Goal: Task Accomplishment & Management: Manage account settings

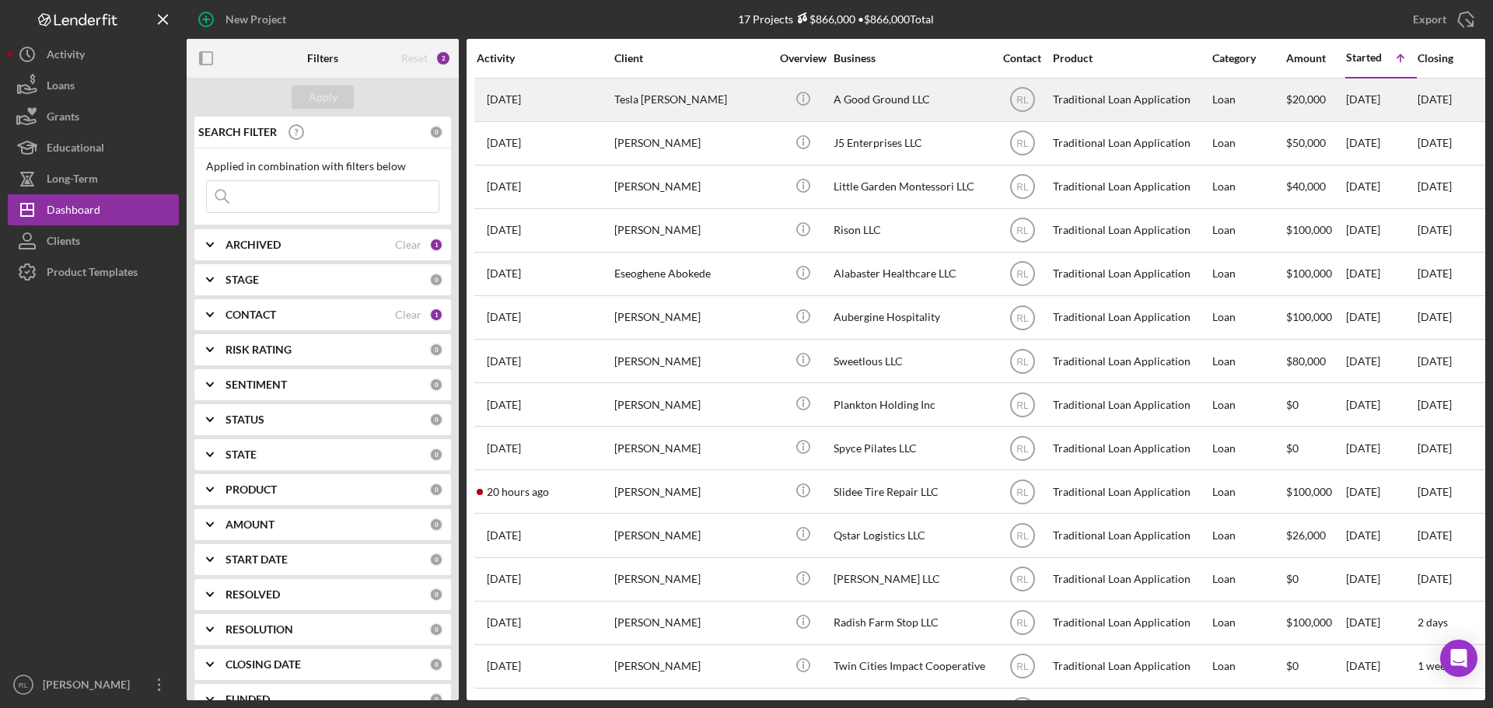
click at [722, 108] on div "Tesla [PERSON_NAME]" at bounding box center [691, 99] width 155 height 41
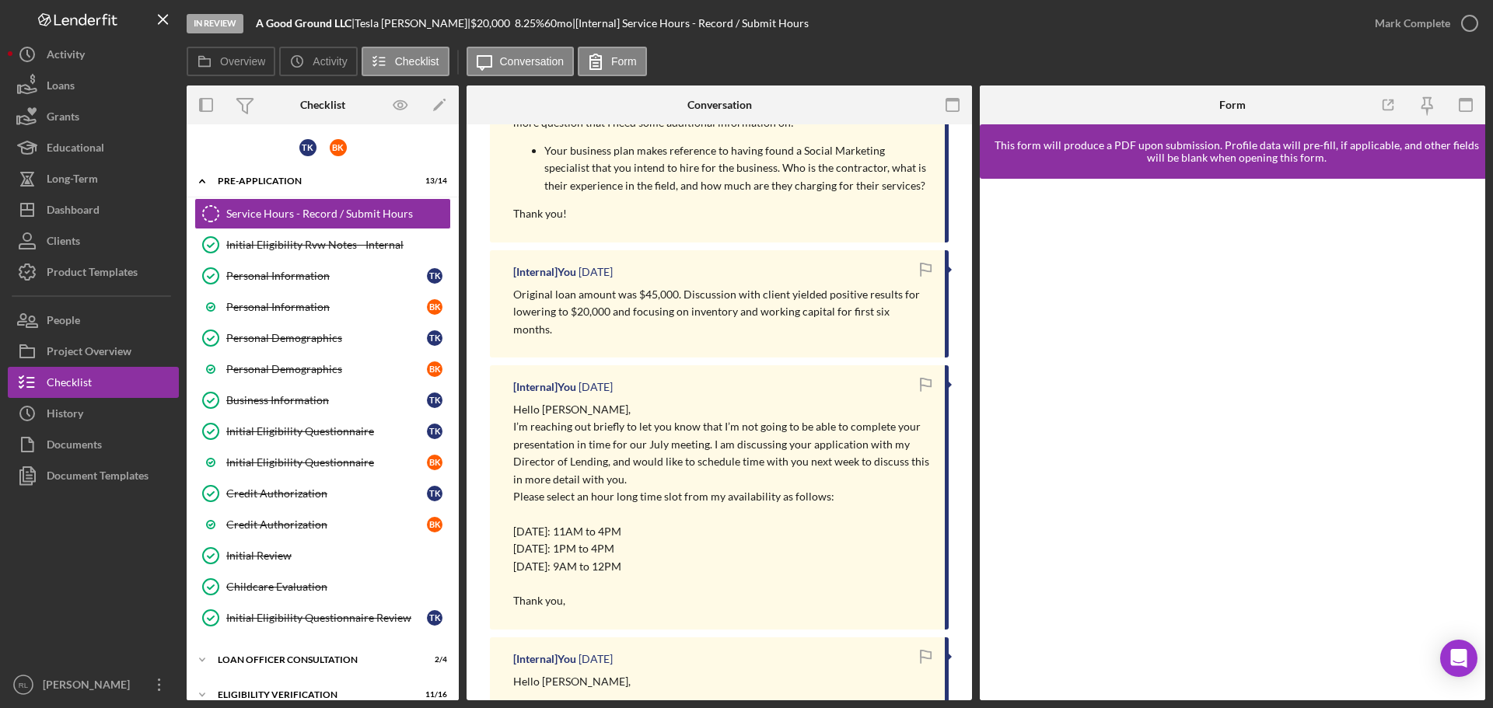
scroll to position [544, 0]
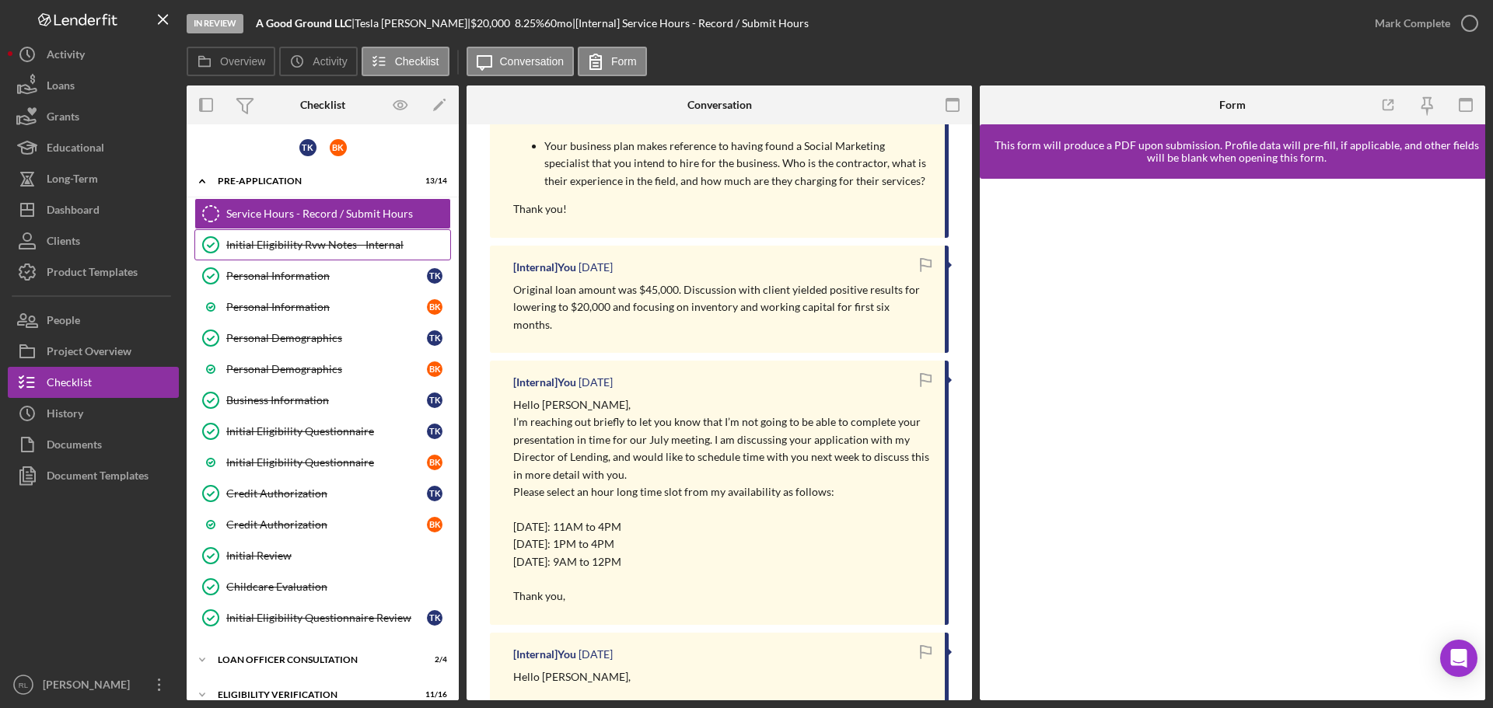
click at [306, 254] on link "Initial Eligibility Rvw Notes - Internal Initial Eligibility Rvw Notes - Intern…" at bounding box center [322, 244] width 257 height 31
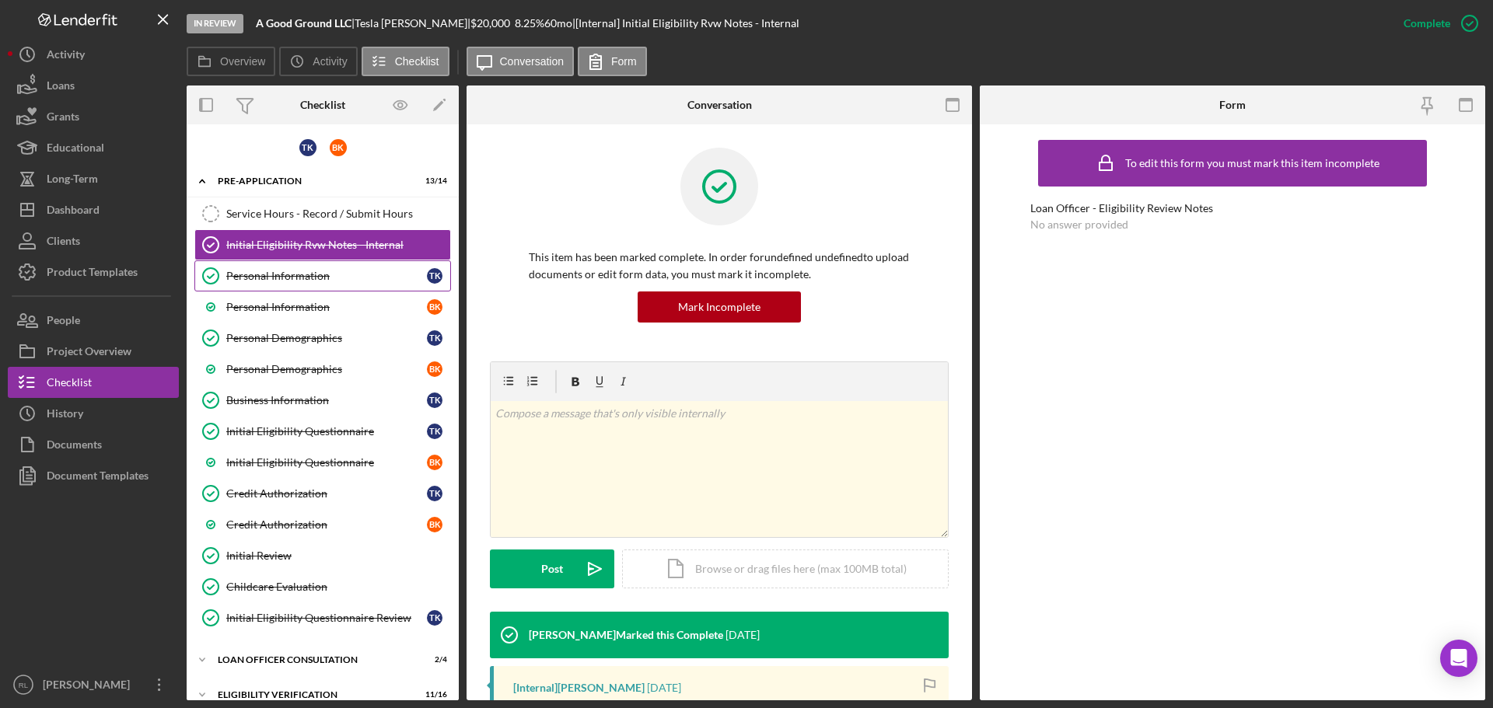
click at [314, 271] on div "Personal Information" at bounding box center [326, 276] width 201 height 12
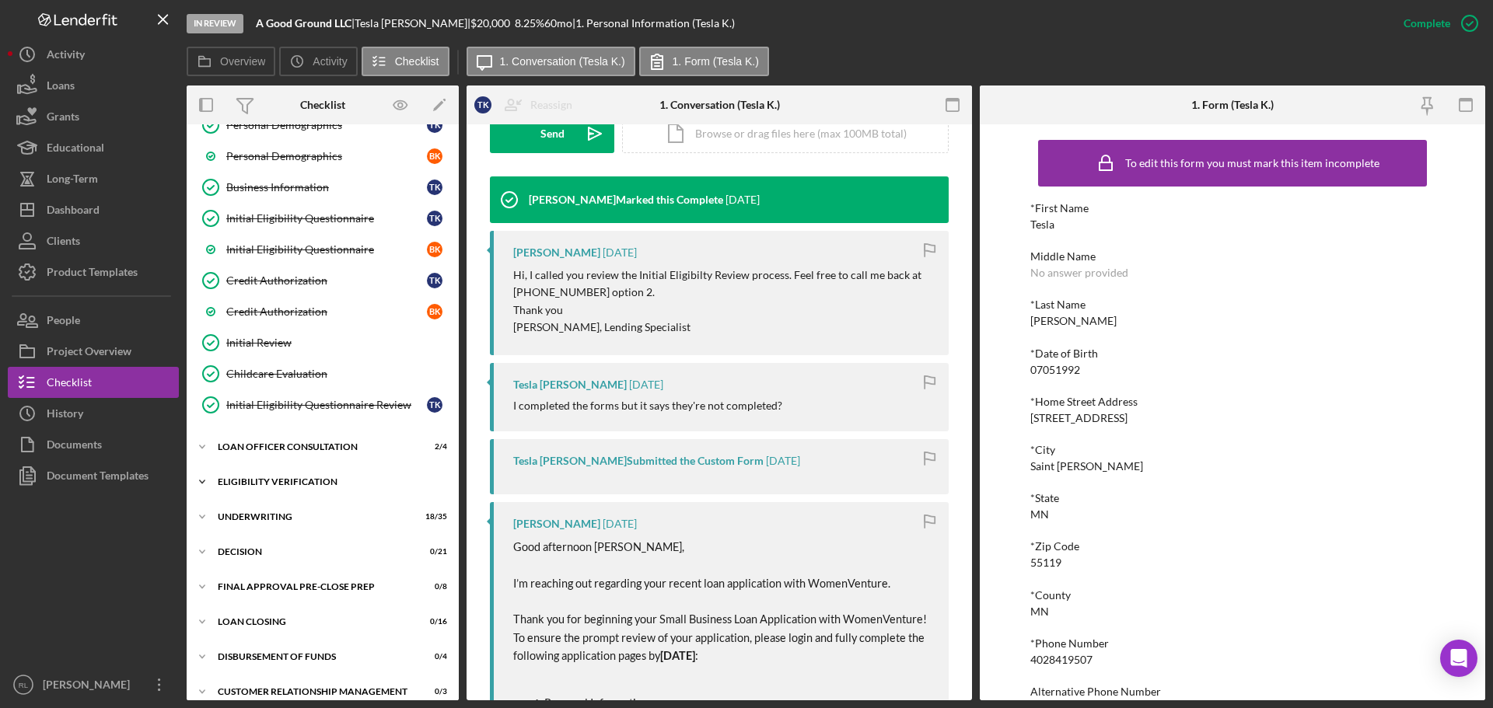
scroll to position [233, 0]
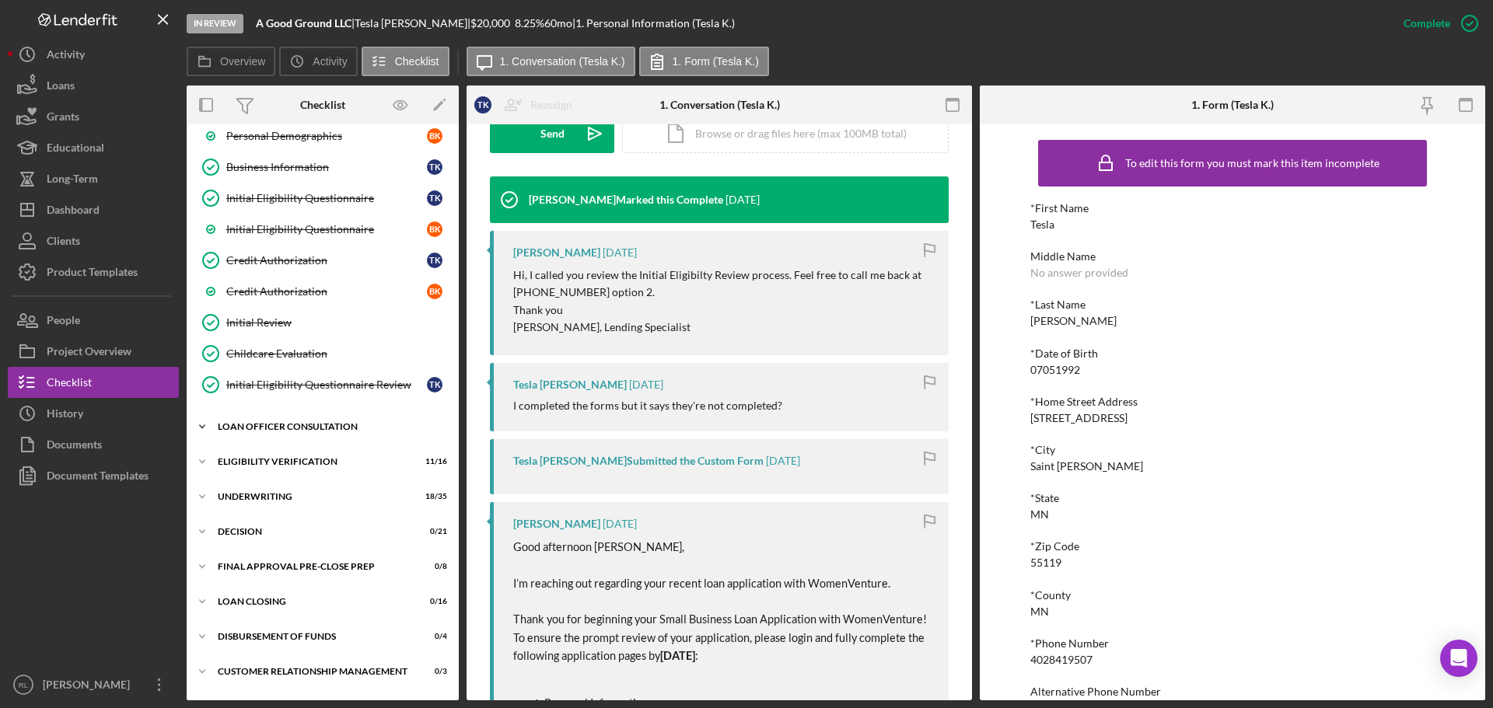
click at [306, 431] on div "Icon/Expander Loan Officer Consultation 2 / 4" at bounding box center [323, 426] width 272 height 31
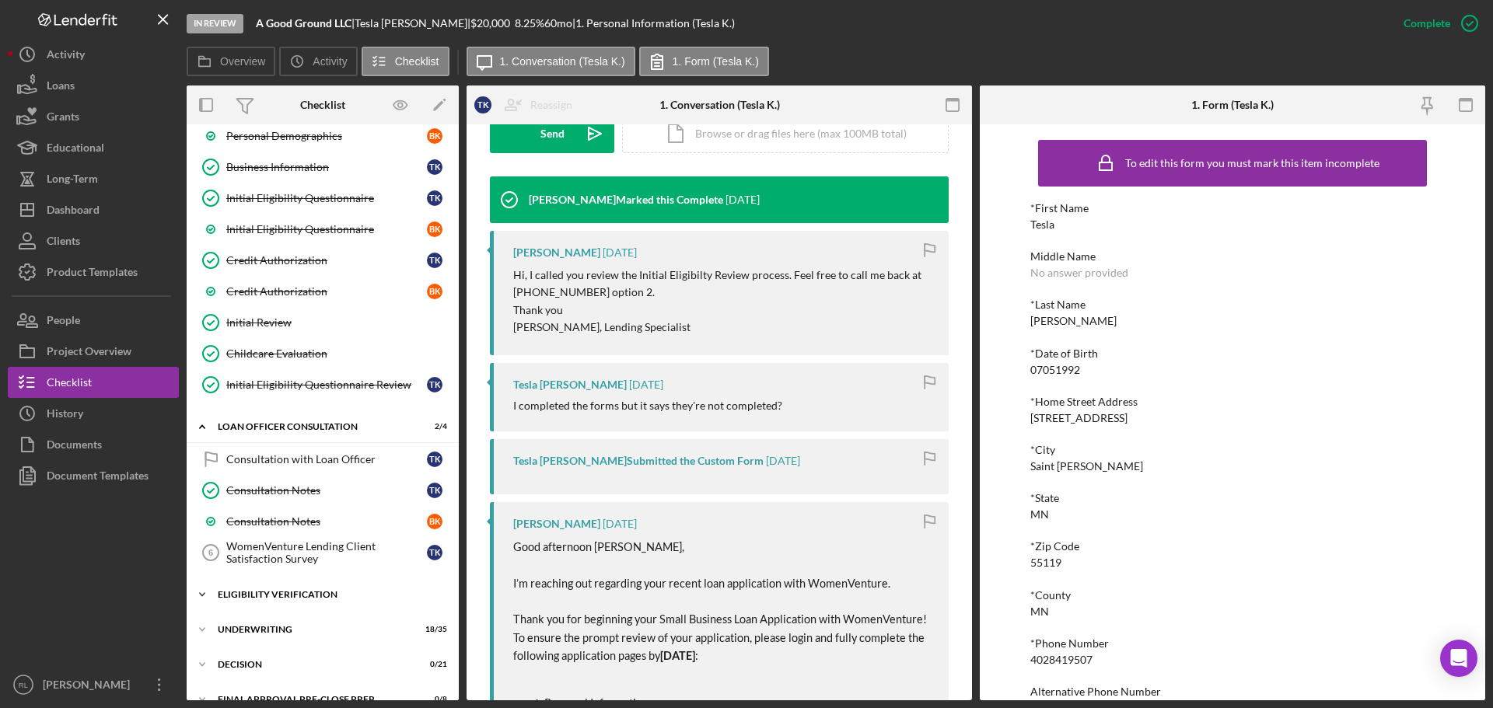
click at [280, 596] on div "Eligibility Verification" at bounding box center [329, 594] width 222 height 9
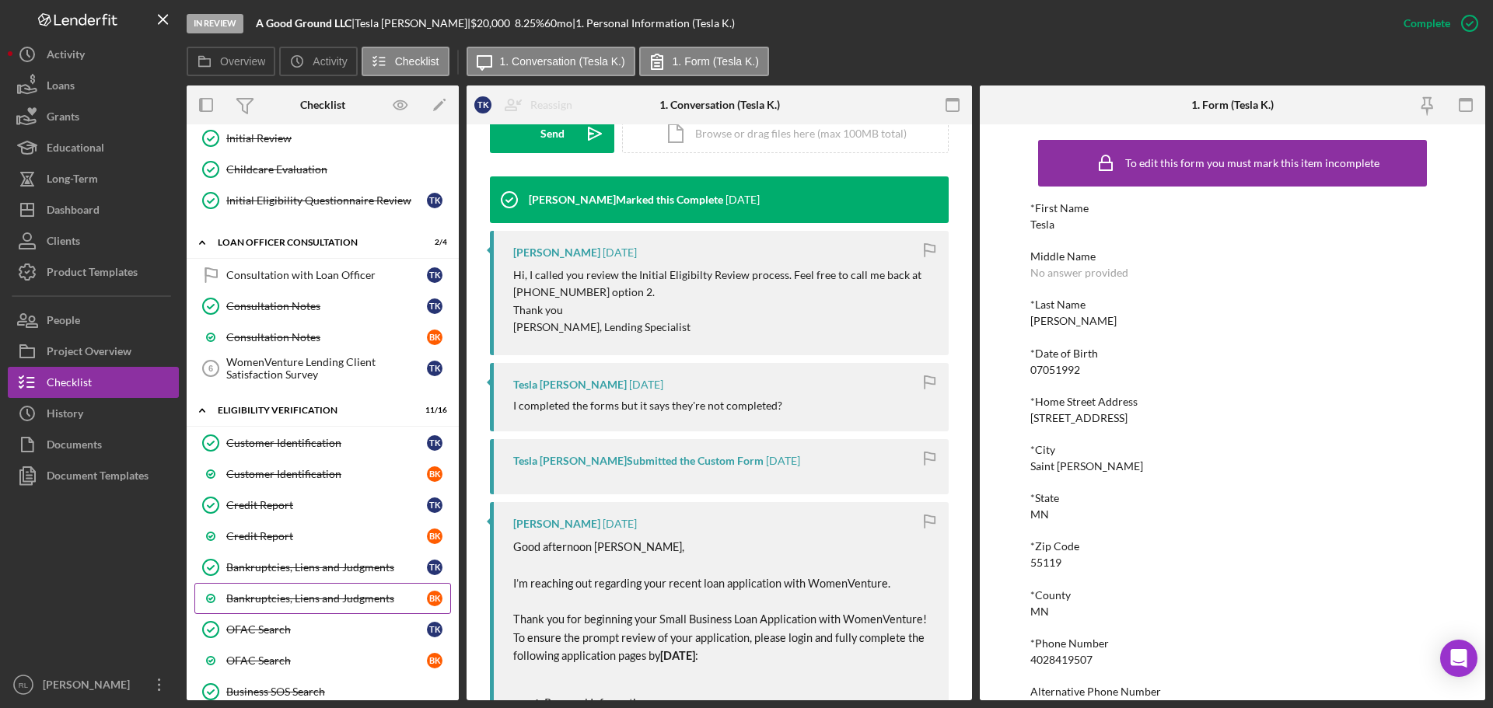
scroll to position [466, 0]
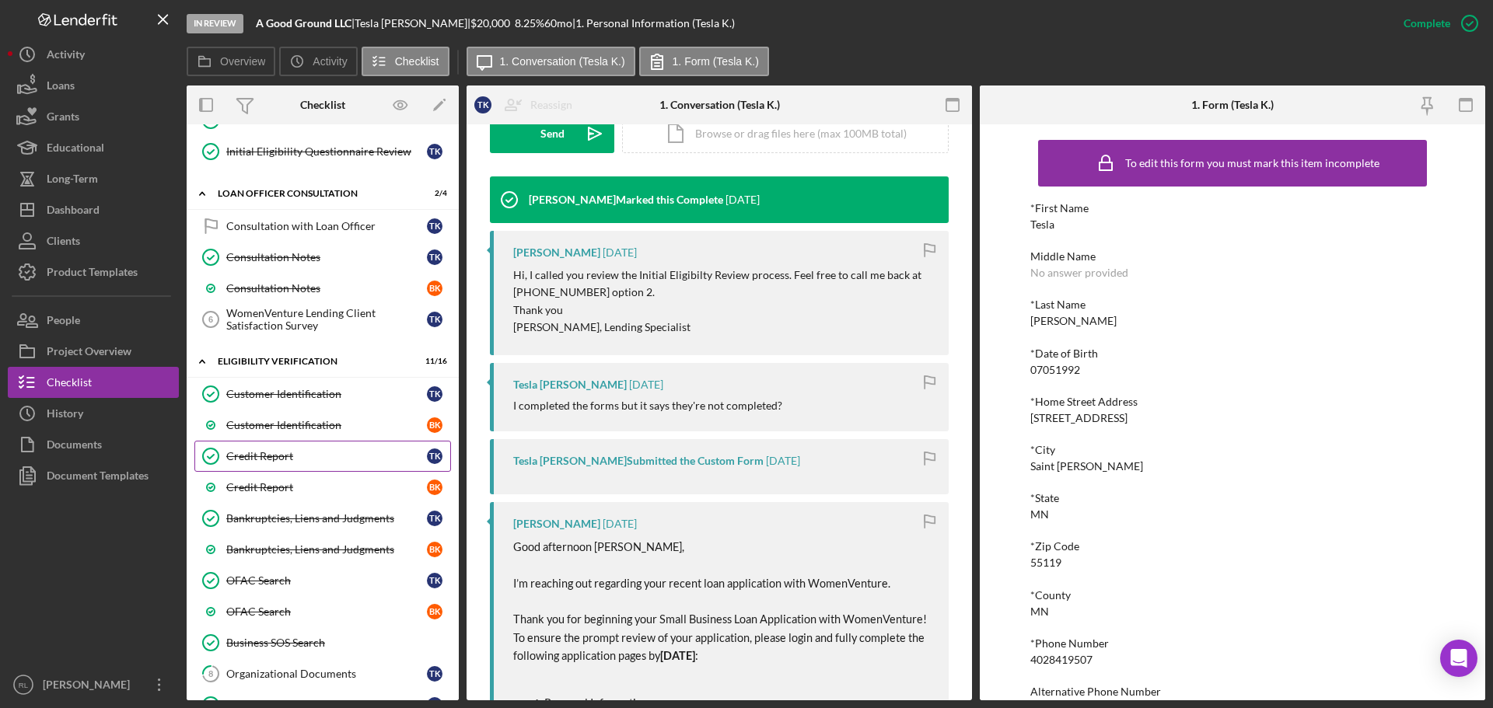
click at [297, 466] on link "Credit Report Credit Report T K" at bounding box center [322, 456] width 257 height 31
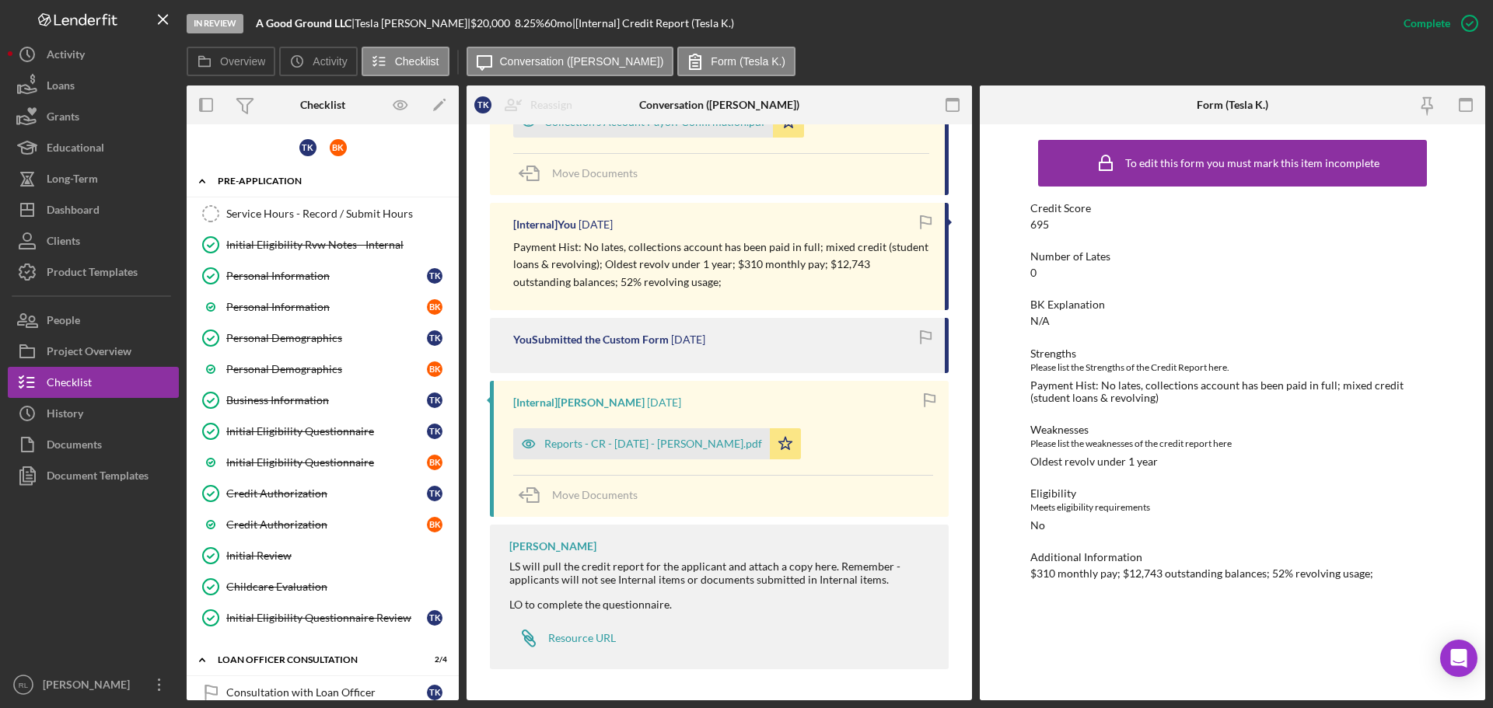
click at [198, 180] on icon "Icon/Expander" at bounding box center [202, 181] width 31 height 31
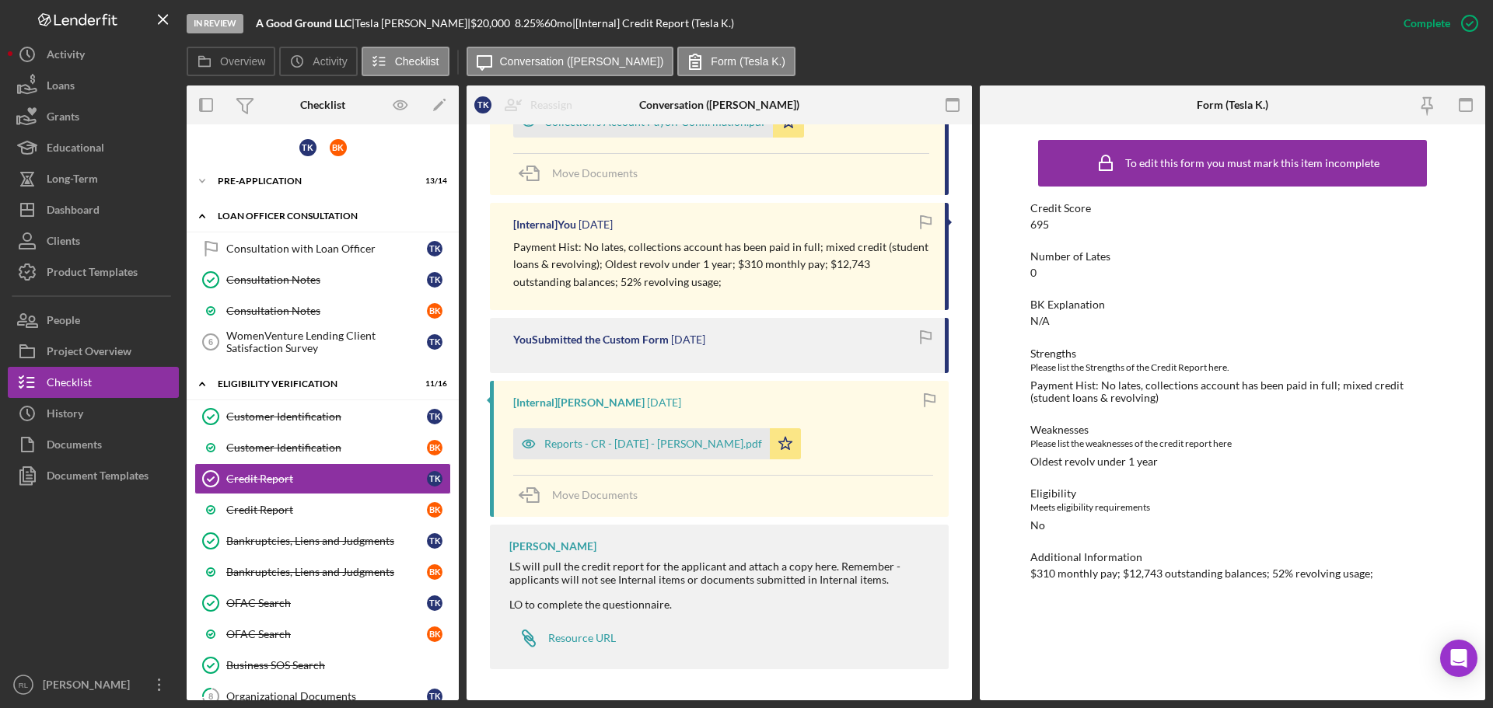
click at [203, 215] on icon "Icon/Expander" at bounding box center [202, 216] width 31 height 31
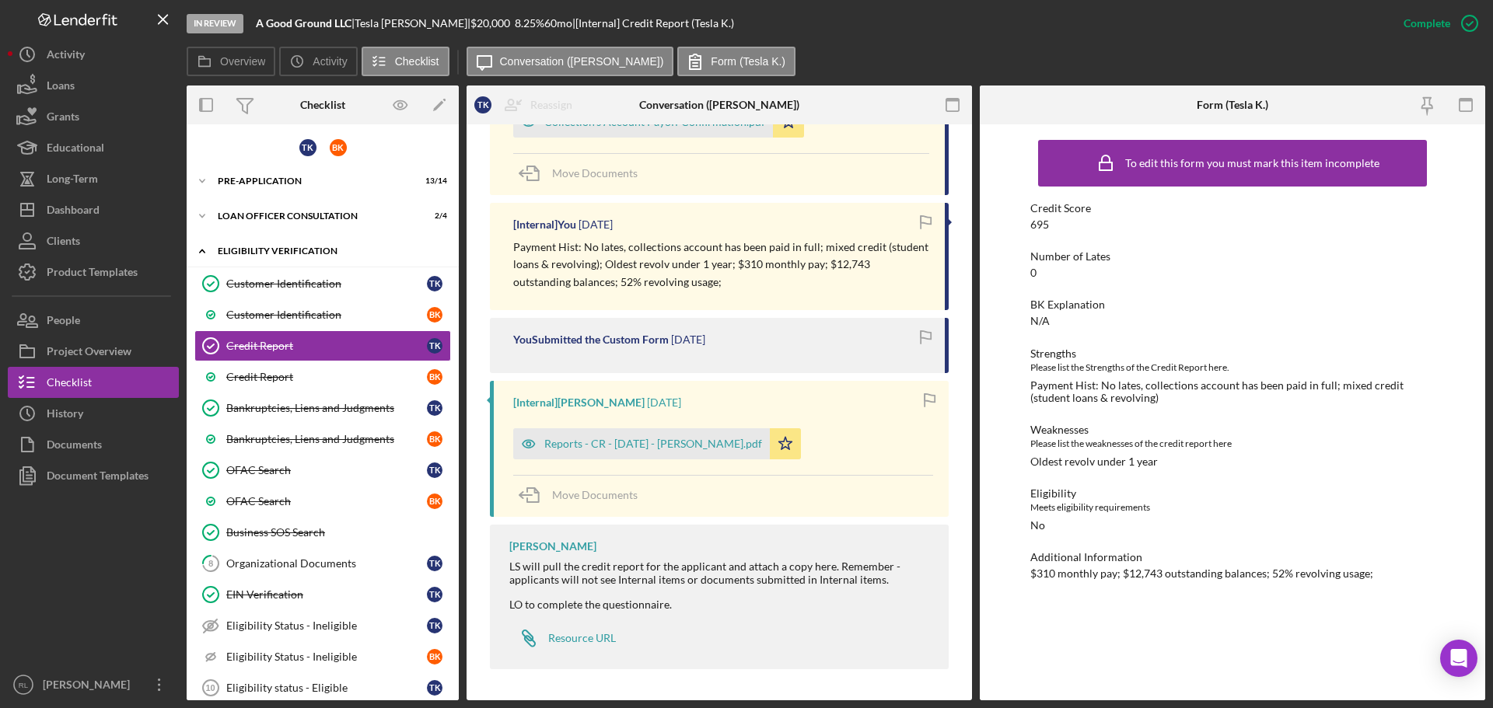
click at [207, 251] on icon "Icon/Expander" at bounding box center [202, 251] width 31 height 31
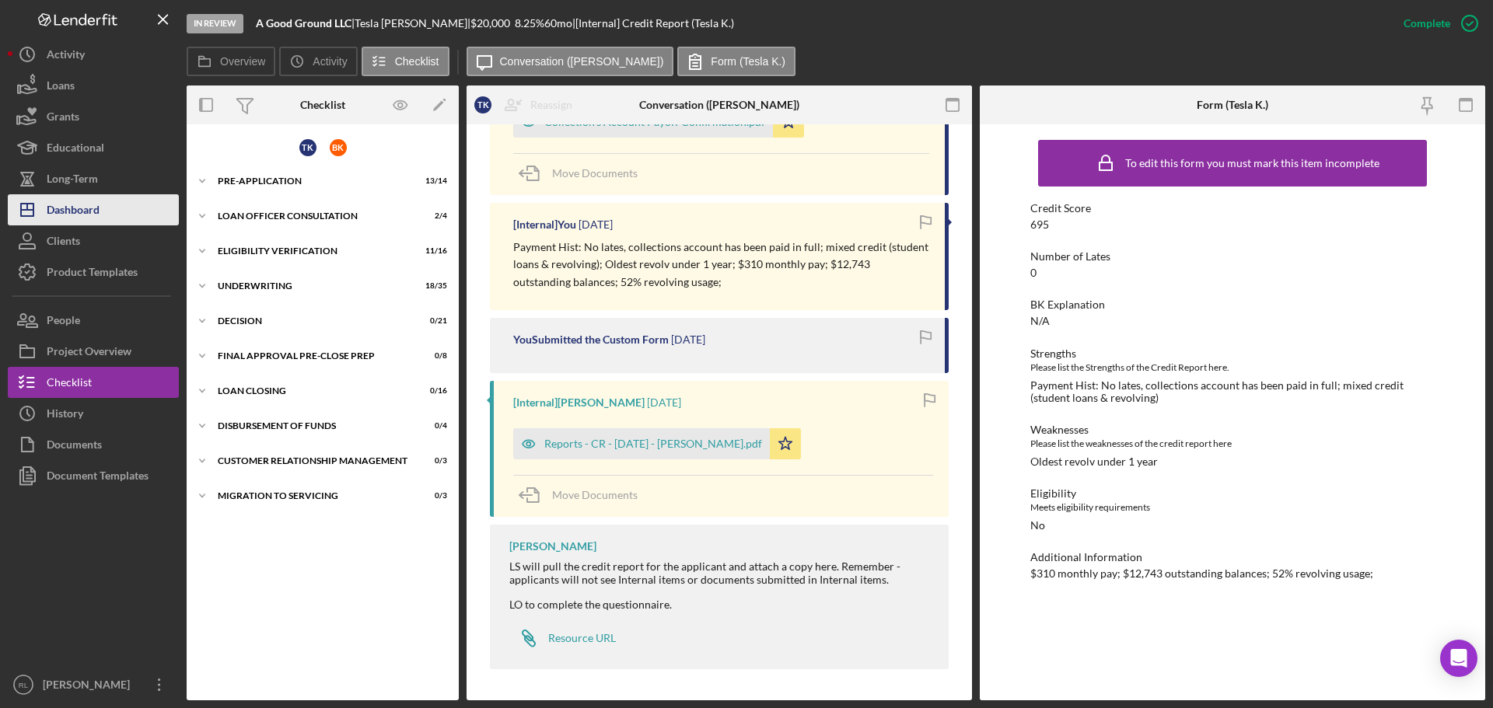
click at [93, 217] on div "Dashboard" at bounding box center [73, 211] width 53 height 35
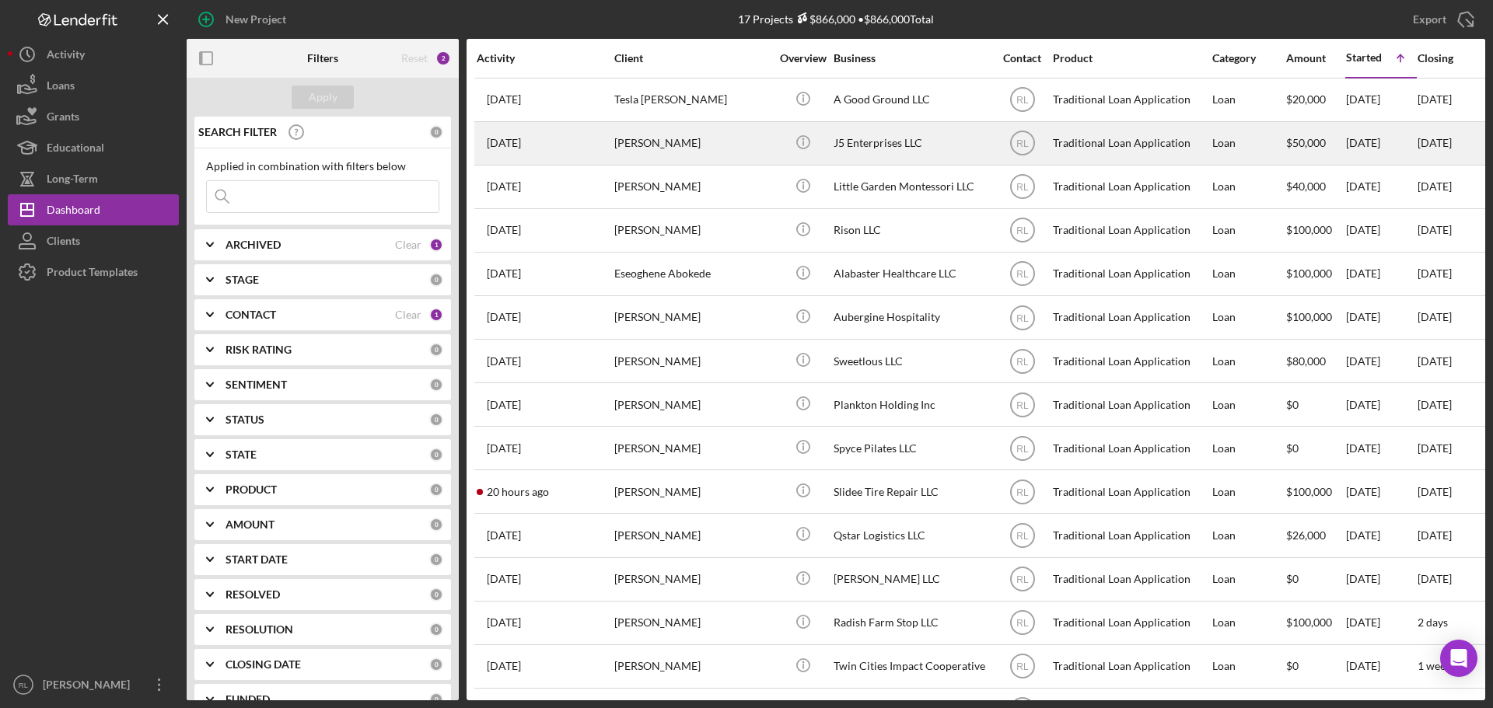
click at [683, 145] on div "[PERSON_NAME]" at bounding box center [691, 143] width 155 height 41
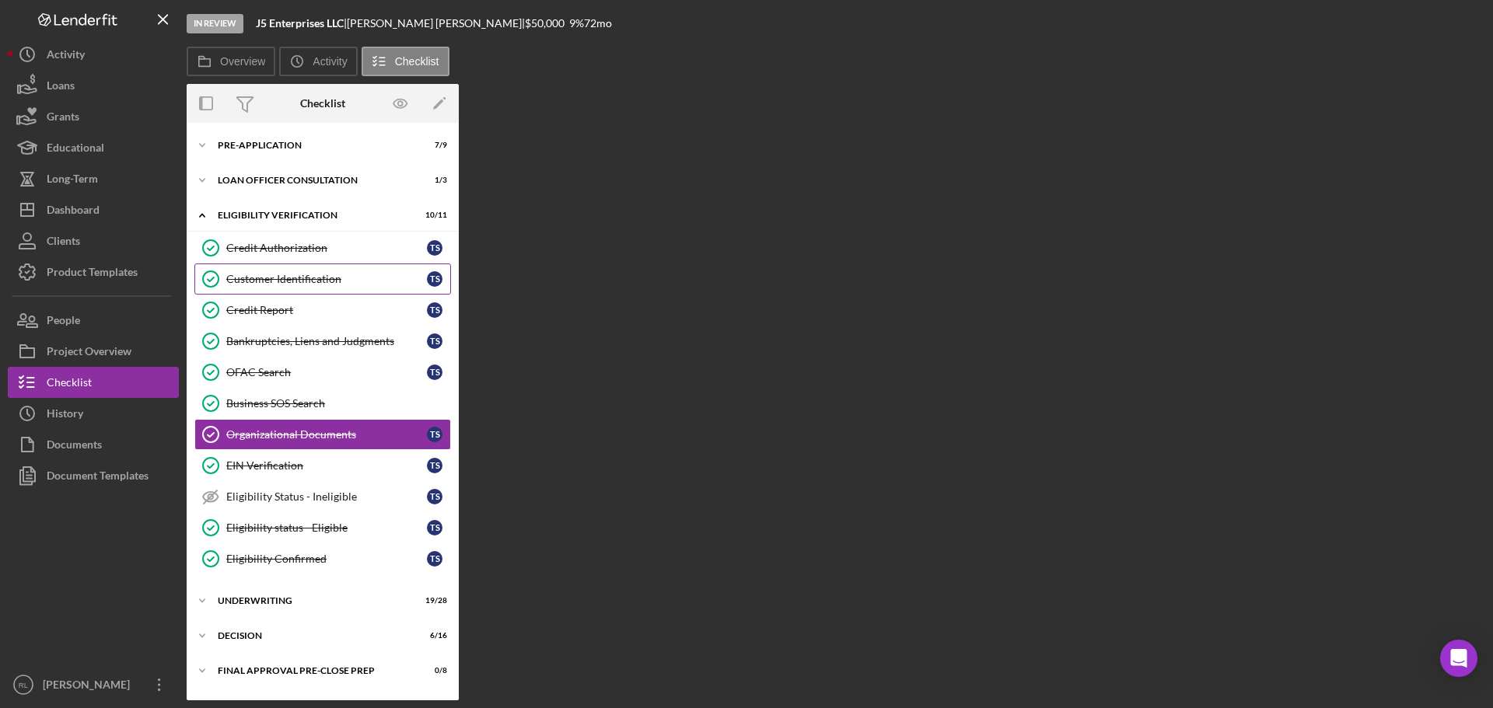
scroll to position [23, 0]
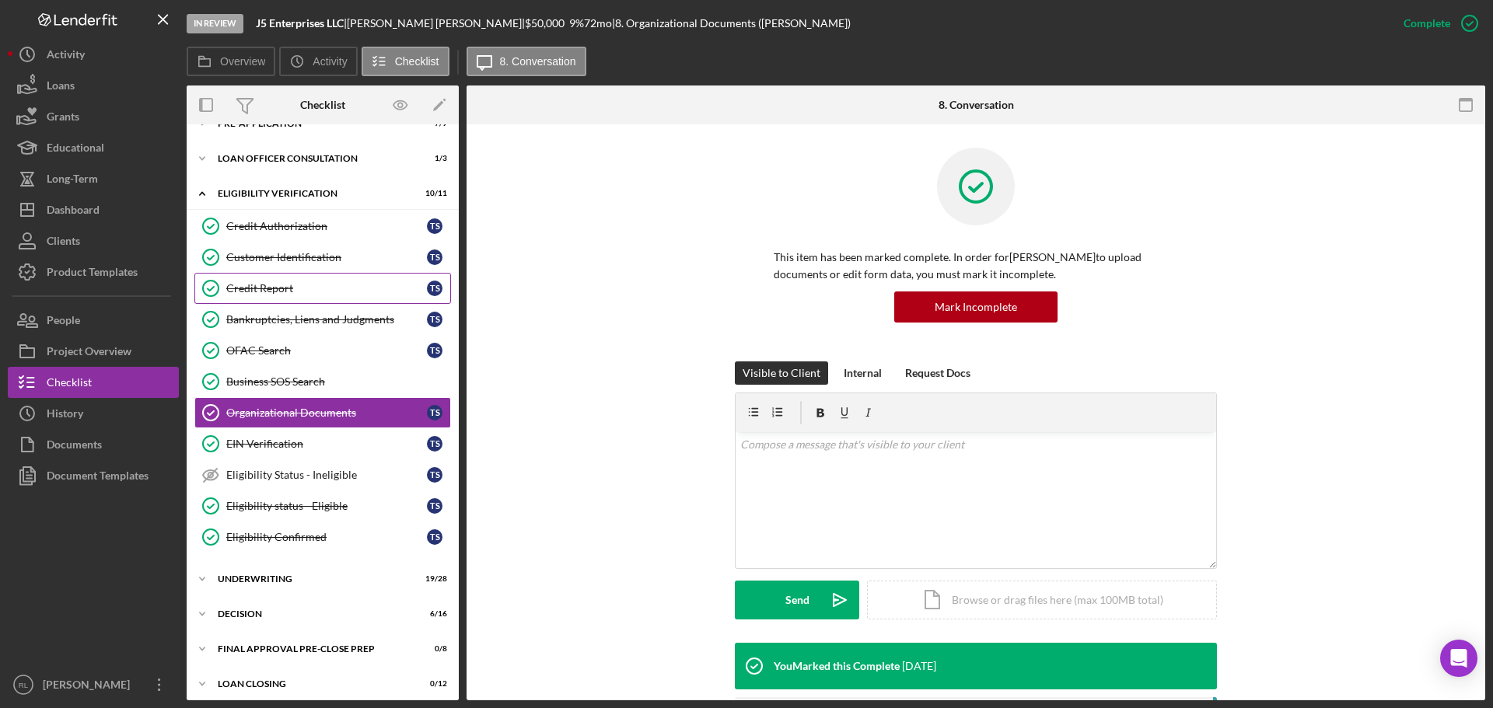
click at [284, 296] on link "Credit Report Credit Report T S" at bounding box center [322, 288] width 257 height 31
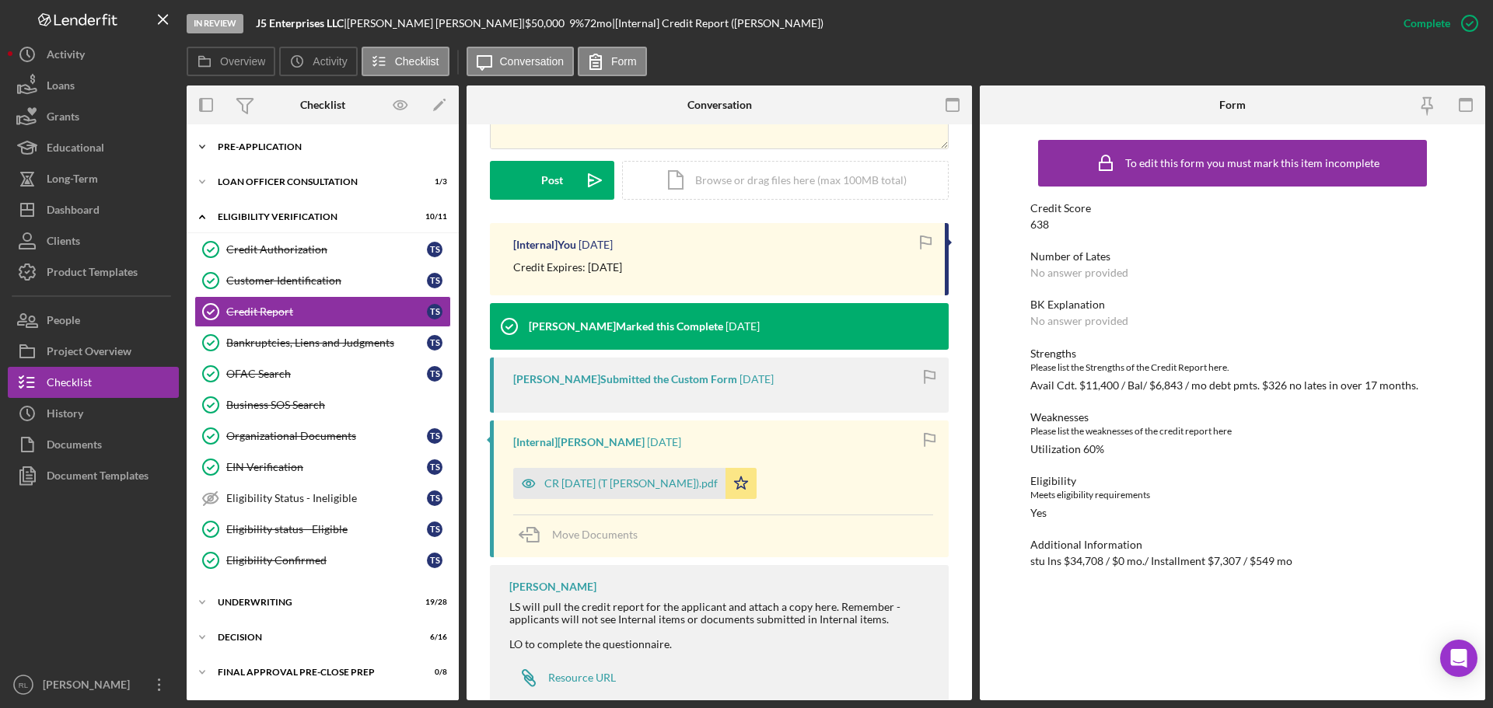
click at [271, 141] on div "Icon/Expander Pre-Application 7 / 9" at bounding box center [323, 146] width 272 height 31
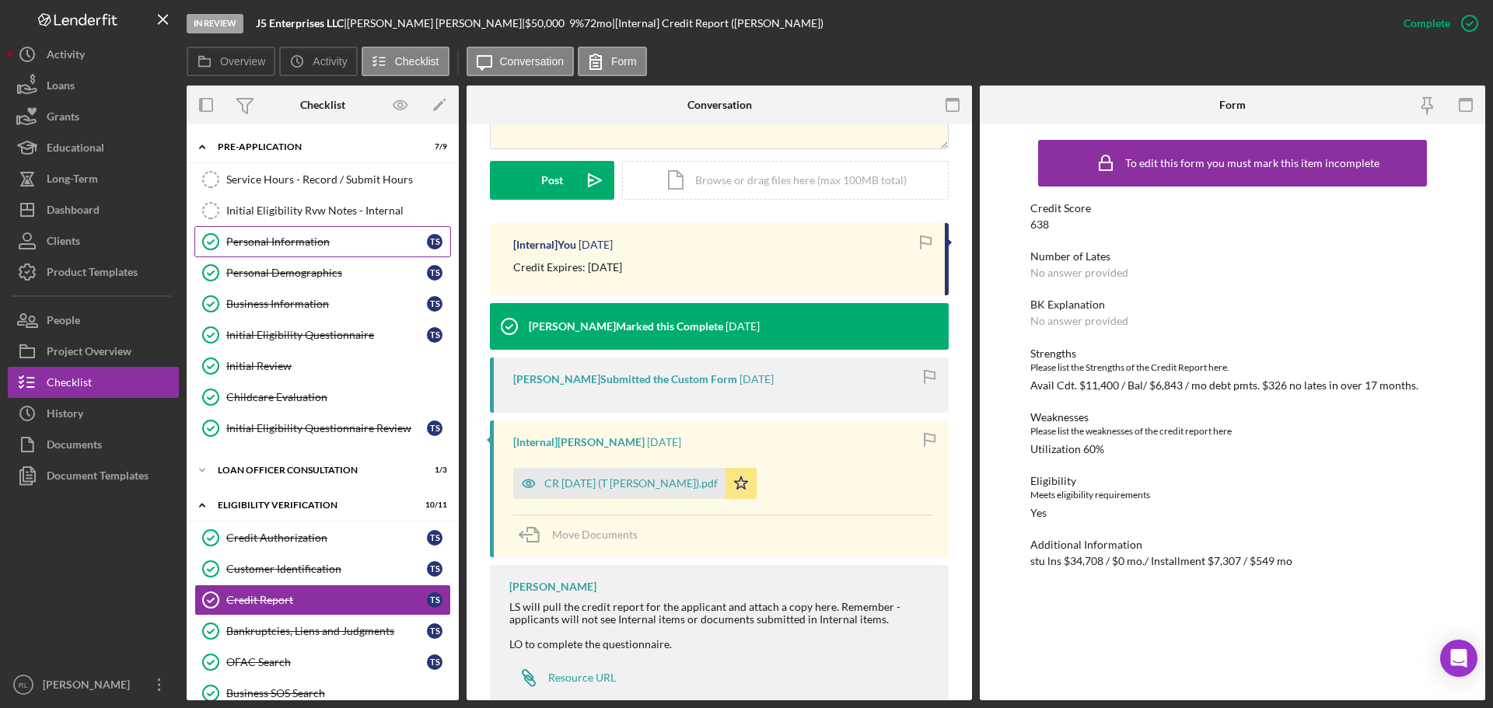
click at [267, 247] on div "Personal Information" at bounding box center [326, 242] width 201 height 12
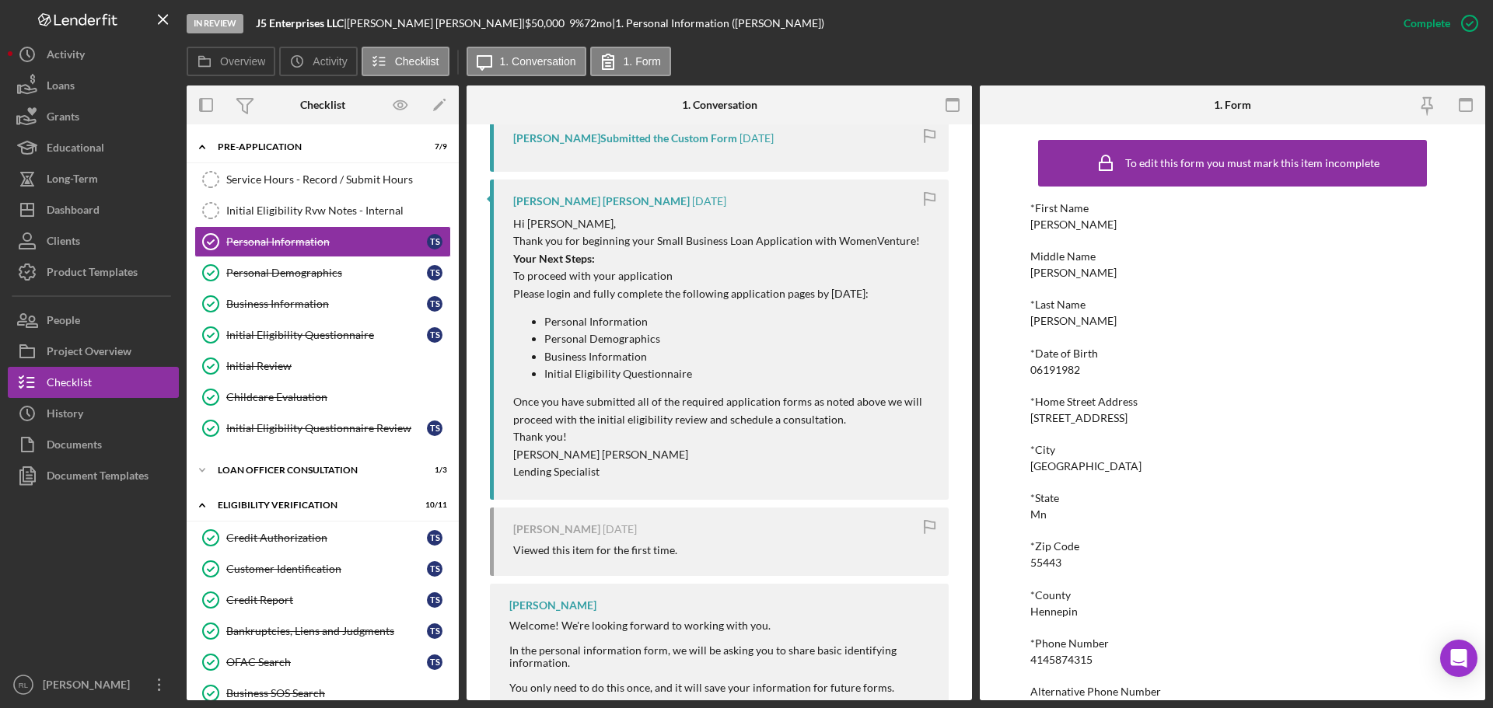
scroll to position [578, 0]
click at [200, 148] on polyline at bounding box center [202, 146] width 5 height 3
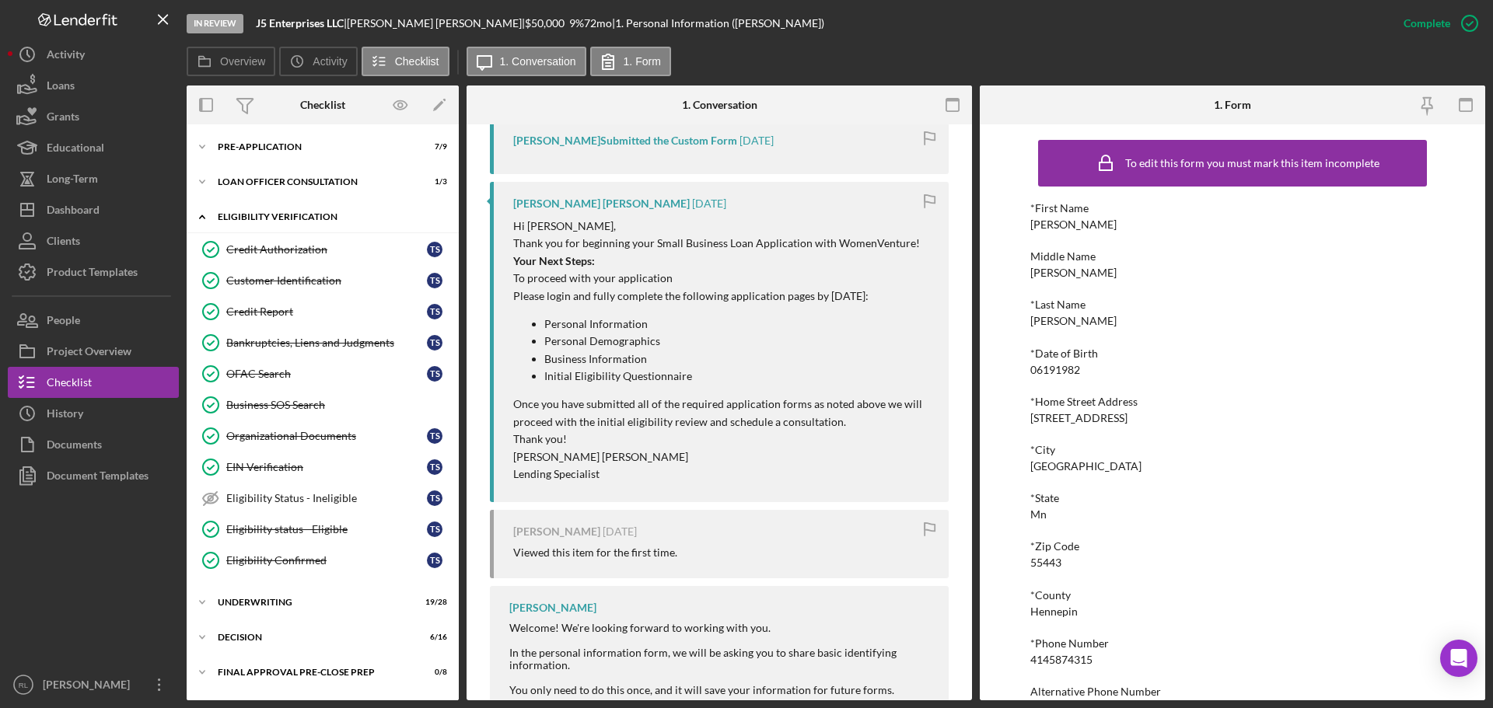
click at [204, 220] on icon "Icon/Expander" at bounding box center [202, 216] width 31 height 31
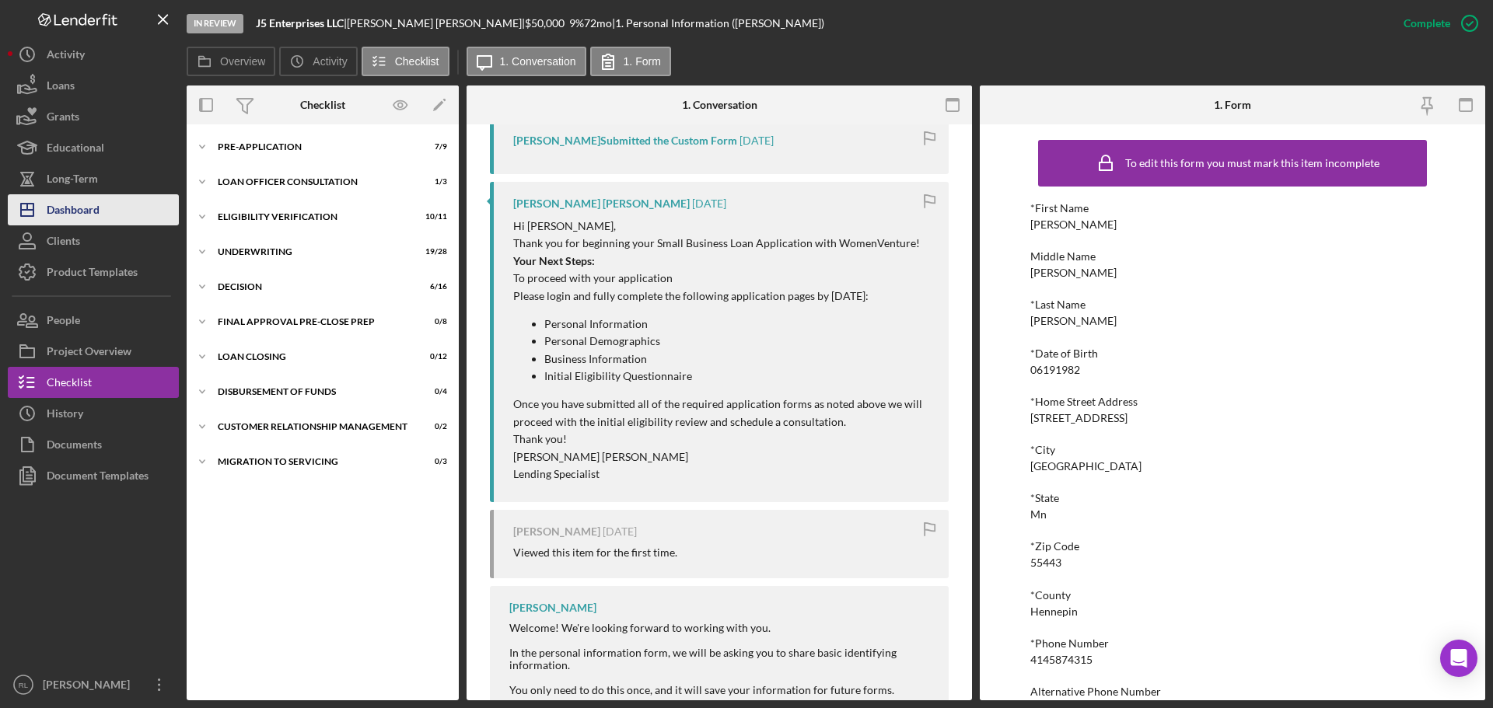
click at [77, 208] on div "Dashboard" at bounding box center [73, 211] width 53 height 35
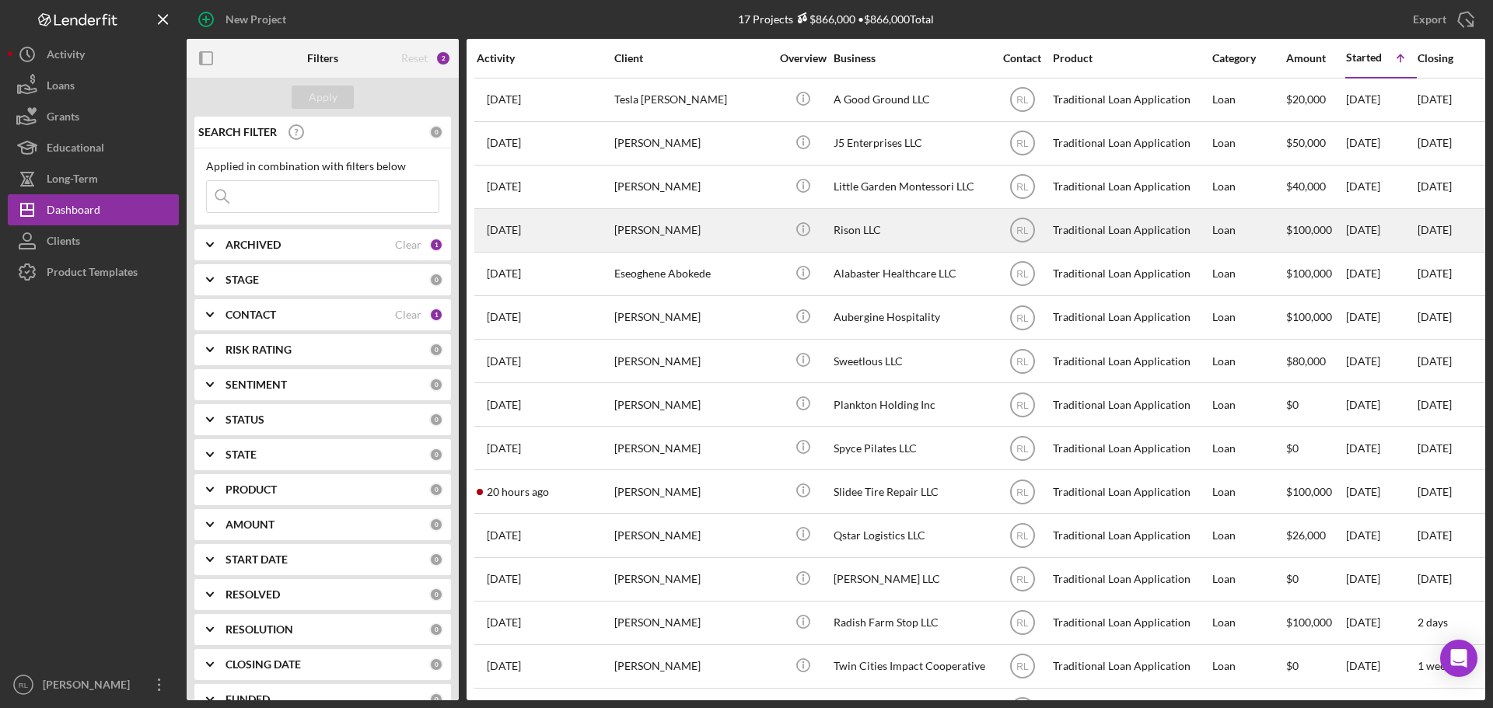
click at [693, 227] on div "[PERSON_NAME]" at bounding box center [691, 230] width 155 height 41
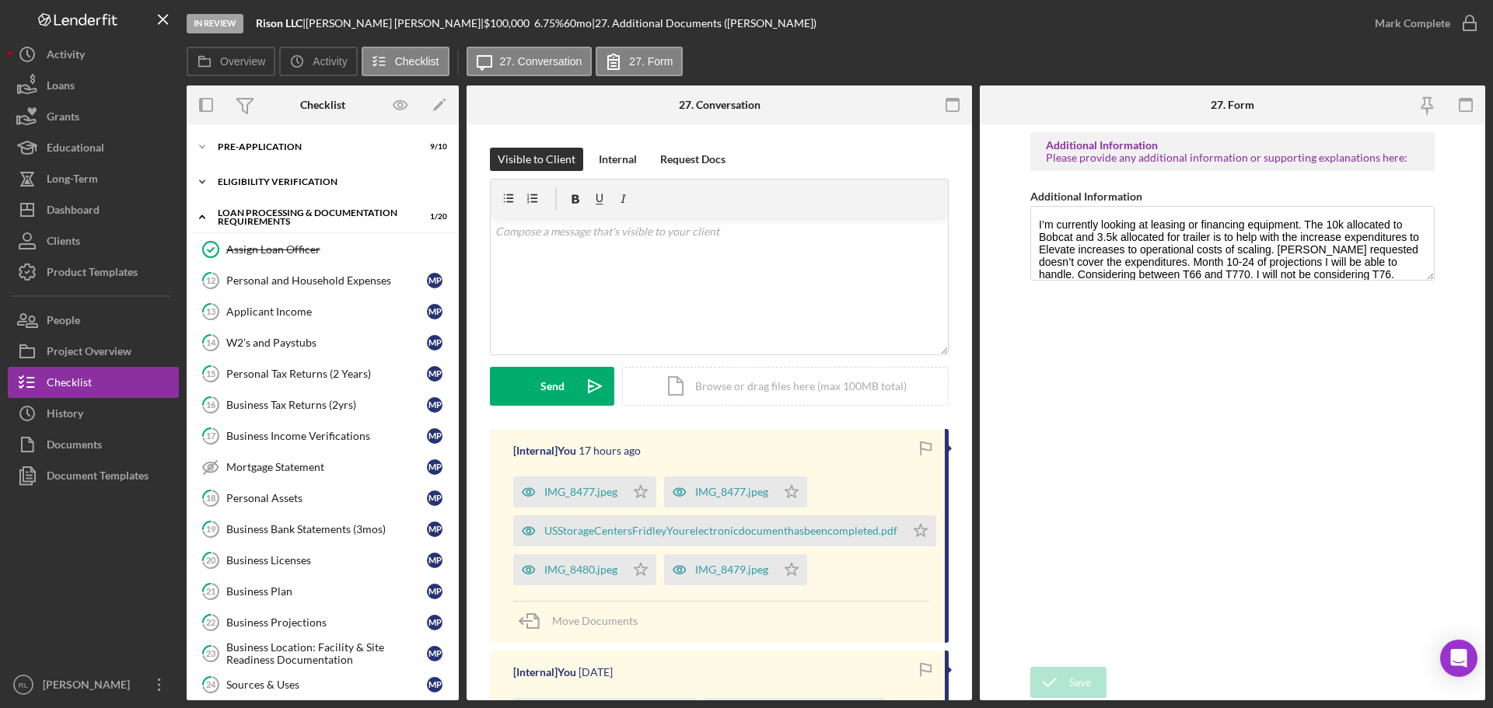
click at [284, 172] on div "Icon/Expander Eligibility Verification 10 / 13" at bounding box center [323, 181] width 272 height 31
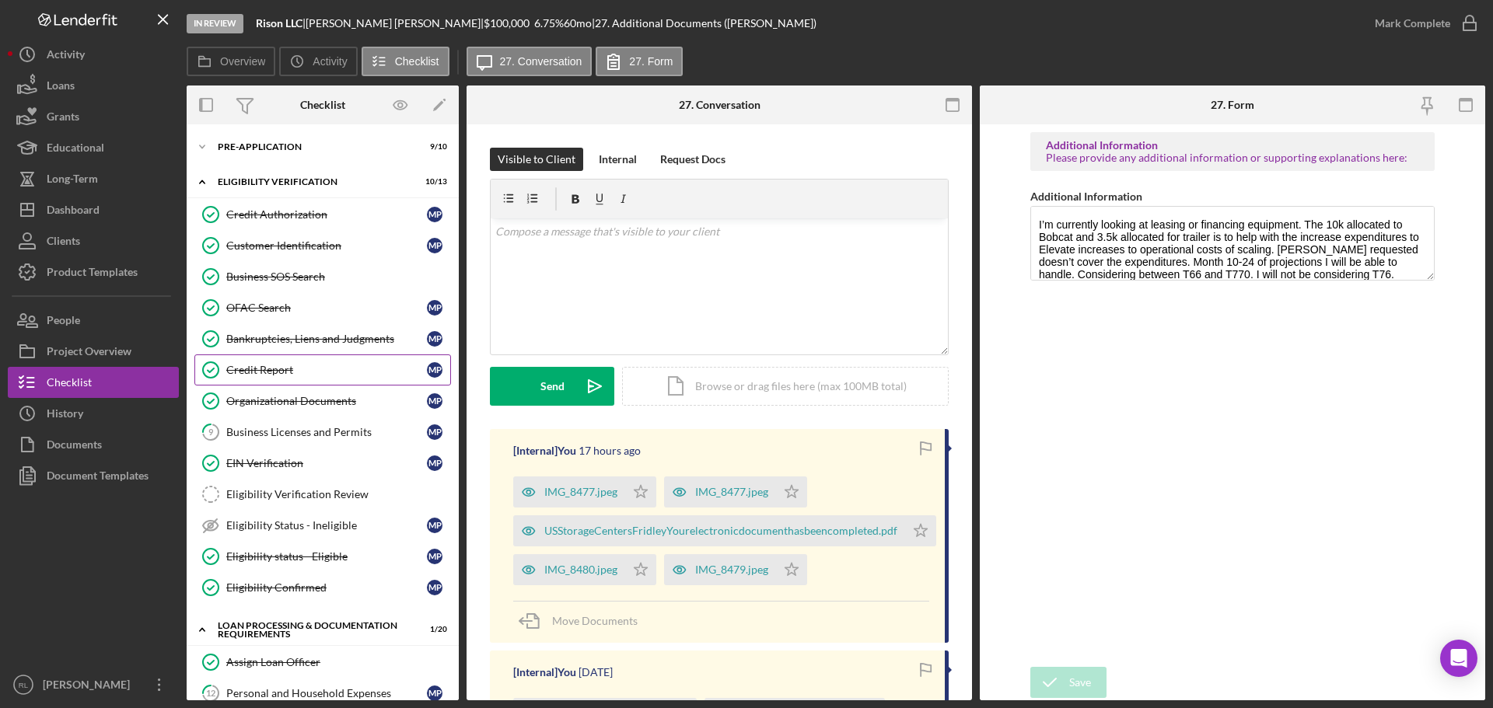
click at [282, 362] on link "Credit Report Credit Report M P" at bounding box center [322, 370] width 257 height 31
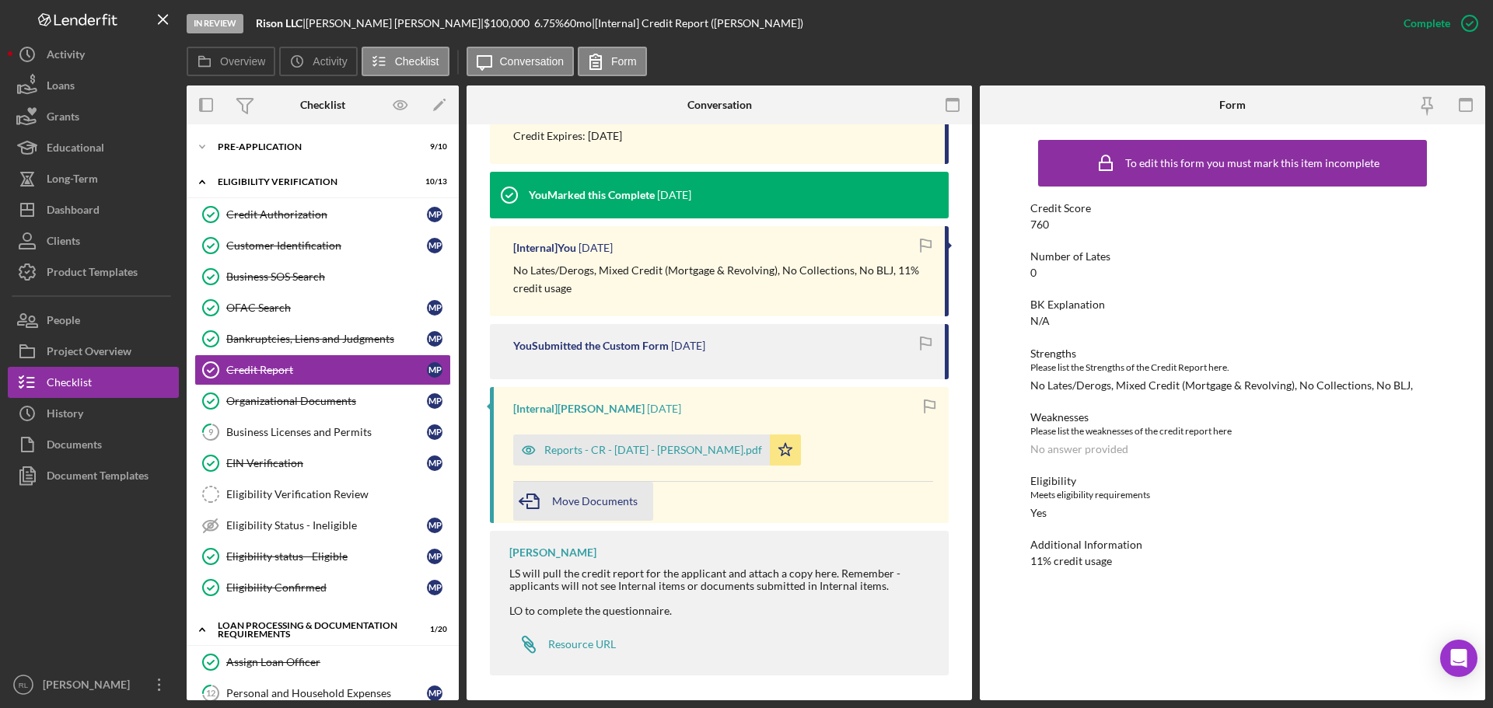
scroll to position [526, 0]
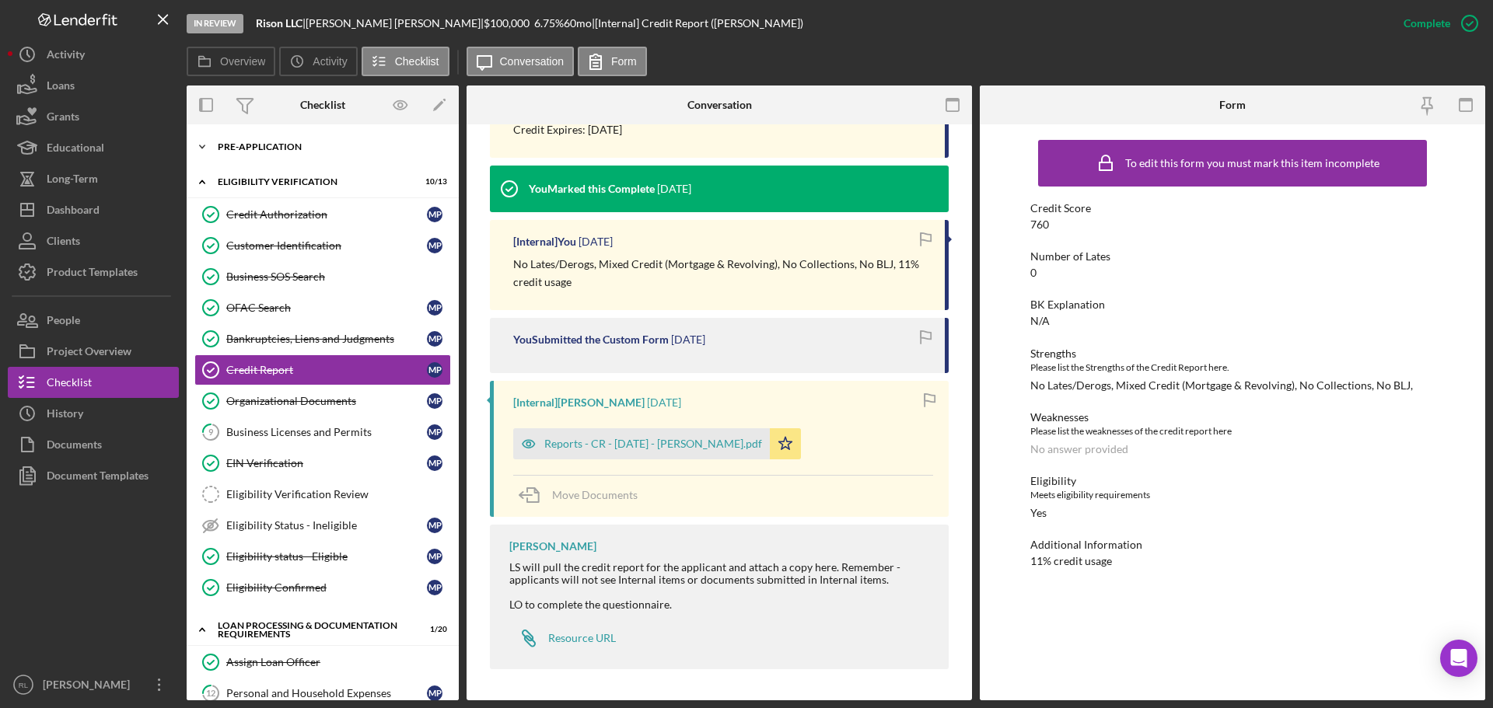
click at [271, 139] on div "Icon/Expander Pre-Application 9 / 10" at bounding box center [323, 146] width 272 height 31
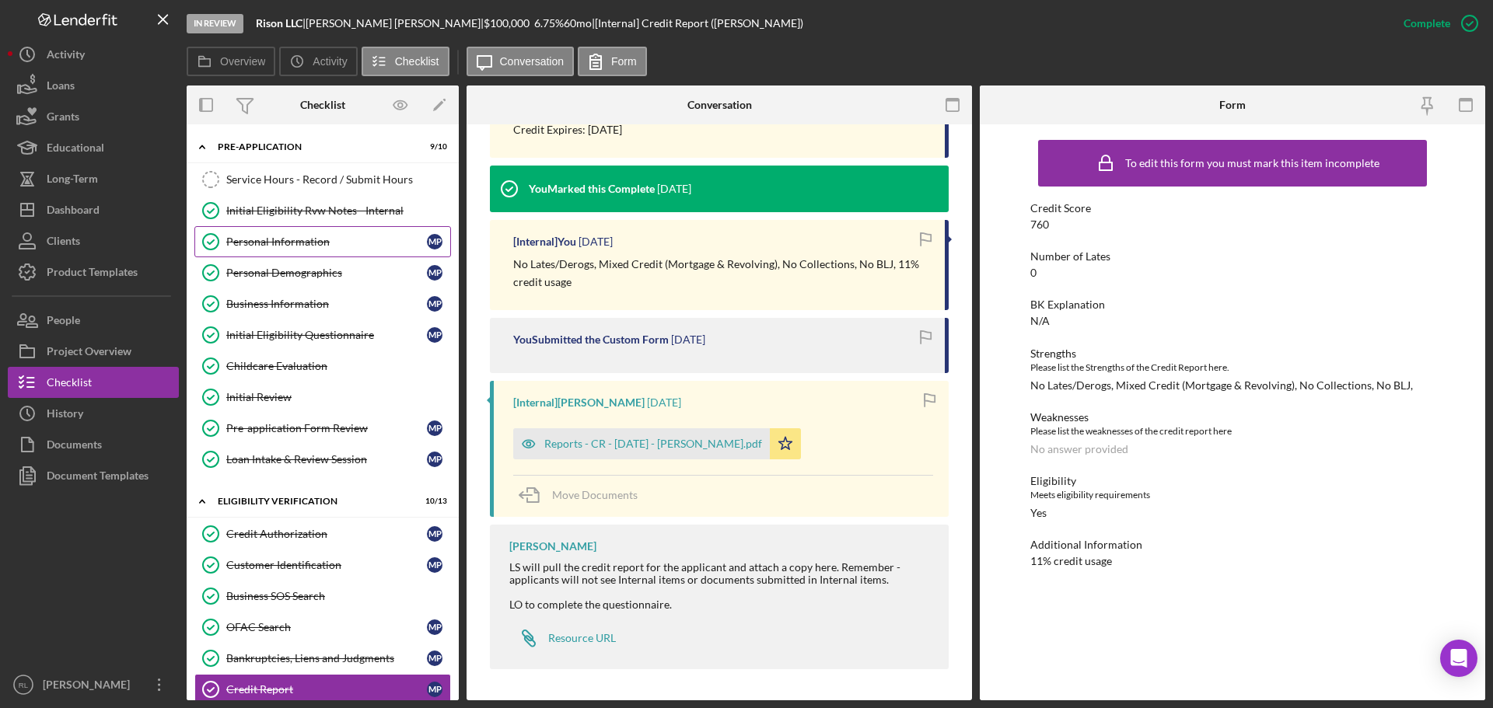
click at [279, 240] on div "Personal Information" at bounding box center [326, 242] width 201 height 12
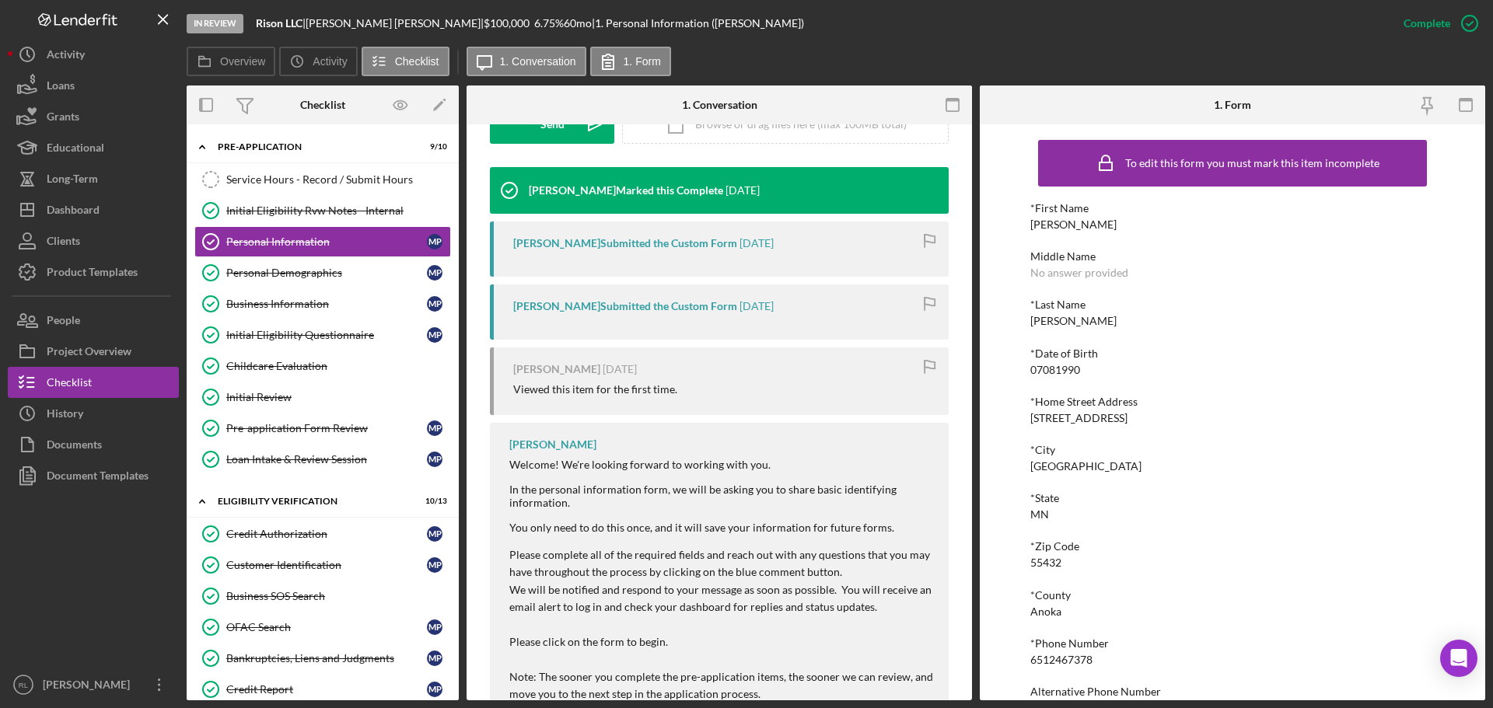
scroll to position [451, 0]
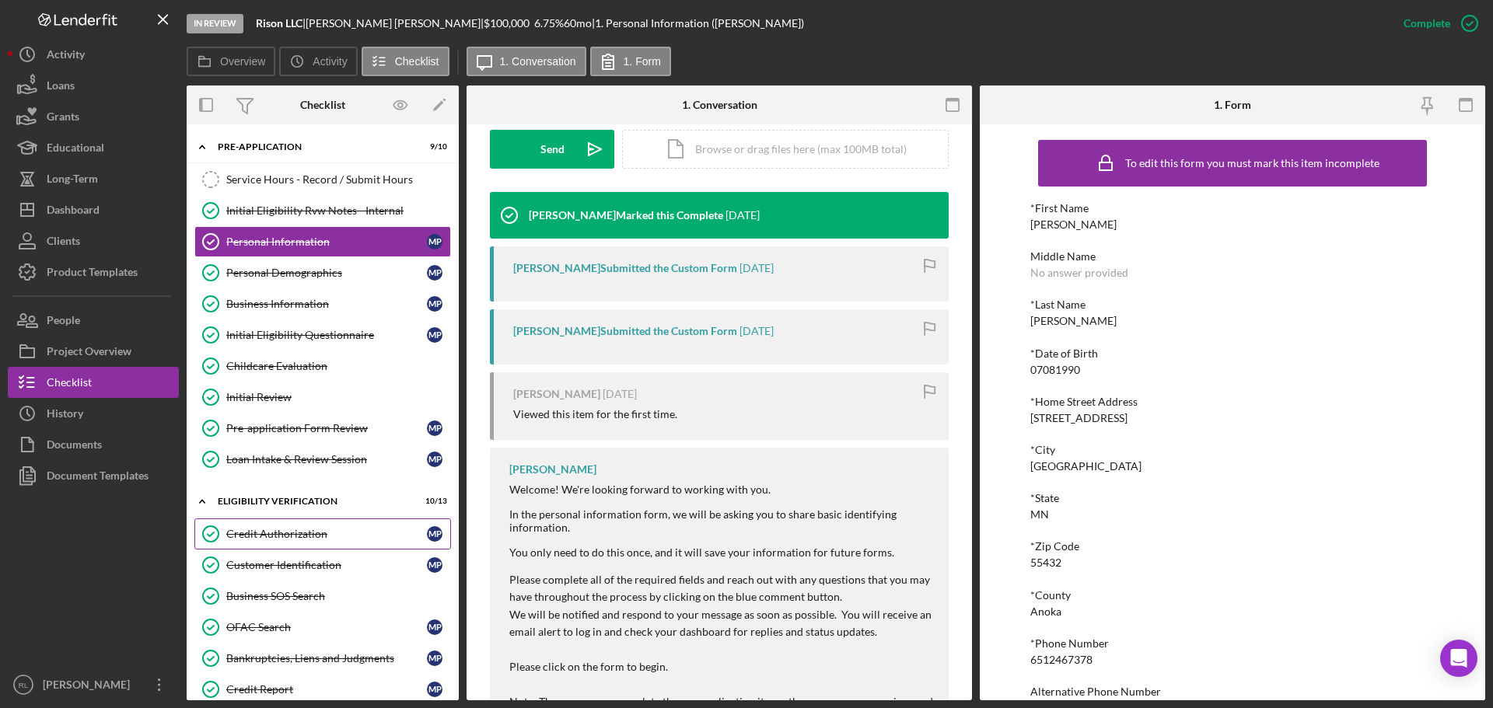
click at [288, 546] on link "Credit Authorization Credit Authorization M P" at bounding box center [322, 534] width 257 height 31
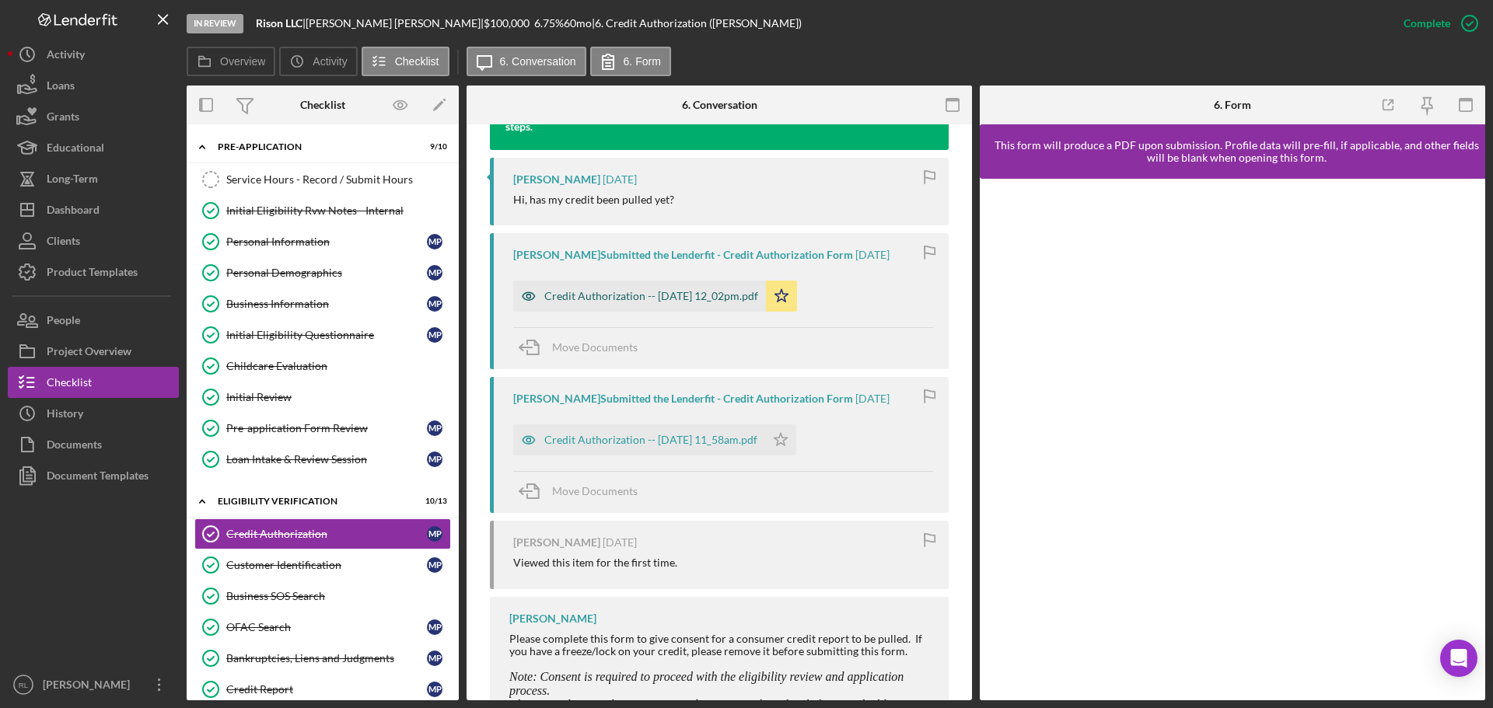
scroll to position [622, 0]
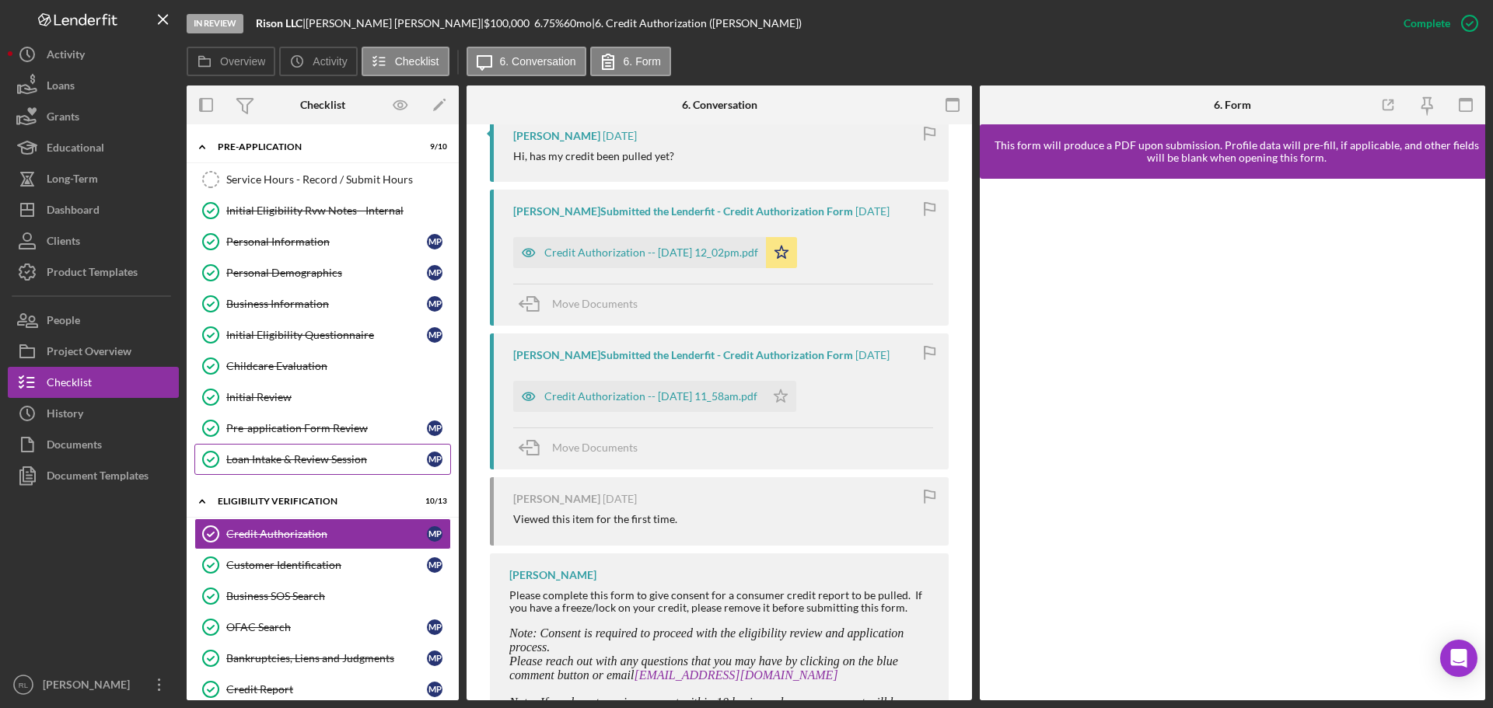
click at [311, 462] on div "Loan Intake & Review Session" at bounding box center [326, 459] width 201 height 12
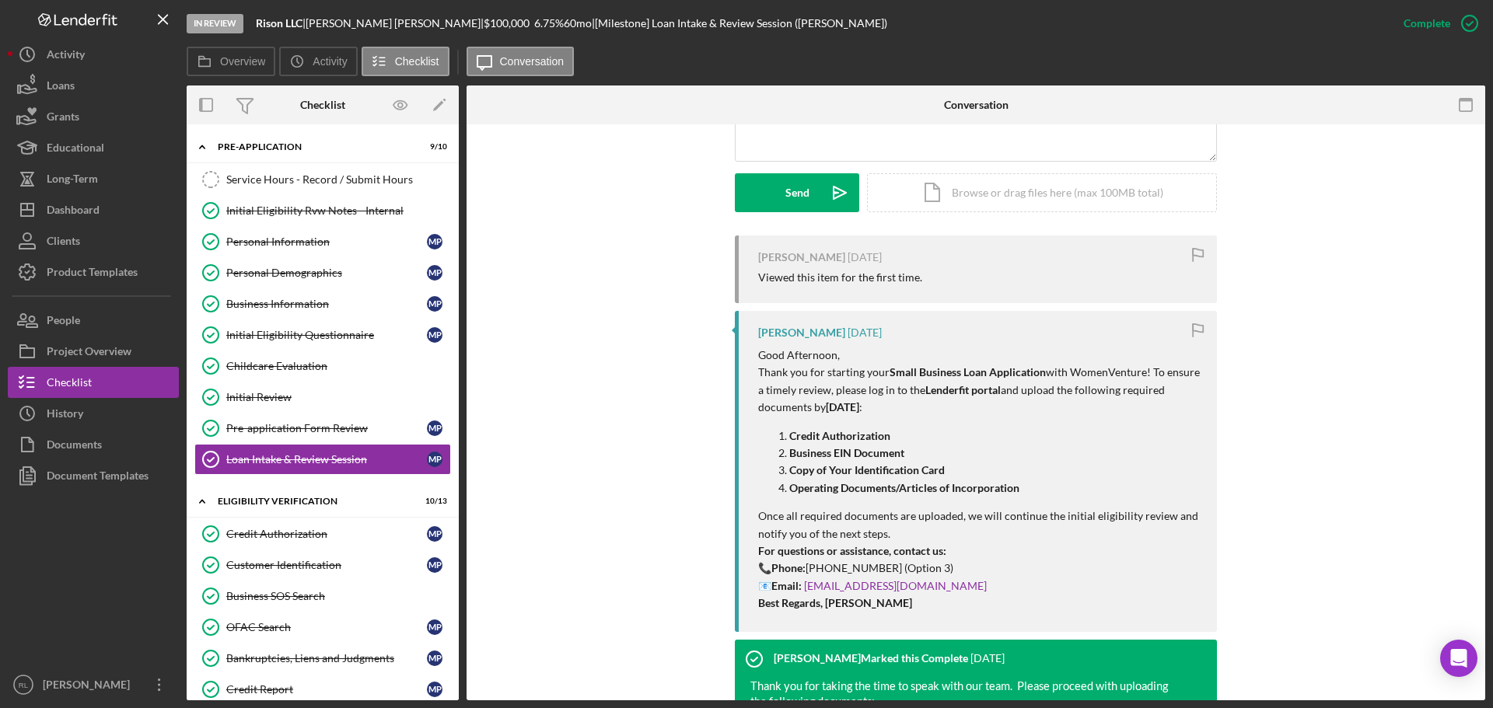
scroll to position [362, 0]
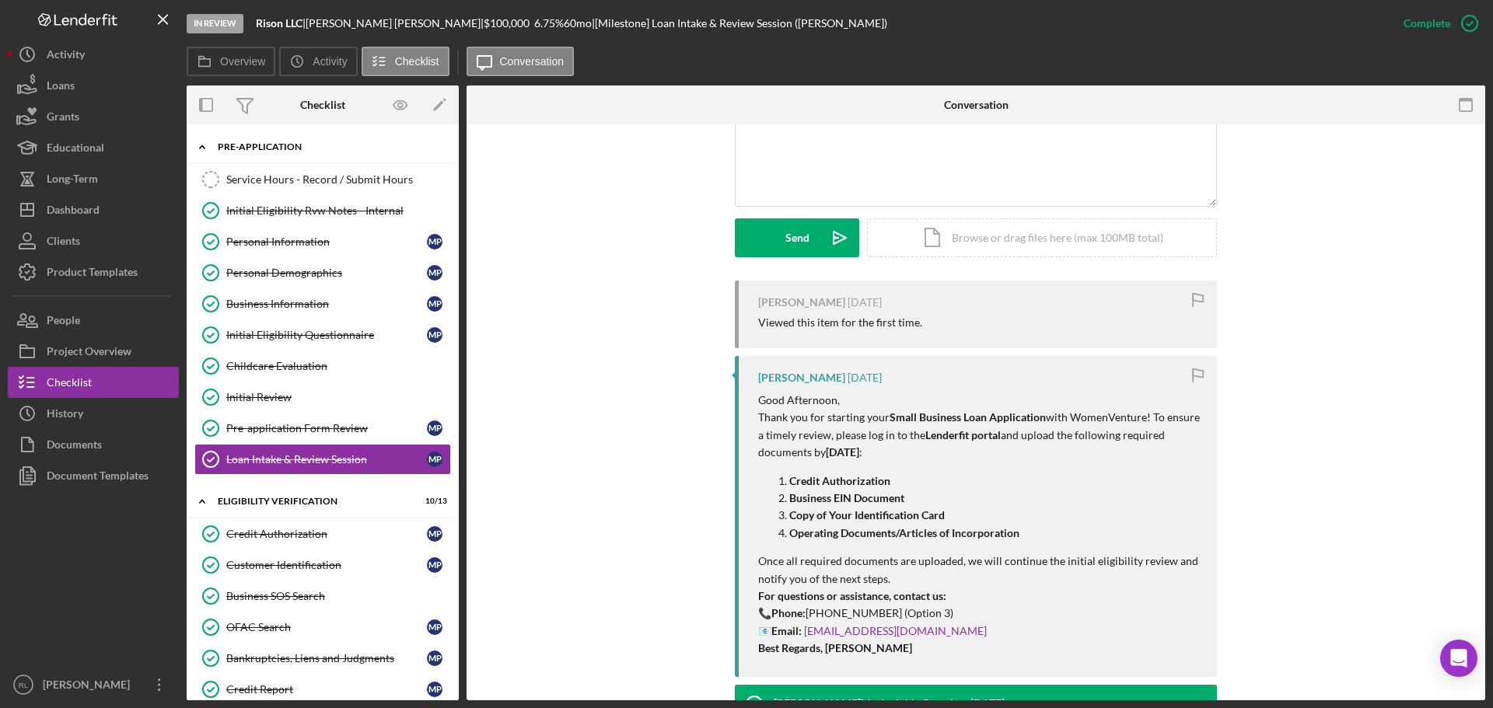
click at [204, 142] on icon "Icon/Expander" at bounding box center [202, 146] width 31 height 31
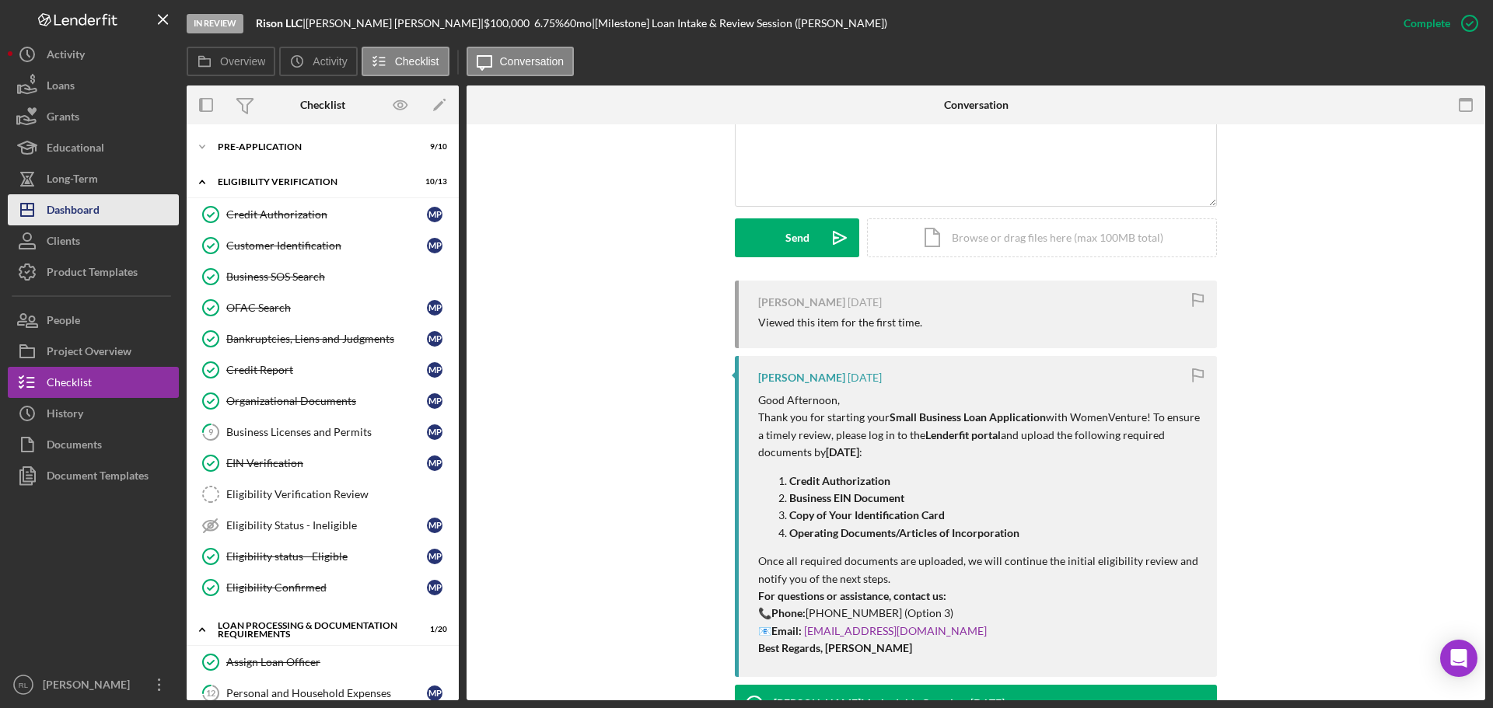
click at [69, 218] on div "Dashboard" at bounding box center [73, 211] width 53 height 35
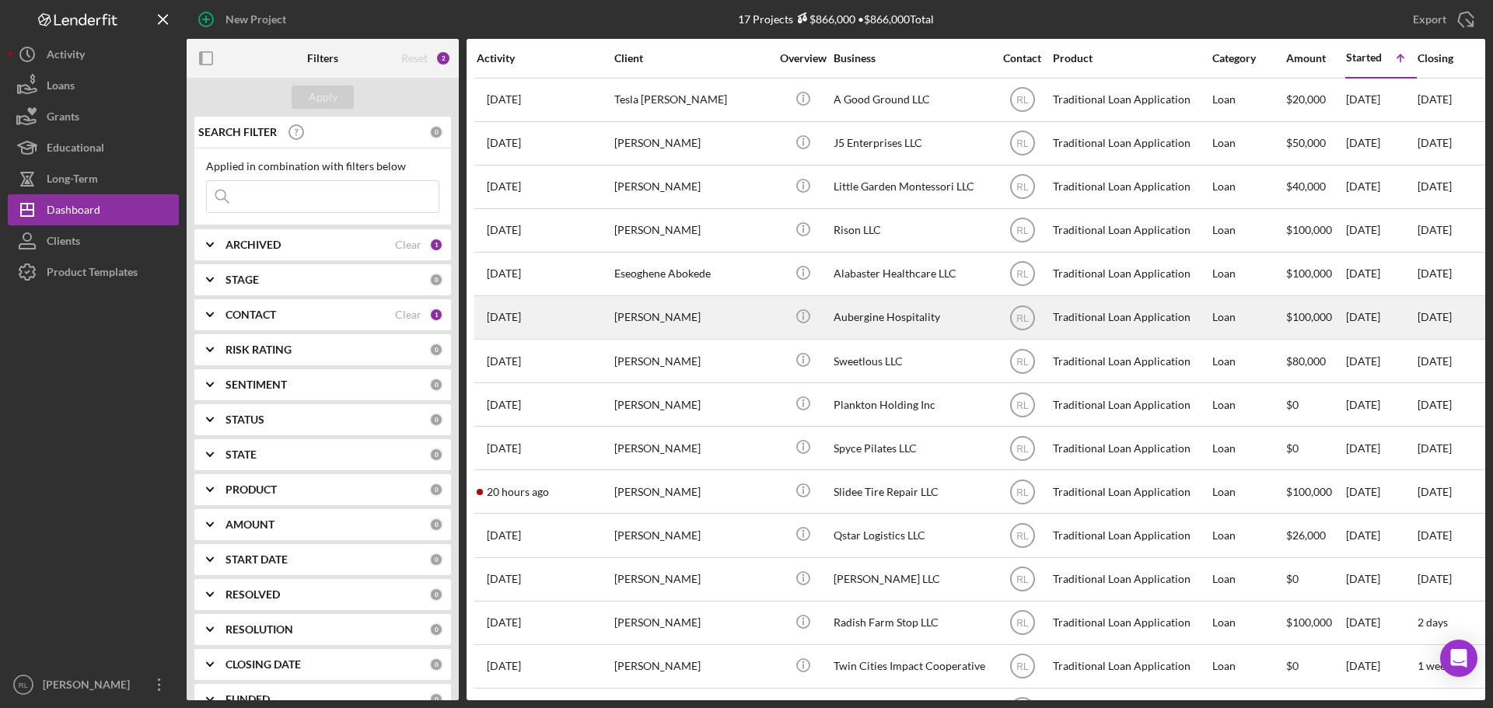
click at [724, 327] on div "[PERSON_NAME]" at bounding box center [691, 317] width 155 height 41
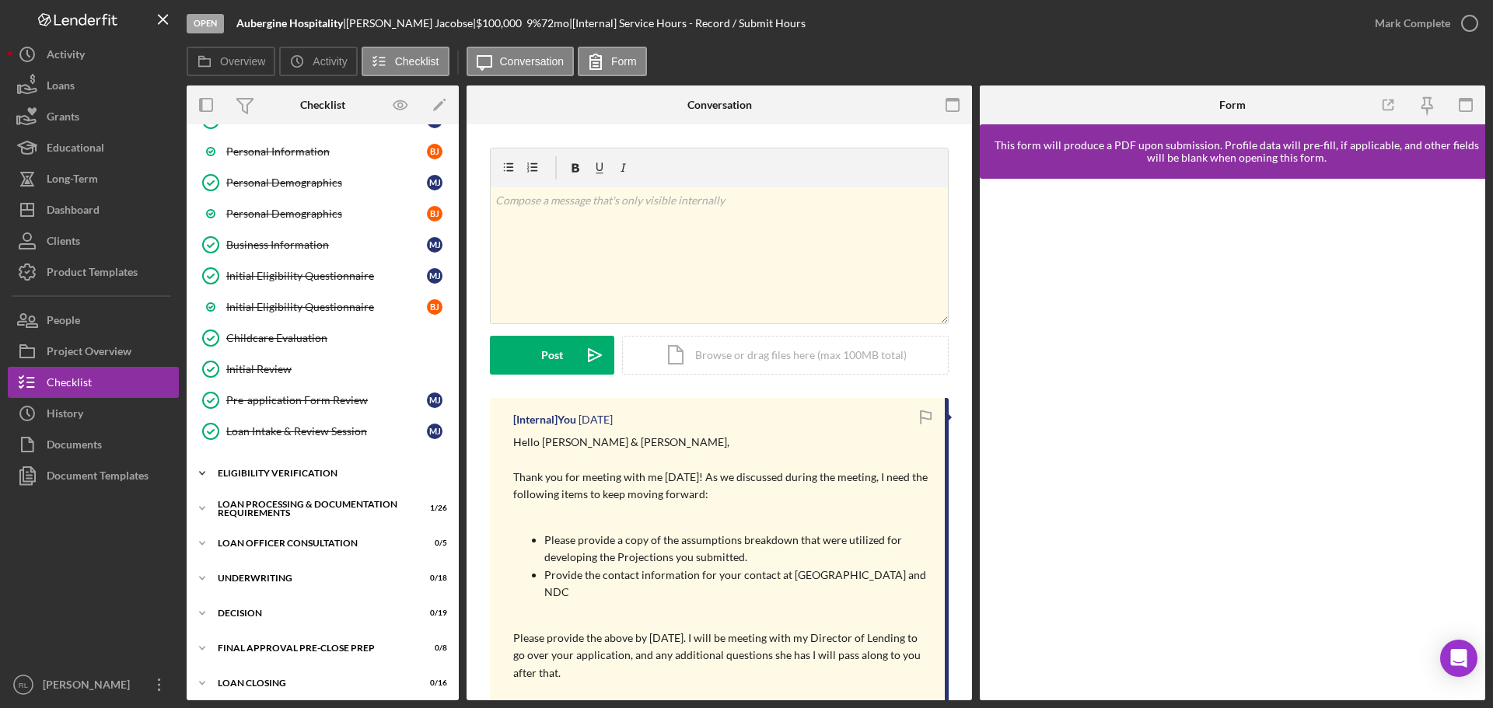
click at [291, 472] on div "Eligibility Verification" at bounding box center [329, 473] width 222 height 9
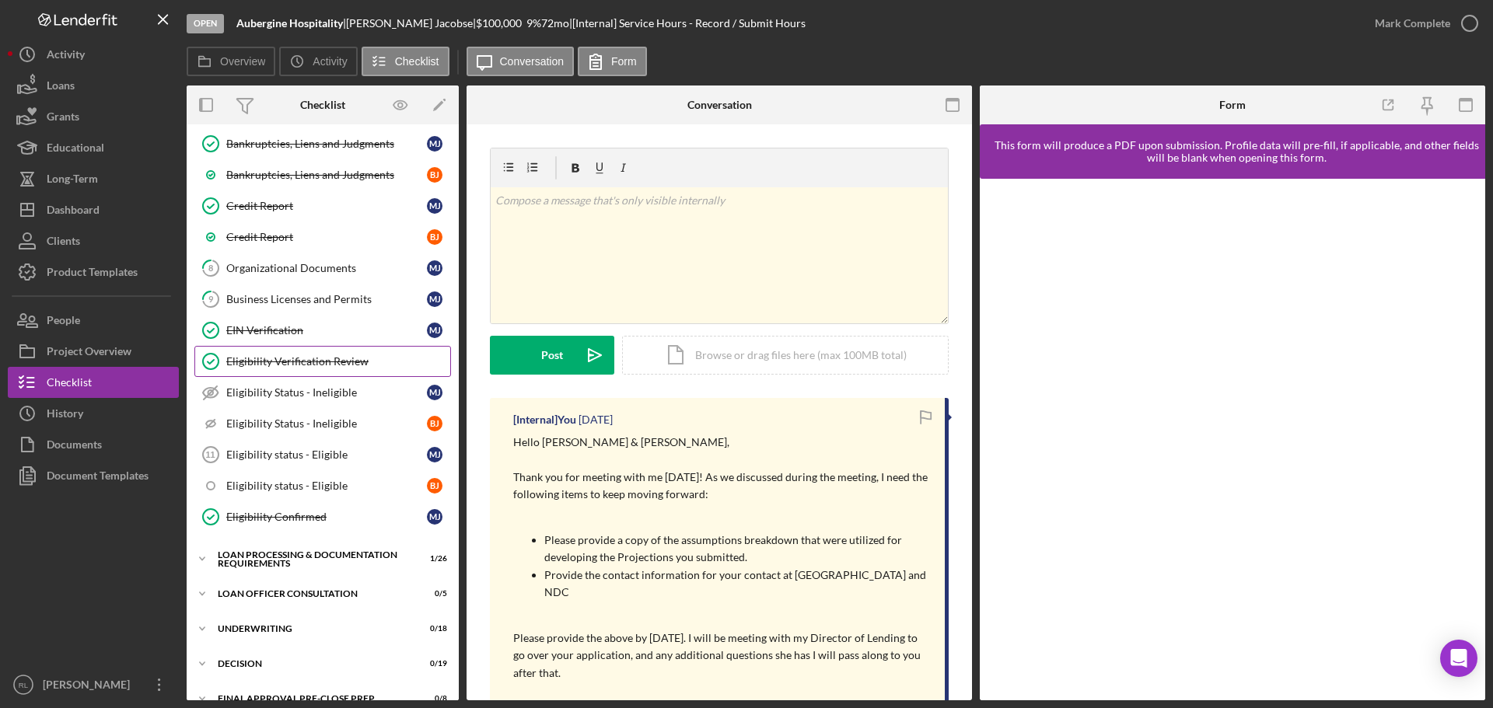
scroll to position [777, 0]
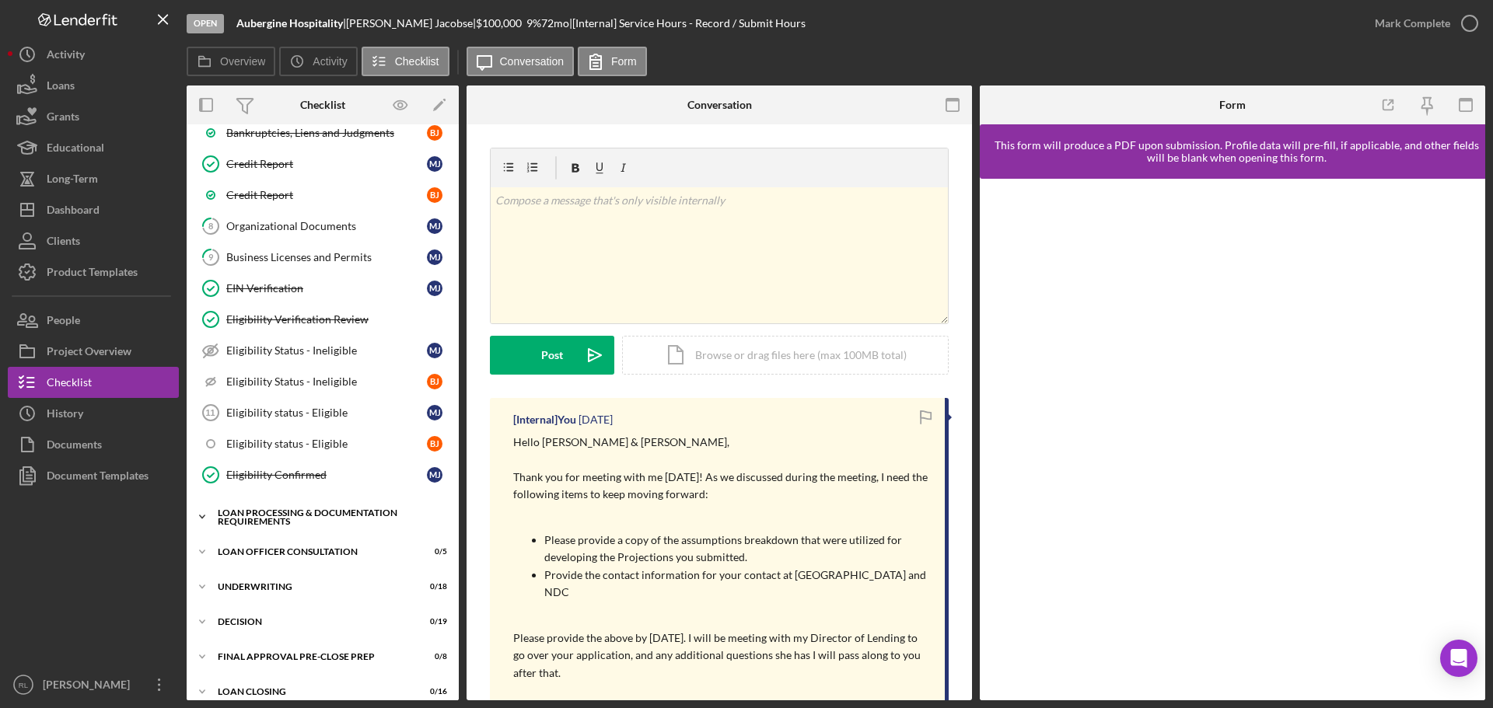
click at [269, 507] on div "Icon/Expander Loan Processing & Documentation Requirements 1 / 26" at bounding box center [323, 516] width 272 height 31
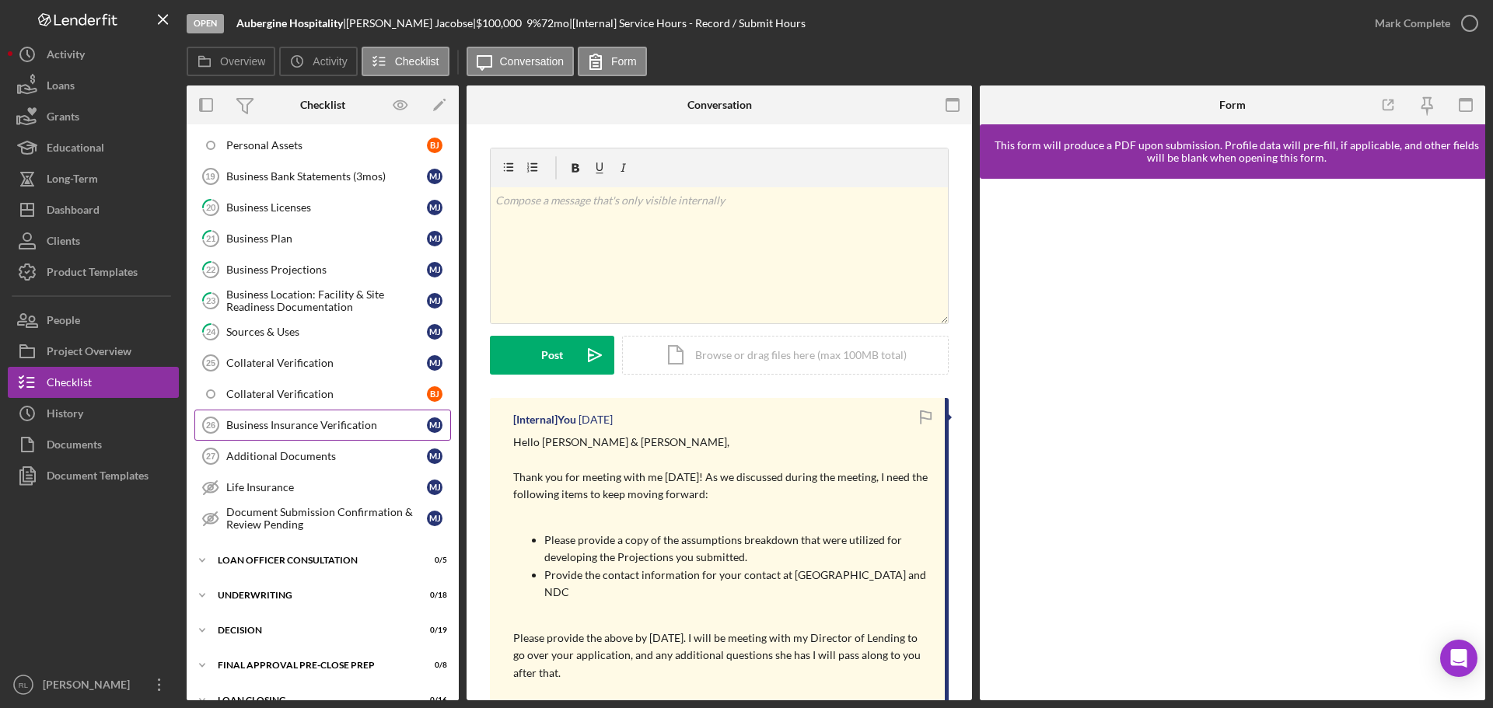
scroll to position [1633, 0]
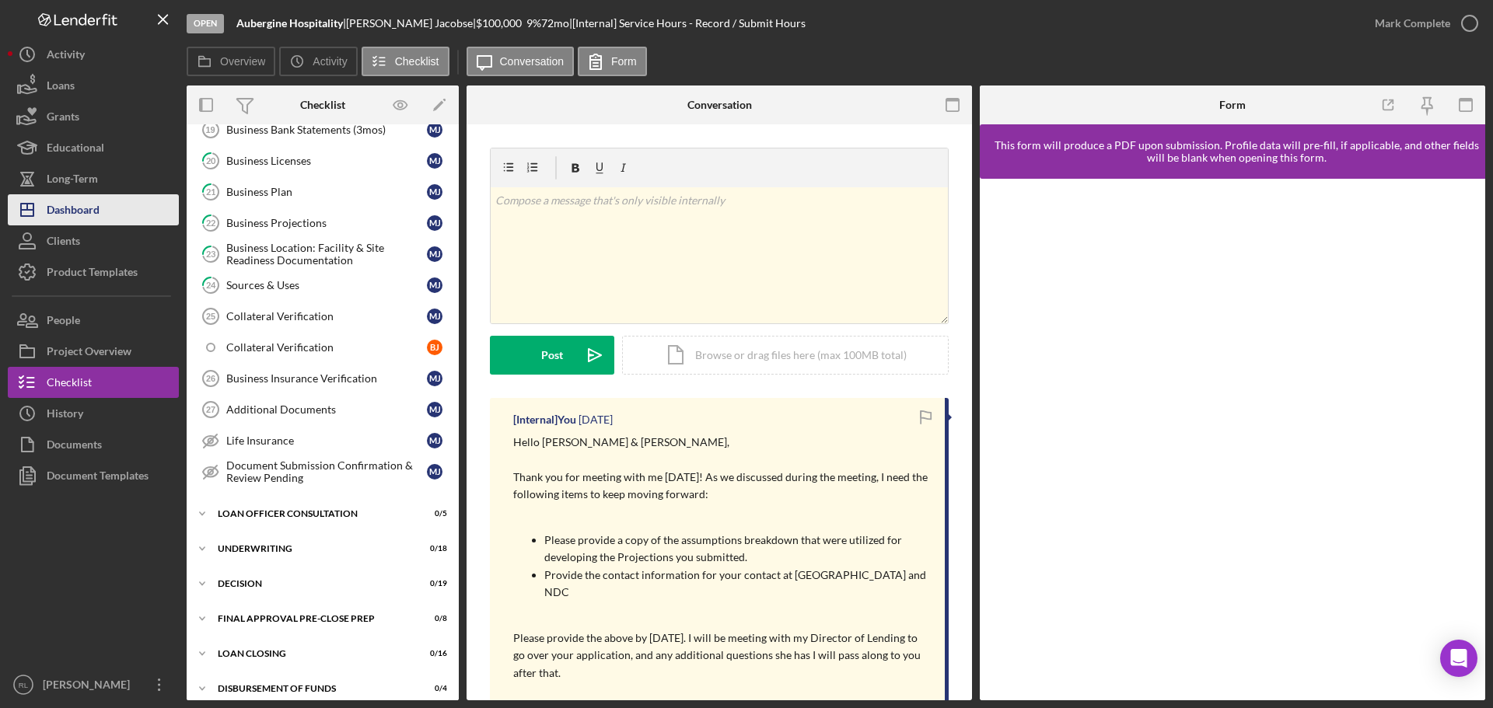
click at [92, 211] on div "Dashboard" at bounding box center [73, 211] width 53 height 35
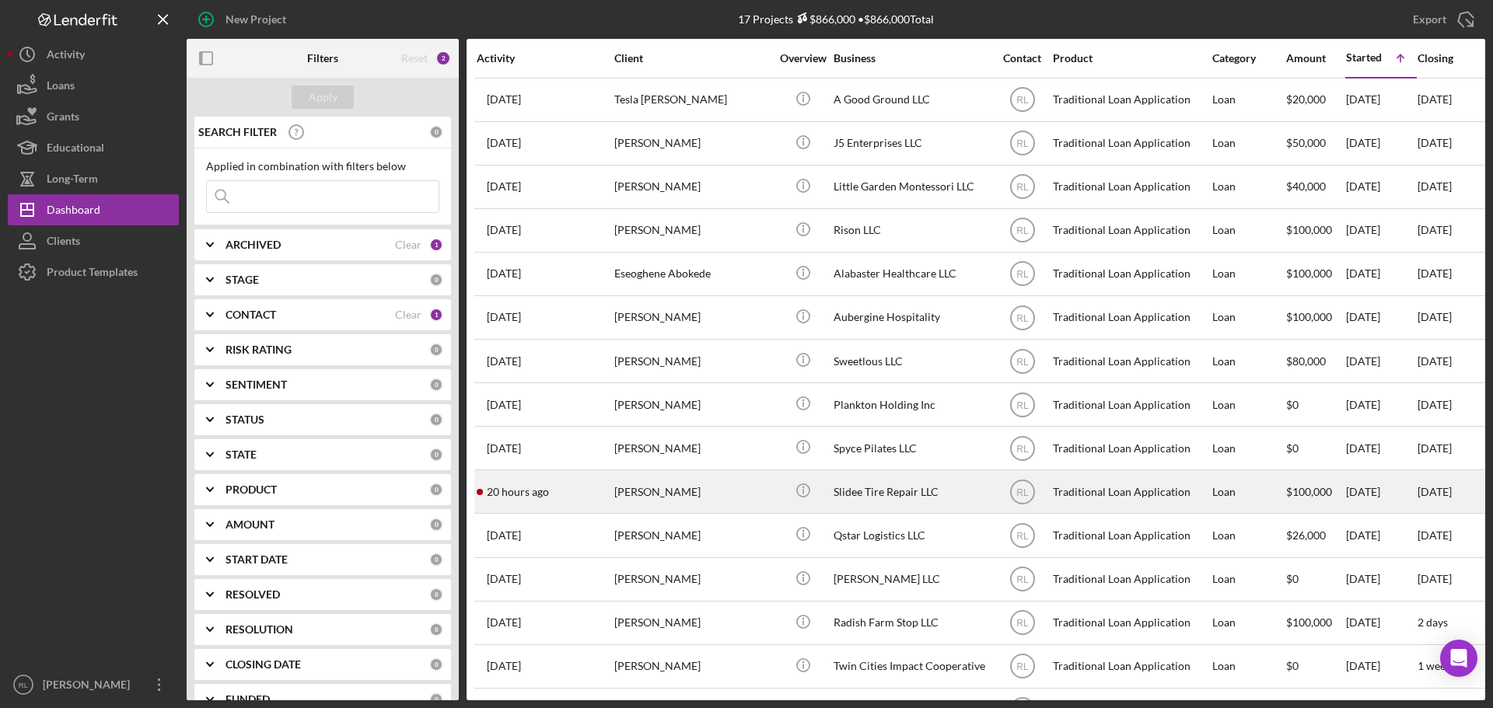
click at [685, 498] on div "[PERSON_NAME]" at bounding box center [691, 491] width 155 height 41
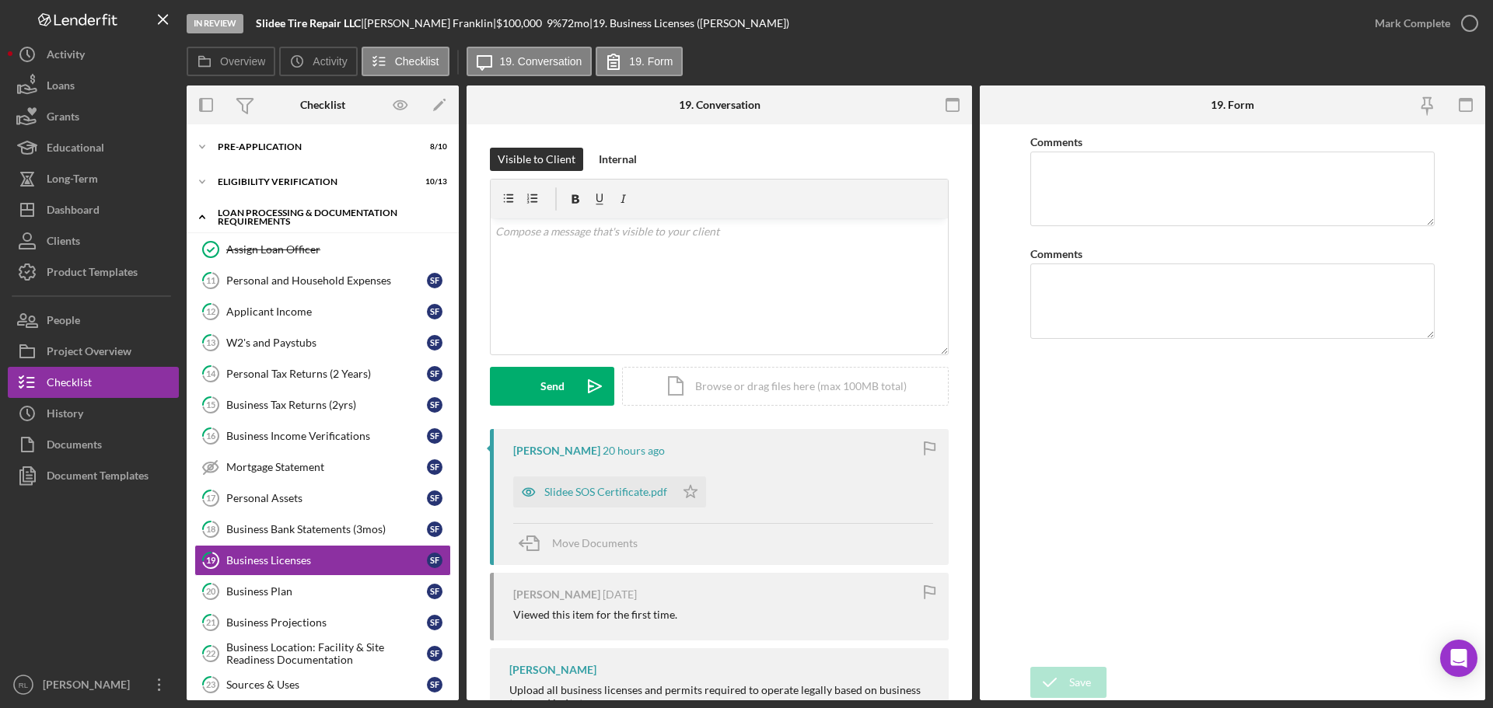
click at [198, 218] on icon "Icon/Expander" at bounding box center [202, 216] width 31 height 31
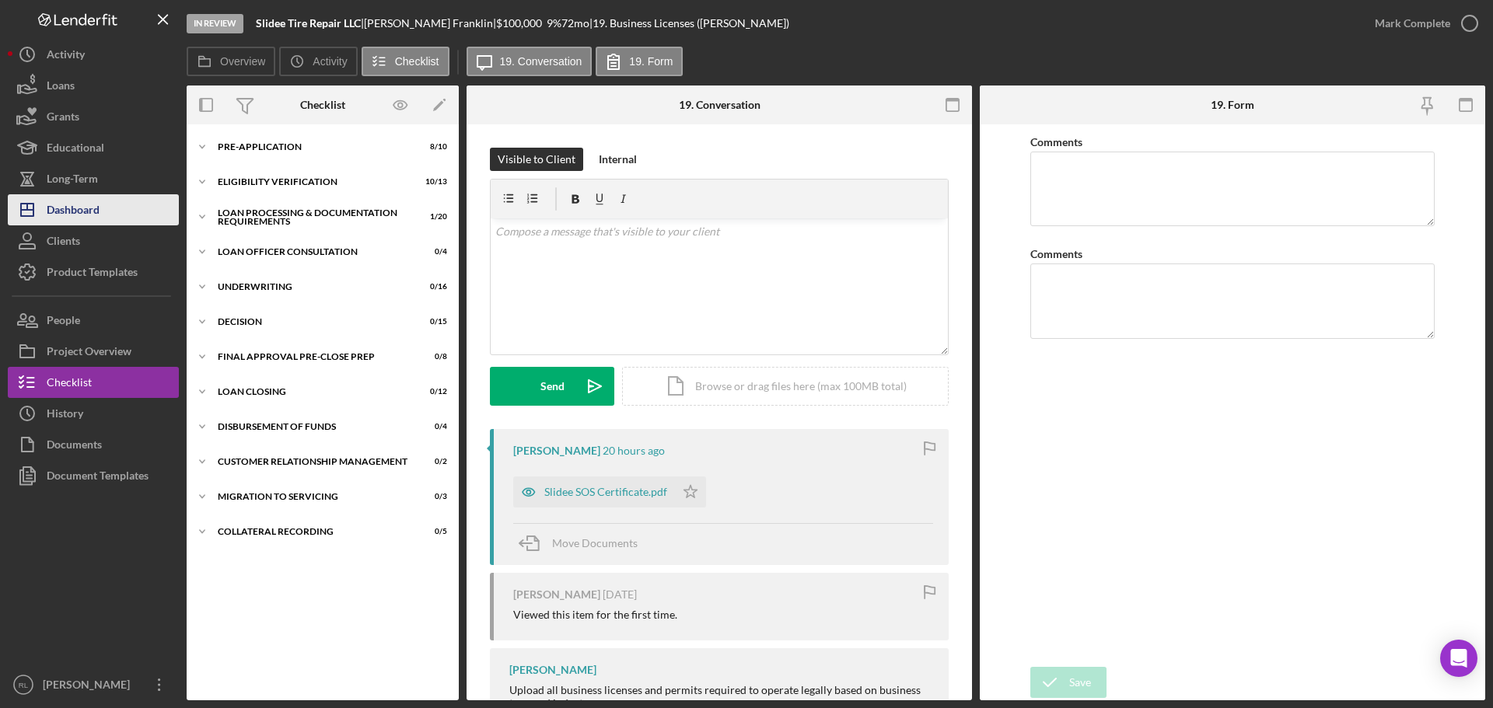
click at [54, 206] on div "Dashboard" at bounding box center [73, 211] width 53 height 35
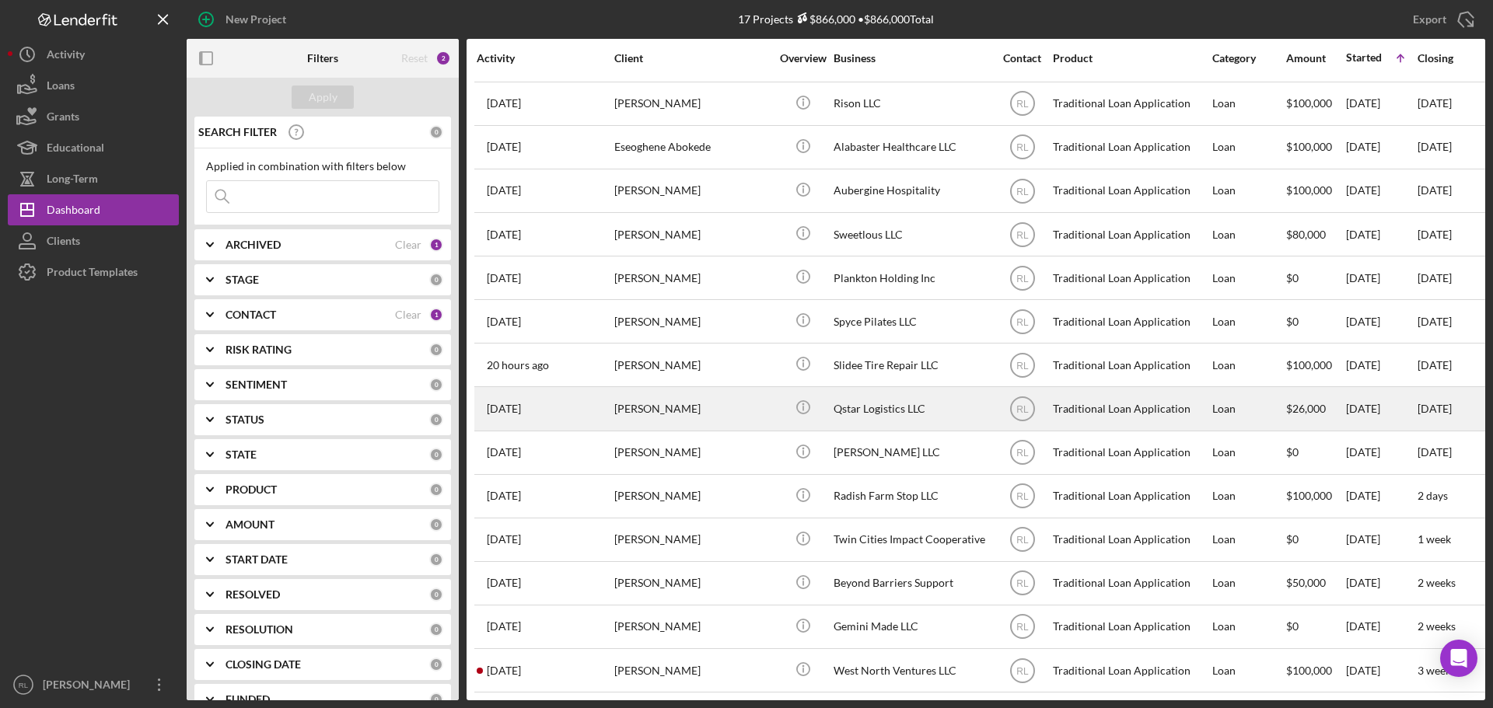
scroll to position [138, 0]
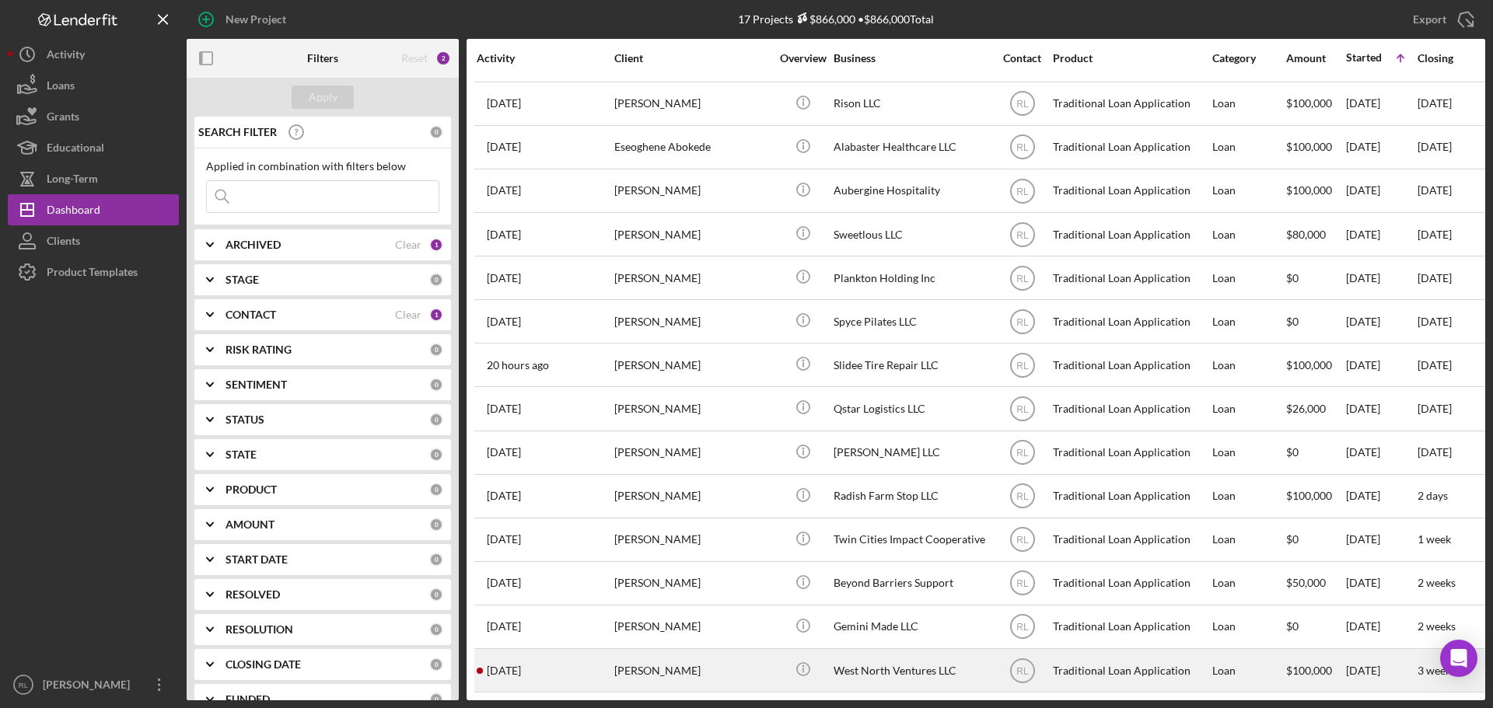
click at [720, 650] on div "[PERSON_NAME]" at bounding box center [691, 670] width 155 height 41
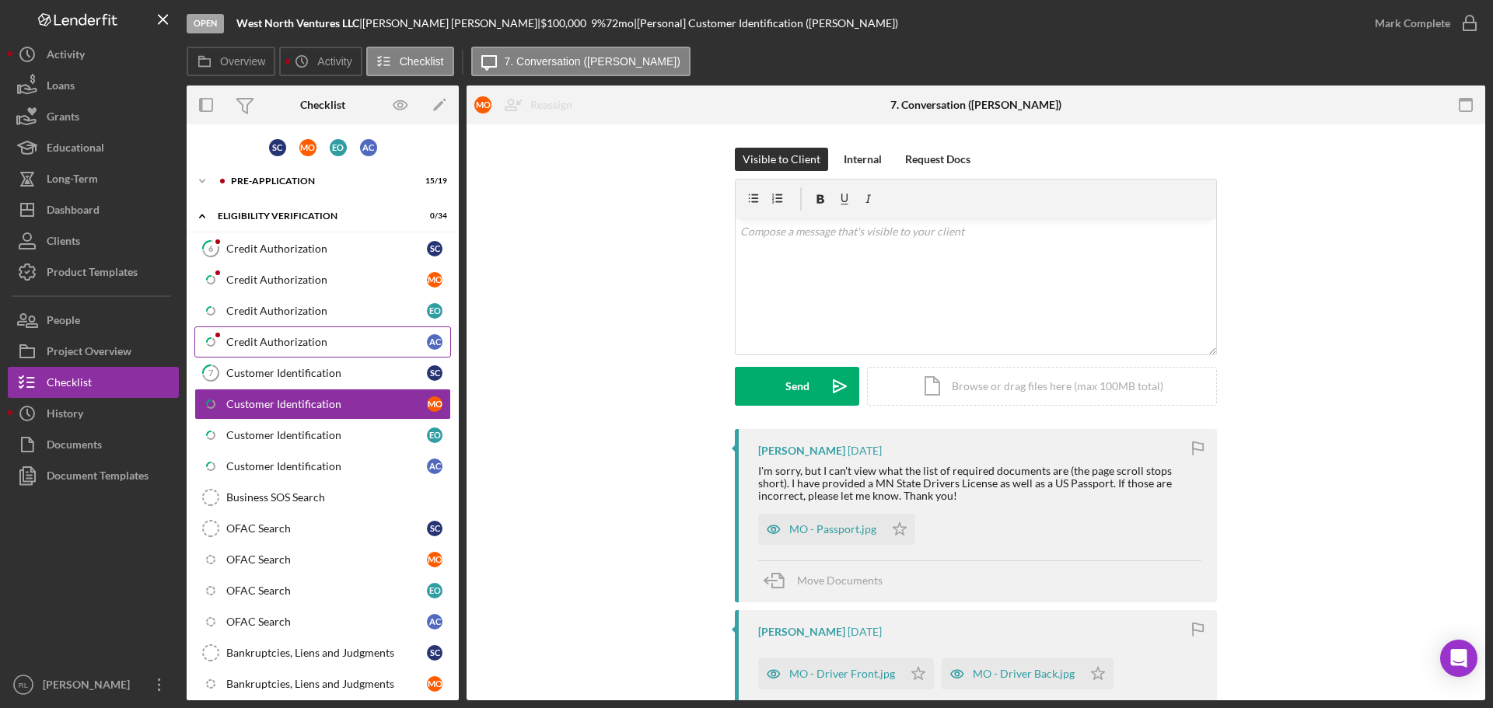
click at [300, 344] on div "Credit Authorization" at bounding box center [326, 342] width 201 height 12
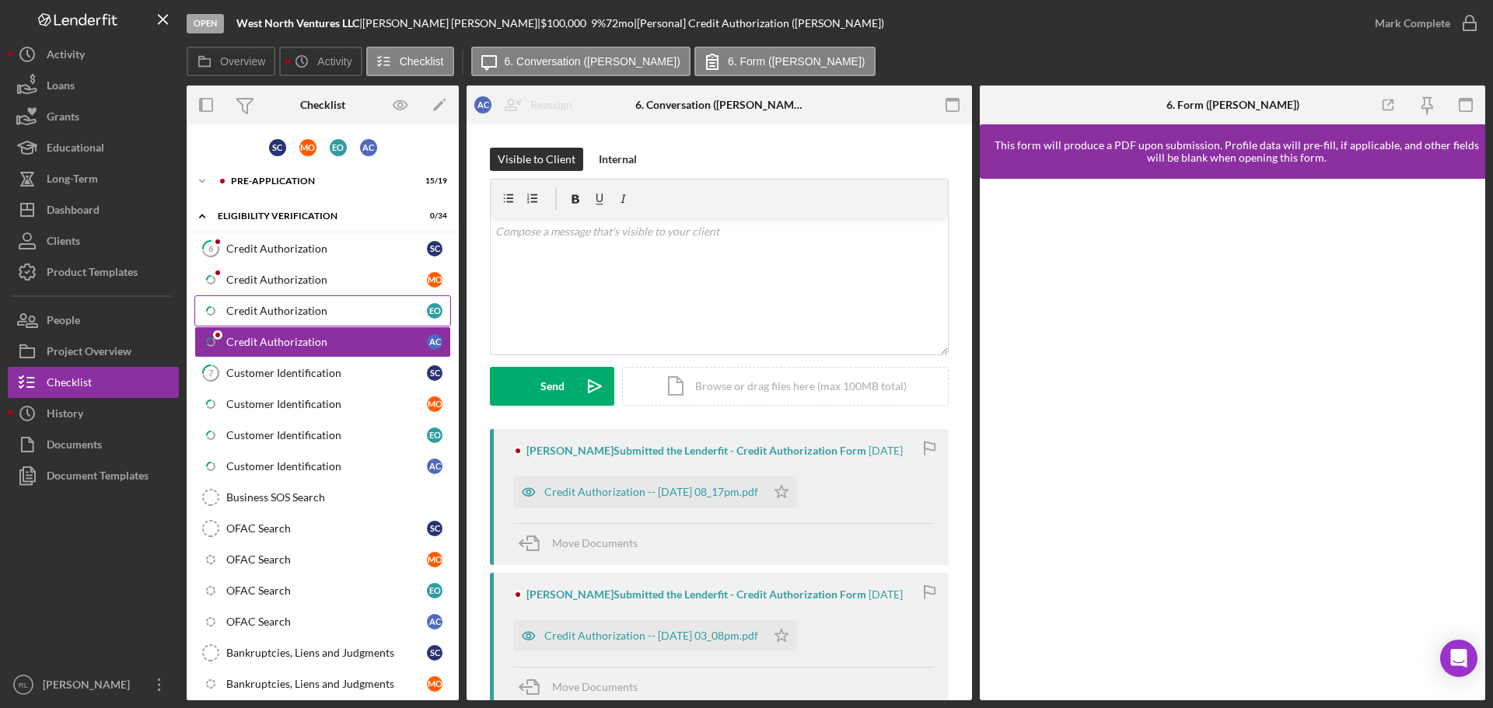
click at [300, 309] on div "Credit Authorization" at bounding box center [326, 311] width 201 height 12
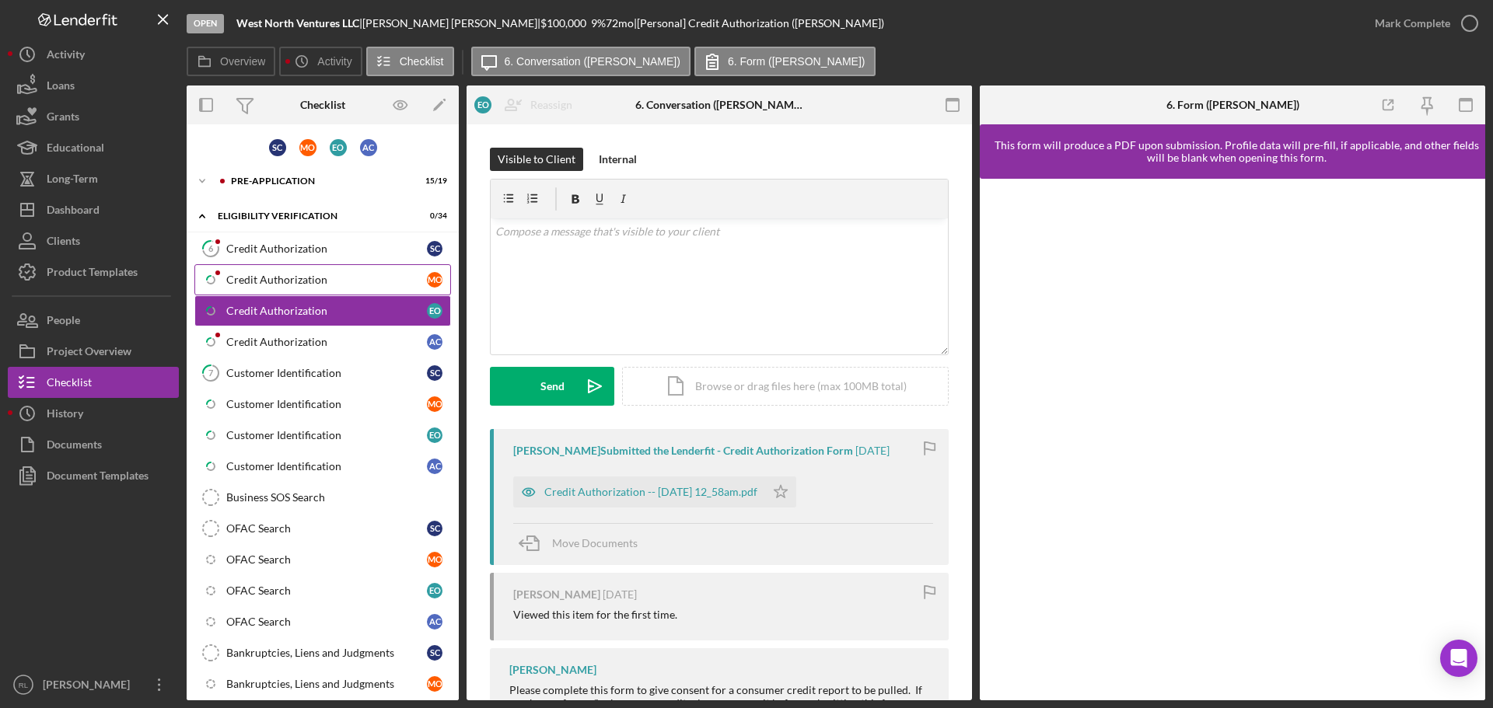
click at [304, 281] on div "Credit Authorization" at bounding box center [326, 280] width 201 height 12
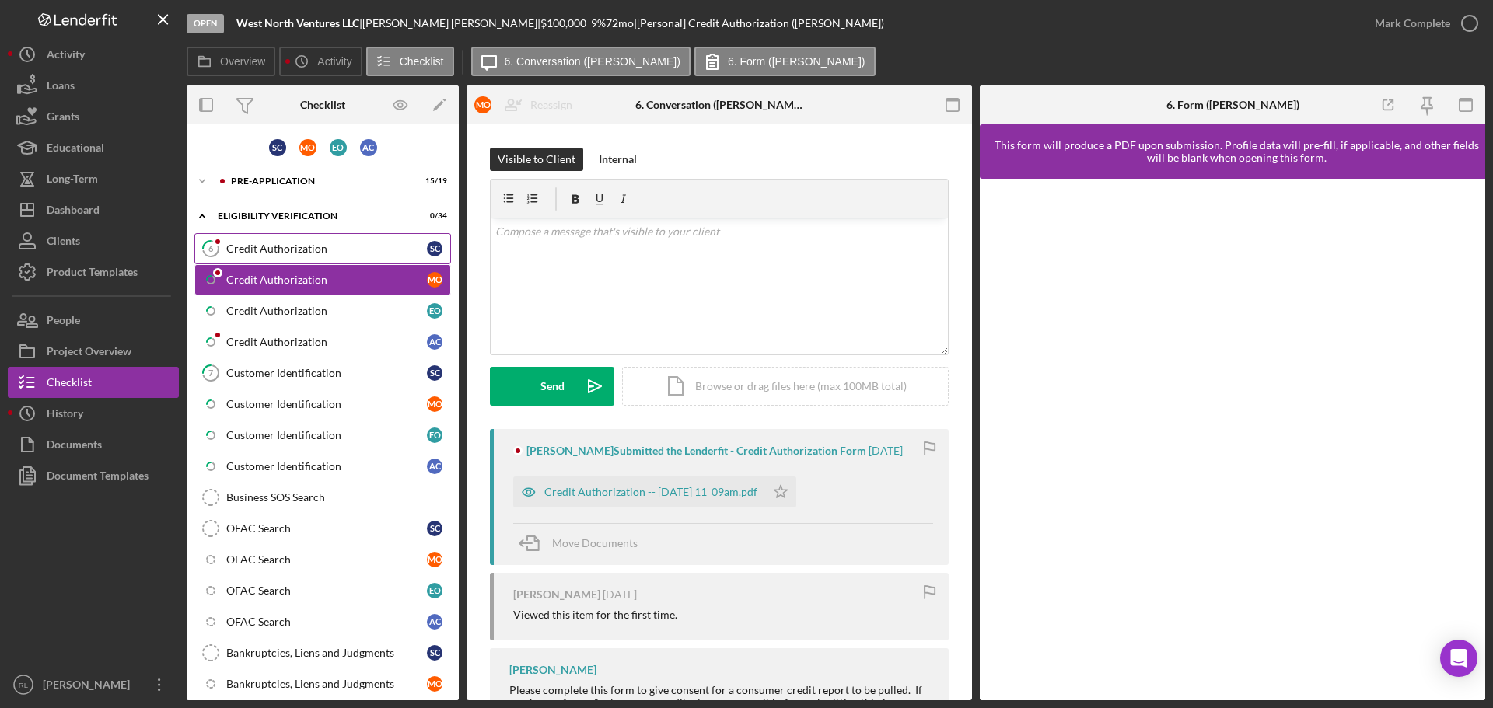
click at [311, 254] on div "Credit Authorization" at bounding box center [326, 249] width 201 height 12
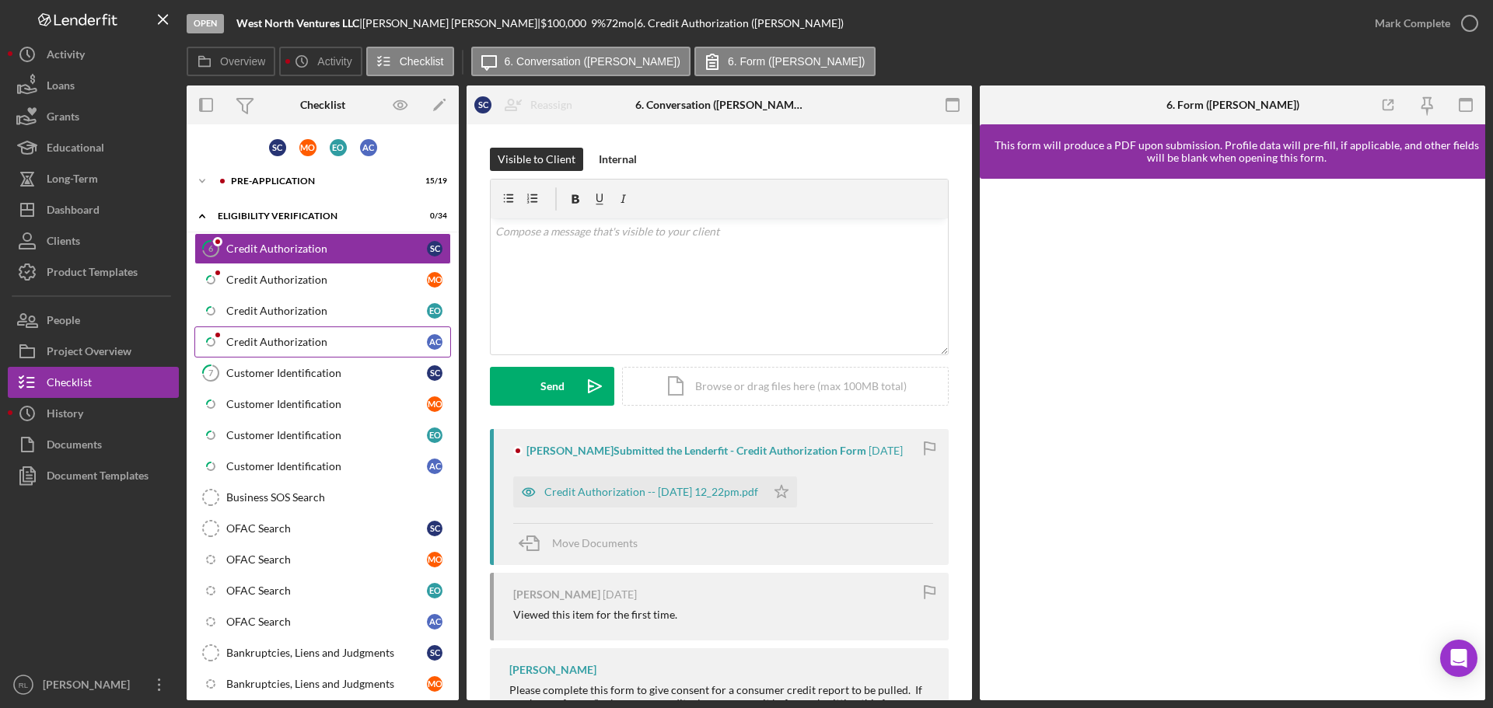
click at [293, 348] on div "Credit Authorization" at bounding box center [326, 342] width 201 height 12
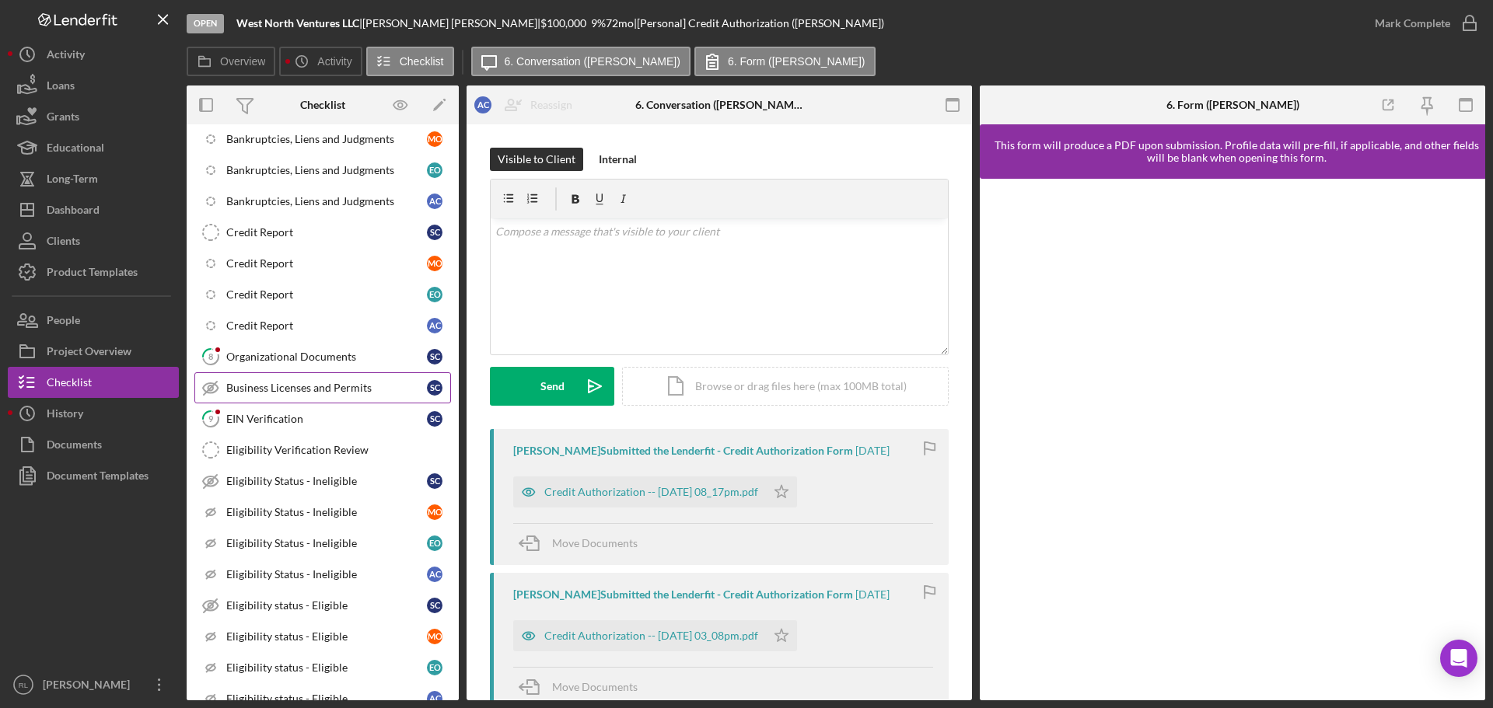
scroll to position [544, 0]
click at [306, 357] on div "Organizational Documents" at bounding box center [326, 357] width 201 height 12
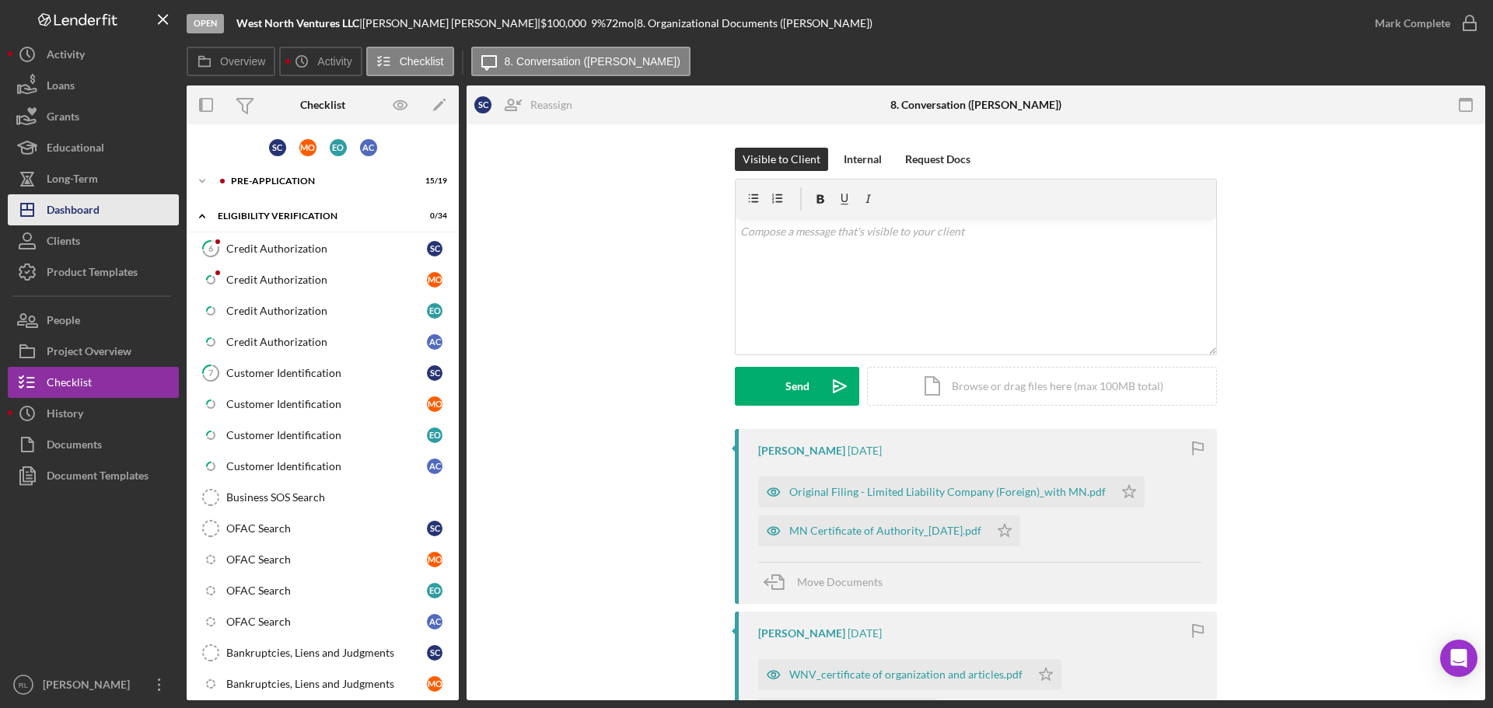
click at [82, 213] on div "Dashboard" at bounding box center [73, 211] width 53 height 35
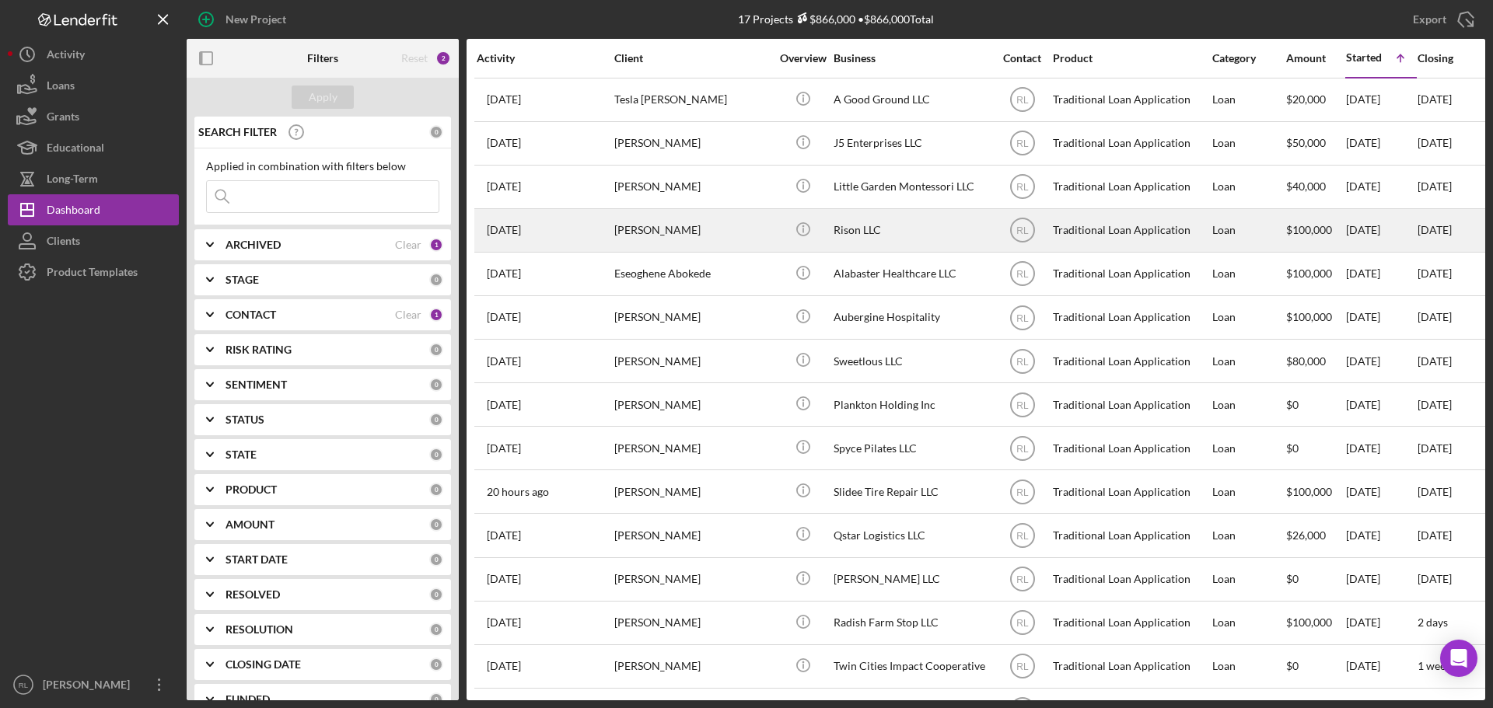
click at [732, 229] on div "[PERSON_NAME]" at bounding box center [691, 230] width 155 height 41
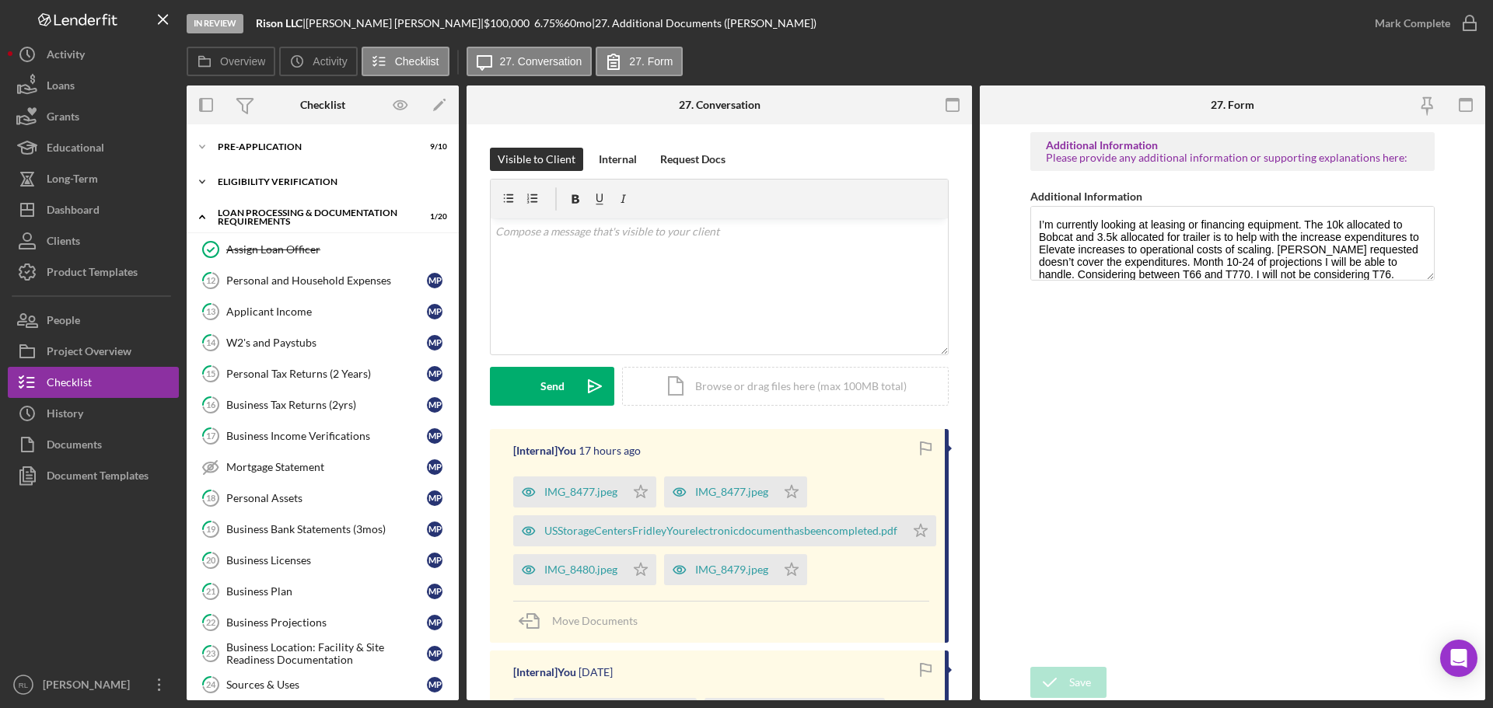
click at [273, 178] on div "Eligibility Verification" at bounding box center [329, 181] width 222 height 9
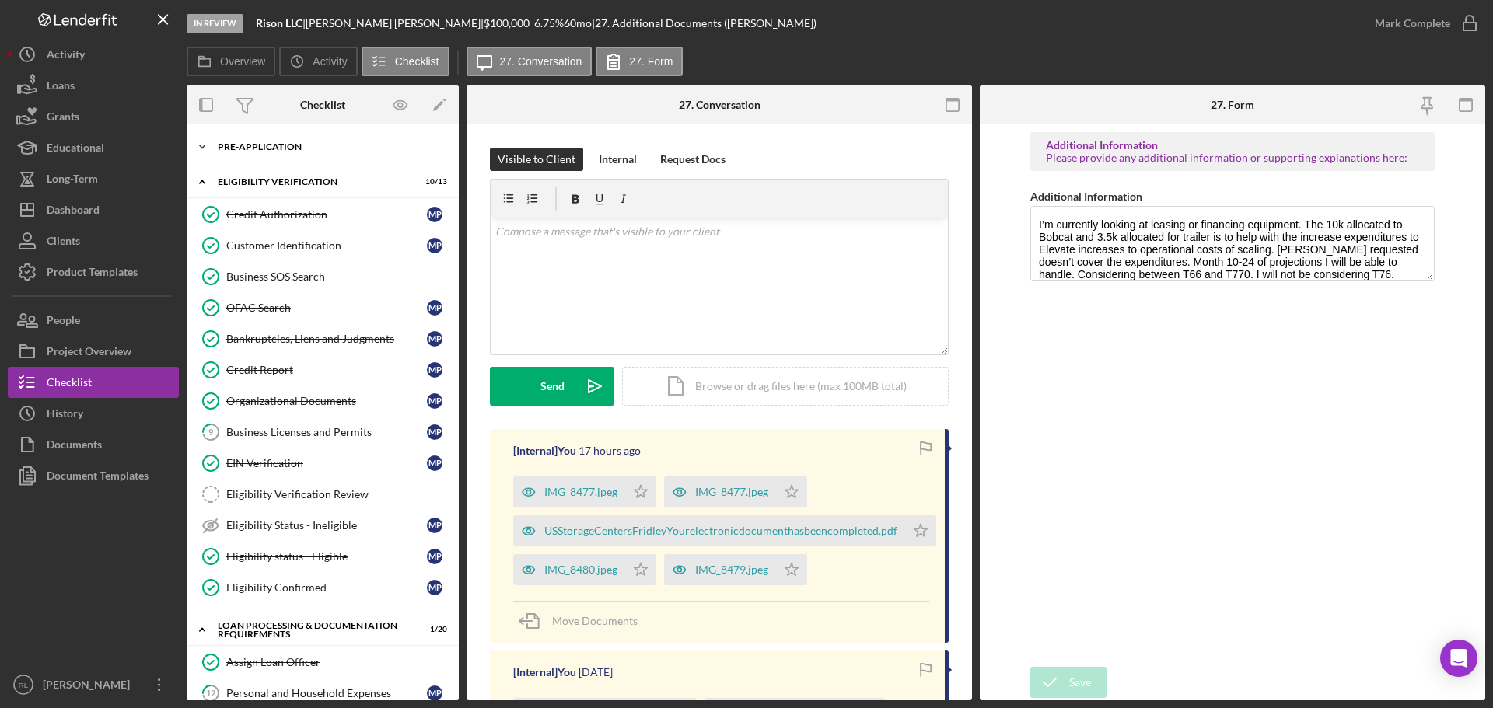
click at [267, 151] on div "Pre-Application" at bounding box center [329, 146] width 222 height 9
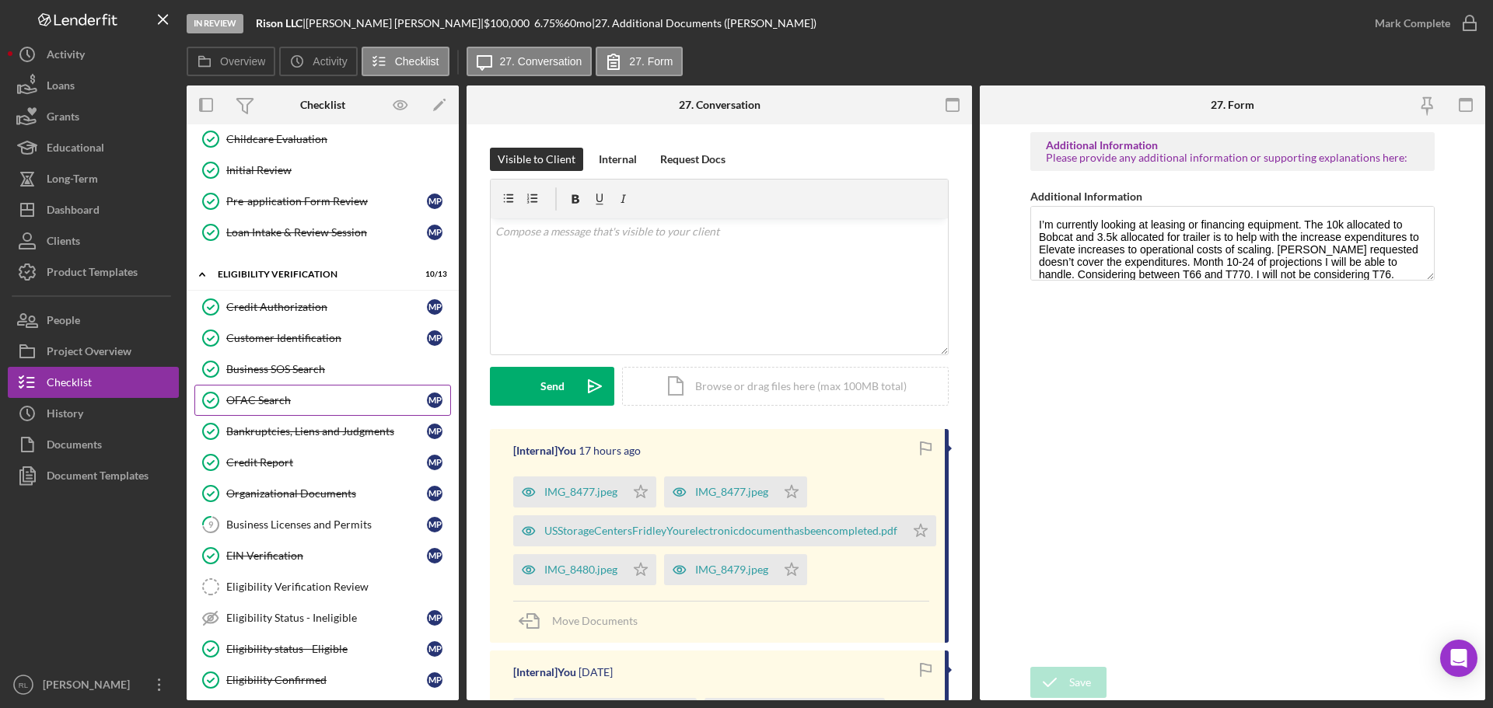
scroll to position [233, 0]
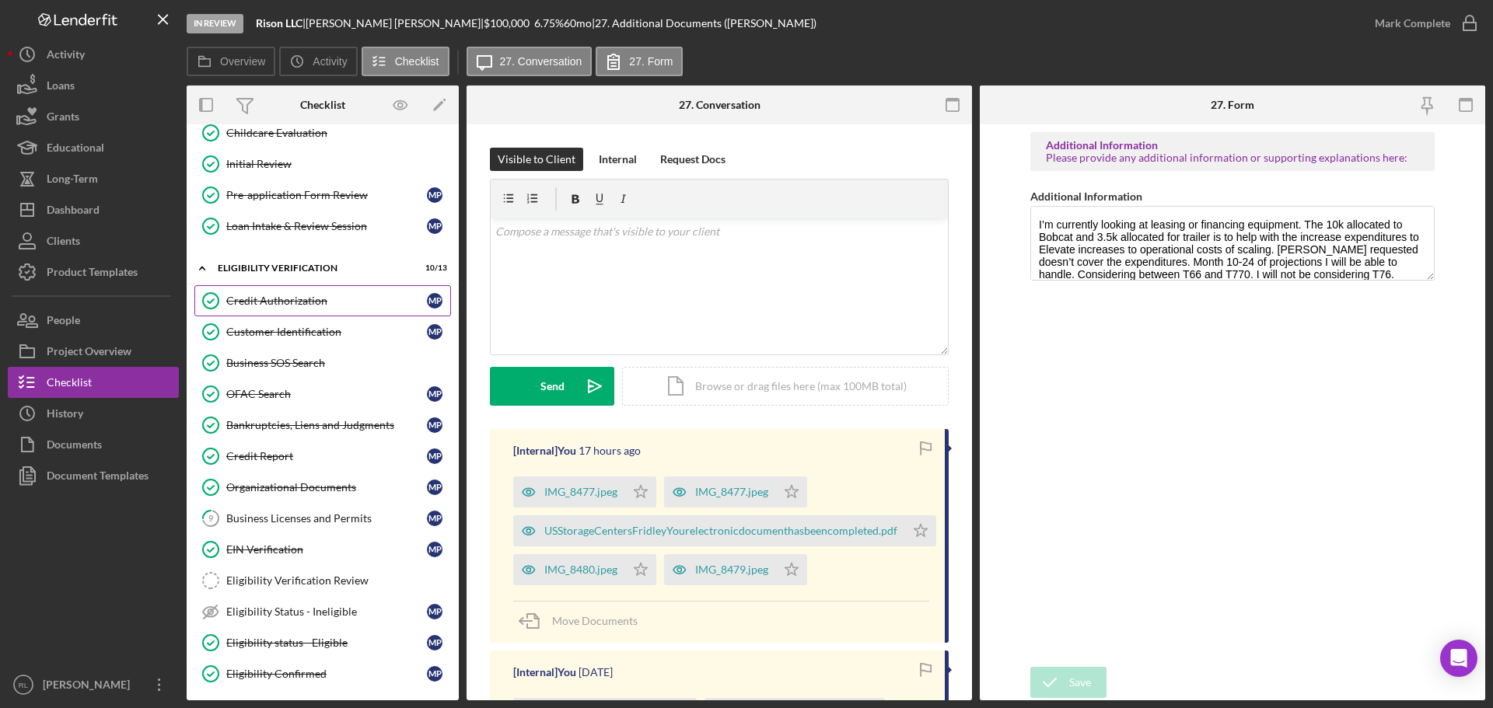
click at [310, 309] on link "Credit Authorization Credit Authorization M P" at bounding box center [322, 300] width 257 height 31
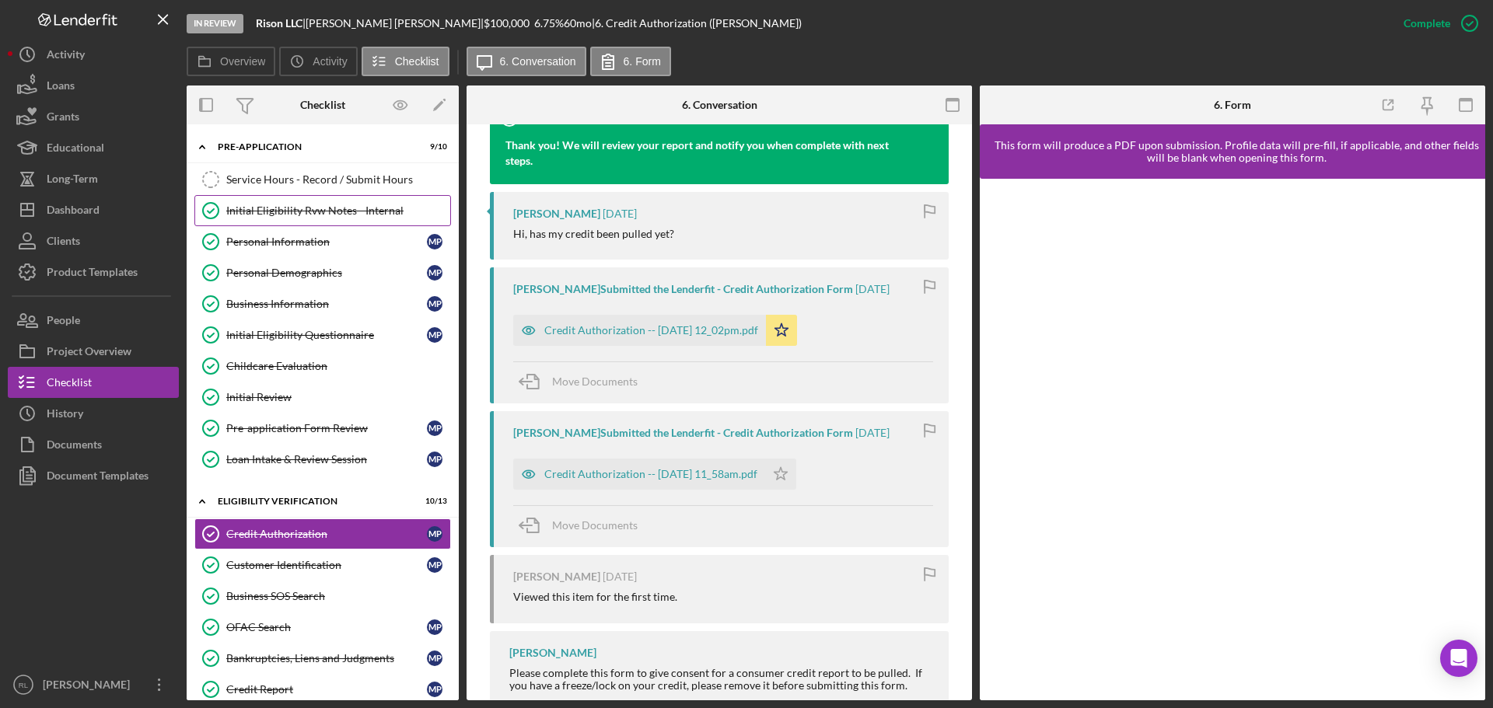
click at [296, 208] on div "Initial Eligibility Rvw Notes - Internal" at bounding box center [338, 210] width 224 height 12
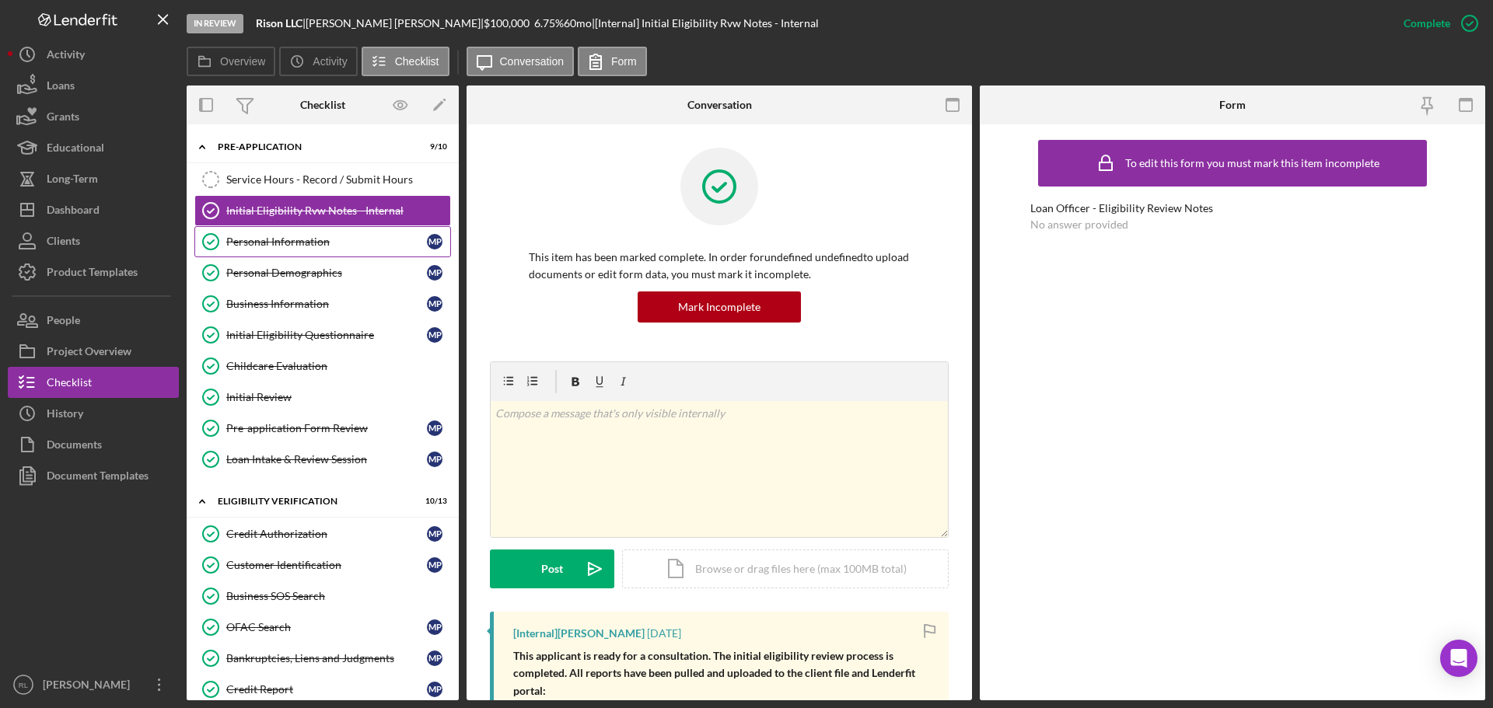
click at [290, 234] on link "Personal Information Personal Information M P" at bounding box center [322, 241] width 257 height 31
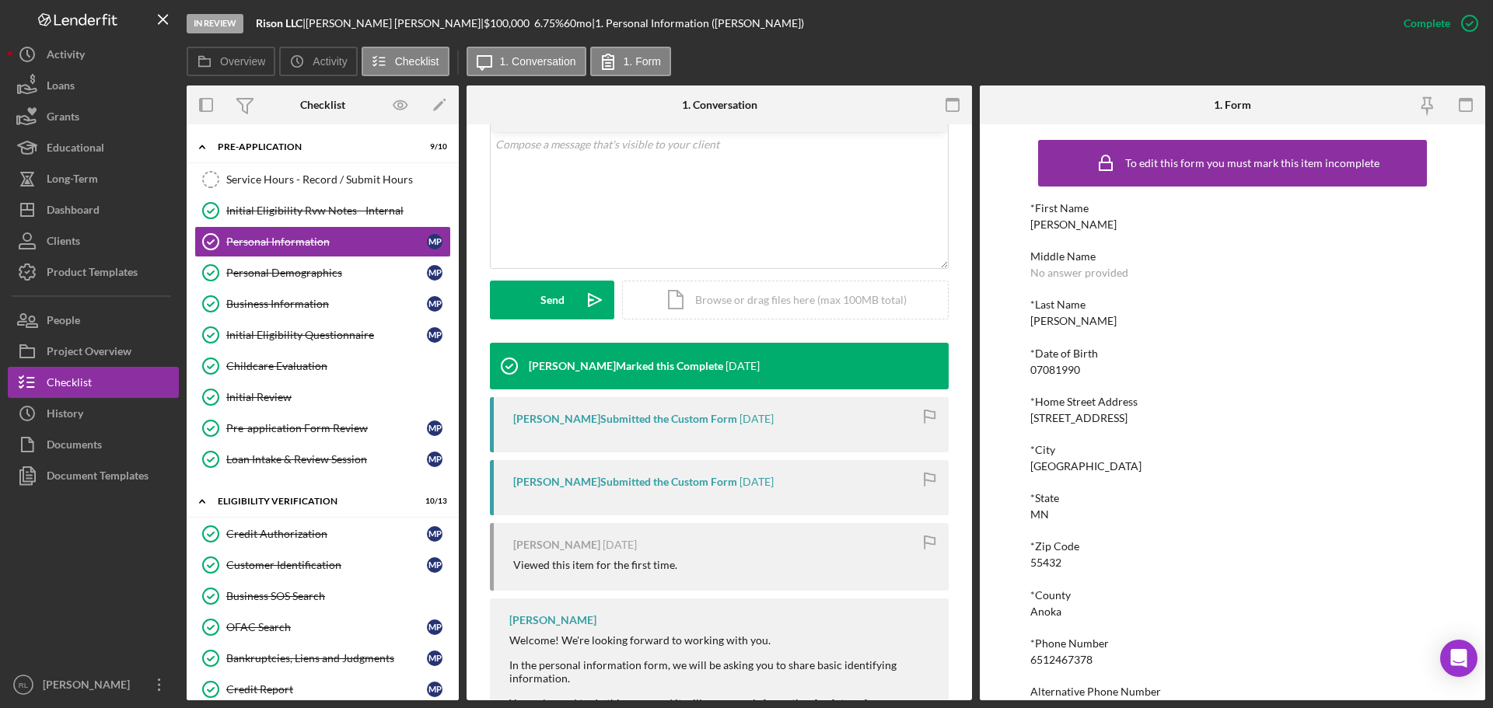
scroll to position [295, 0]
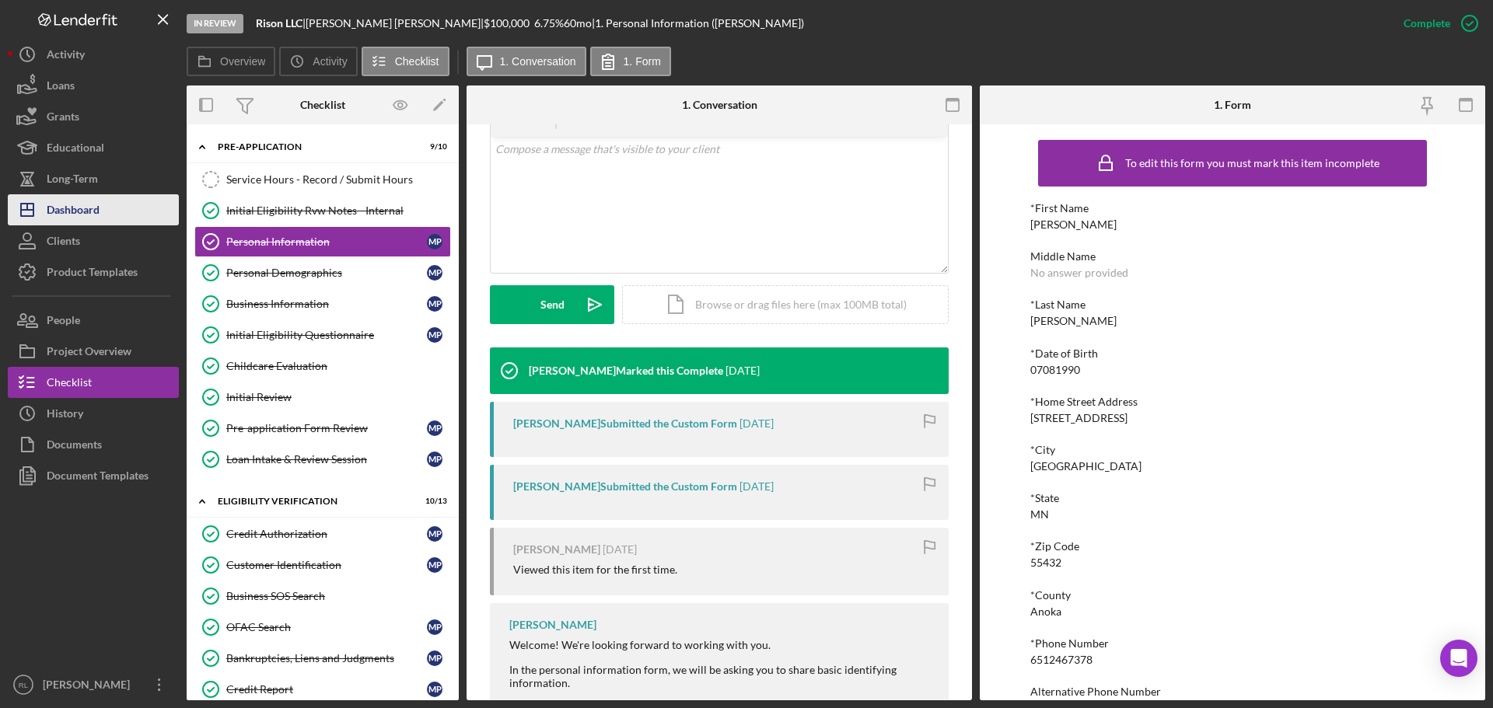
click at [88, 207] on div "Dashboard" at bounding box center [73, 211] width 53 height 35
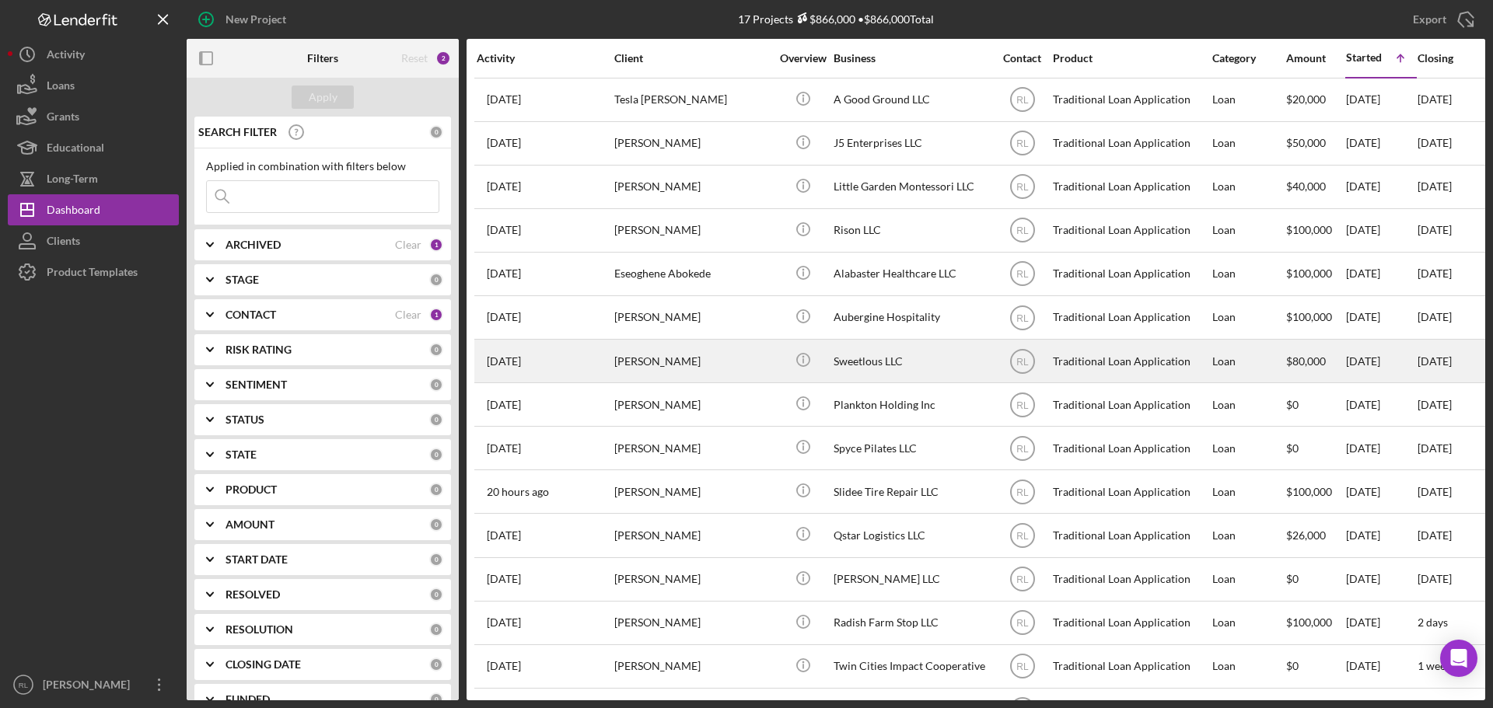
click at [734, 375] on div "[PERSON_NAME]" at bounding box center [691, 361] width 155 height 41
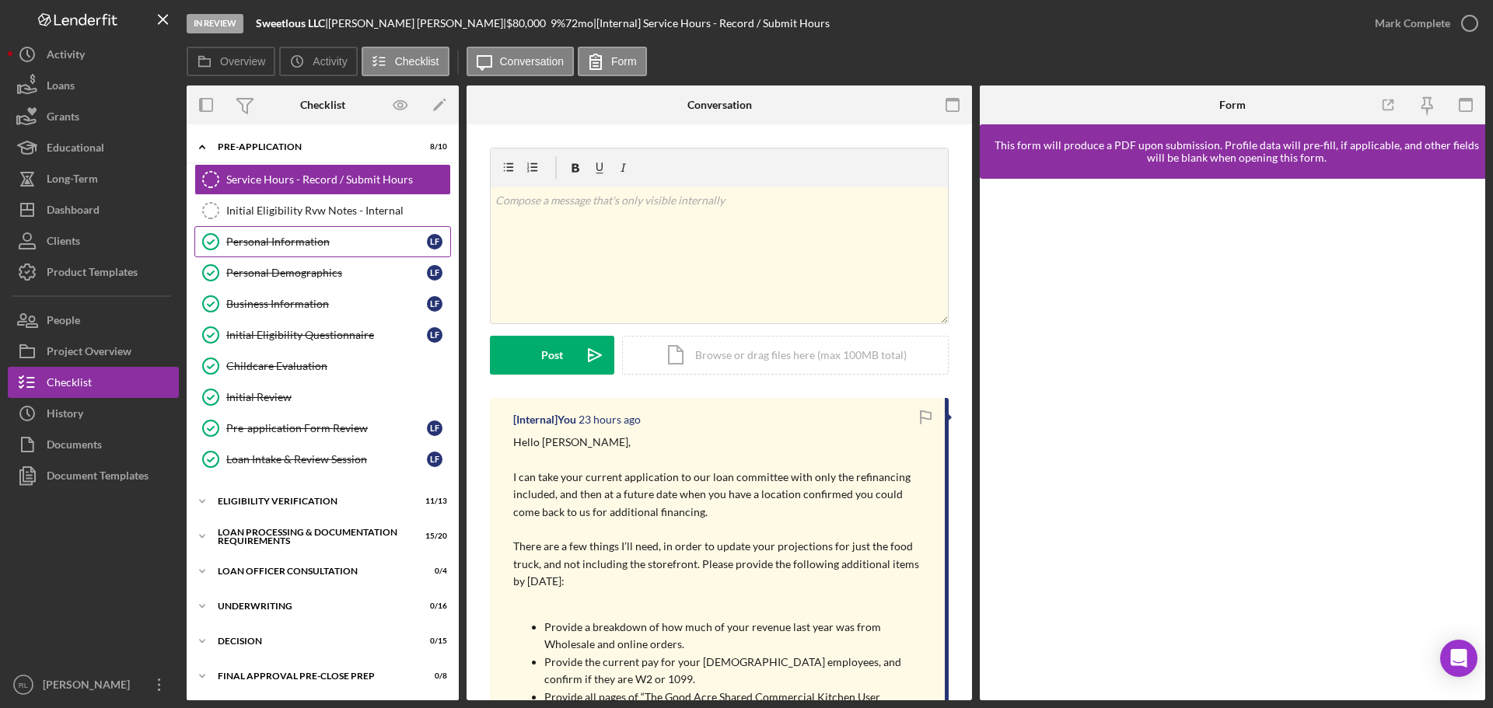
click at [311, 249] on link "Personal Information Personal Information L F" at bounding box center [322, 241] width 257 height 31
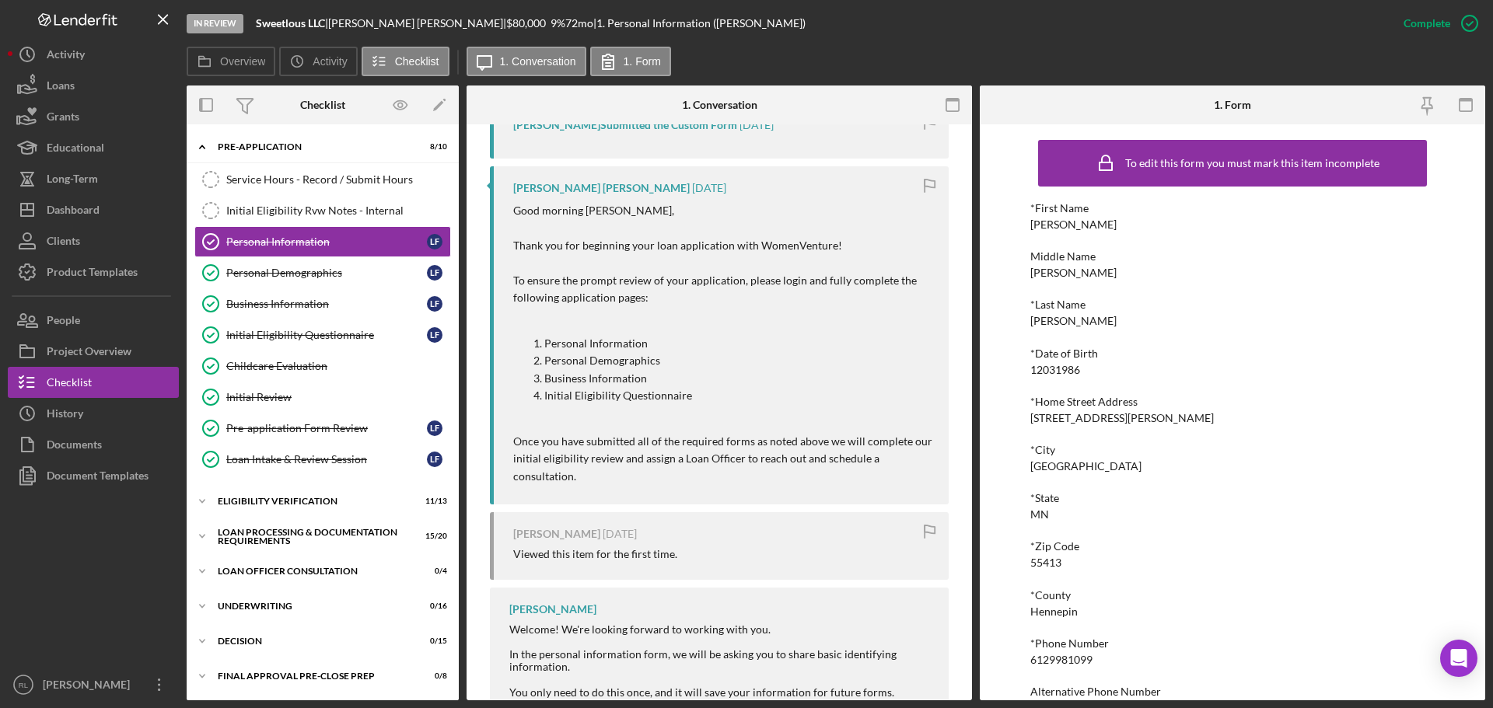
scroll to position [544, 0]
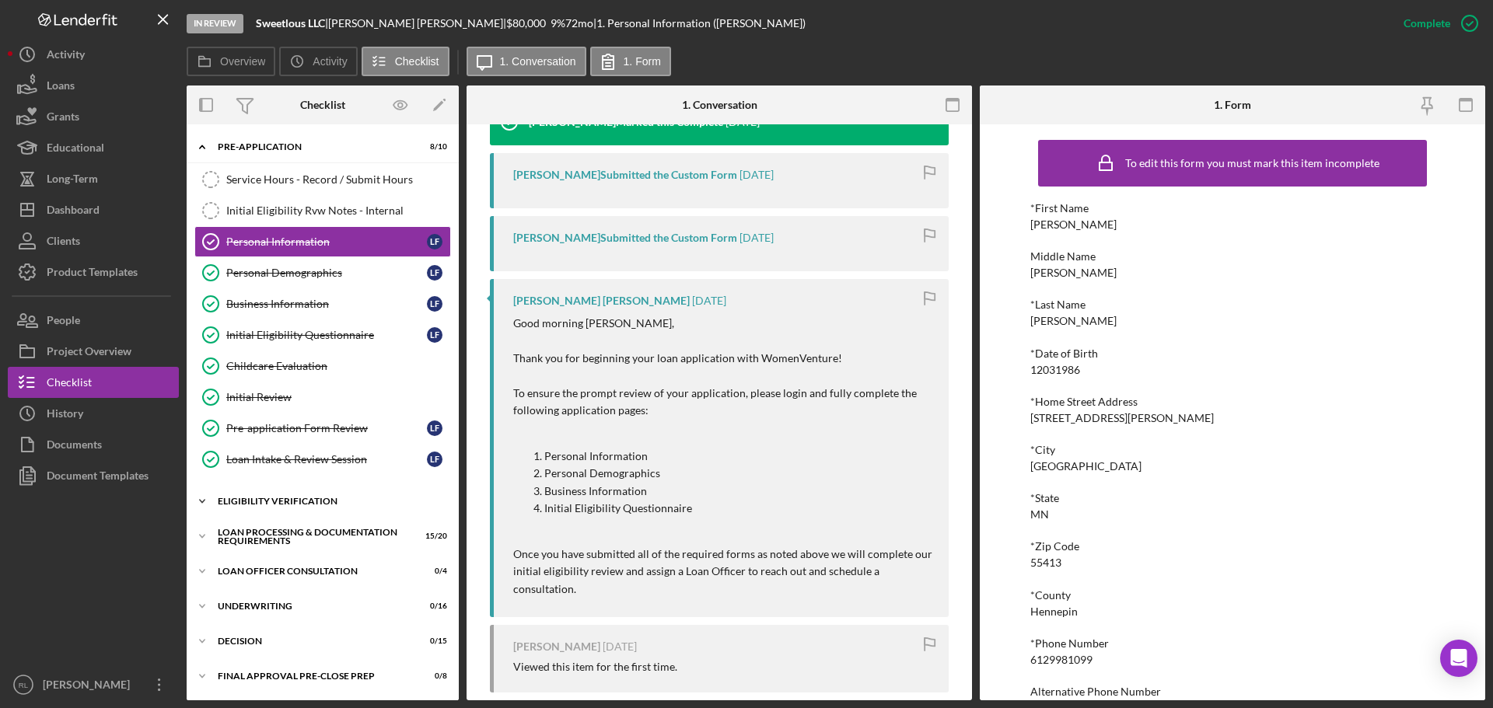
click at [302, 505] on div "Eligibility Verification" at bounding box center [329, 501] width 222 height 9
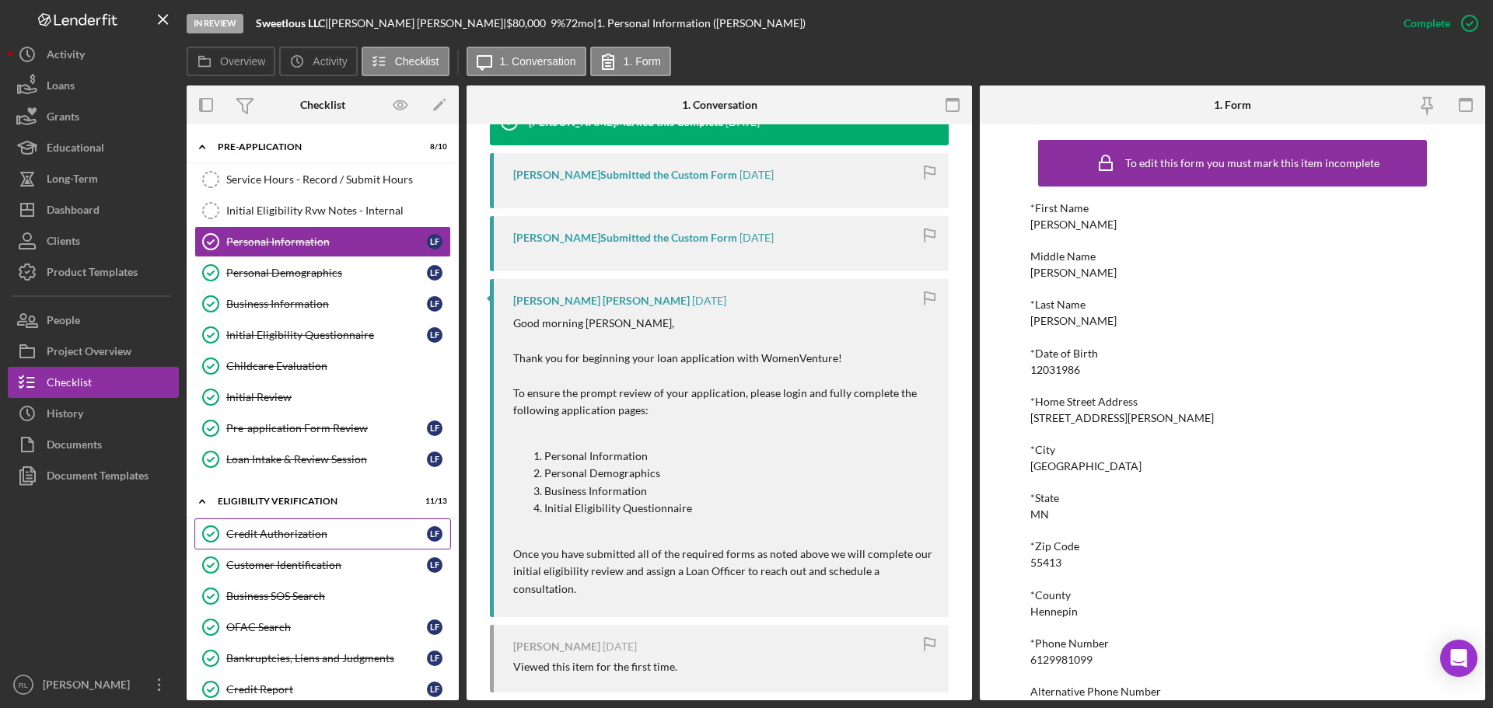
click at [288, 540] on div "Credit Authorization" at bounding box center [326, 534] width 201 height 12
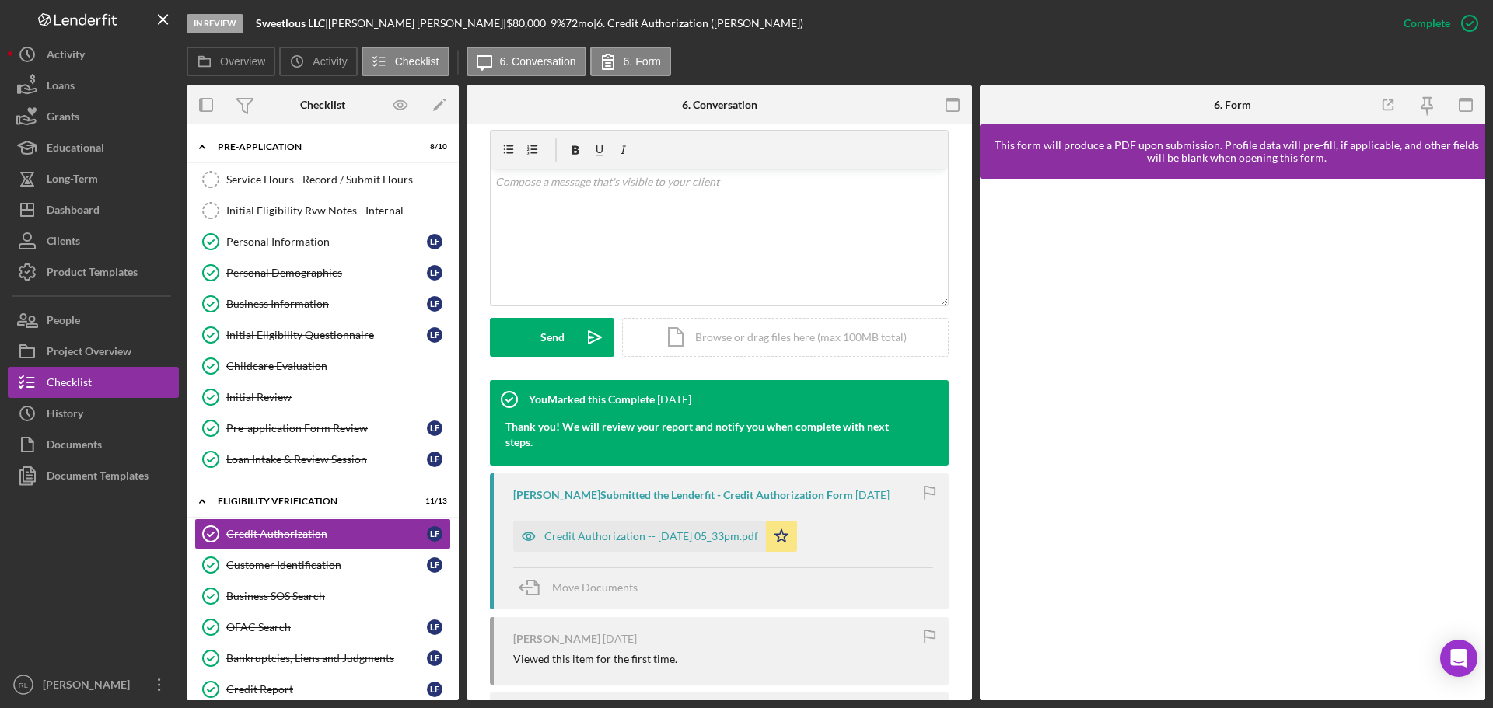
scroll to position [311, 0]
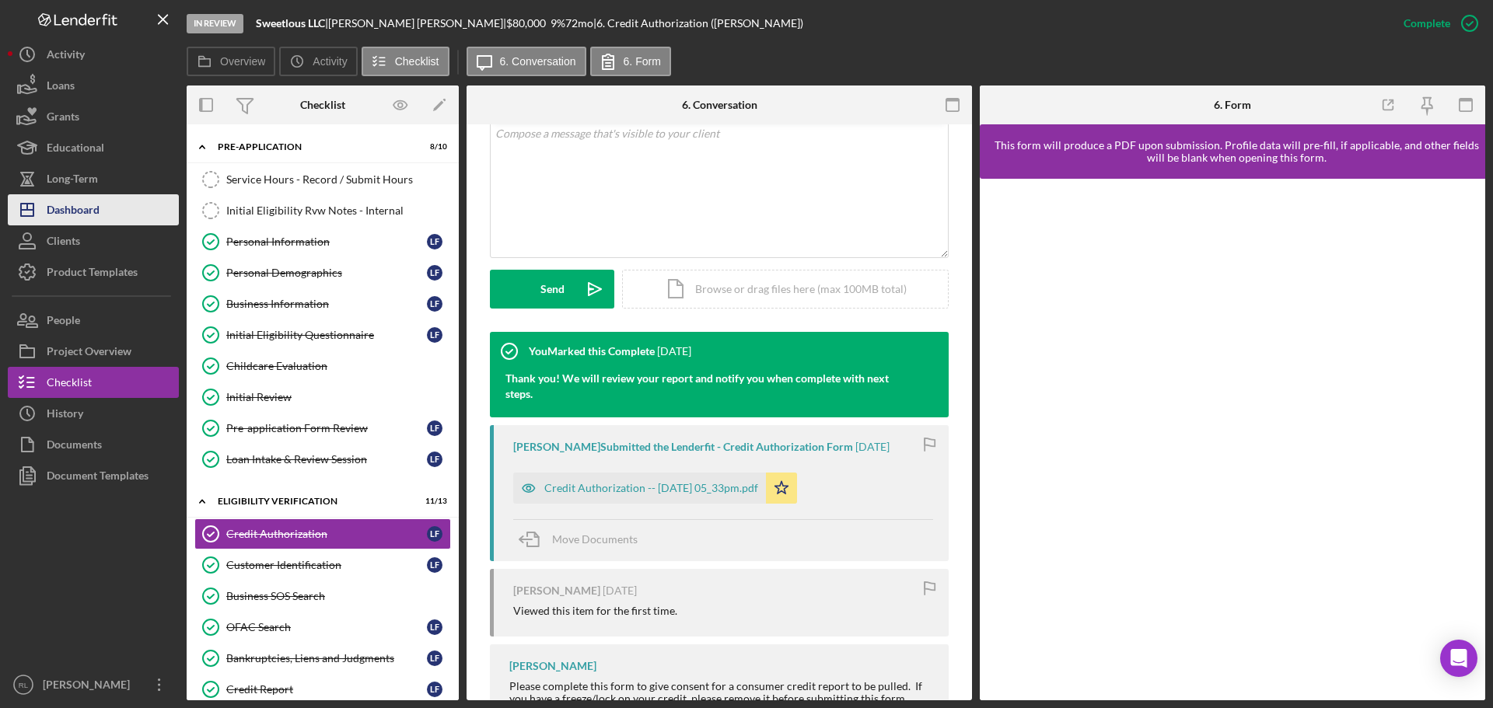
click at [76, 206] on div "Dashboard" at bounding box center [73, 211] width 53 height 35
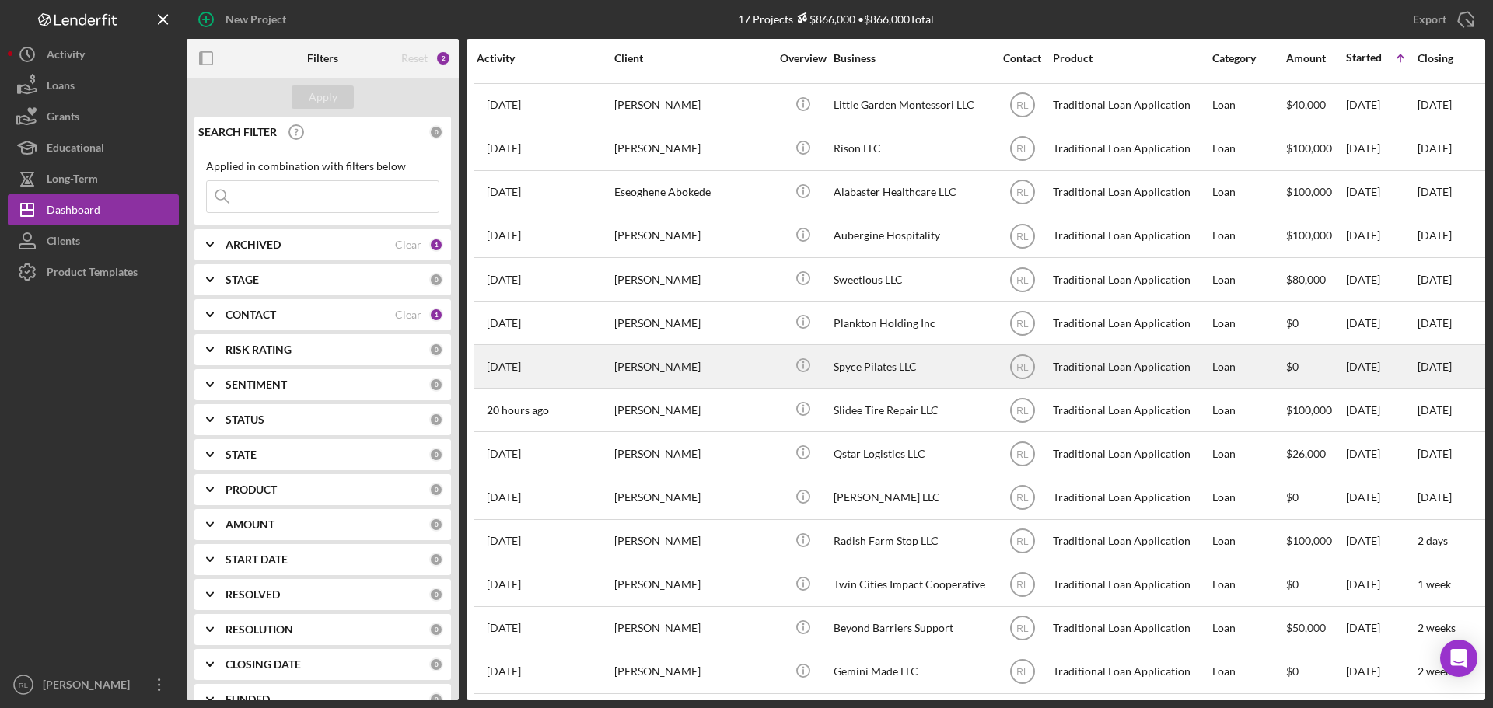
scroll to position [138, 0]
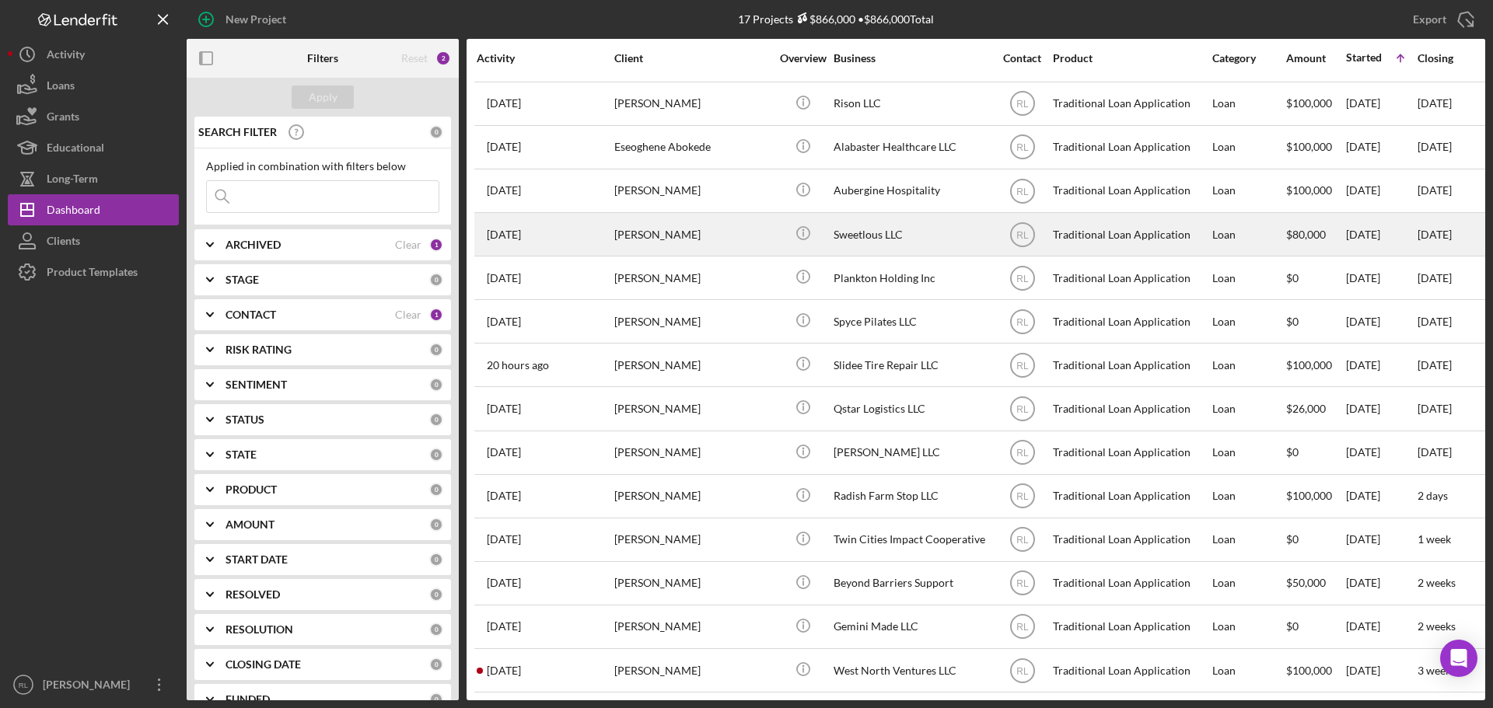
click at [728, 231] on div "[PERSON_NAME]" at bounding box center [691, 234] width 155 height 41
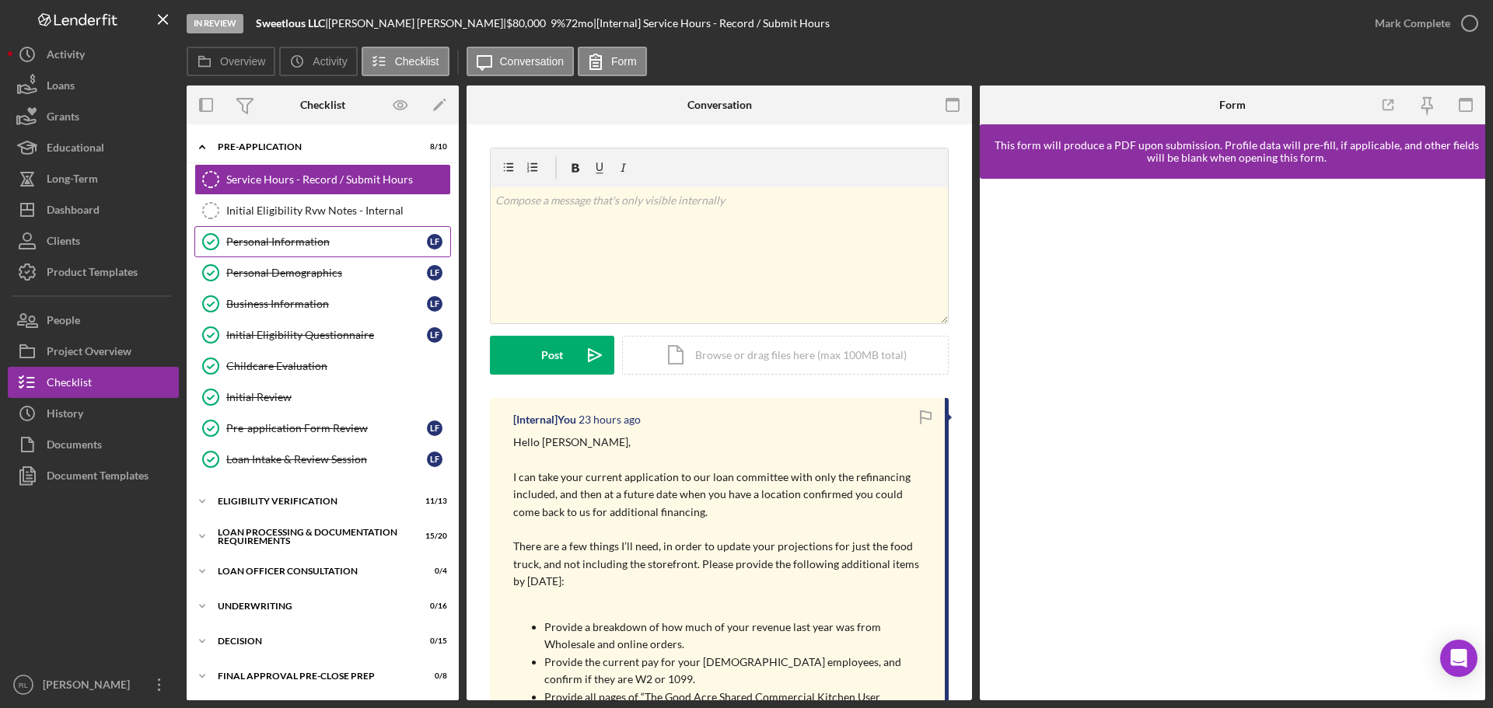
click at [299, 241] on div "Personal Information" at bounding box center [326, 242] width 201 height 12
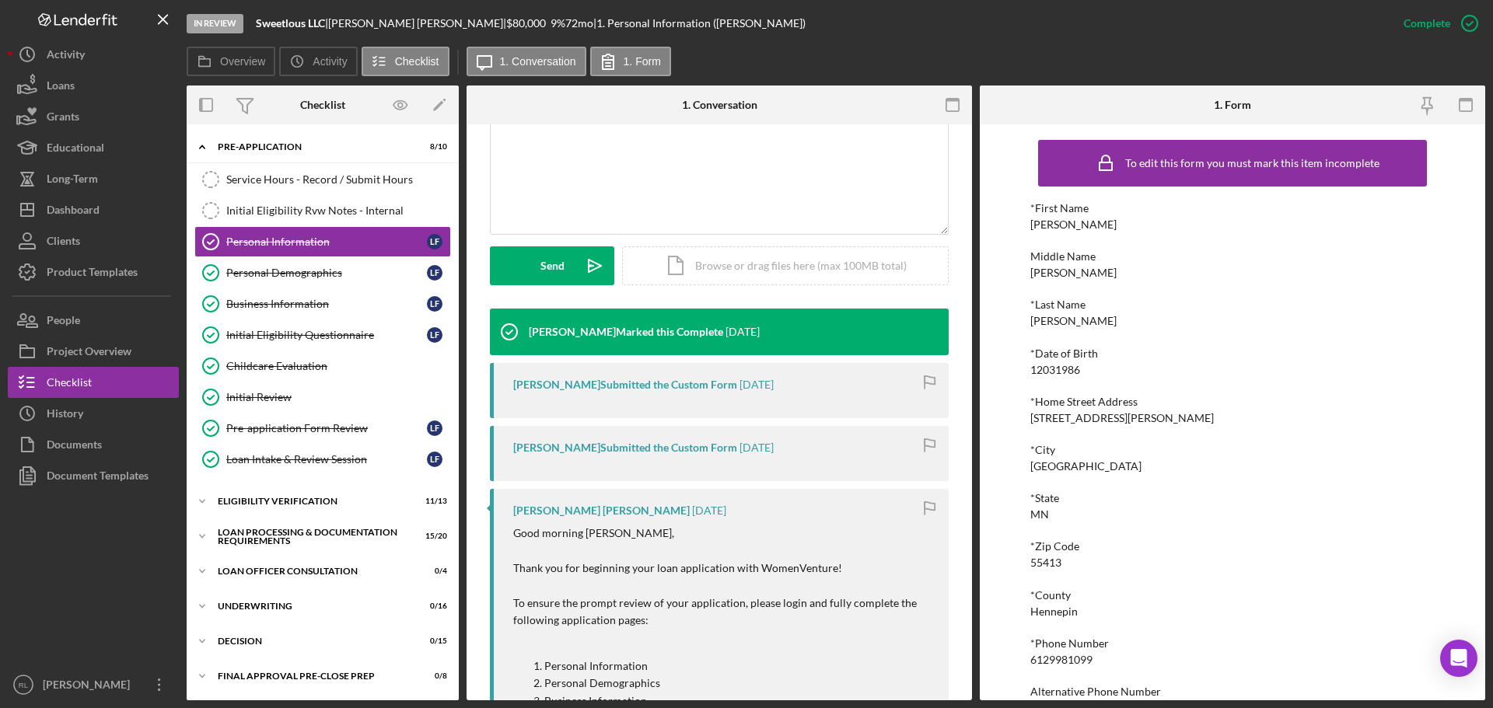
scroll to position [389, 0]
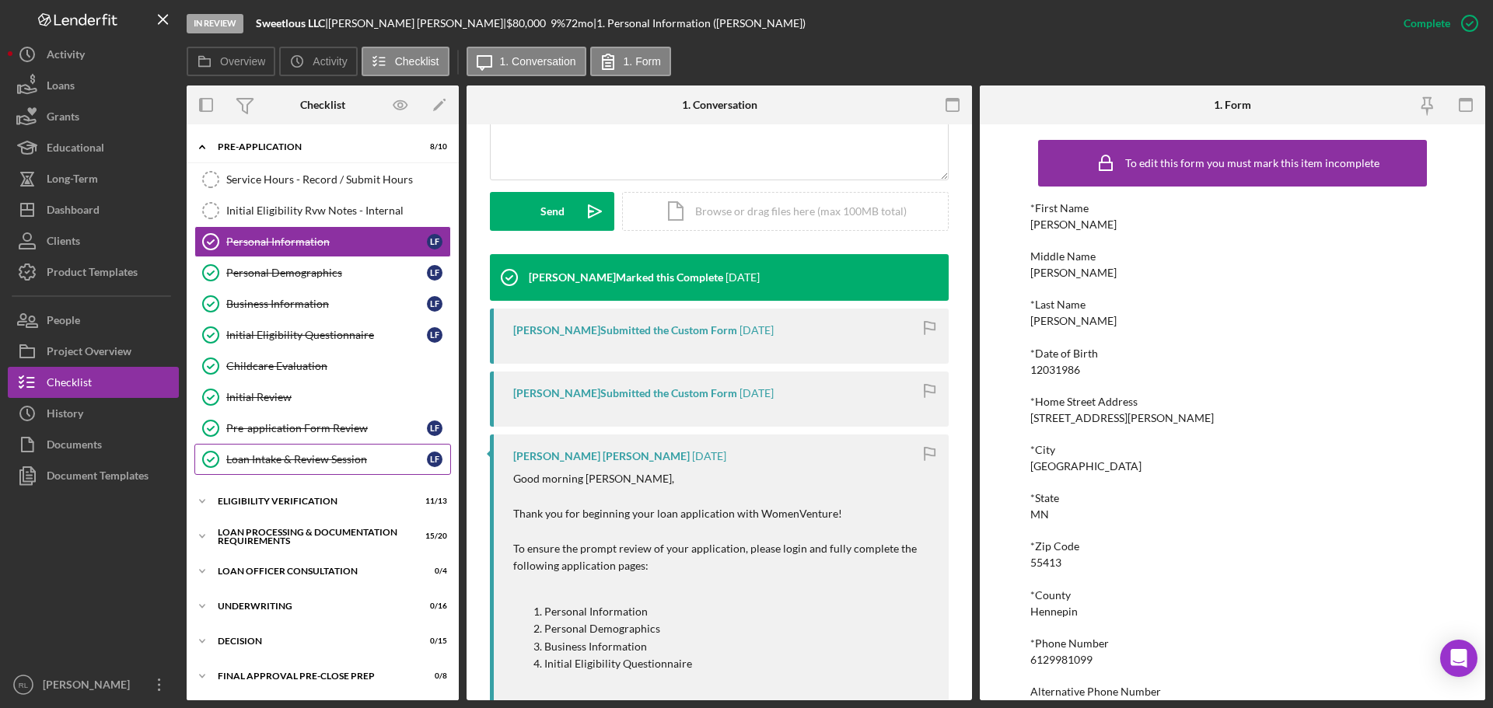
click at [248, 459] on div "Loan Intake & Review Session" at bounding box center [326, 459] width 201 height 12
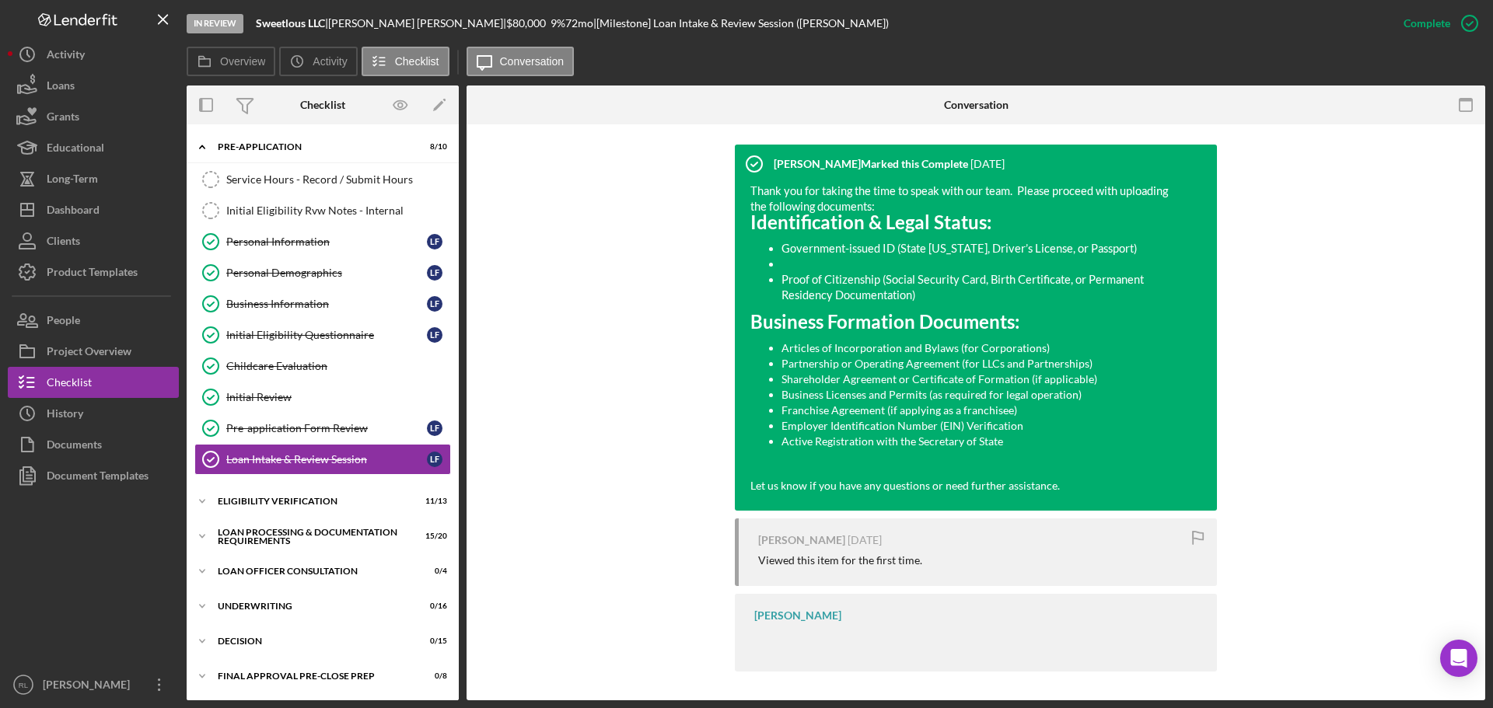
scroll to position [501, 0]
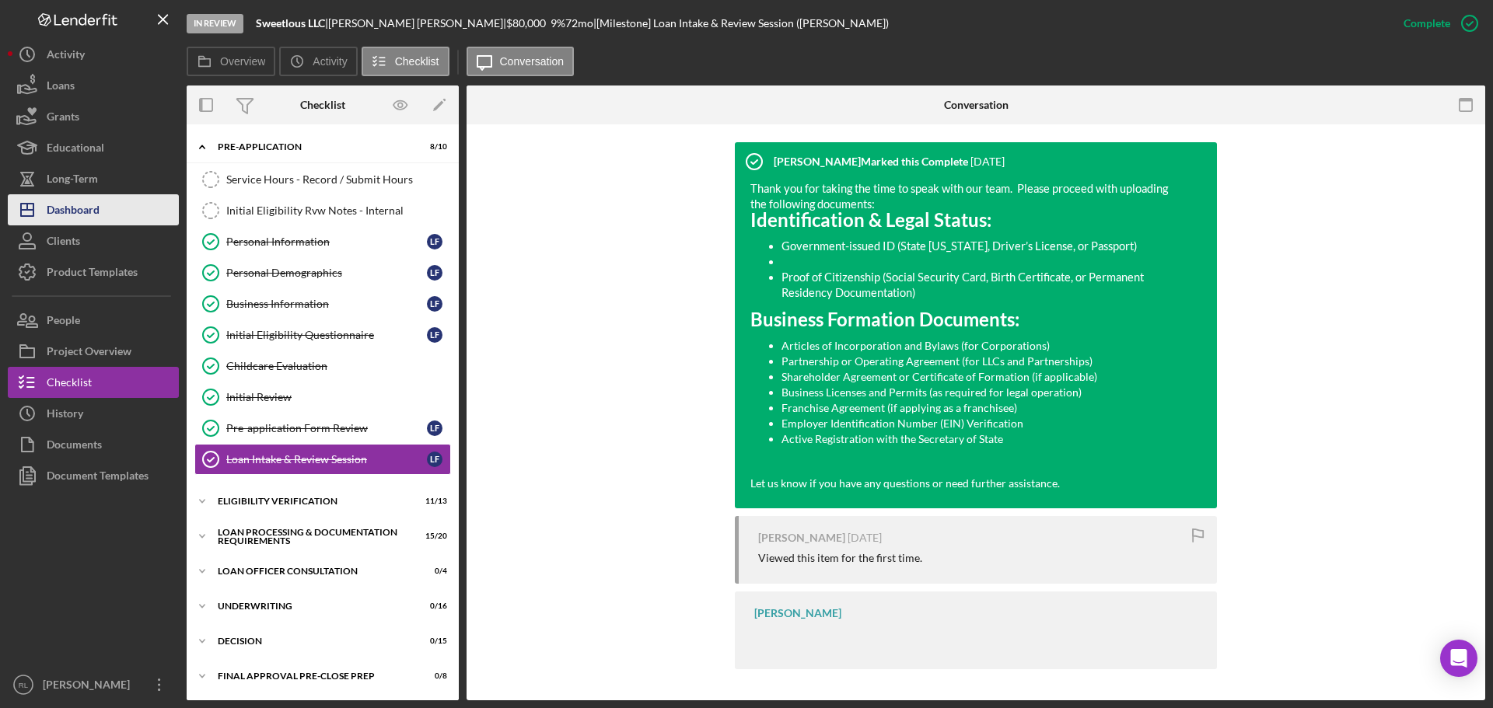
click at [90, 204] on div "Dashboard" at bounding box center [73, 211] width 53 height 35
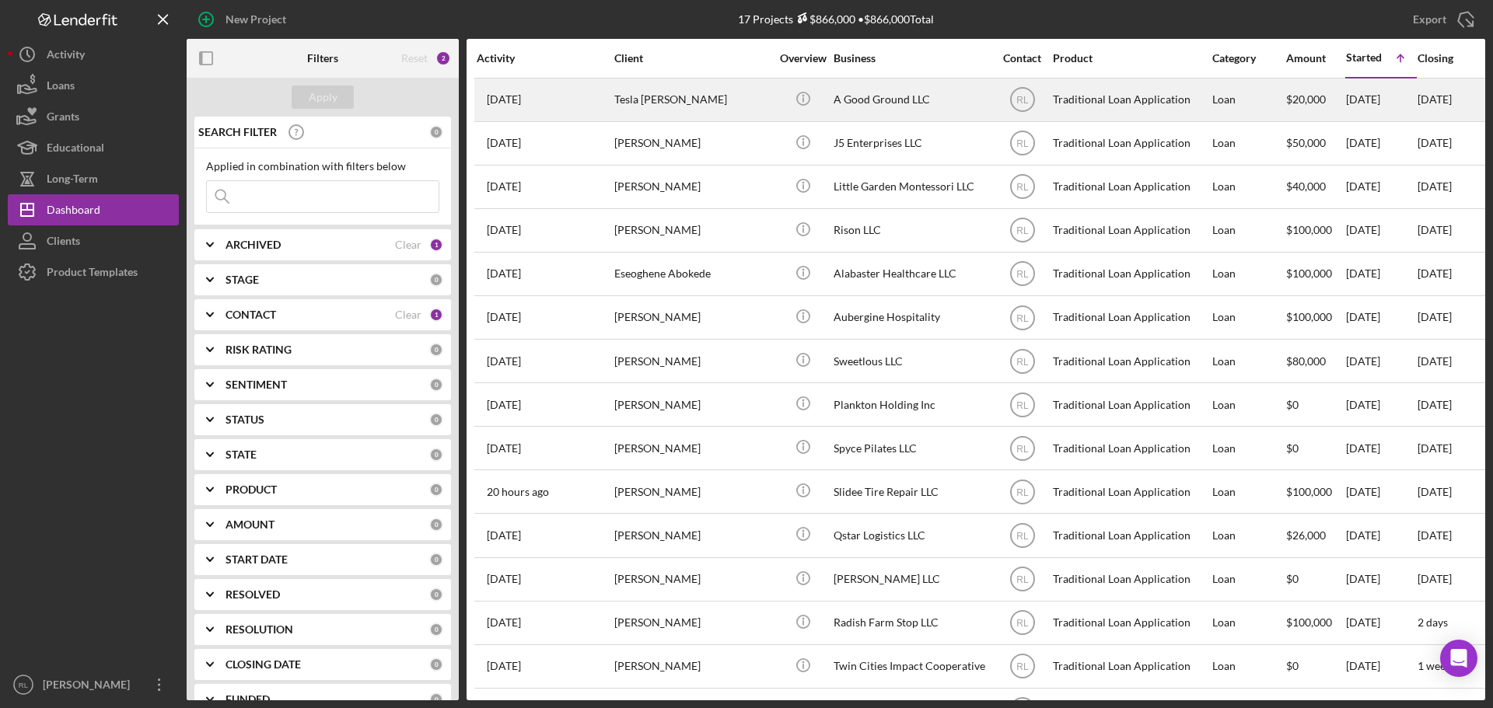
click at [730, 101] on div "Tesla [PERSON_NAME]" at bounding box center [691, 99] width 155 height 41
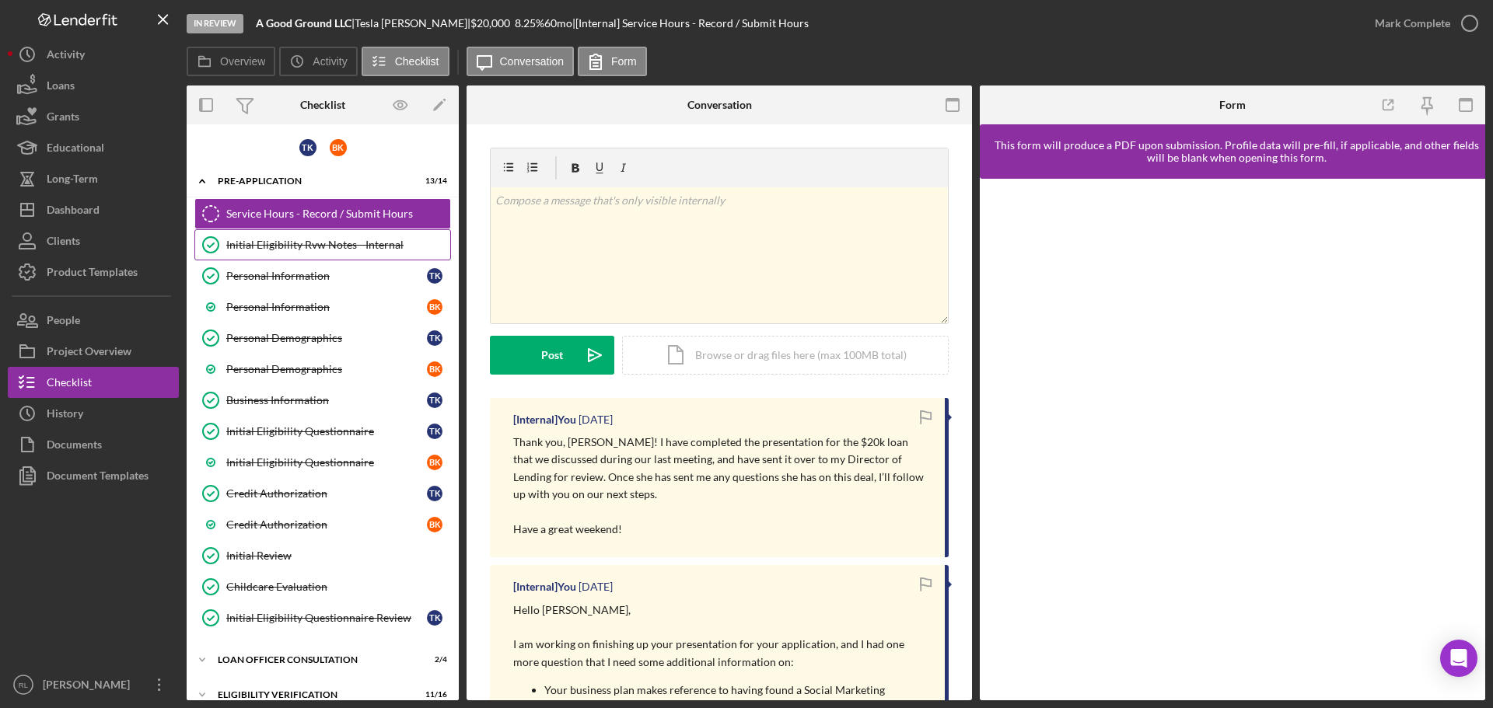
click at [313, 250] on div "Initial Eligibility Rvw Notes - Internal" at bounding box center [338, 245] width 224 height 12
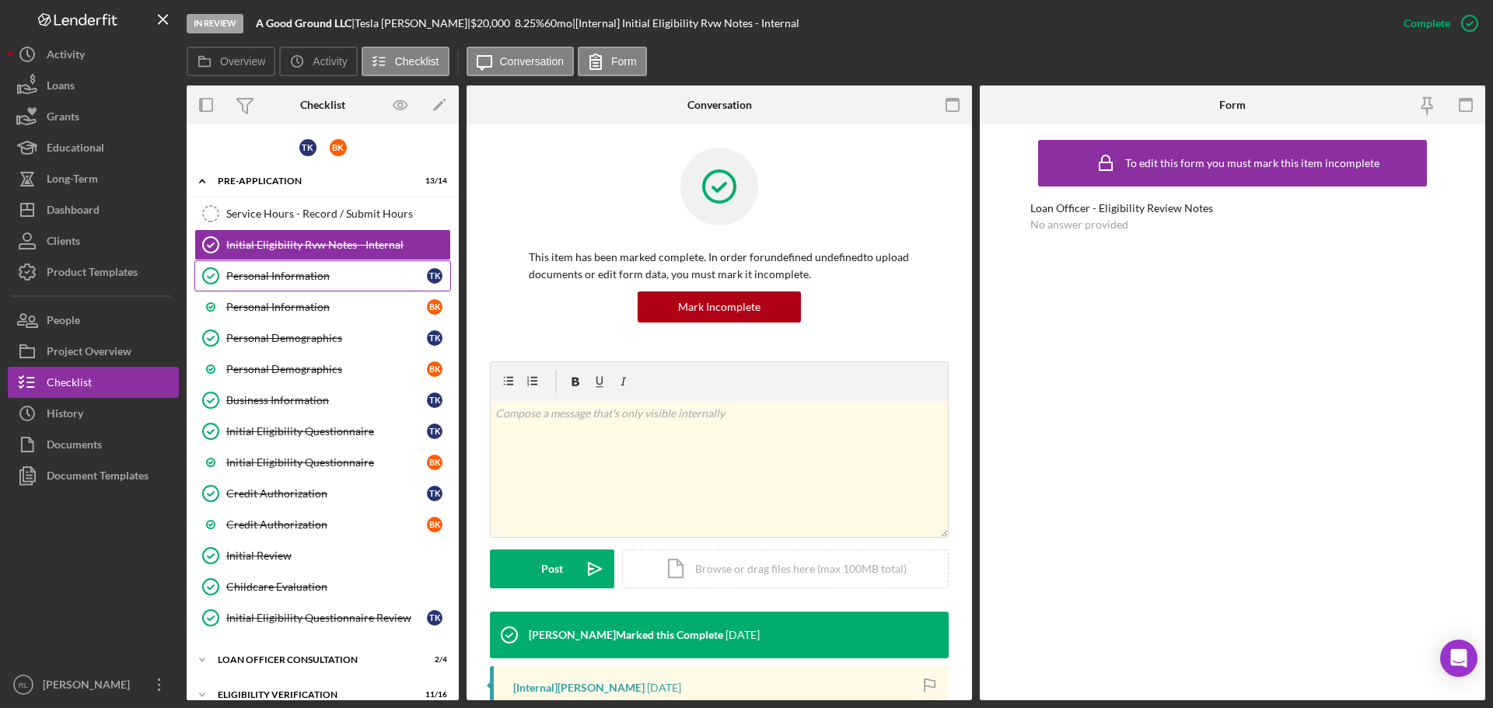
click at [299, 267] on link "Personal Information Personal Information T K" at bounding box center [322, 275] width 257 height 31
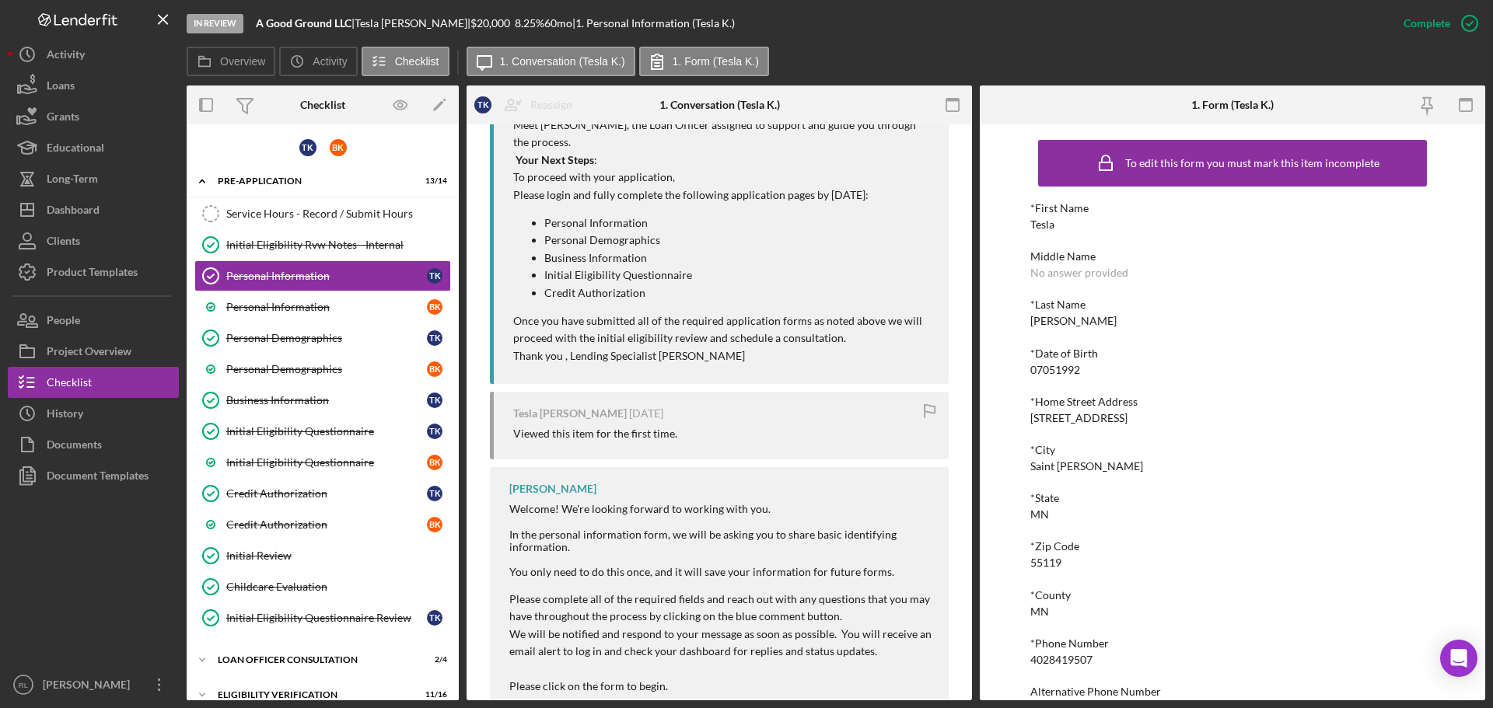
scroll to position [1749, 0]
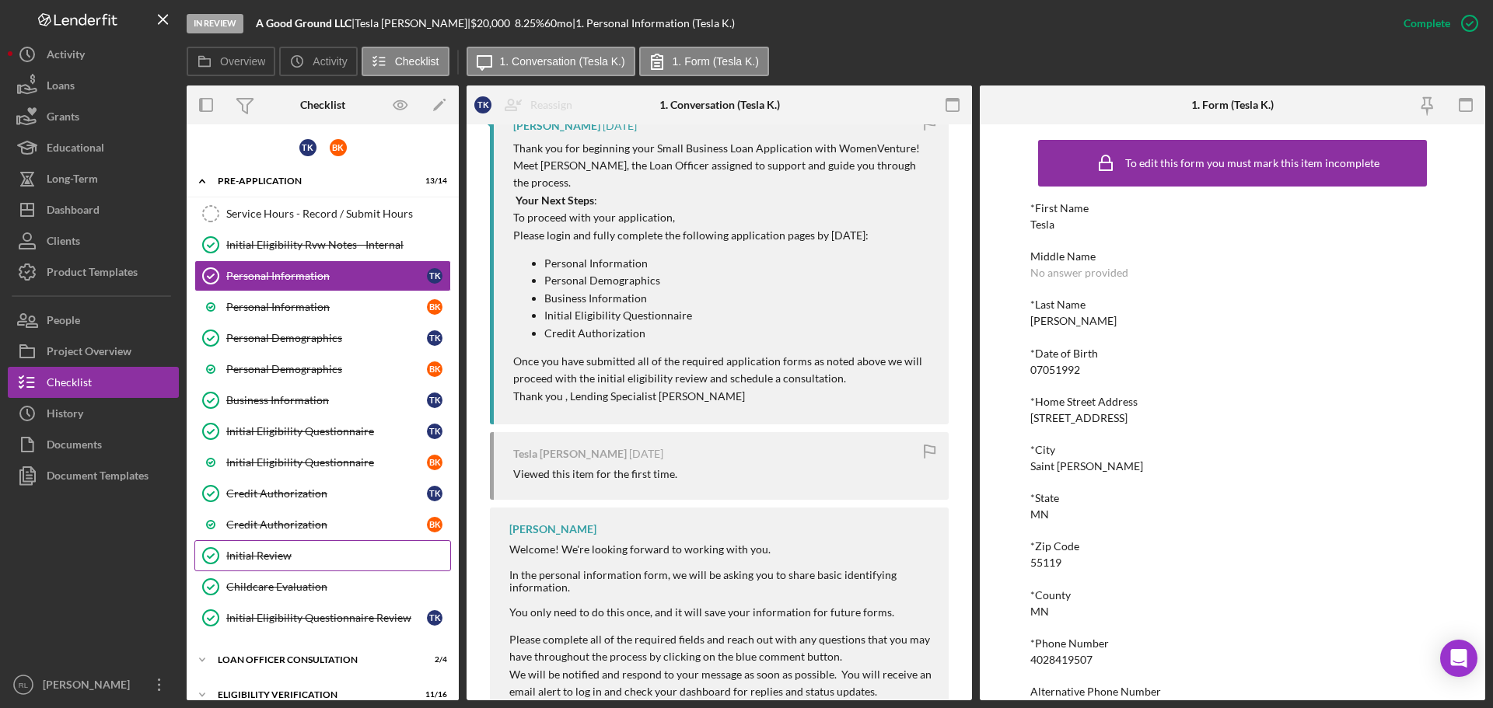
click at [320, 557] on div "Initial Review" at bounding box center [338, 556] width 224 height 12
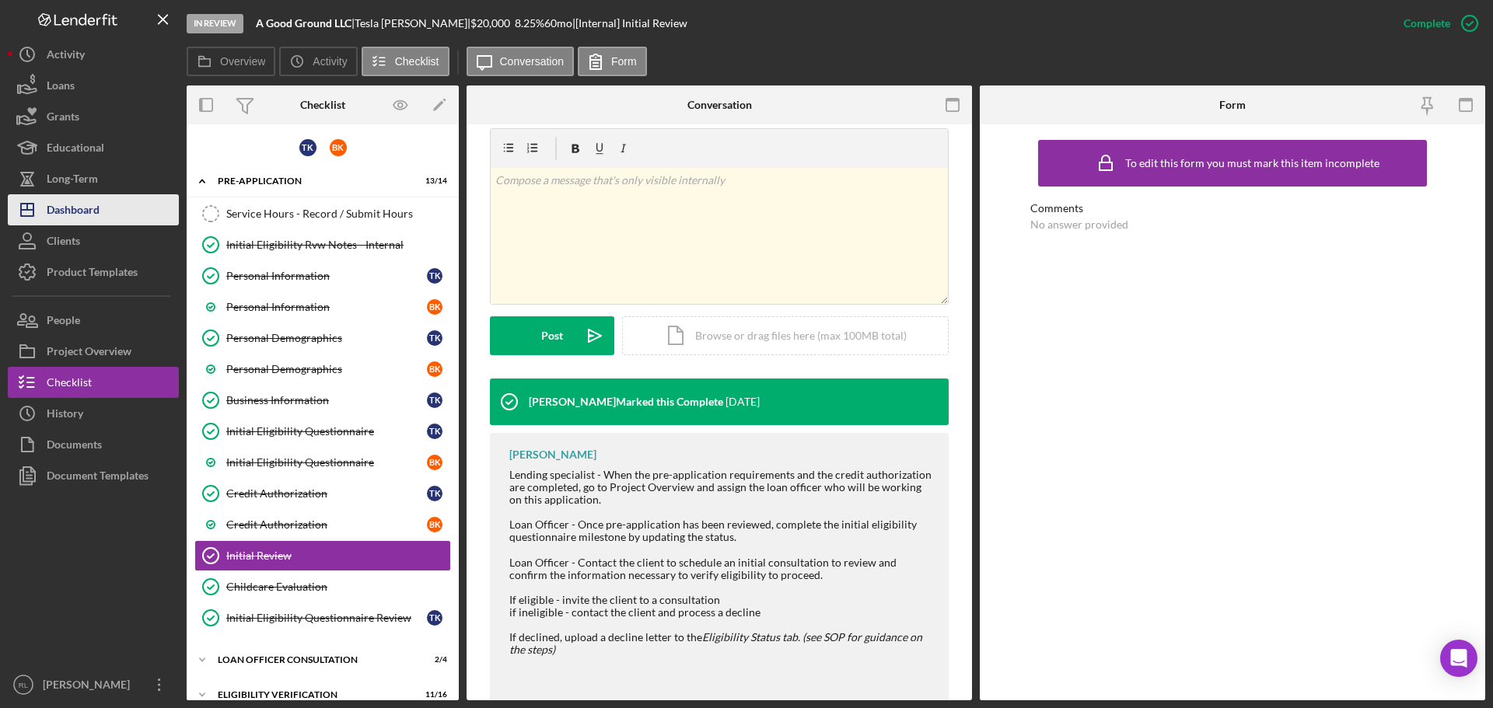
click at [87, 203] on div "Dashboard" at bounding box center [73, 211] width 53 height 35
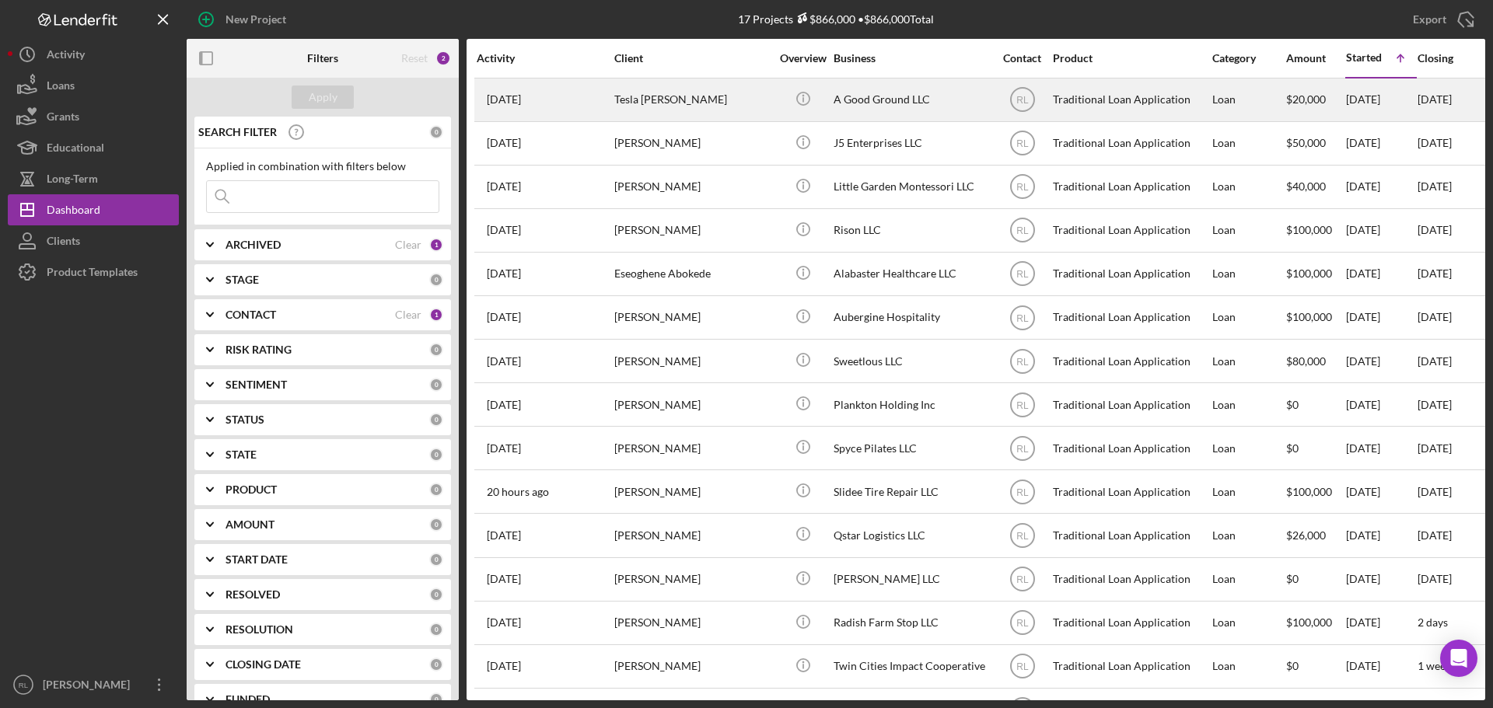
click at [698, 102] on div "Tesla [PERSON_NAME]" at bounding box center [691, 99] width 155 height 41
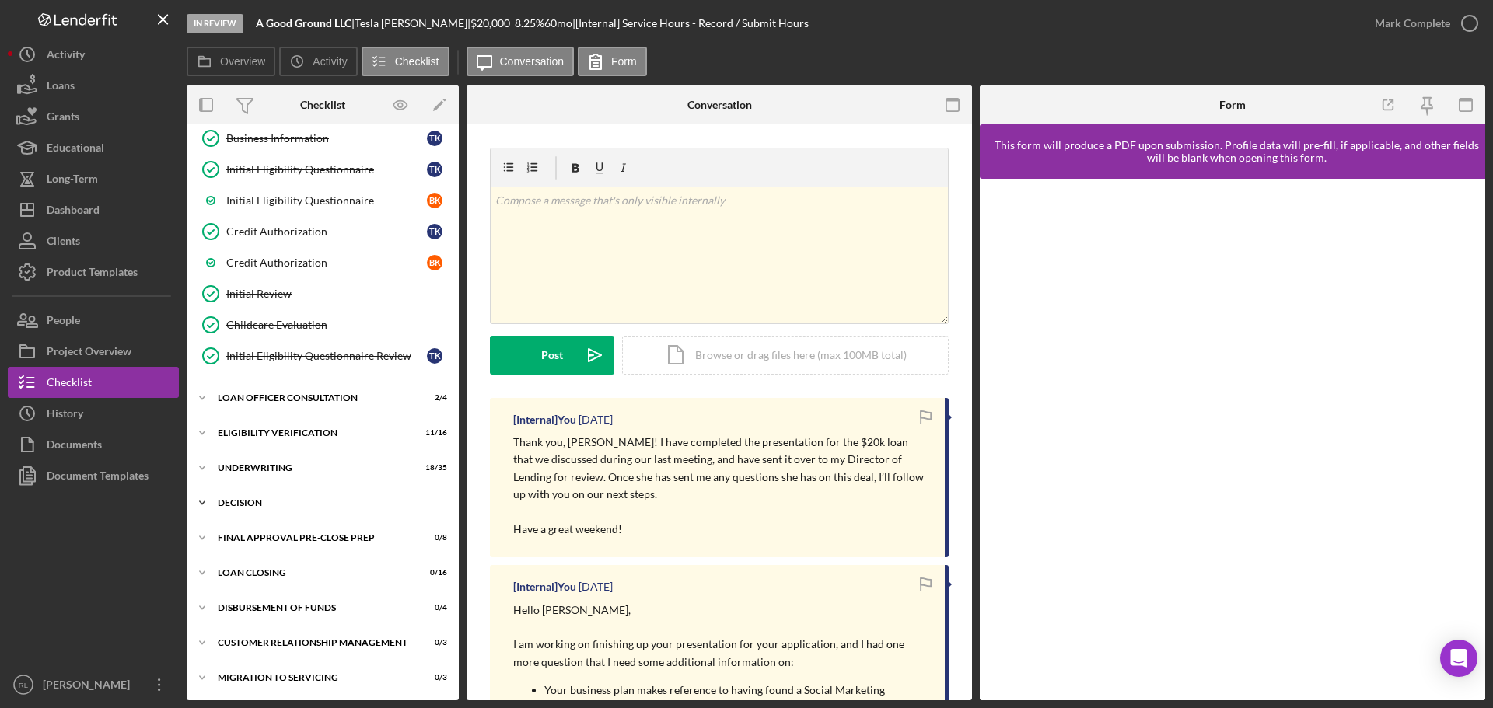
scroll to position [264, 0]
click at [55, 224] on div "Dashboard" at bounding box center [73, 211] width 53 height 35
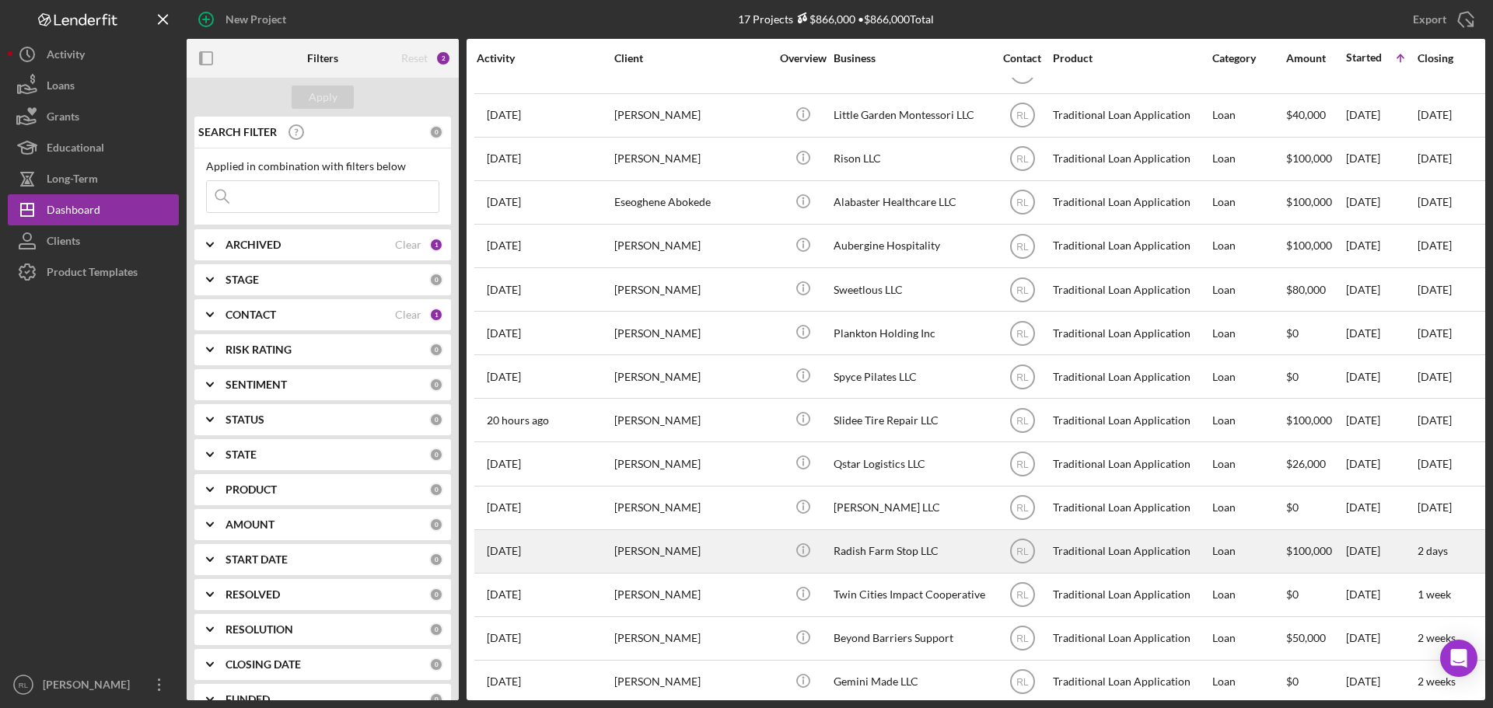
scroll to position [138, 0]
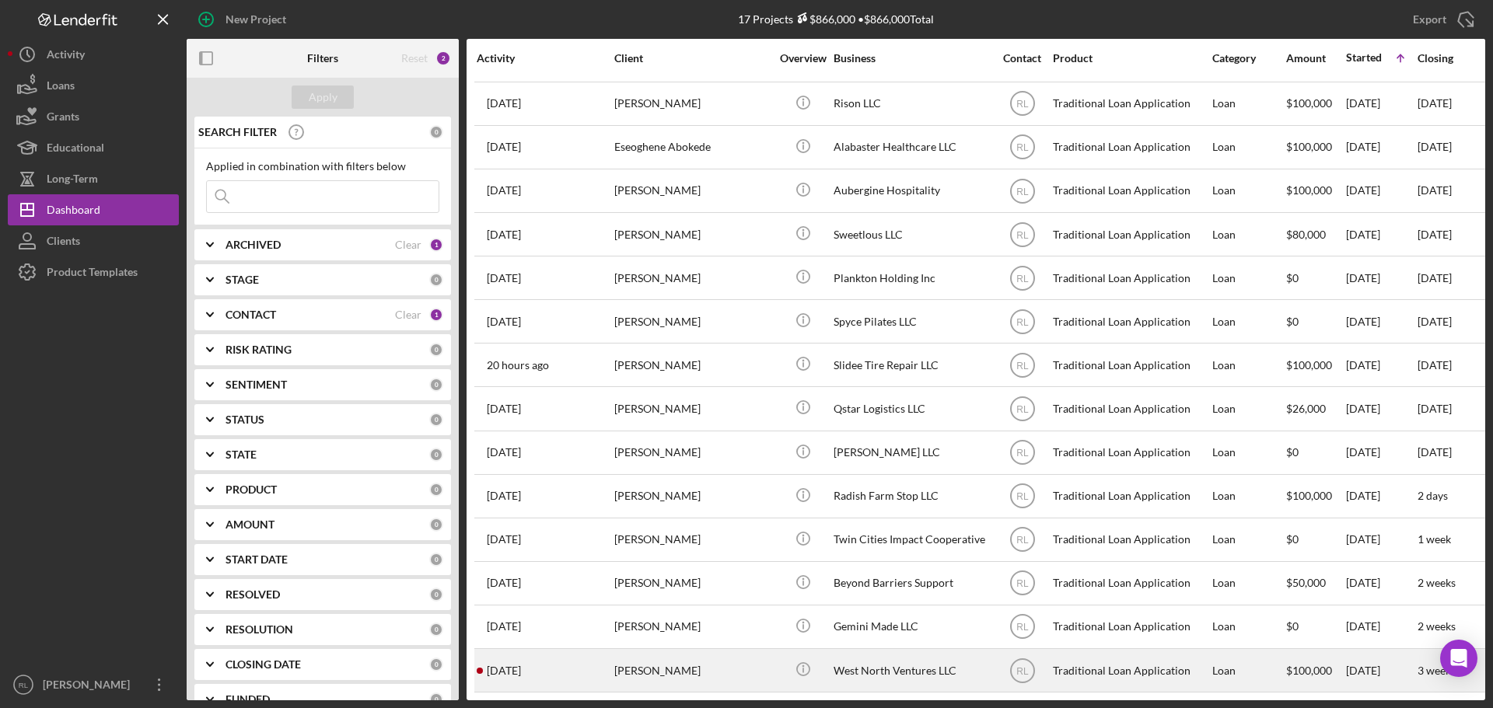
click at [731, 655] on div "[PERSON_NAME]" at bounding box center [691, 670] width 155 height 41
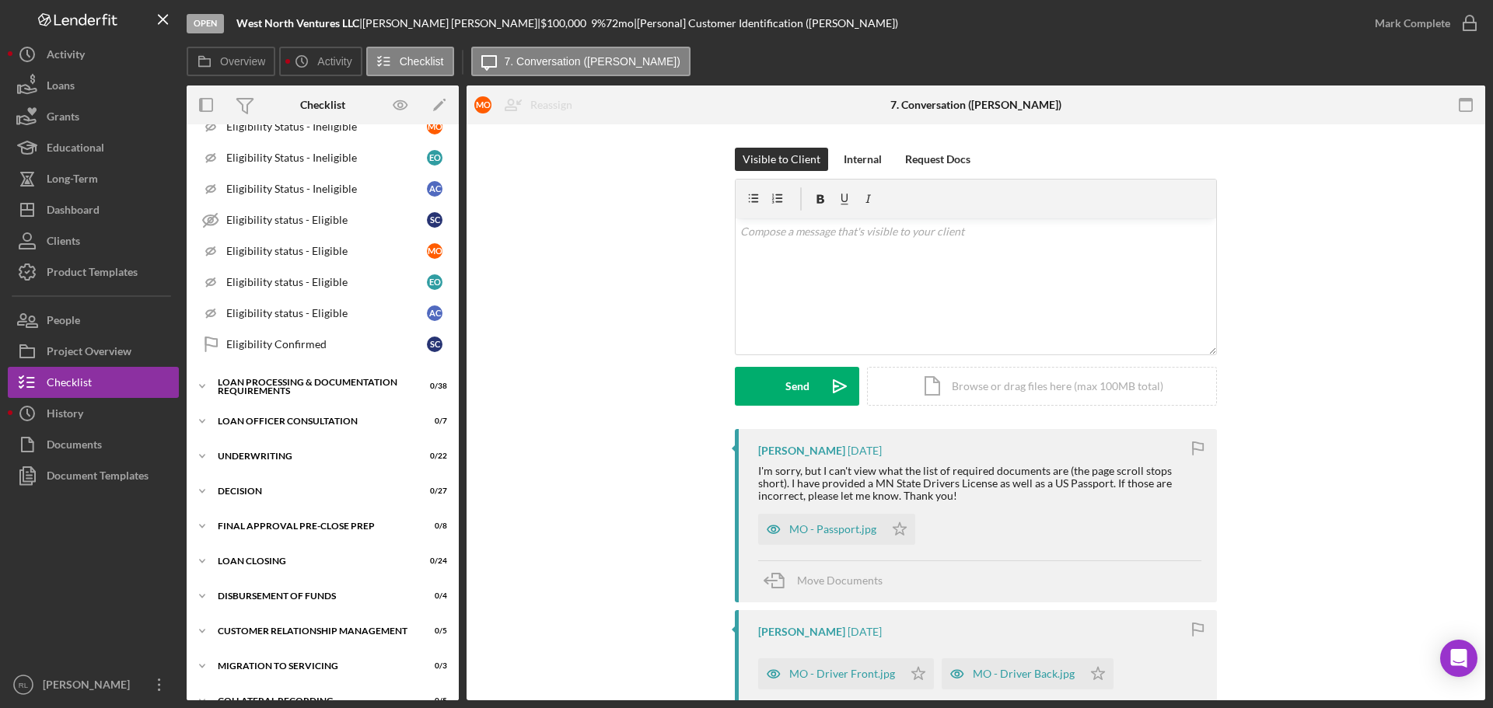
scroll to position [933, 0]
click at [283, 414] on div "Icon/Expander Loan Officer Consultation 0 / 7" at bounding box center [323, 418] width 272 height 31
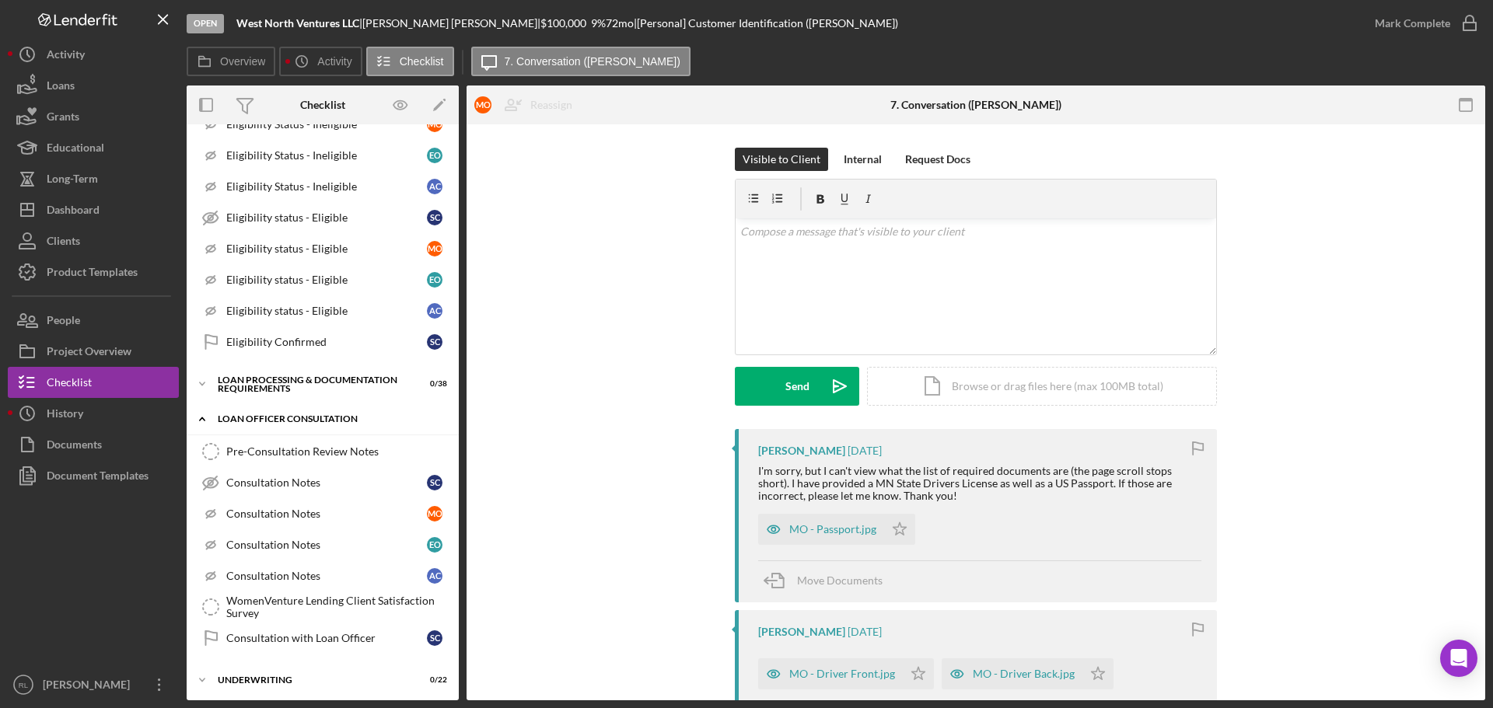
click at [302, 421] on div "Loan Officer Consultation" at bounding box center [329, 418] width 222 height 9
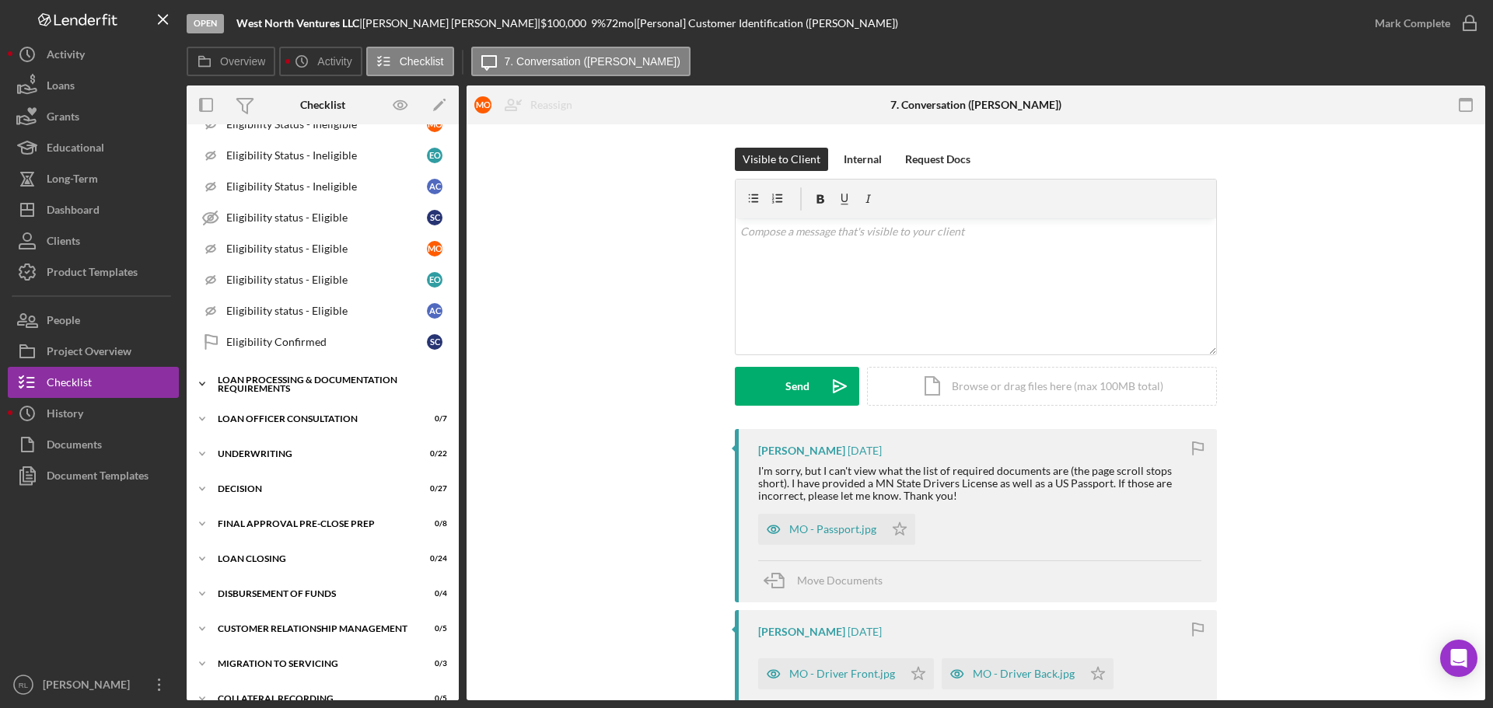
click at [295, 392] on div "Loan Processing & Documentation Requirements" at bounding box center [329, 384] width 222 height 18
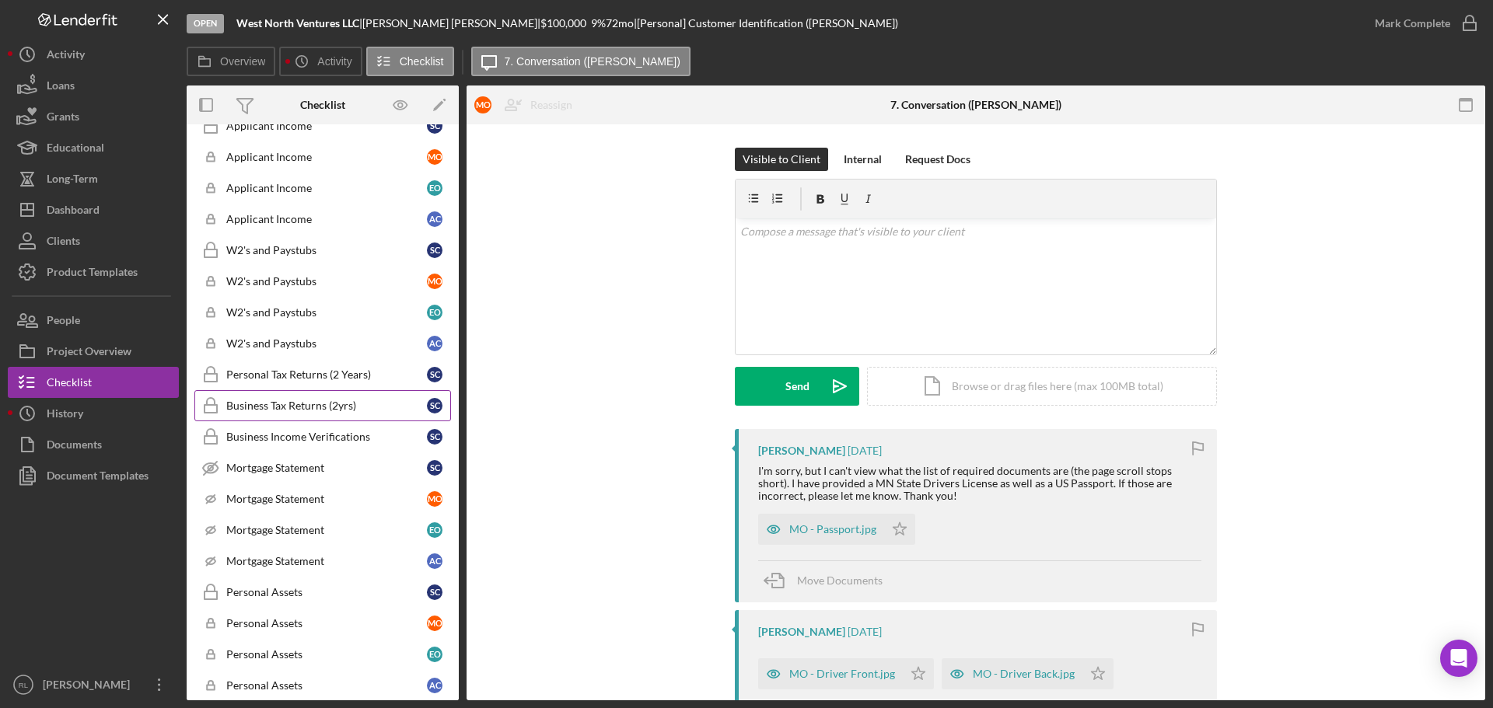
scroll to position [1399, 0]
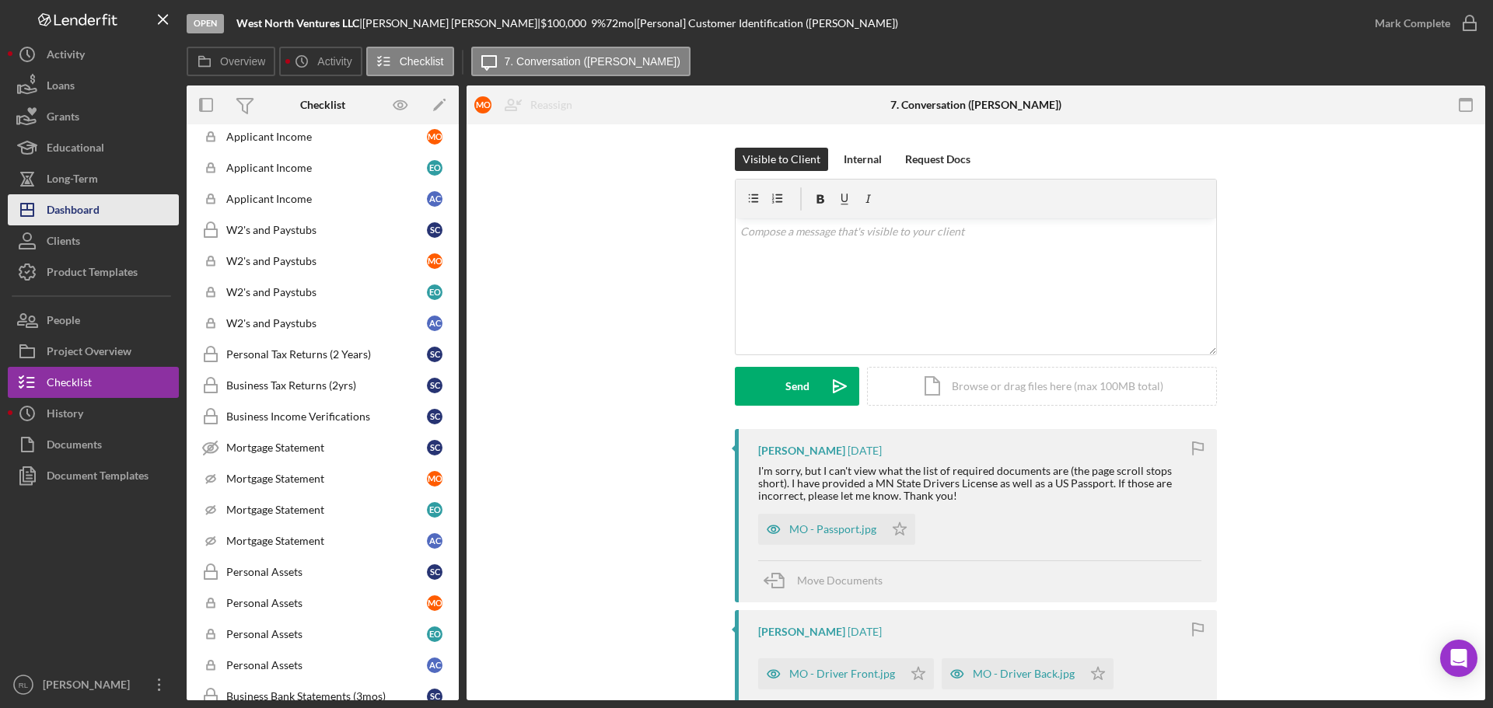
click at [96, 210] on div "Dashboard" at bounding box center [73, 211] width 53 height 35
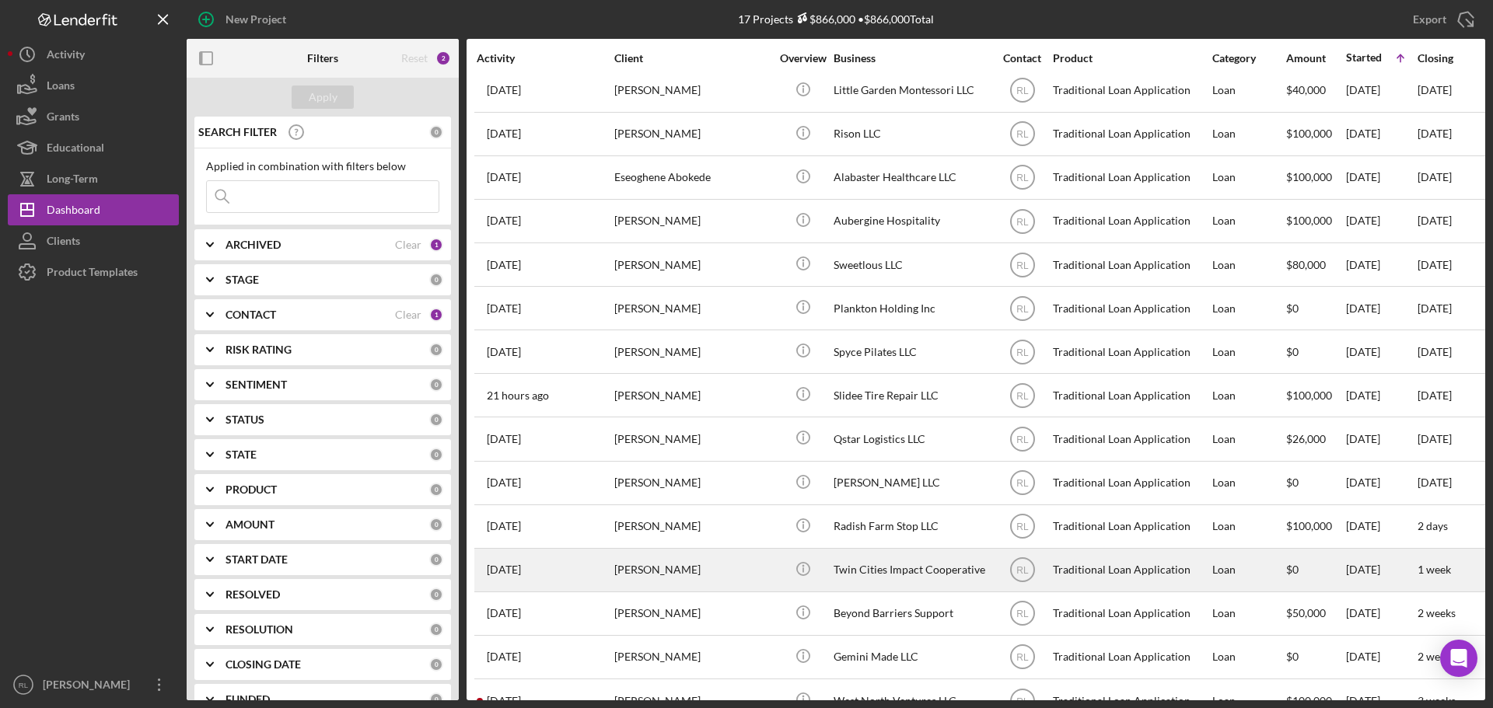
scroll to position [138, 0]
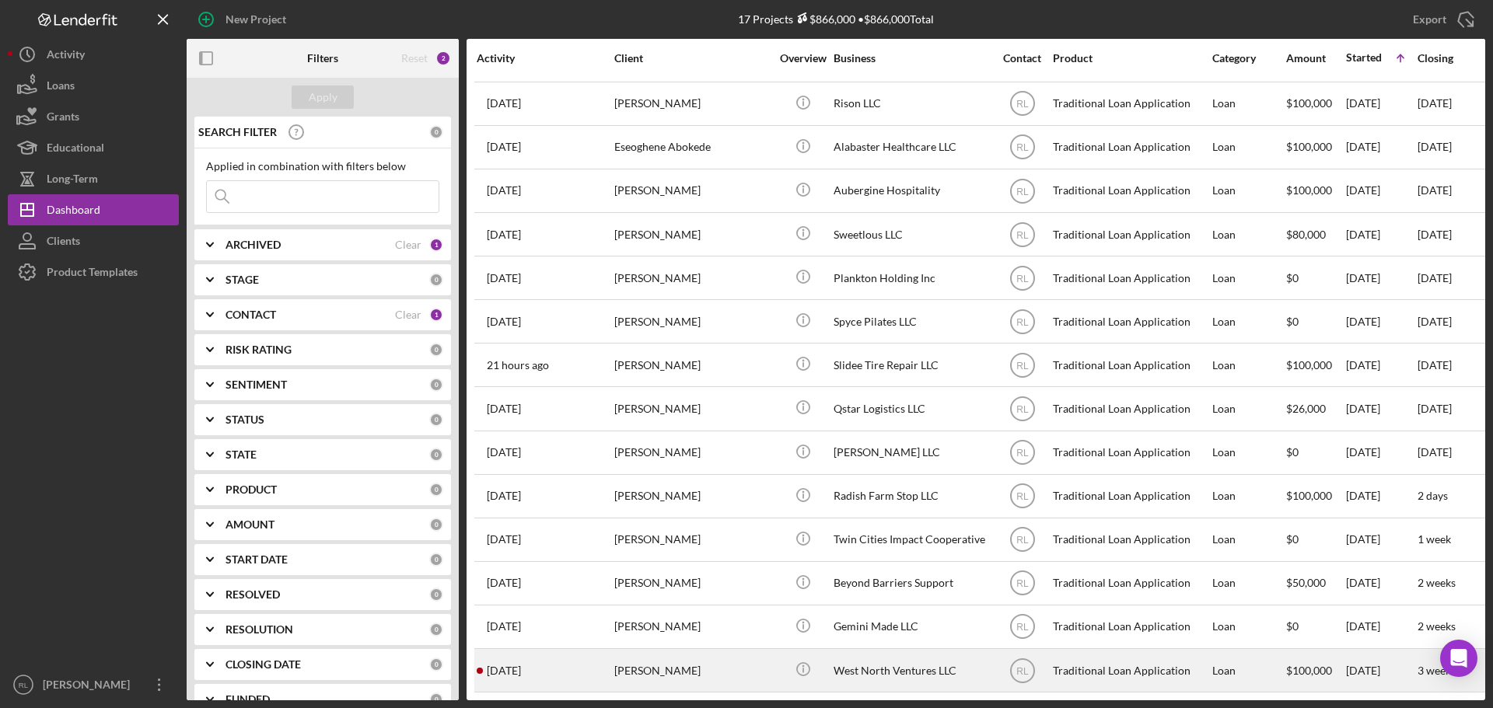
click at [717, 665] on div "[PERSON_NAME]" at bounding box center [691, 670] width 155 height 41
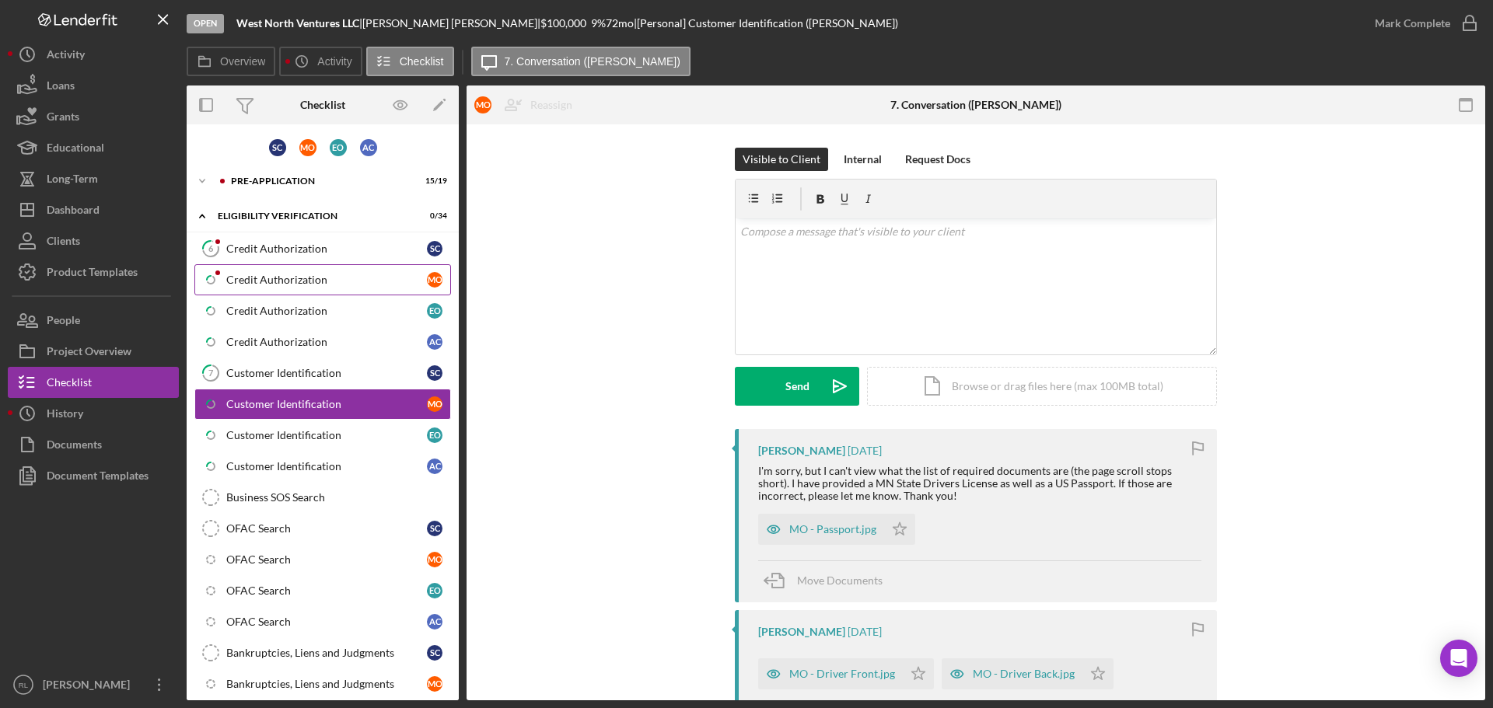
click at [281, 275] on div "Credit Authorization" at bounding box center [326, 280] width 201 height 12
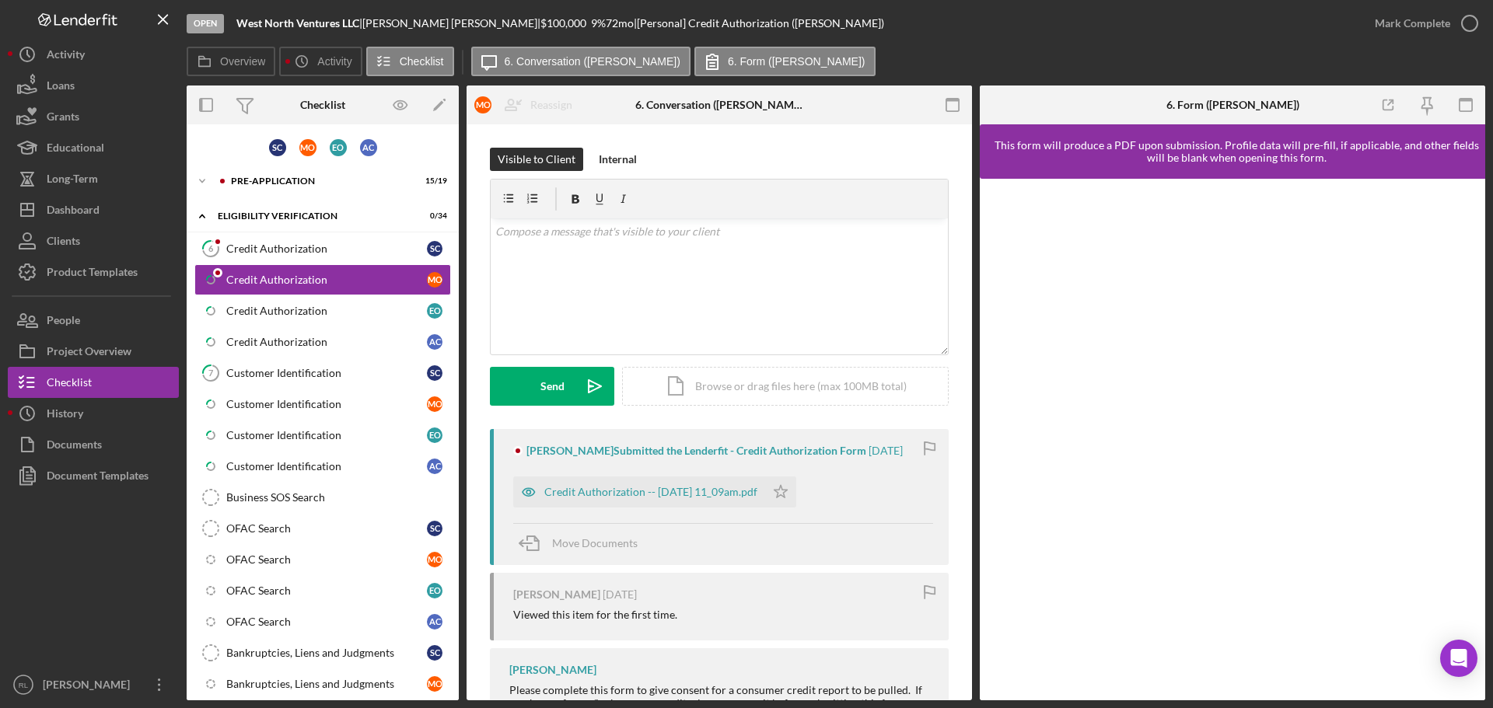
click at [711, 445] on div "[PERSON_NAME] Submitted the Lenderfit - Credit Authorization Form" at bounding box center [696, 451] width 340 height 12
click at [276, 252] on div "Credit Authorization" at bounding box center [326, 249] width 201 height 12
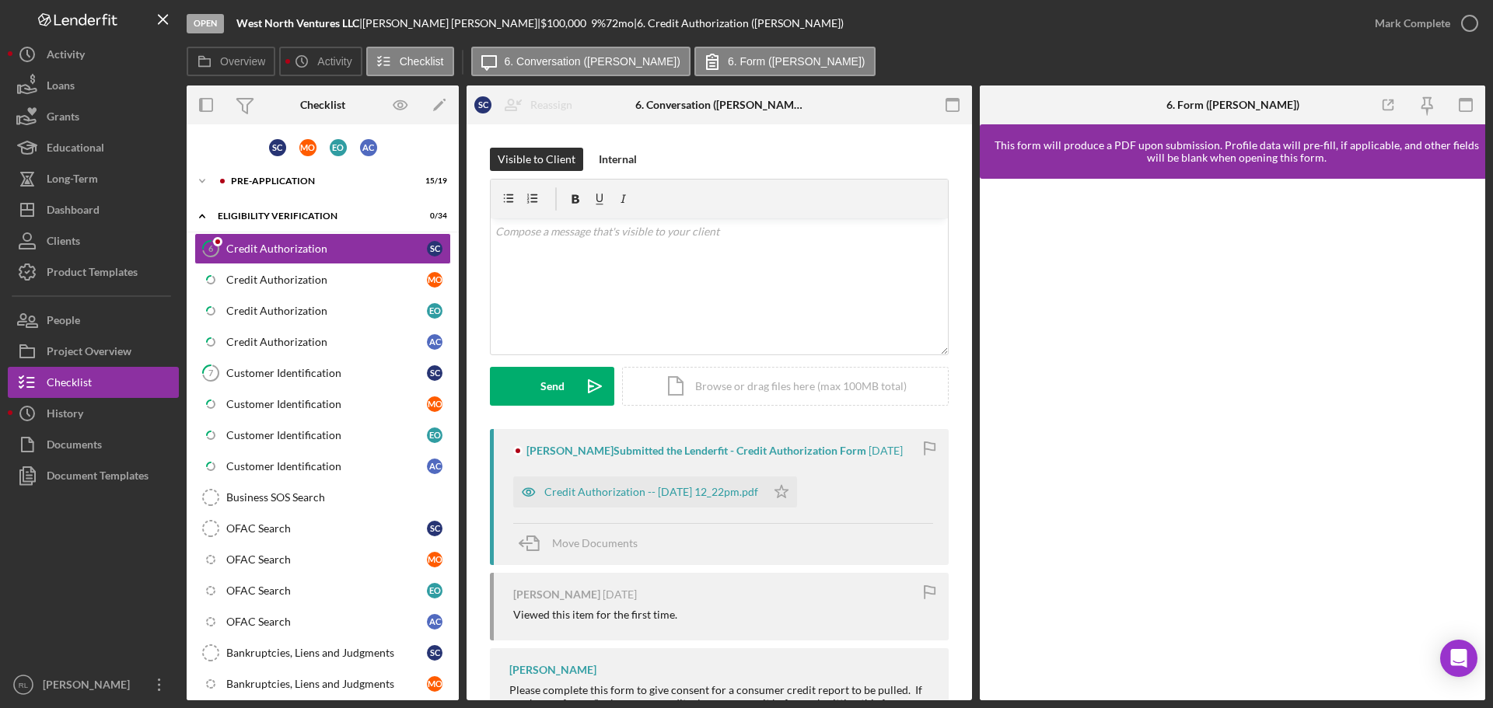
click at [662, 445] on div "[PERSON_NAME] Submitted the Lenderfit - Credit Authorization Form" at bounding box center [696, 451] width 340 height 12
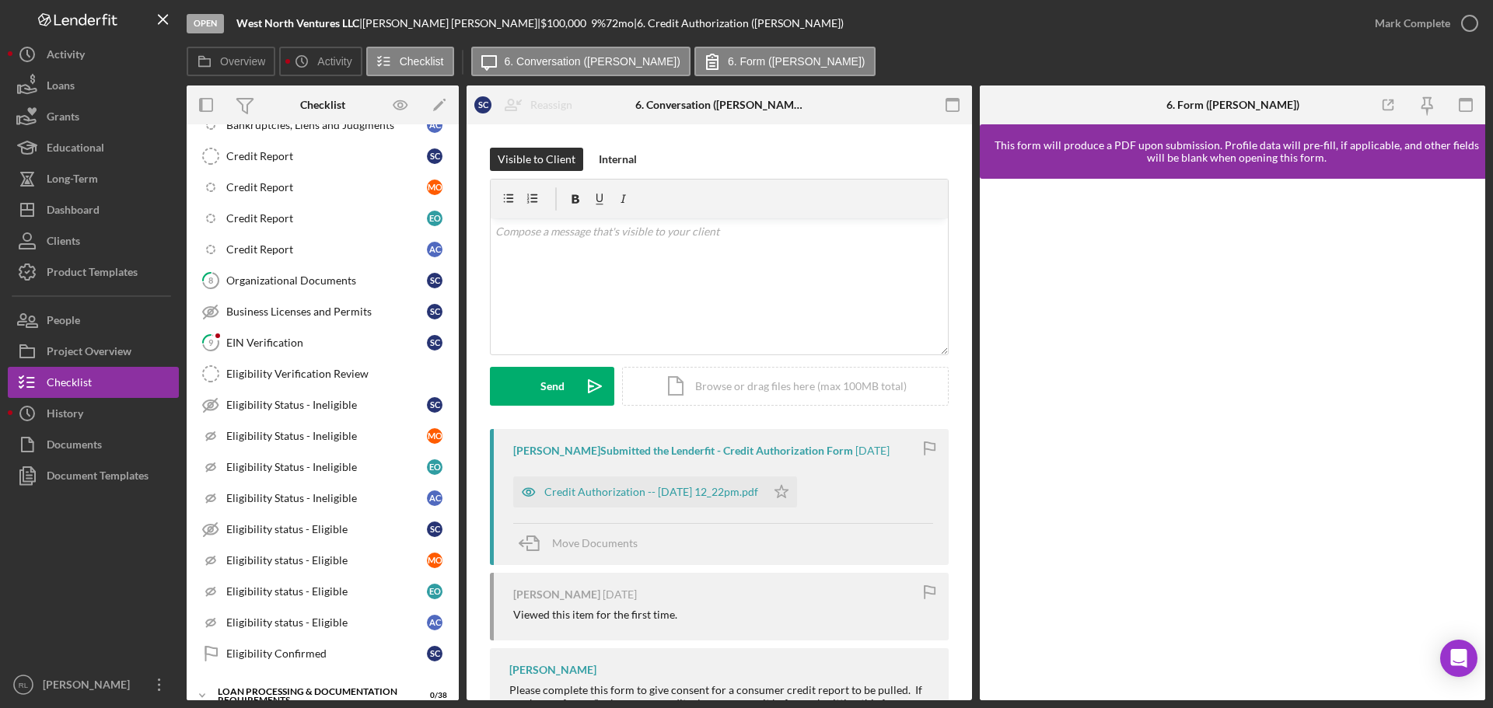
scroll to position [622, 0]
click at [304, 344] on div "EIN Verification" at bounding box center [326, 342] width 201 height 12
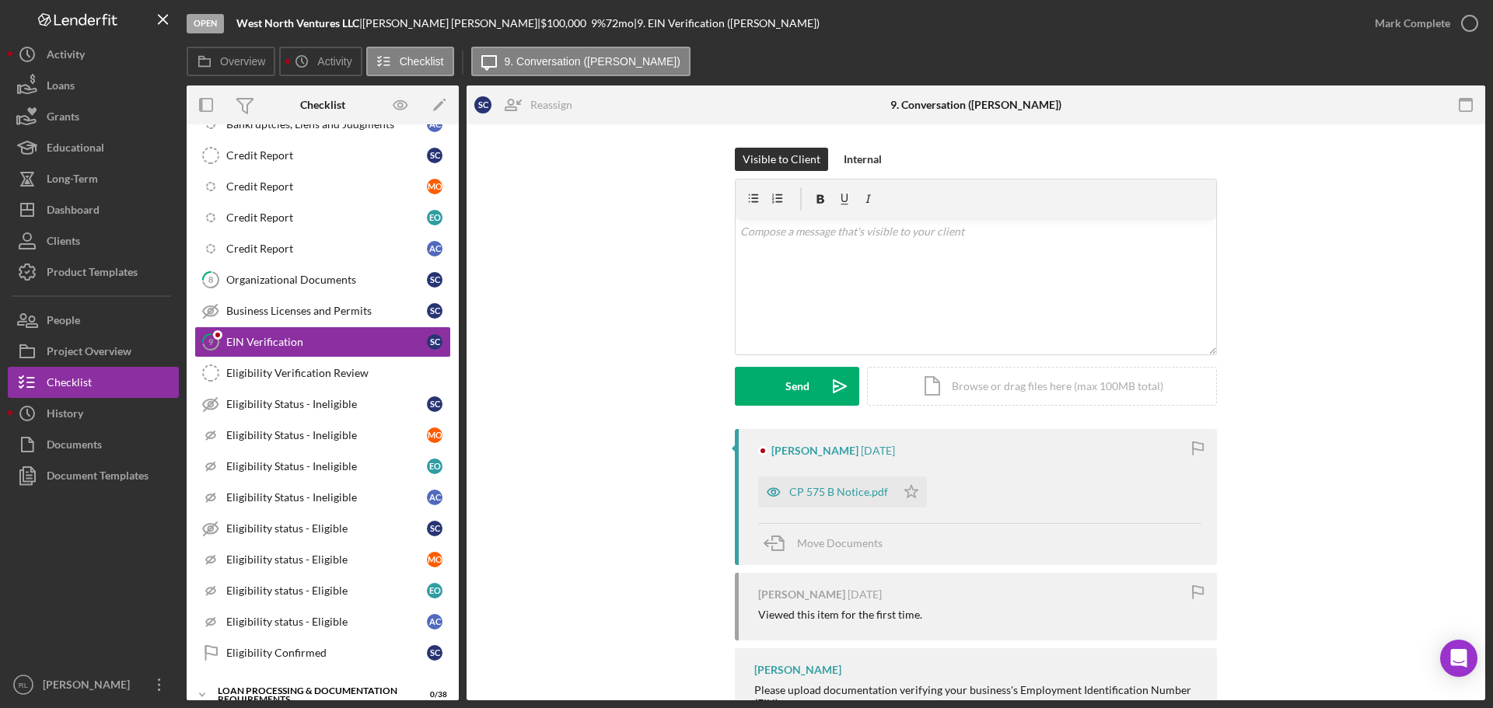
click at [810, 445] on div "[PERSON_NAME]" at bounding box center [814, 451] width 87 height 12
click at [616, 454] on div "[PERSON_NAME] [DATE] CP 575 B Notice.pdf Icon/Star Move Documents [PERSON_NAME]…" at bounding box center [976, 626] width 972 height 395
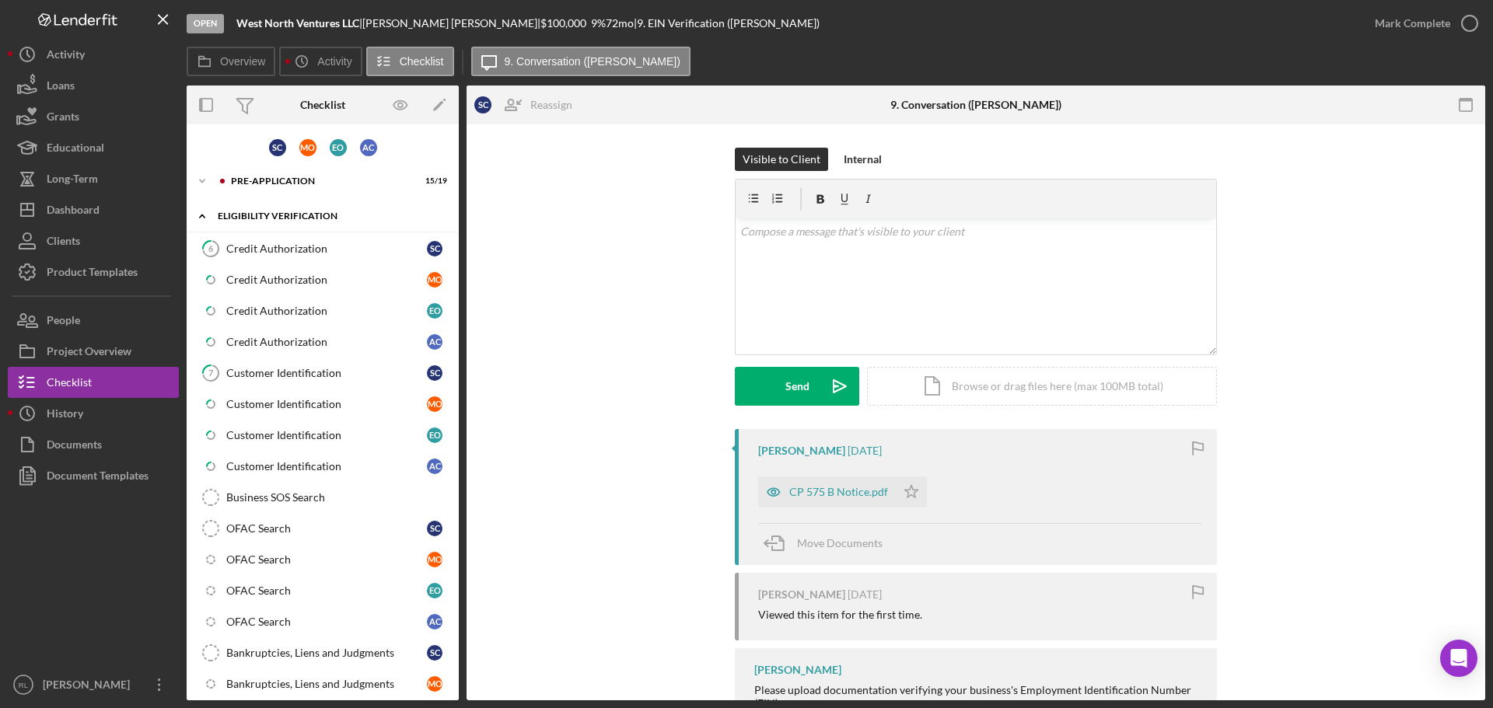
click at [208, 217] on icon "Icon/Expander" at bounding box center [202, 216] width 31 height 31
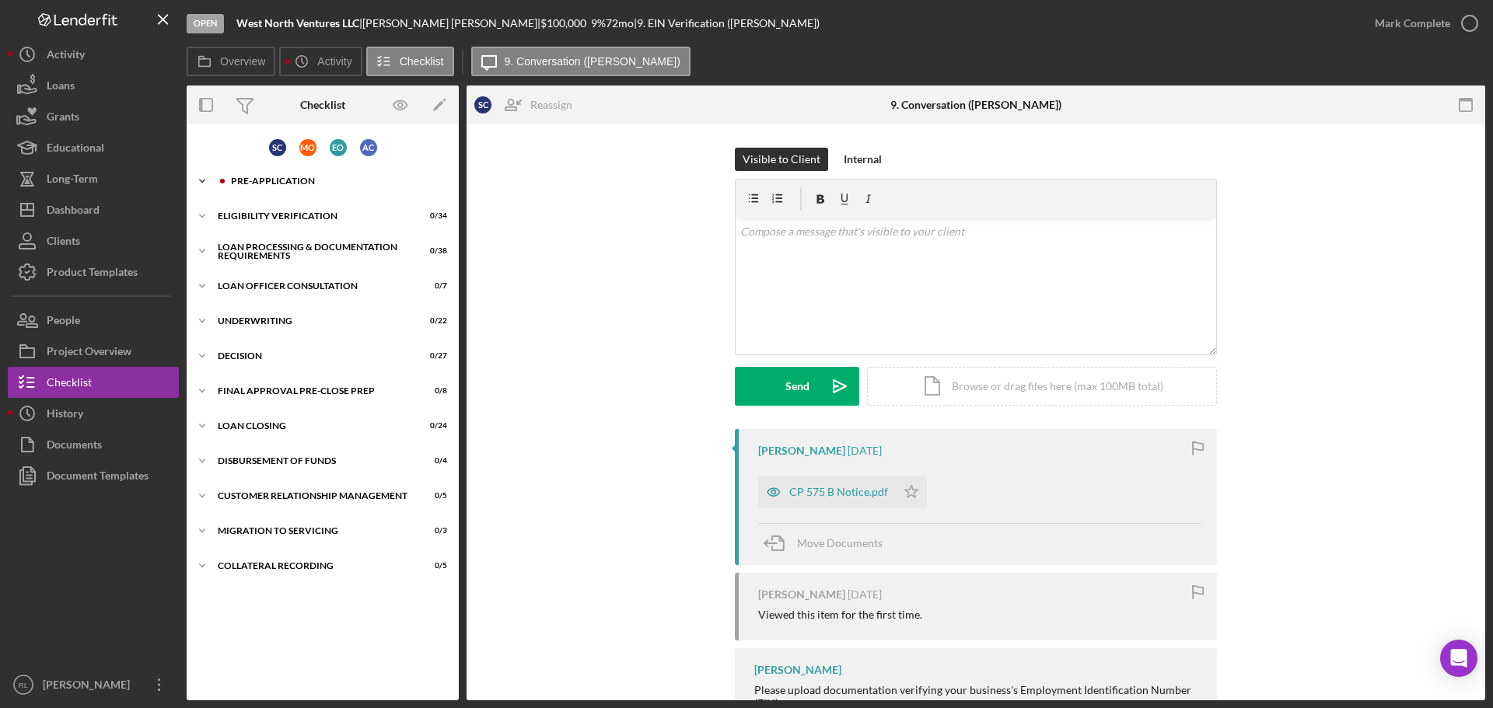
click at [275, 183] on div "Pre-Application" at bounding box center [335, 180] width 208 height 9
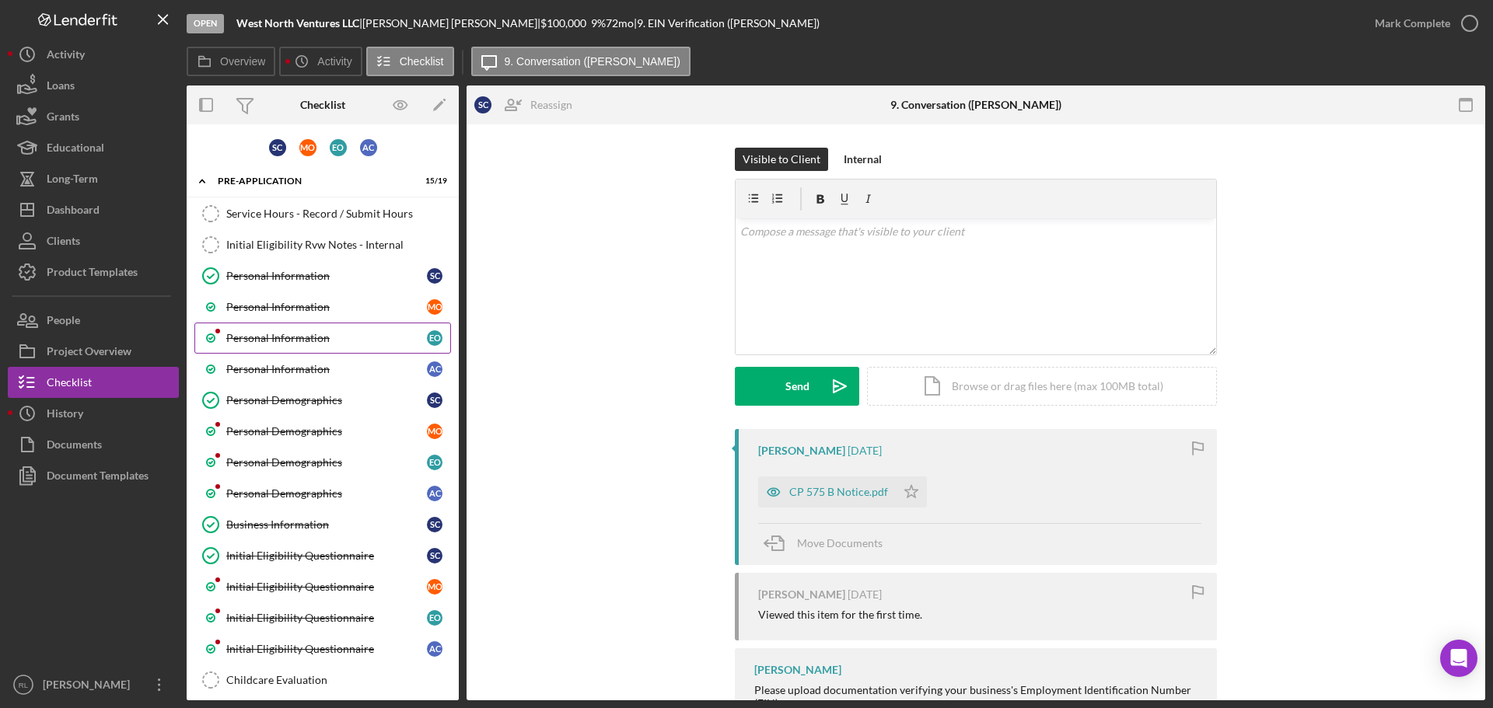
click at [310, 341] on div "Personal Information" at bounding box center [326, 338] width 201 height 12
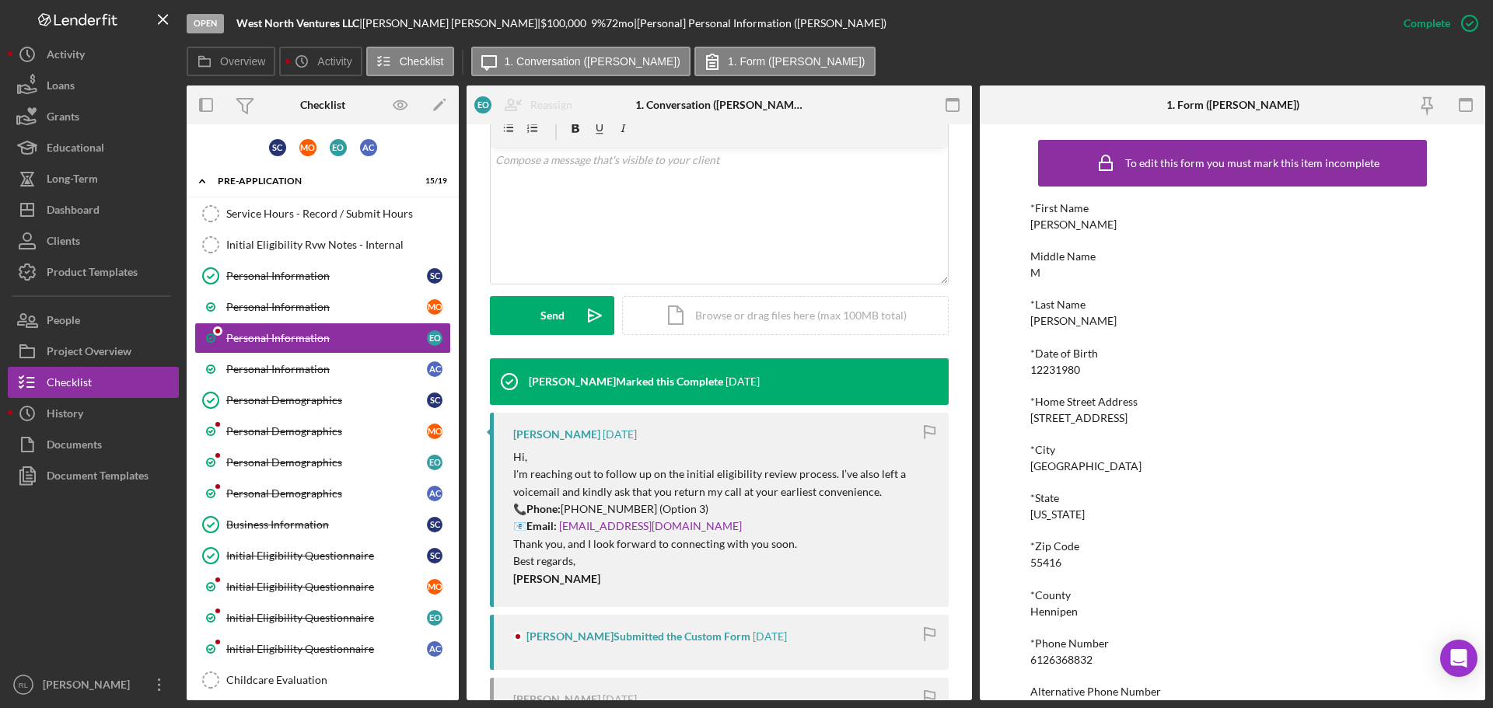
scroll to position [311, 0]
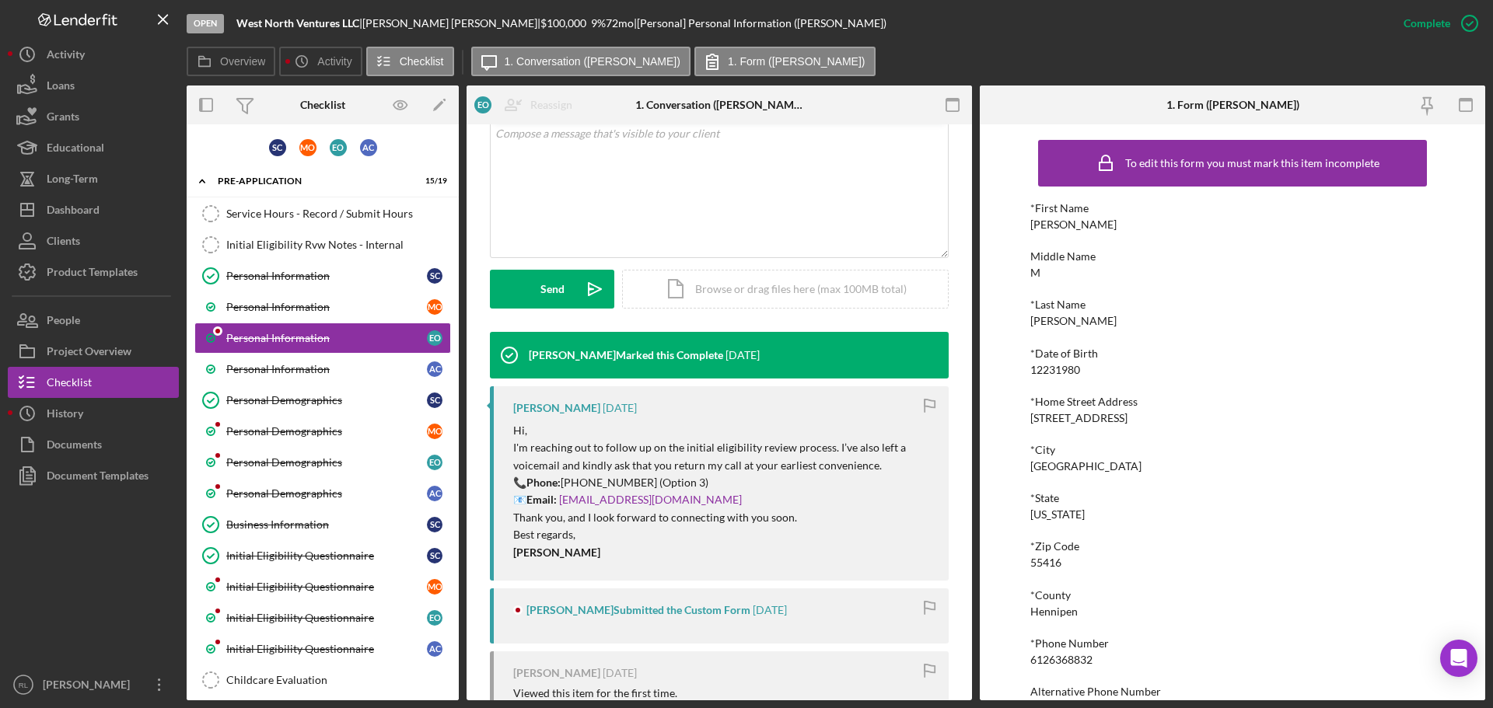
click at [673, 435] on p "Hi," at bounding box center [723, 430] width 420 height 17
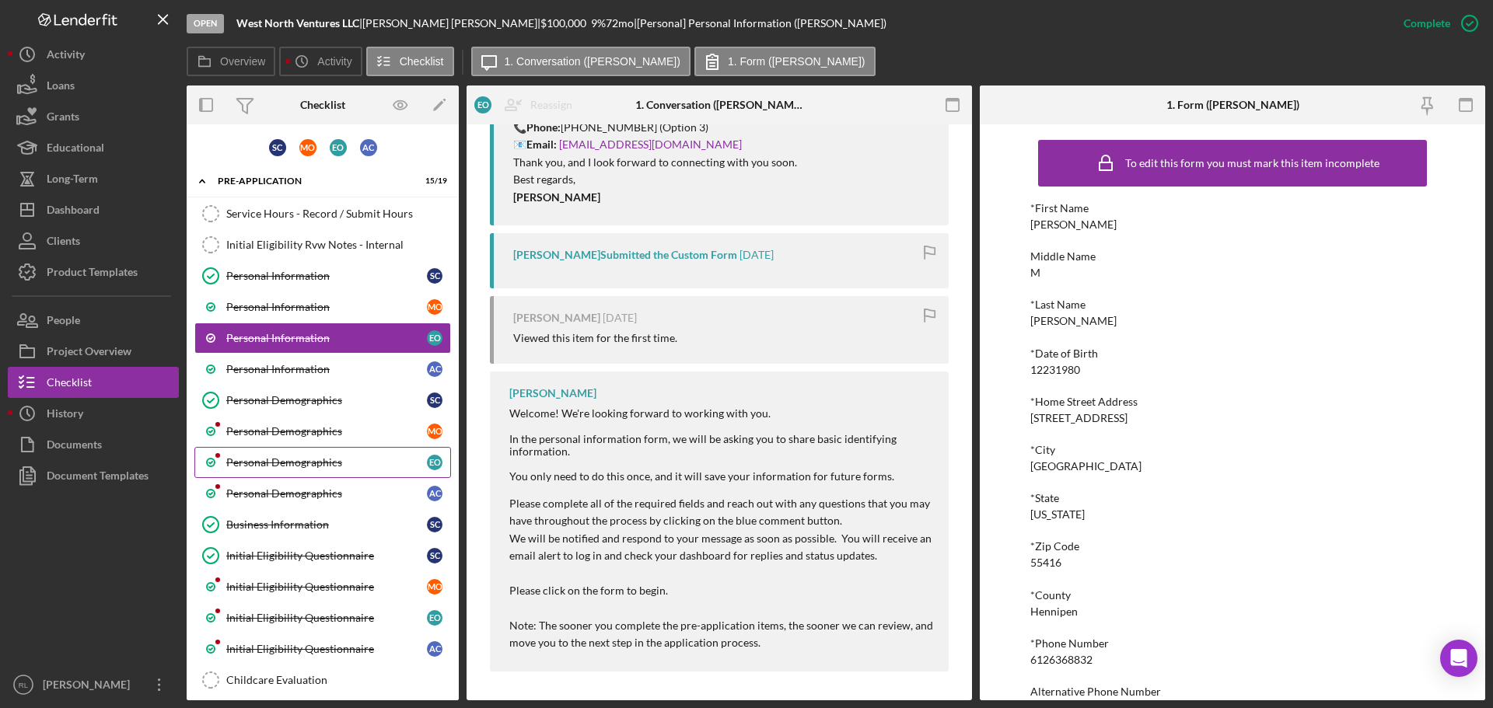
scroll to position [669, 0]
click at [325, 418] on link "Personal Demographics M O" at bounding box center [322, 431] width 257 height 31
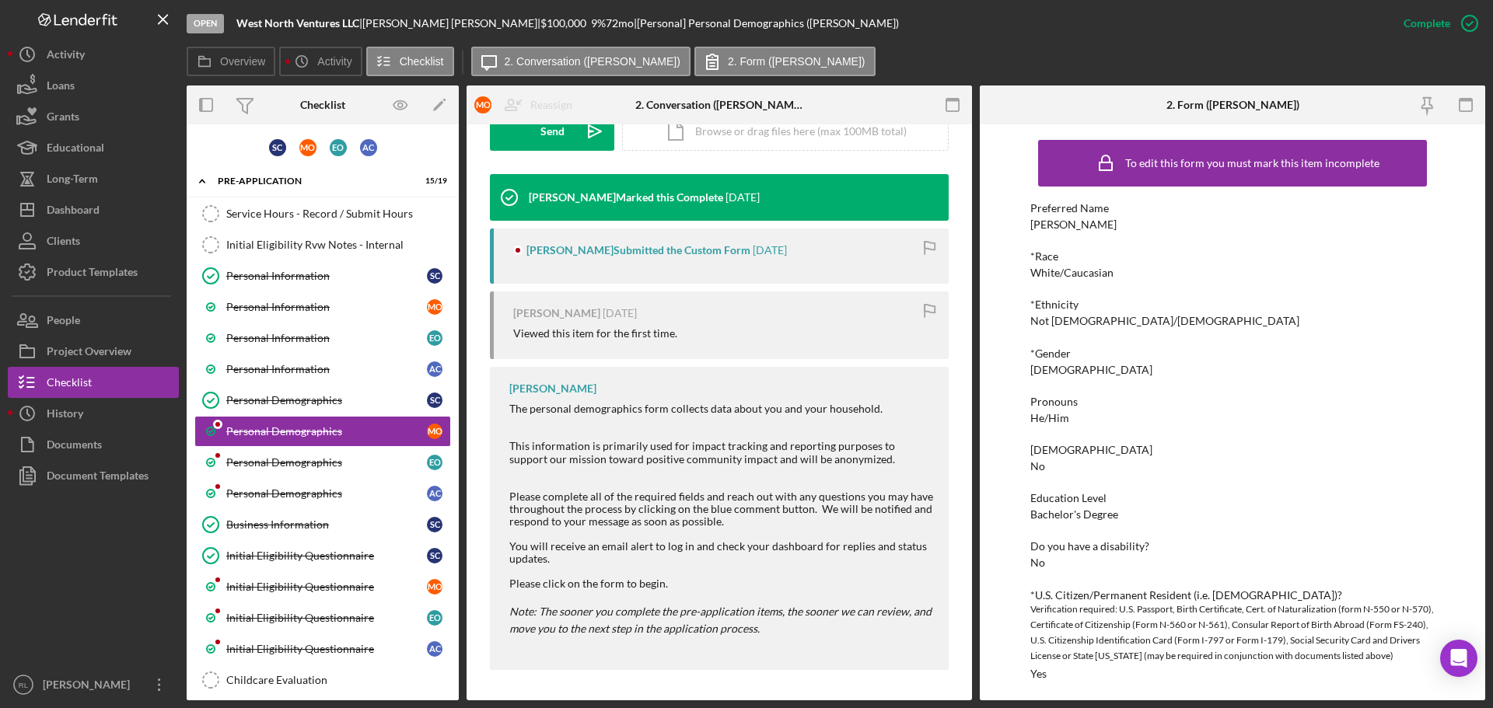
scroll to position [470, 0]
click at [722, 414] on div "The personal demographics form collects data about you and your household." at bounding box center [721, 408] width 424 height 12
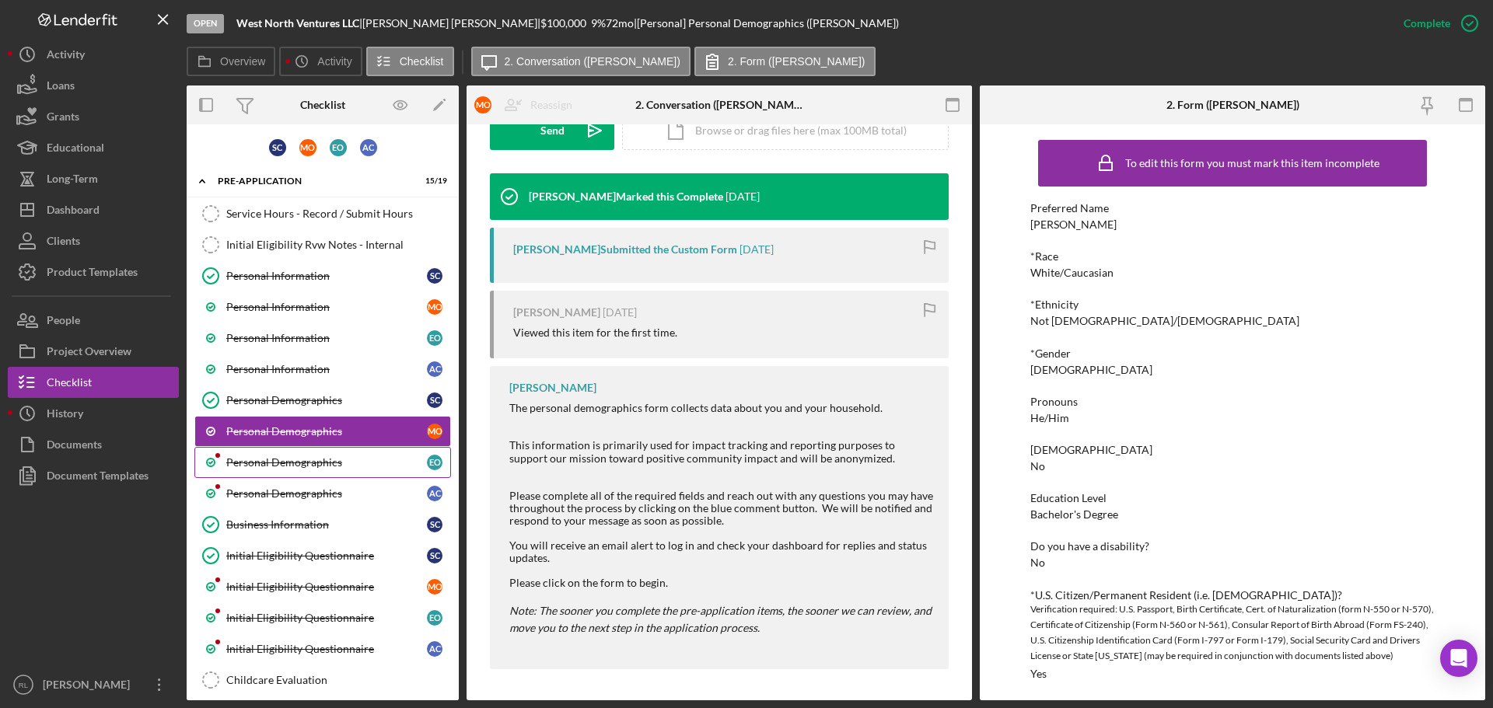
click at [302, 471] on link "Personal Demographics E O" at bounding box center [322, 462] width 257 height 31
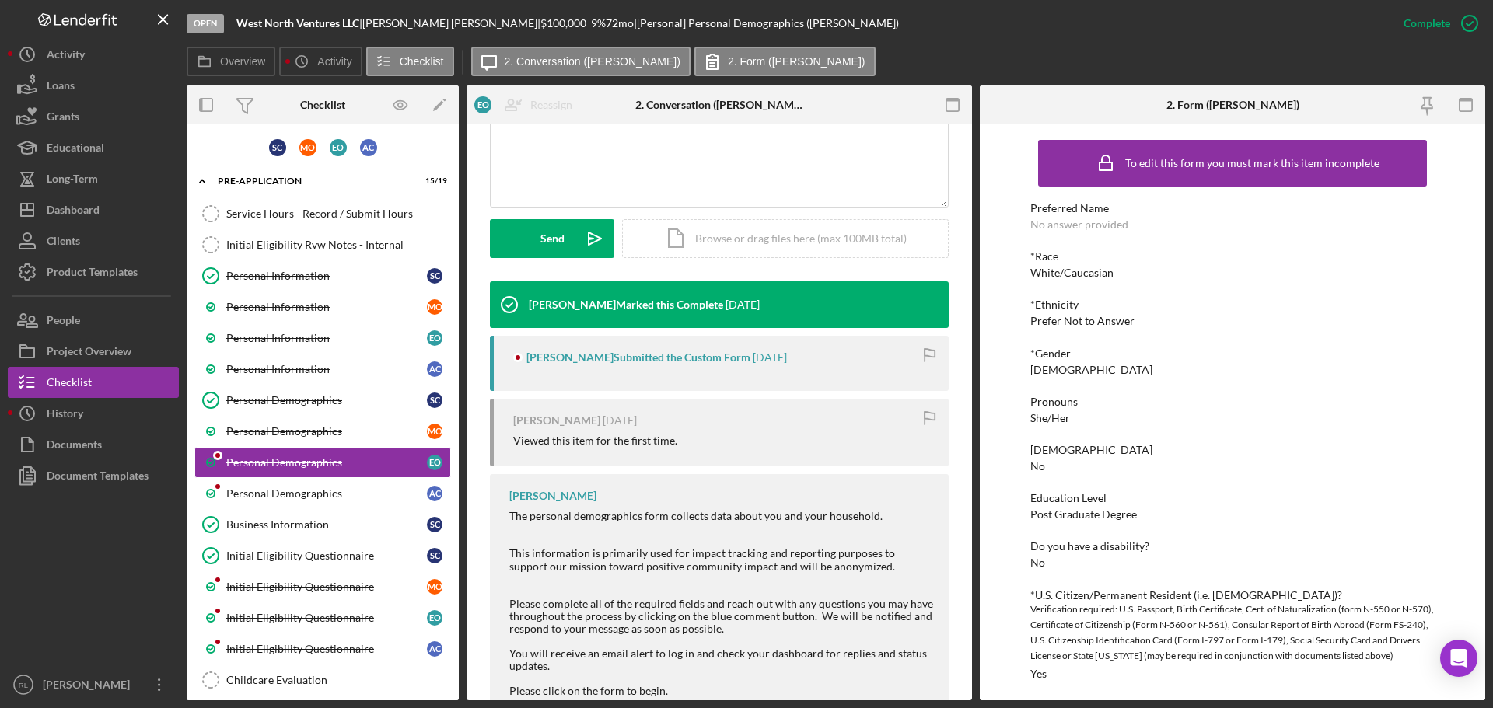
scroll to position [389, 0]
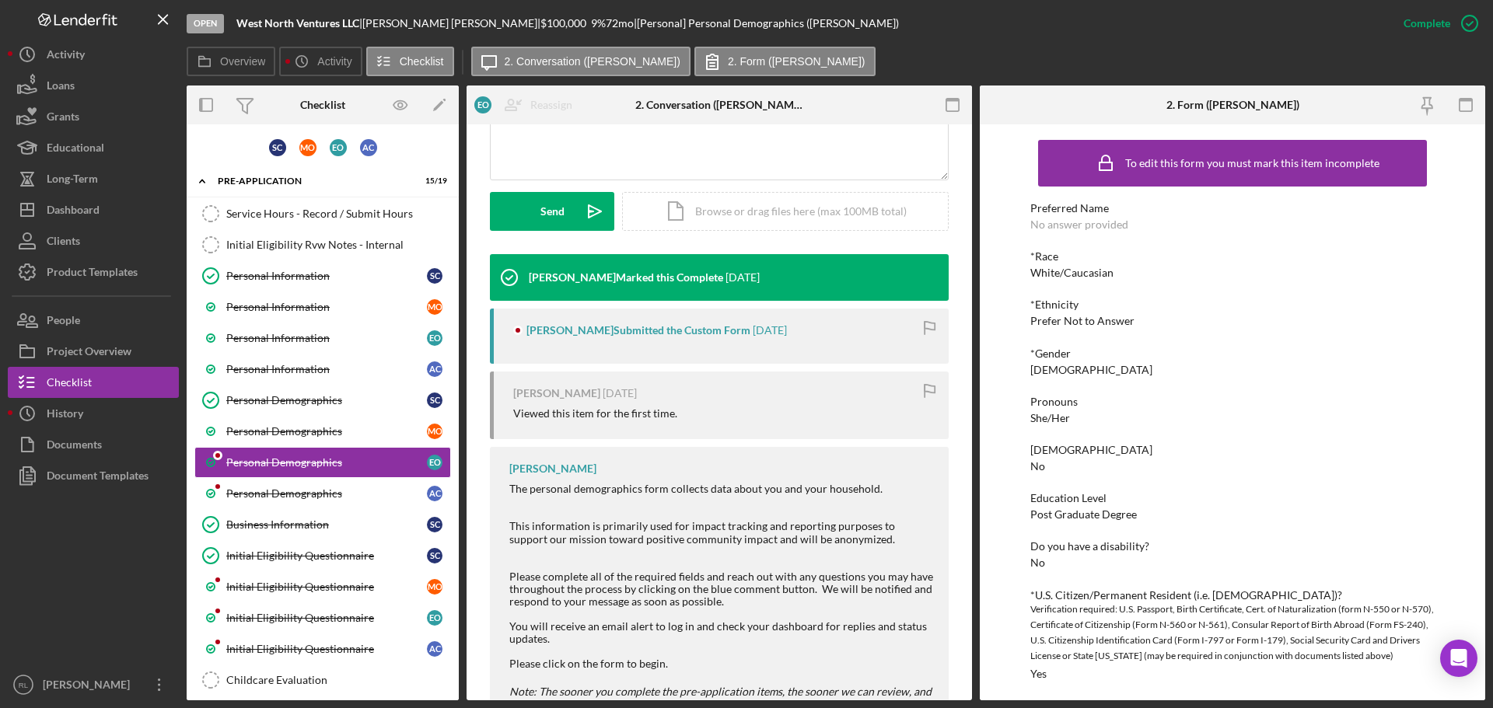
click at [680, 336] on div "[PERSON_NAME] Submitted the Custom Form" at bounding box center [638, 330] width 224 height 12
click at [267, 494] on div "Personal Demographics" at bounding box center [326, 493] width 201 height 12
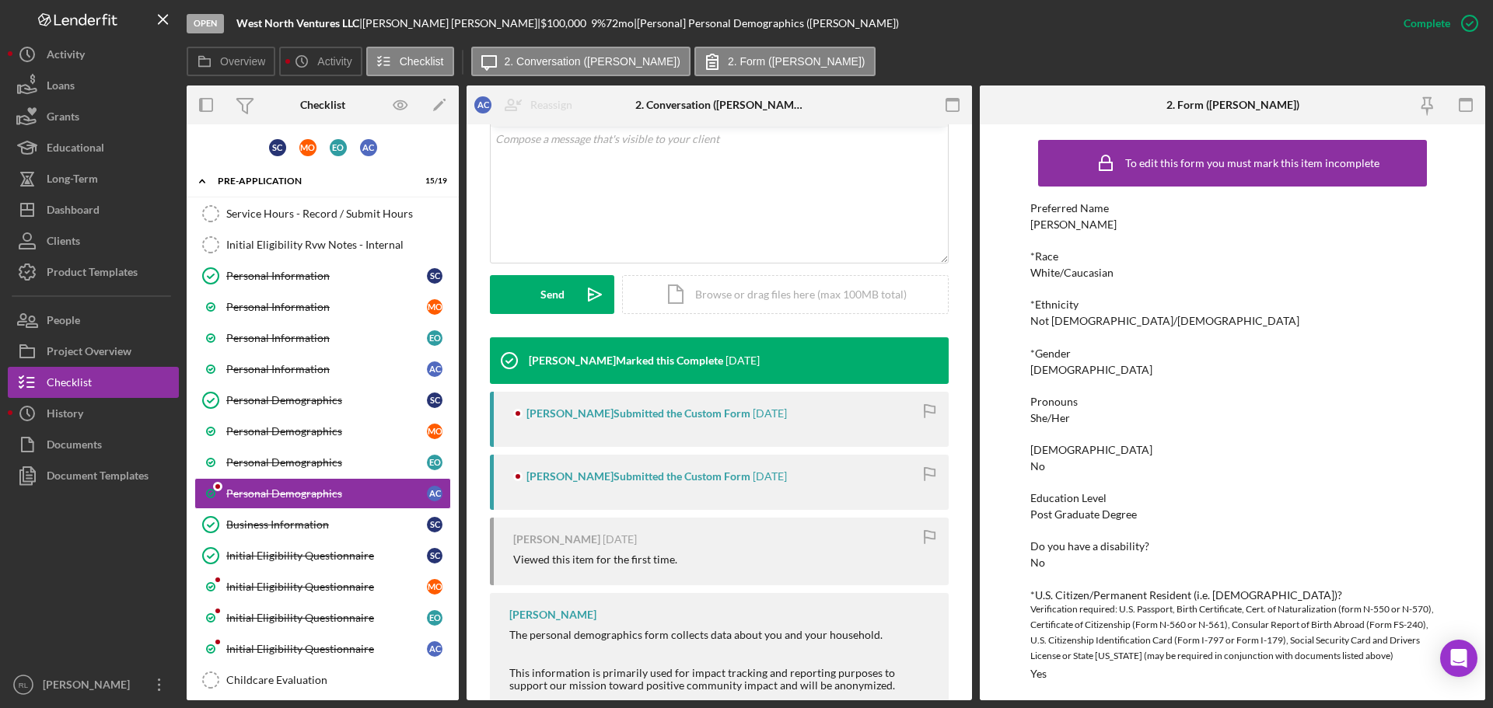
scroll to position [311, 0]
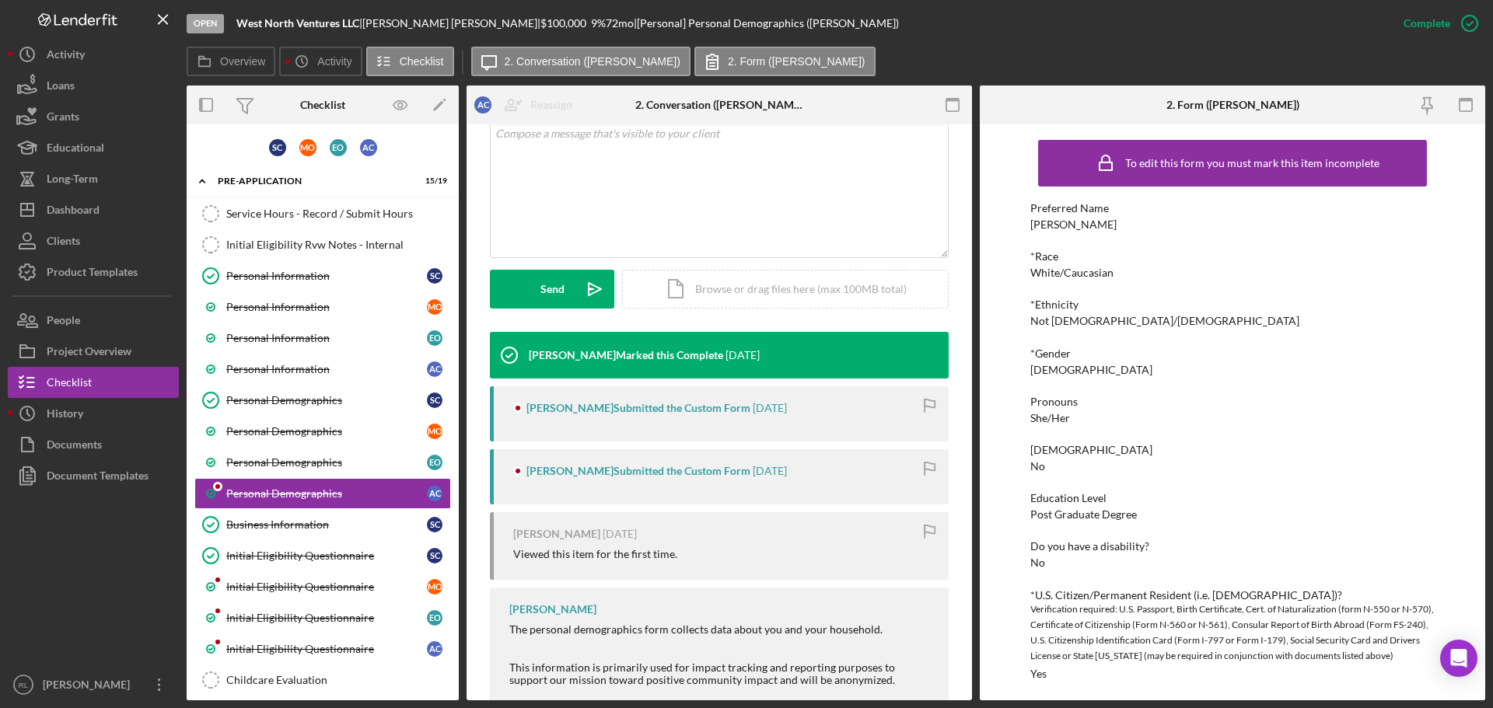
click at [666, 413] on div "[PERSON_NAME] Submitted the Custom Form" at bounding box center [638, 408] width 224 height 12
click at [261, 583] on div "Initial Eligibility Questionnaire" at bounding box center [326, 587] width 201 height 12
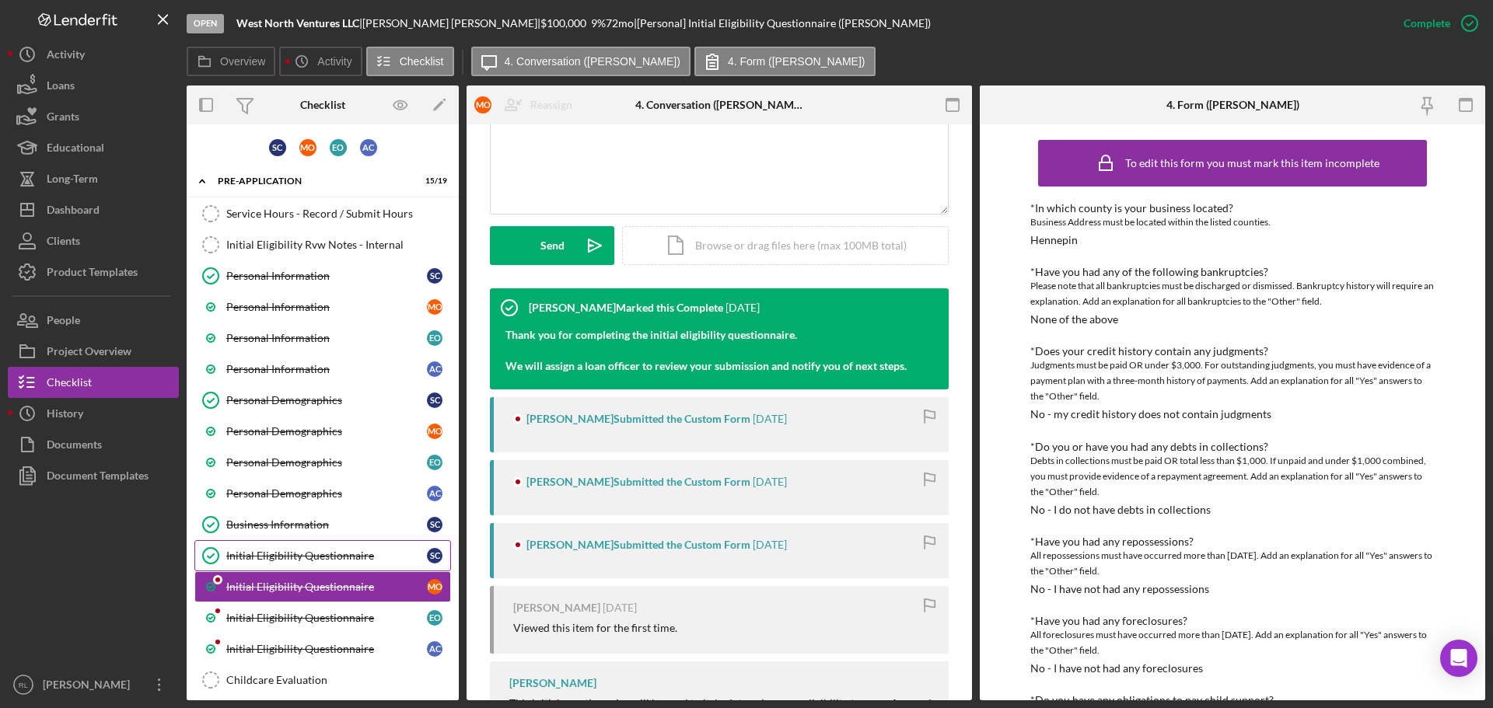
scroll to position [389, 0]
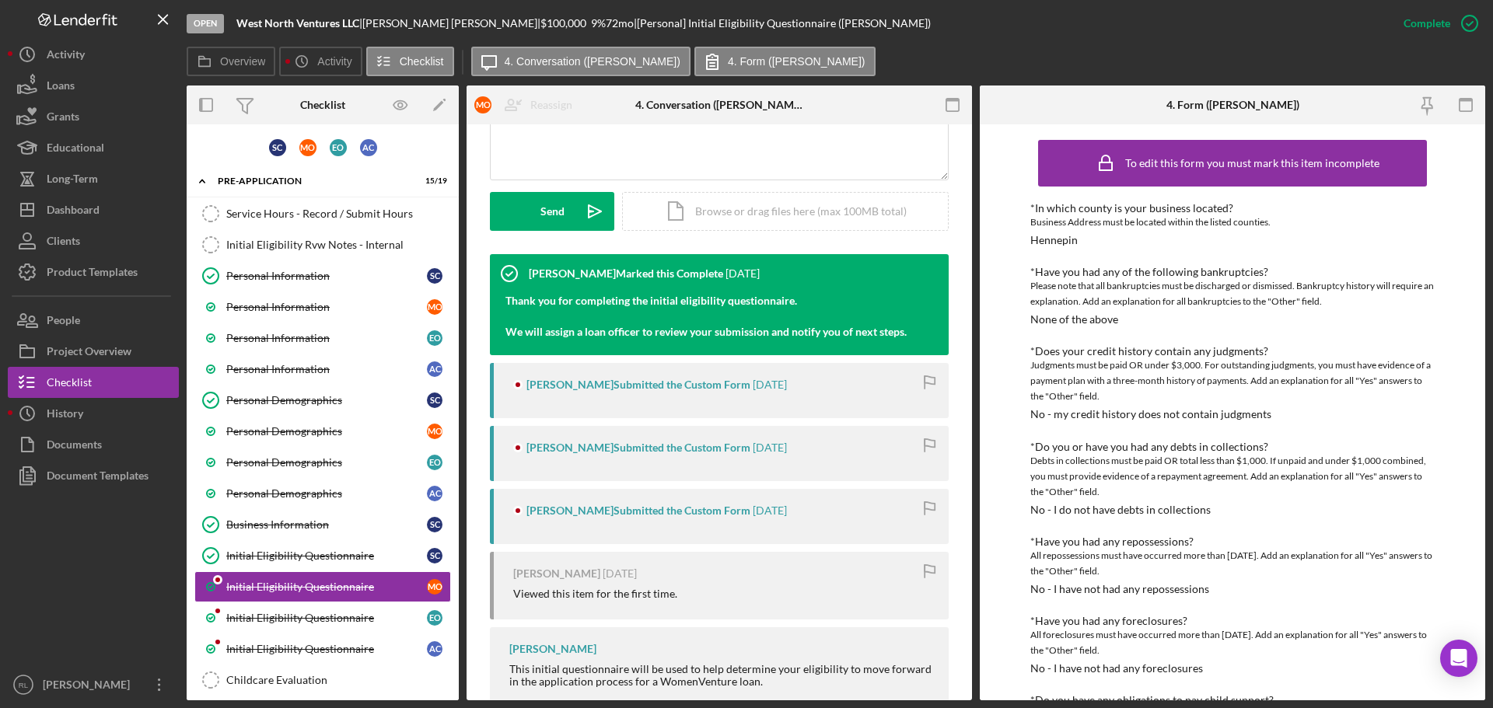
click at [651, 403] on div "[PERSON_NAME] Submitted the Custom Form [DATE]" at bounding box center [719, 390] width 459 height 55
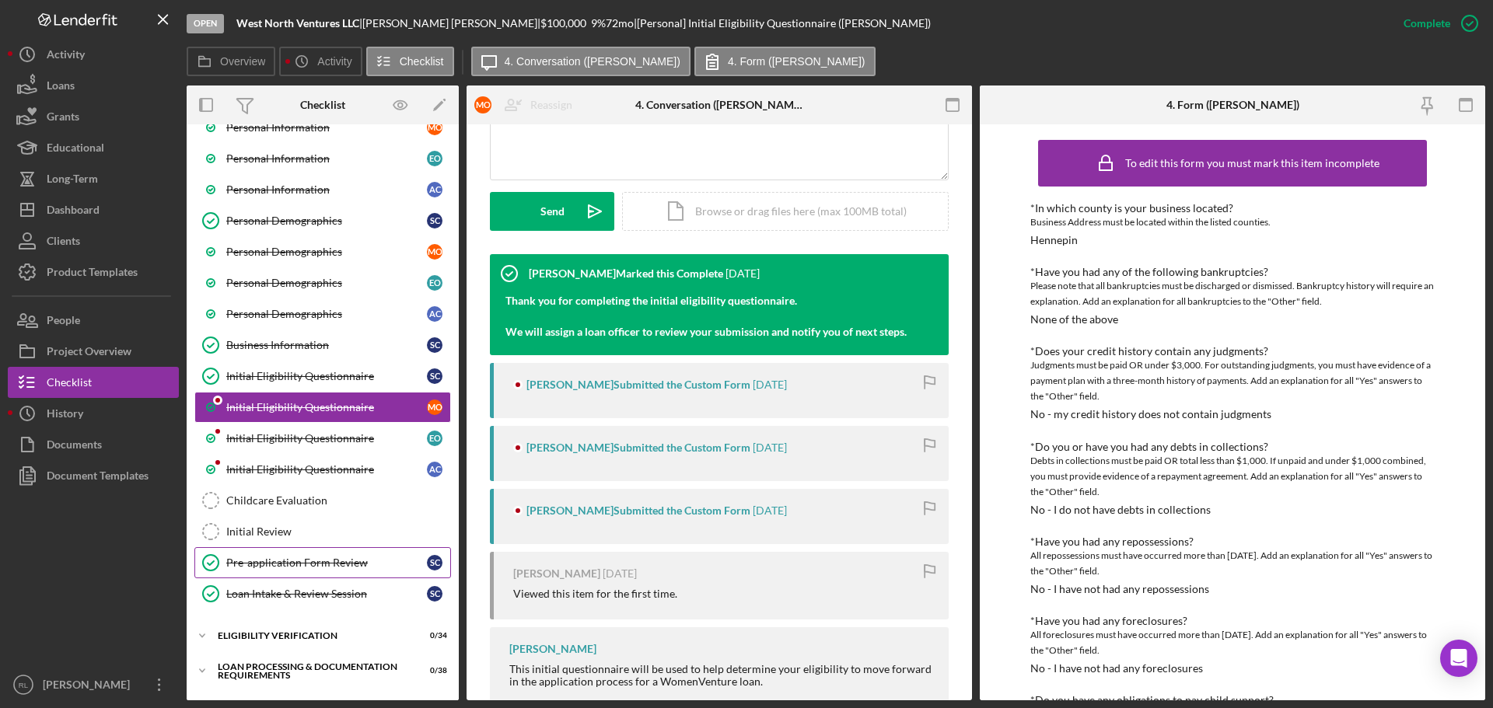
scroll to position [233, 0]
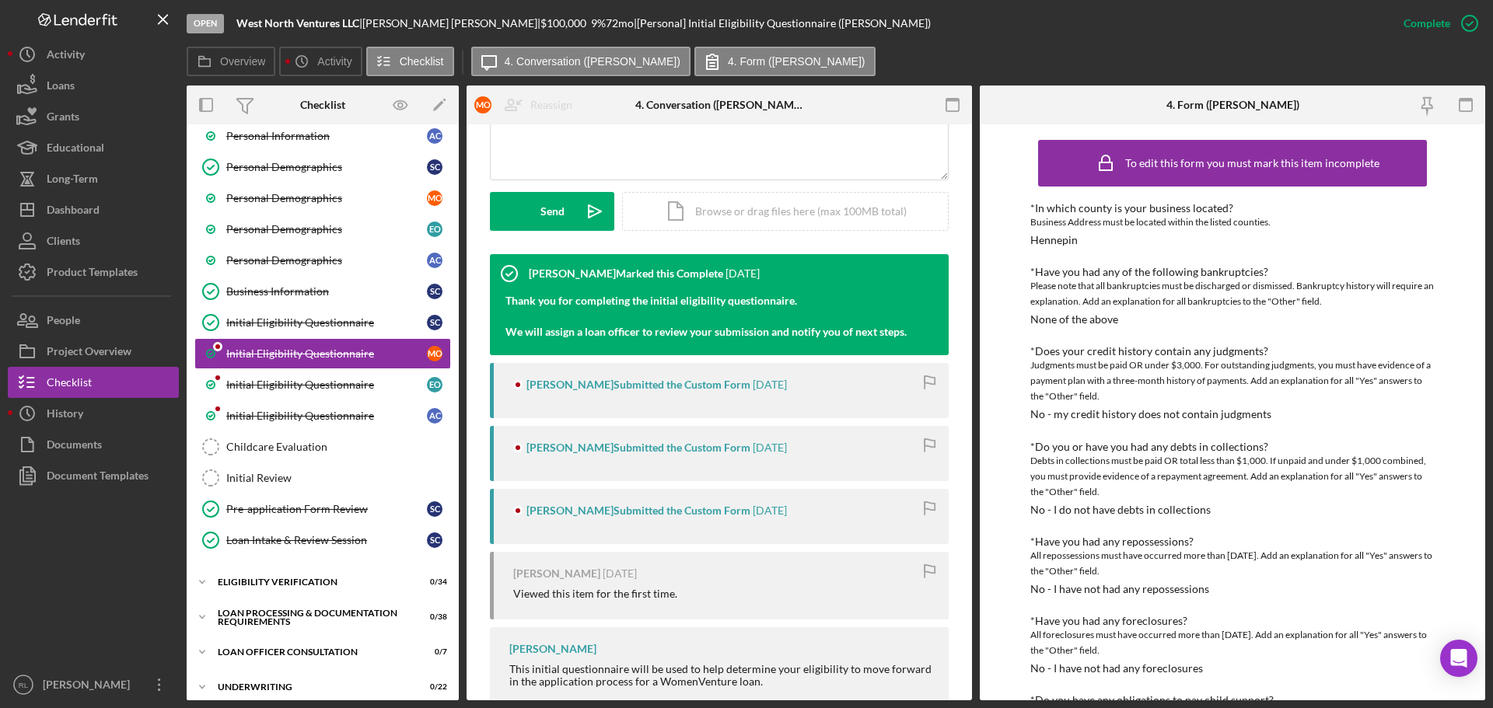
click at [622, 388] on div "[PERSON_NAME] Submitted the Custom Form" at bounding box center [638, 385] width 224 height 12
click at [295, 393] on link "Initial Eligibility Questionnaire E O" at bounding box center [322, 384] width 257 height 31
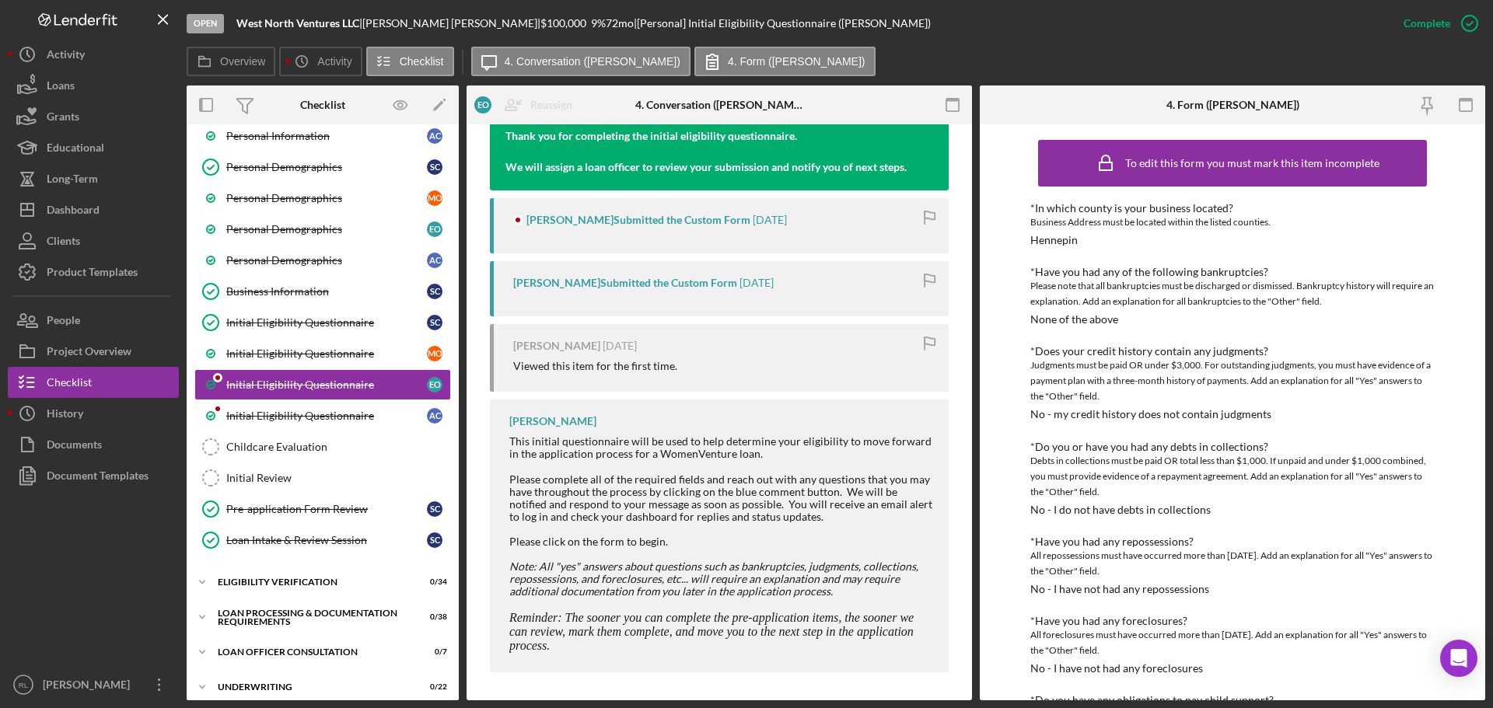
scroll to position [557, 0]
click at [631, 225] on div "[PERSON_NAME] Submitted the Custom Form [DATE]" at bounding box center [719, 222] width 459 height 55
click at [273, 421] on div "Initial Eligibility Questionnaire" at bounding box center [326, 416] width 201 height 12
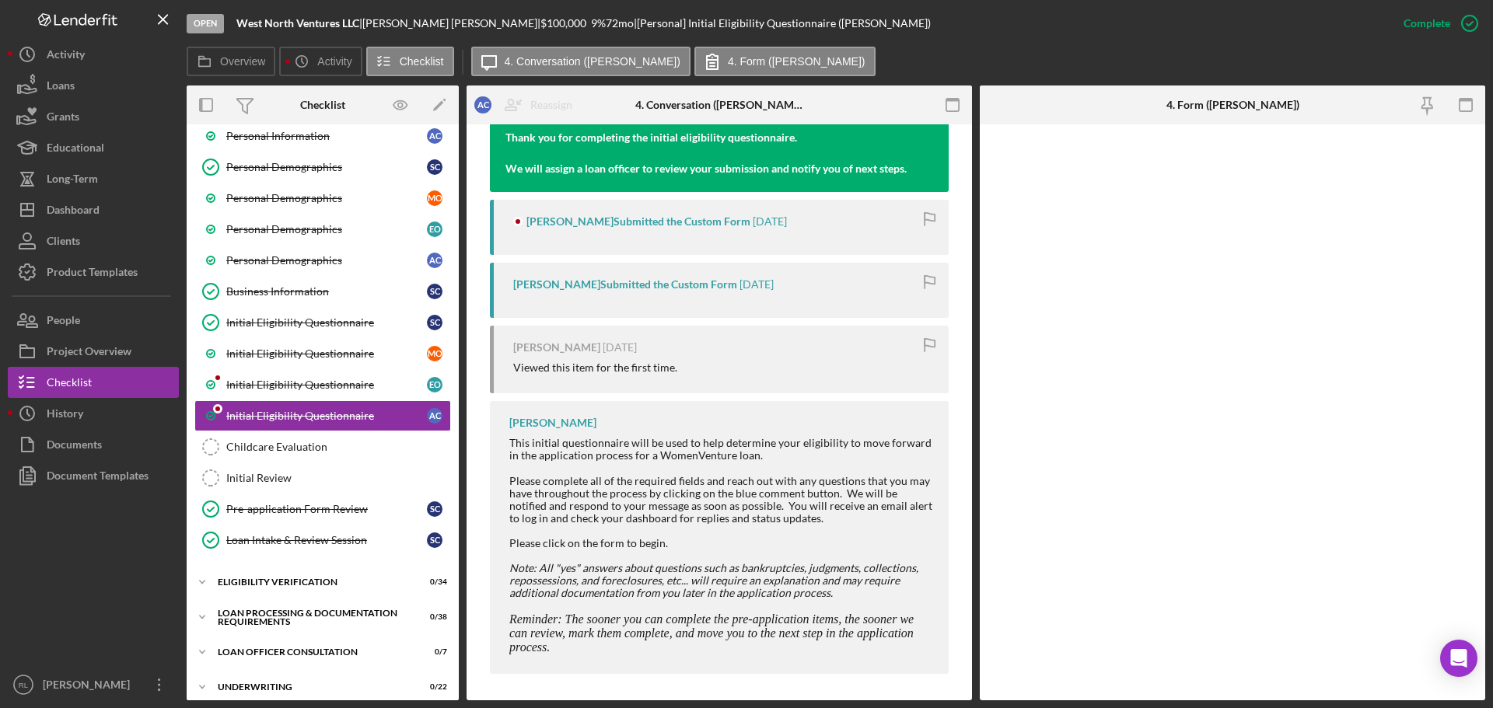
scroll to position [557, 0]
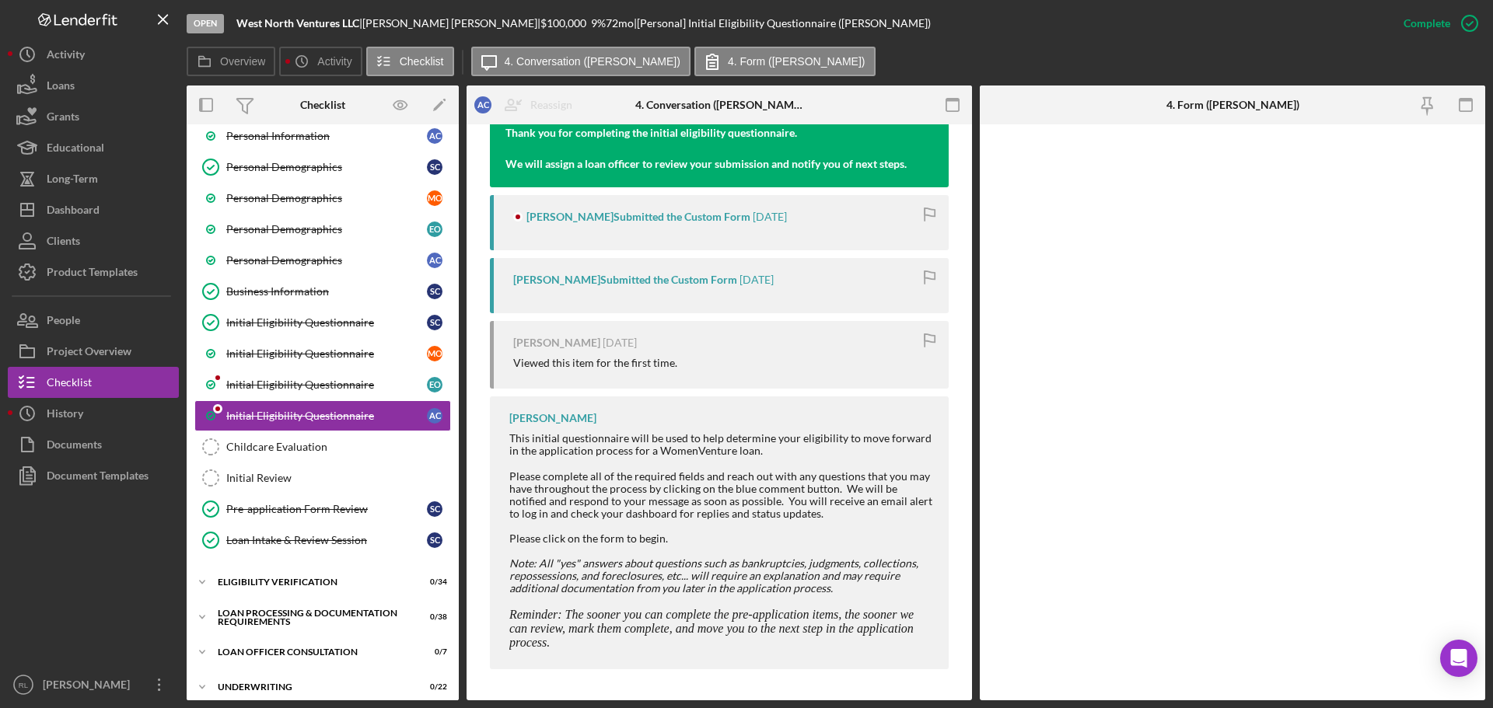
click at [600, 216] on div "[PERSON_NAME] Submitted the Custom Form" at bounding box center [638, 217] width 224 height 12
click at [276, 374] on link "Initial Eligibility Questionnaire E O" at bounding box center [322, 384] width 257 height 31
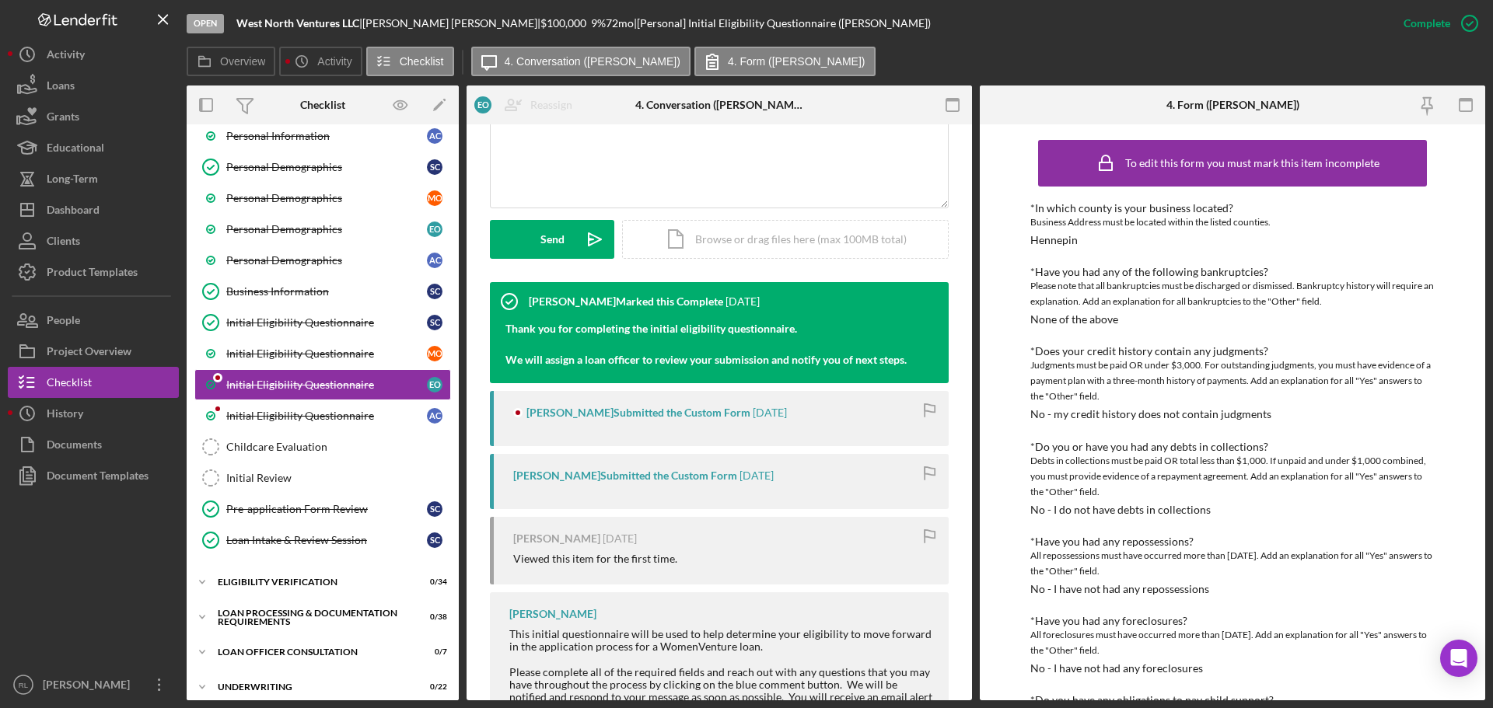
scroll to position [389, 0]
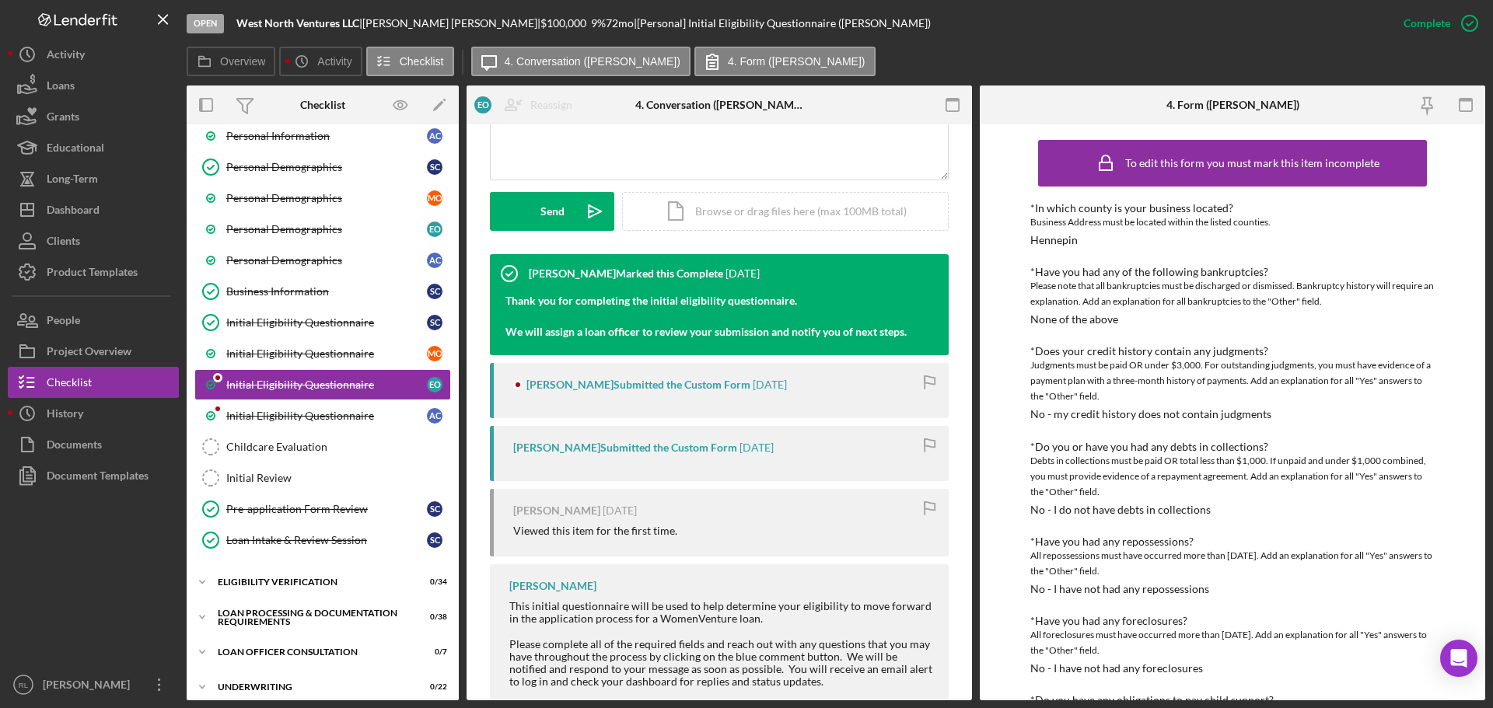
click at [572, 384] on div "[PERSON_NAME] Submitted the Custom Form" at bounding box center [638, 385] width 224 height 12
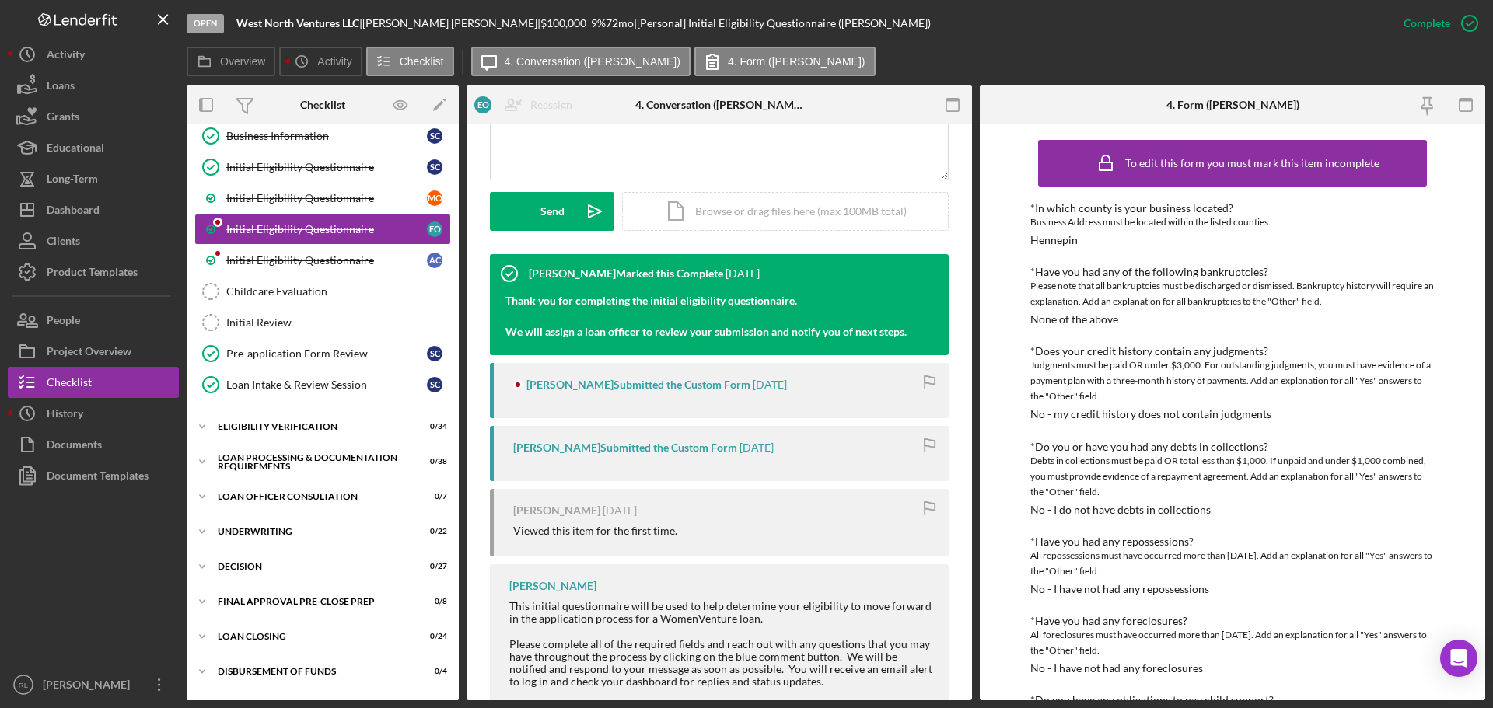
click at [609, 415] on div "[PERSON_NAME] Submitted the Custom Form [DATE]" at bounding box center [719, 390] width 459 height 55
click at [613, 390] on div "[PERSON_NAME] Submitted the Custom Form" at bounding box center [638, 385] width 224 height 12
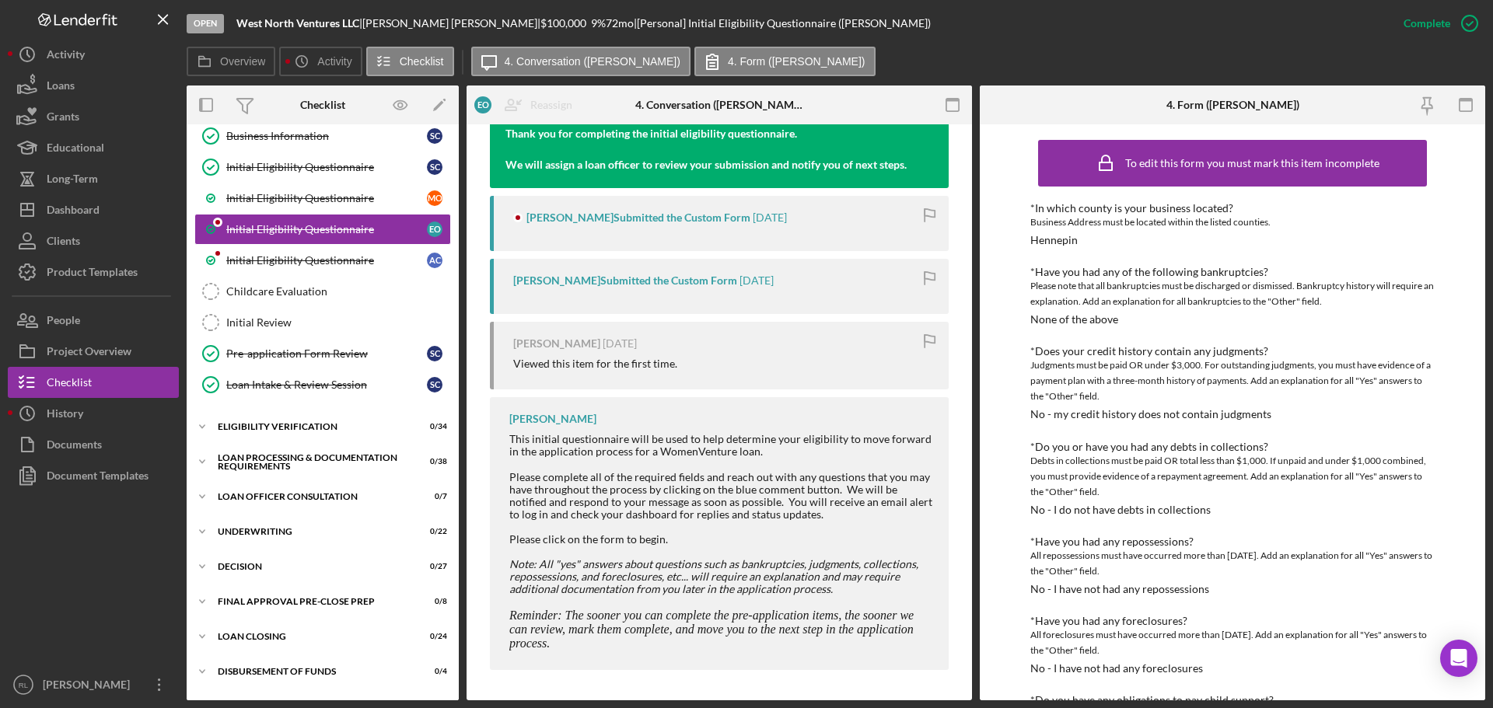
scroll to position [557, 0]
click at [280, 253] on link "Initial Eligibility Questionnaire A C" at bounding box center [322, 260] width 257 height 31
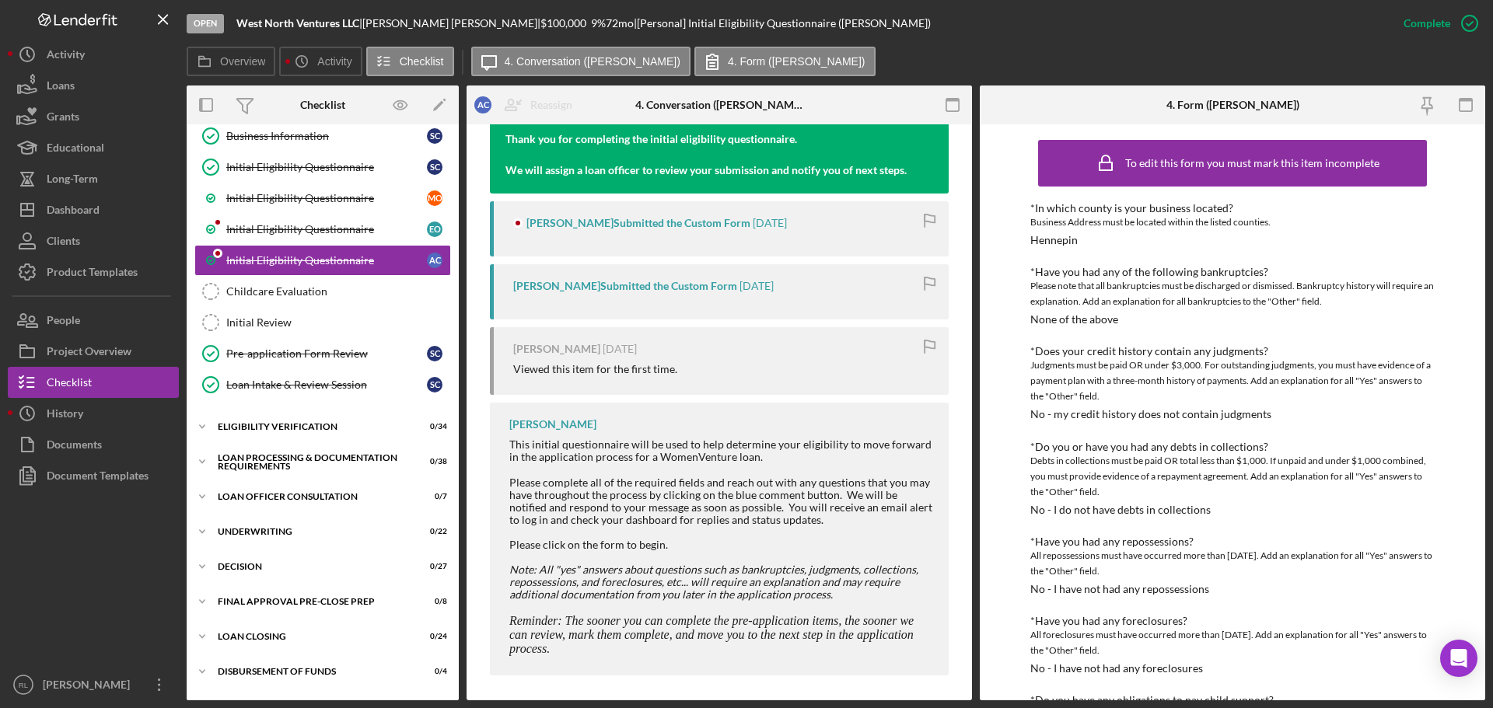
scroll to position [557, 0]
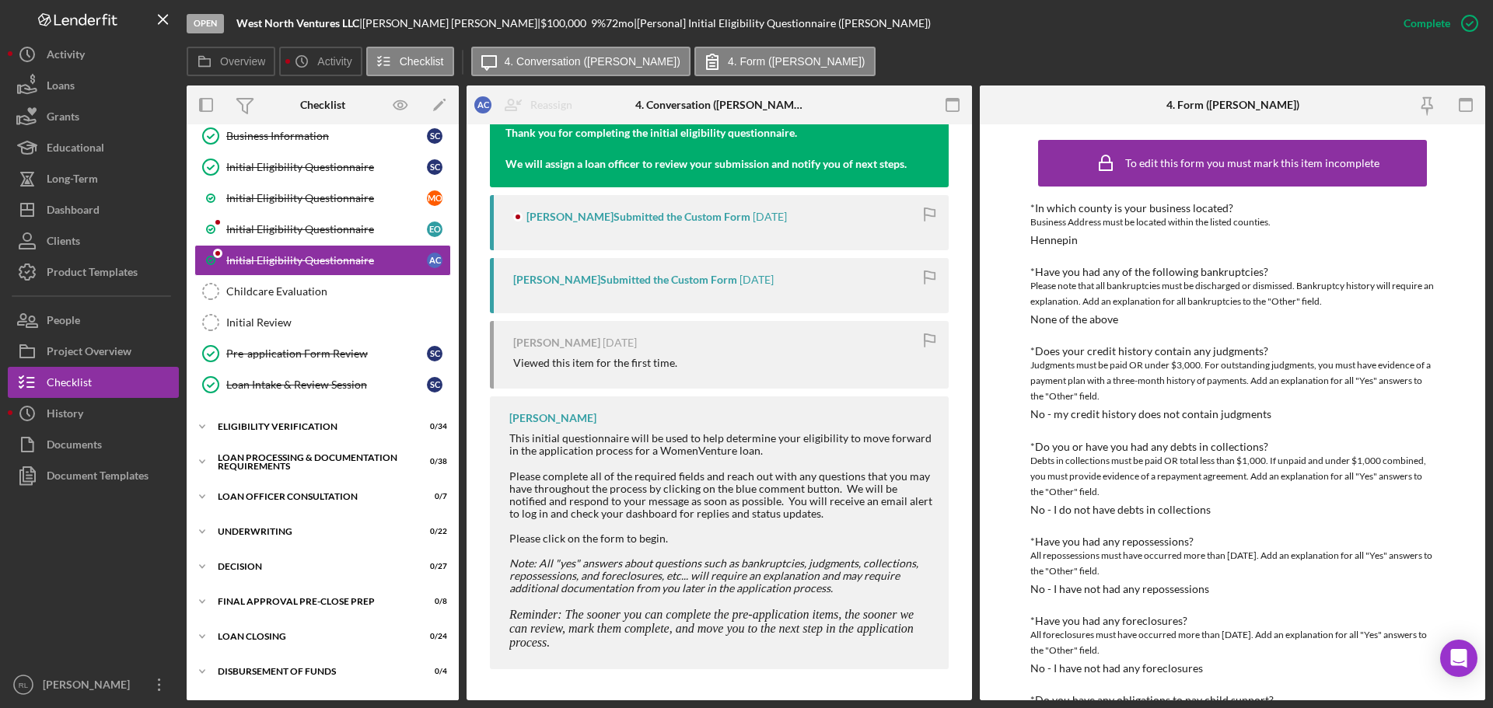
click at [570, 221] on div "[PERSON_NAME] Submitted the Custom Form" at bounding box center [638, 217] width 224 height 12
click at [284, 233] on div "Initial Eligibility Questionnaire" at bounding box center [326, 229] width 201 height 12
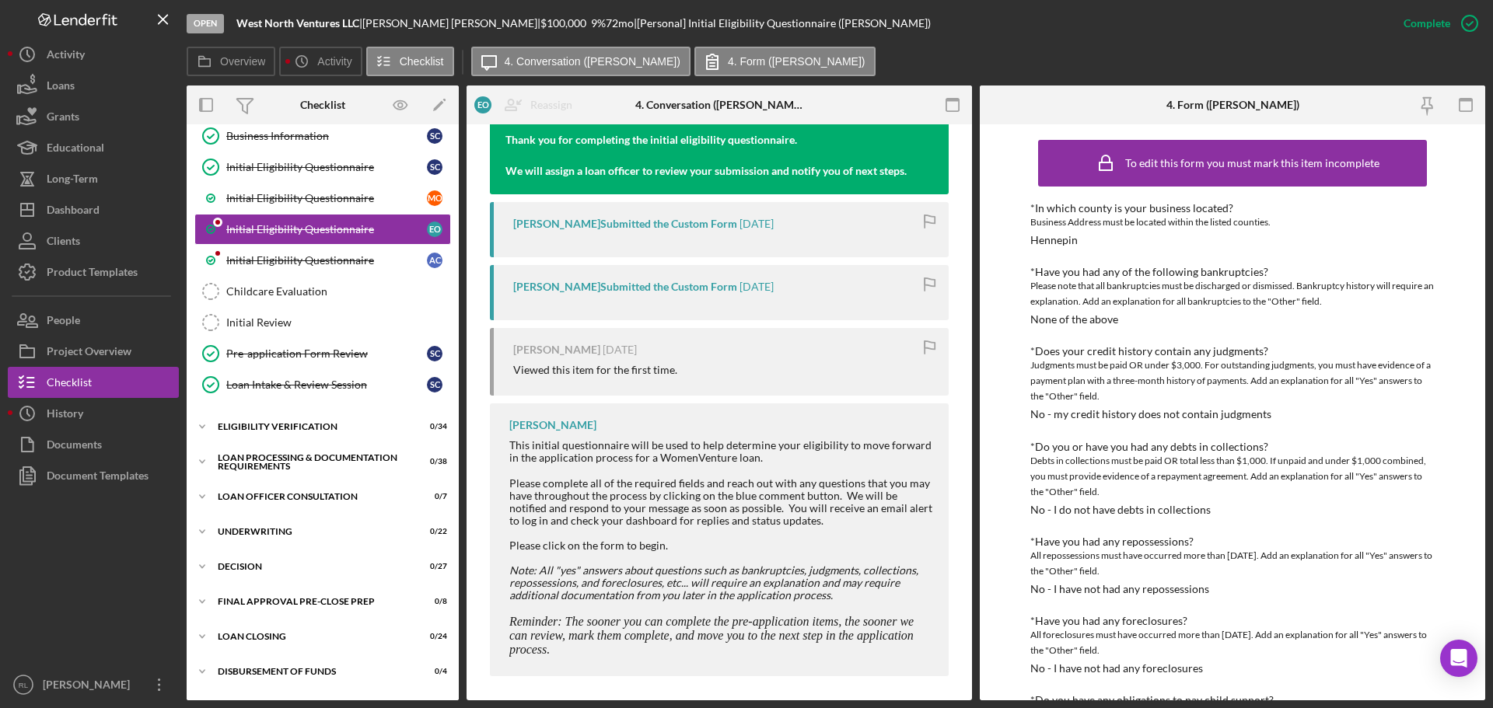
scroll to position [557, 0]
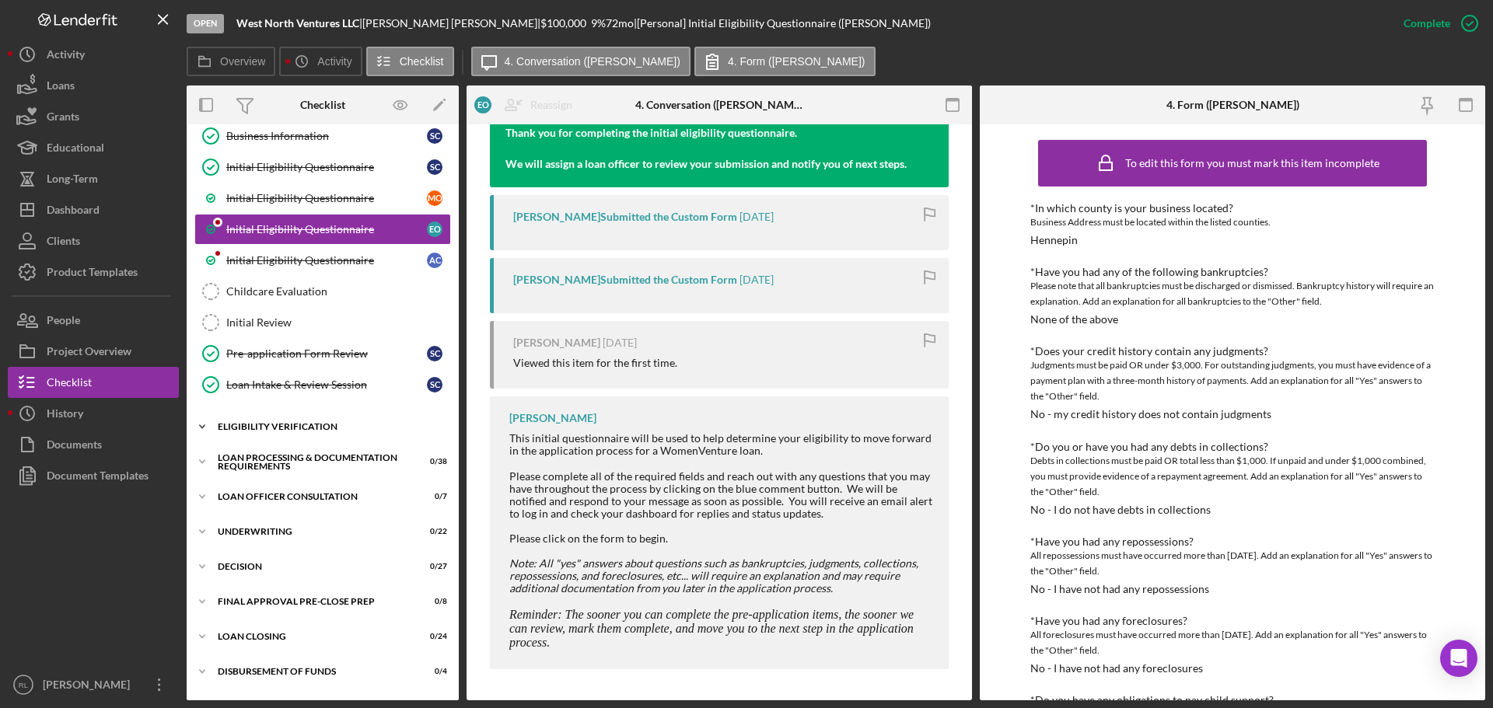
click at [289, 423] on div "Eligibility Verification" at bounding box center [329, 426] width 222 height 9
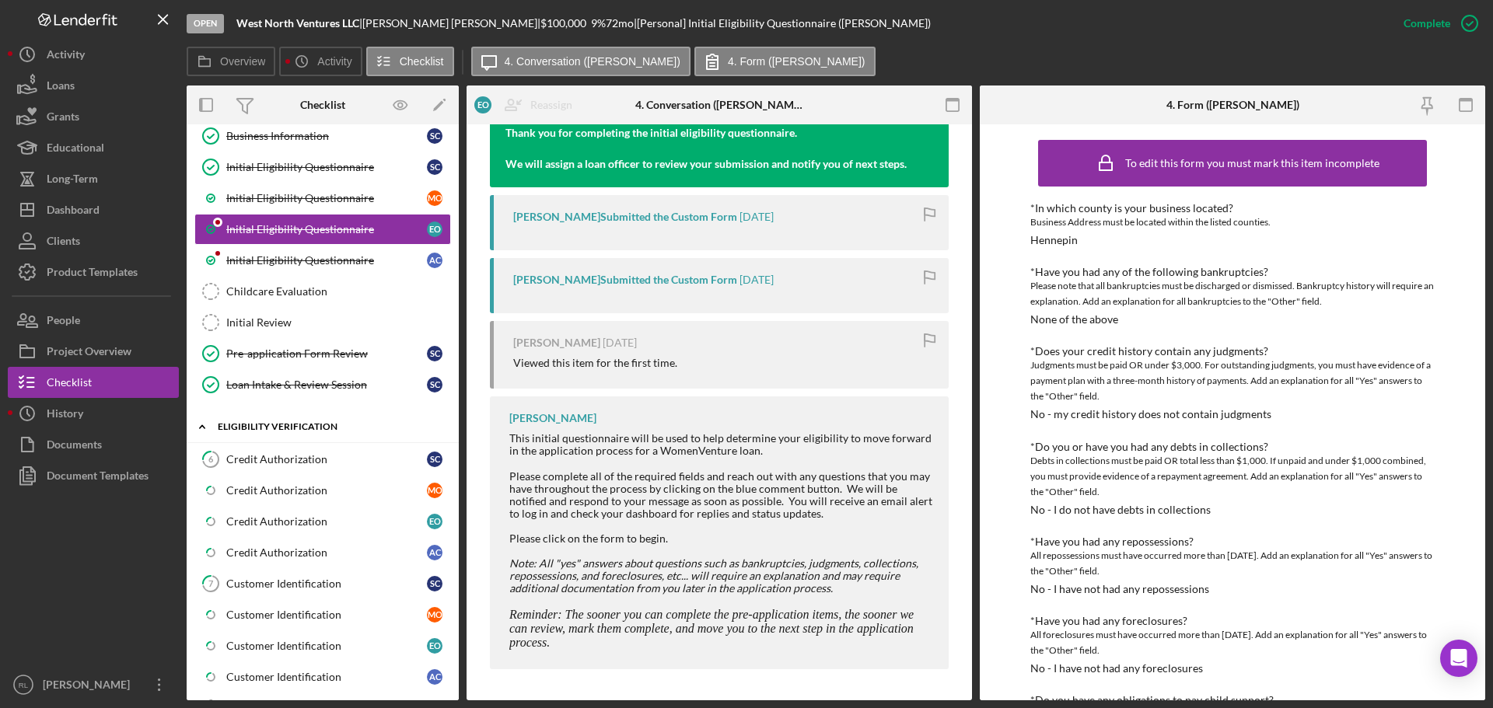
click at [303, 424] on div "Eligibility Verification" at bounding box center [329, 426] width 222 height 9
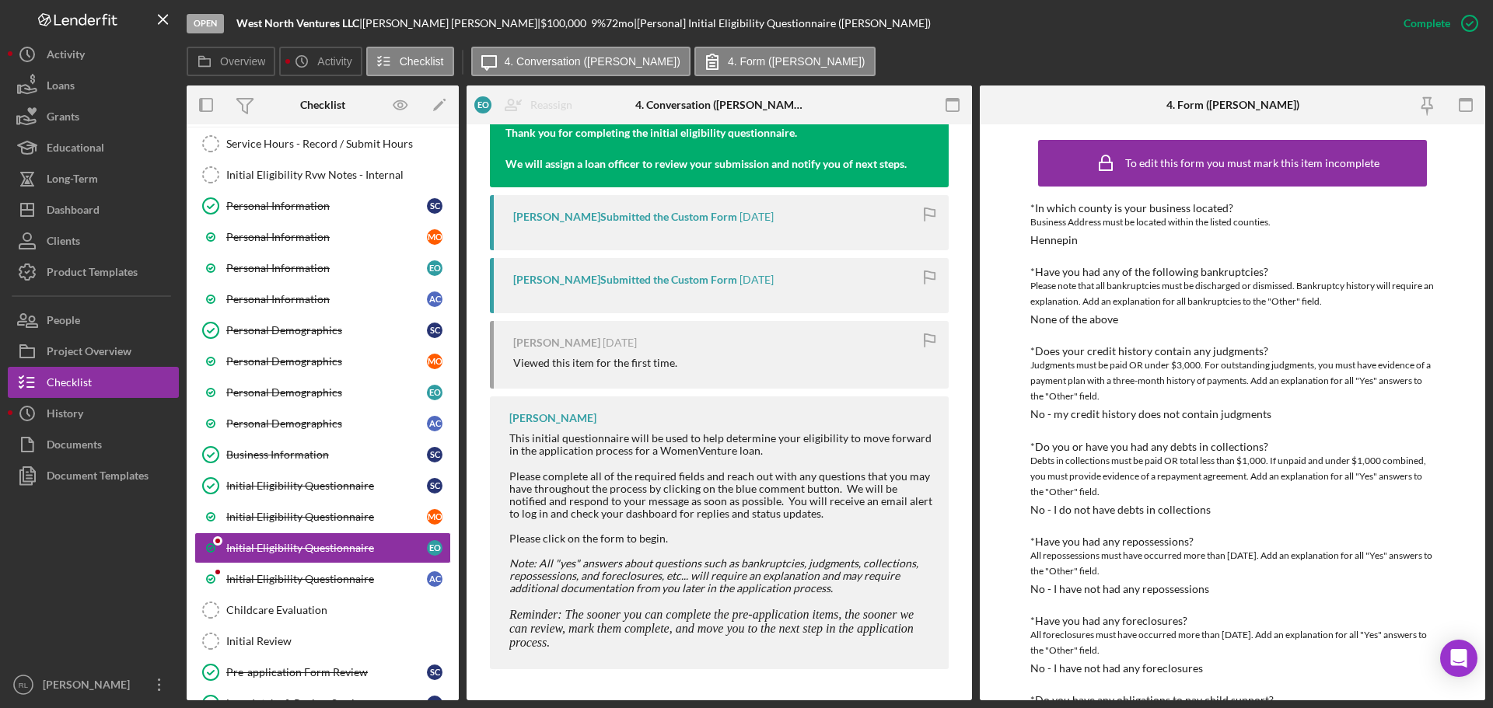
scroll to position [0, 0]
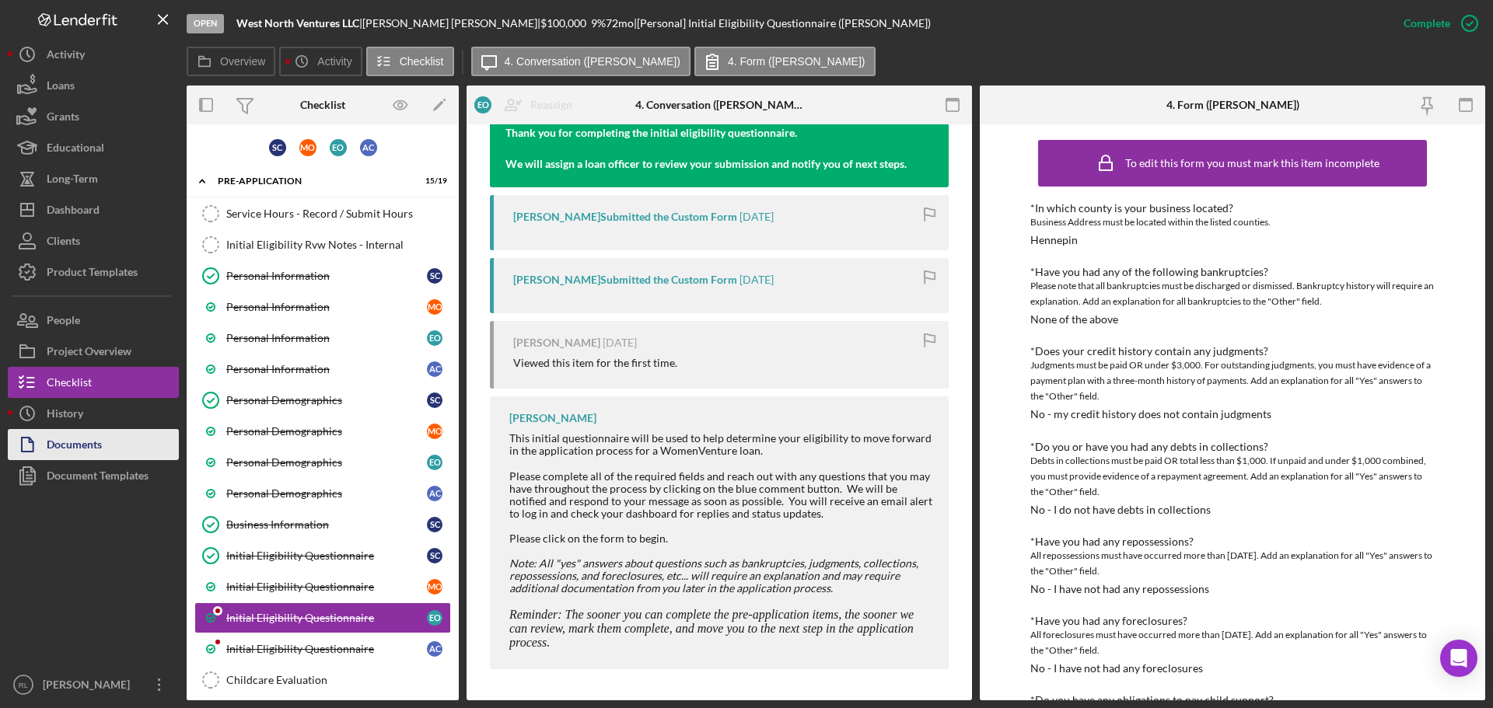
click at [58, 429] on div "Documents" at bounding box center [74, 446] width 55 height 35
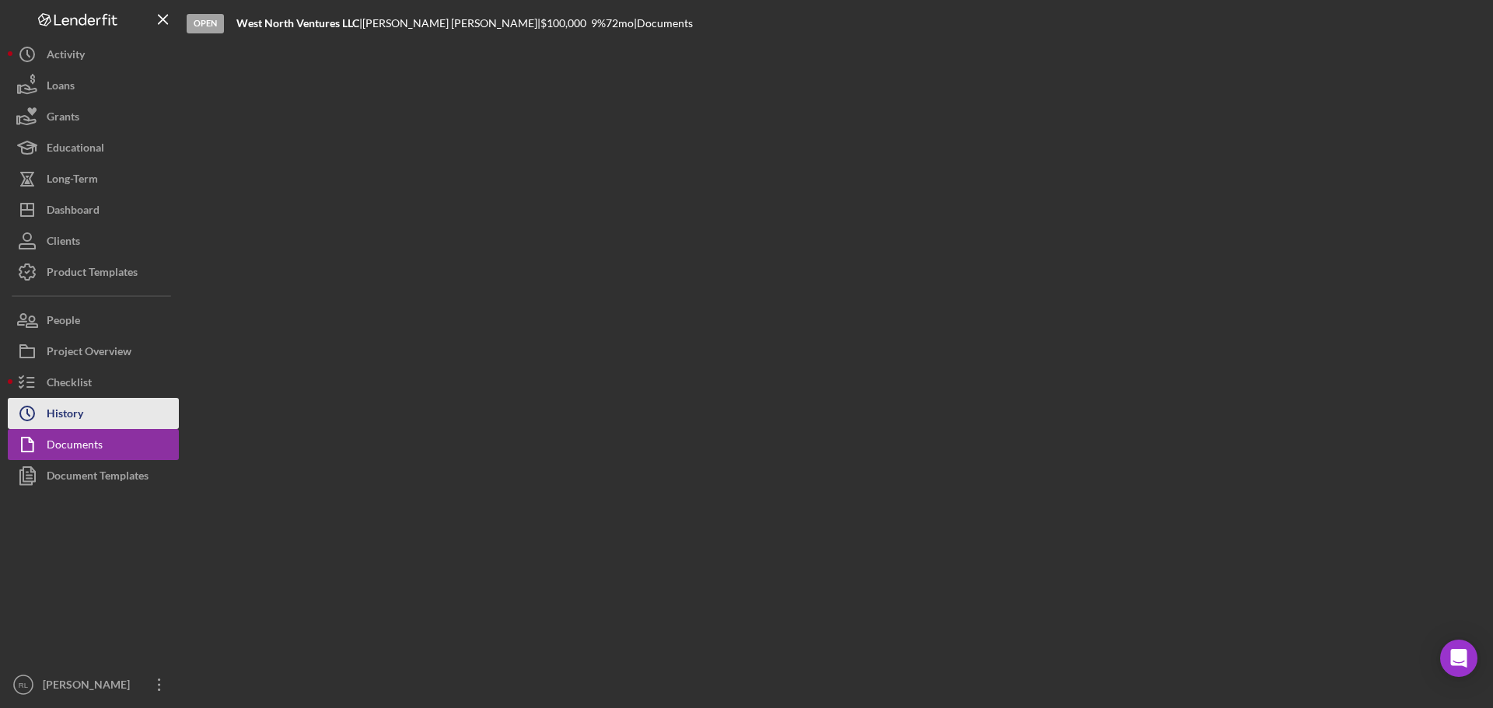
click at [65, 417] on div "History" at bounding box center [65, 415] width 37 height 35
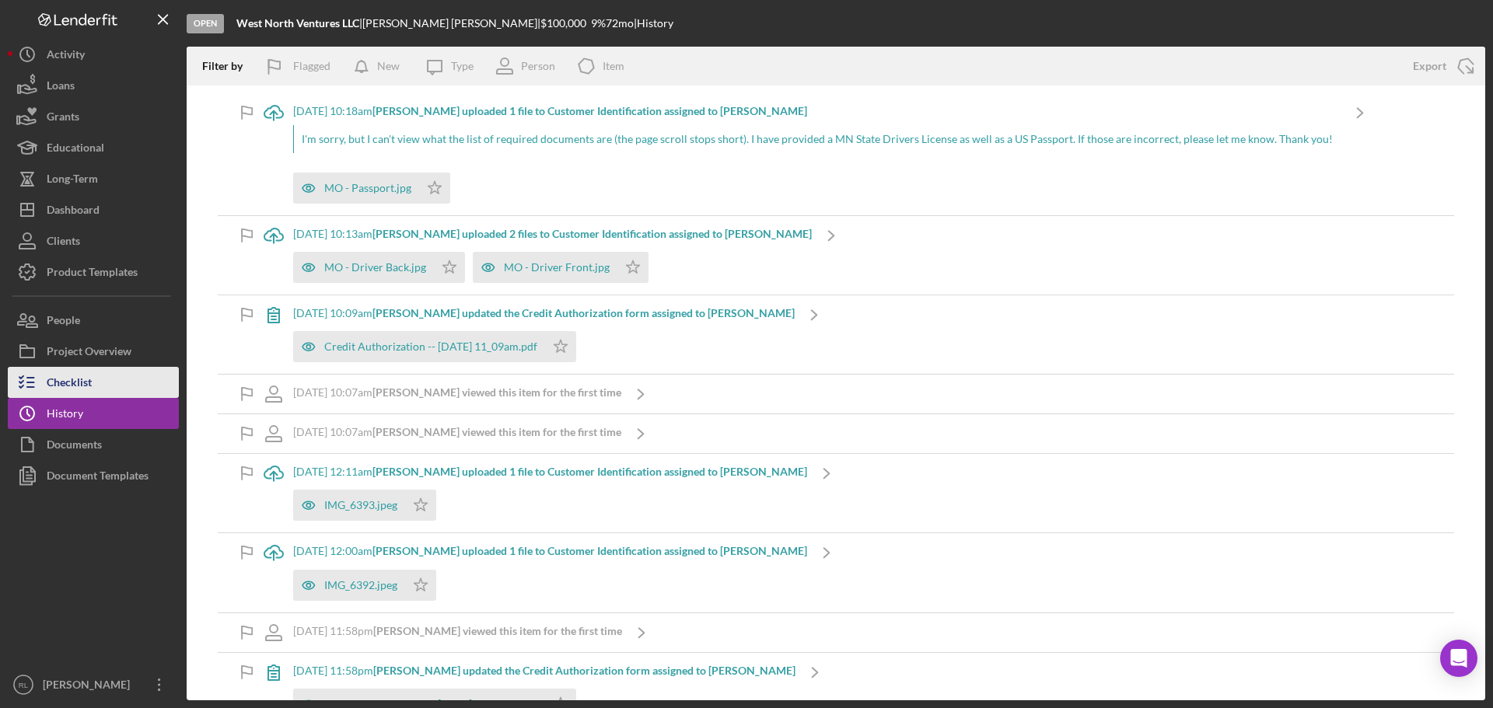
click at [58, 392] on div "Checklist" at bounding box center [69, 384] width 45 height 35
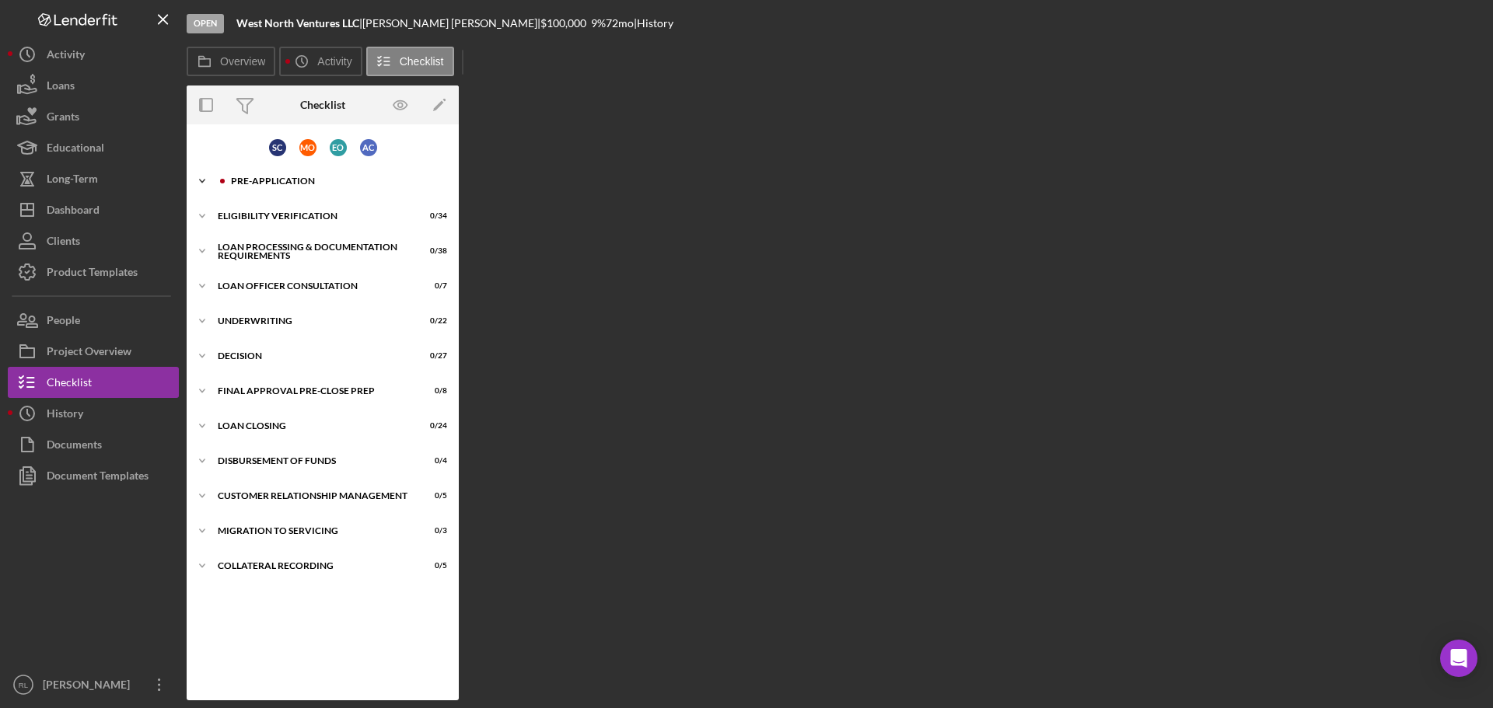
click at [277, 177] on div "Pre-Application" at bounding box center [335, 180] width 208 height 9
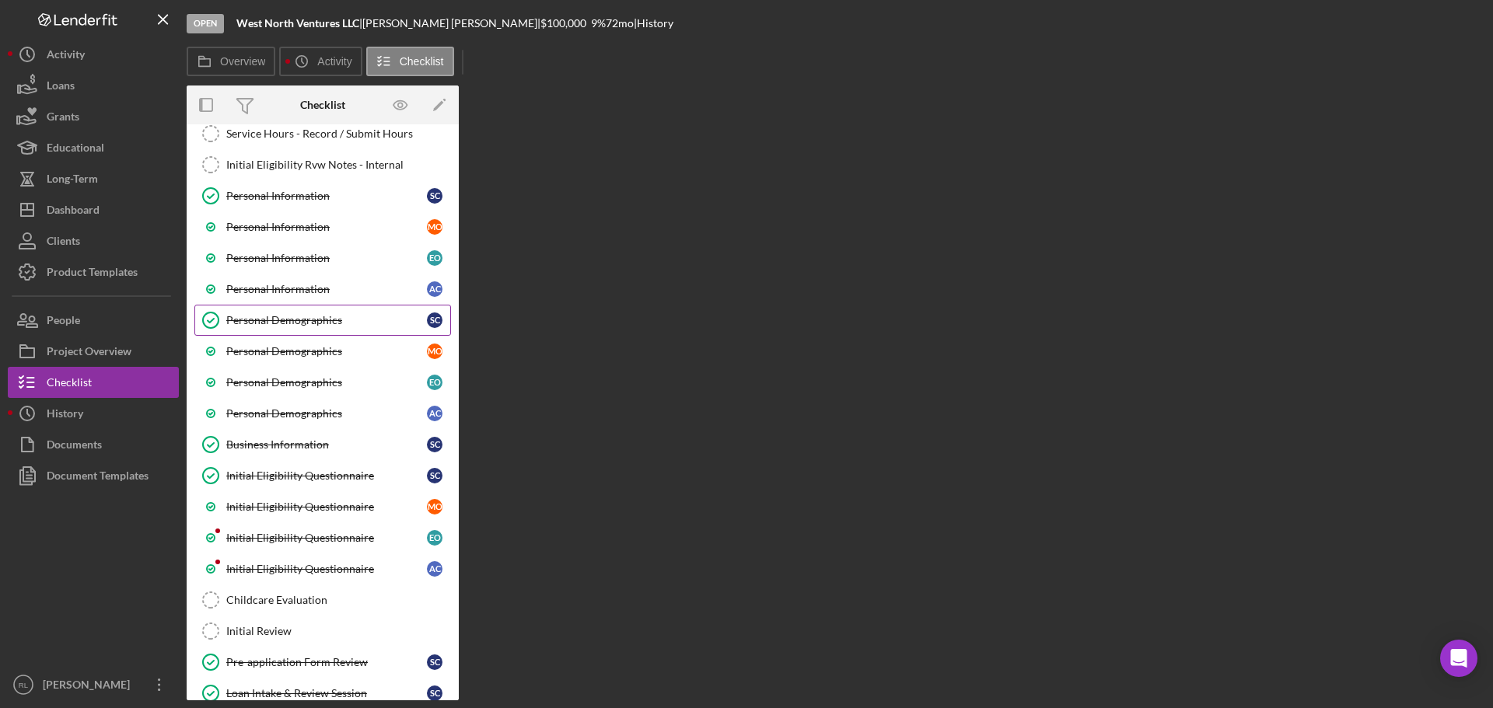
scroll to position [233, 0]
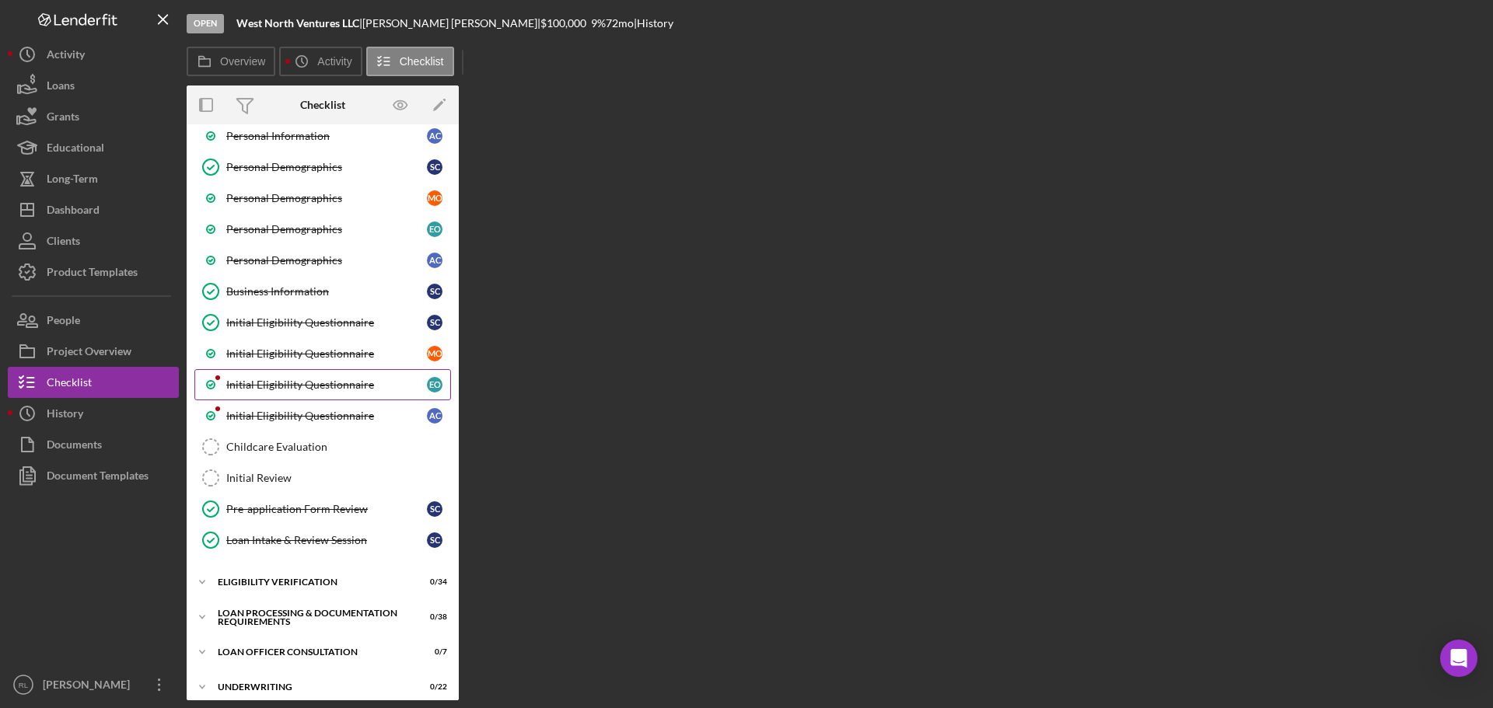
click at [322, 386] on div "Initial Eligibility Questionnaire" at bounding box center [326, 385] width 201 height 12
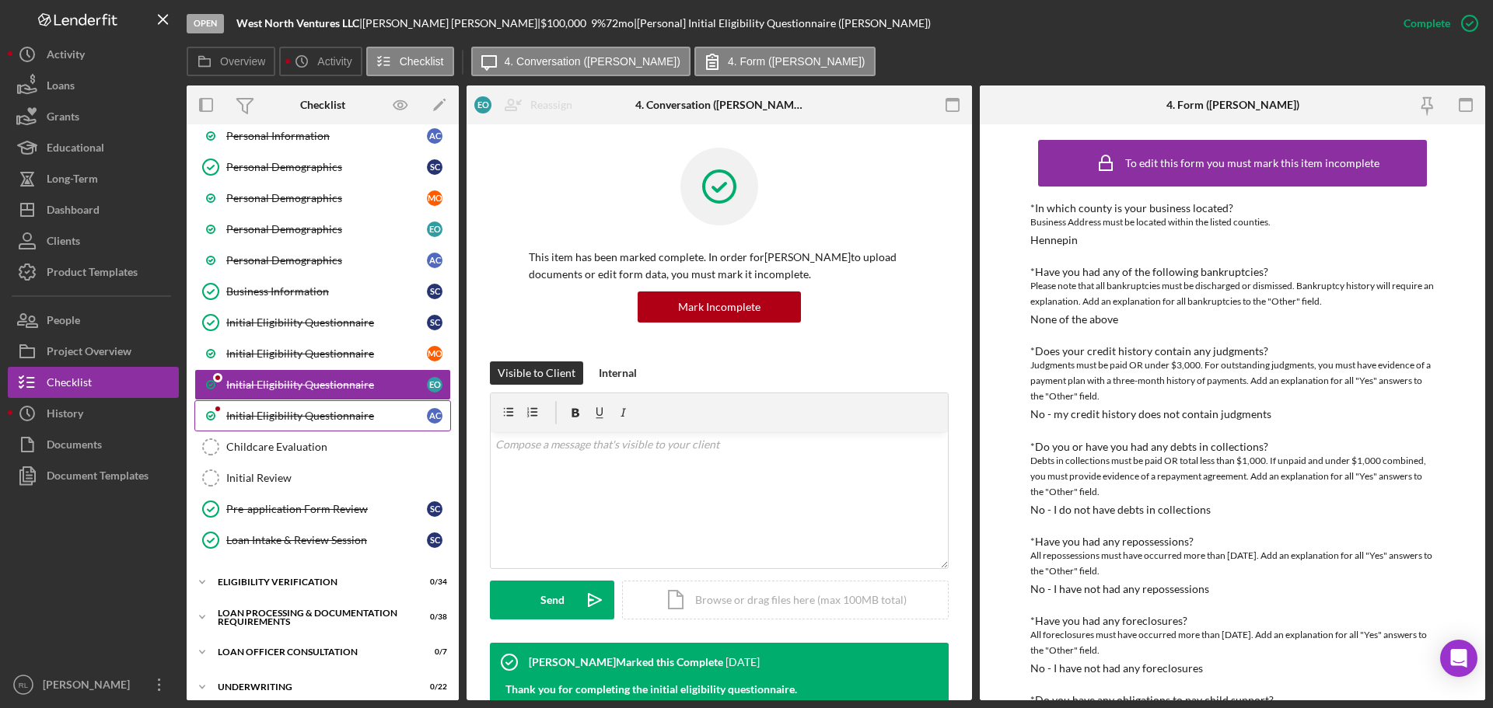
click at [320, 412] on div "Initial Eligibility Questionnaire" at bounding box center [326, 416] width 201 height 12
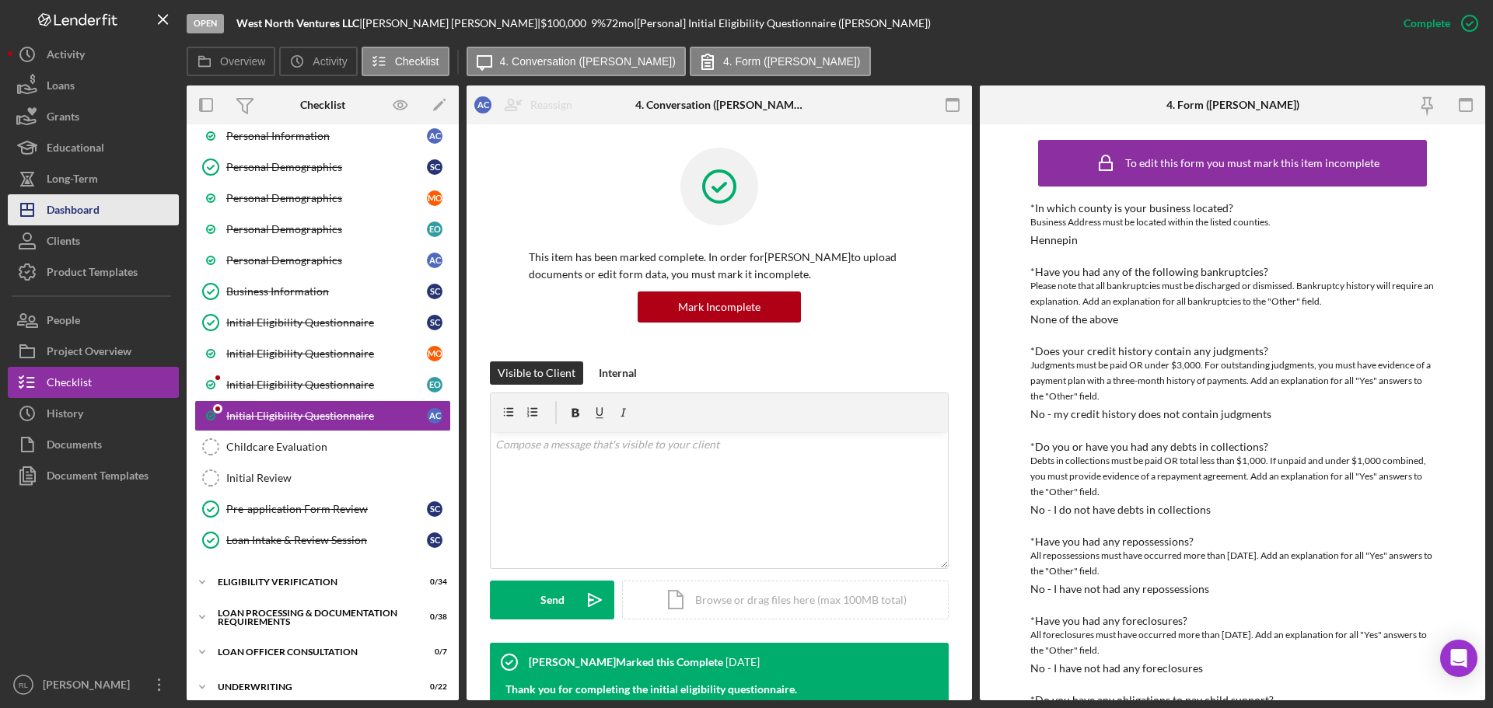
click at [92, 203] on div "Dashboard" at bounding box center [73, 211] width 53 height 35
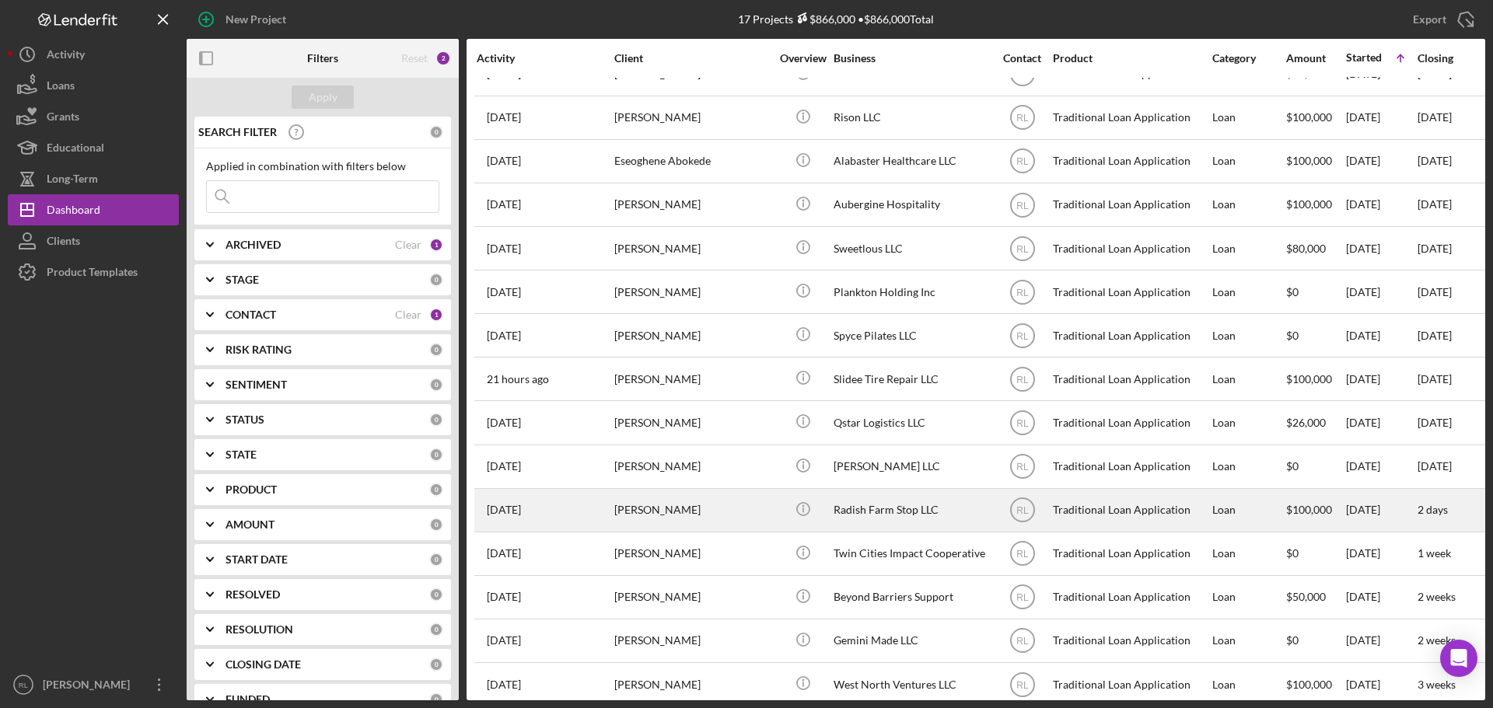
scroll to position [138, 0]
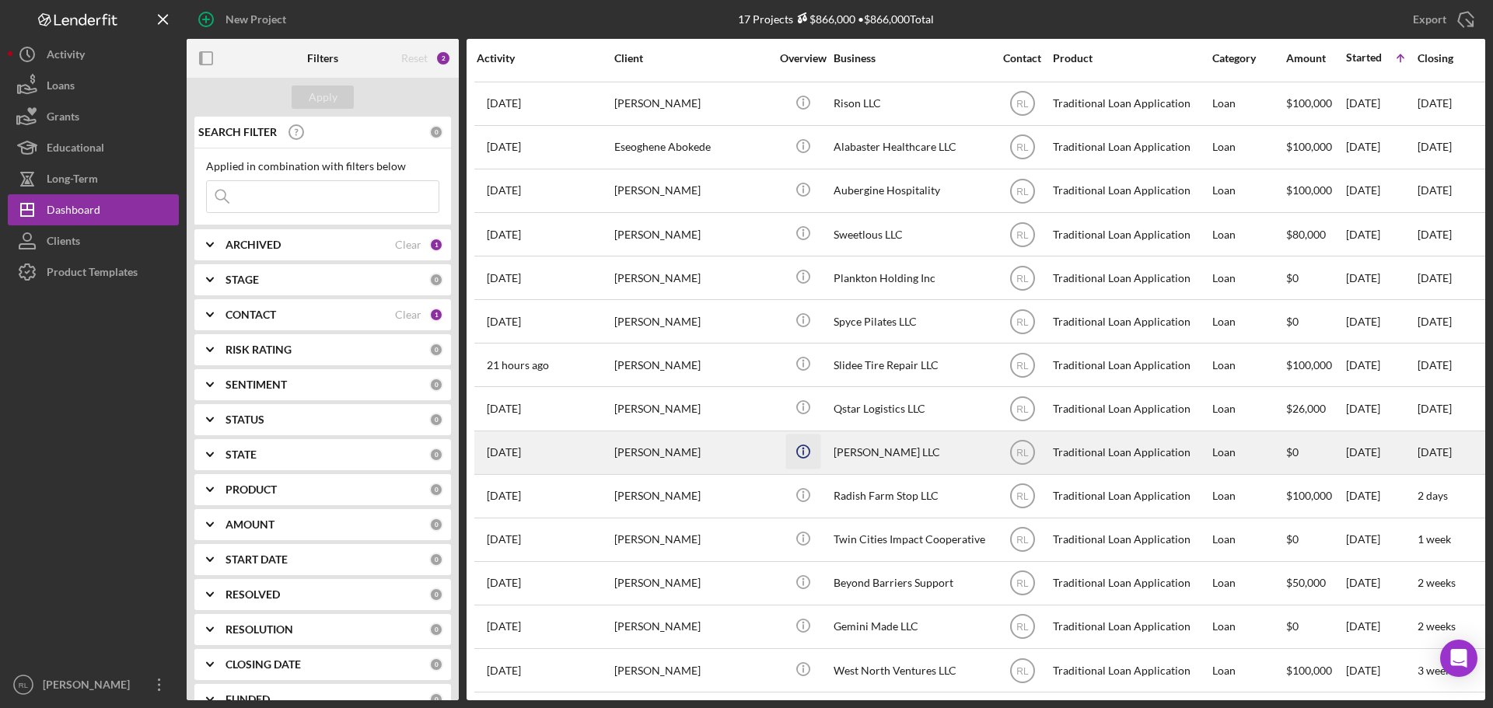
click at [802, 448] on icon "Icon/Info" at bounding box center [802, 451] width 35 height 35
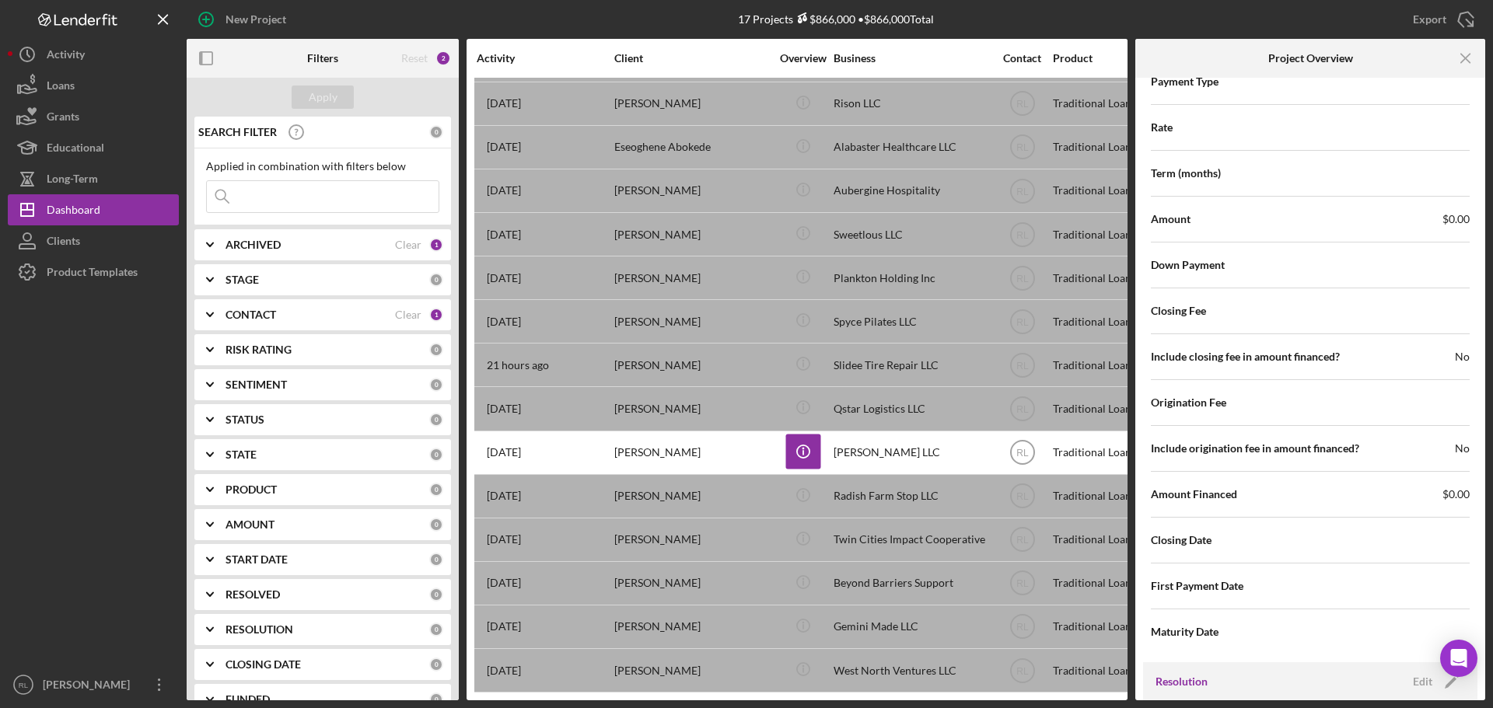
scroll to position [1784, 0]
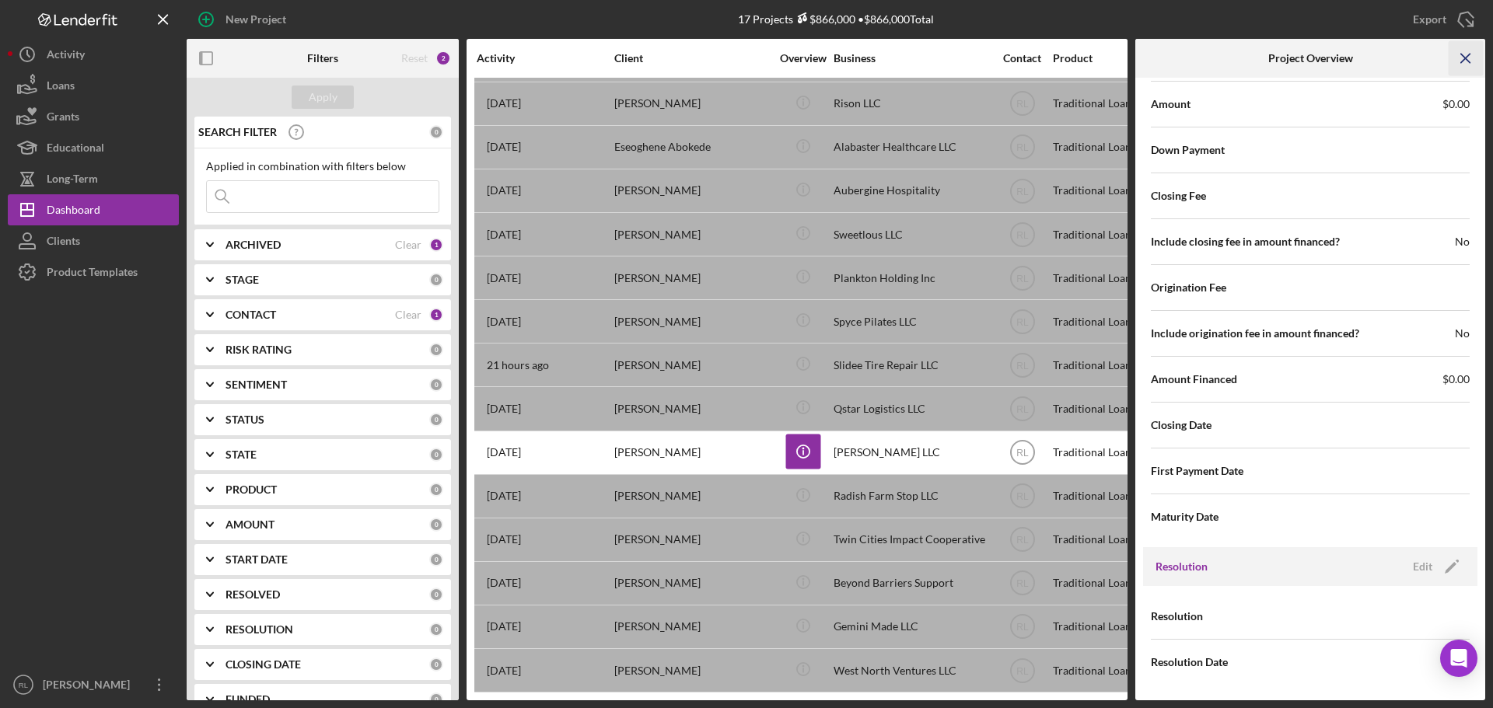
click at [1473, 57] on icon "Icon/Menu Close" at bounding box center [1465, 58] width 35 height 35
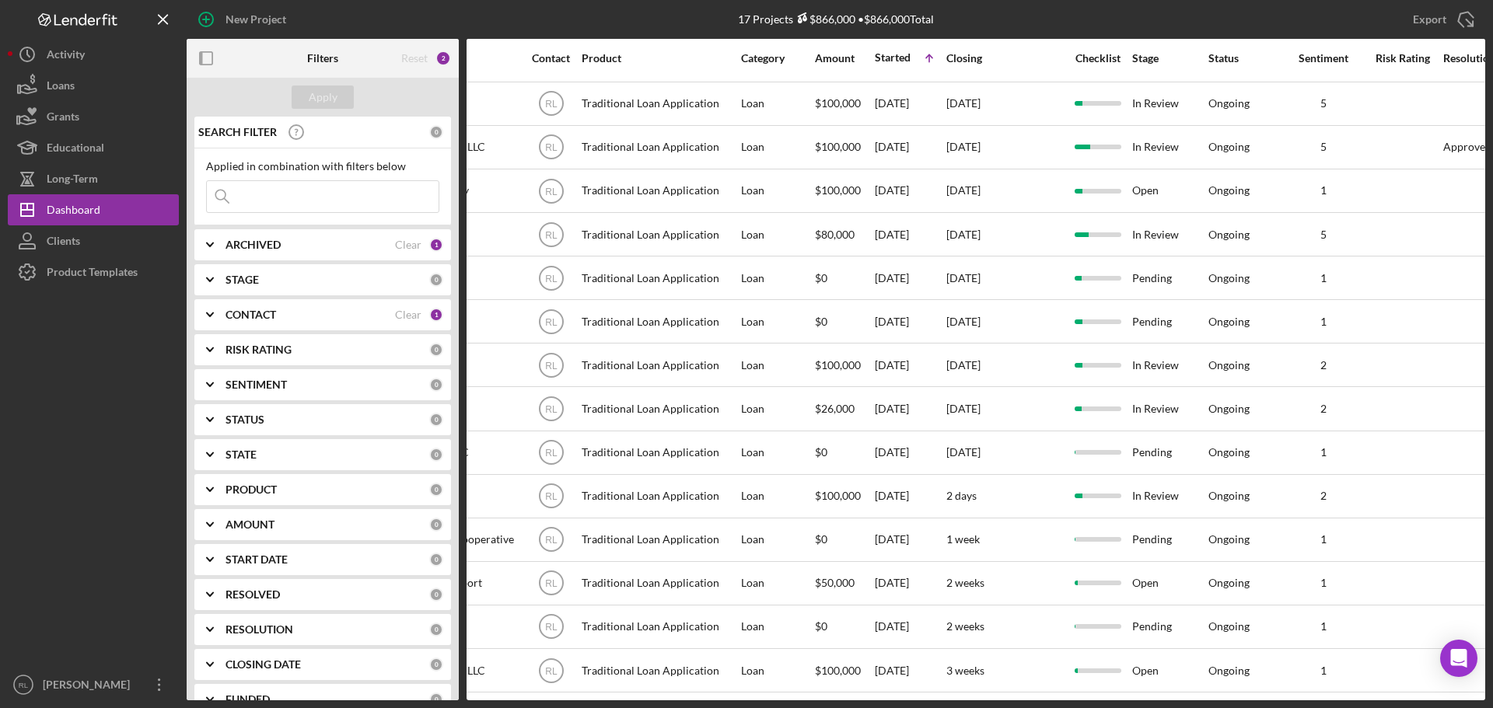
scroll to position [138, 474]
drag, startPoint x: 1062, startPoint y: 51, endPoint x: 1046, endPoint y: 51, distance: 15.5
click at [1046, 52] on div "Closing" at bounding box center [1001, 58] width 117 height 12
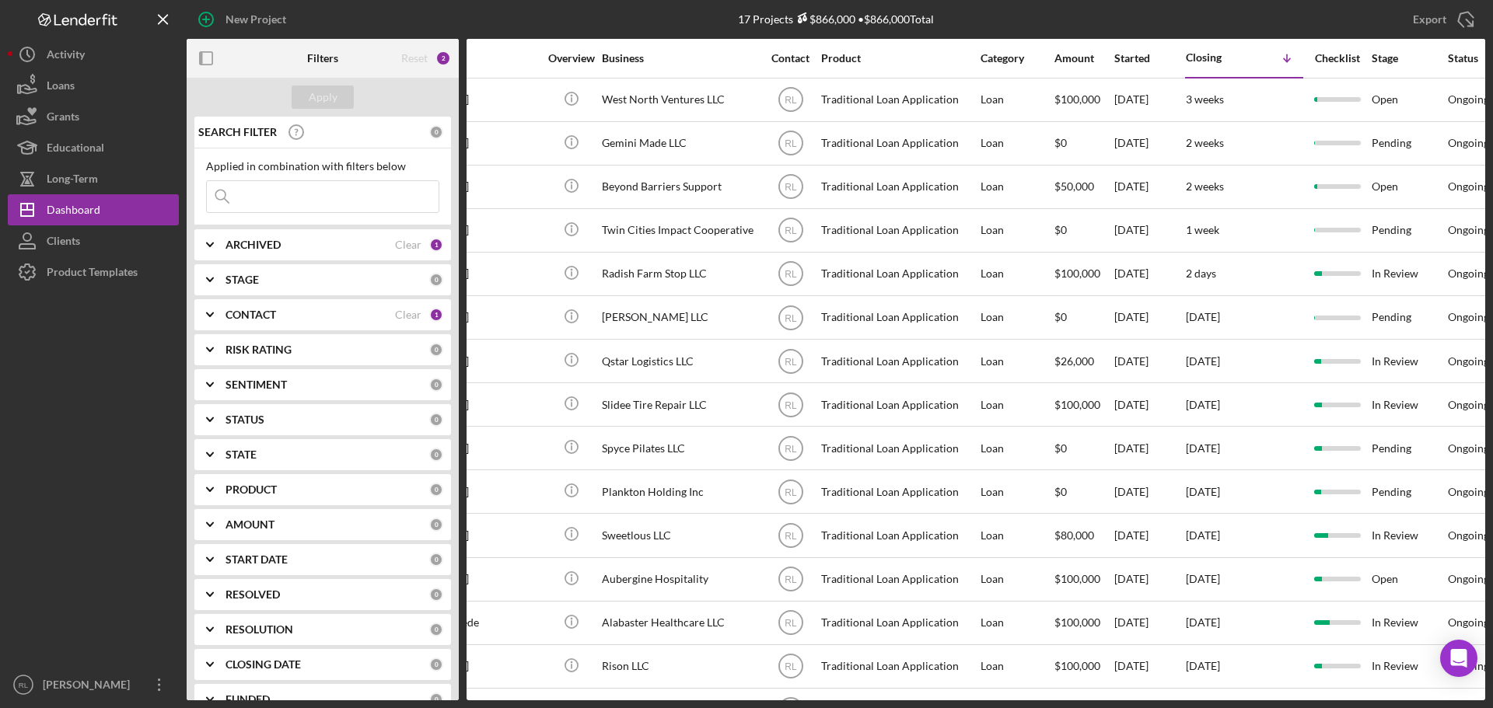
scroll to position [0, 0]
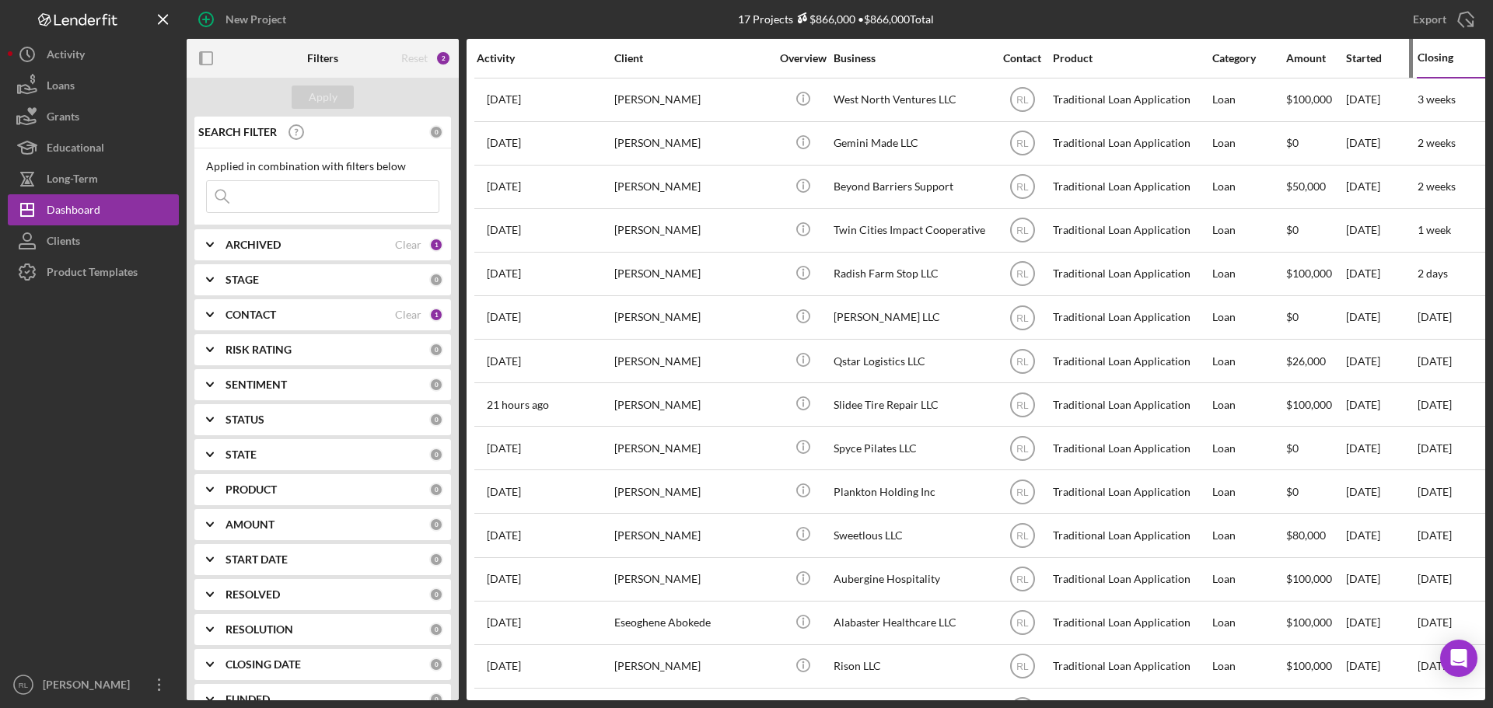
click at [1352, 58] on div "Started" at bounding box center [1381, 58] width 70 height 12
click at [1364, 56] on div "Started" at bounding box center [1364, 57] width 36 height 12
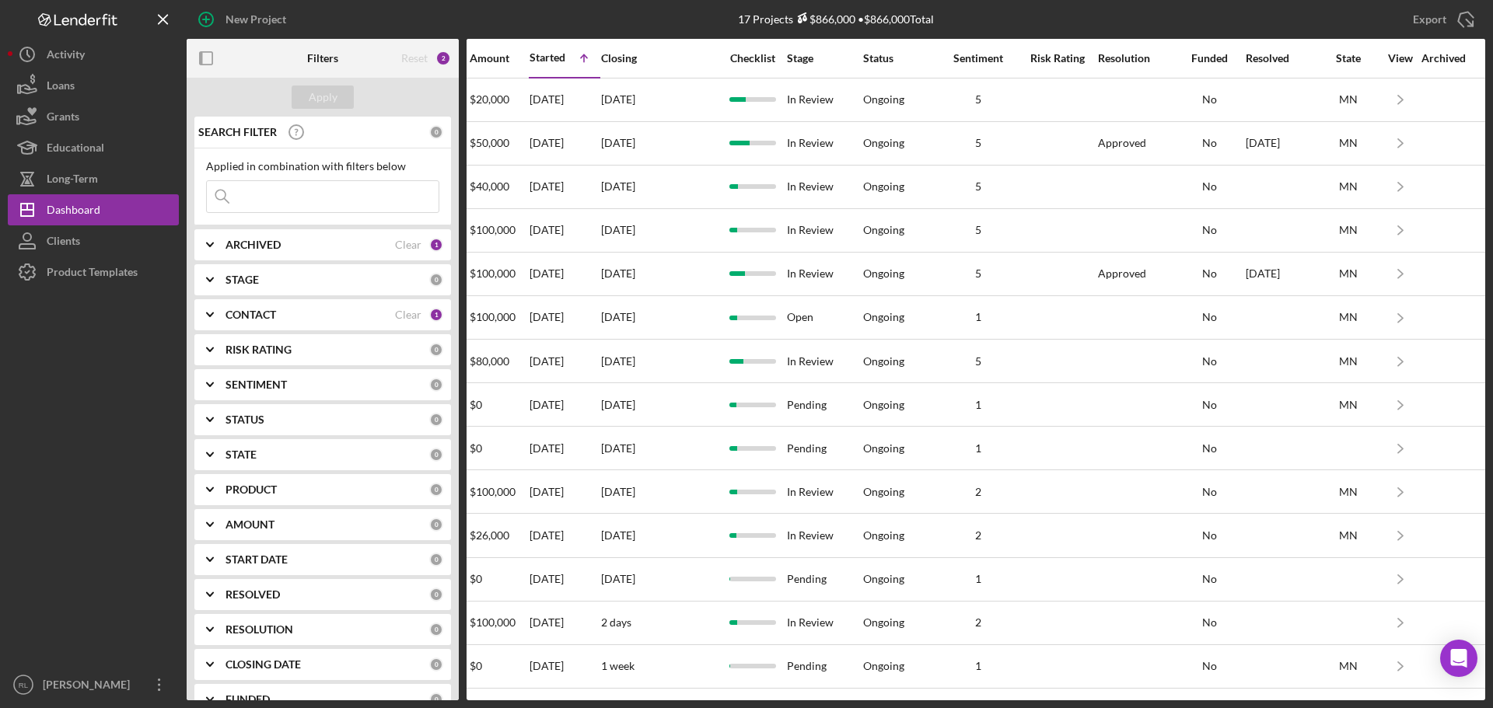
scroll to position [0, 852]
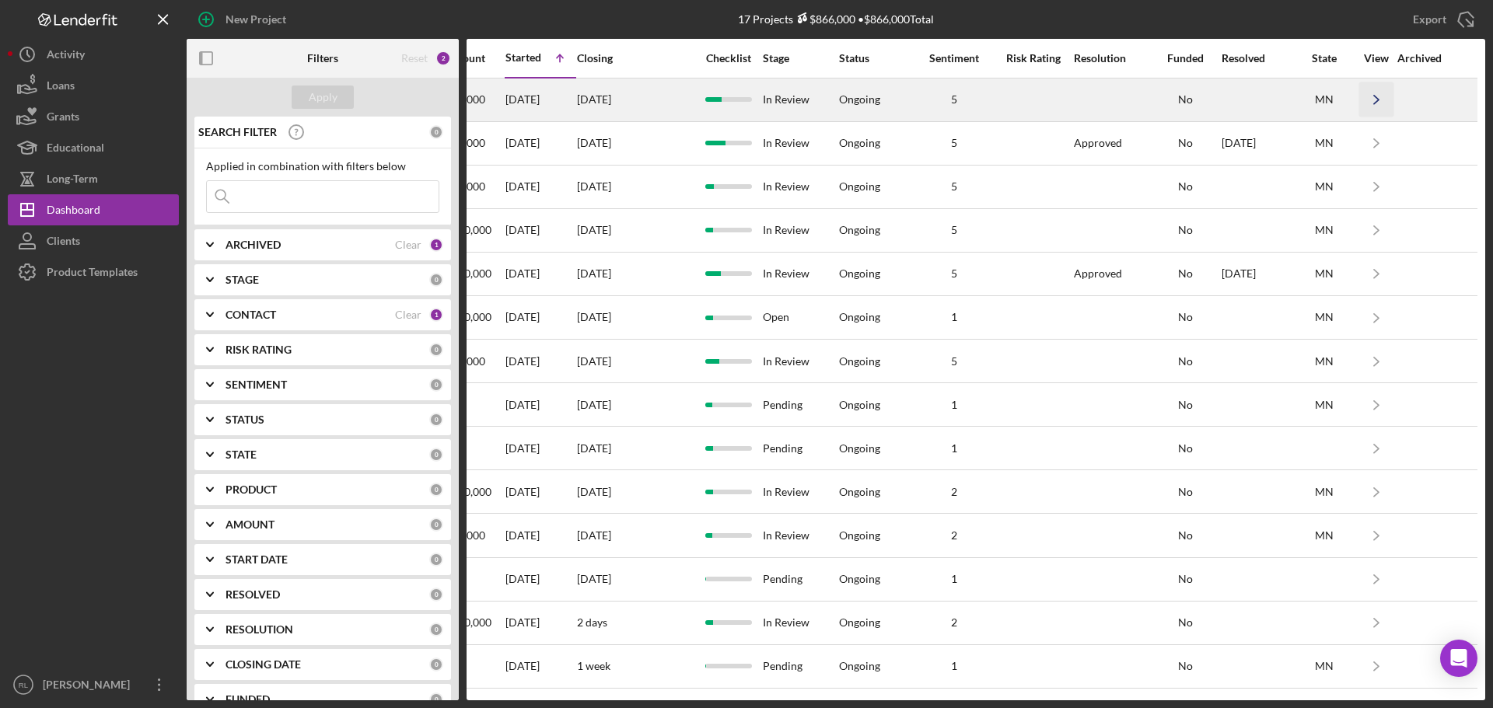
click at [1361, 103] on icon "Icon/Navigate" at bounding box center [1376, 99] width 35 height 35
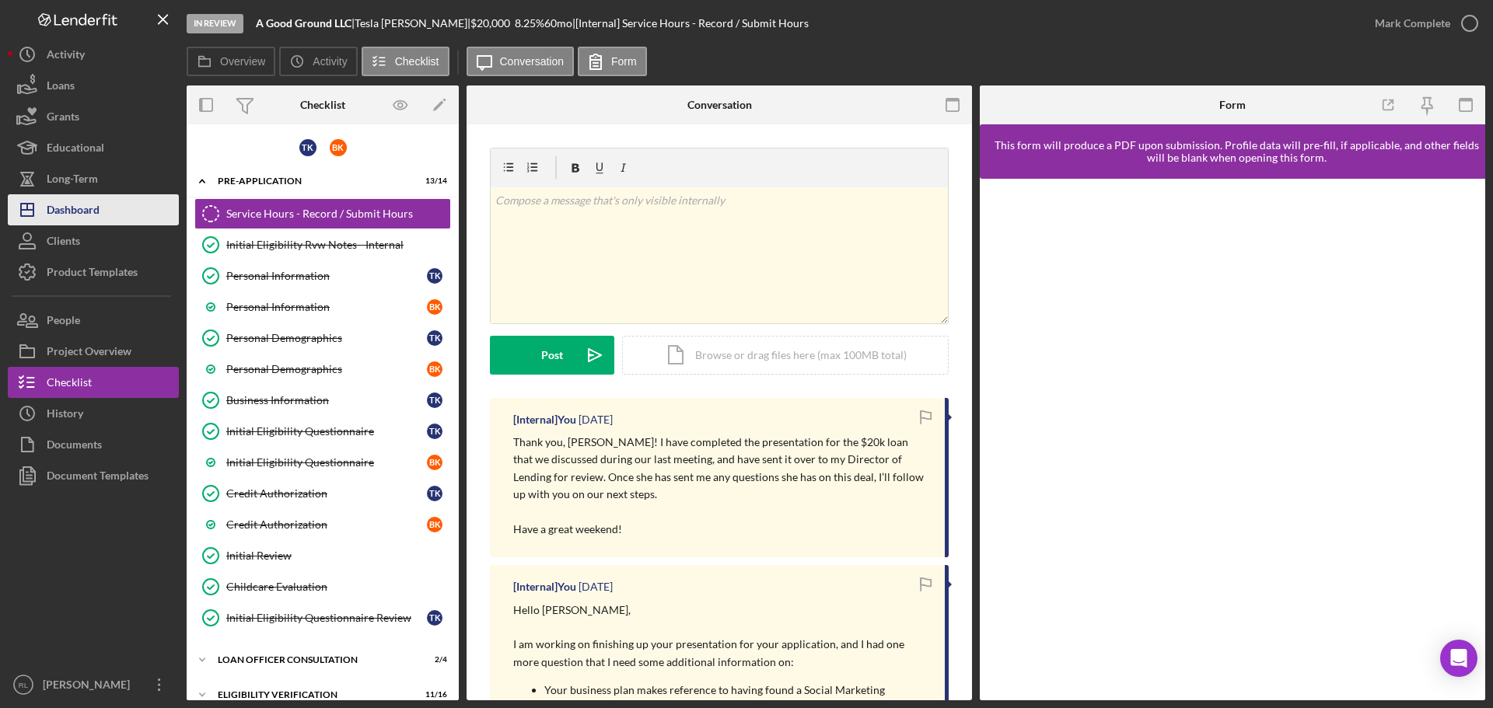
click at [104, 208] on button "Icon/Dashboard Dashboard" at bounding box center [93, 209] width 171 height 31
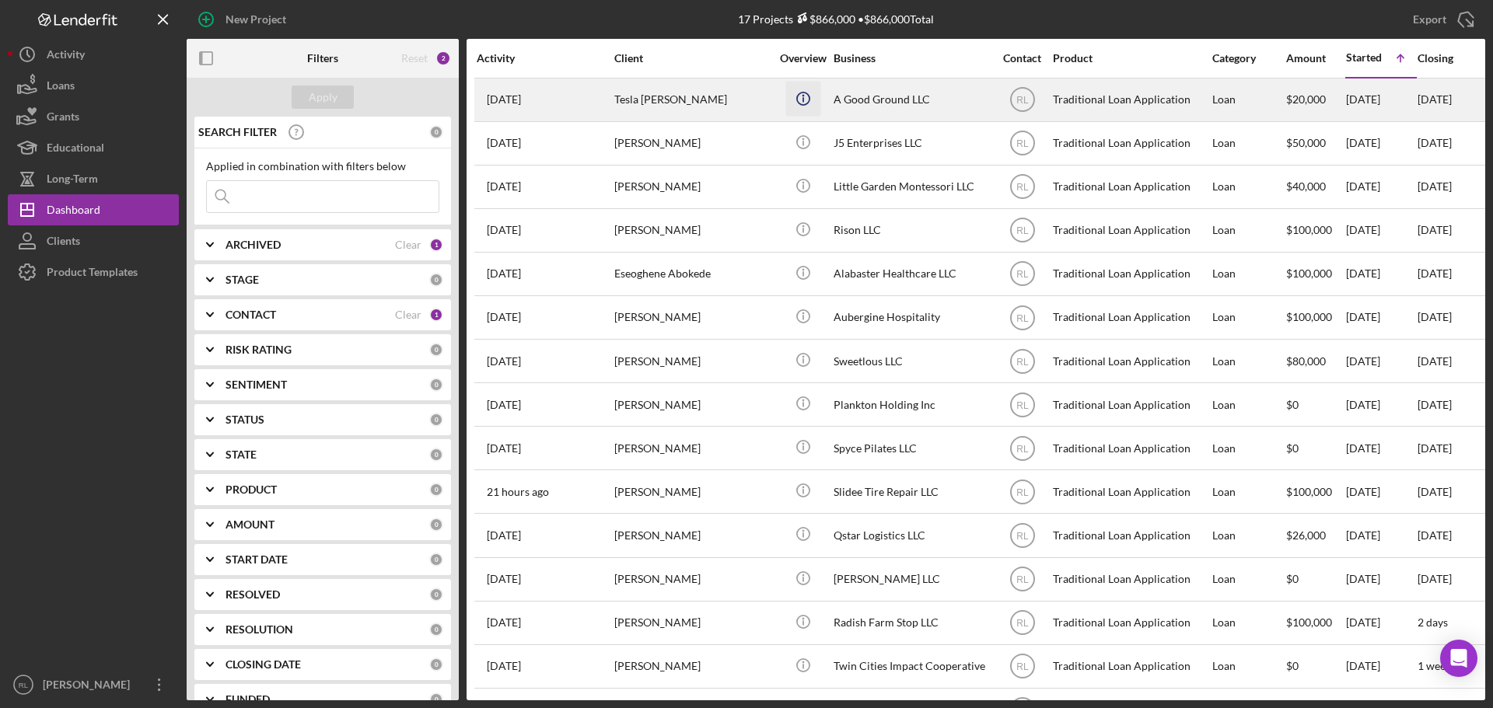
click at [799, 98] on icon "Icon/Info" at bounding box center [802, 98] width 35 height 35
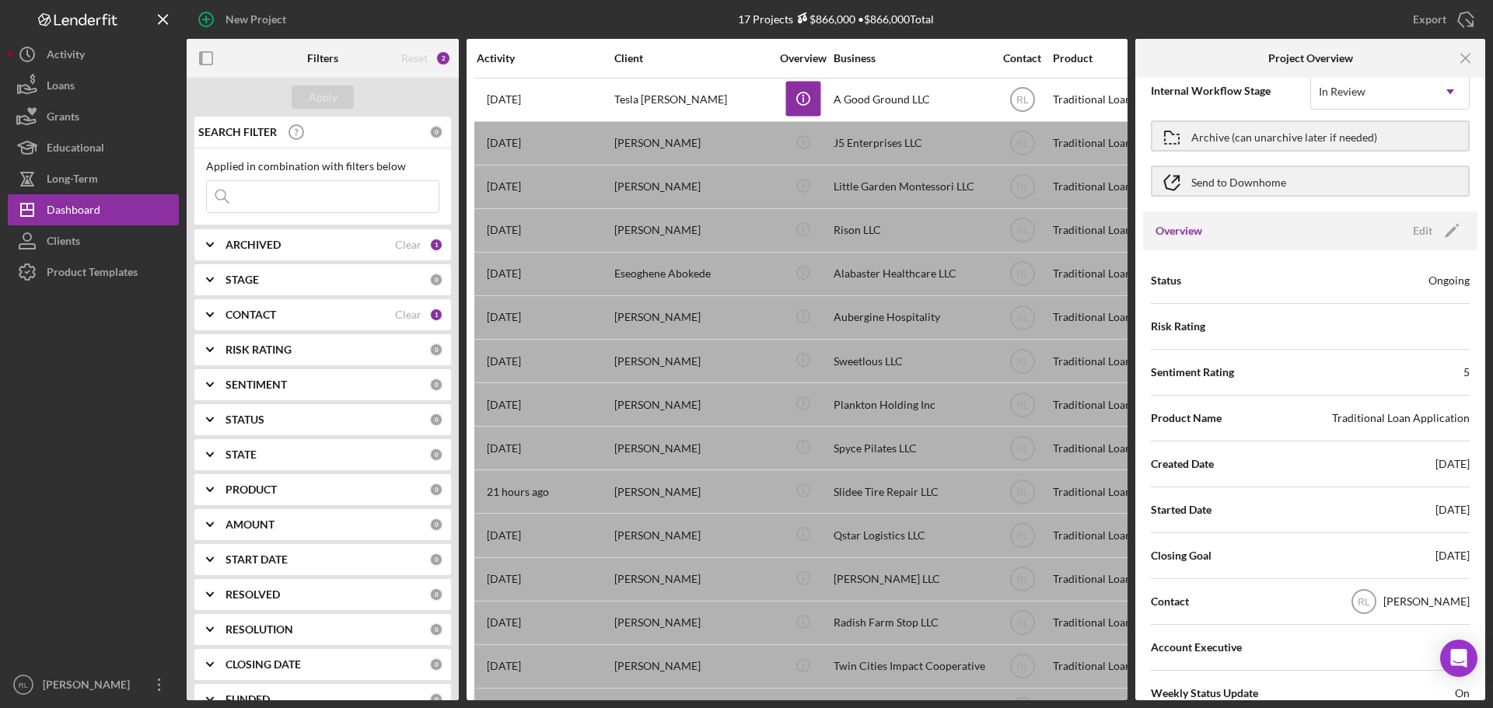
scroll to position [23, 0]
click at [1439, 244] on div "Overview Edit Icon/Edit" at bounding box center [1310, 232] width 334 height 39
click at [1435, 235] on icon "Icon/Edit" at bounding box center [1451, 232] width 39 height 39
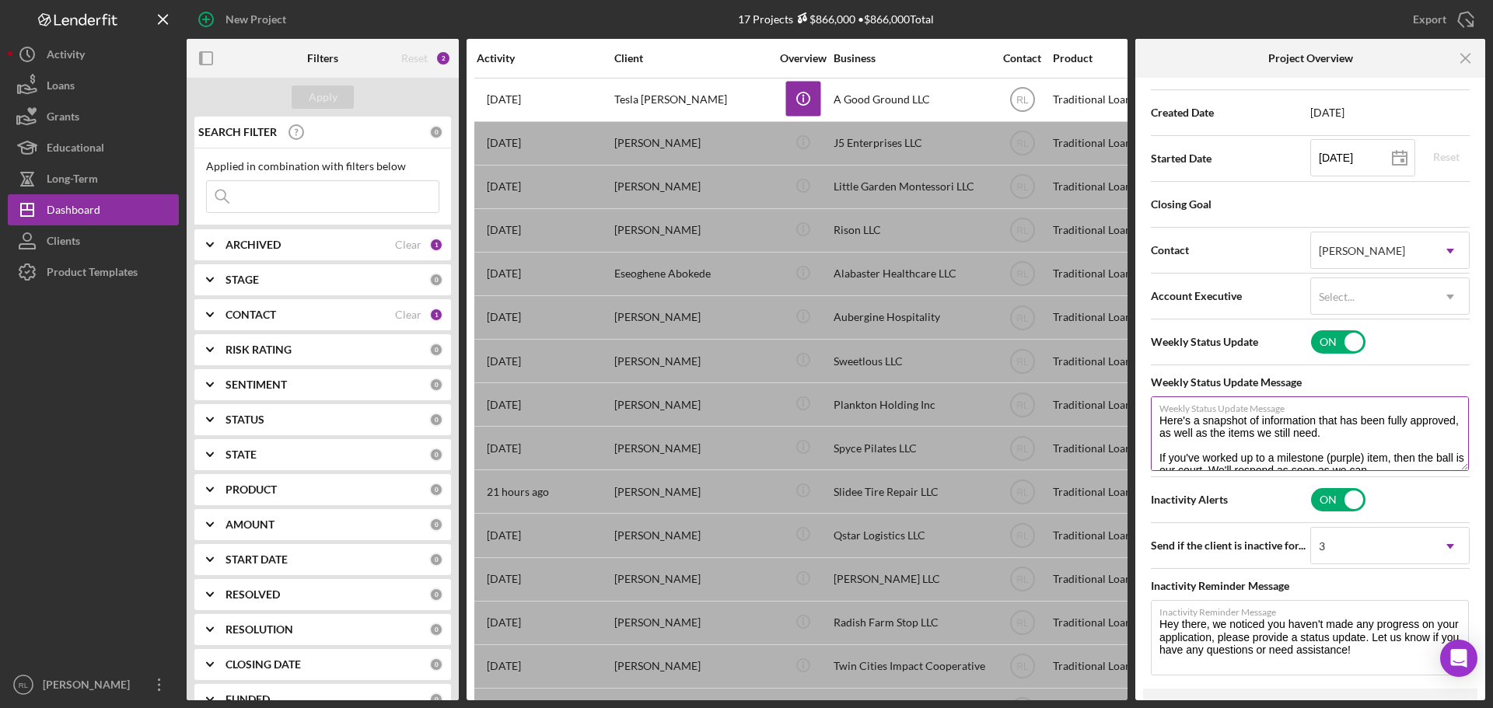
scroll to position [412, 0]
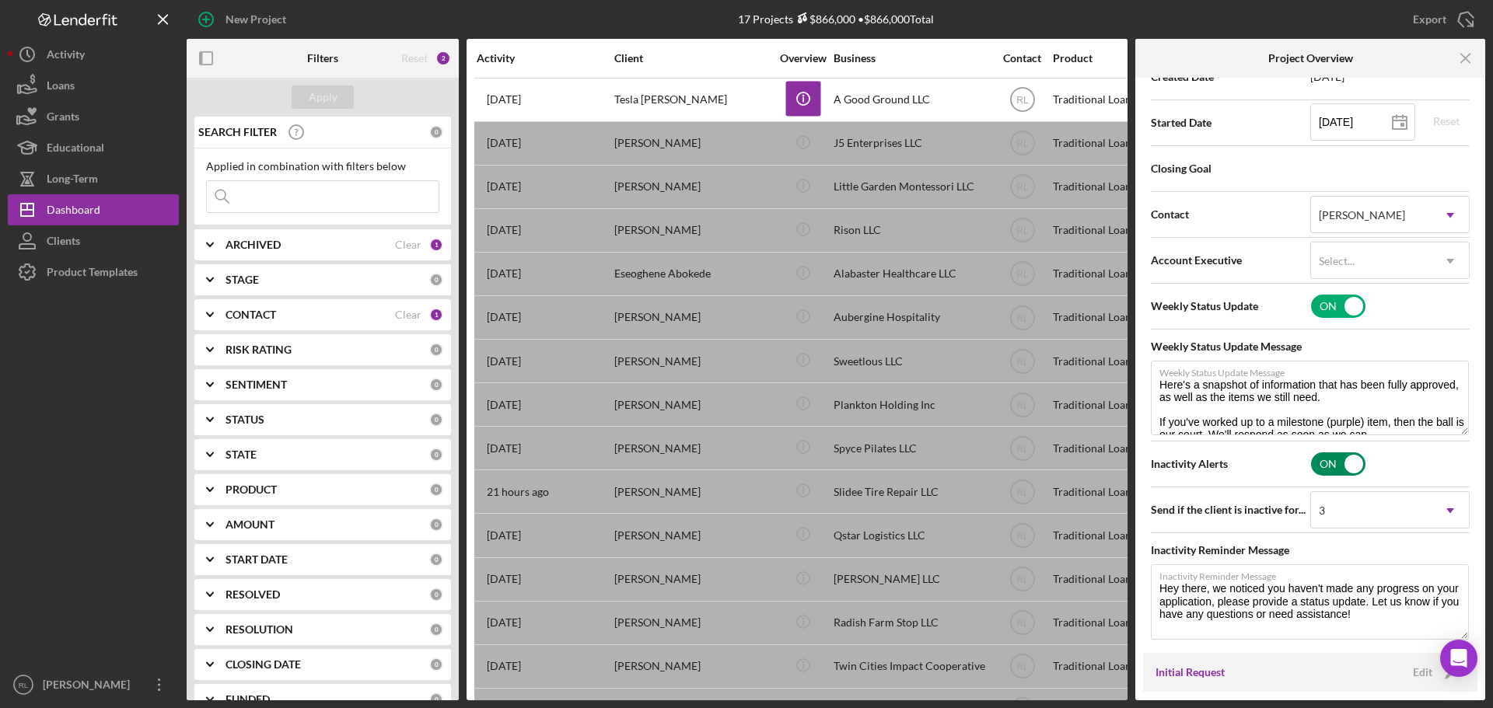
click at [1321, 461] on input "checkbox" at bounding box center [1338, 463] width 54 height 23
checkbox input "false"
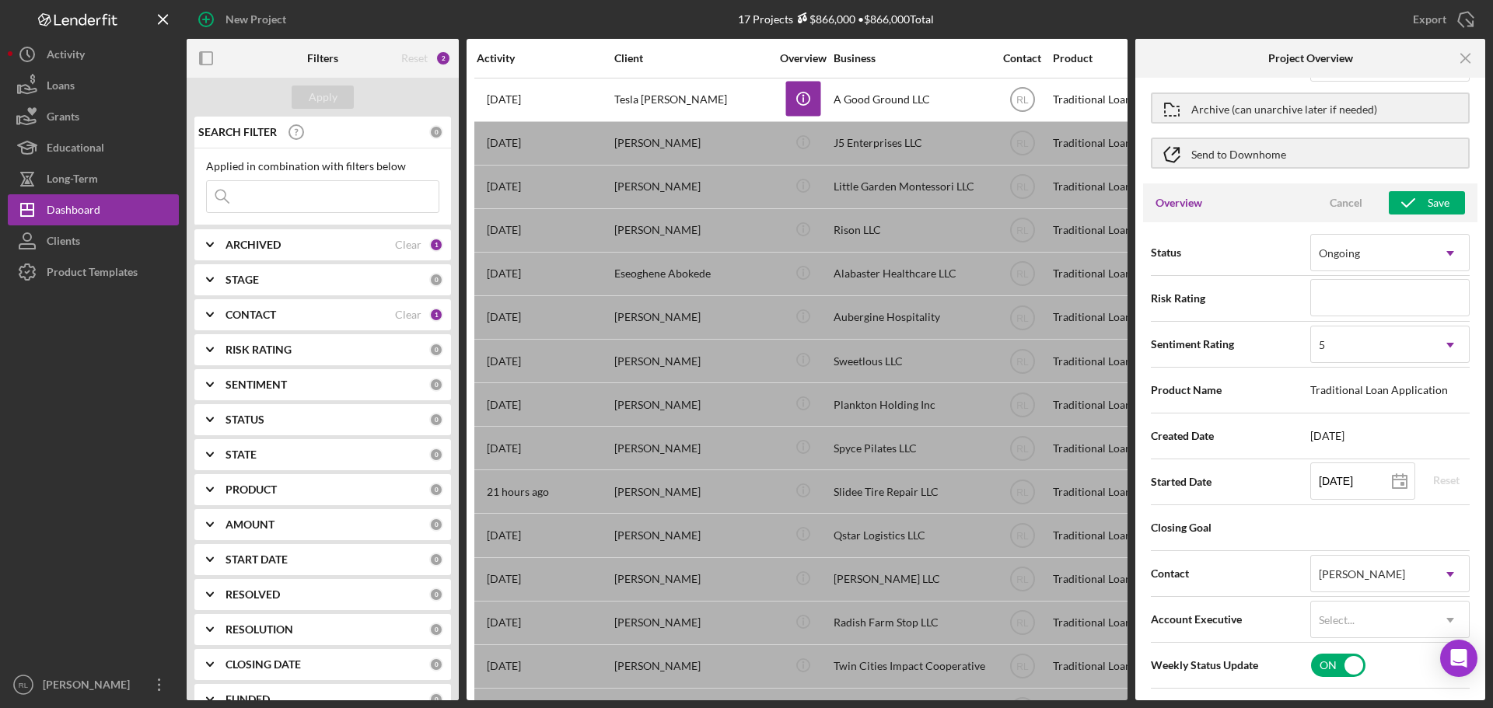
scroll to position [0, 0]
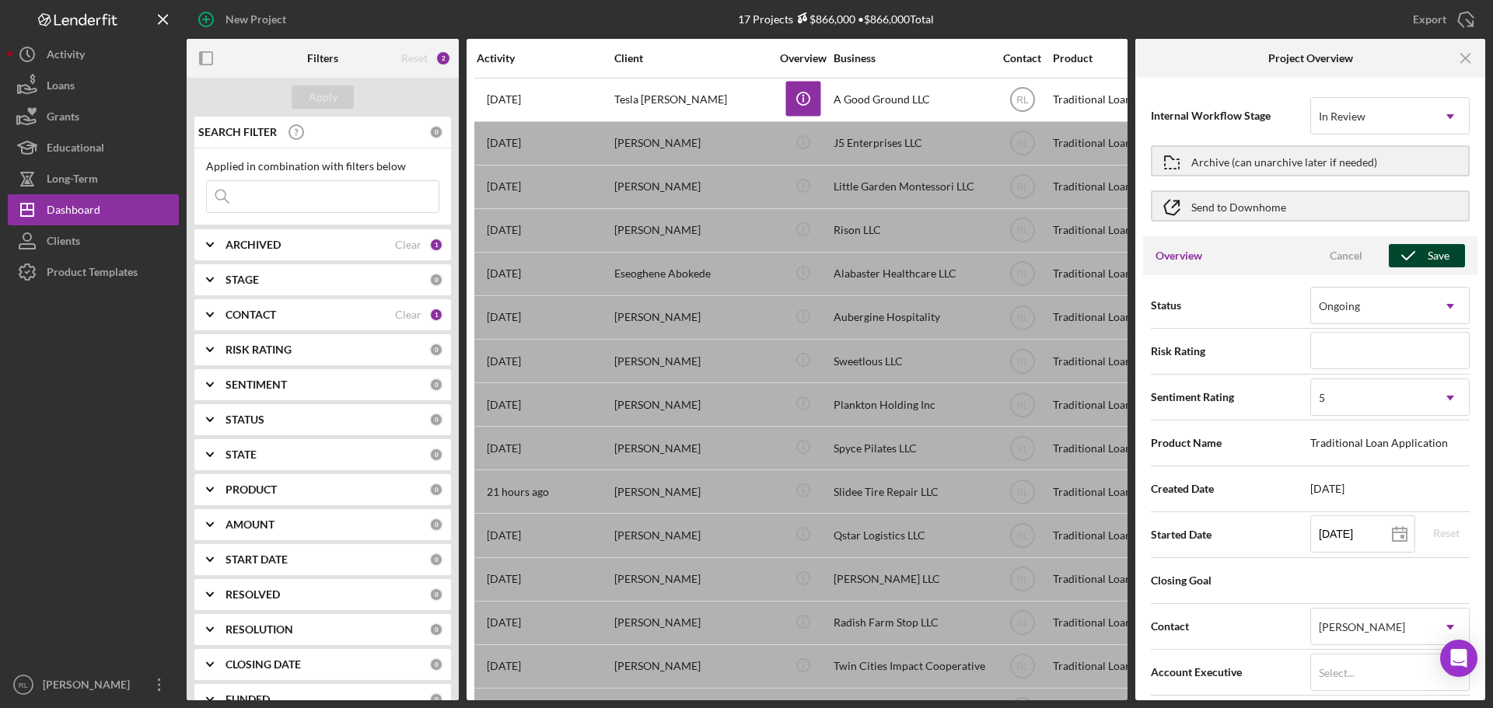
click at [1420, 261] on icon "button" at bounding box center [1407, 255] width 39 height 39
type textarea "Here's a snapshot of information that has been fully approved, as well as the i…"
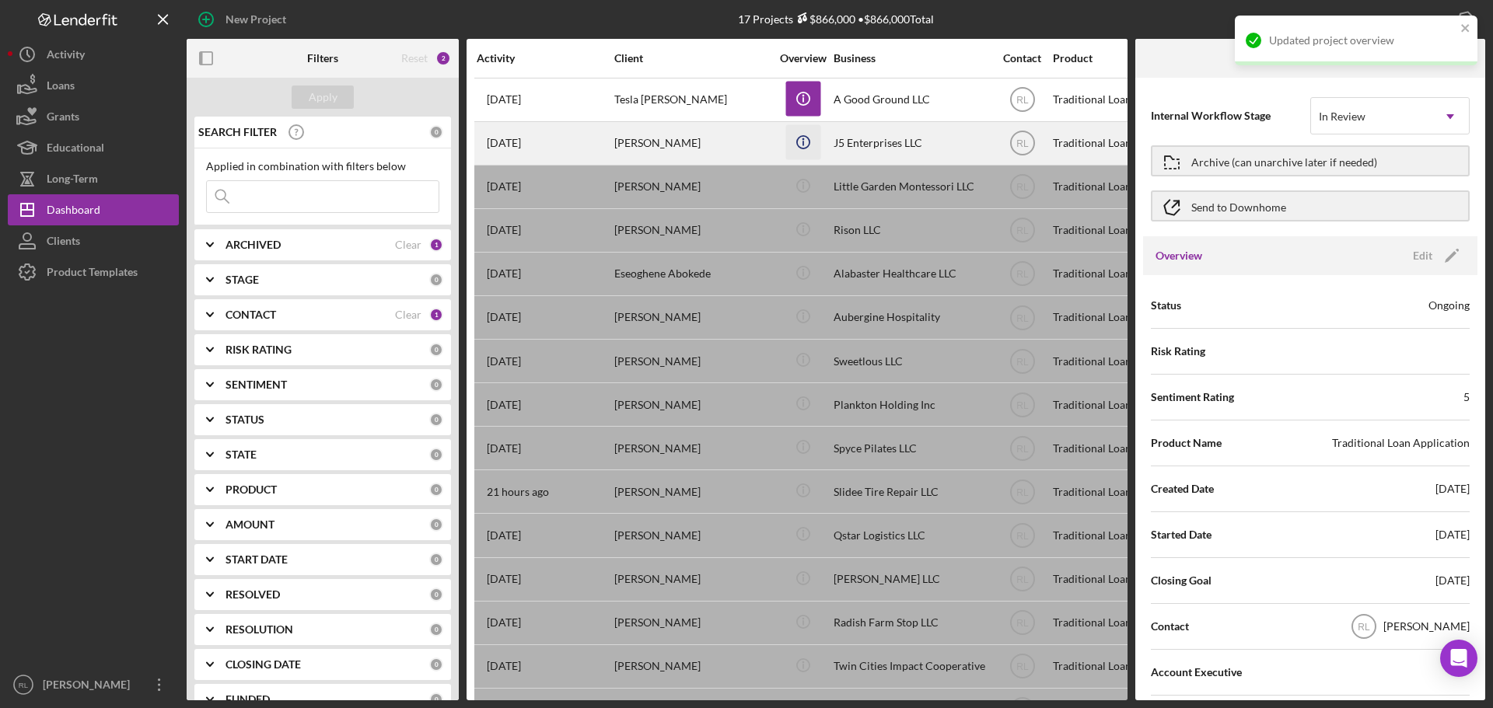
click at [802, 143] on icon "Icon/Info" at bounding box center [802, 141] width 35 height 35
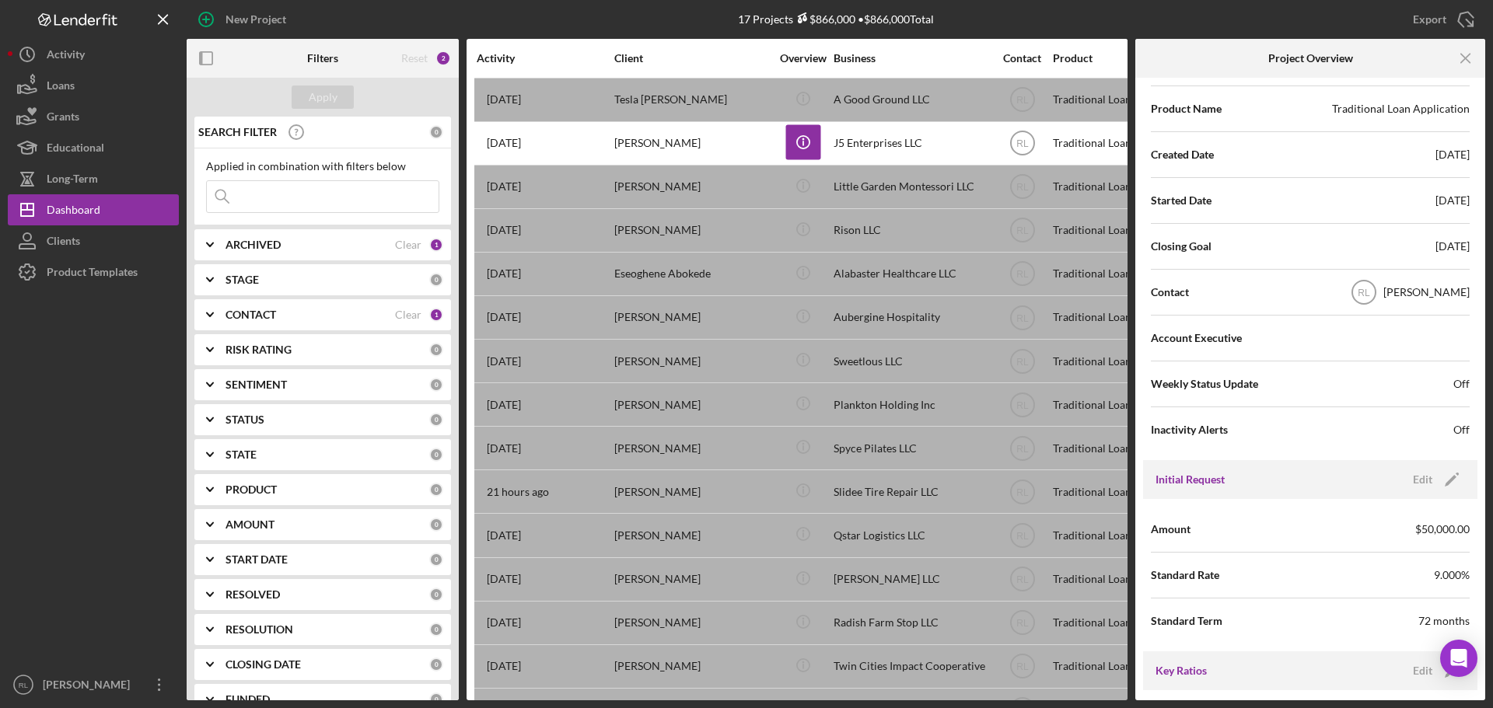
scroll to position [311, 0]
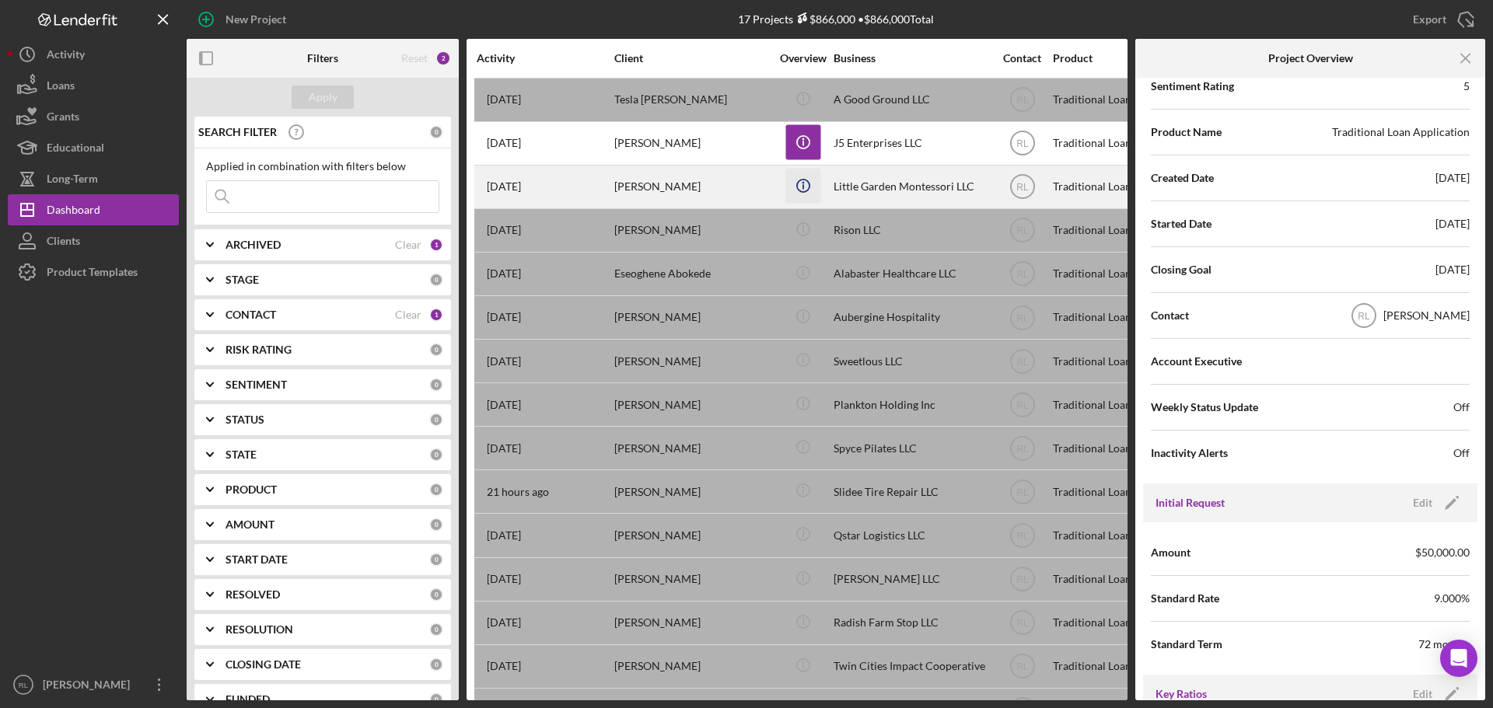
click at [802, 181] on icon "Icon/Info" at bounding box center [802, 185] width 35 height 35
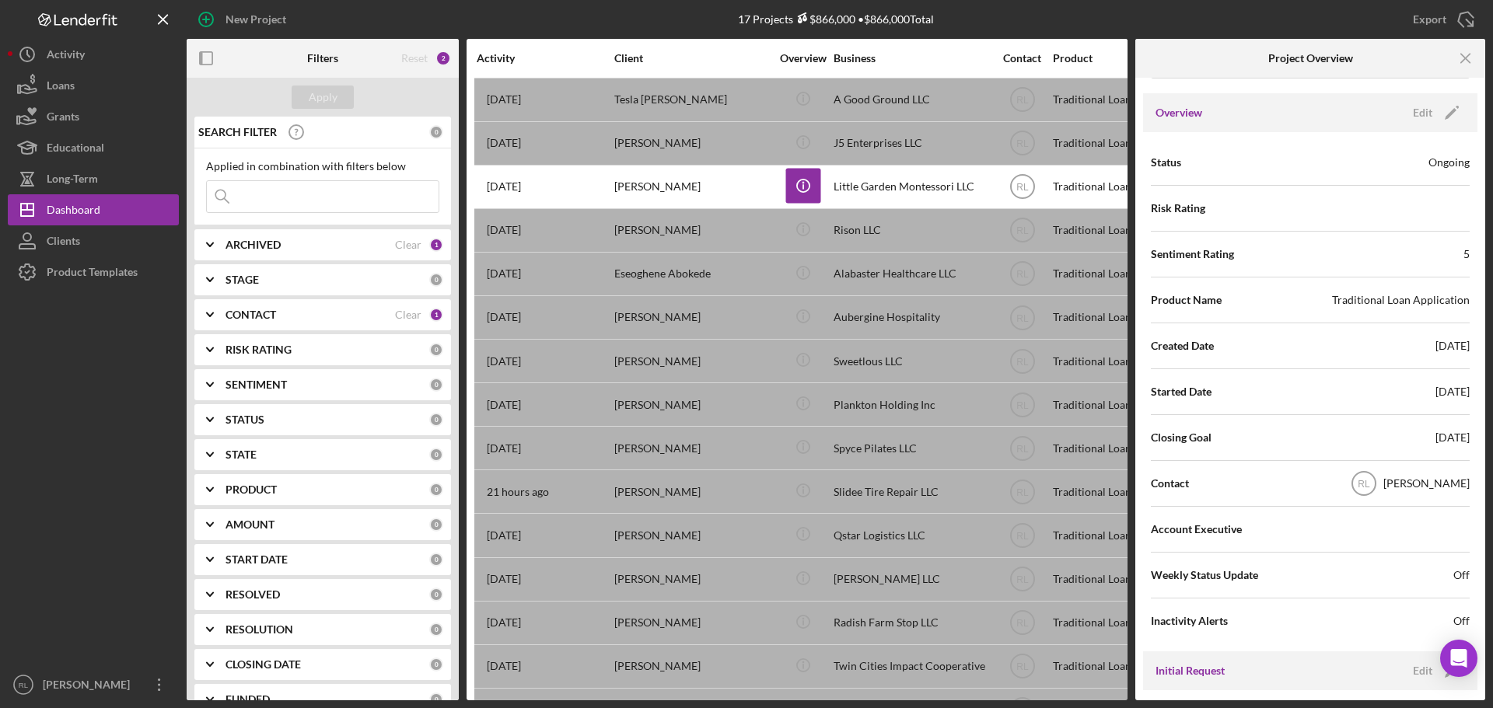
scroll to position [233, 0]
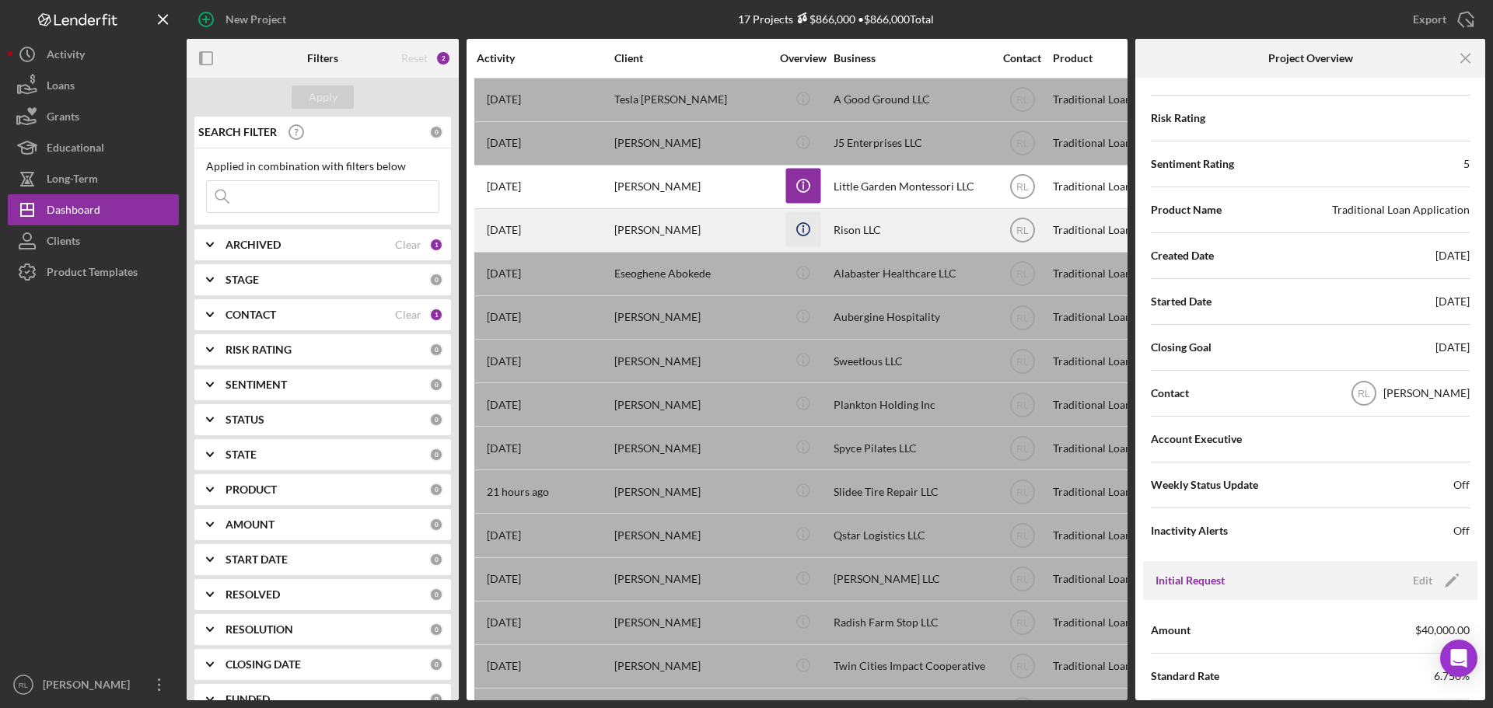
click at [802, 225] on icon "Icon/Info" at bounding box center [802, 228] width 35 height 35
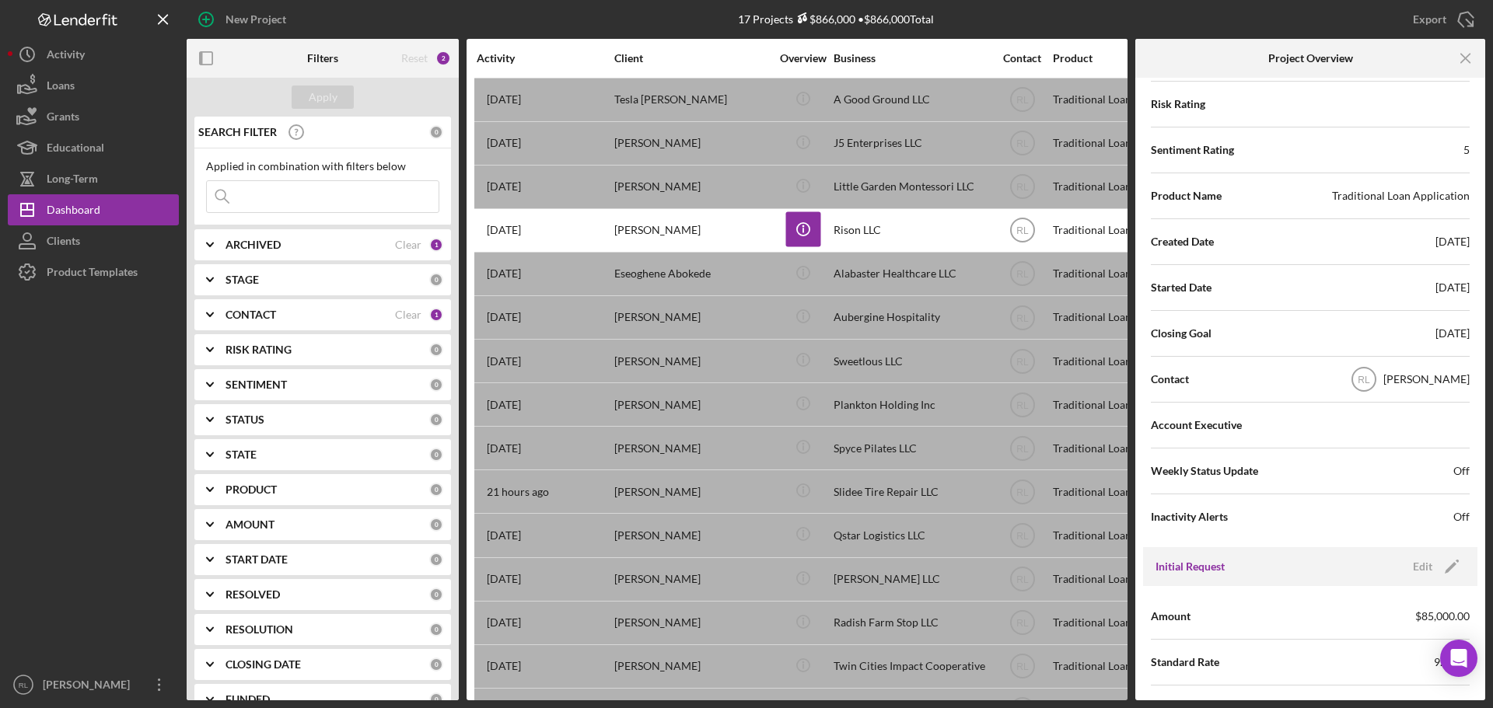
scroll to position [311, 0]
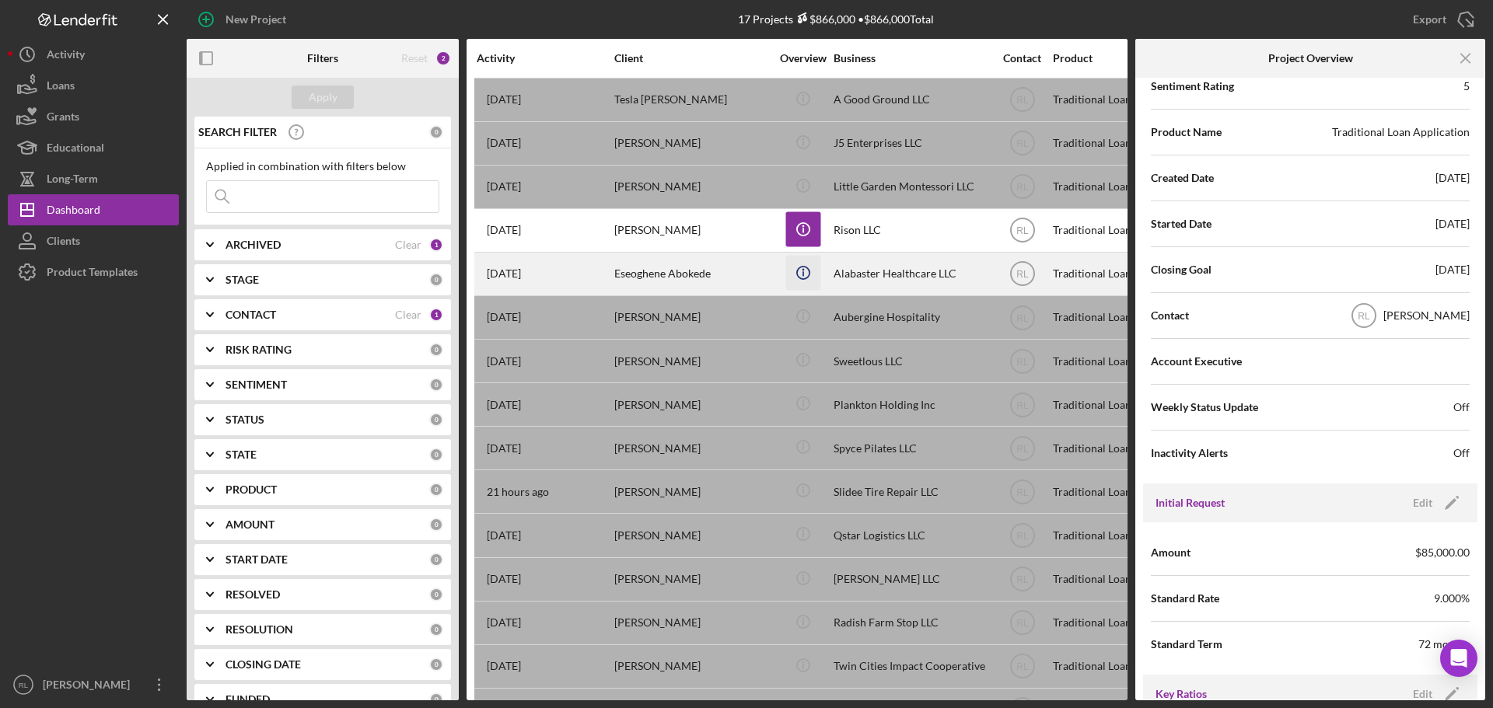
click at [812, 269] on icon "Icon/Info" at bounding box center [802, 272] width 35 height 35
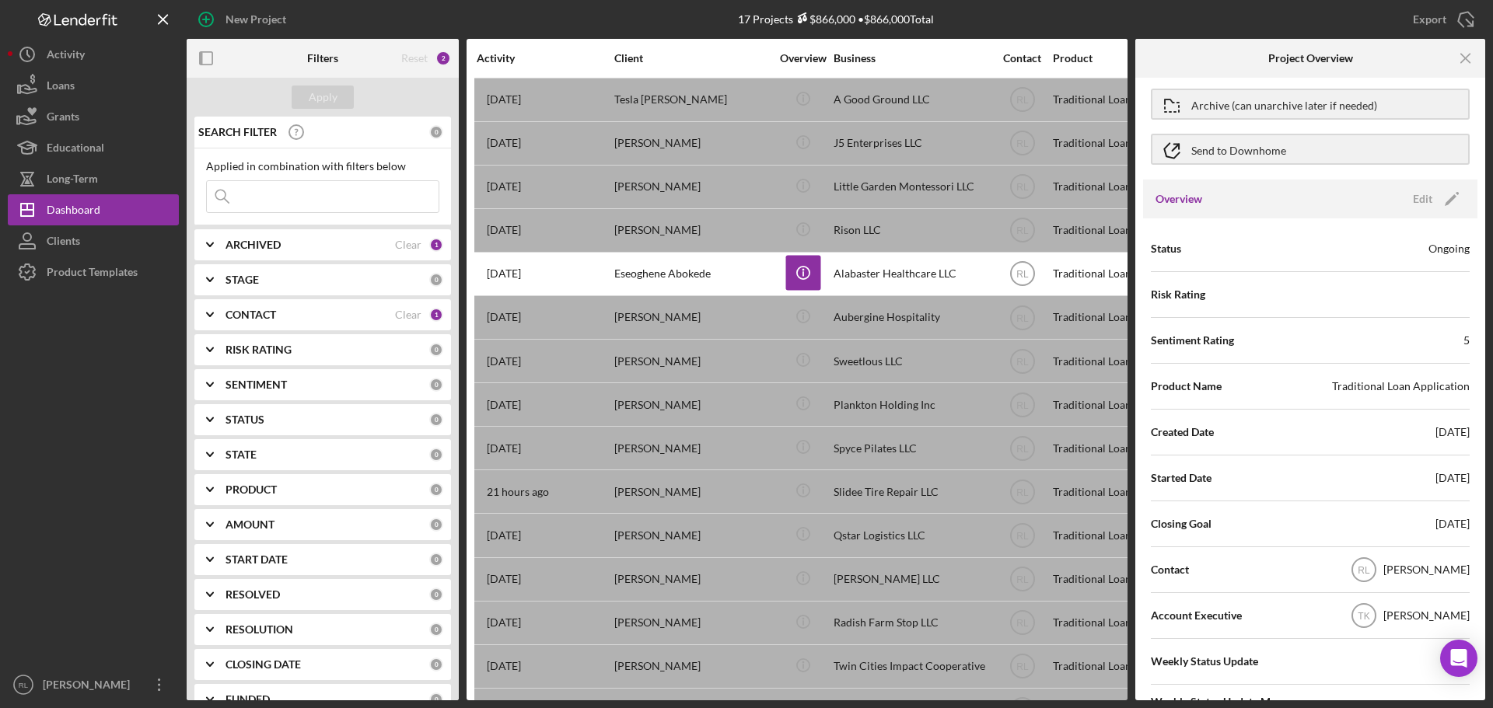
scroll to position [0, 0]
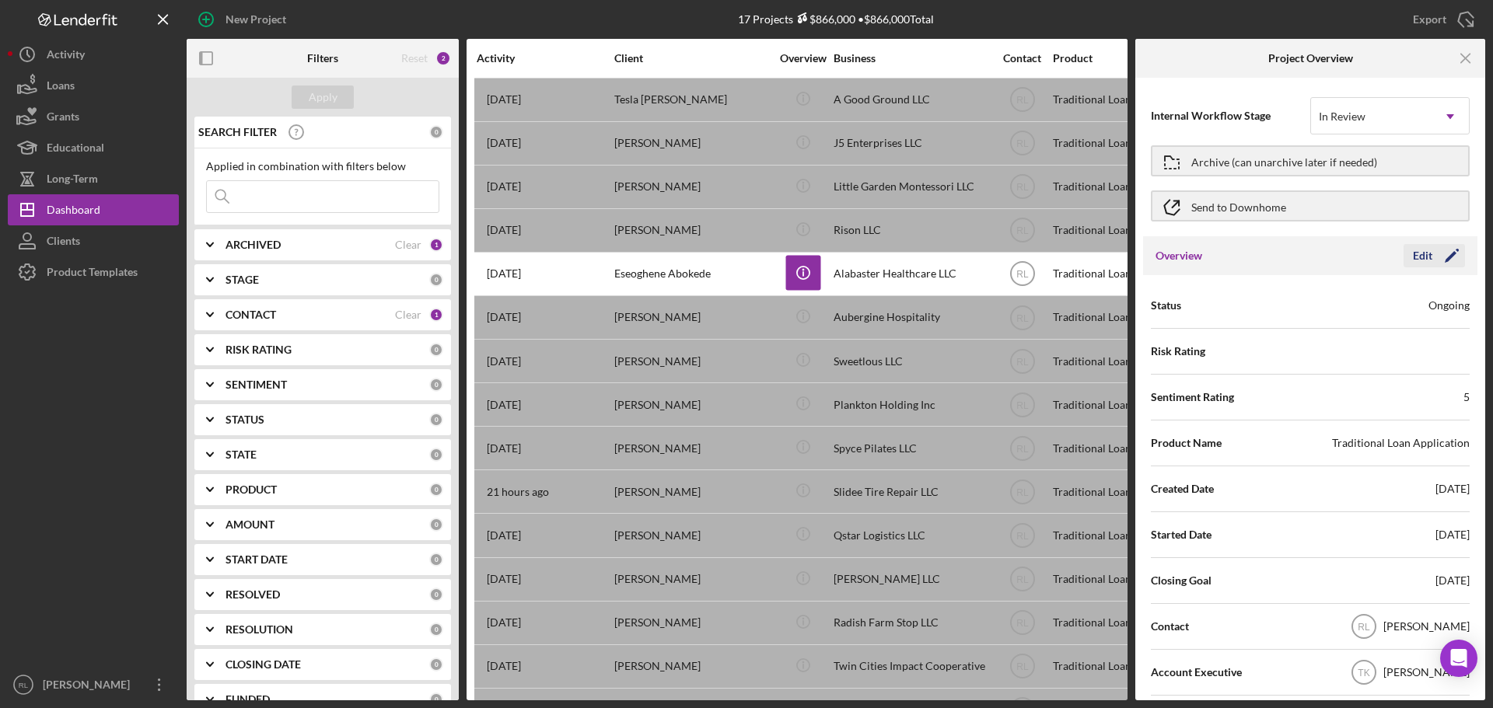
click at [1426, 258] on div "Edit" at bounding box center [1422, 255] width 19 height 23
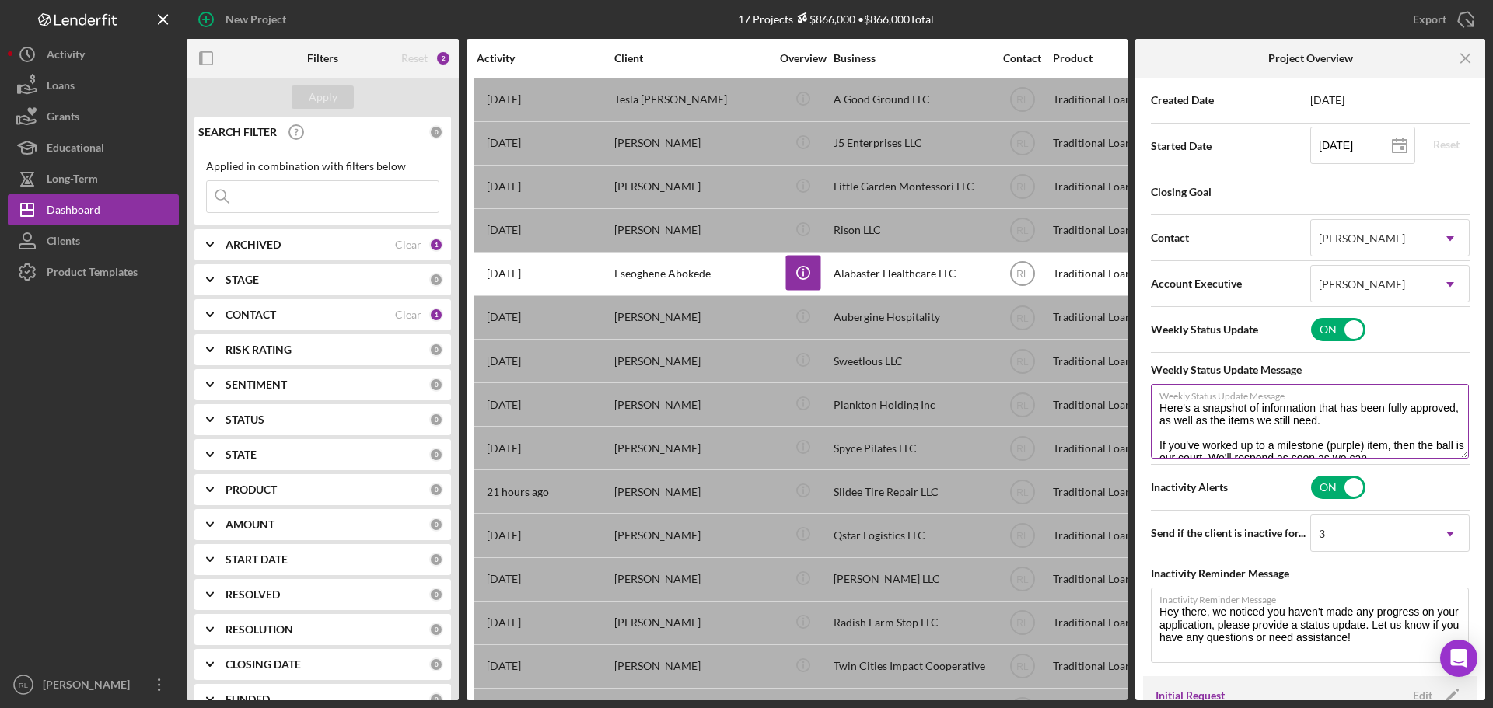
scroll to position [12, 0]
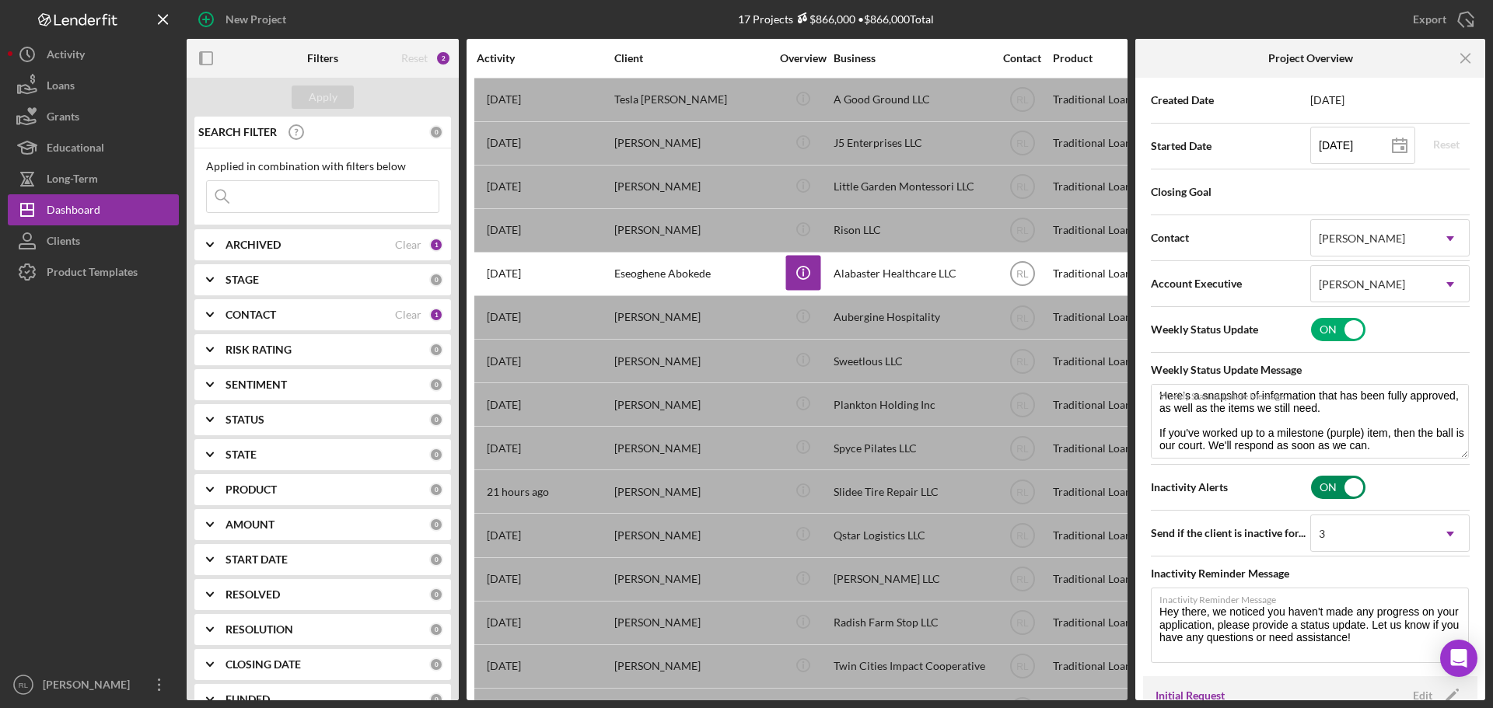
click at [1332, 476] on input "checkbox" at bounding box center [1338, 487] width 54 height 23
checkbox input "false"
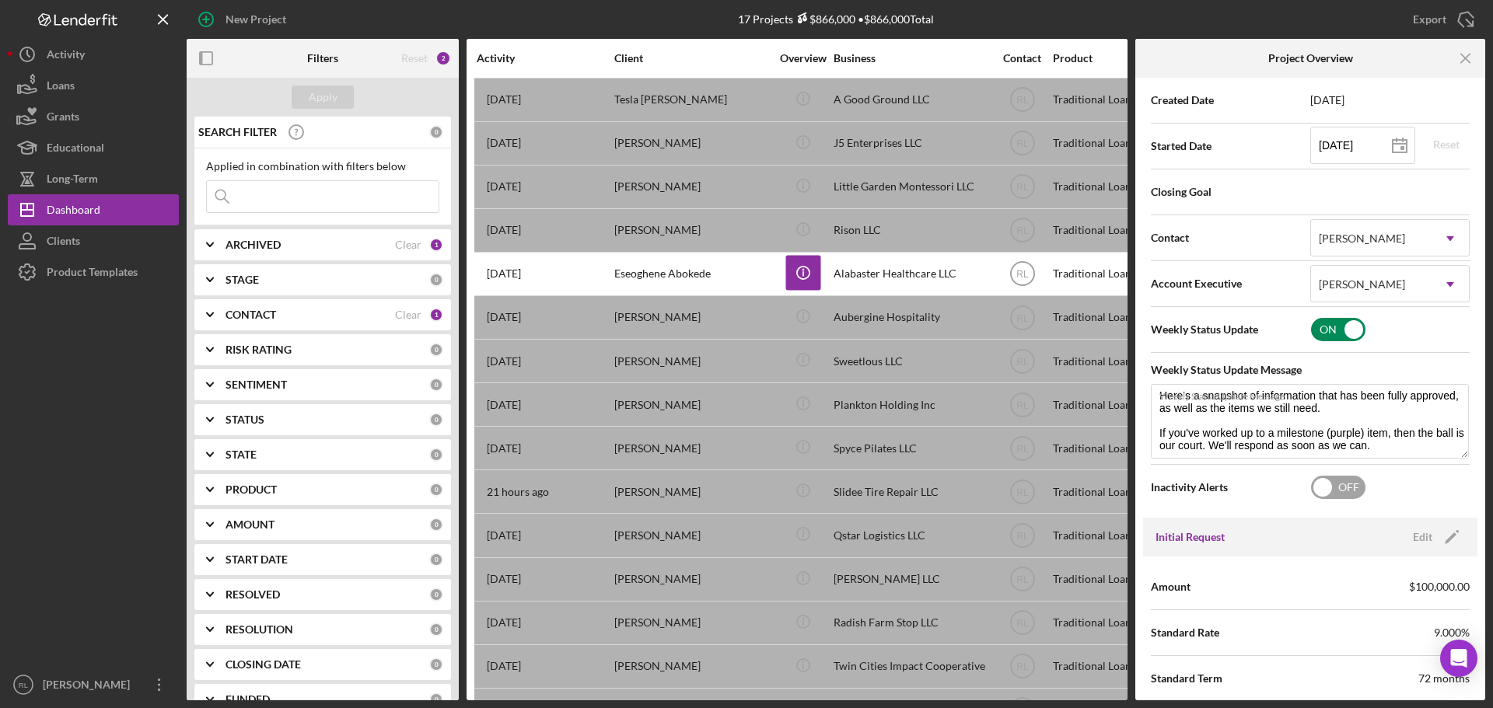
type textarea "Here's a snapshot of information that has been fully approved, as well as the i…"
click at [1333, 334] on input "checkbox" at bounding box center [1338, 329] width 54 height 23
checkbox input "false"
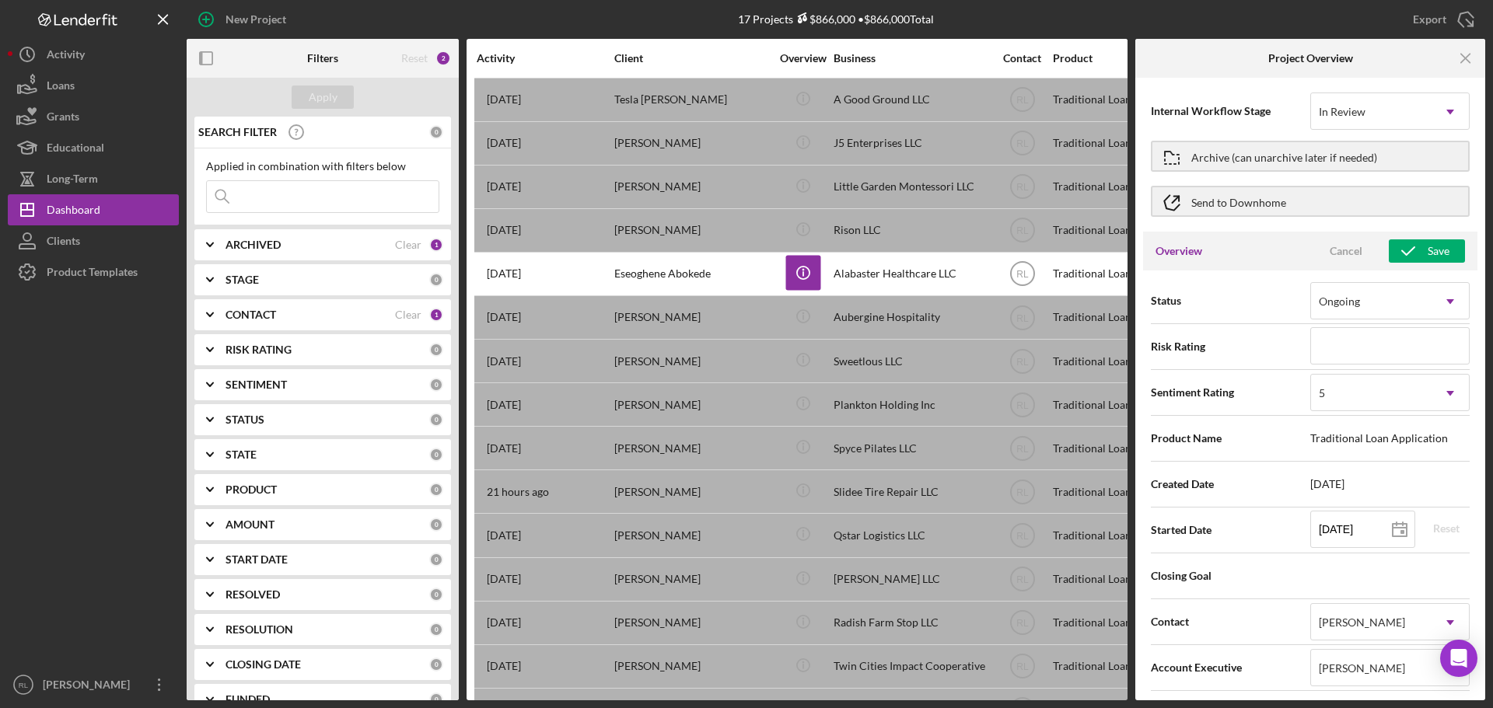
scroll to position [0, 0]
click at [1427, 261] on div "Save" at bounding box center [1438, 255] width 22 height 23
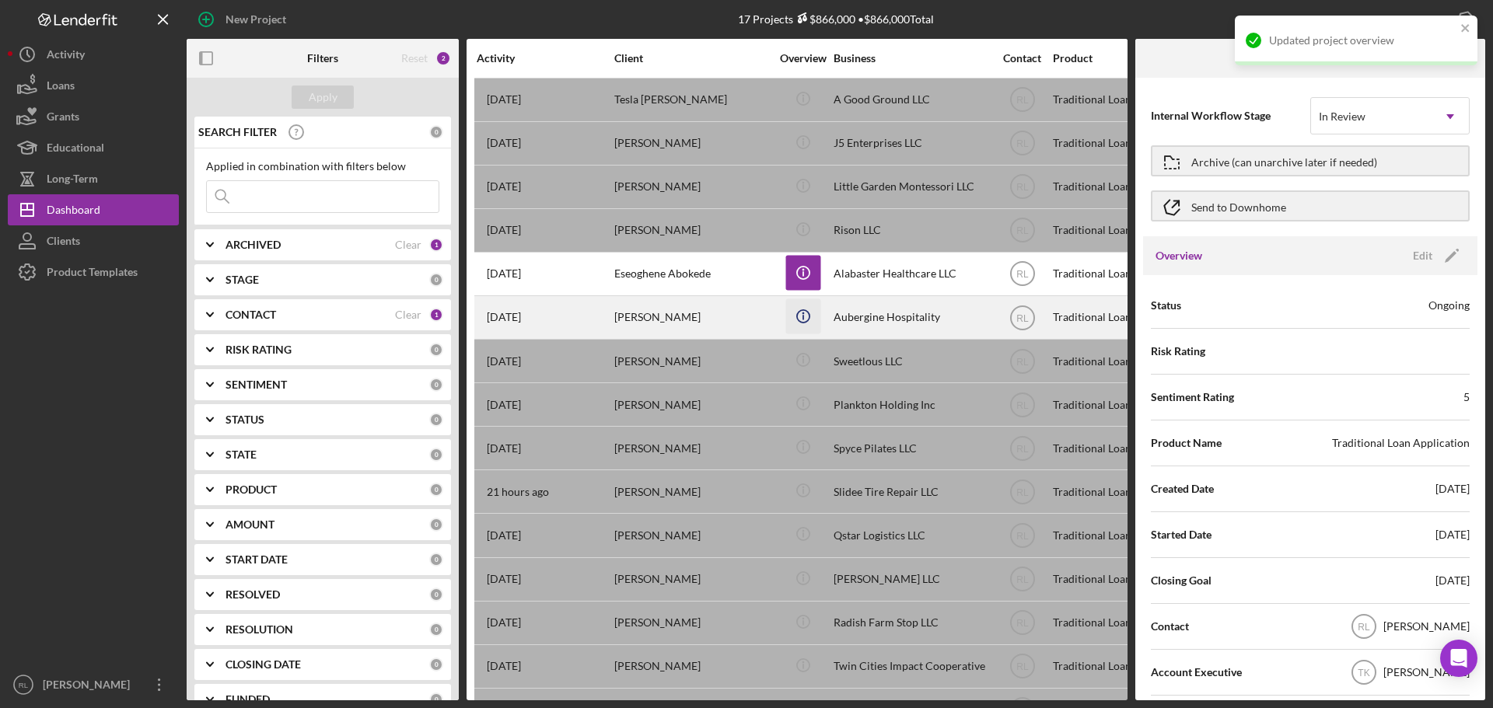
click at [799, 317] on icon "Icon/Info" at bounding box center [802, 316] width 35 height 35
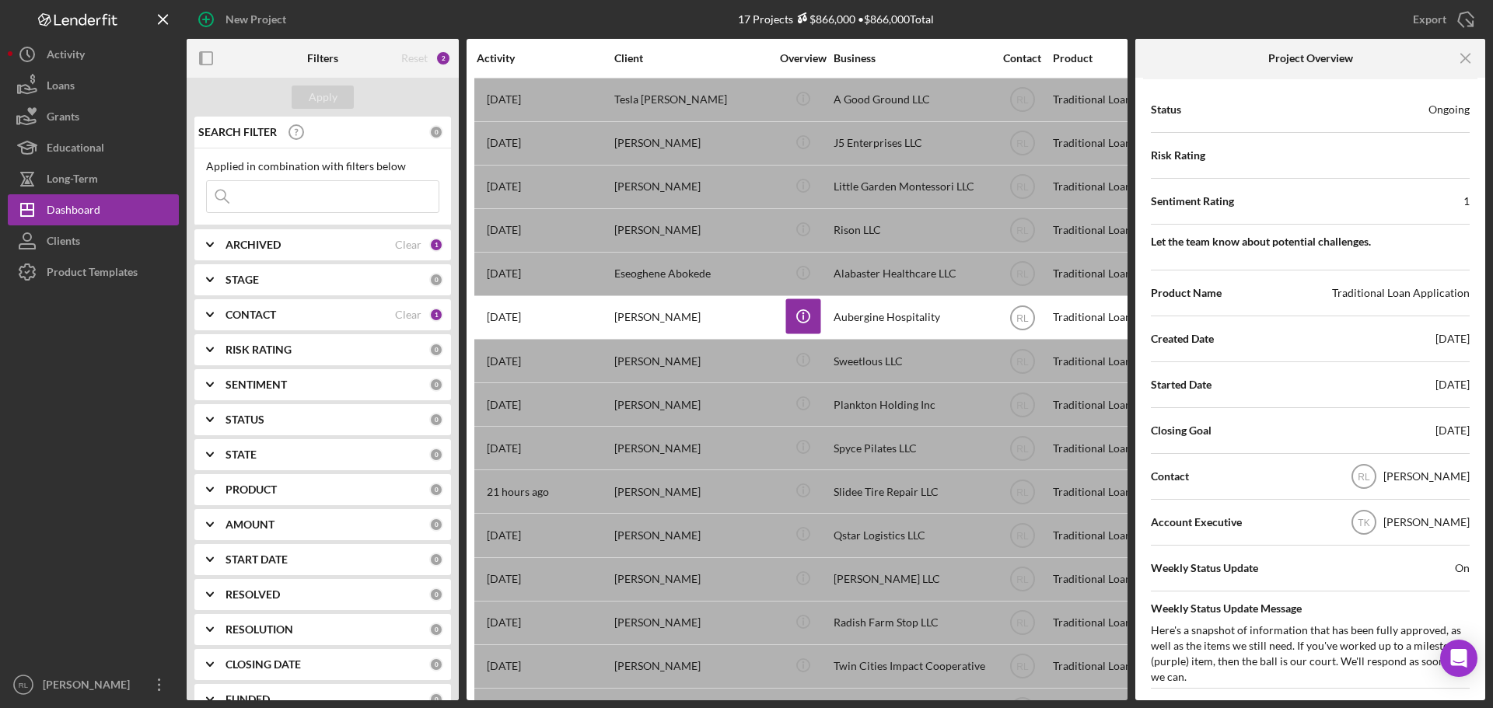
scroll to position [155, 0]
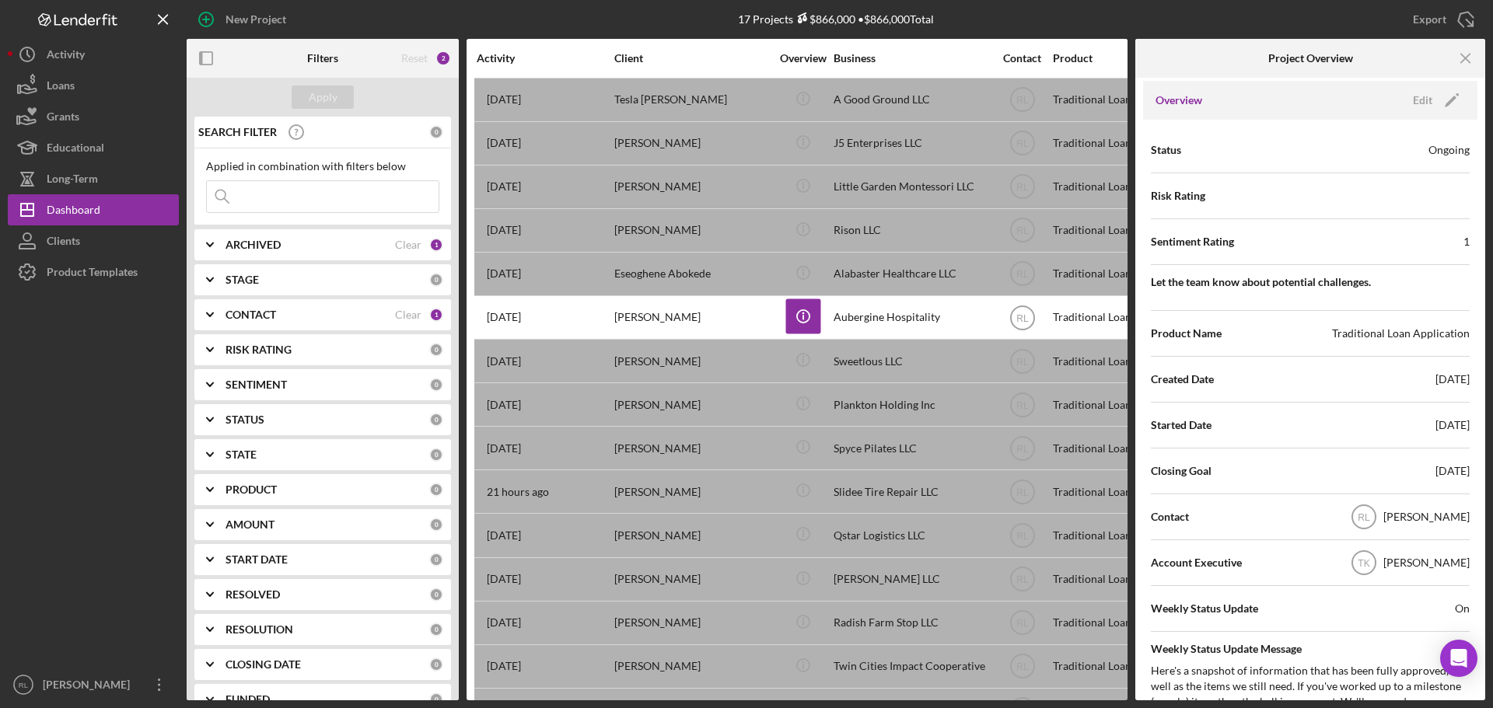
click at [1436, 112] on div "Overview Edit Icon/Edit" at bounding box center [1310, 100] width 334 height 39
click at [1432, 102] on icon "Icon/Edit" at bounding box center [1451, 100] width 39 height 39
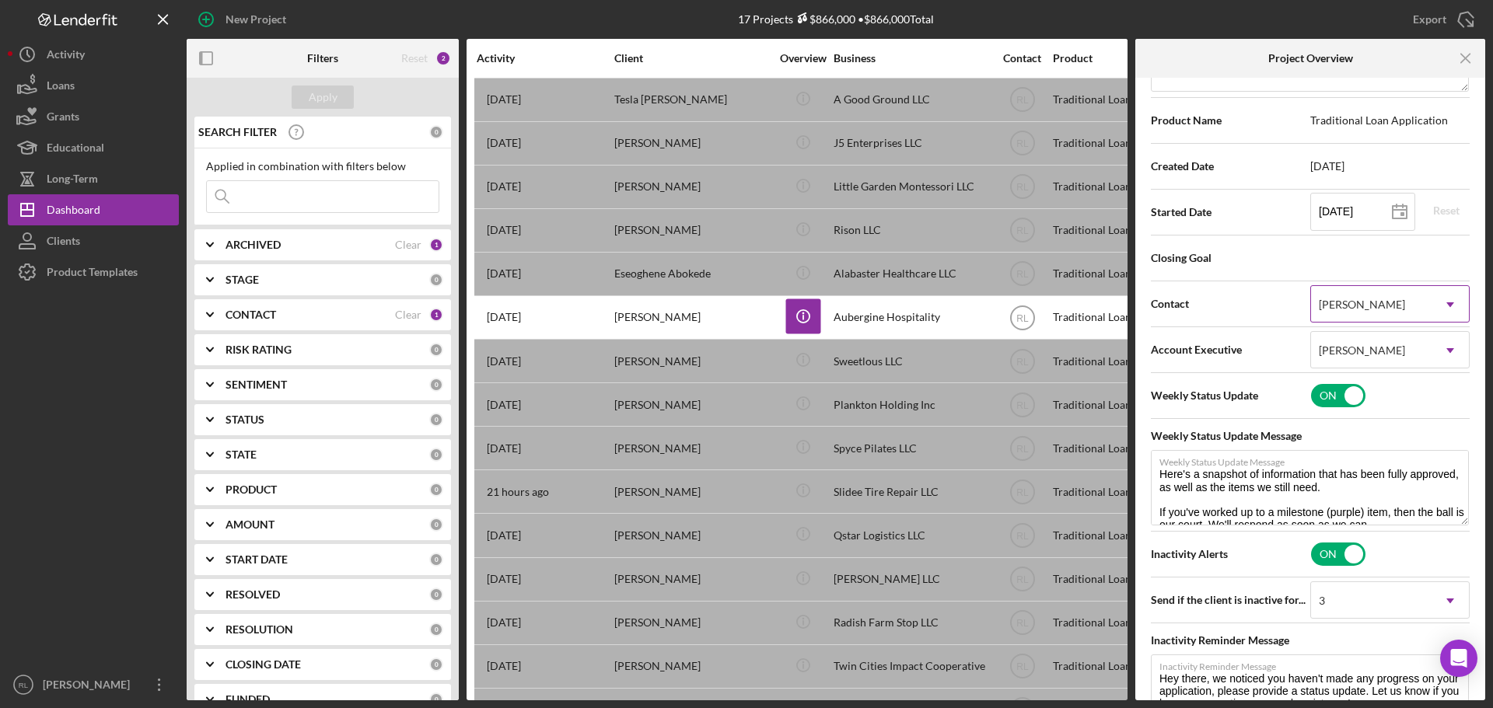
scroll to position [466, 0]
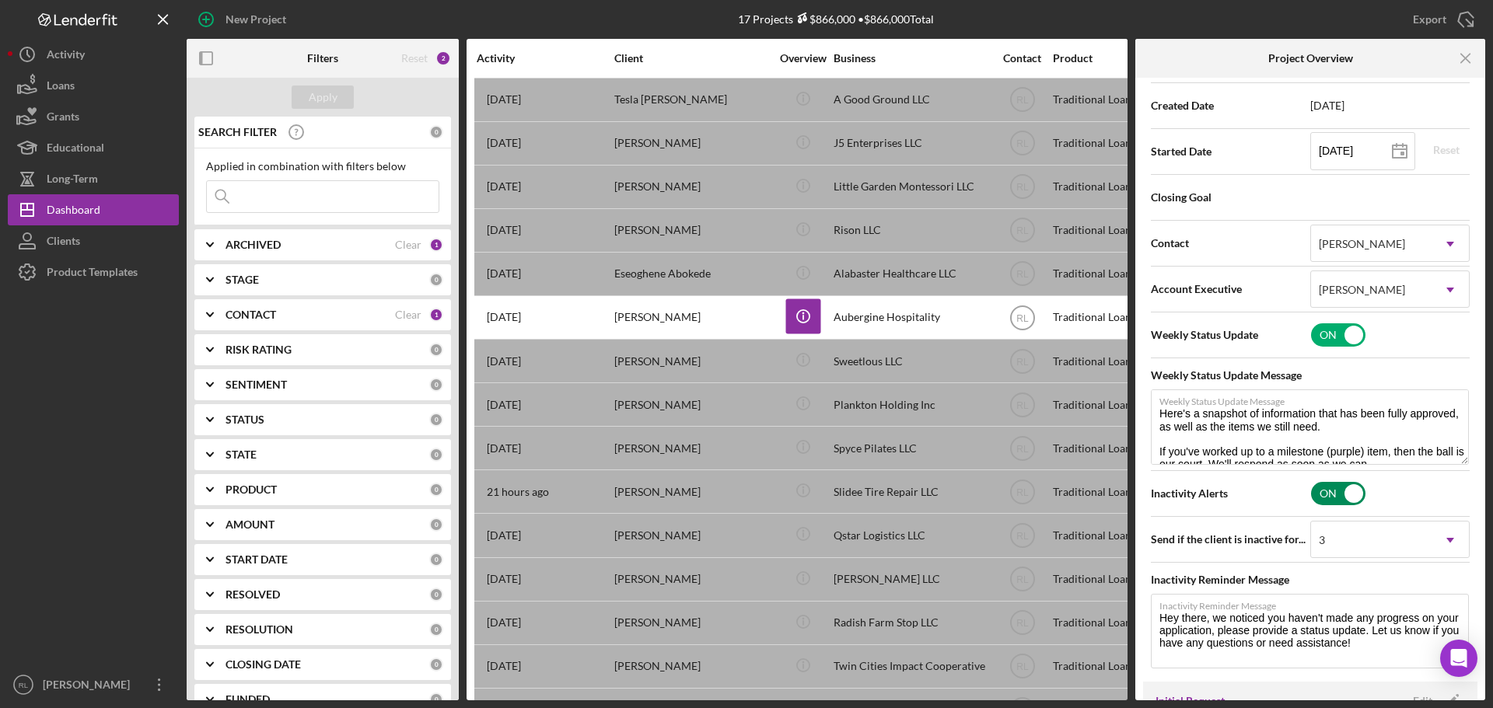
click at [1339, 494] on input "checkbox" at bounding box center [1338, 493] width 54 height 23
checkbox input "false"
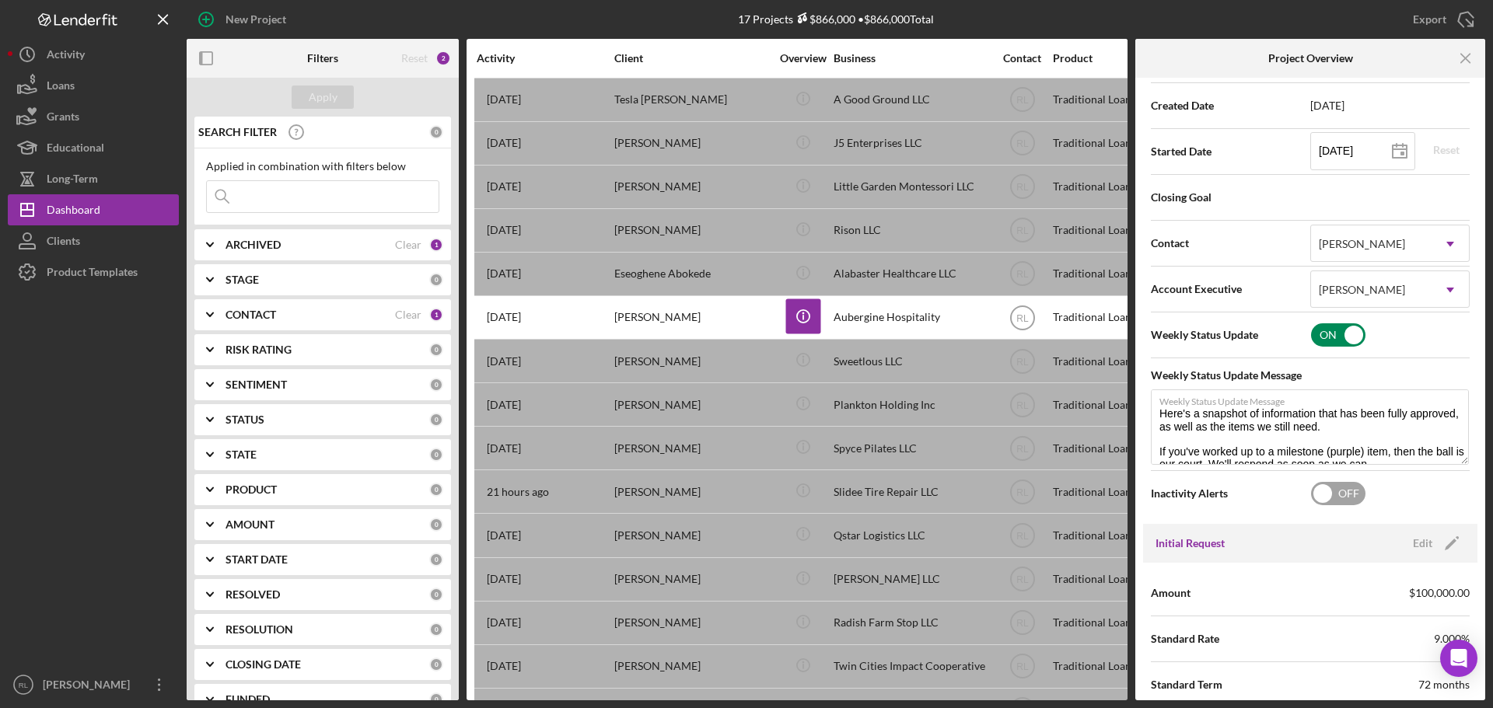
type textarea "Here's a snapshot of information that has been fully approved, as well as the i…"
click at [1335, 334] on input "checkbox" at bounding box center [1338, 334] width 54 height 23
checkbox input "false"
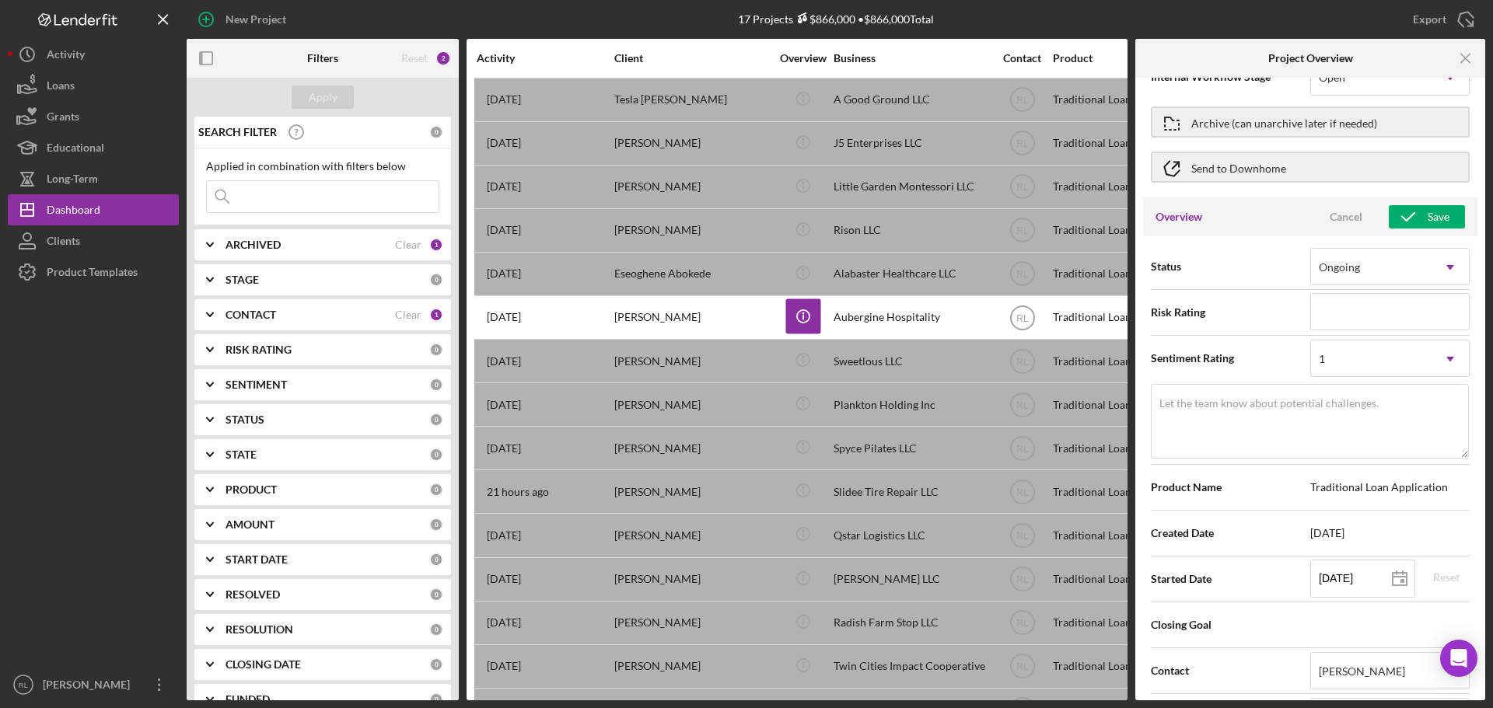
scroll to position [0, 0]
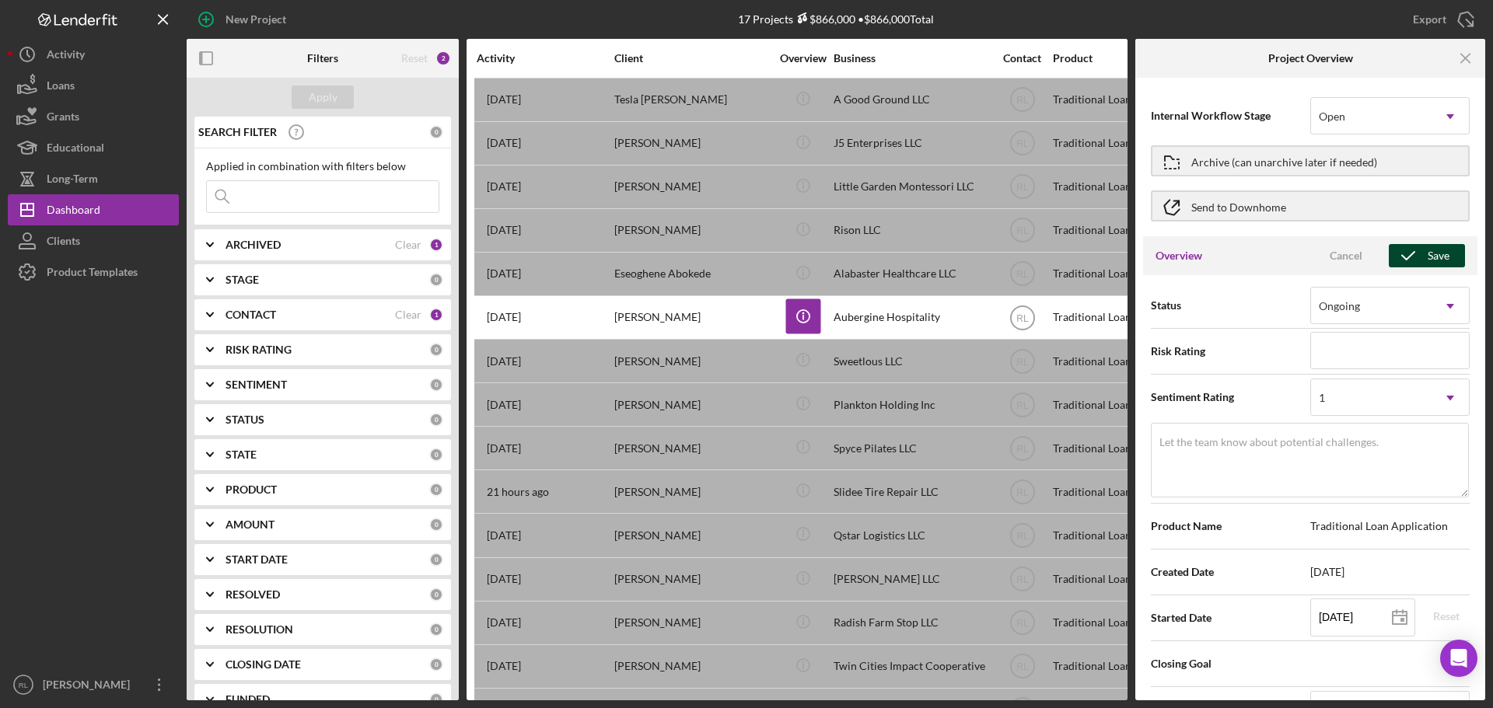
click at [1413, 255] on icon "button" at bounding box center [1407, 255] width 39 height 39
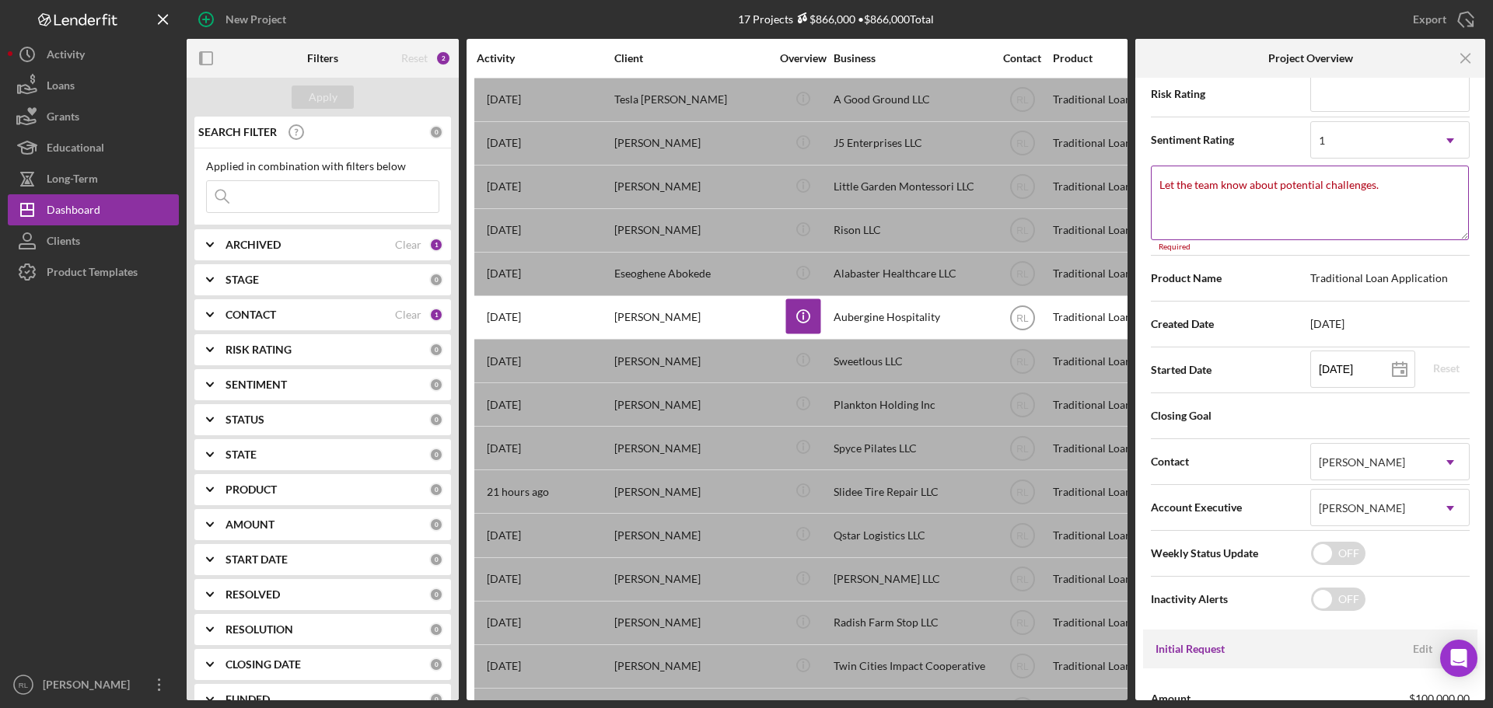
scroll to position [112, 0]
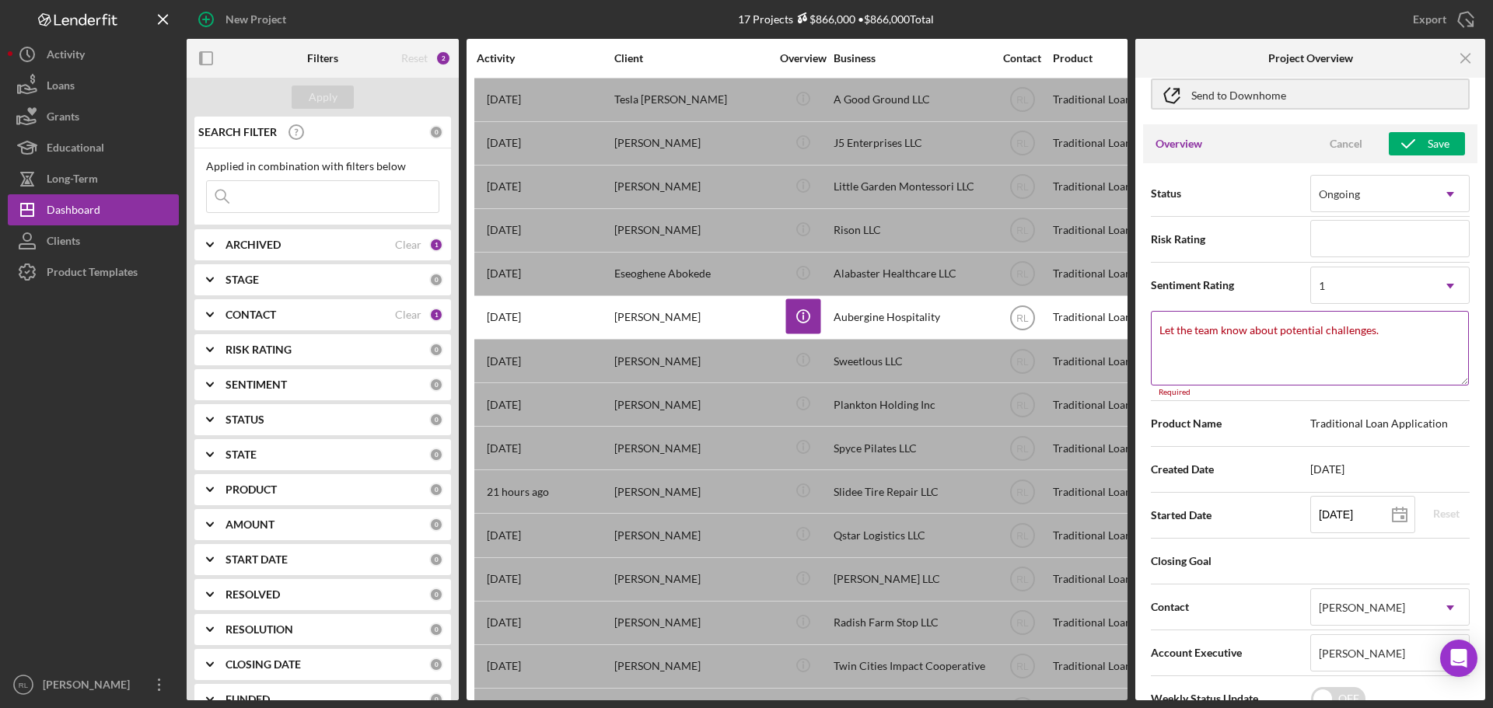
click at [1205, 344] on textarea "Let the team know about potential challenges." at bounding box center [1310, 348] width 318 height 75
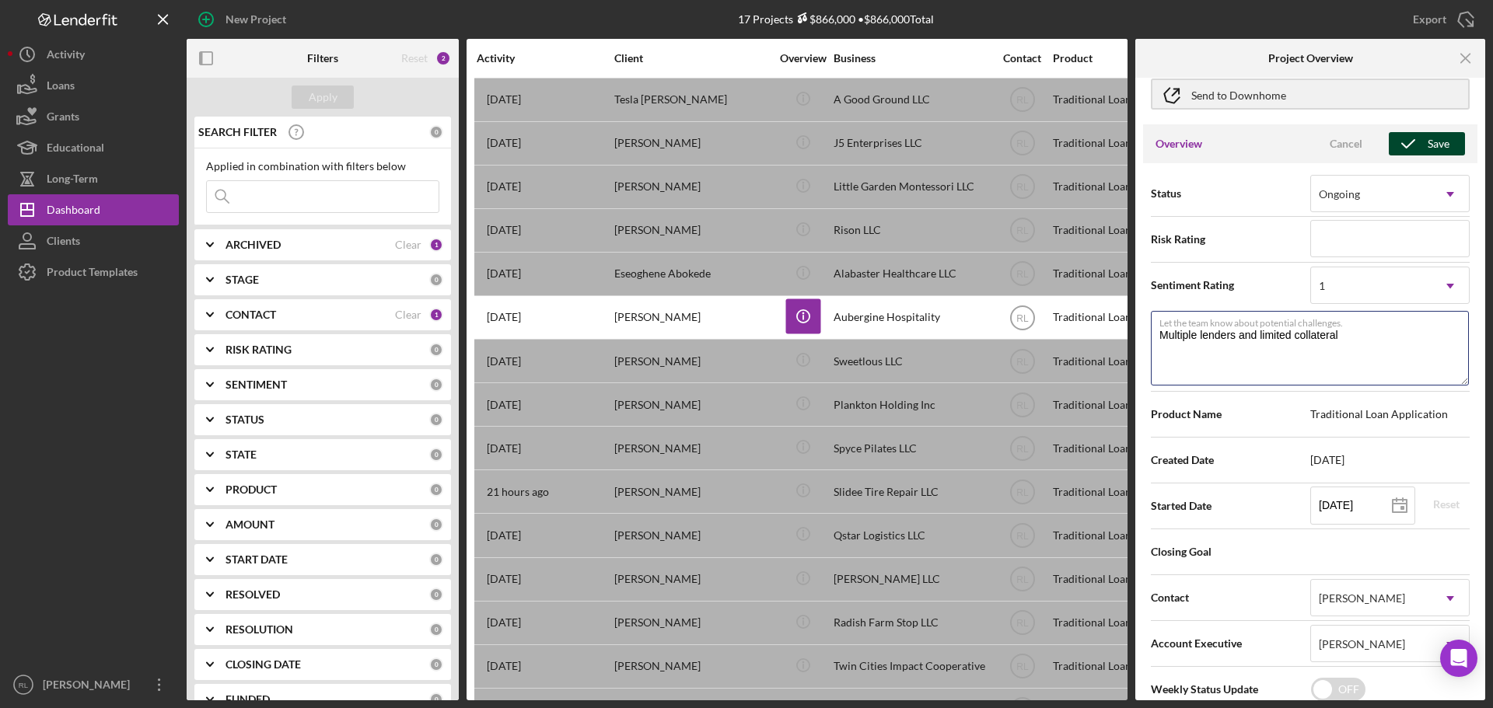
type textarea "Multiple lenders and limited collateral"
click at [1414, 139] on icon "button" at bounding box center [1407, 143] width 39 height 39
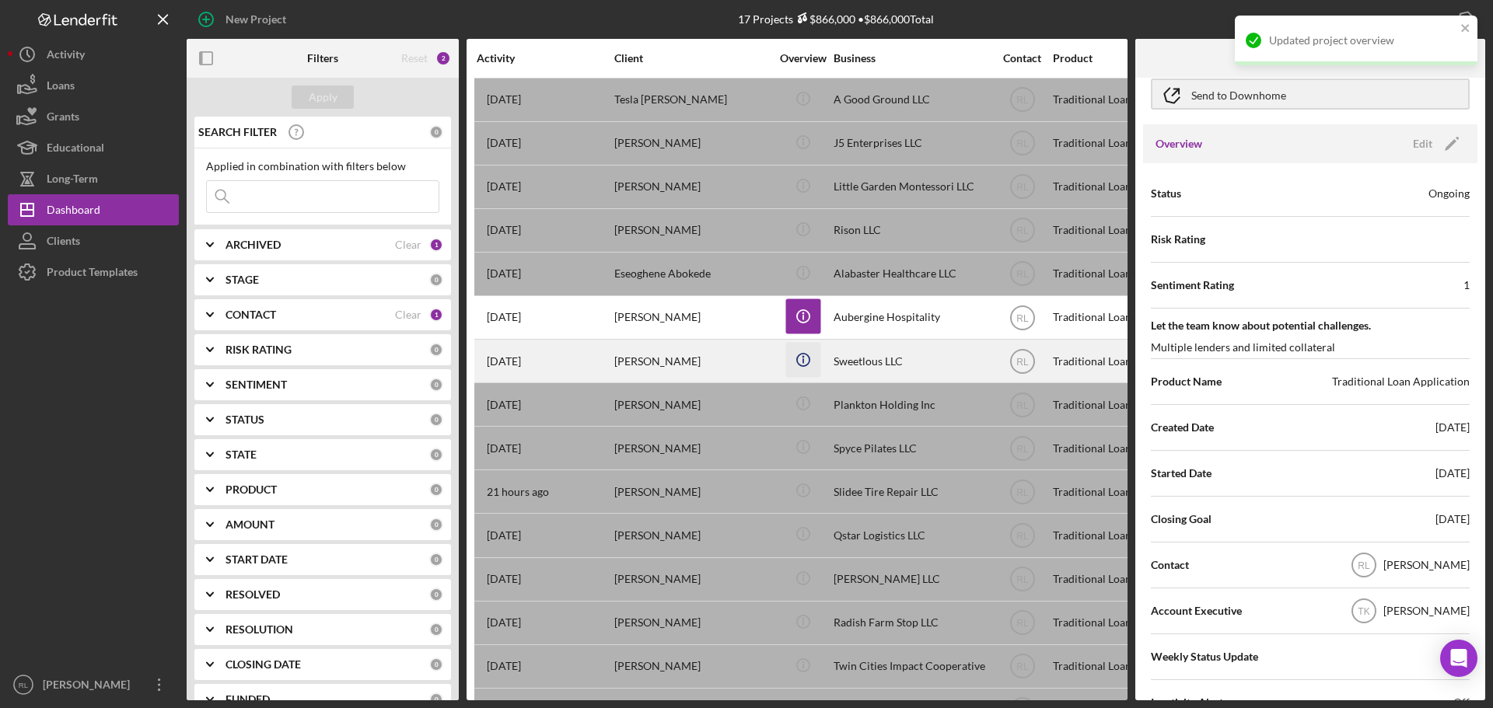
click at [798, 348] on icon "Icon/Info" at bounding box center [802, 360] width 35 height 35
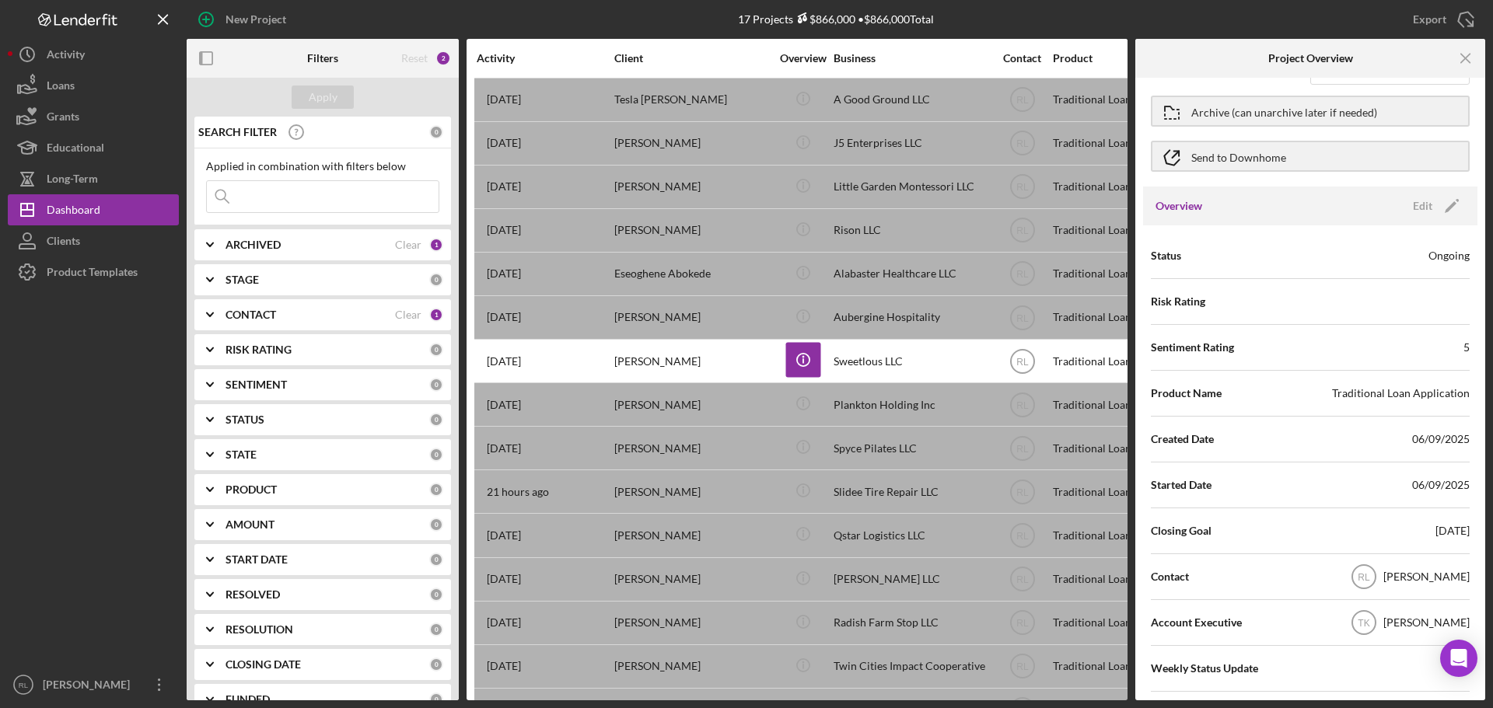
scroll to position [0, 0]
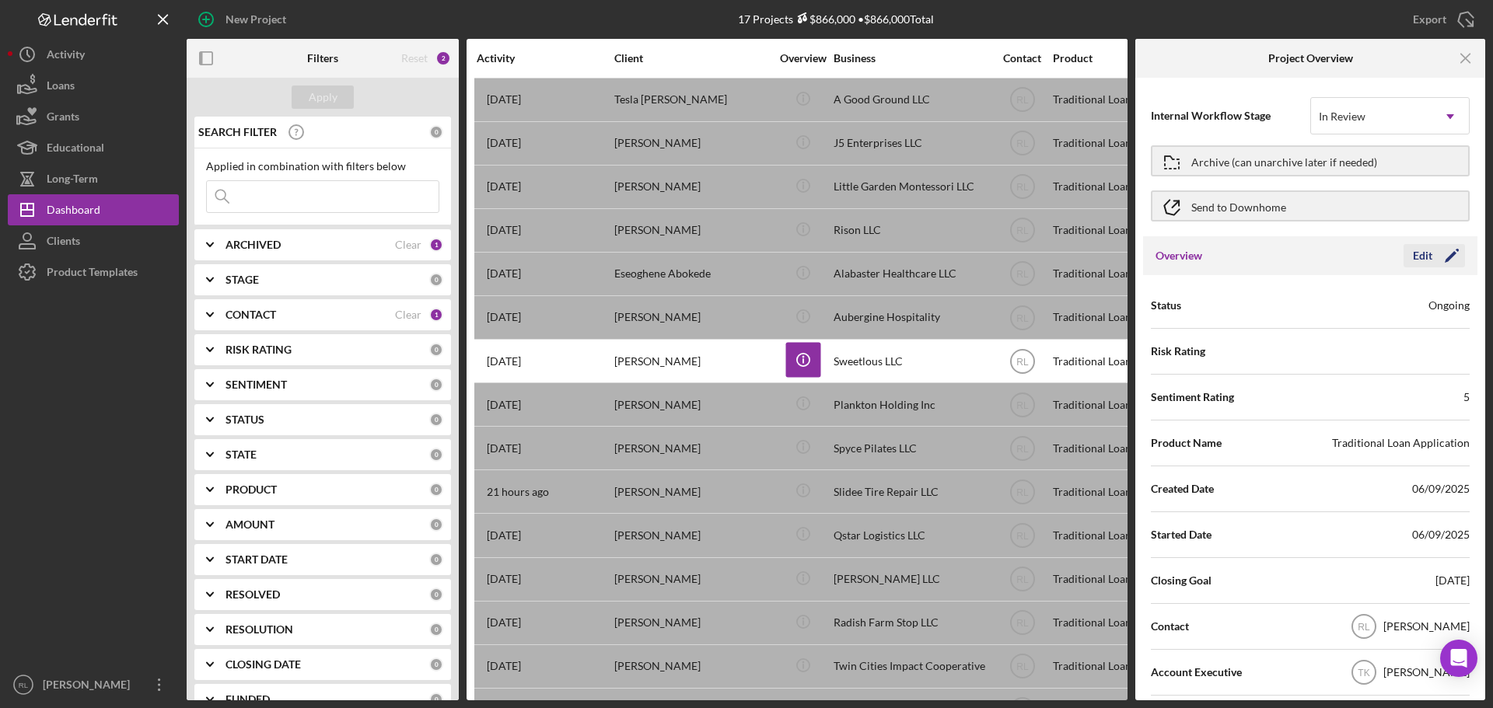
click at [1444, 260] on polygon "button" at bounding box center [1450, 257] width 12 height 12
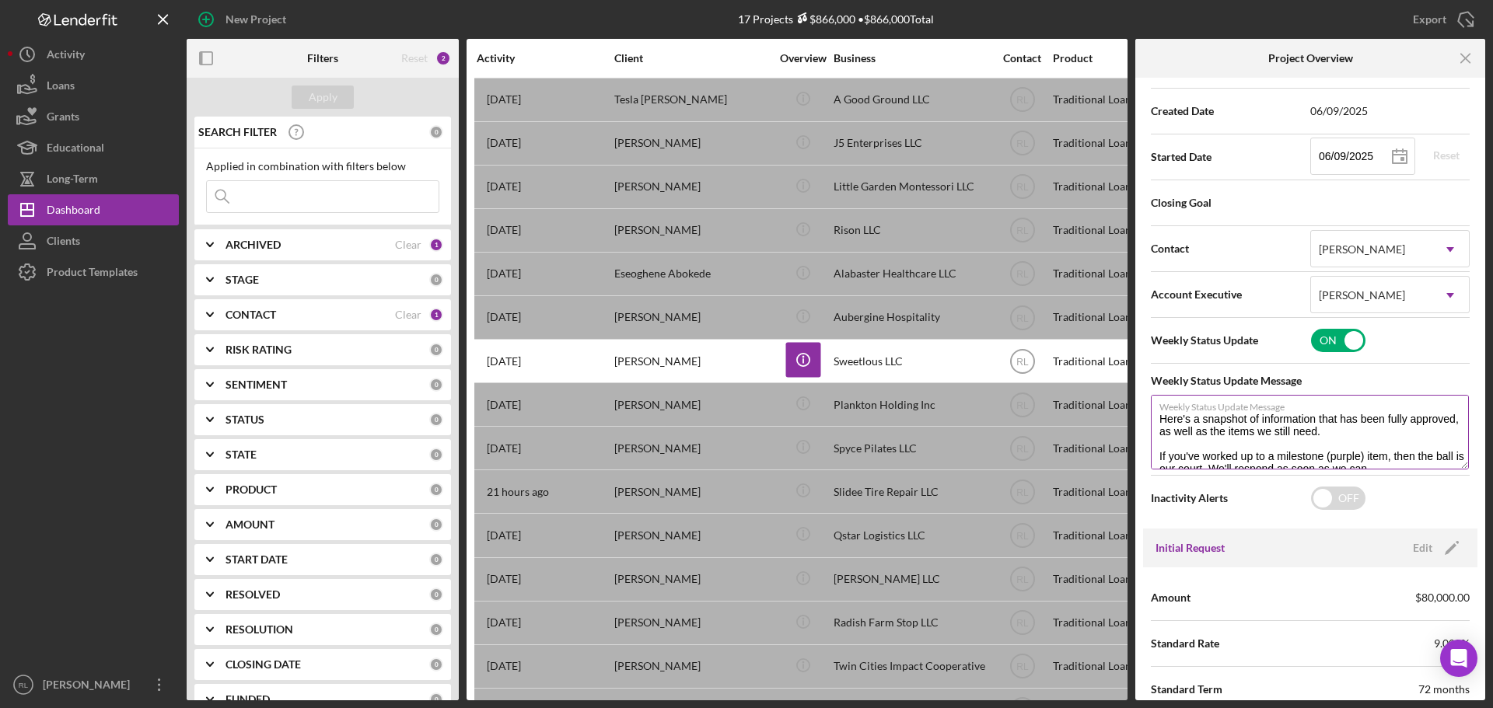
scroll to position [389, 0]
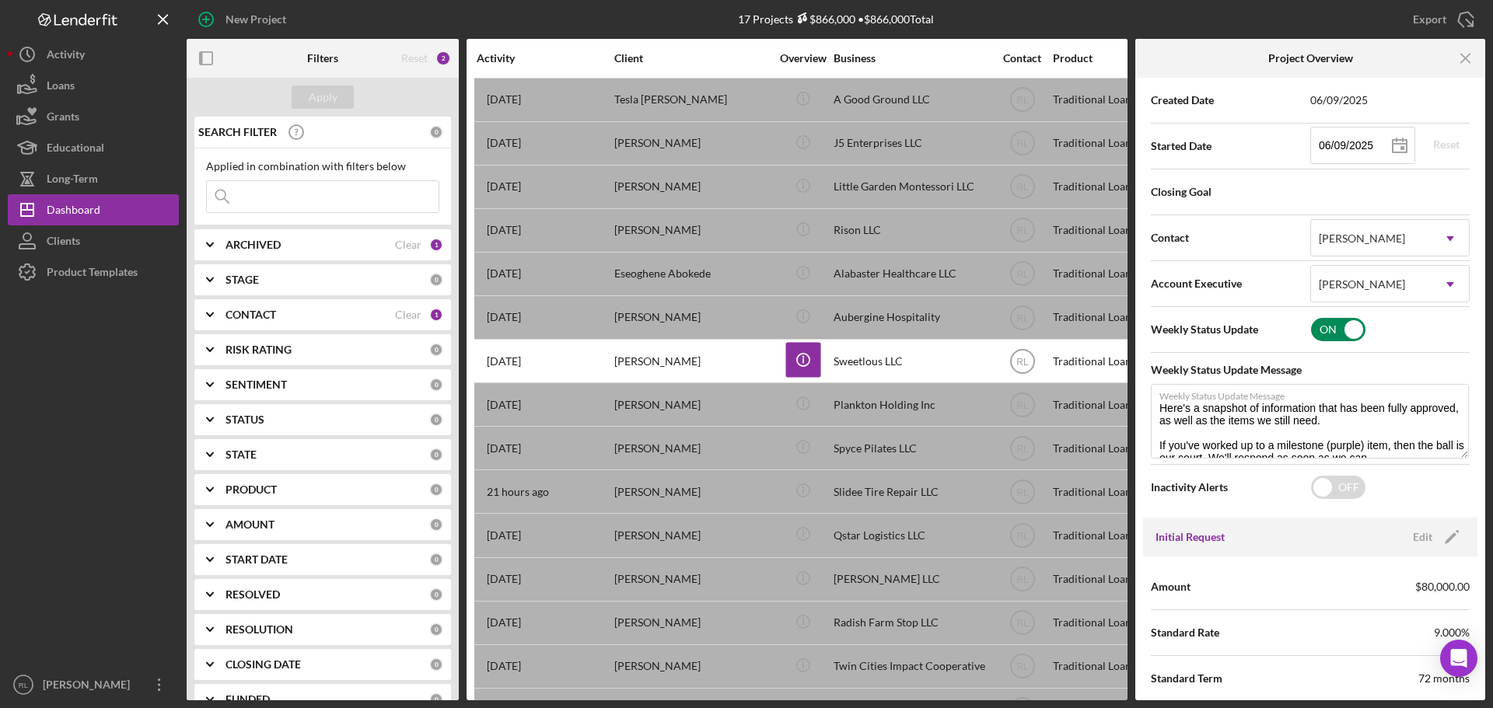
click at [1336, 338] on input "checkbox" at bounding box center [1338, 329] width 54 height 23
checkbox input "false"
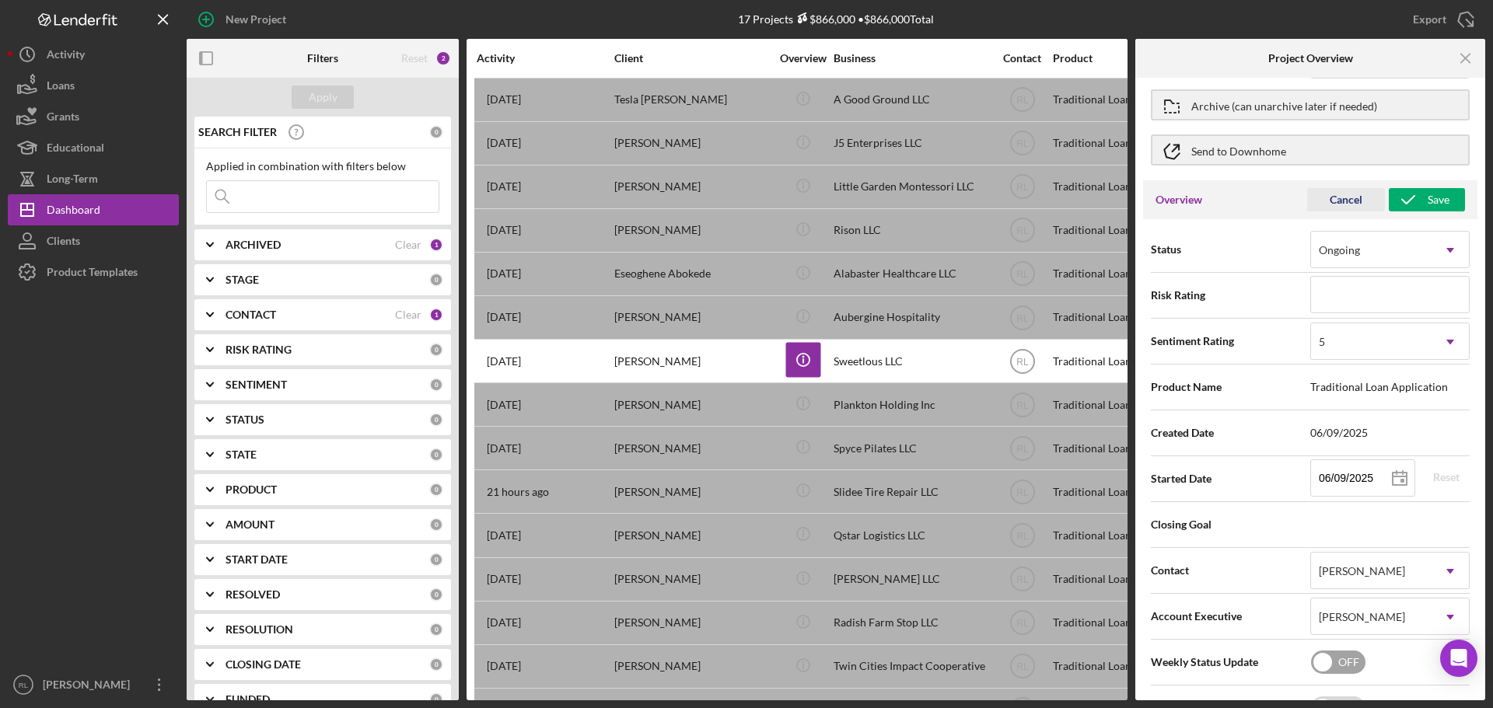
scroll to position [0, 0]
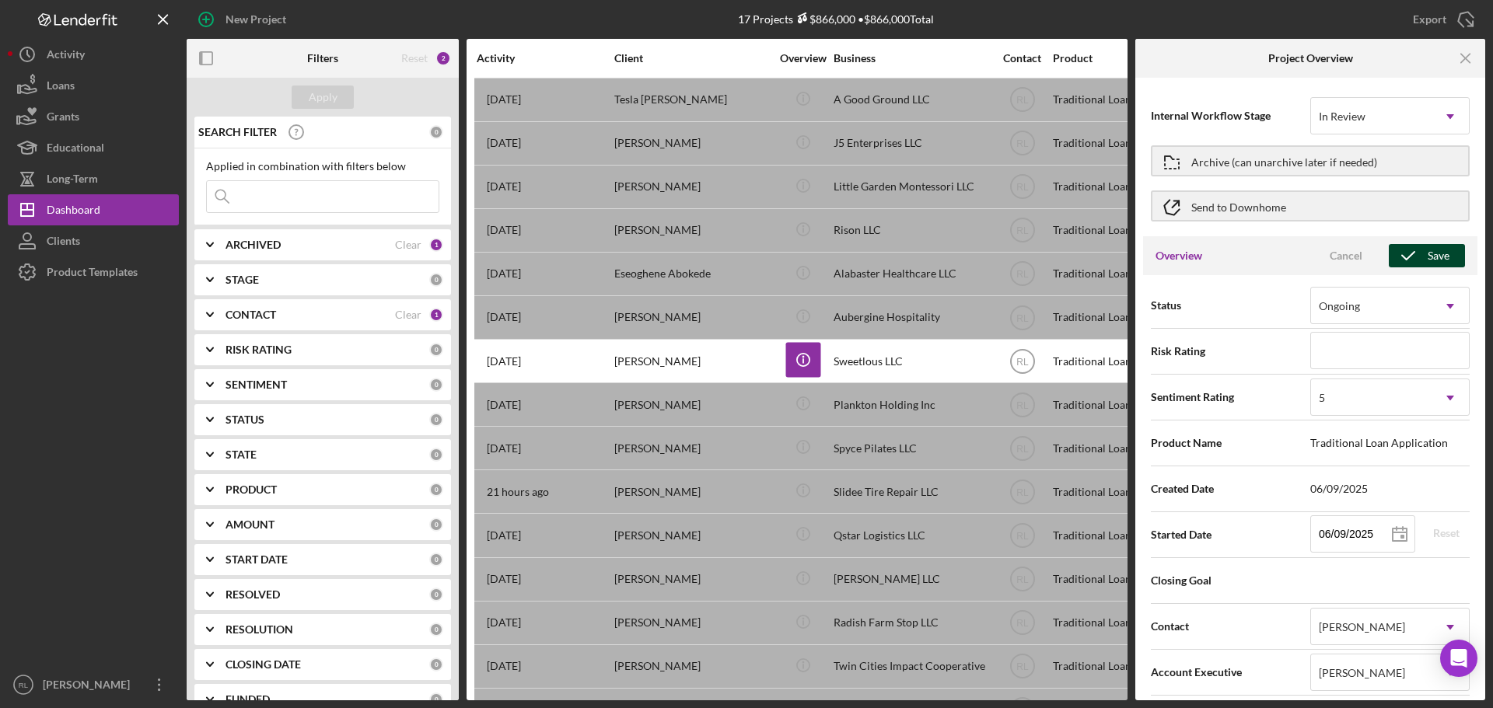
click at [1402, 250] on icon "button" at bounding box center [1407, 255] width 39 height 39
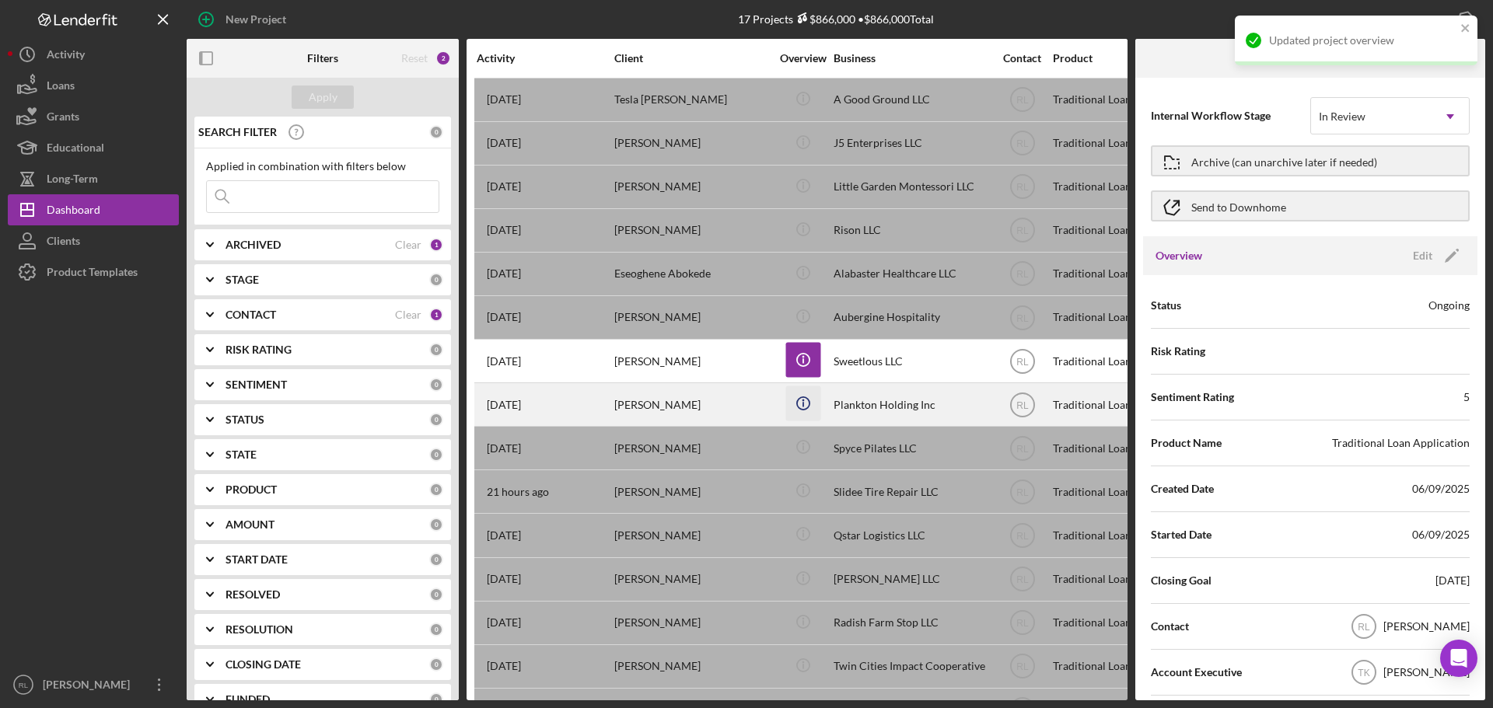
click at [801, 401] on icon "Icon/Info" at bounding box center [802, 403] width 35 height 35
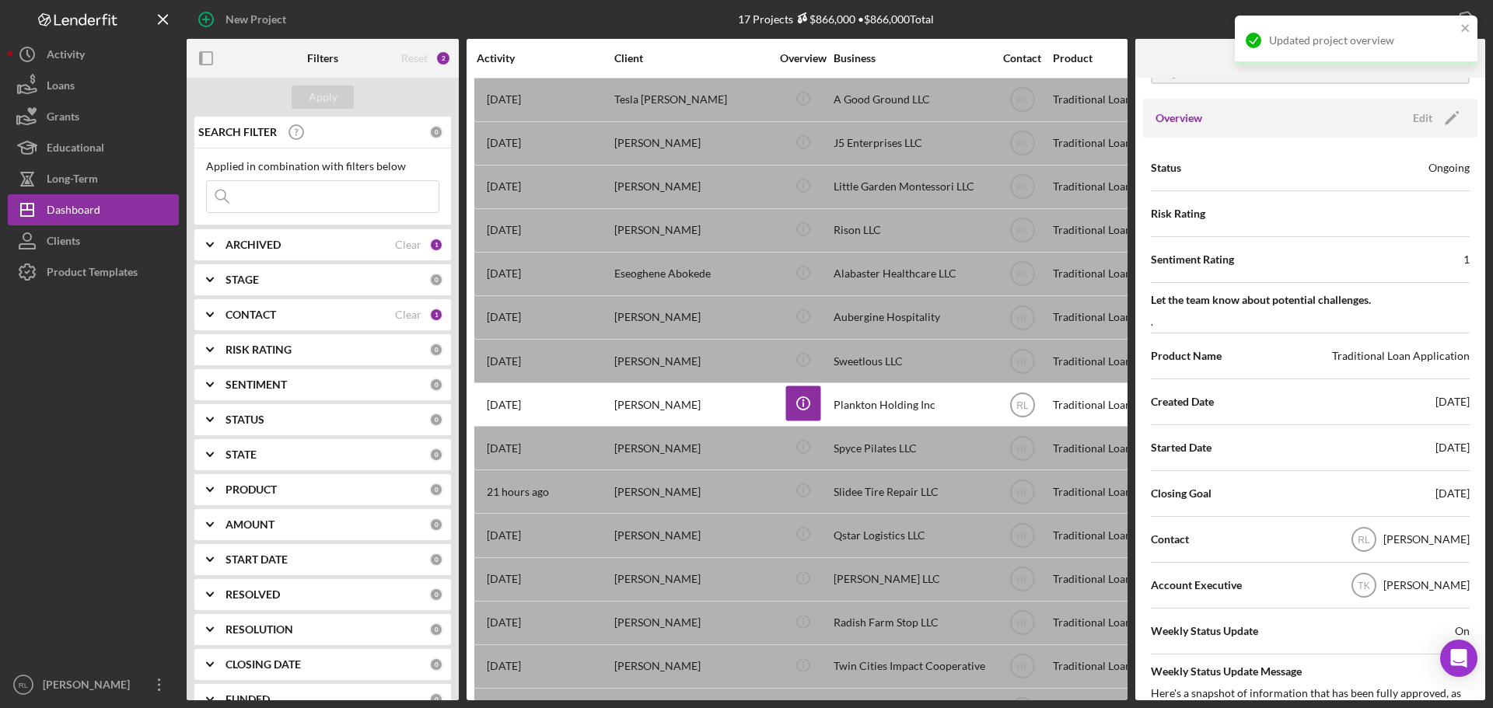
scroll to position [78, 0]
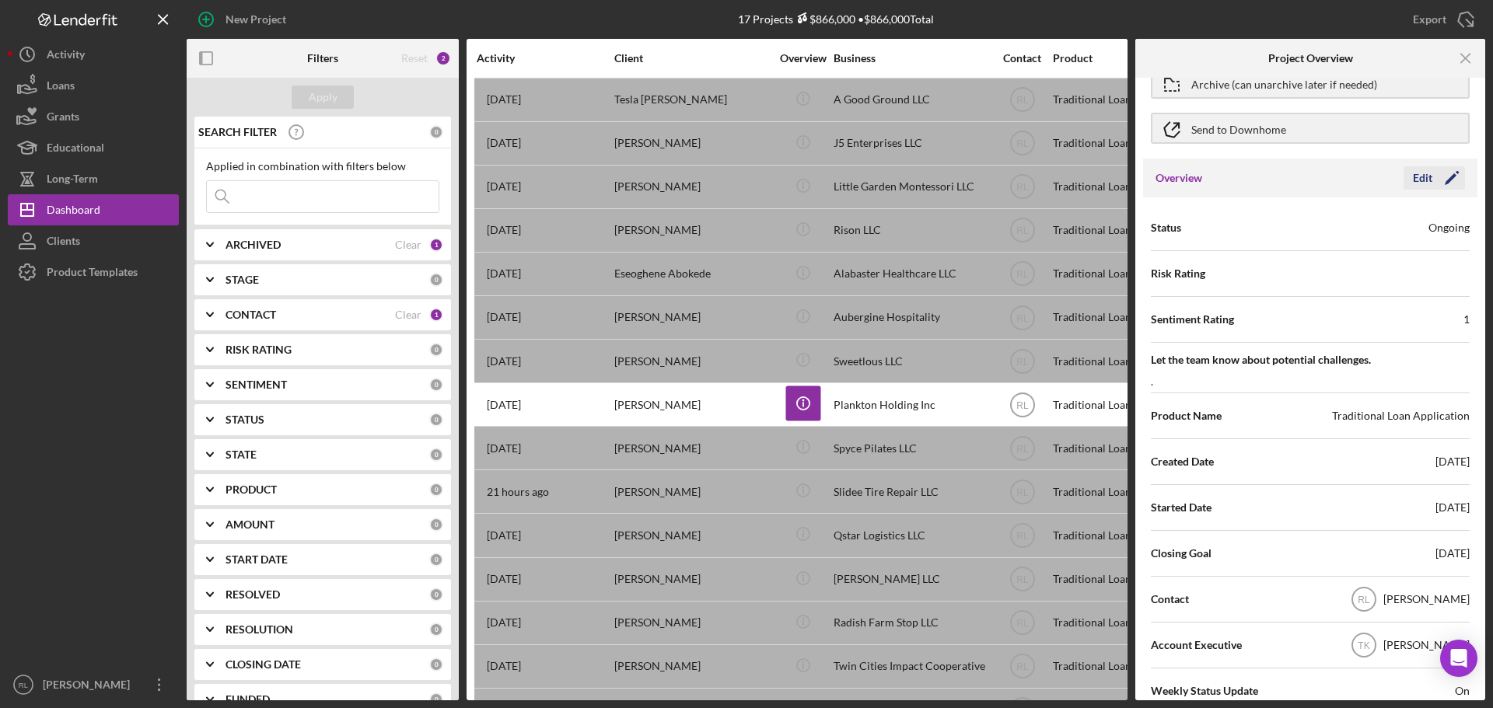
click at [1432, 174] on icon "Icon/Edit" at bounding box center [1451, 178] width 39 height 39
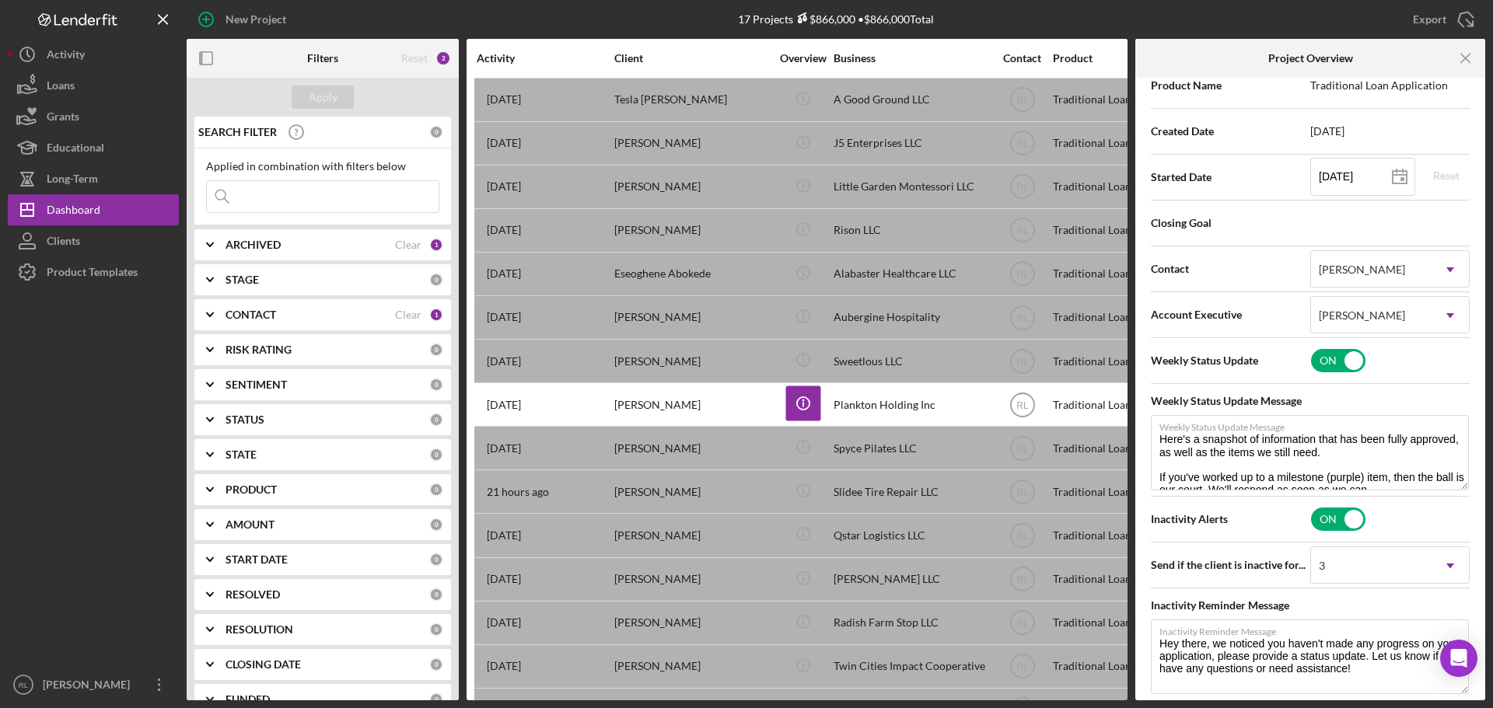
scroll to position [466, 0]
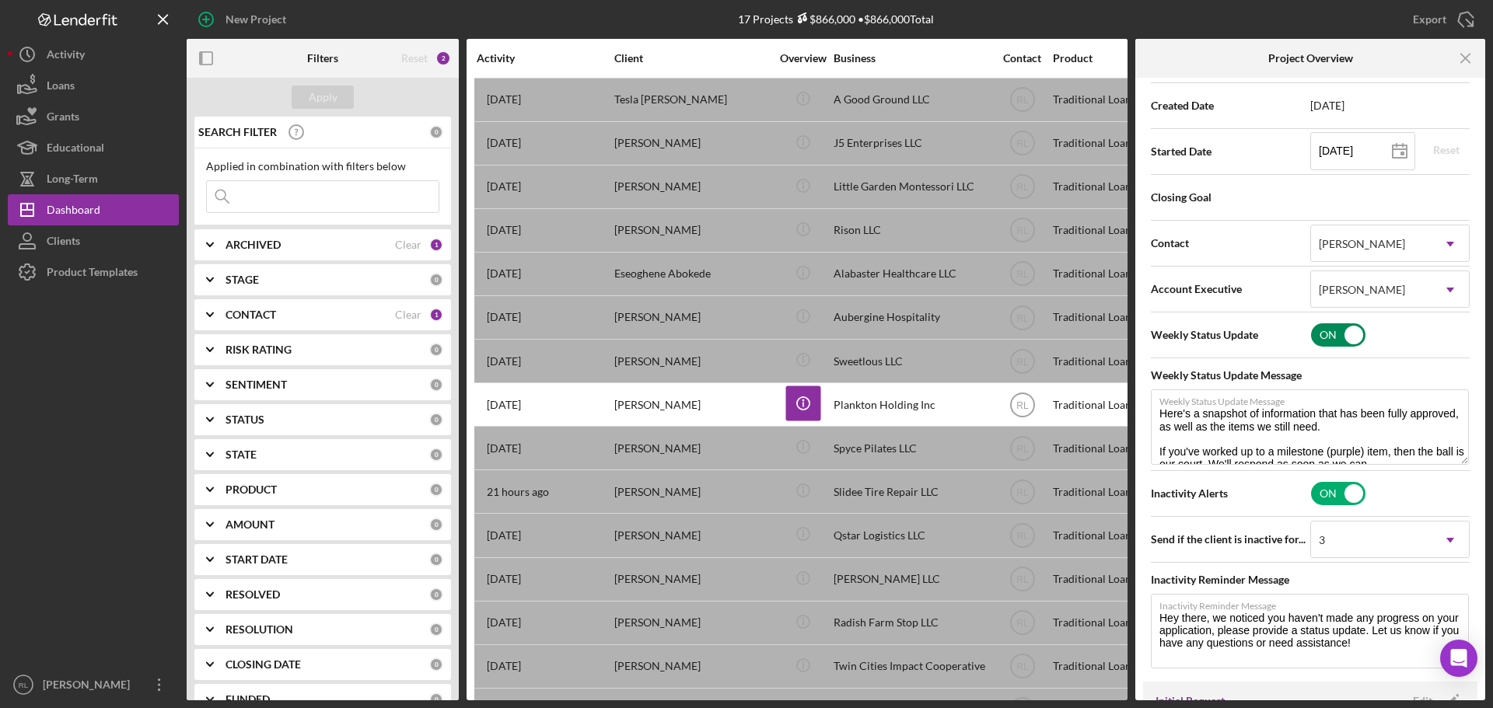
click at [1342, 334] on input "checkbox" at bounding box center [1338, 334] width 54 height 23
checkbox input "false"
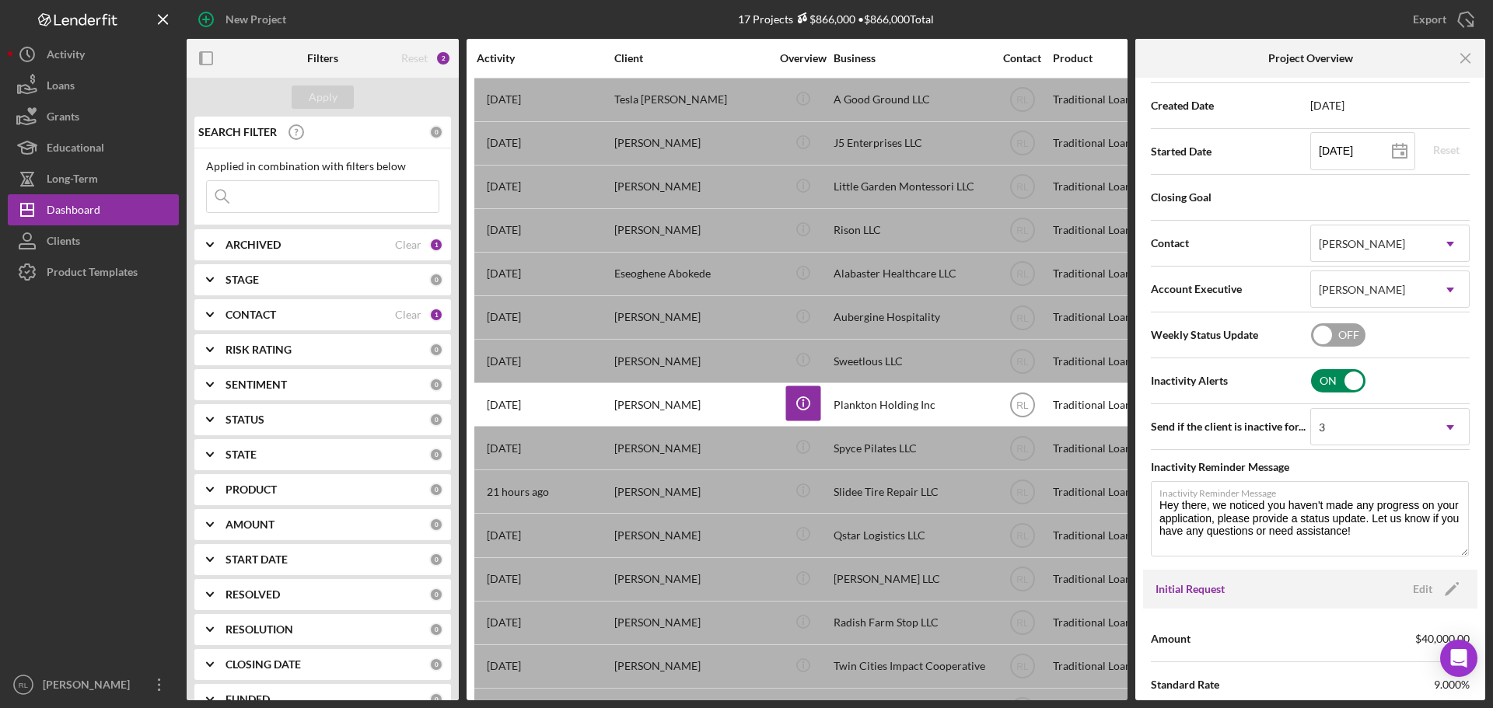
click at [1338, 374] on input "checkbox" at bounding box center [1338, 380] width 54 height 23
checkbox input "false"
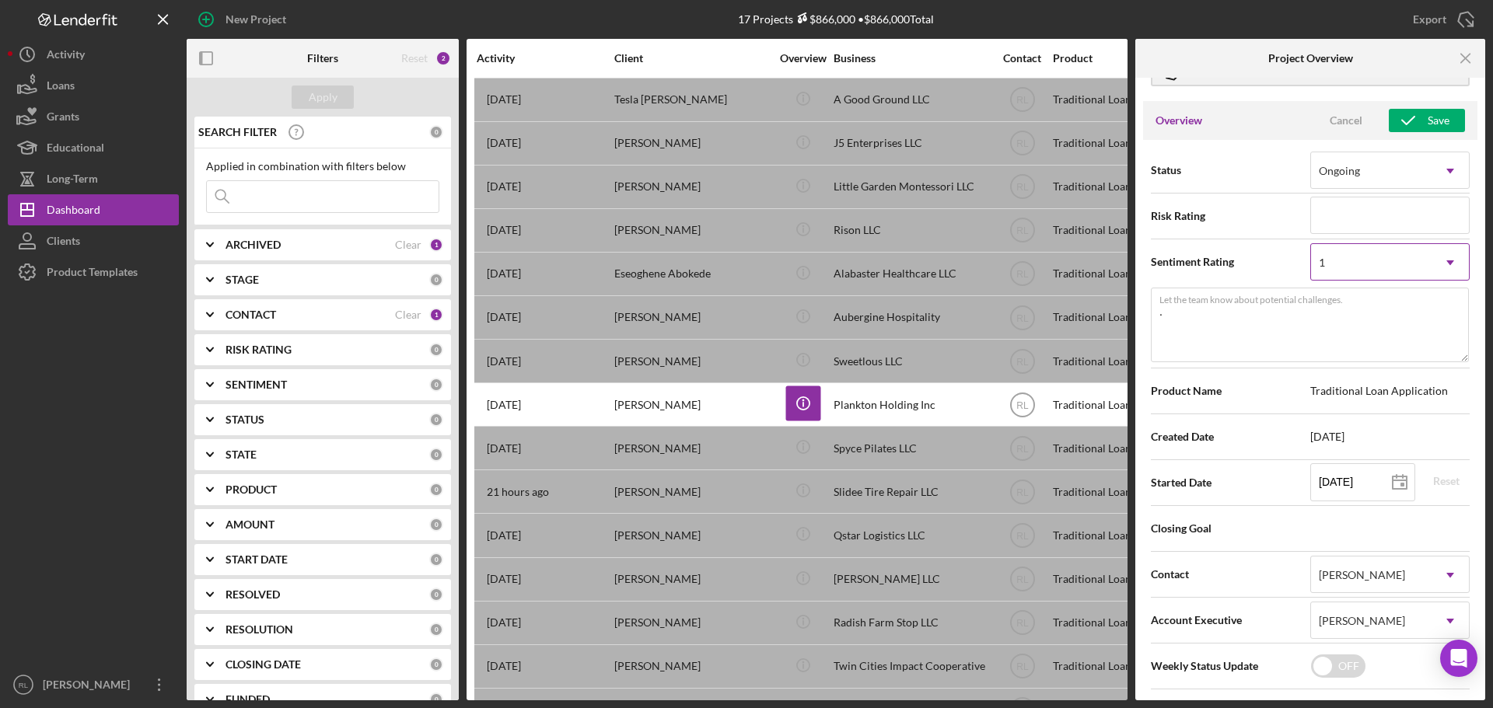
scroll to position [78, 0]
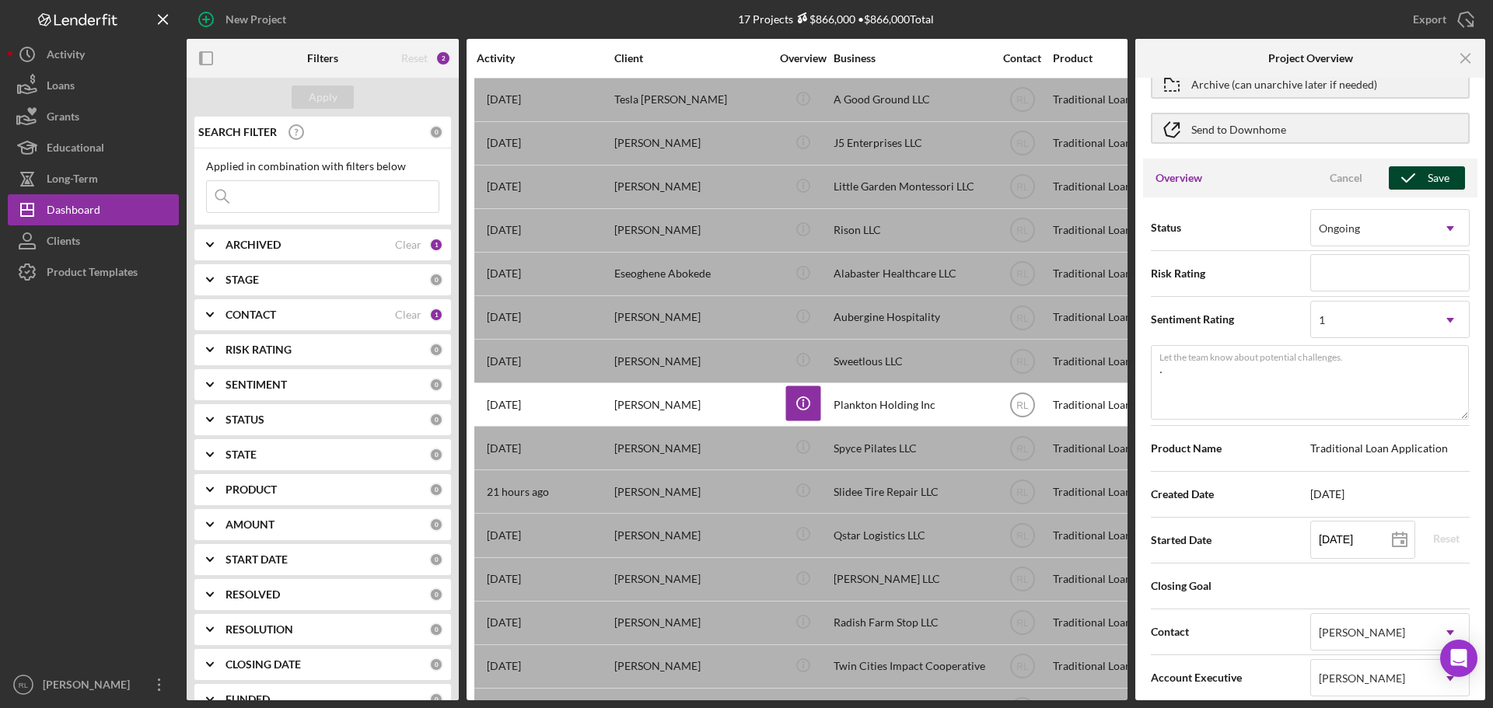
click at [1420, 178] on icon "button" at bounding box center [1407, 178] width 39 height 39
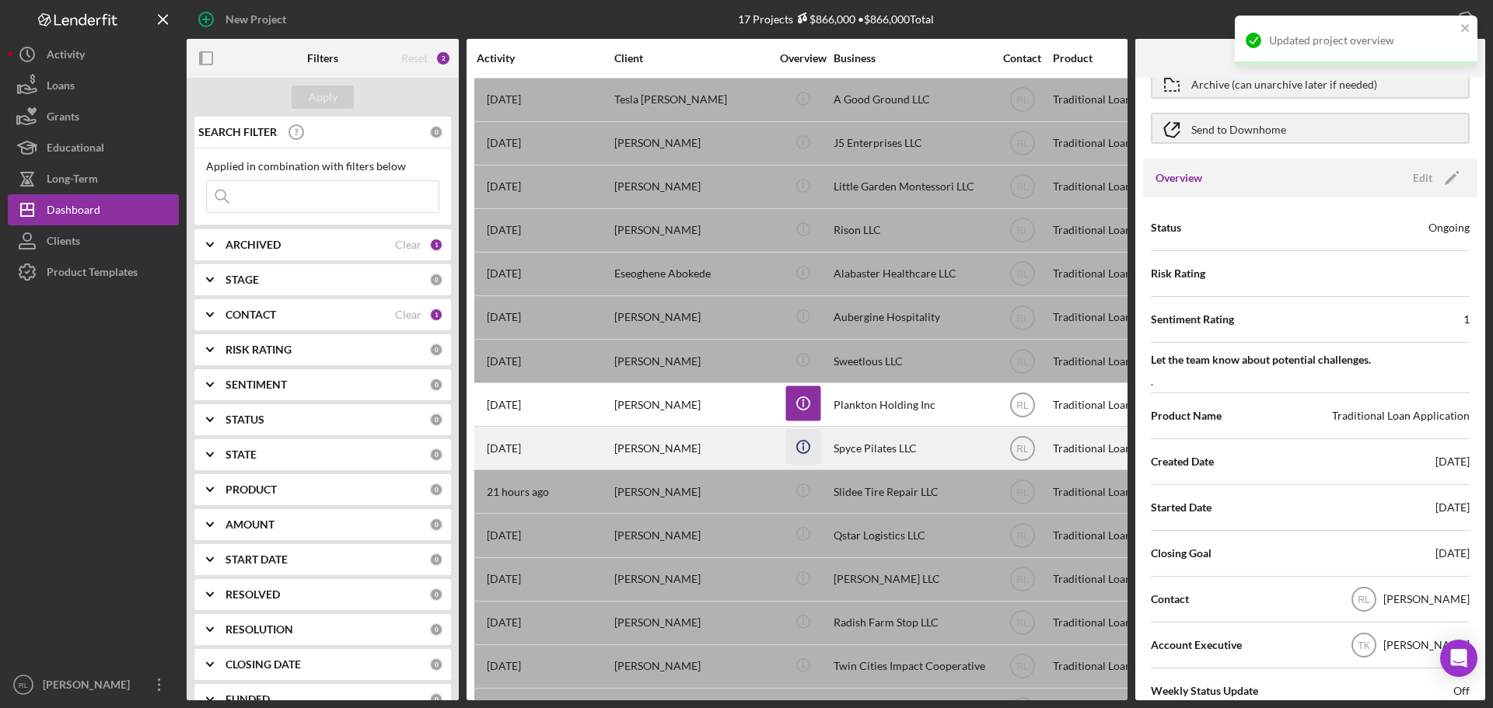
click at [799, 451] on icon "Icon/Info" at bounding box center [802, 447] width 35 height 35
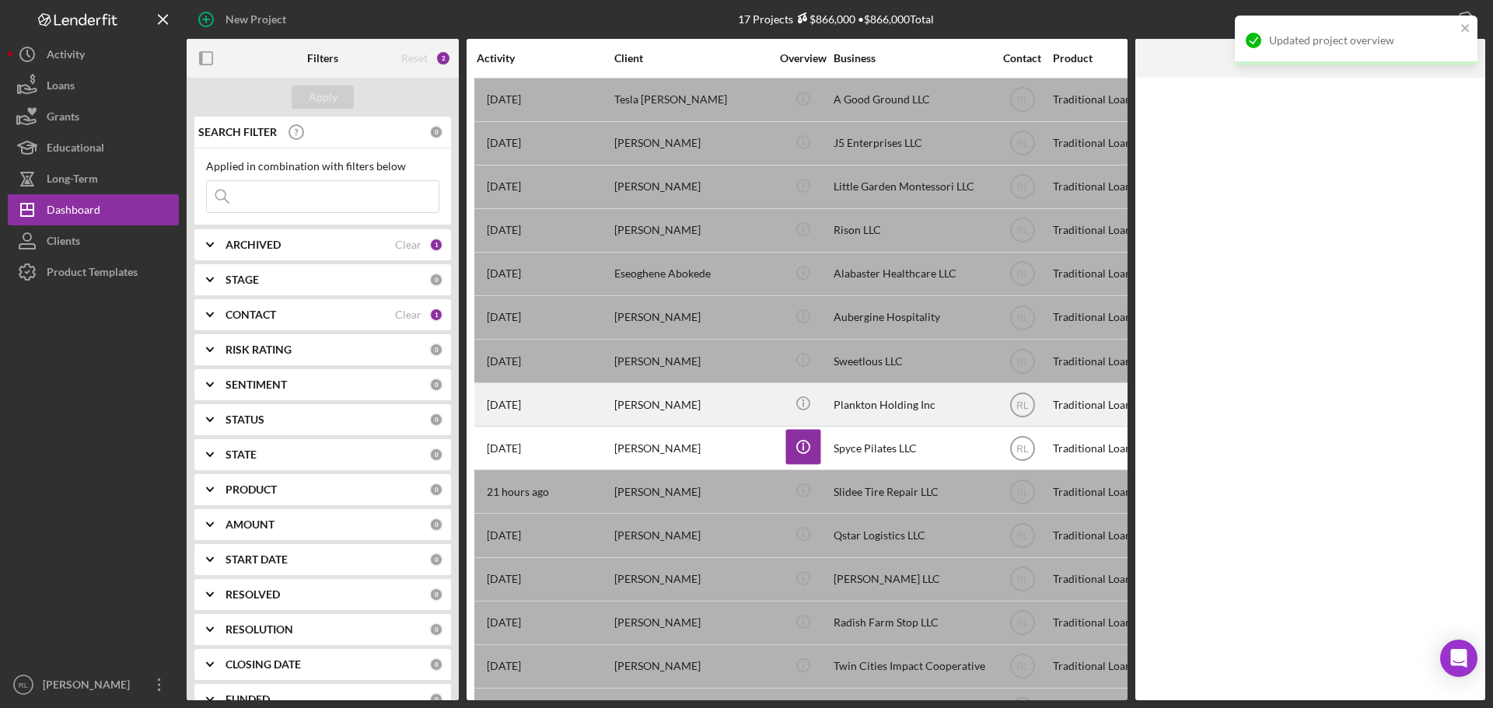
scroll to position [0, 0]
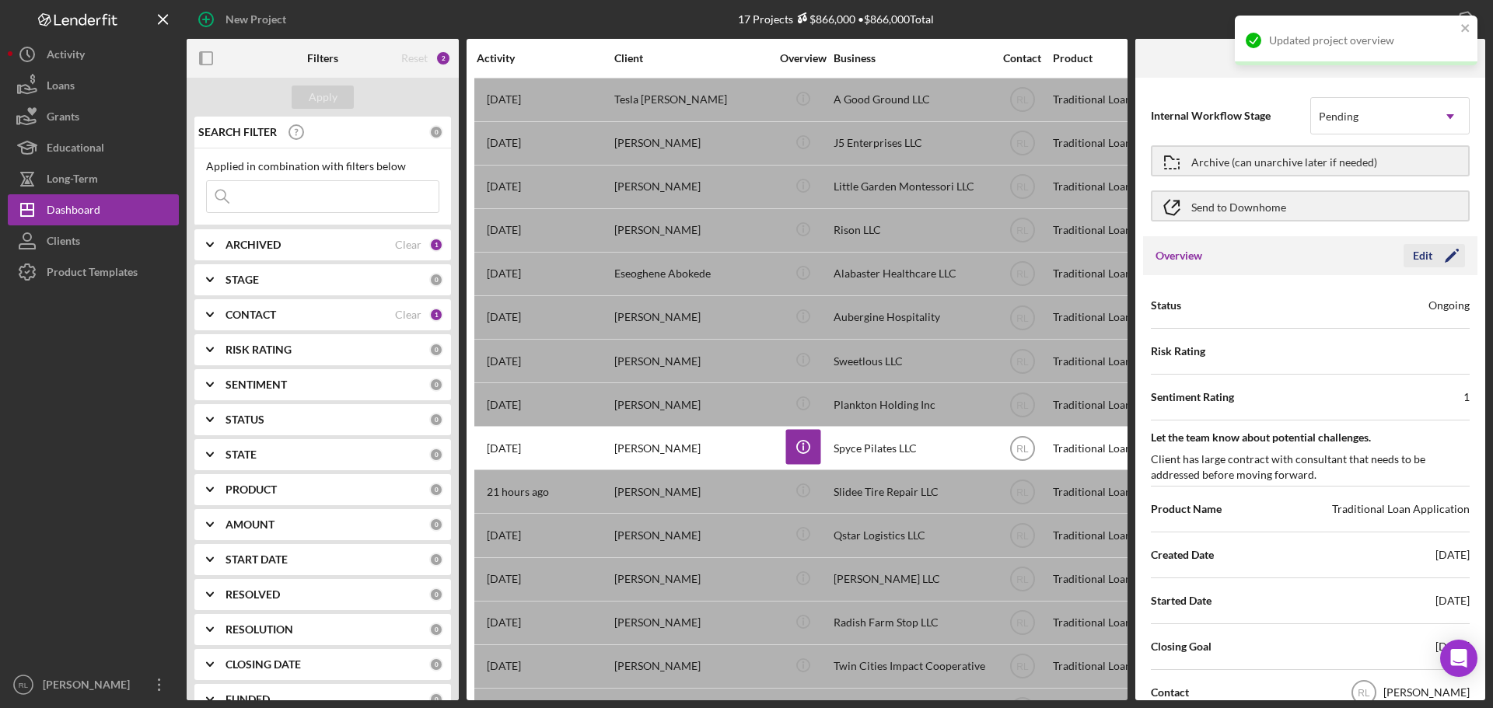
click at [1413, 260] on div "Edit" at bounding box center [1422, 255] width 19 height 23
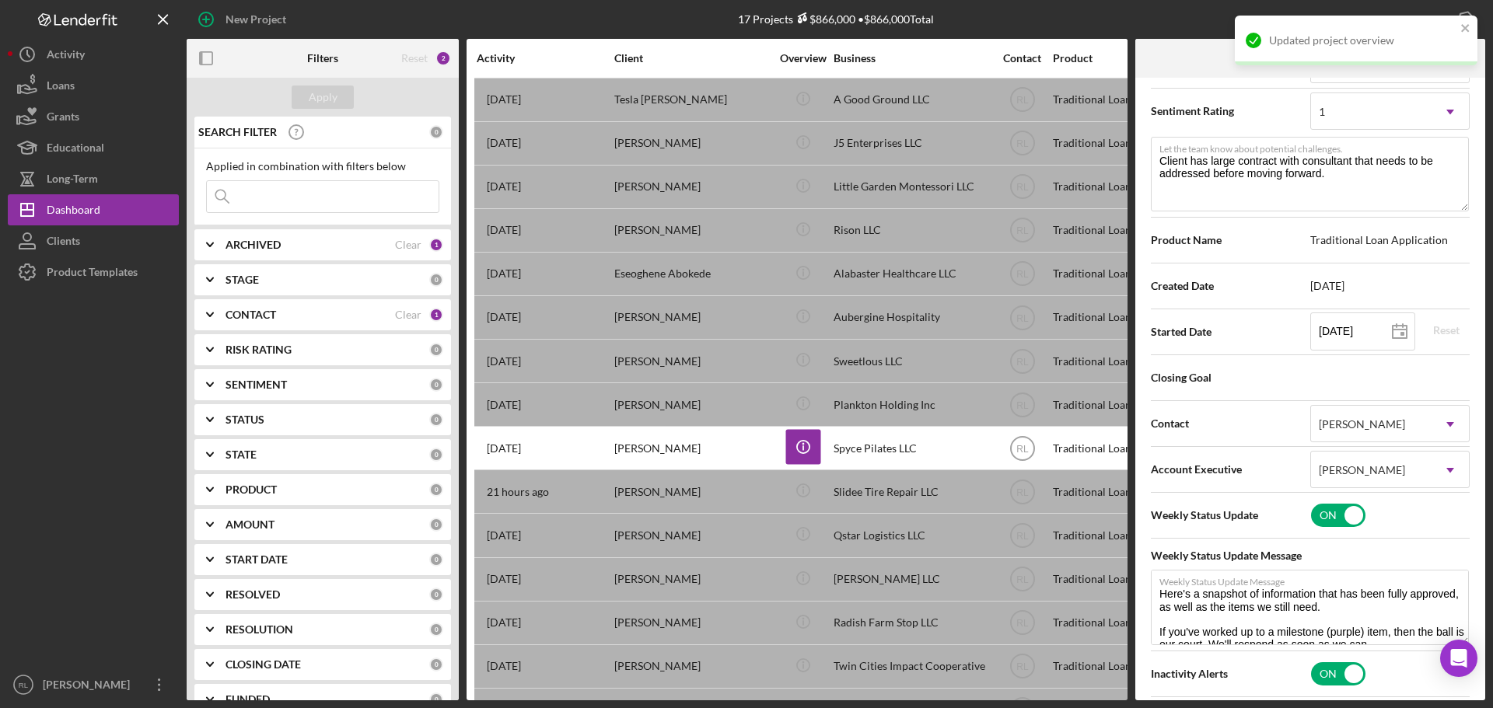
scroll to position [311, 0]
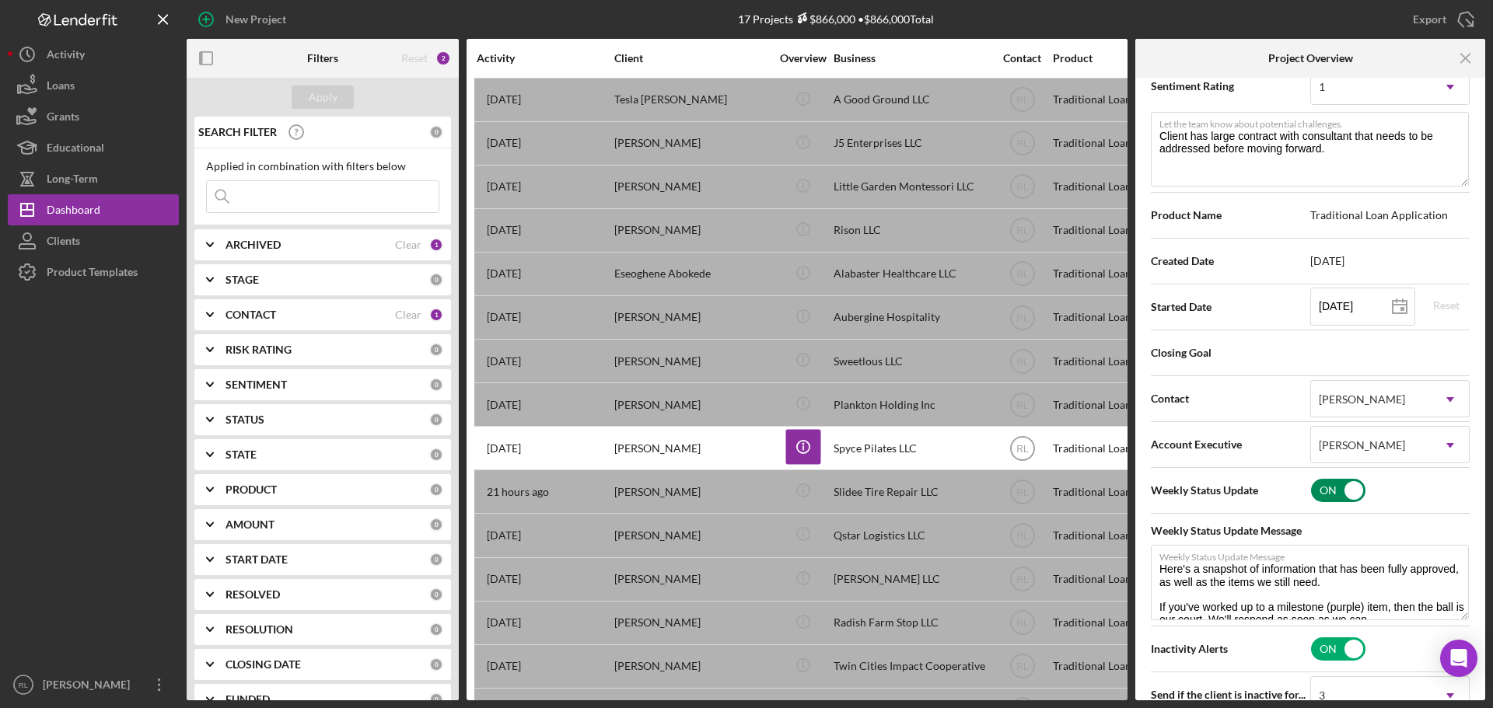
click at [1335, 487] on input "checkbox" at bounding box center [1338, 490] width 54 height 23
checkbox input "false"
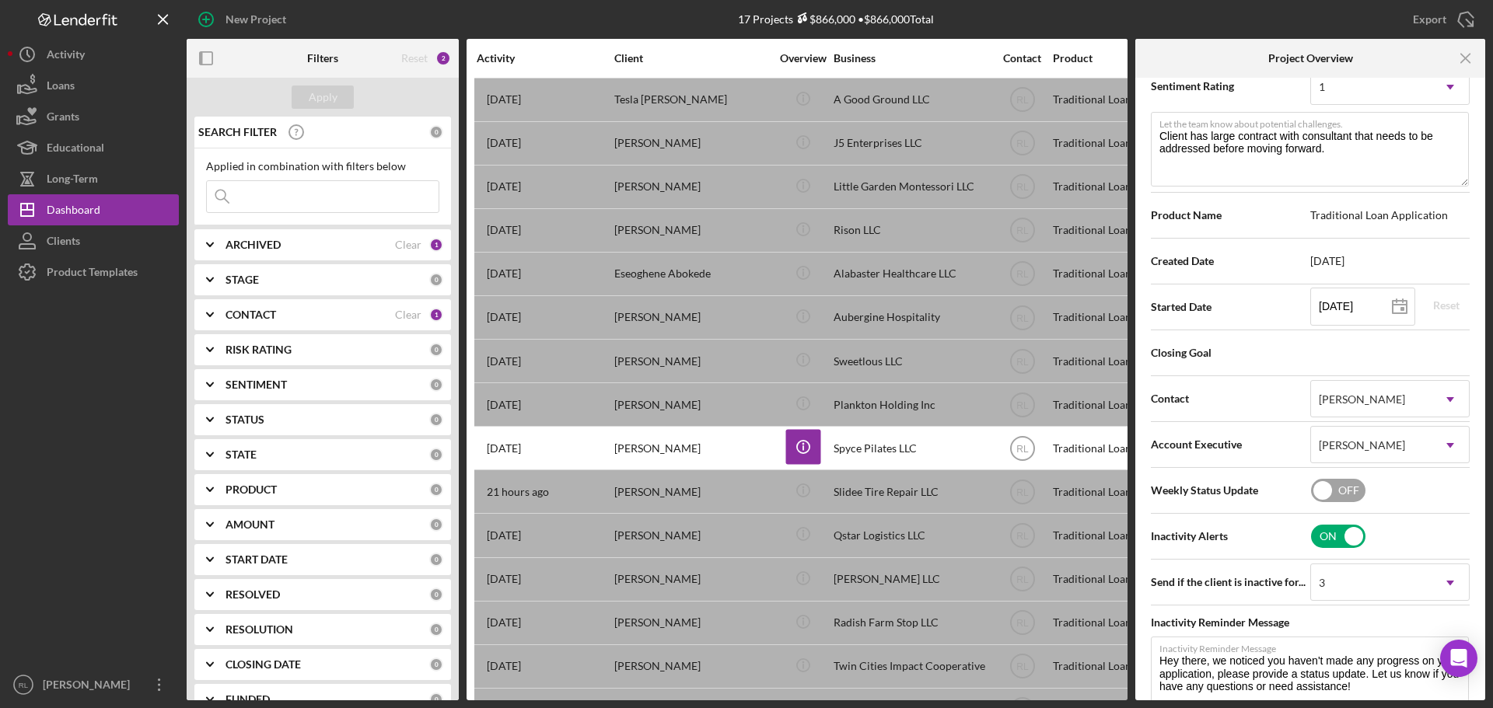
drag, startPoint x: 1336, startPoint y: 534, endPoint x: 1304, endPoint y: 533, distance: 32.7
click at [1336, 533] on input "checkbox" at bounding box center [1338, 536] width 54 height 23
checkbox input "false"
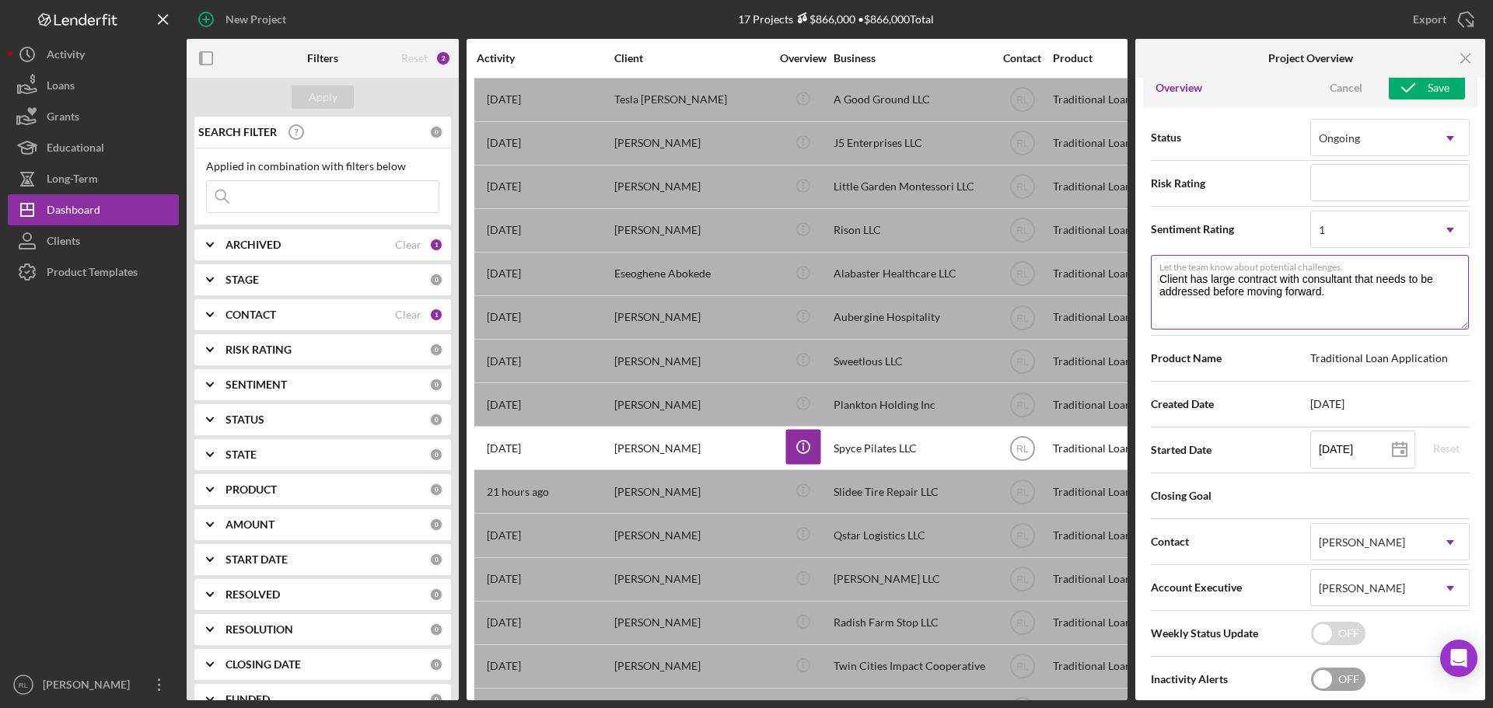
scroll to position [0, 0]
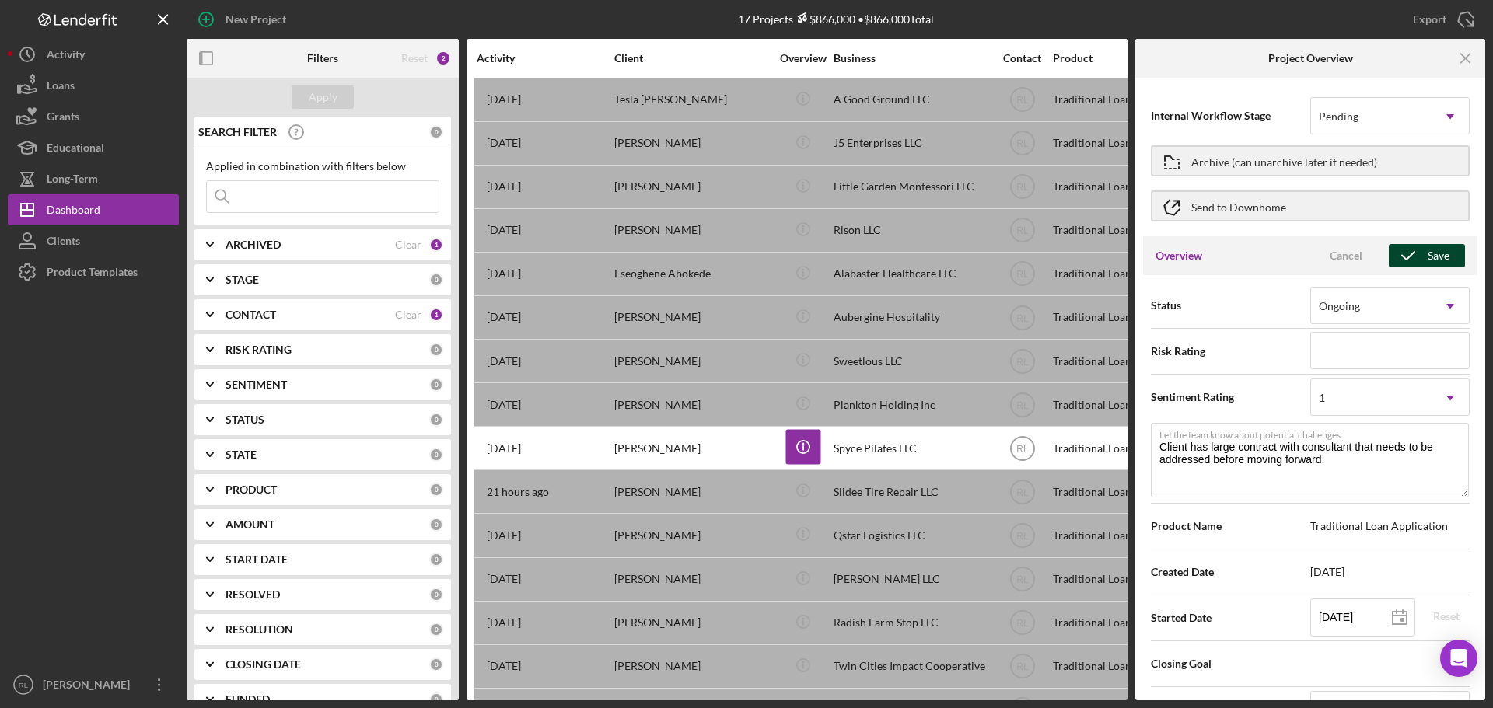
click at [1420, 256] on icon "button" at bounding box center [1407, 255] width 39 height 39
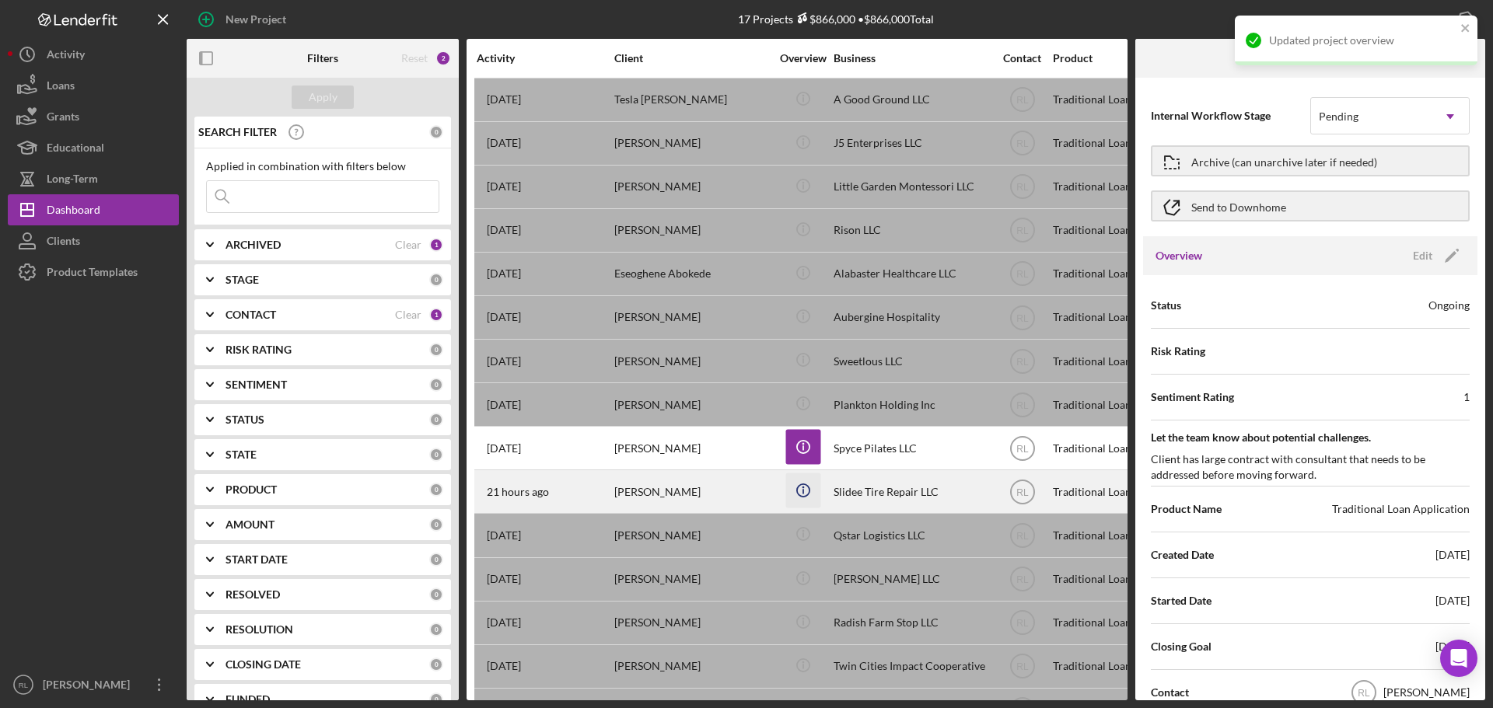
click at [808, 487] on icon "Icon/Info" at bounding box center [802, 490] width 35 height 35
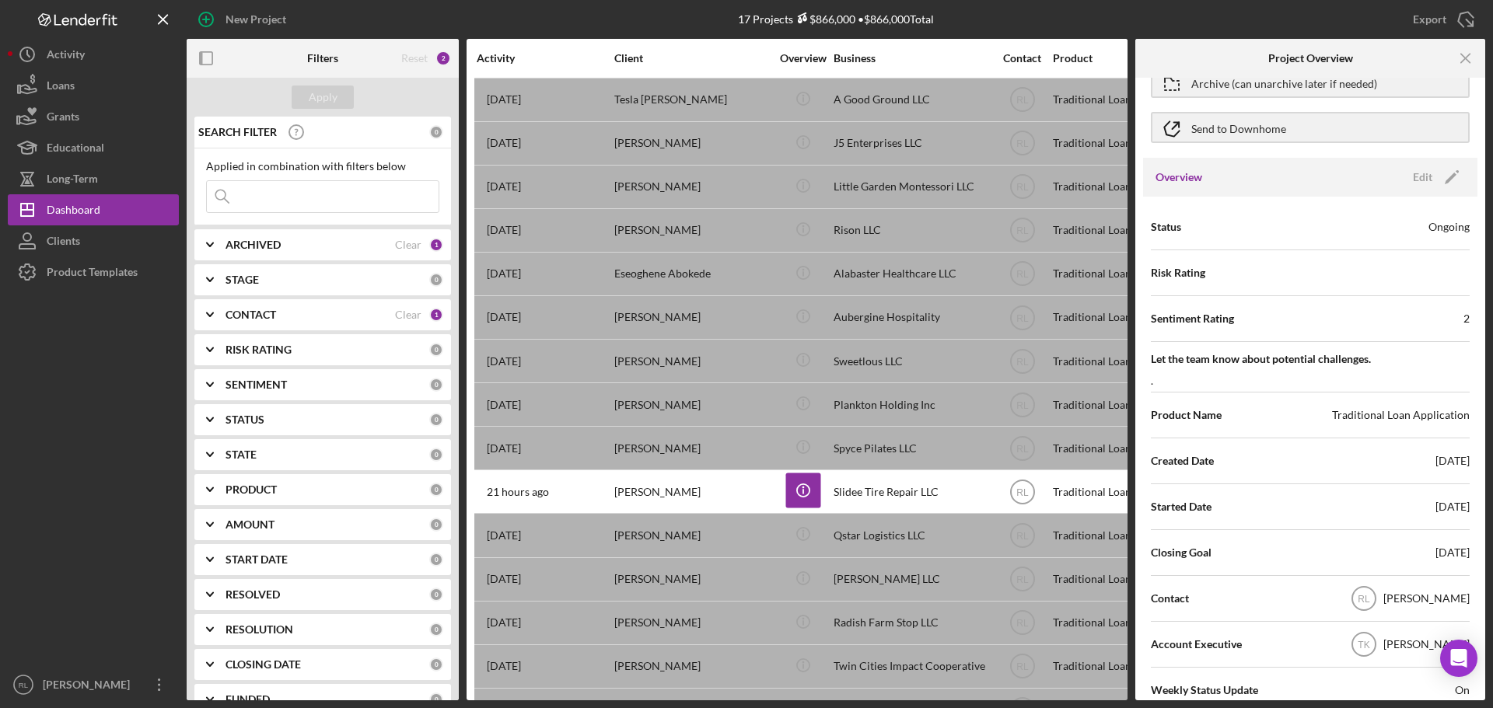
scroll to position [78, 0]
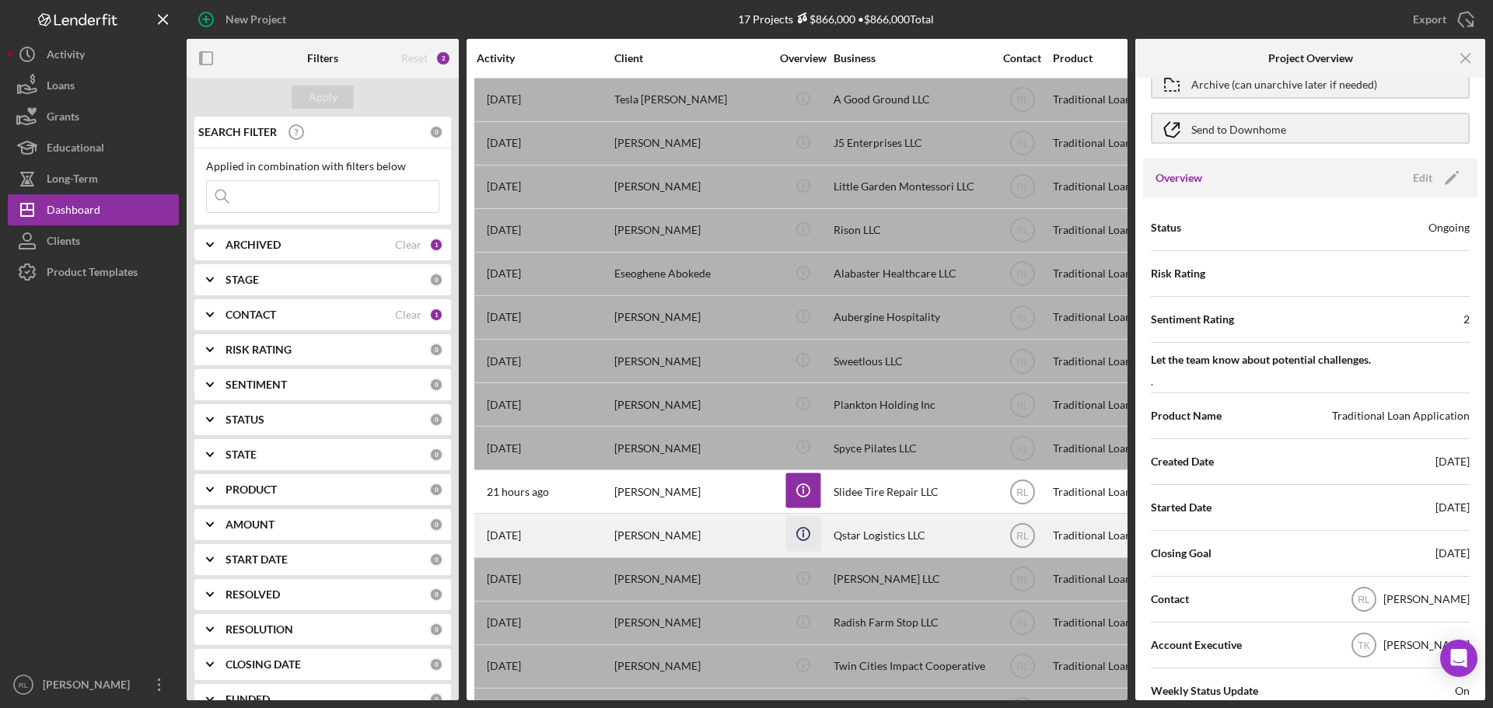
click at [802, 534] on icon "Icon/Info" at bounding box center [802, 534] width 35 height 35
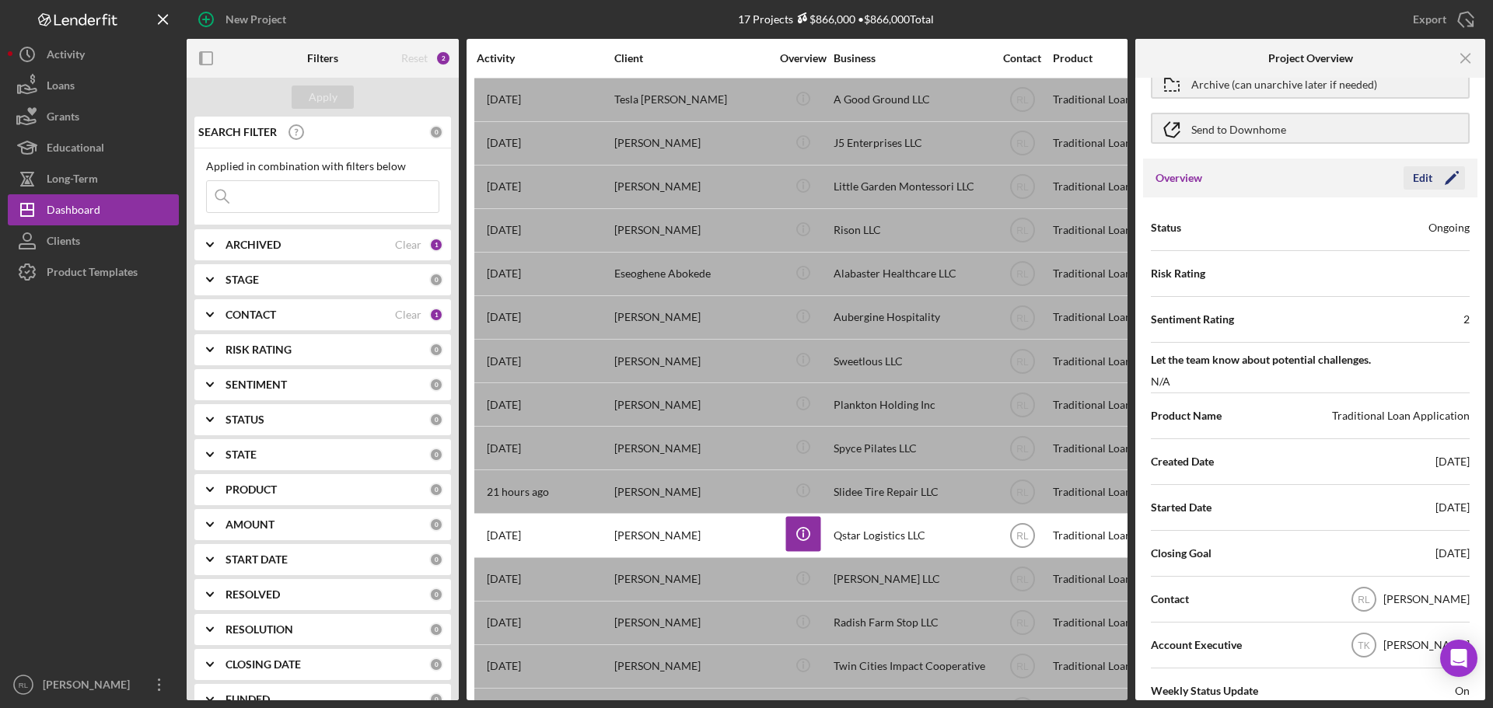
click at [1443, 167] on icon "Icon/Edit" at bounding box center [1451, 178] width 39 height 39
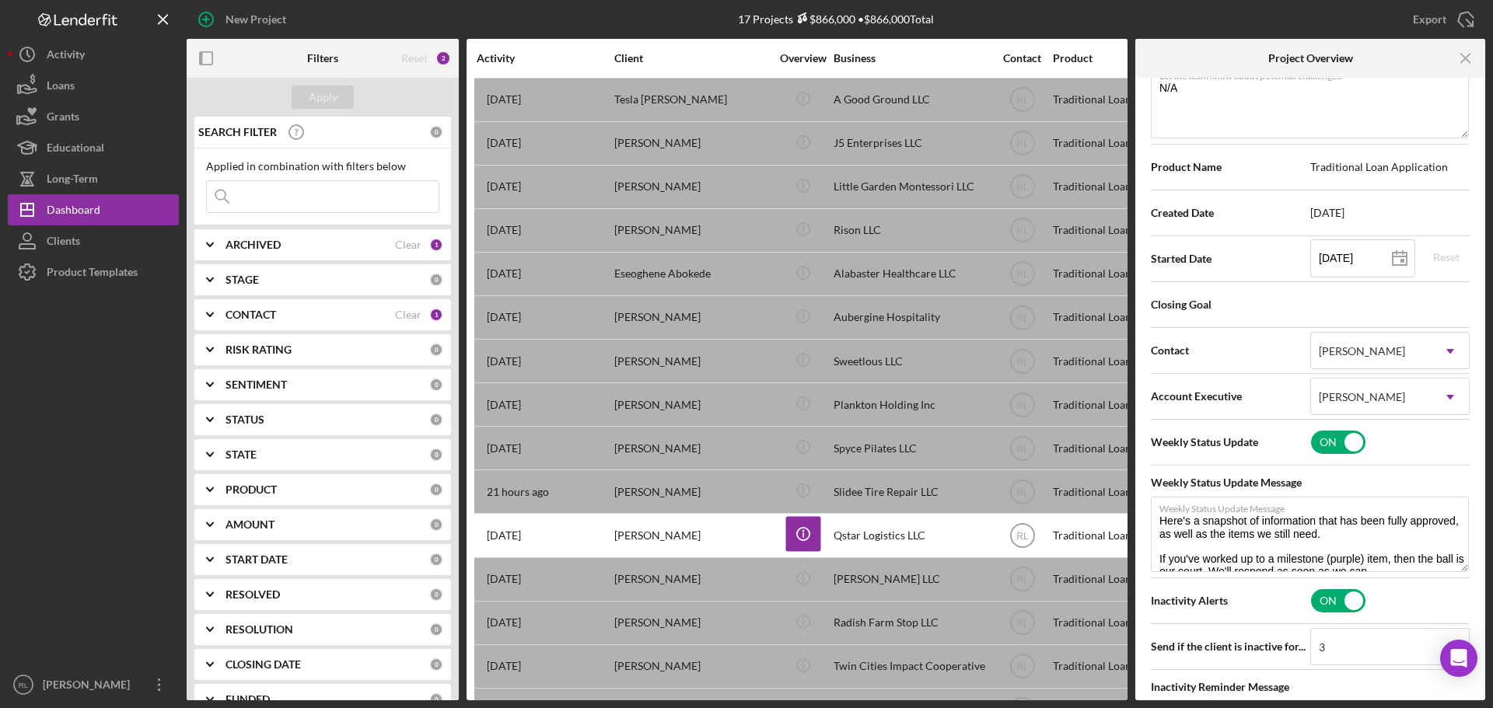
scroll to position [389, 0]
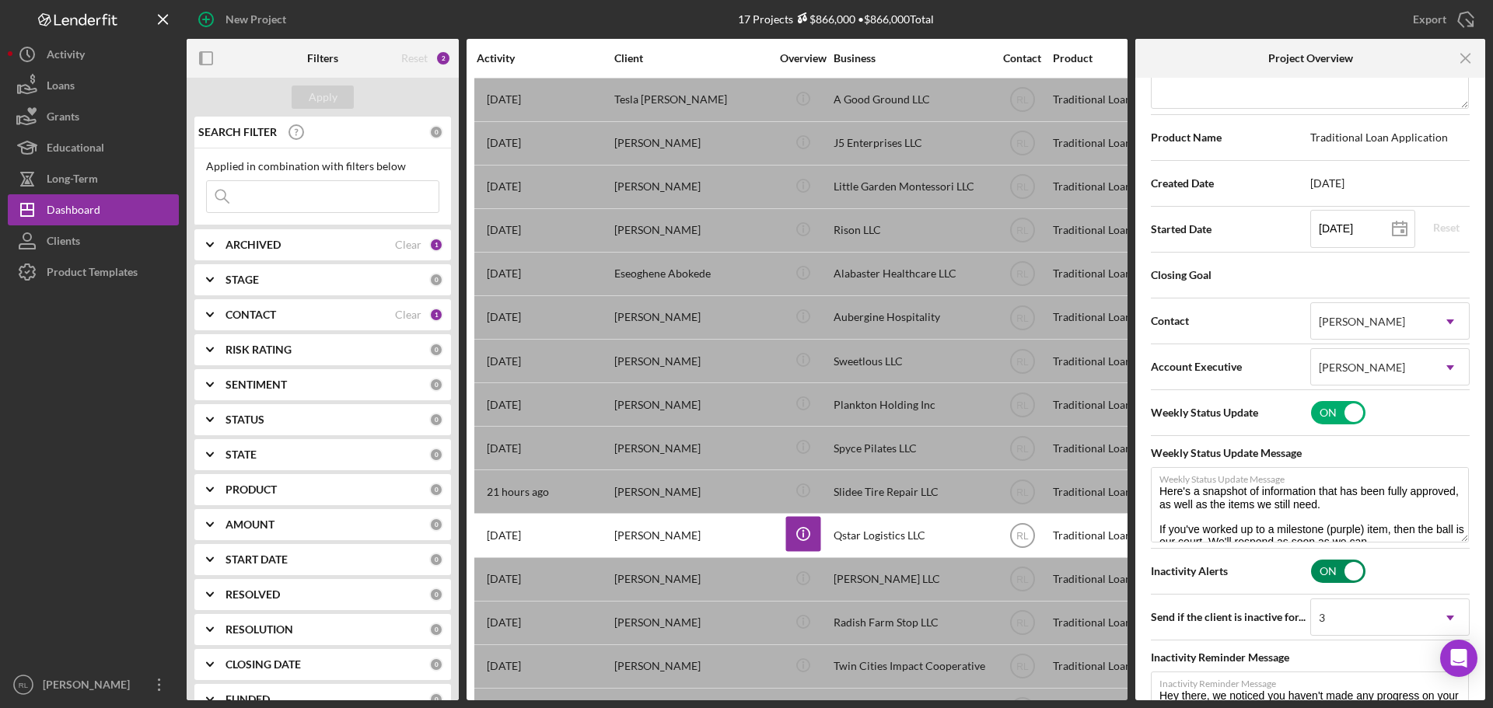
click at [1327, 574] on input "checkbox" at bounding box center [1338, 571] width 54 height 23
checkbox input "false"
type textarea "Here's a snapshot of information that has been fully approved, as well as the i…"
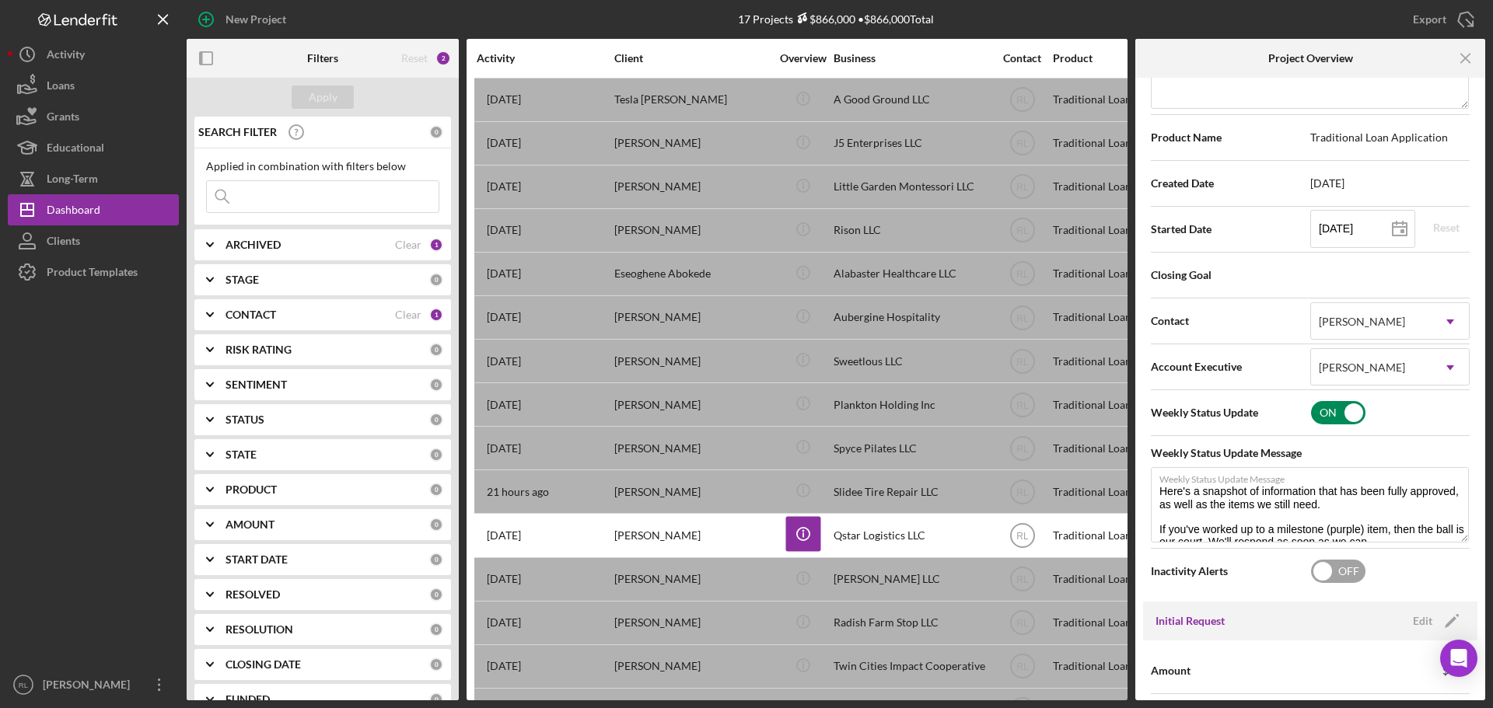
click at [1337, 412] on input "checkbox" at bounding box center [1338, 412] width 54 height 23
checkbox input "false"
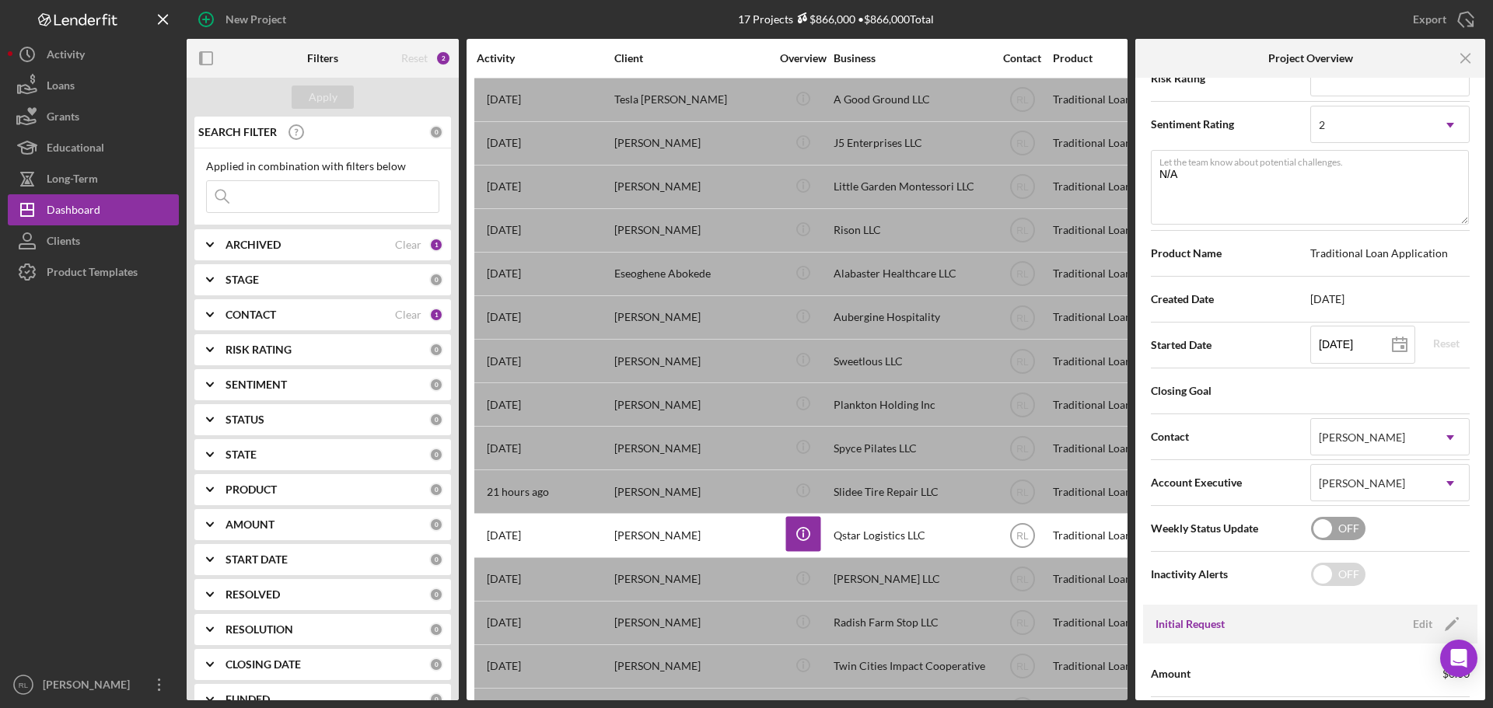
scroll to position [0, 0]
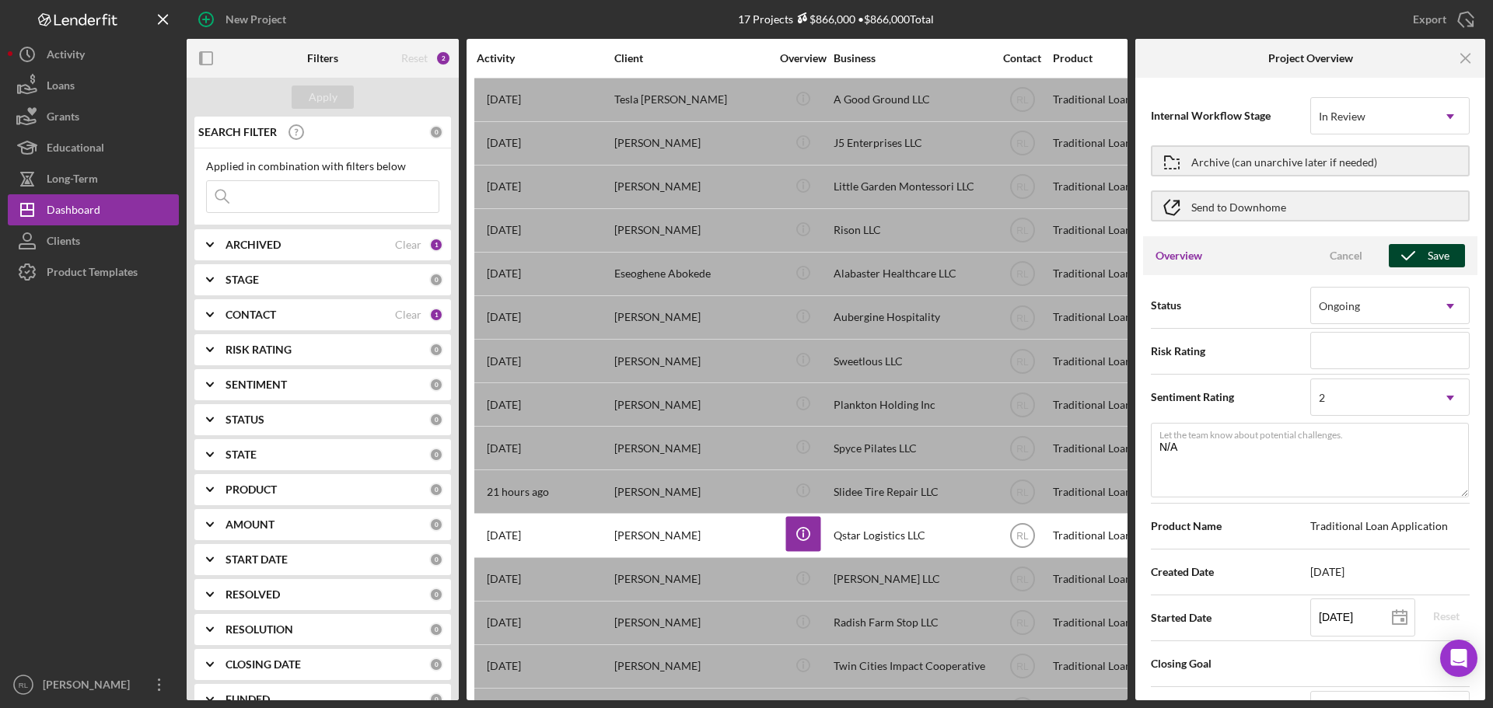
click at [1427, 259] on div "Save" at bounding box center [1438, 255] width 22 height 23
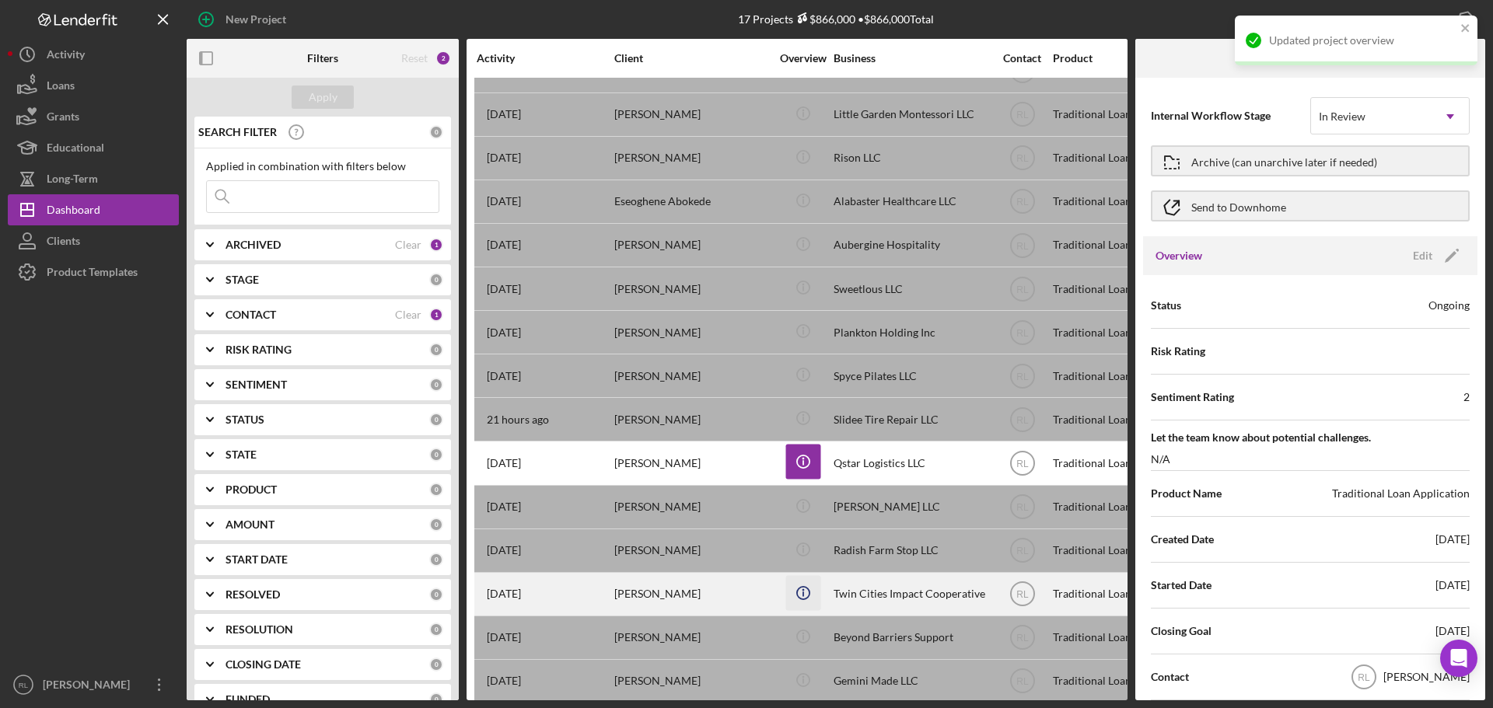
scroll to position [138, 0]
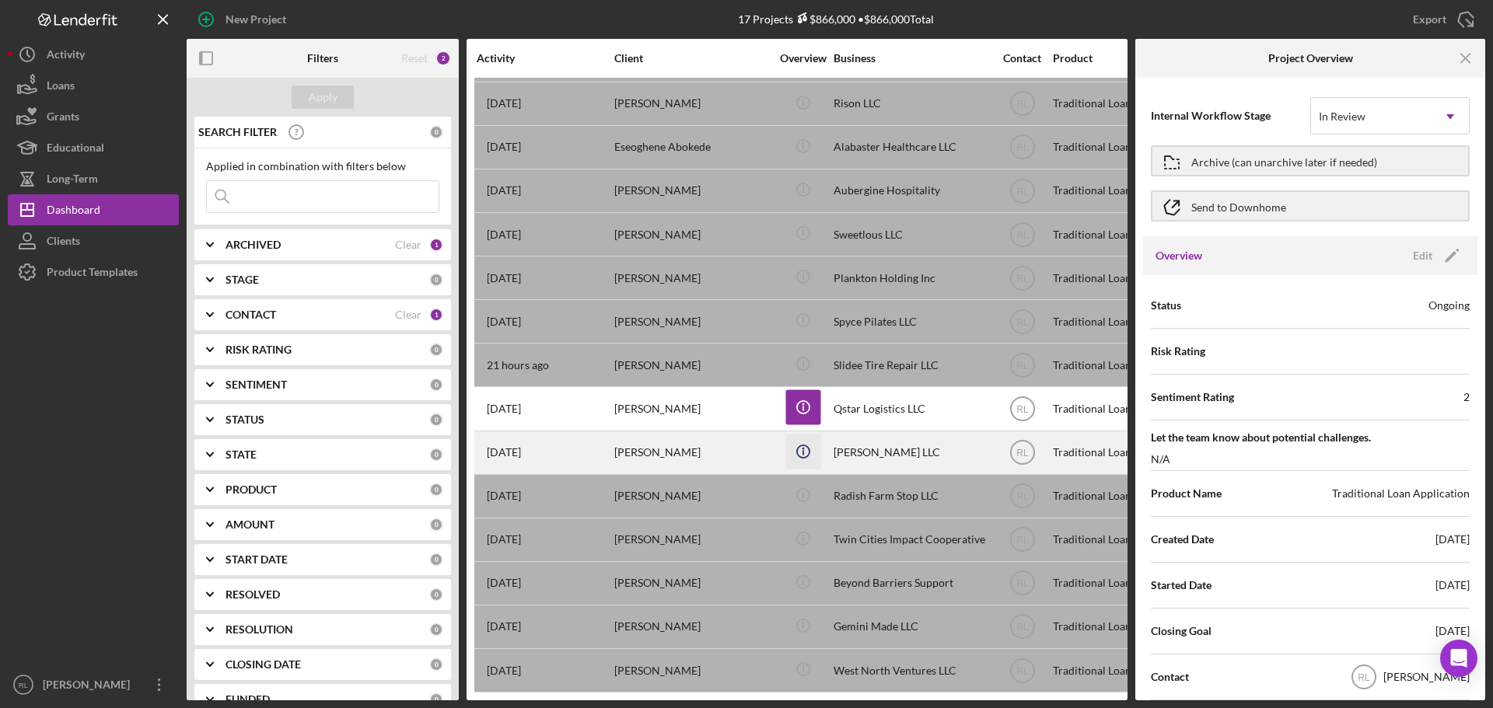
click at [797, 435] on icon "Icon/Info" at bounding box center [802, 451] width 35 height 35
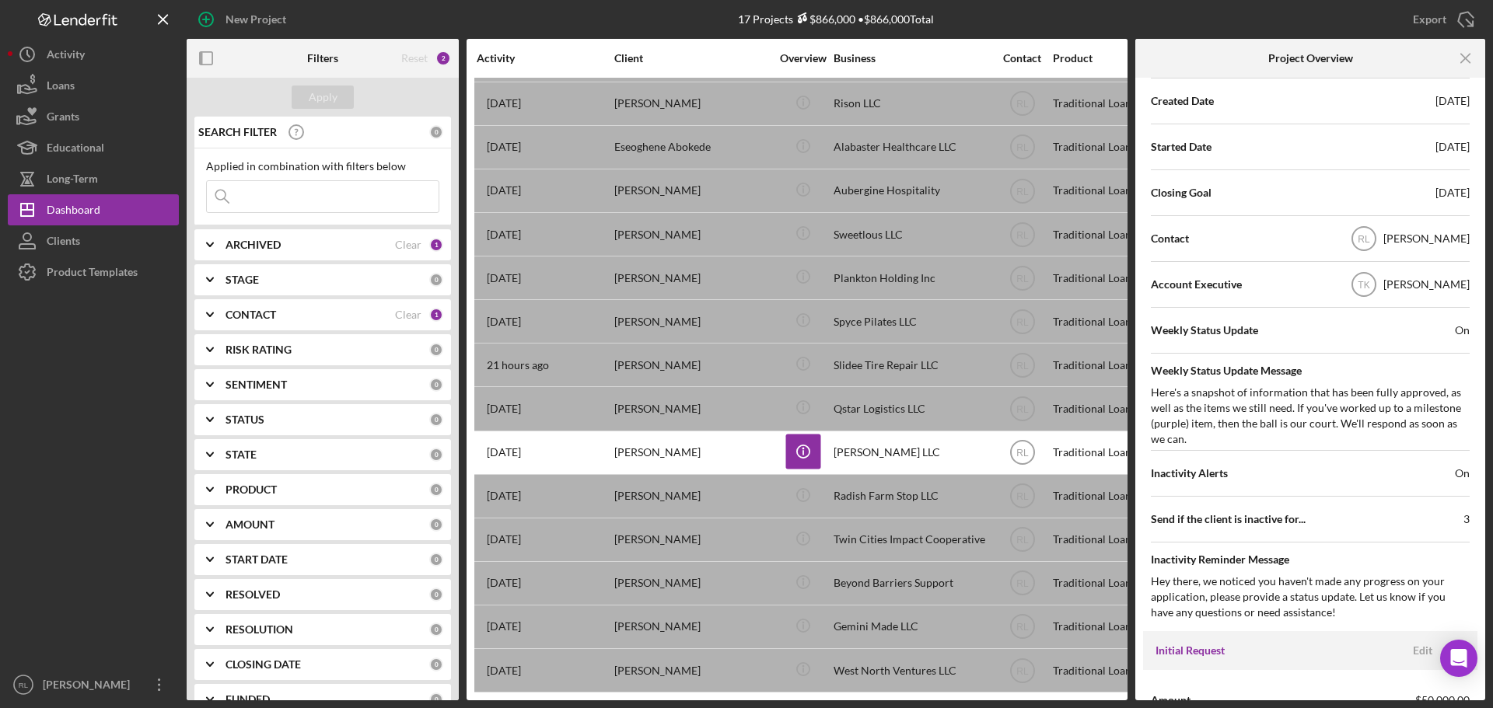
scroll to position [466, 0]
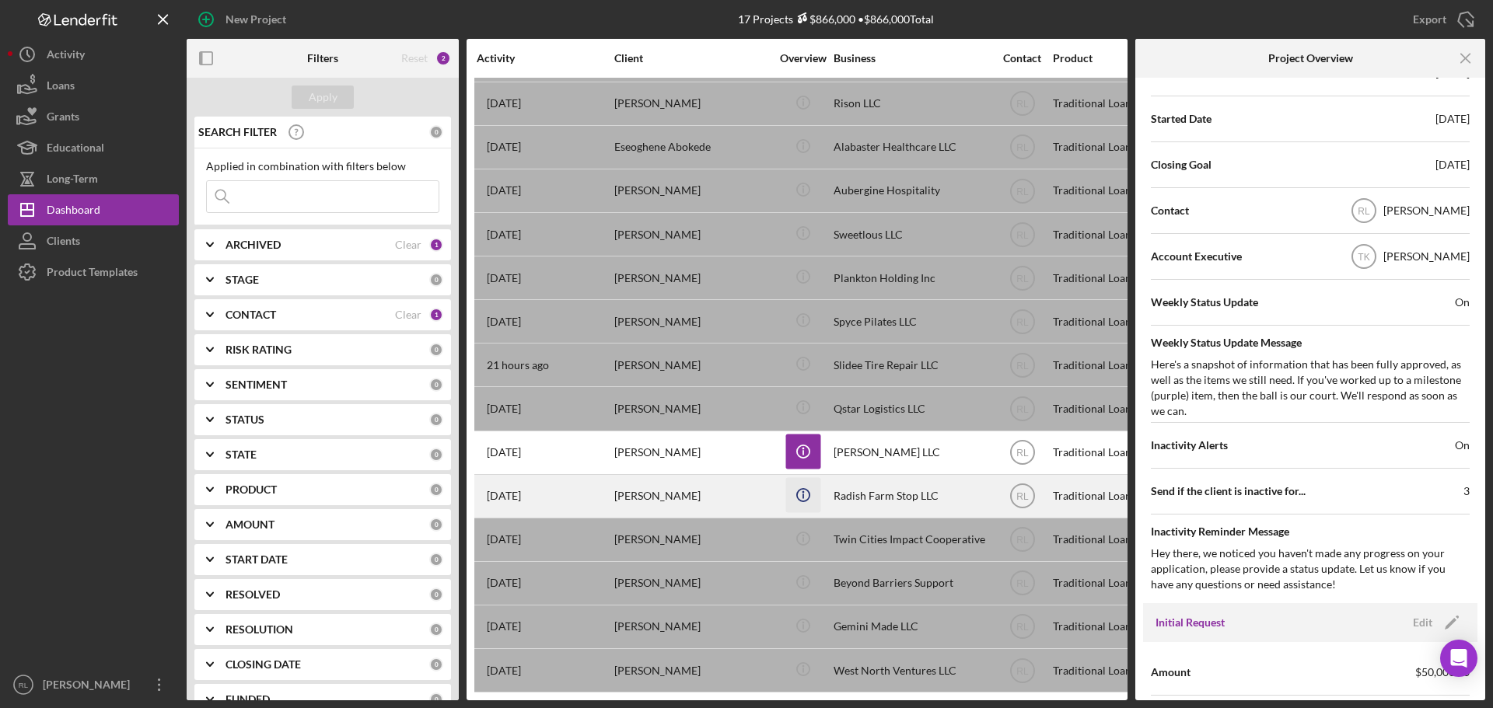
click at [793, 477] on icon "Icon/Info" at bounding box center [802, 494] width 35 height 35
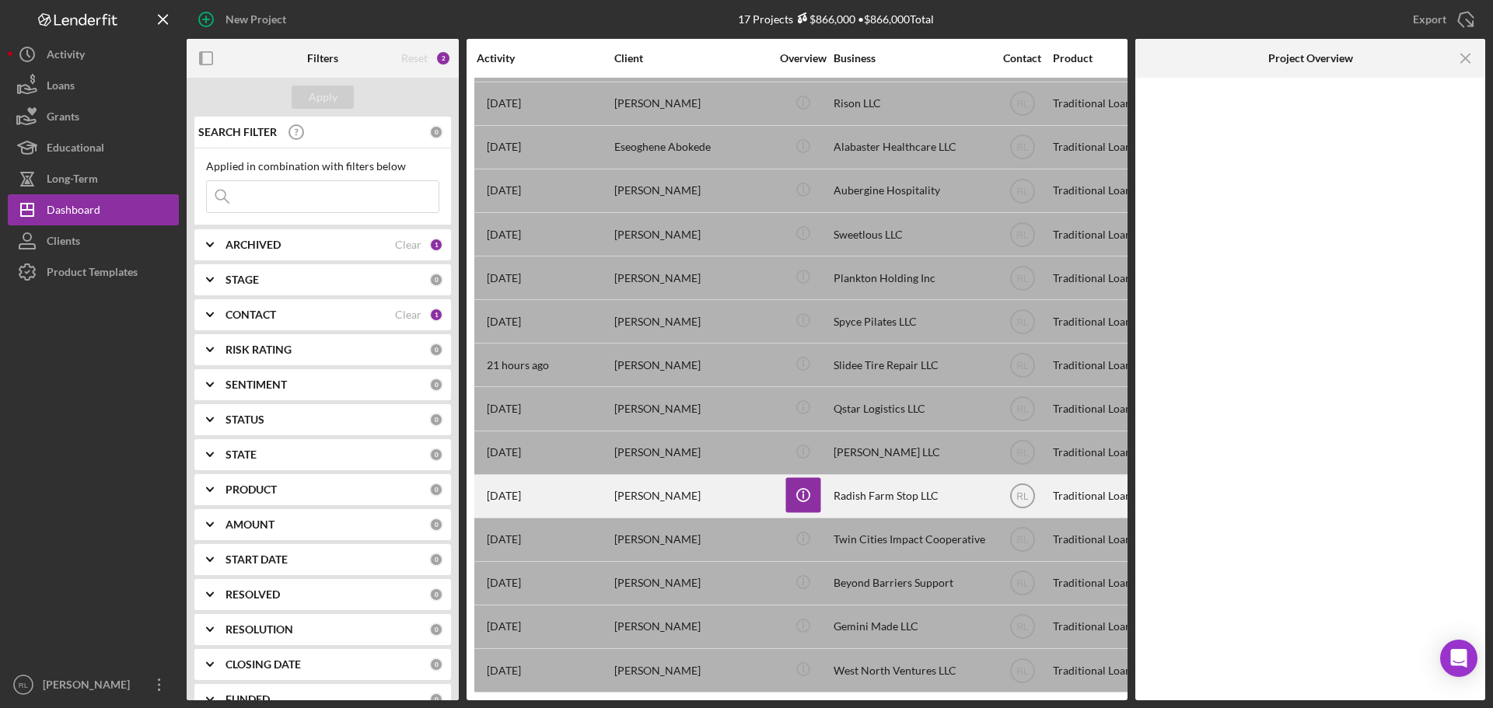
scroll to position [0, 0]
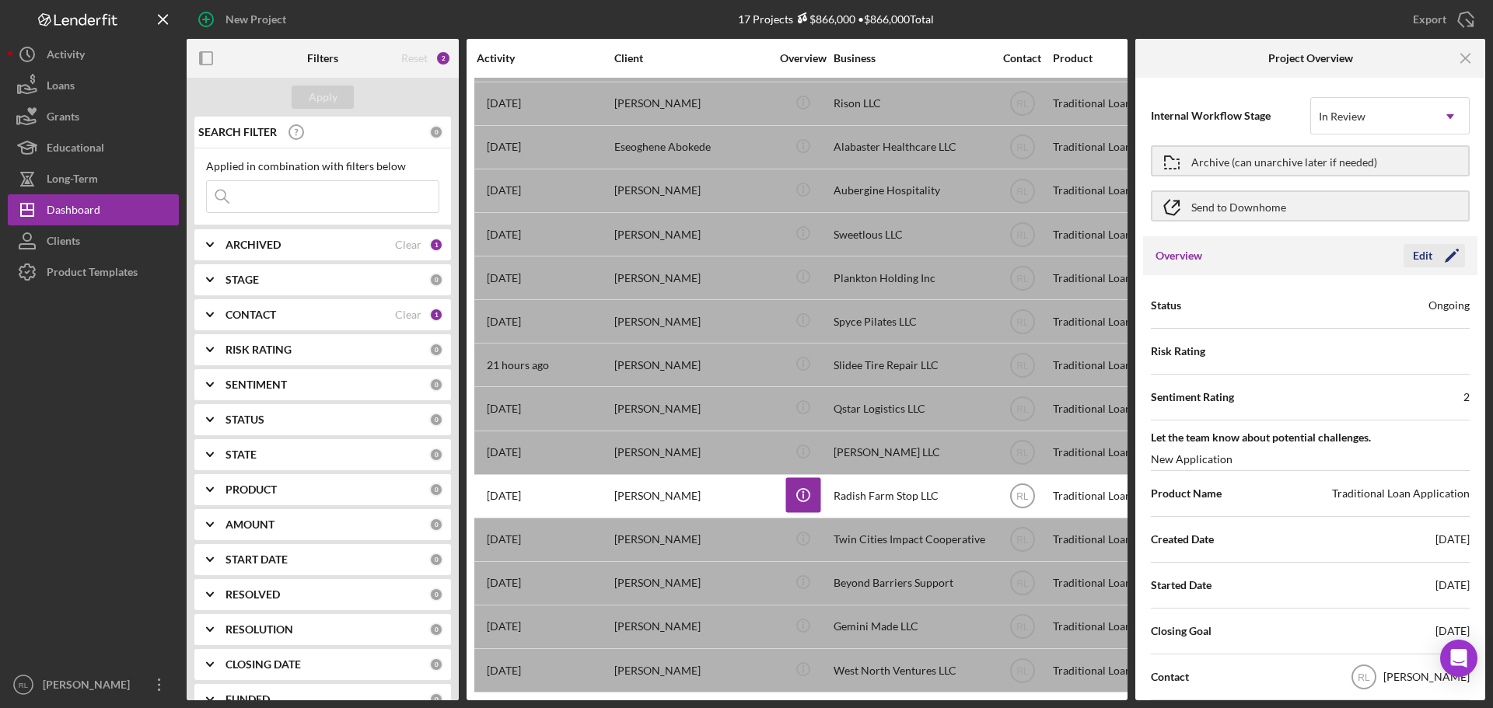
click at [1413, 254] on div "Edit" at bounding box center [1422, 255] width 19 height 23
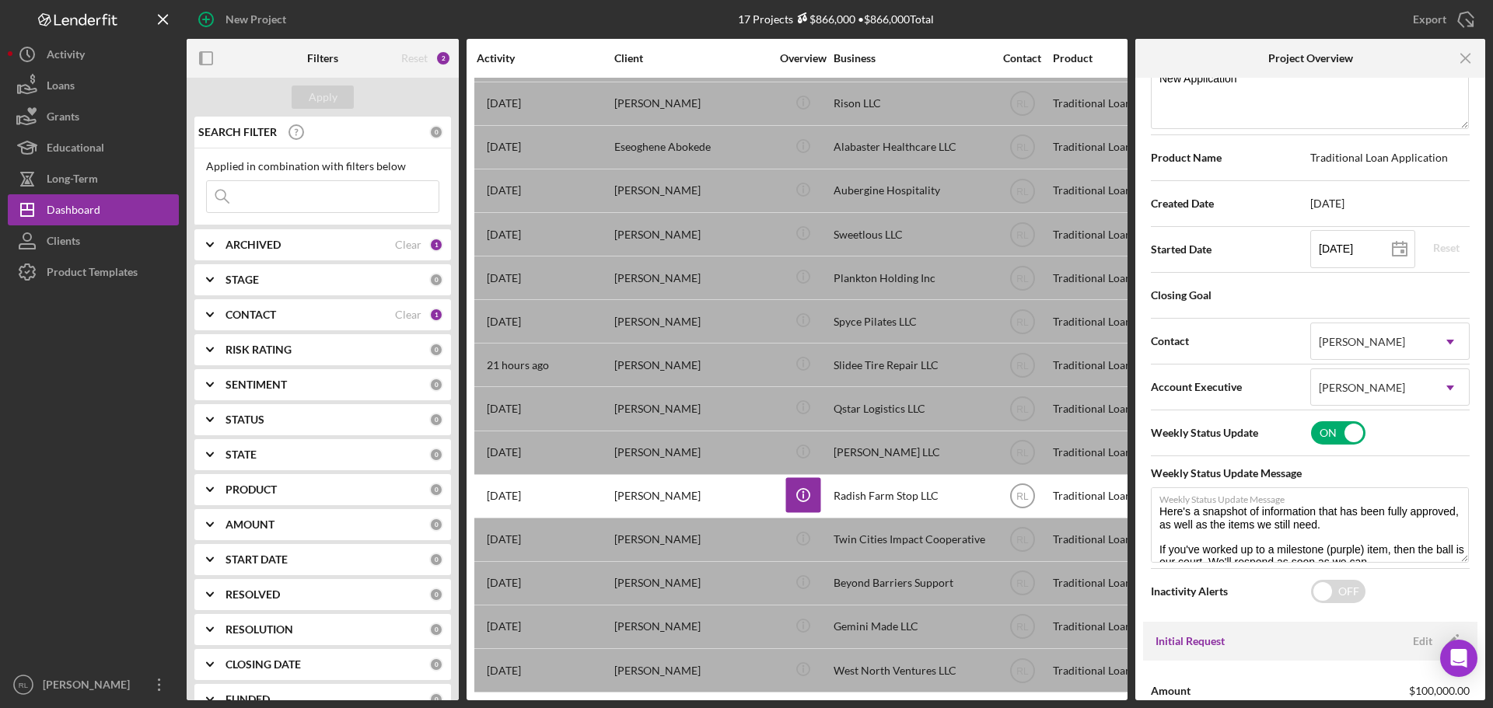
scroll to position [389, 0]
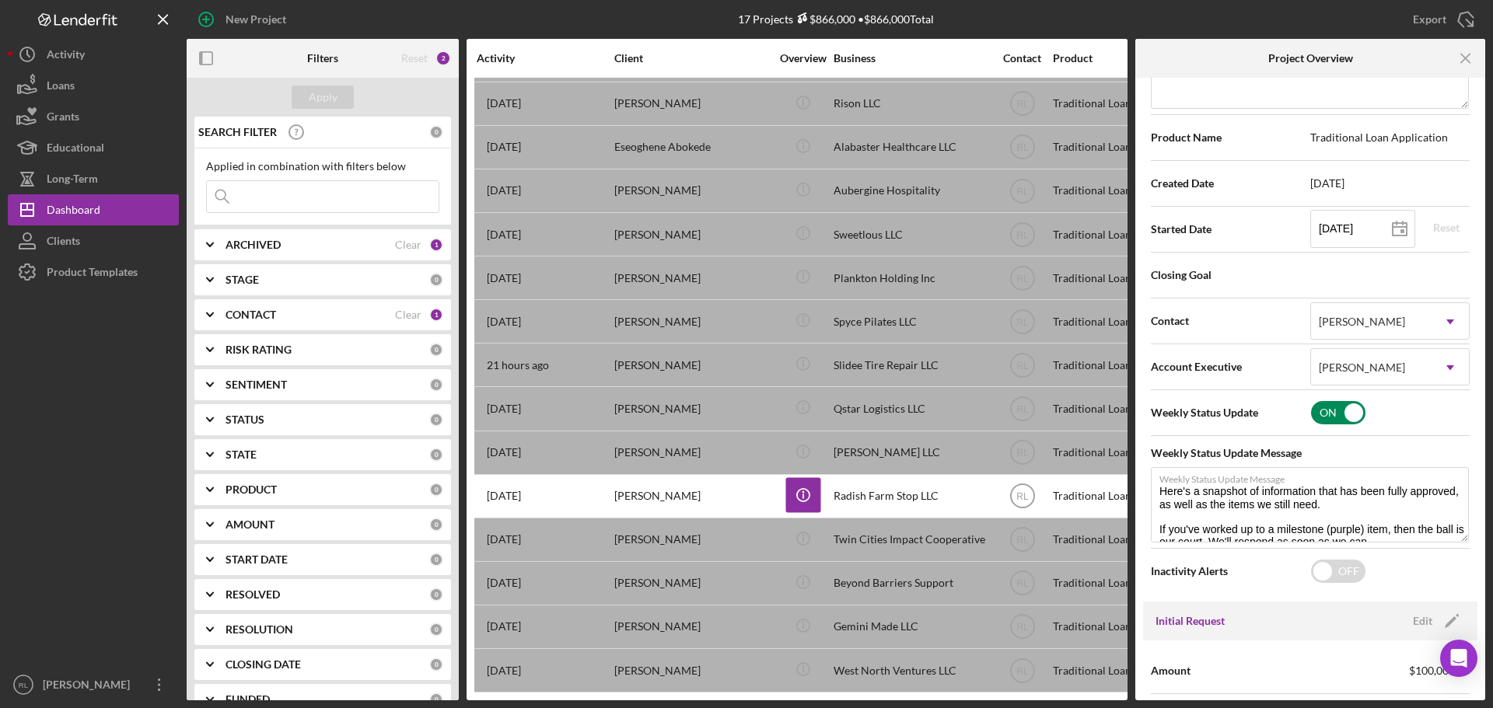
click at [1343, 414] on input "checkbox" at bounding box center [1338, 412] width 54 height 23
checkbox input "false"
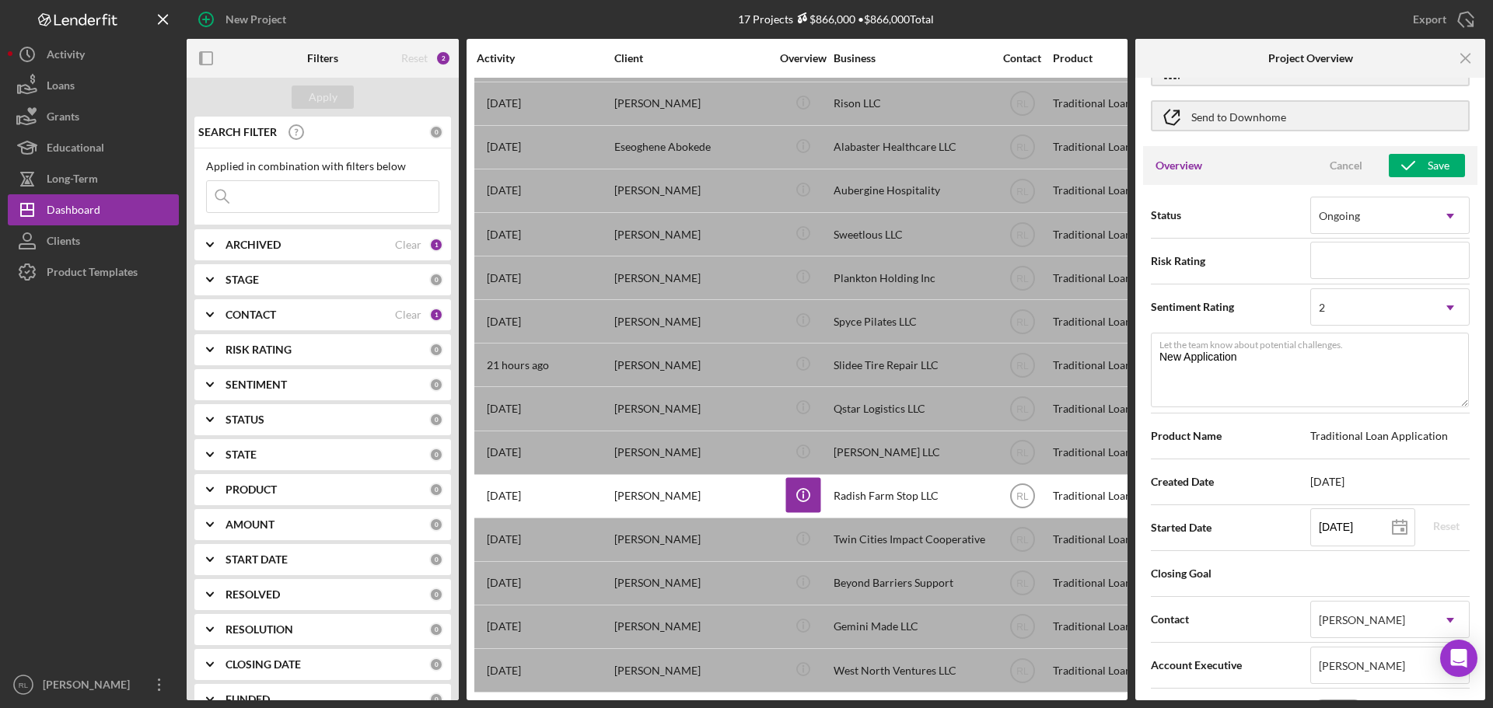
scroll to position [78, 0]
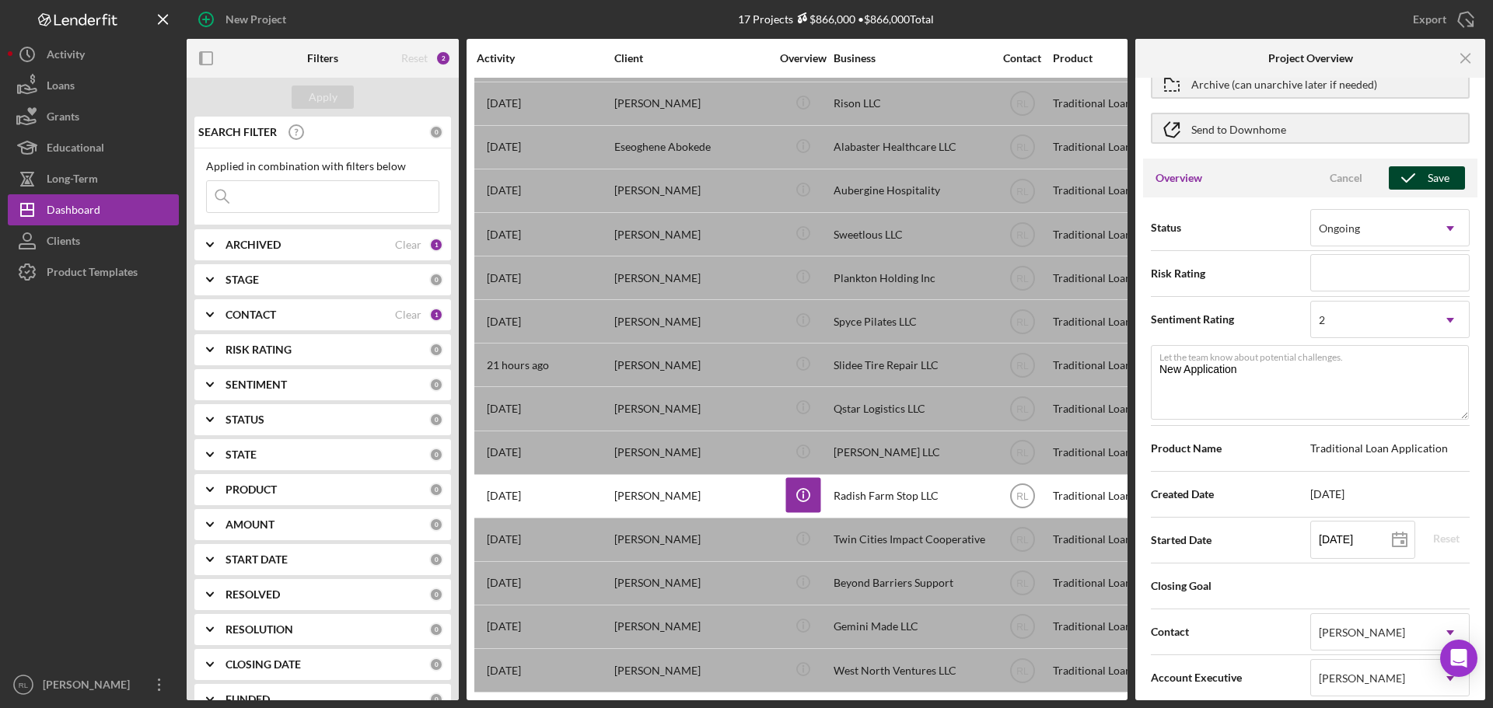
click at [1418, 178] on icon "button" at bounding box center [1407, 178] width 39 height 39
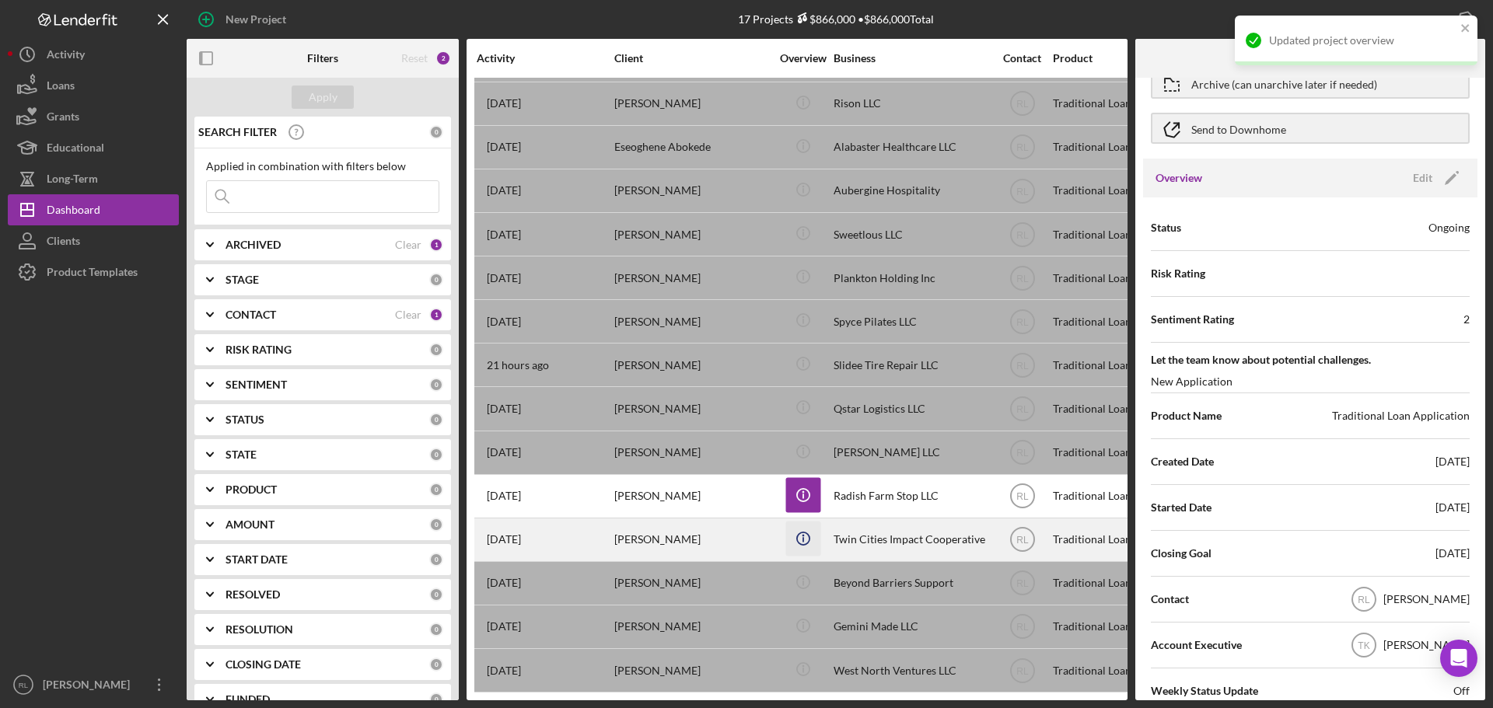
click at [798, 526] on icon "Icon/Info" at bounding box center [802, 538] width 35 height 35
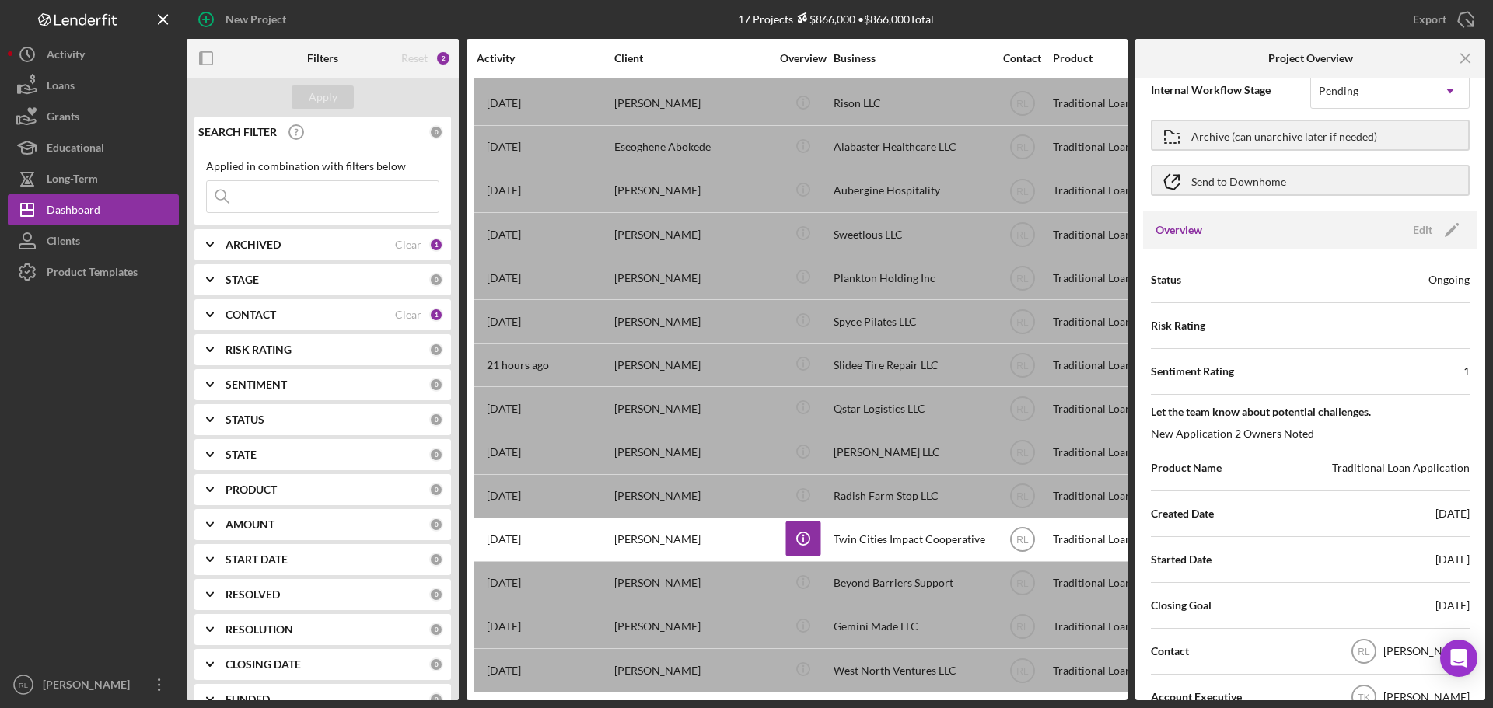
scroll to position [0, 0]
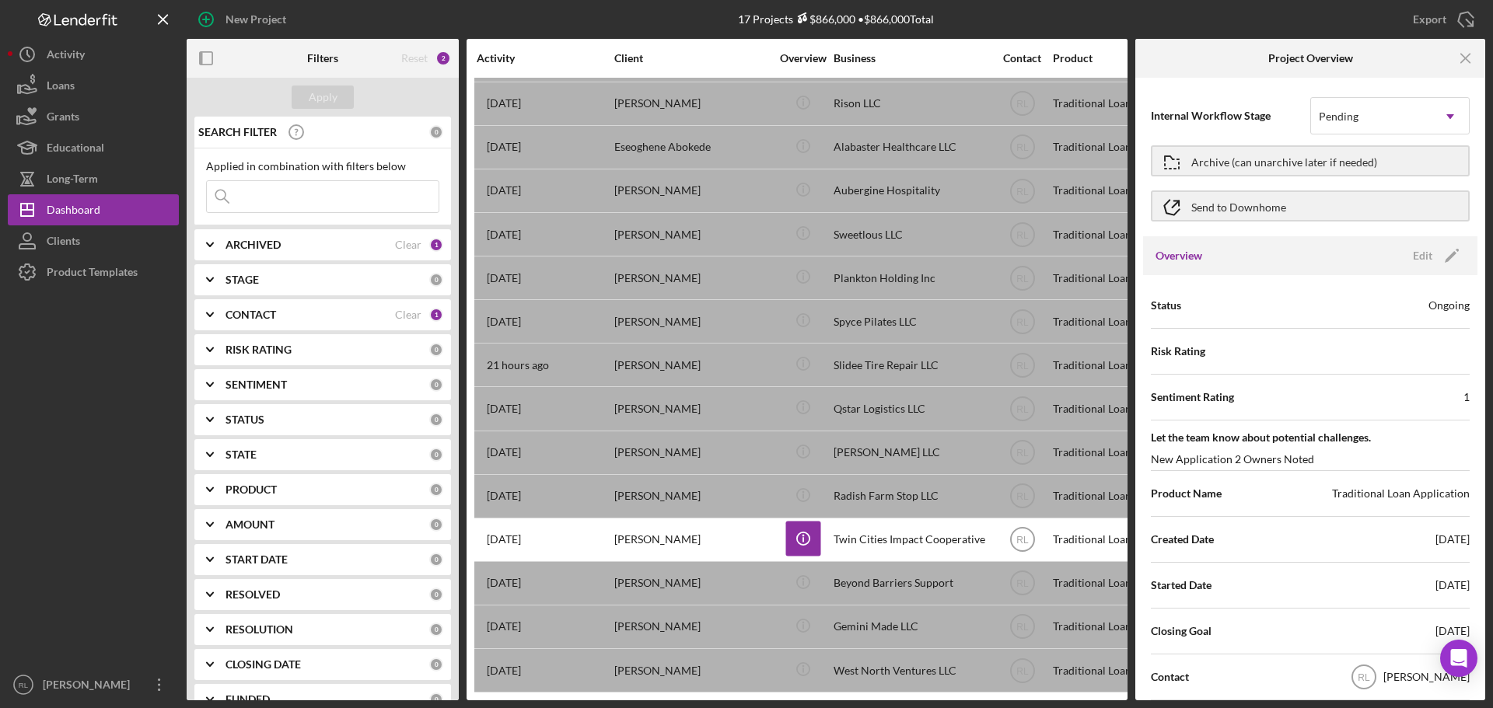
click at [1447, 242] on div "Overview Edit Icon/Edit" at bounding box center [1310, 255] width 334 height 39
click at [1439, 251] on icon "Icon/Edit" at bounding box center [1451, 255] width 39 height 39
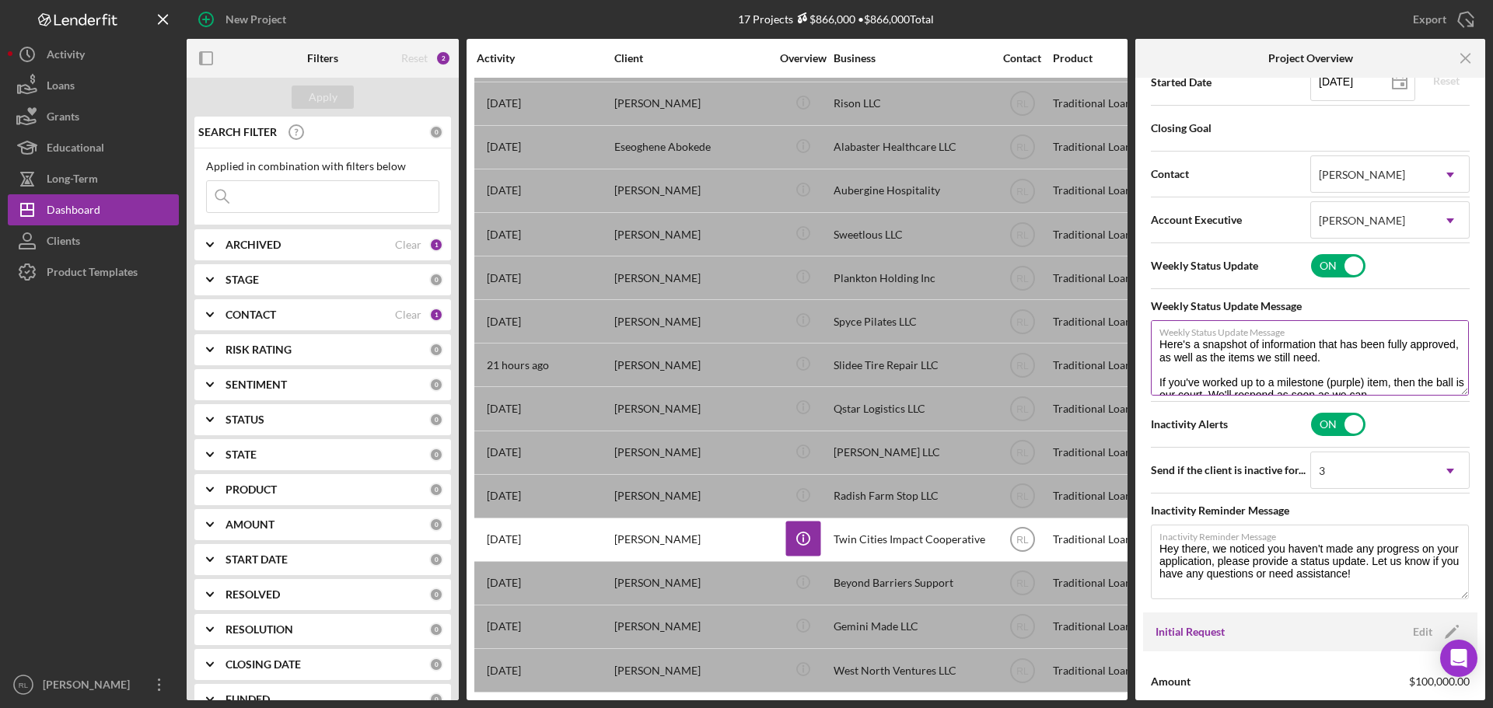
scroll to position [544, 0]
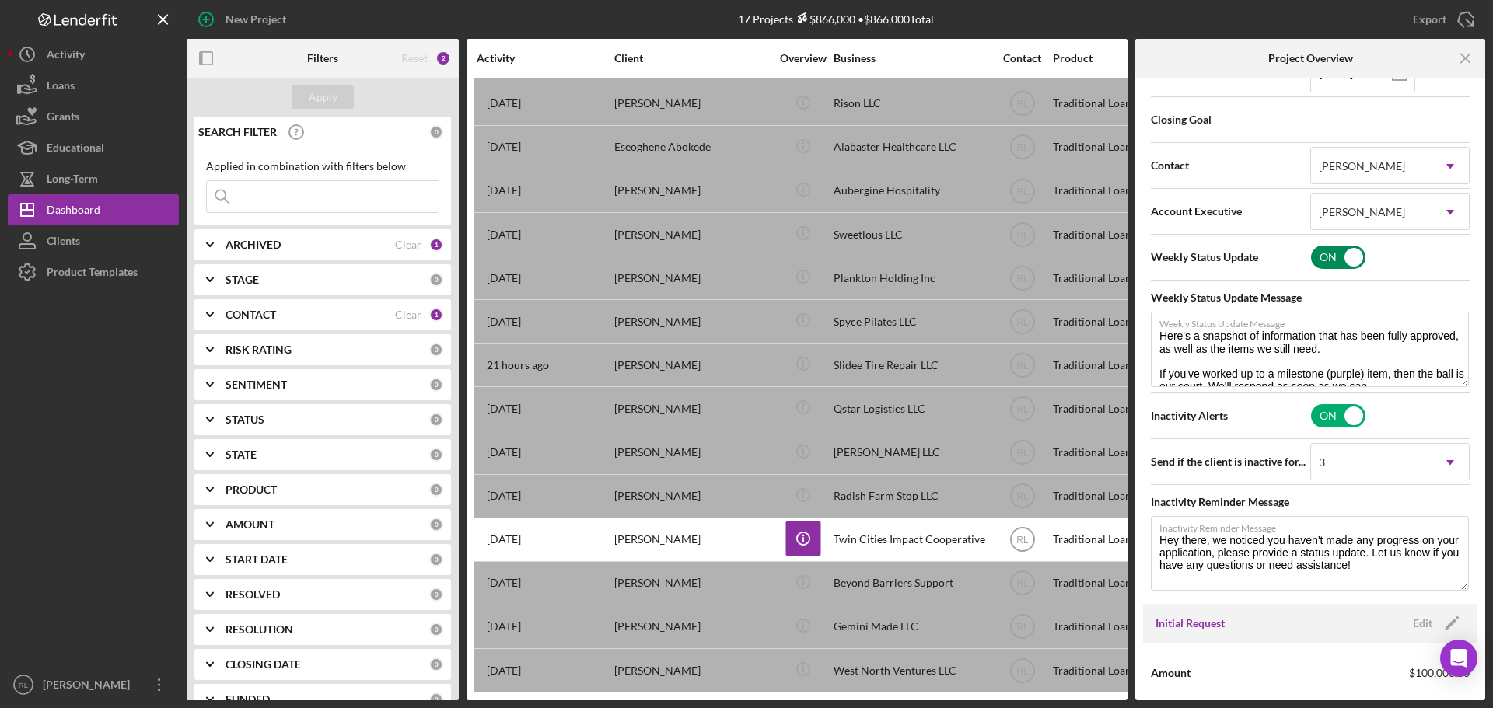
click at [1357, 263] on input "checkbox" at bounding box center [1338, 257] width 54 height 23
checkbox input "false"
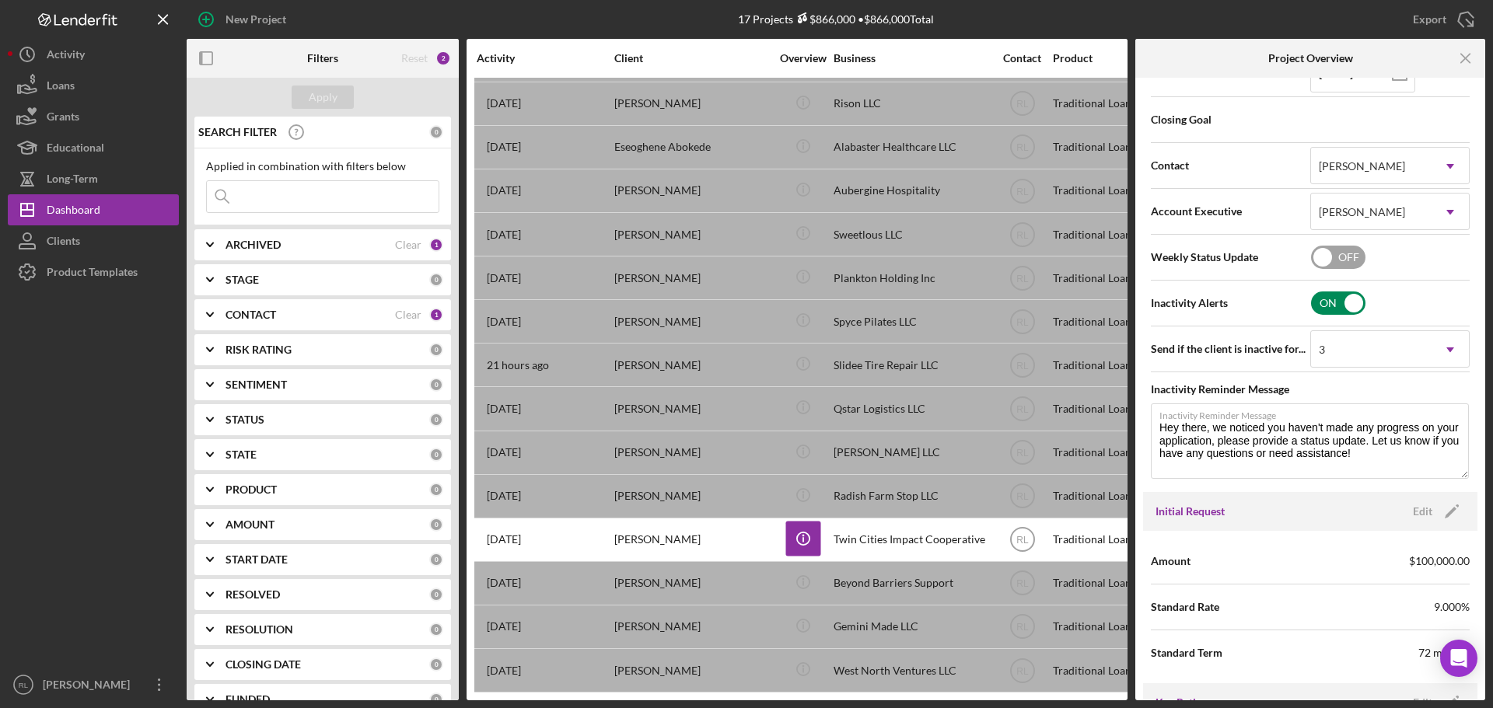
click at [1346, 314] on input "checkbox" at bounding box center [1338, 303] width 54 height 23
checkbox input "false"
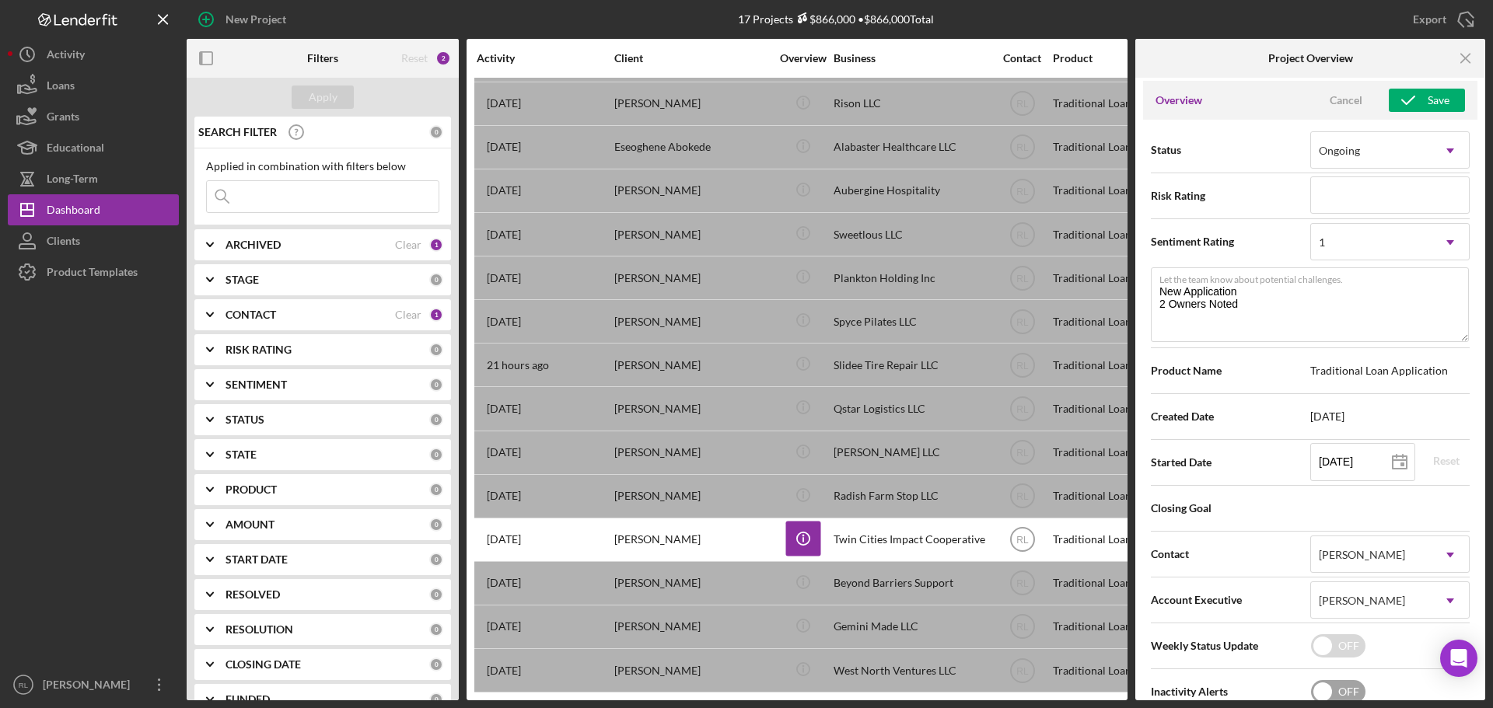
scroll to position [0, 0]
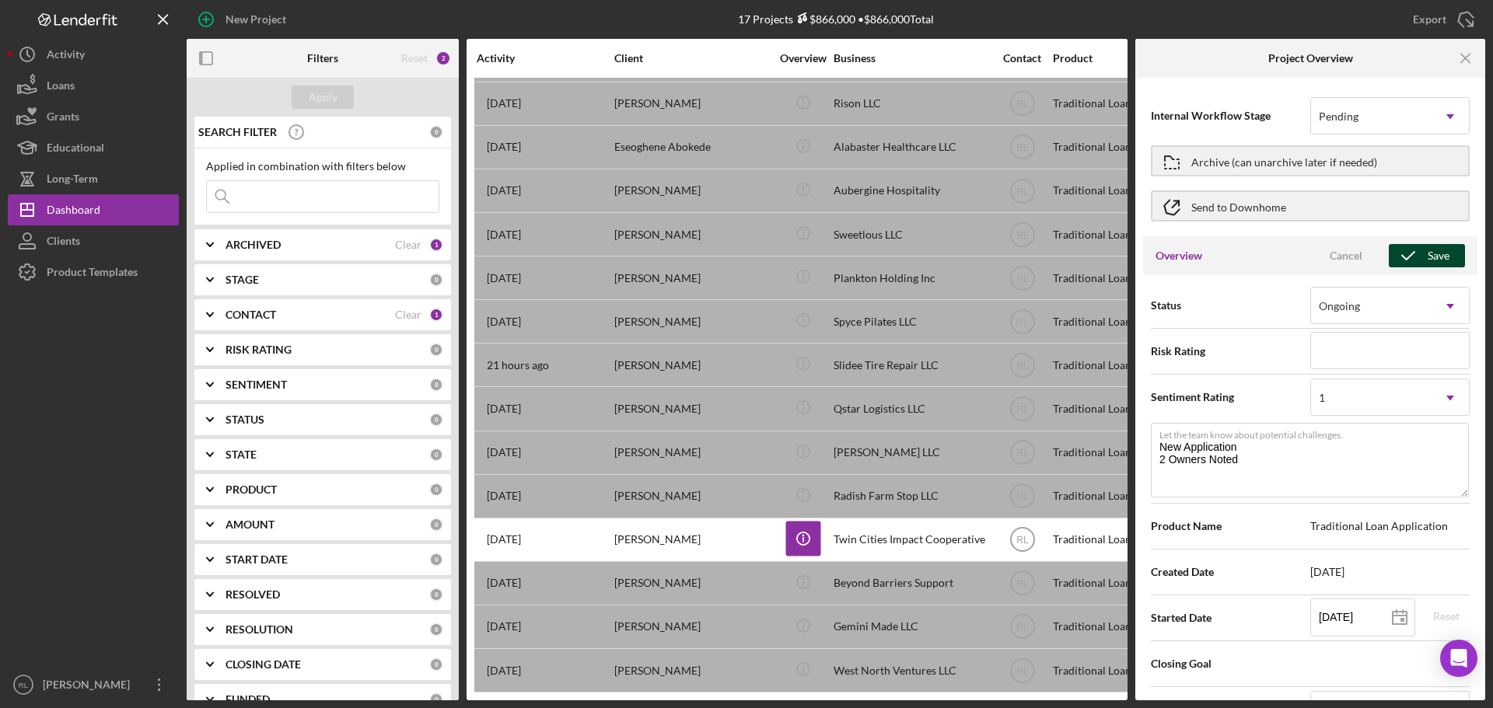
click at [1420, 260] on icon "button" at bounding box center [1407, 255] width 39 height 39
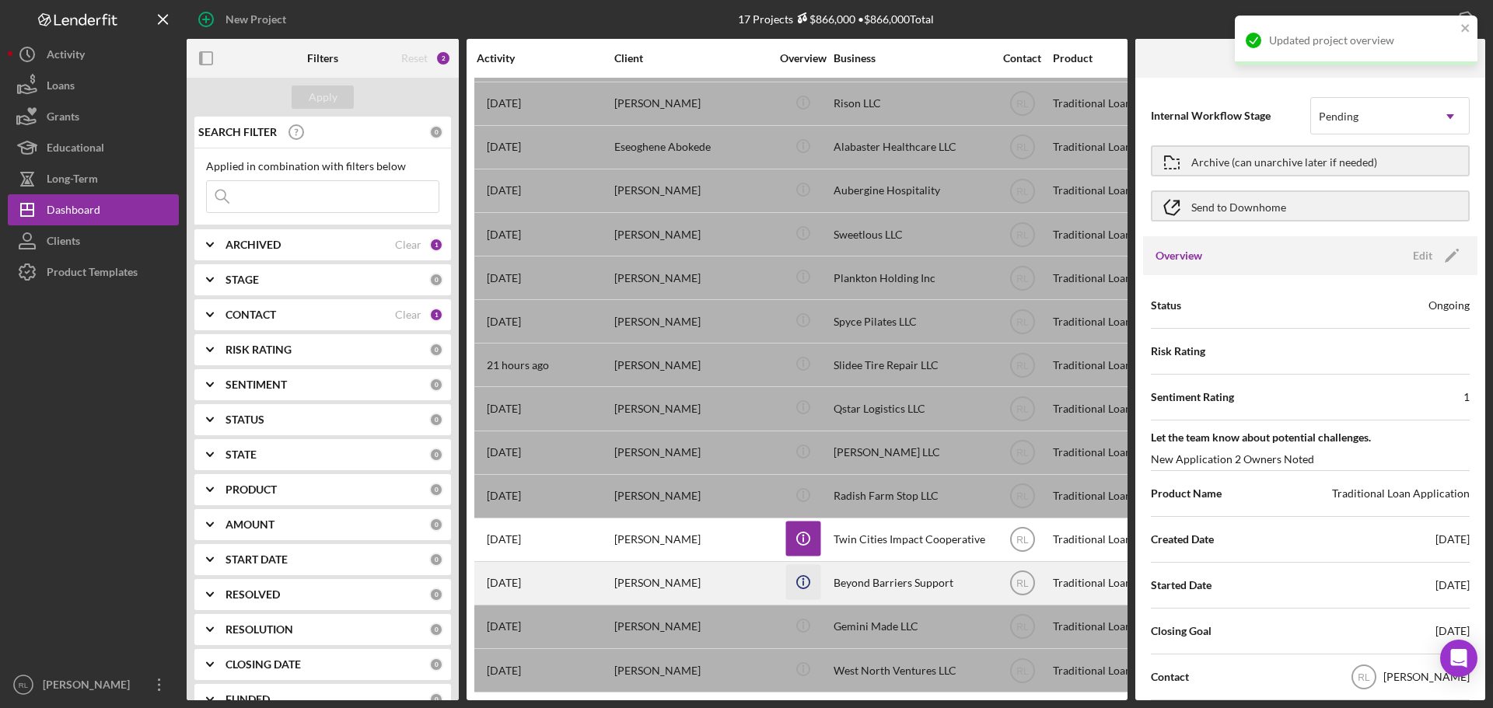
click at [804, 569] on icon "Icon/Info" at bounding box center [802, 581] width 35 height 35
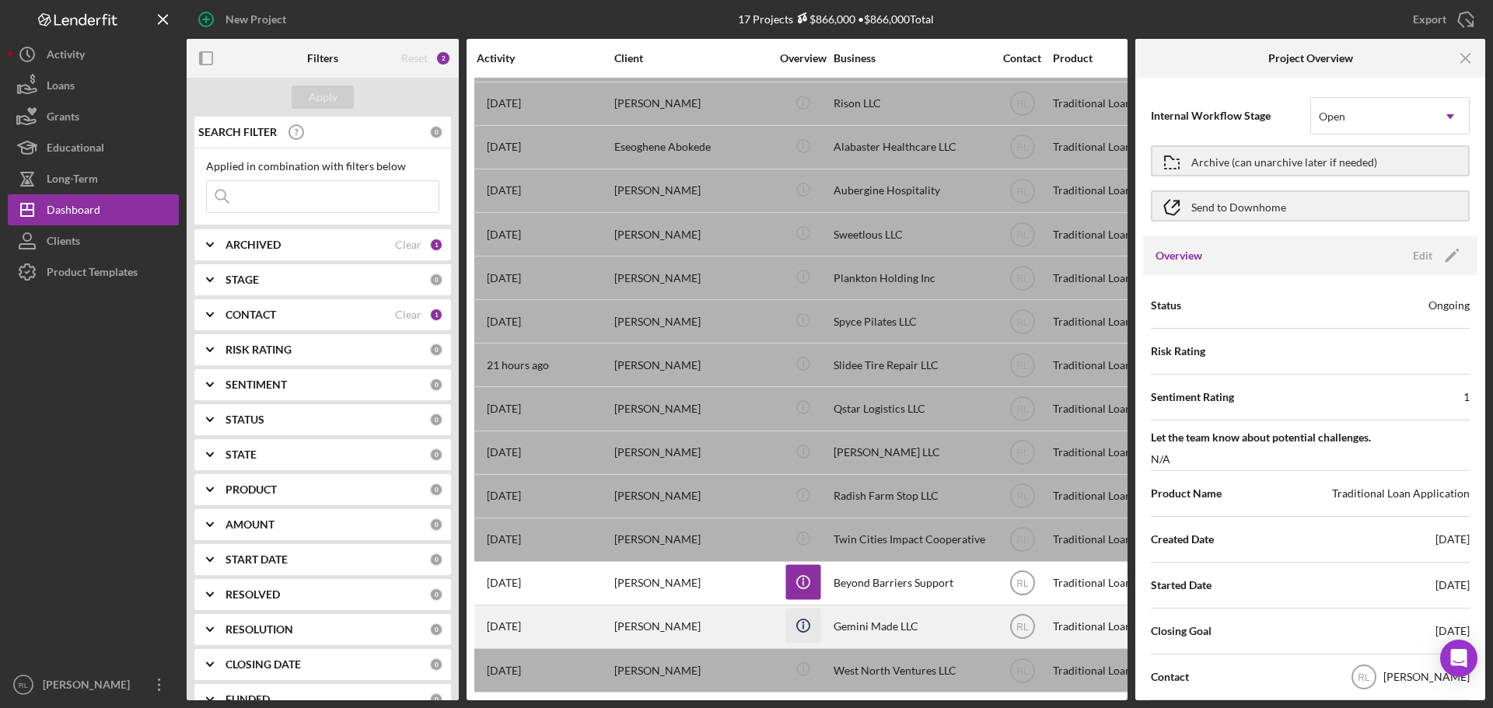
click at [807, 612] on icon "Icon/Info" at bounding box center [802, 625] width 35 height 35
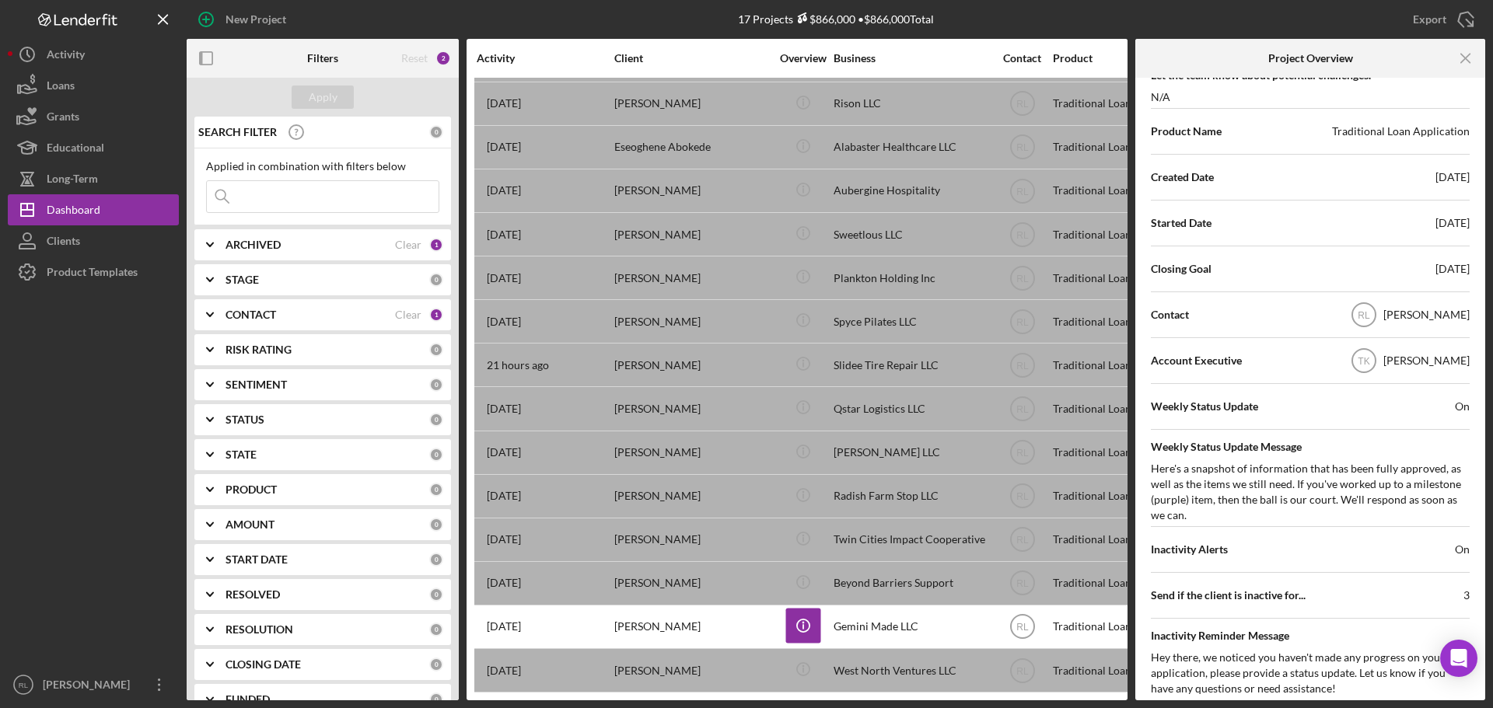
scroll to position [389, 0]
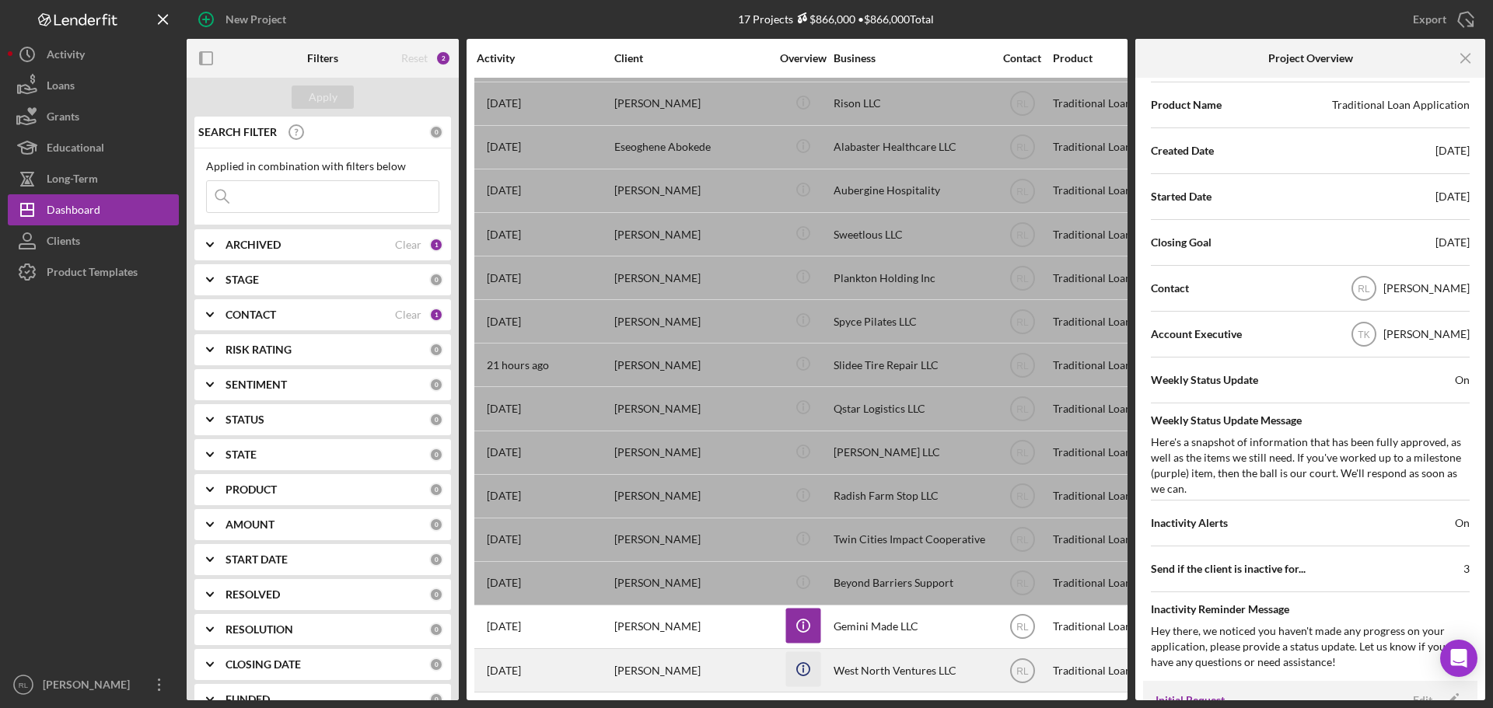
click at [803, 668] on line "button" at bounding box center [803, 670] width 0 height 5
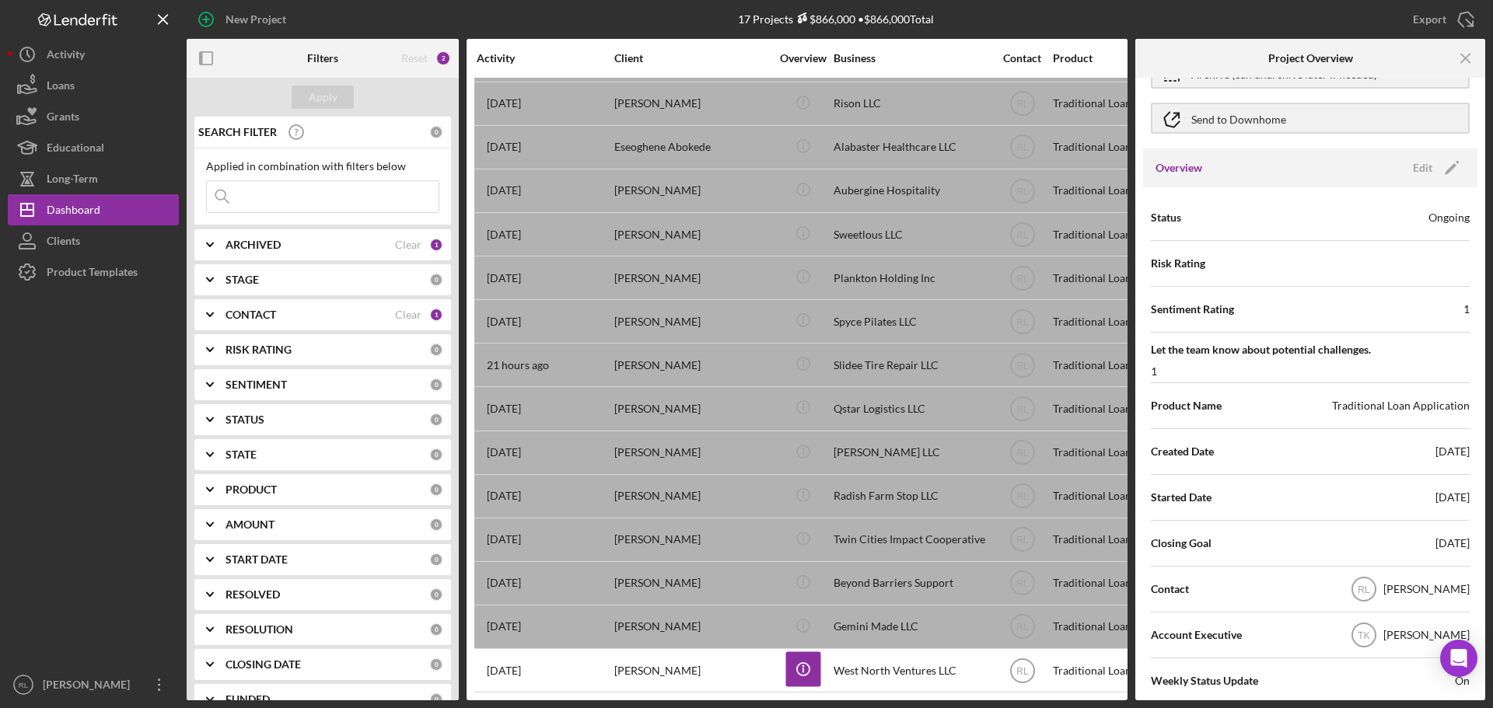
scroll to position [78, 0]
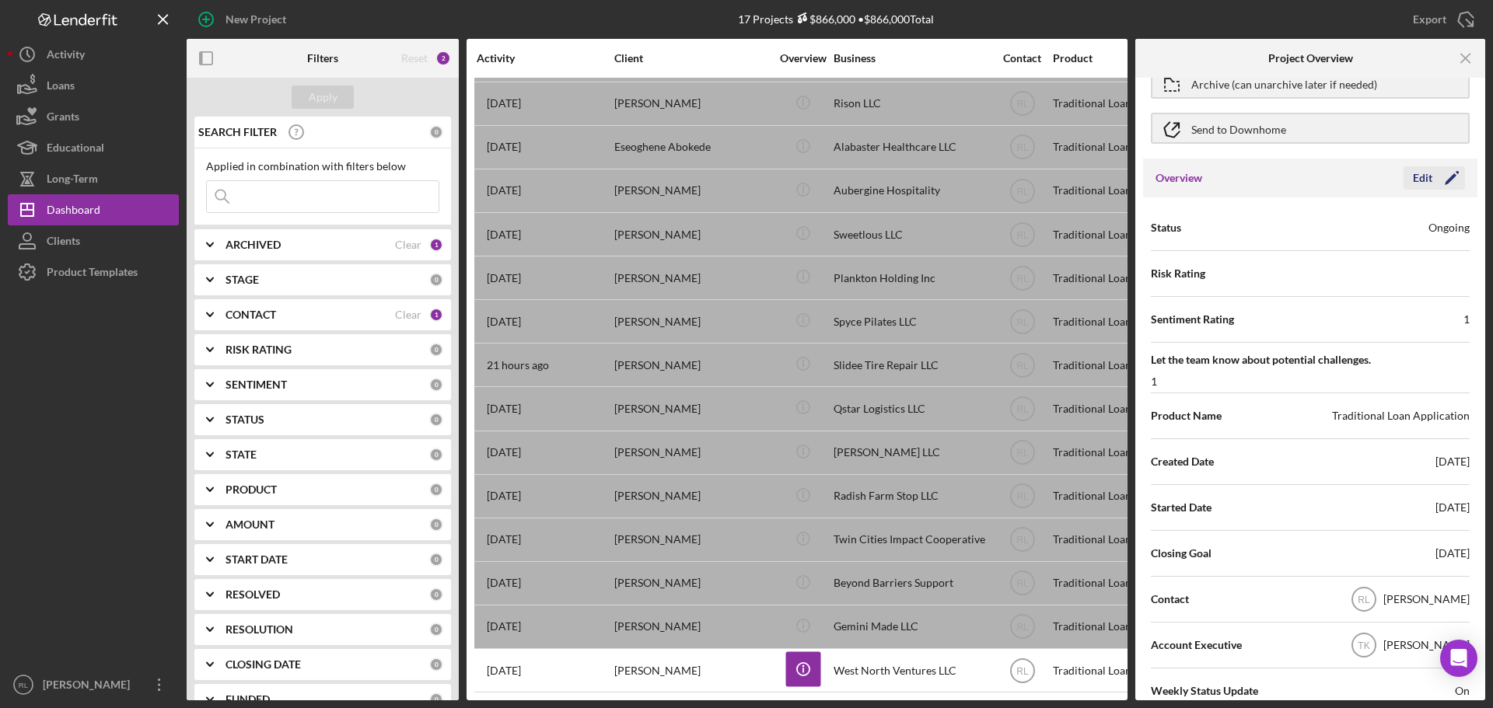
click at [1432, 189] on icon "Icon/Edit" at bounding box center [1451, 178] width 39 height 39
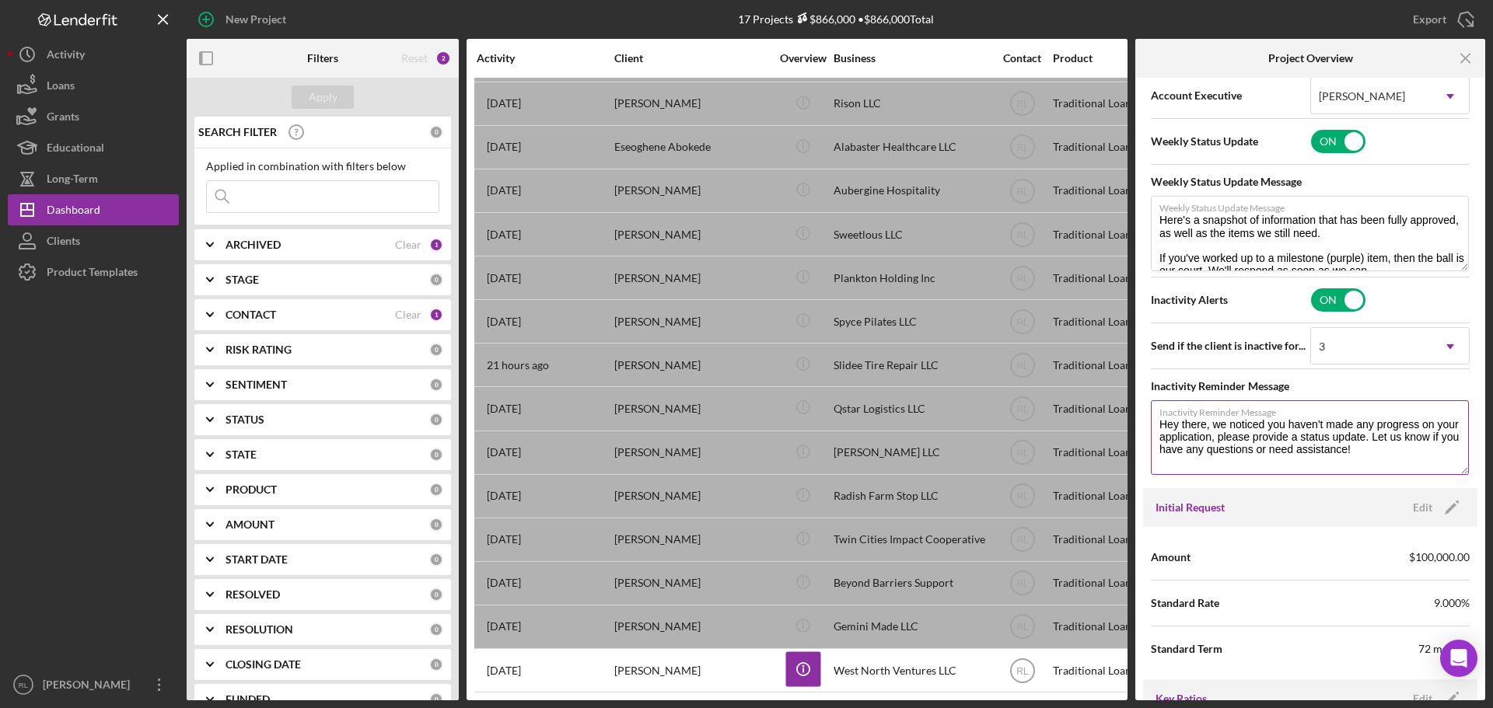
scroll to position [700, 0]
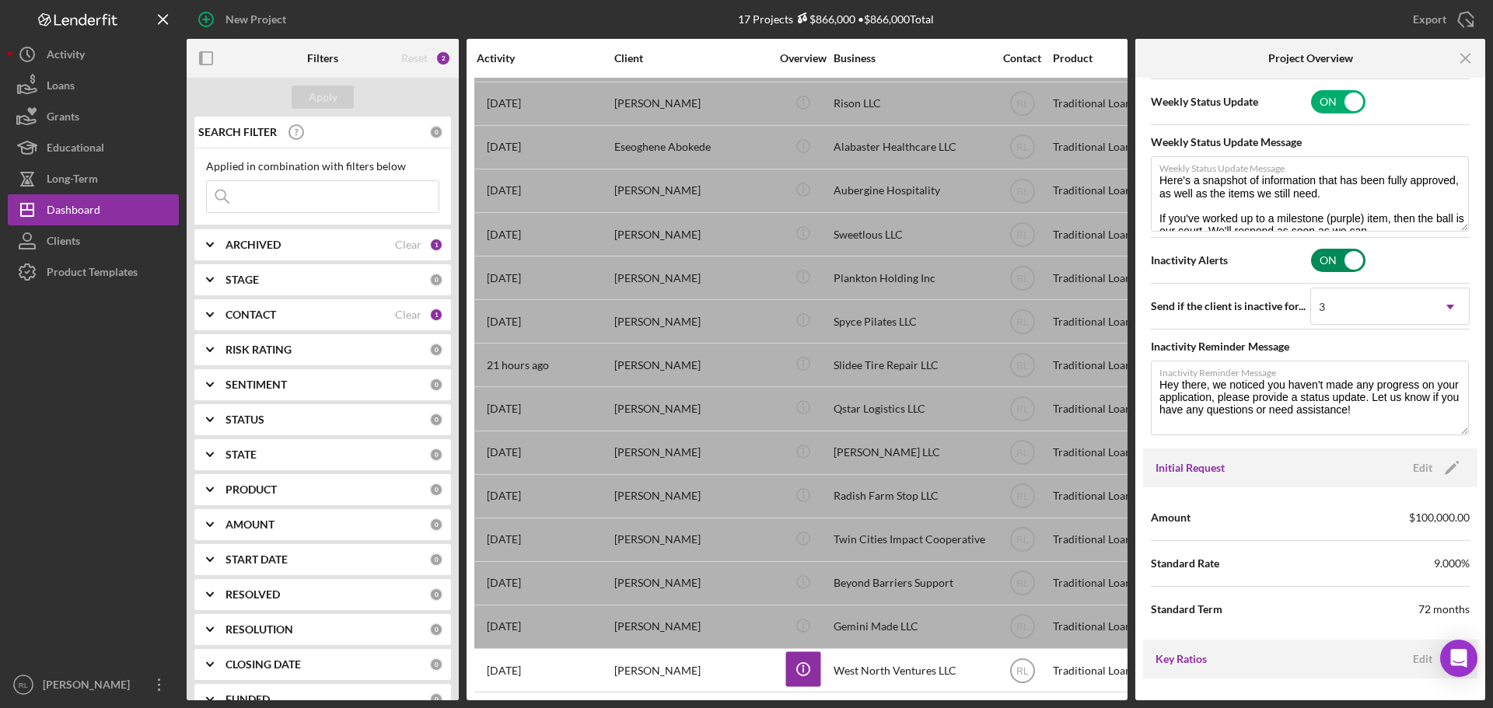
click at [1341, 260] on input "checkbox" at bounding box center [1338, 260] width 54 height 23
checkbox input "false"
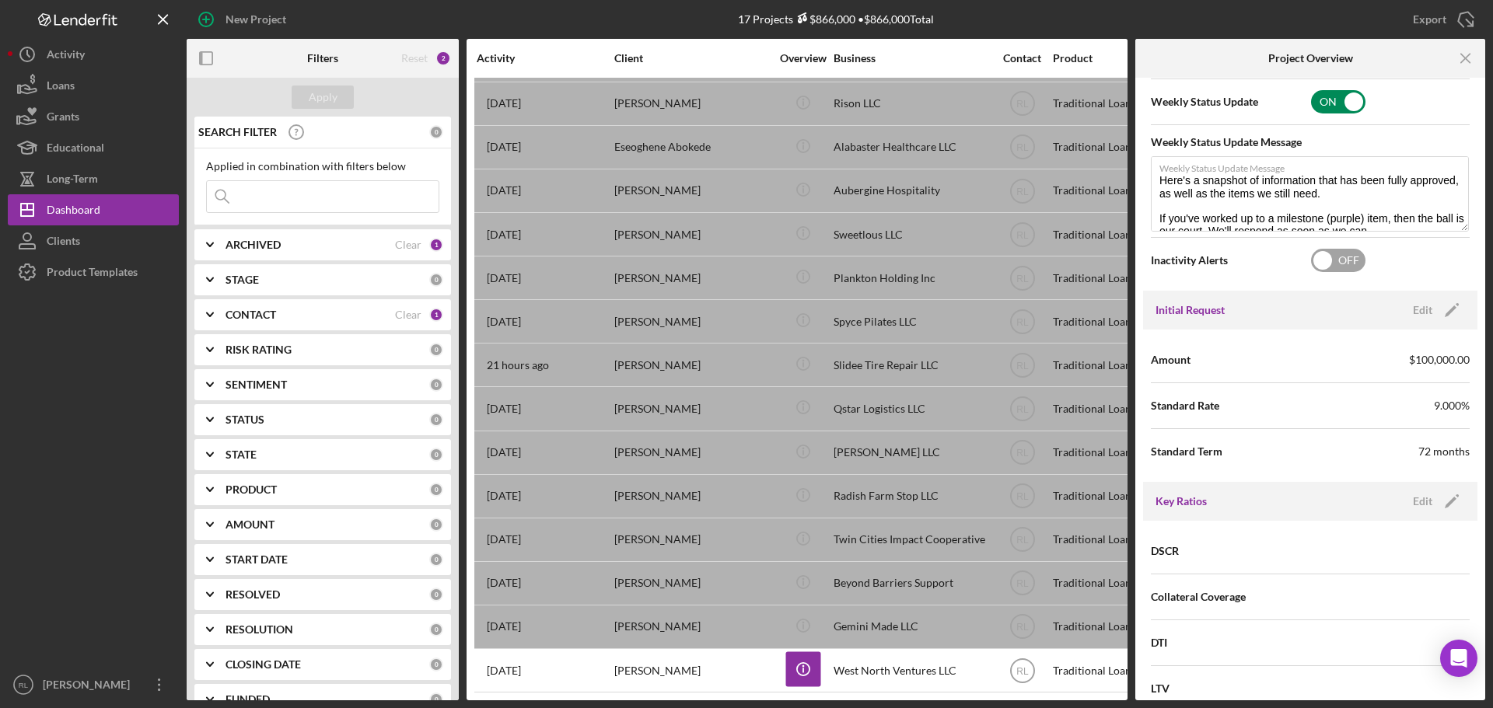
type textarea "Here's a snapshot of information that has been fully approved, as well as the i…"
click at [1331, 106] on input "checkbox" at bounding box center [1338, 101] width 54 height 23
checkbox input "false"
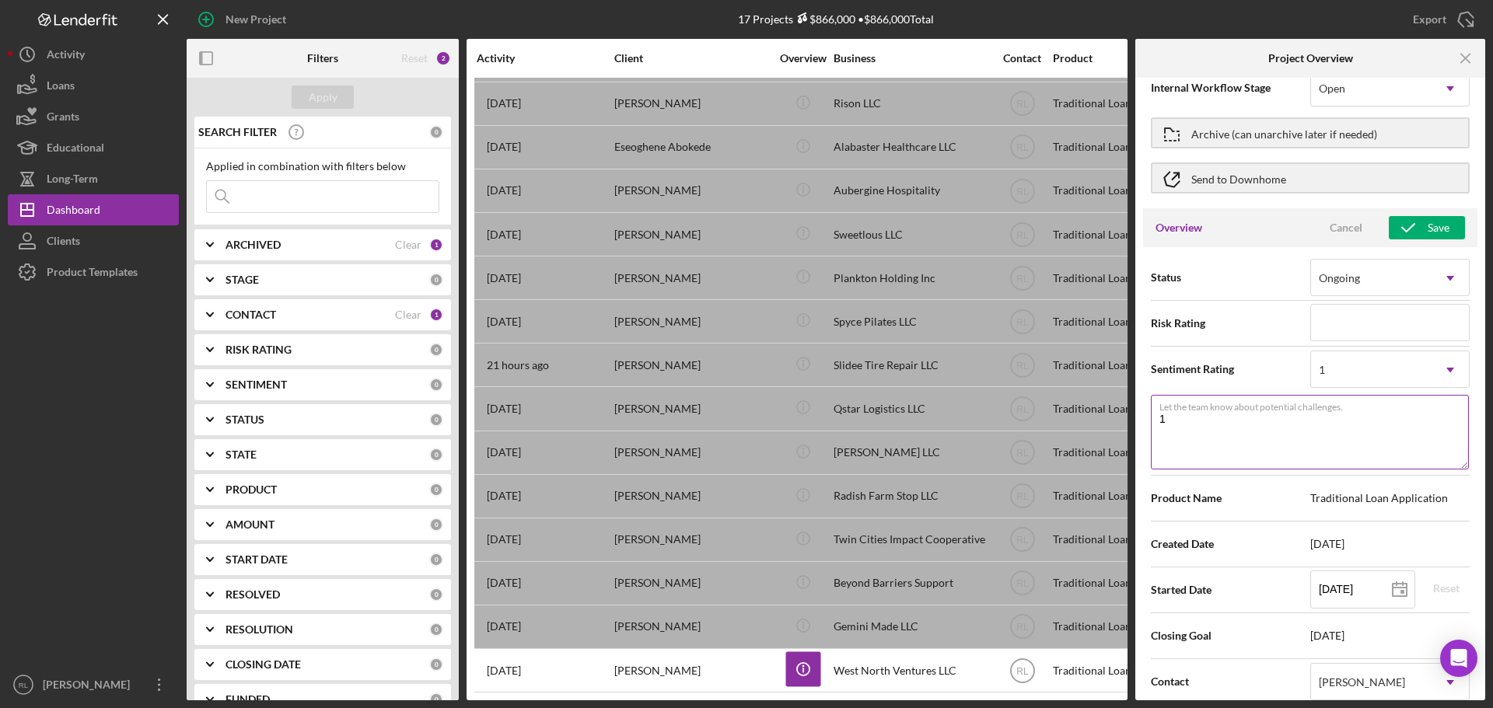
scroll to position [0, 0]
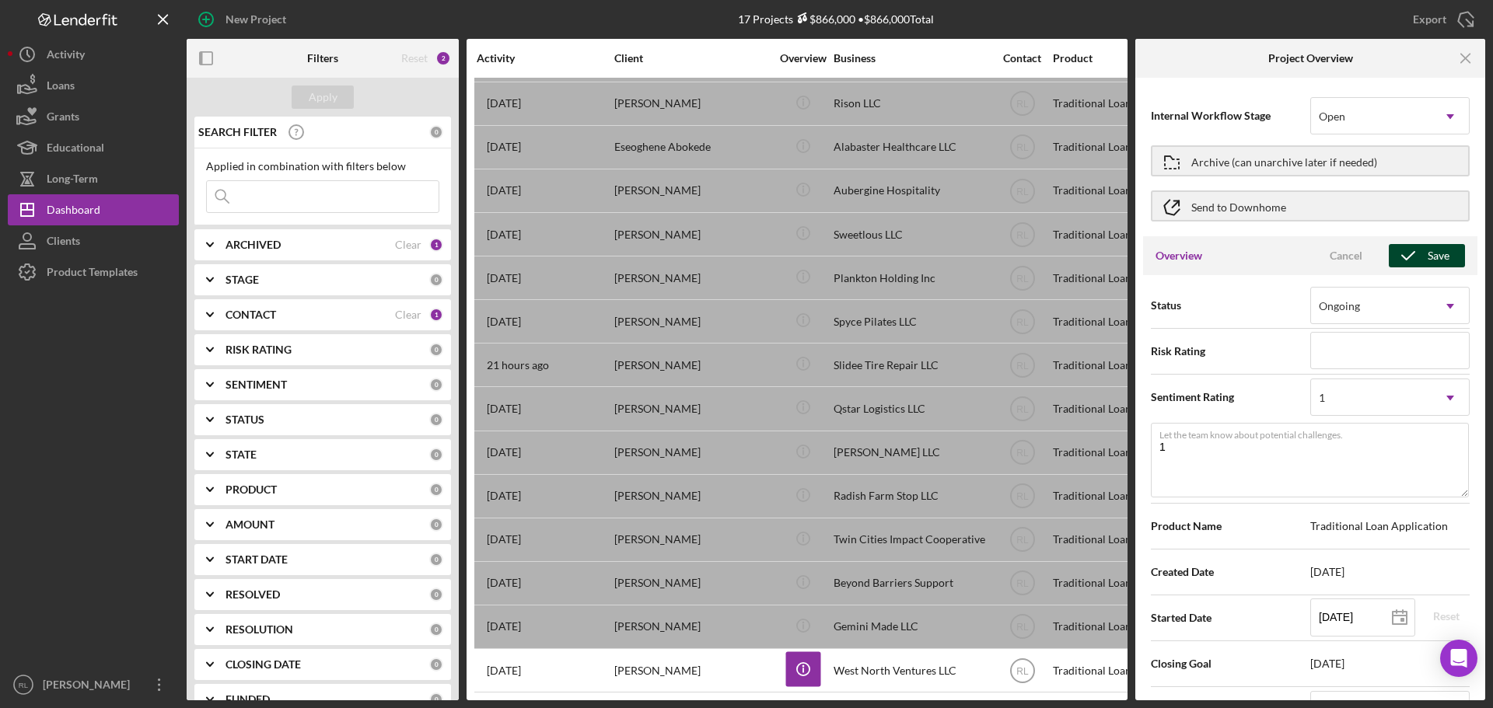
click at [1427, 264] on div "Save" at bounding box center [1438, 255] width 22 height 23
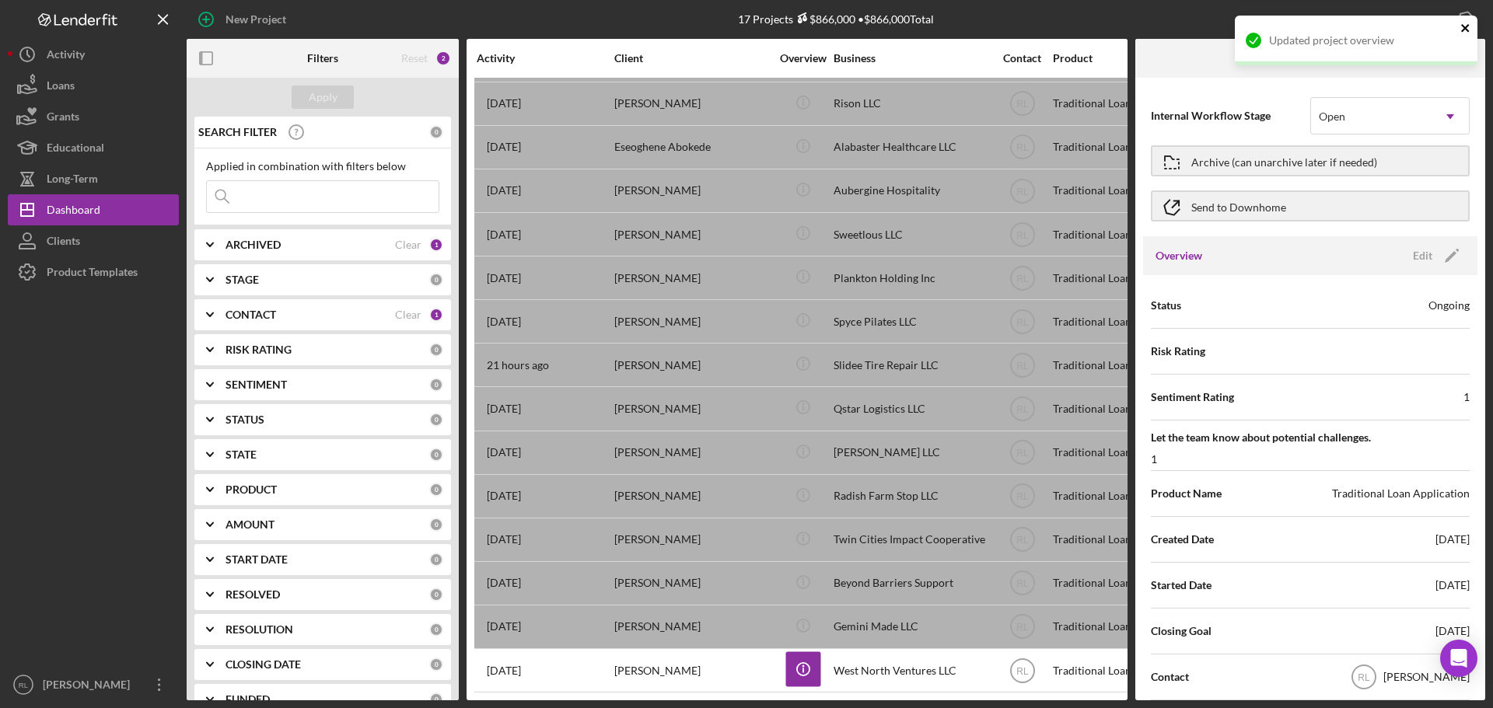
click at [1464, 29] on icon "close" at bounding box center [1465, 28] width 8 height 8
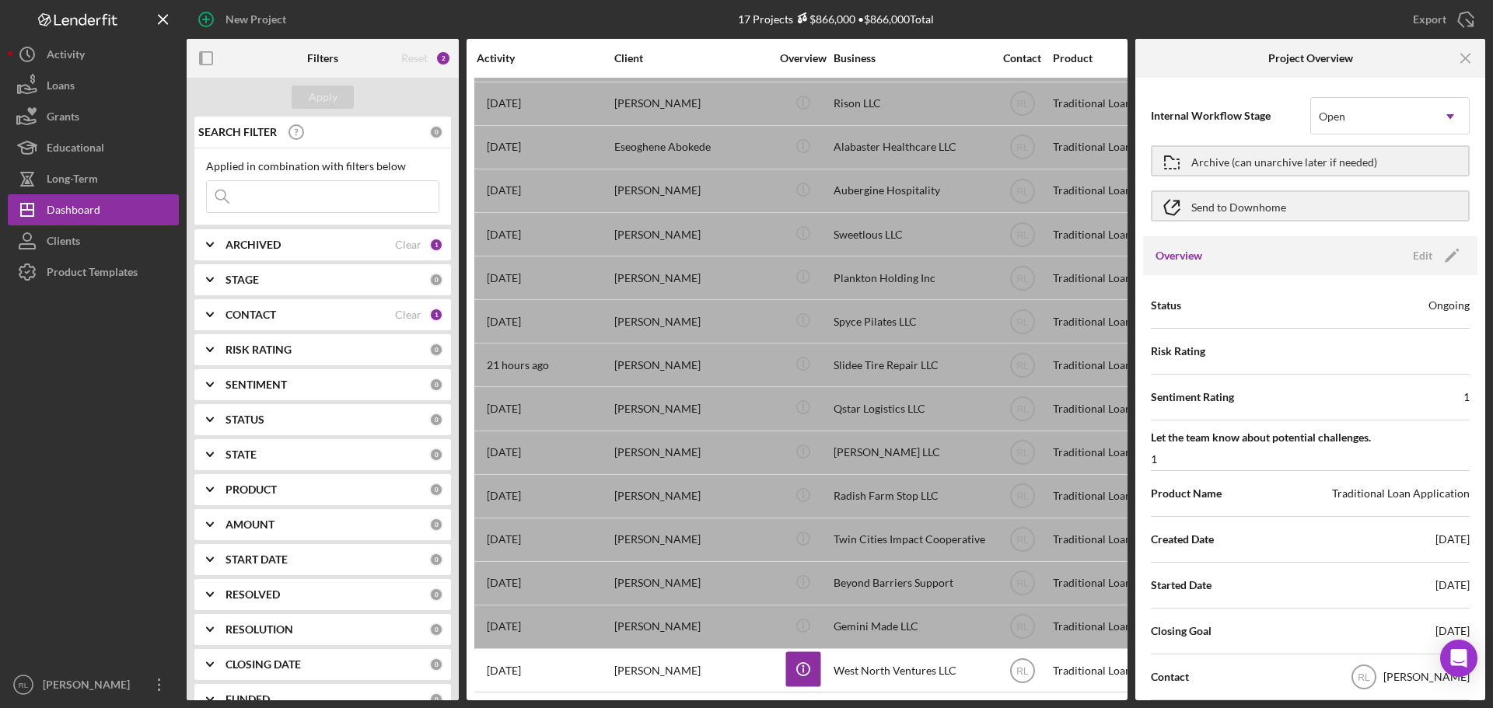
click at [1465, 65] on icon "Icon/Menu Close" at bounding box center [1465, 58] width 35 height 35
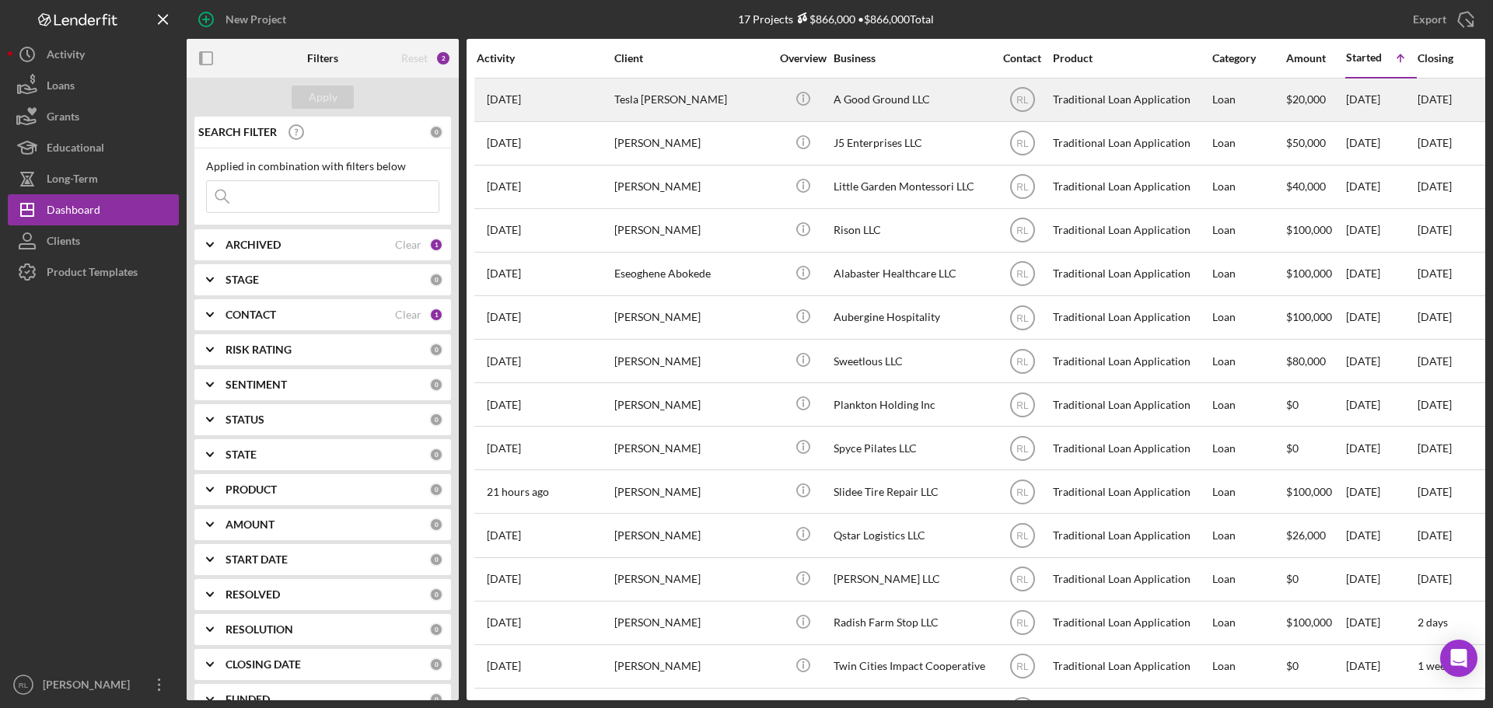
click at [712, 119] on div "Tesla [PERSON_NAME]" at bounding box center [691, 99] width 155 height 41
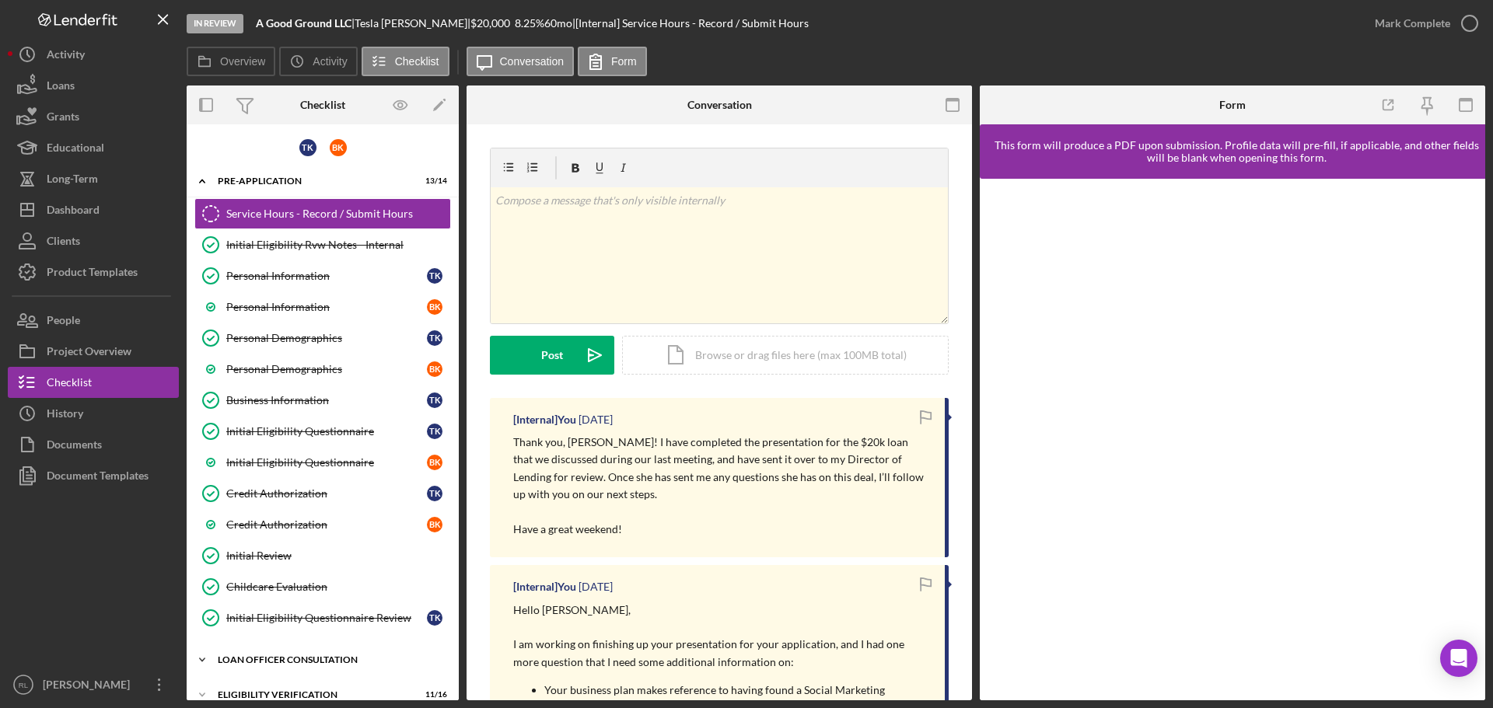
click at [273, 662] on div "Loan Officer Consultation" at bounding box center [329, 659] width 222 height 9
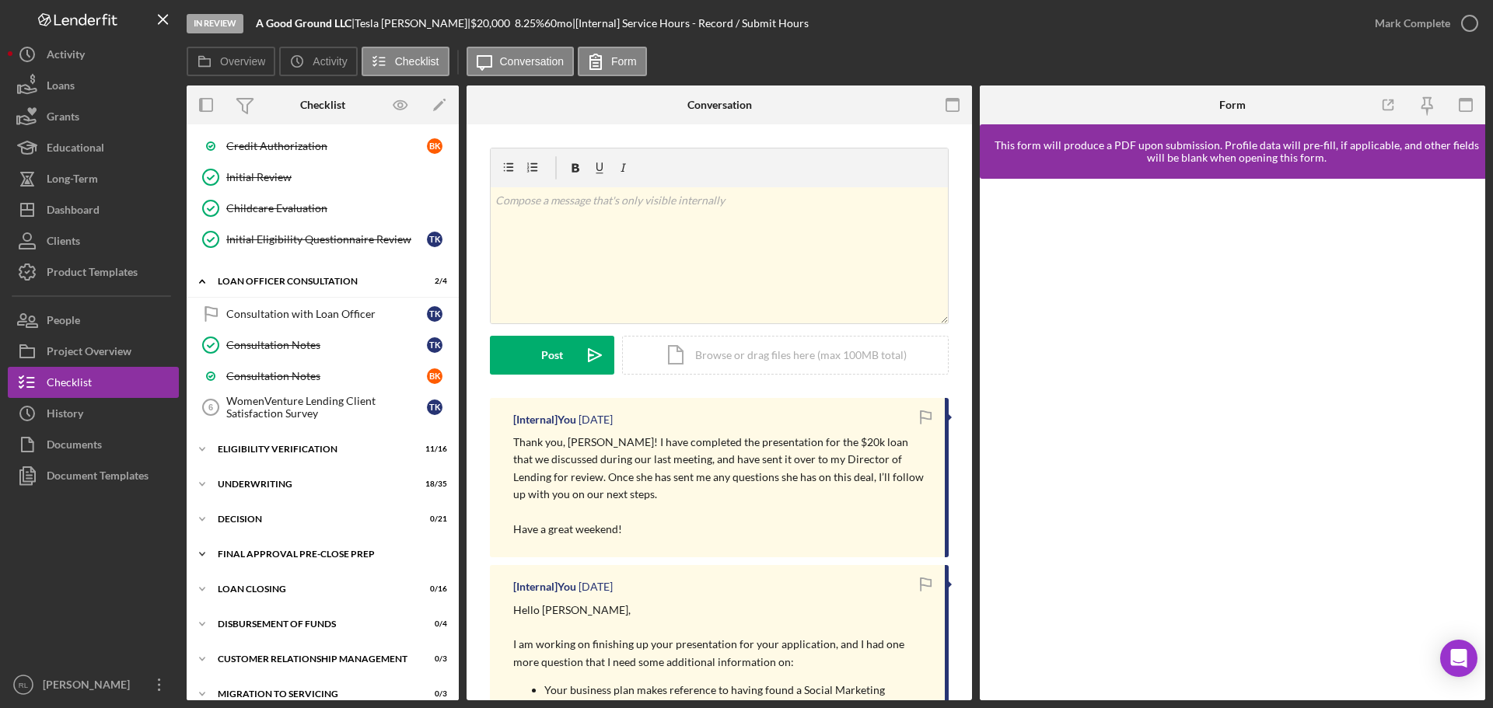
scroll to position [389, 0]
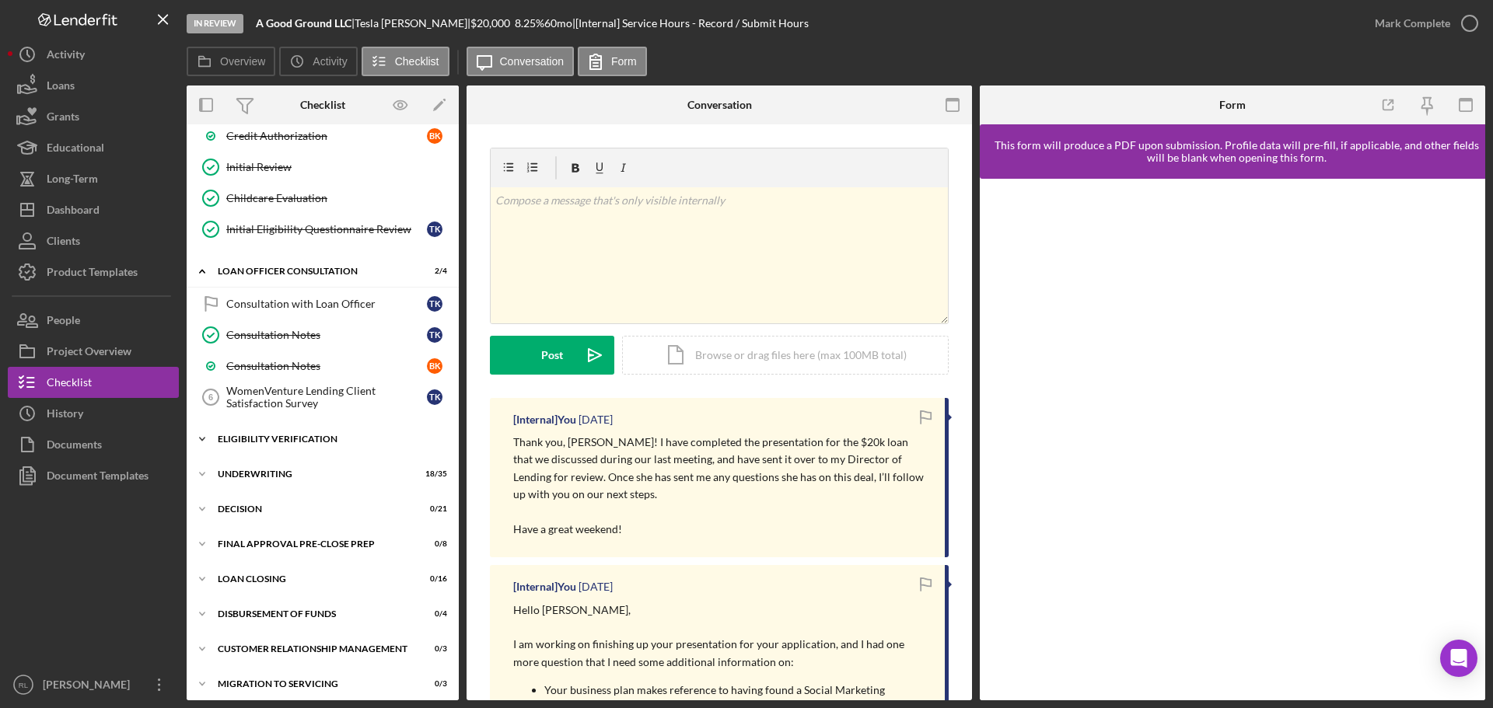
click at [294, 437] on div "Eligibility Verification" at bounding box center [329, 439] width 222 height 9
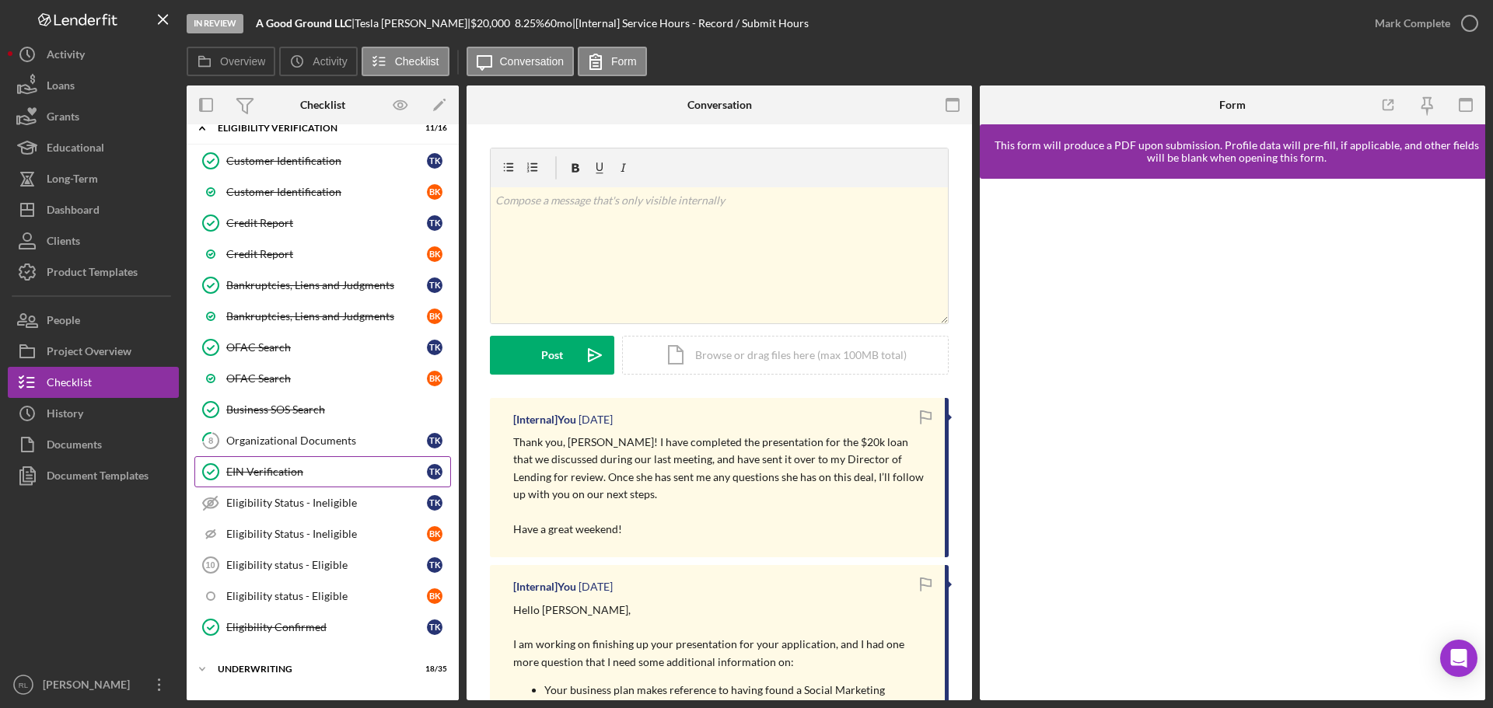
scroll to position [622, 0]
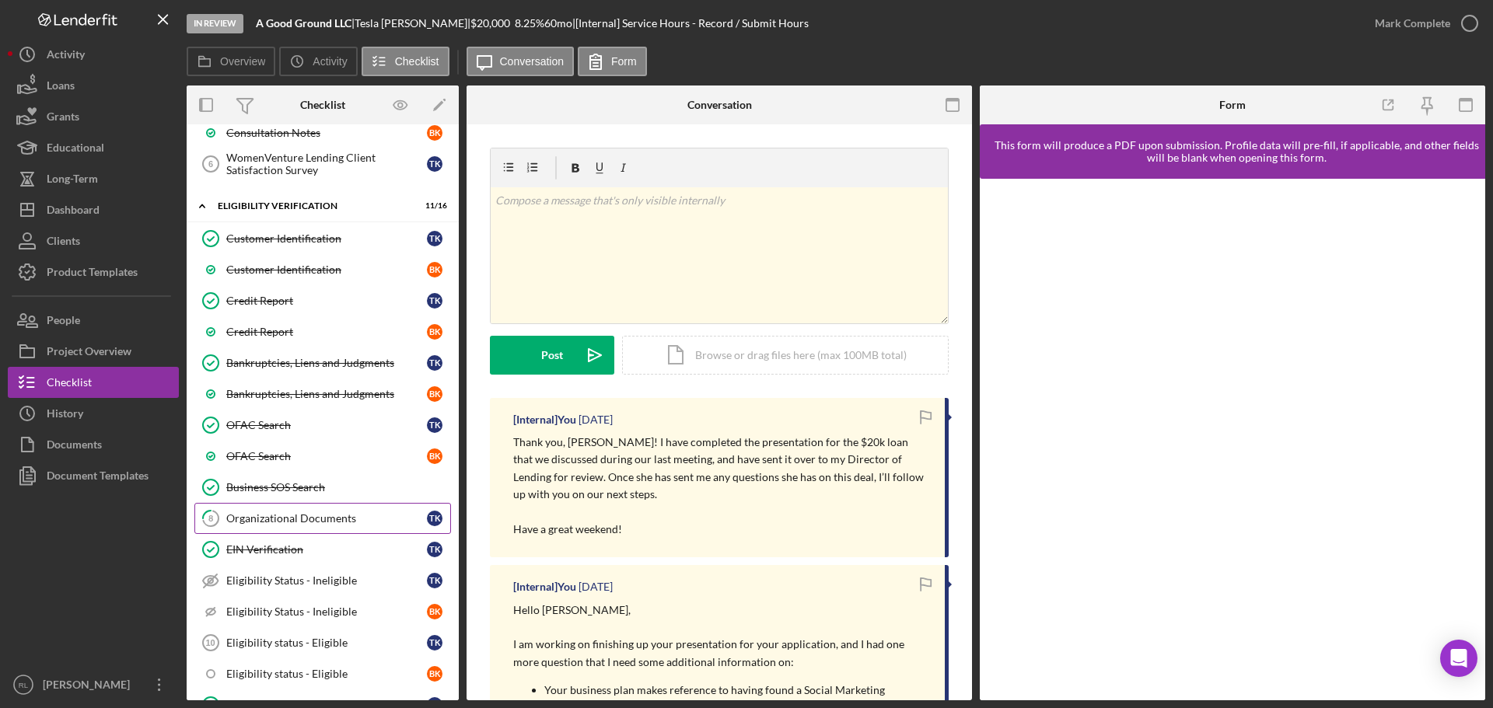
click at [309, 515] on div "Organizational Documents" at bounding box center [326, 518] width 201 height 12
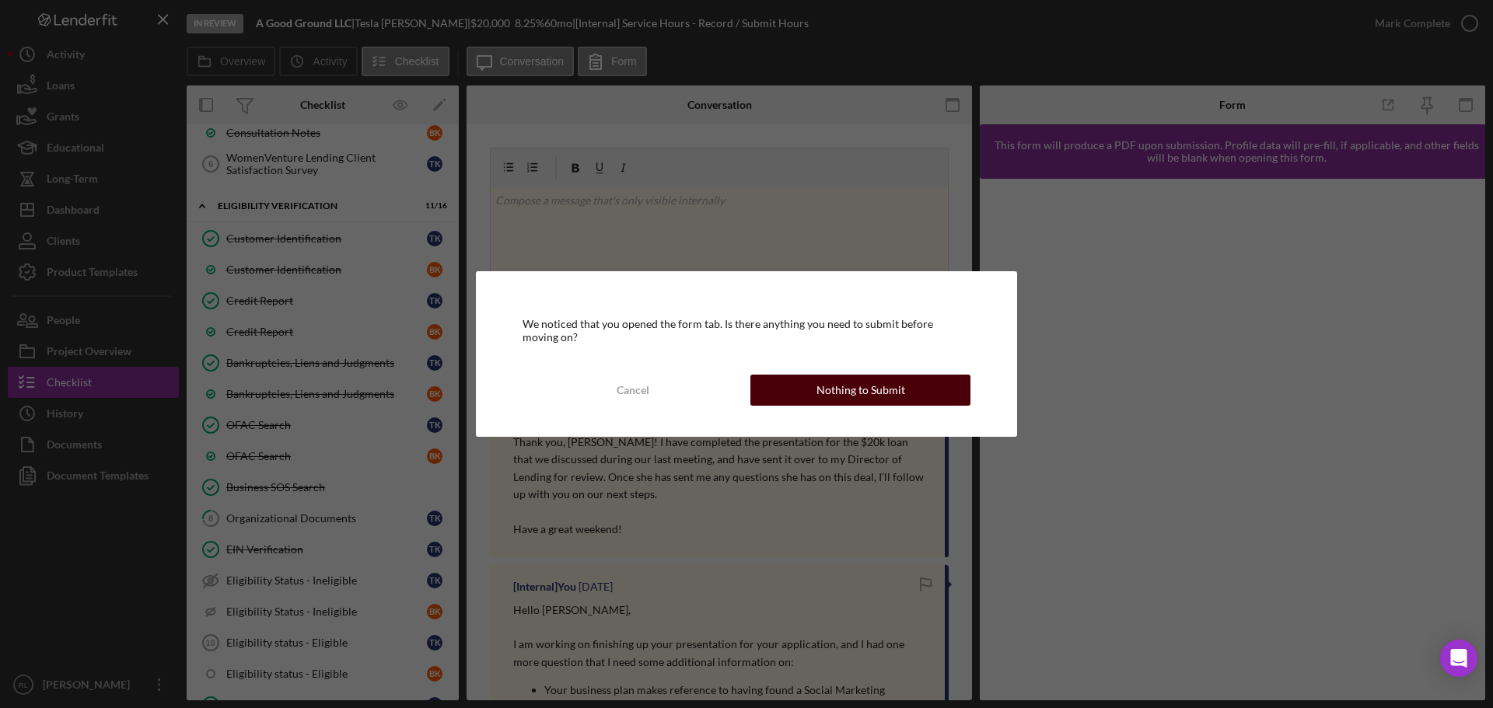
click at [844, 399] on div "Nothing to Submit" at bounding box center [860, 390] width 89 height 31
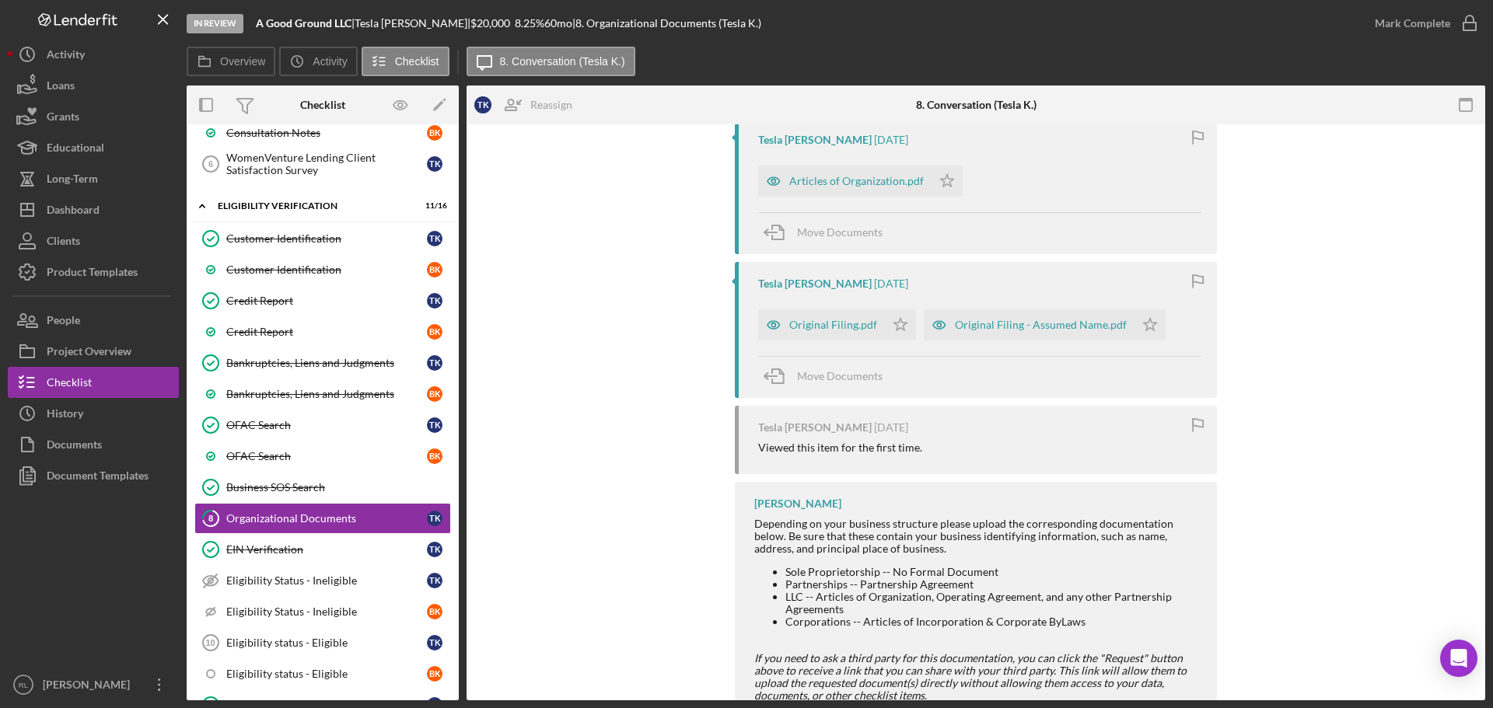
scroll to position [155, 0]
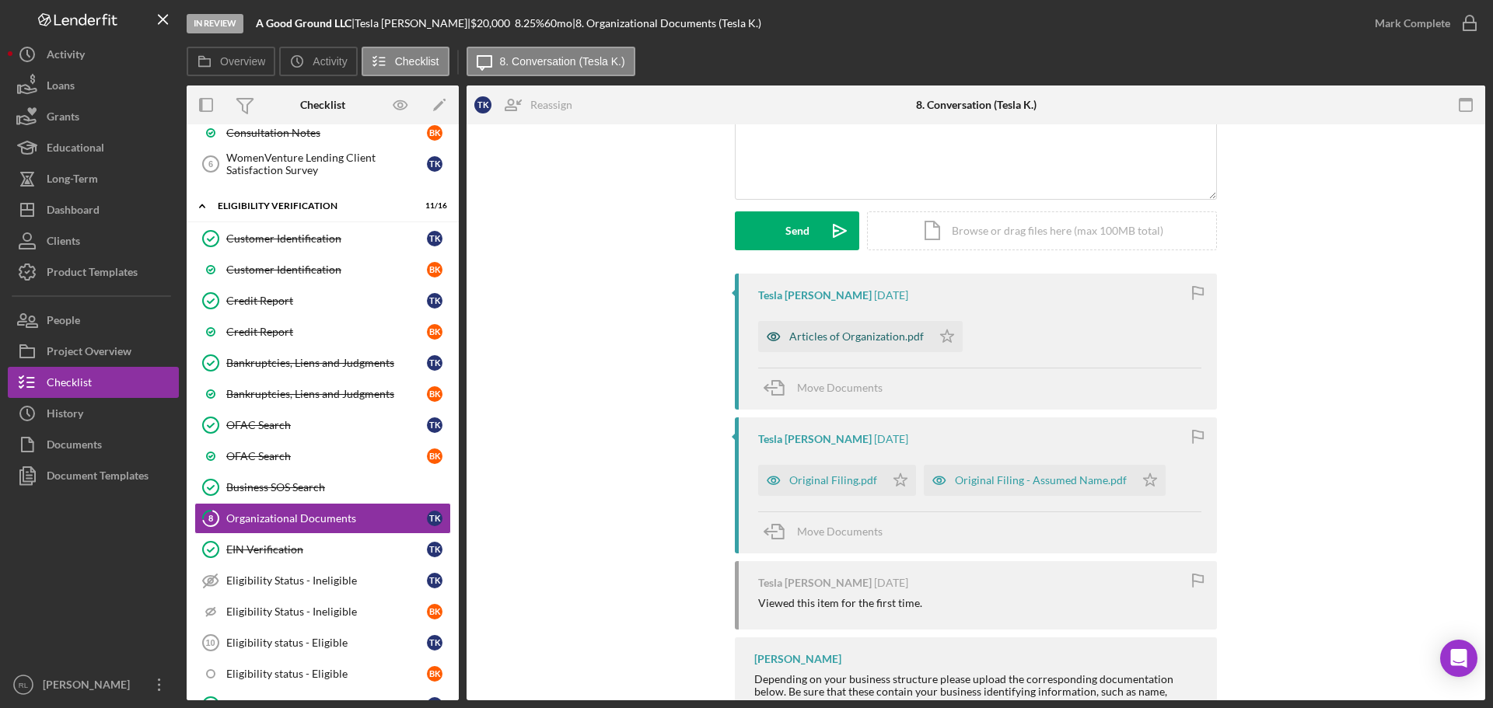
click at [880, 337] on div "Articles of Organization.pdf" at bounding box center [856, 336] width 134 height 12
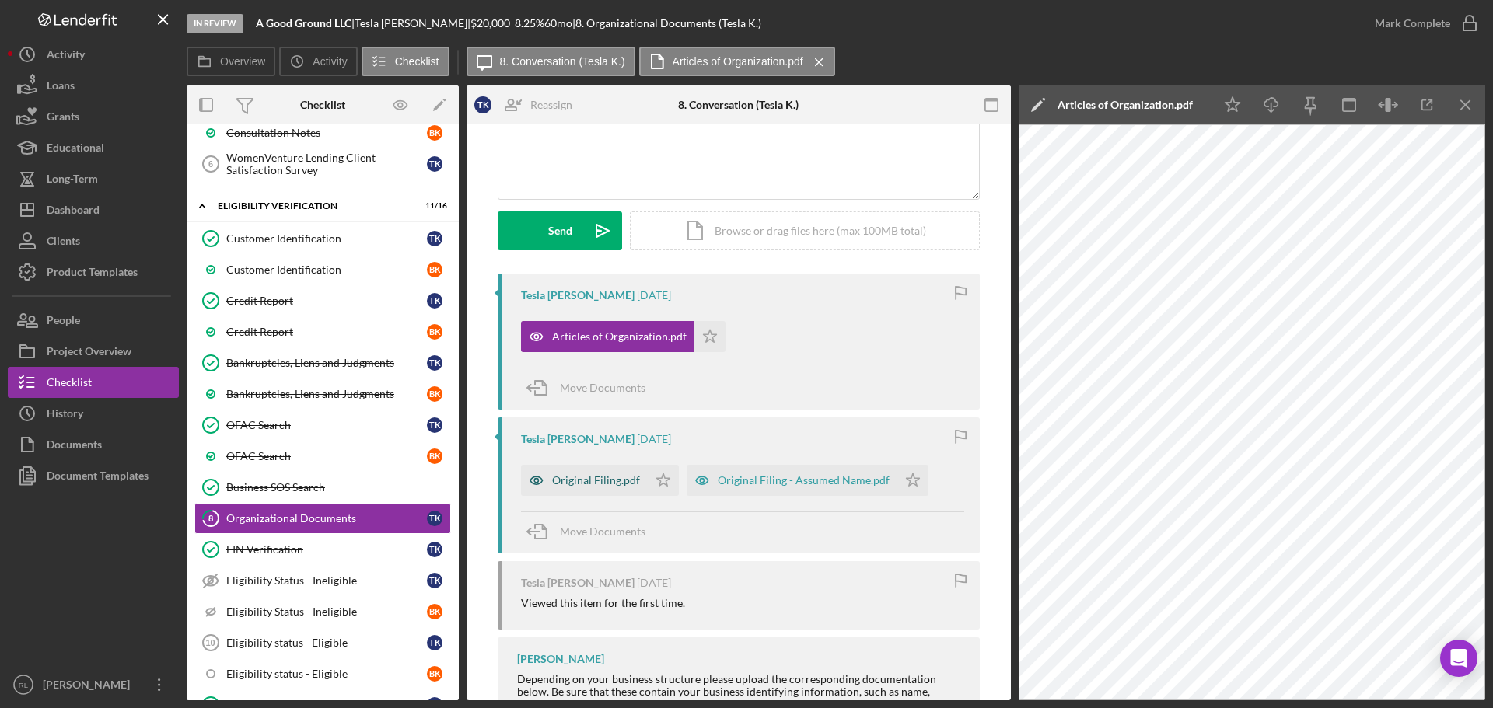
click at [600, 478] on div "Original Filing.pdf" at bounding box center [596, 480] width 88 height 12
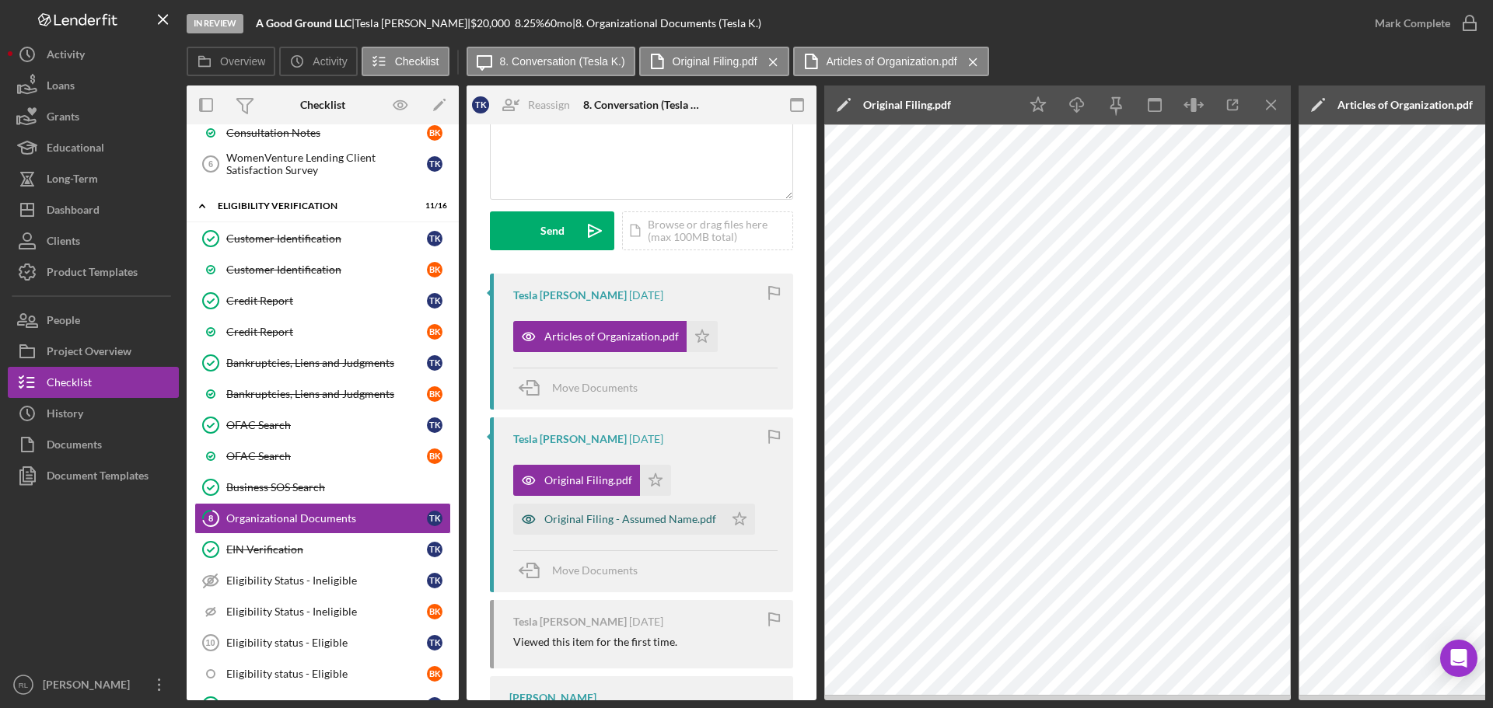
click at [657, 513] on div "Original Filing - Assumed Name.pdf" at bounding box center [630, 519] width 172 height 12
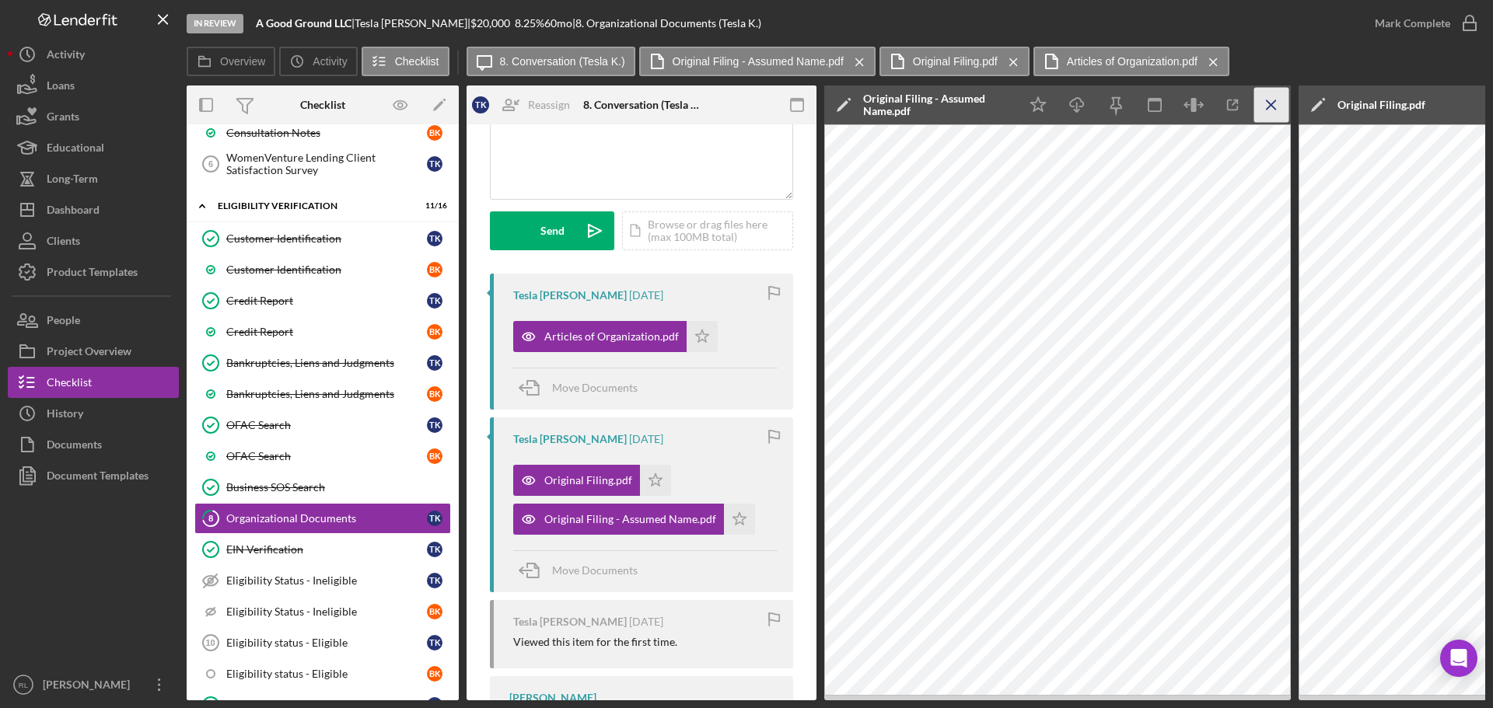
click at [1274, 103] on icon "Icon/Menu Close" at bounding box center [1271, 105] width 35 height 35
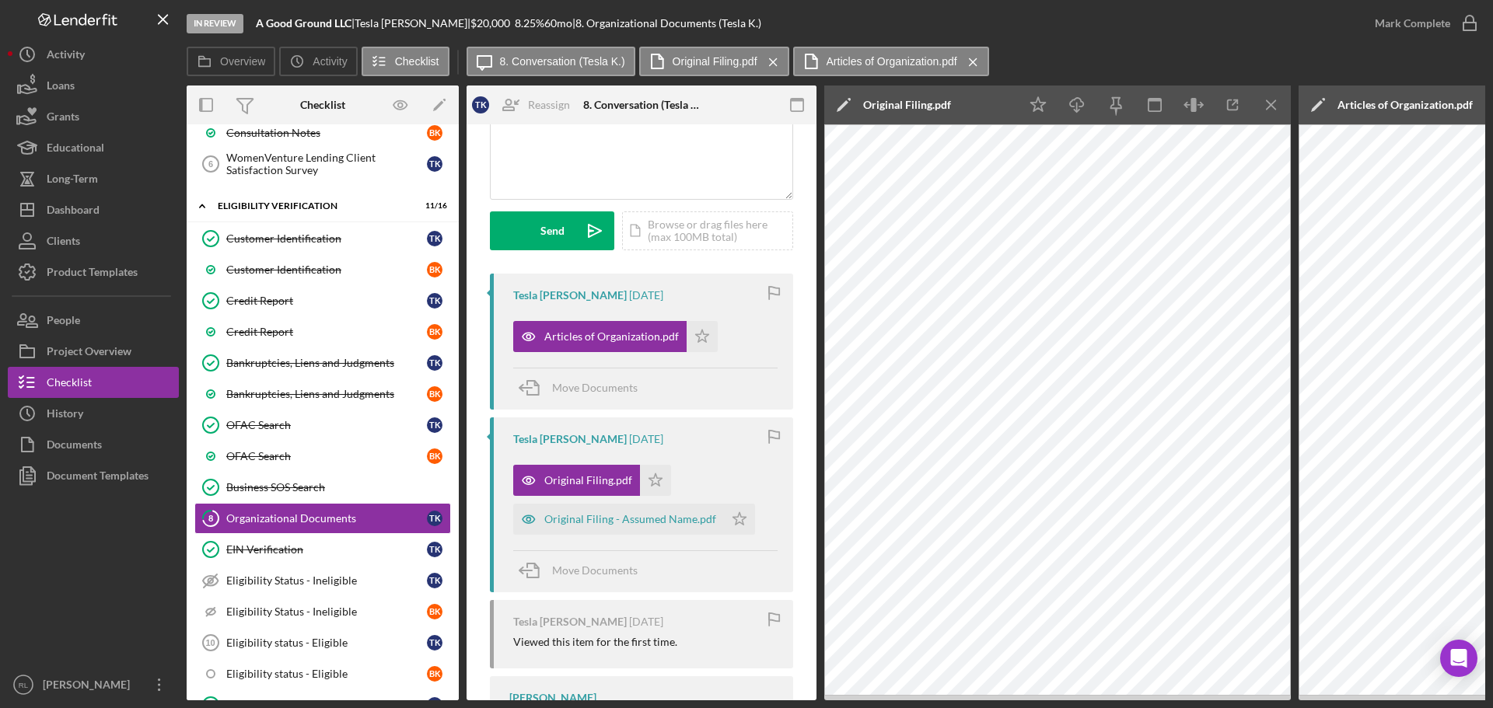
click at [1274, 103] on icon "Icon/Menu Close" at bounding box center [1271, 105] width 35 height 35
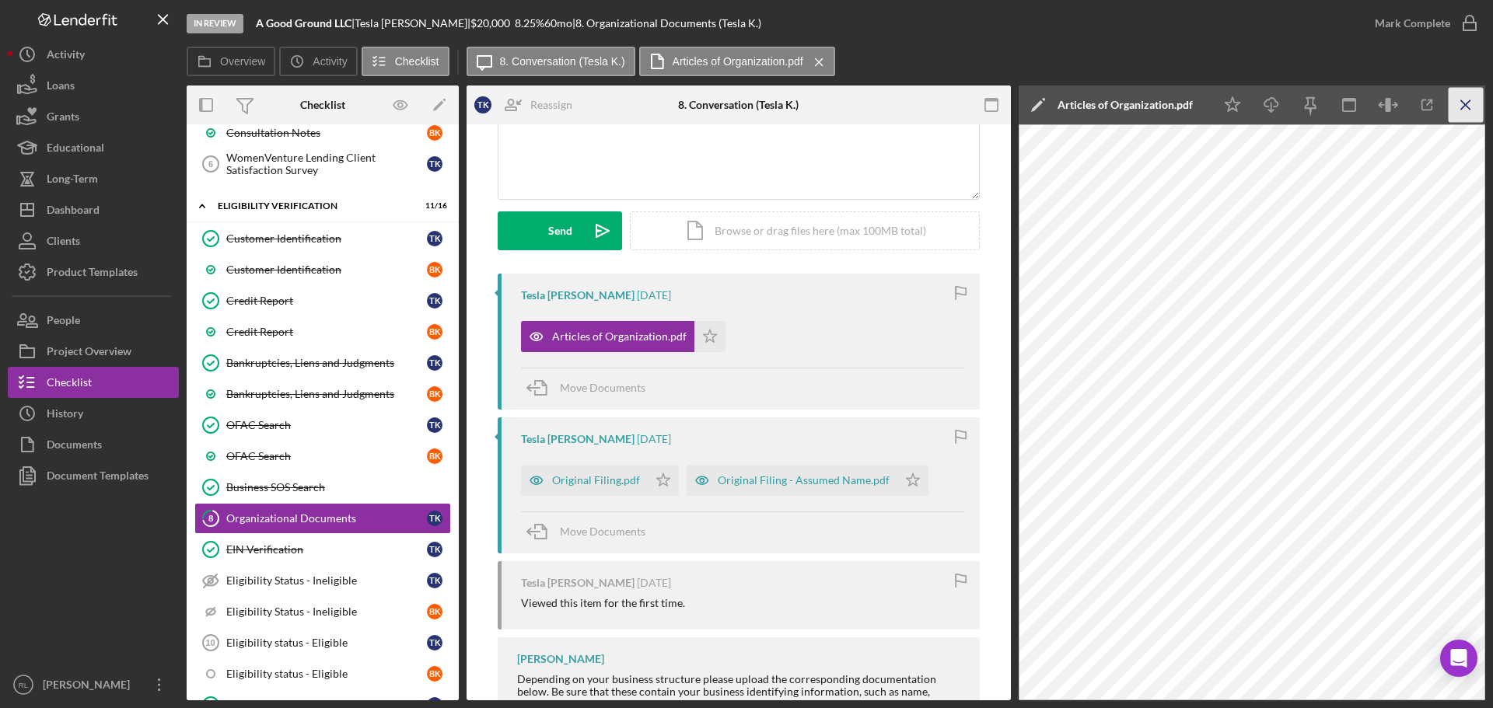
click at [1478, 101] on icon "Icon/Menu Close" at bounding box center [1465, 105] width 35 height 35
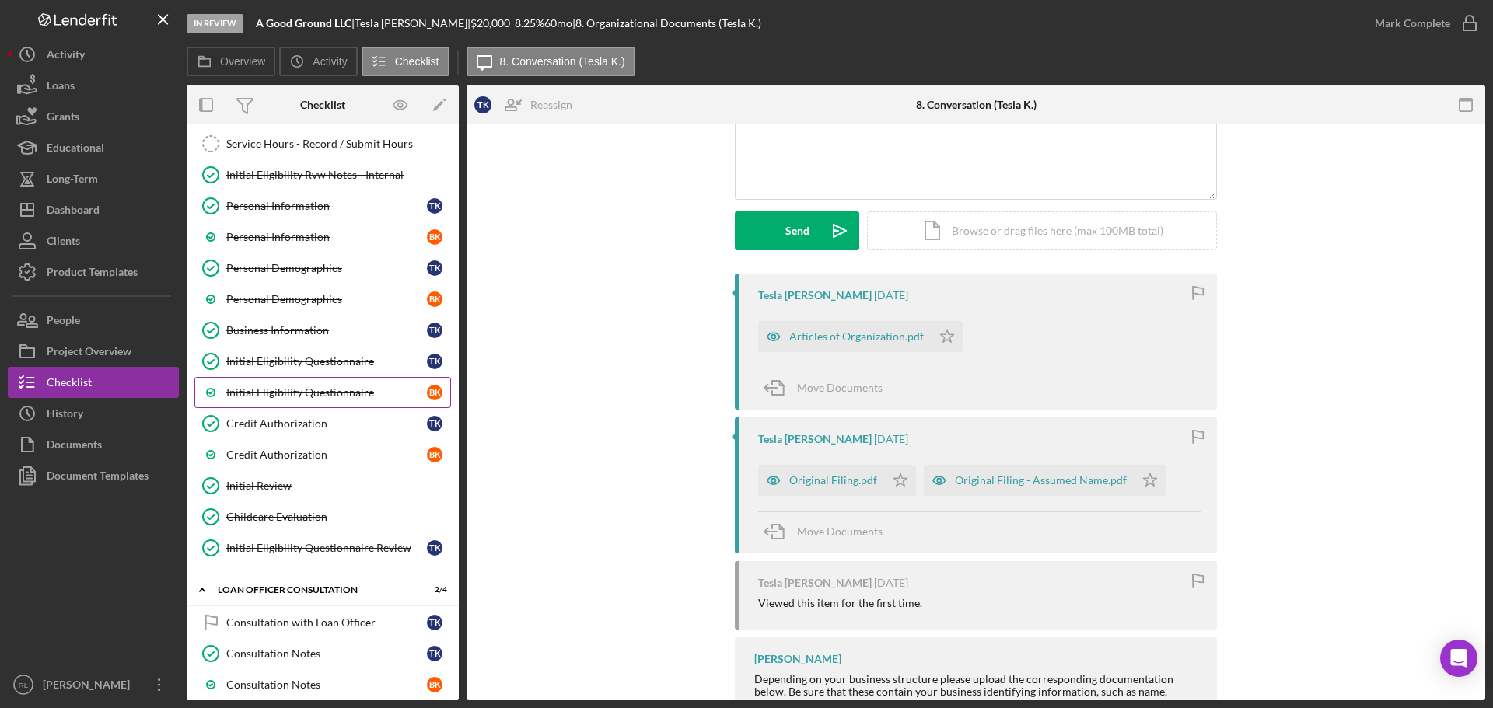
scroll to position [0, 0]
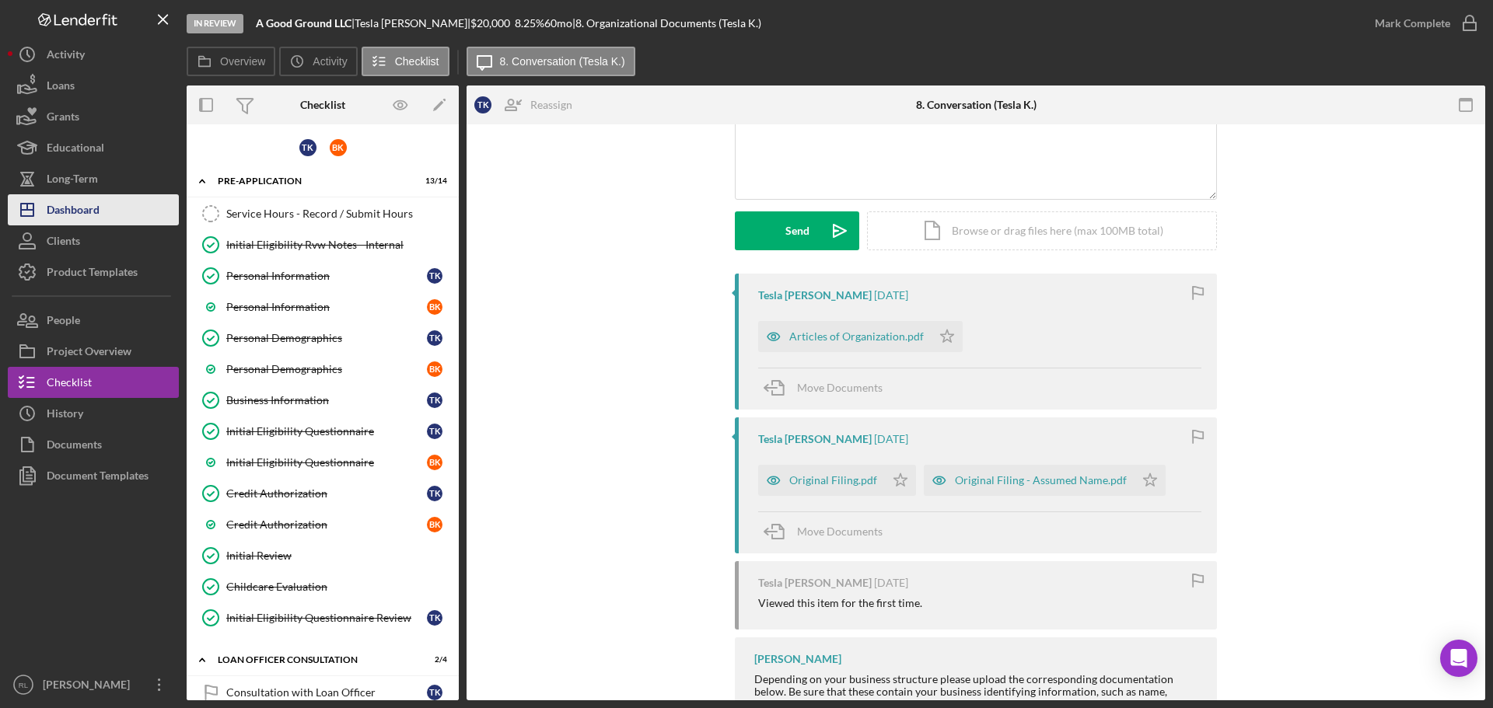
click at [104, 203] on button "Icon/Dashboard Dashboard" at bounding box center [93, 209] width 171 height 31
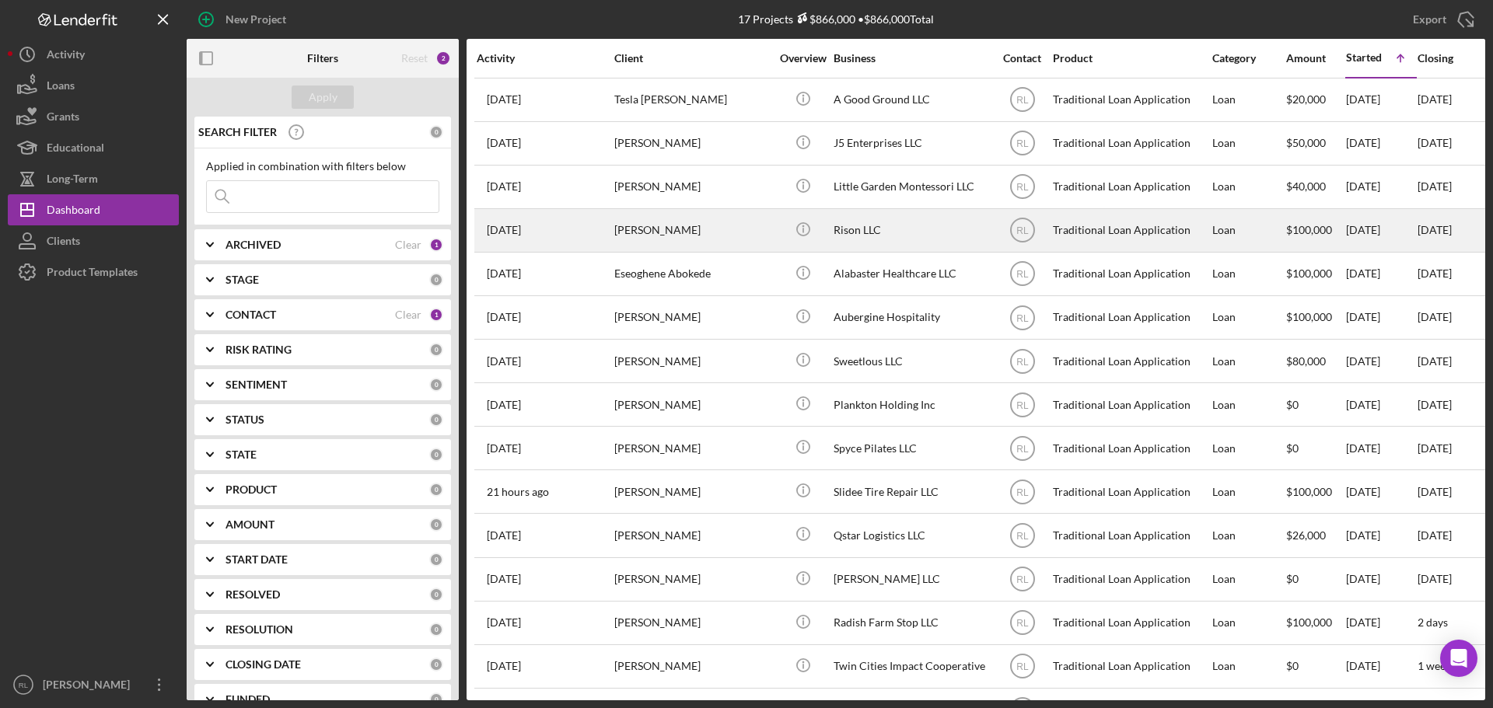
click at [716, 222] on div "[PERSON_NAME]" at bounding box center [691, 230] width 155 height 41
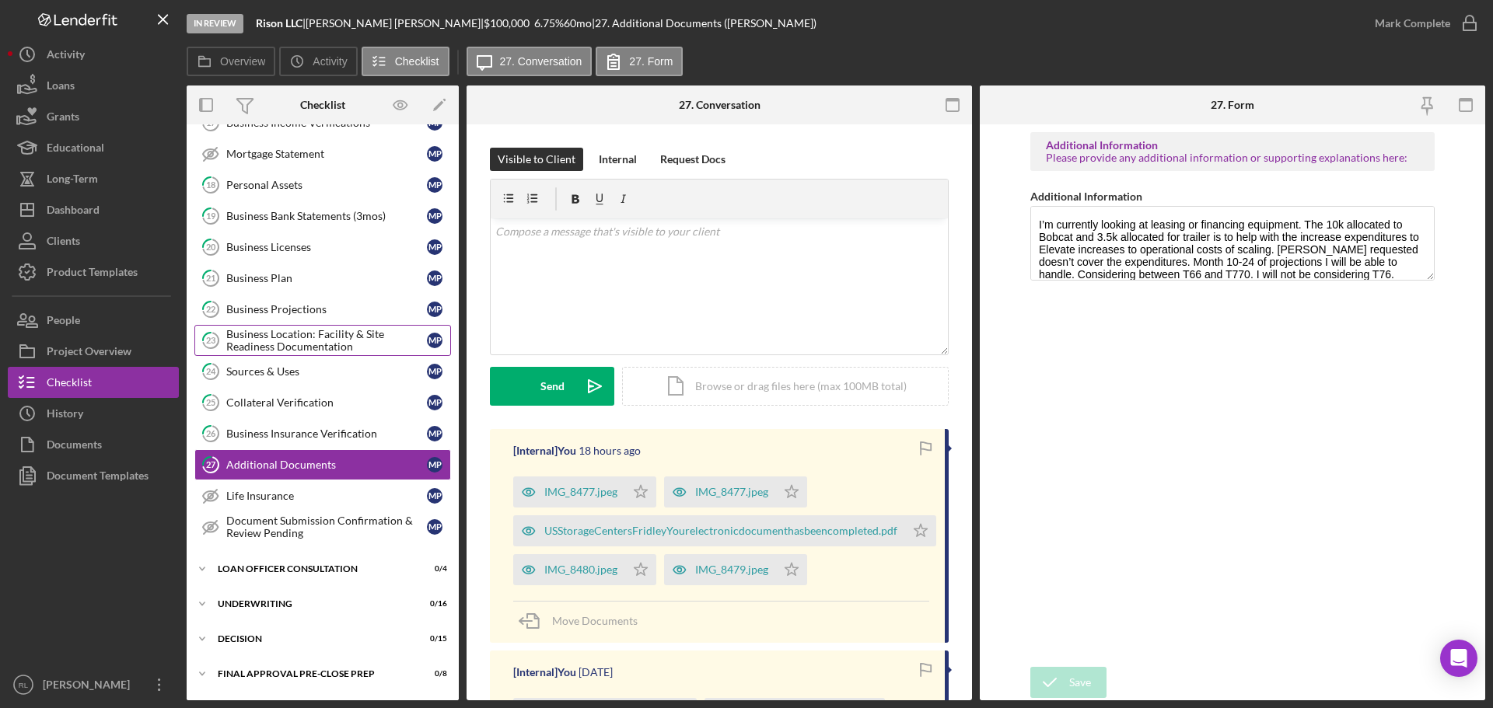
scroll to position [288, 0]
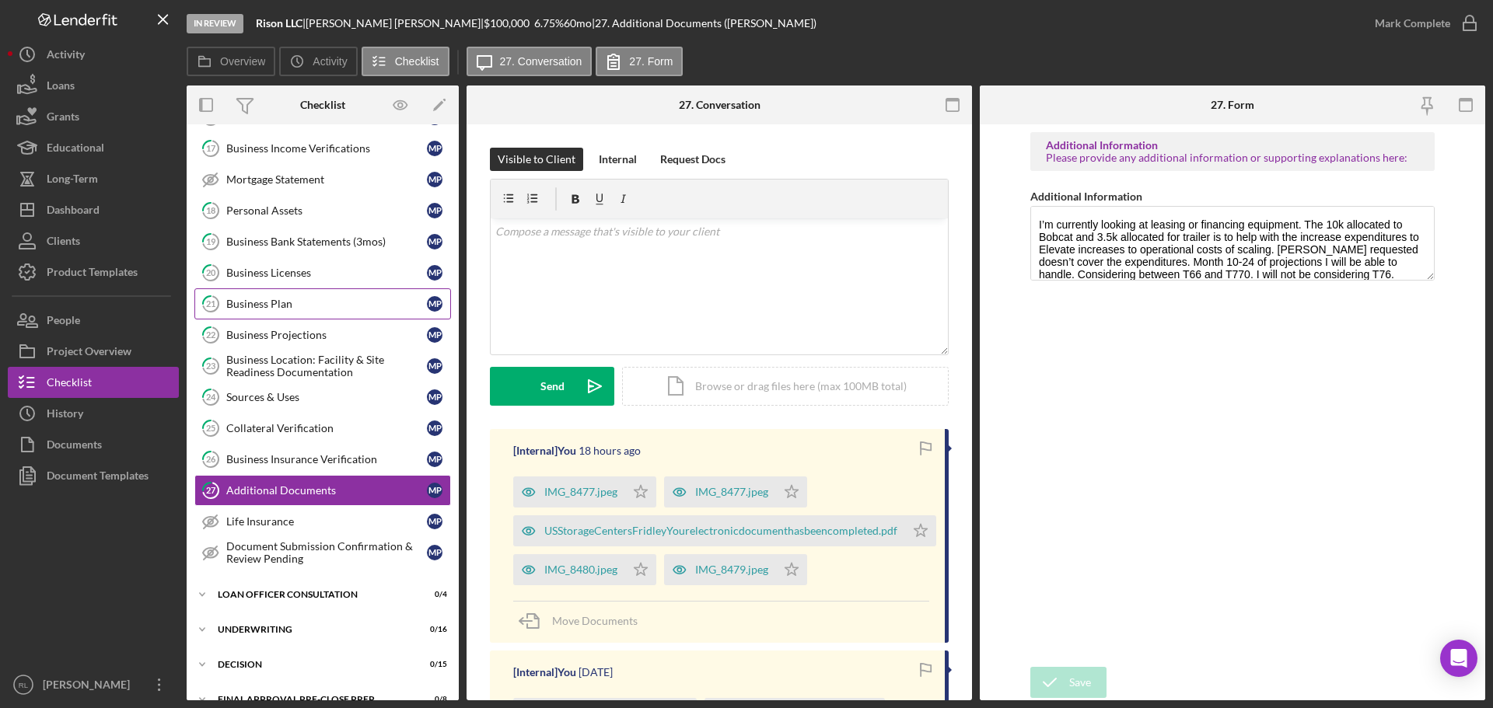
click at [285, 308] on div "Business Plan" at bounding box center [326, 304] width 201 height 12
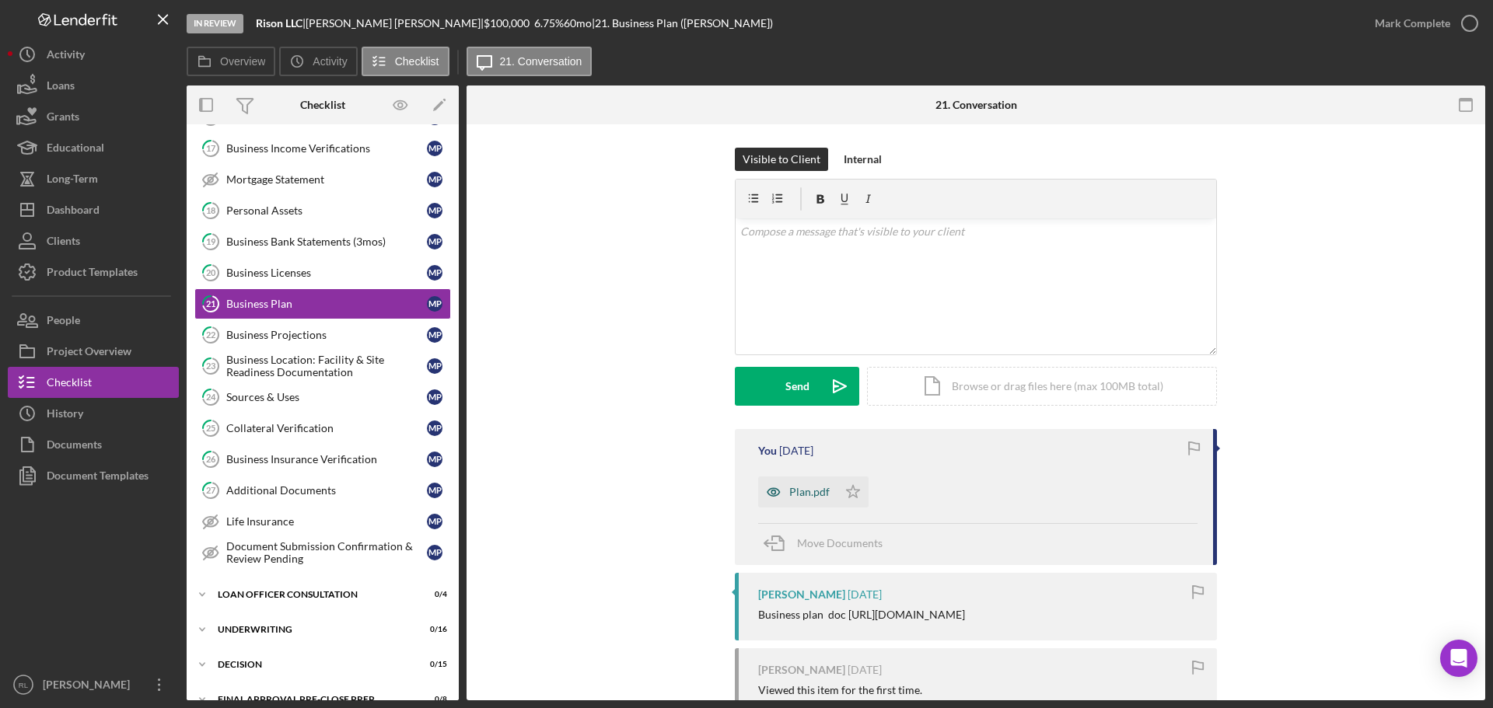
click at [782, 485] on icon "button" at bounding box center [773, 492] width 31 height 31
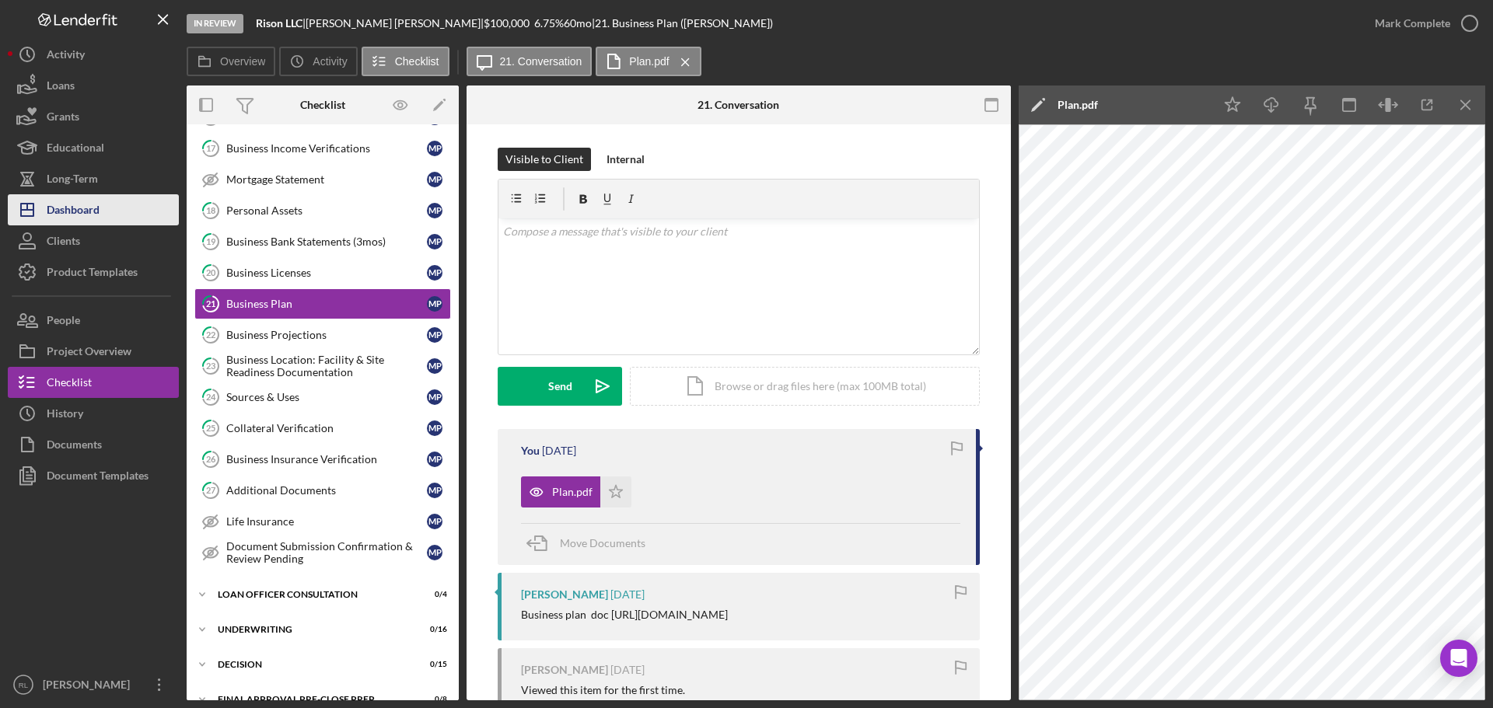
click at [124, 201] on button "Icon/Dashboard Dashboard" at bounding box center [93, 209] width 171 height 31
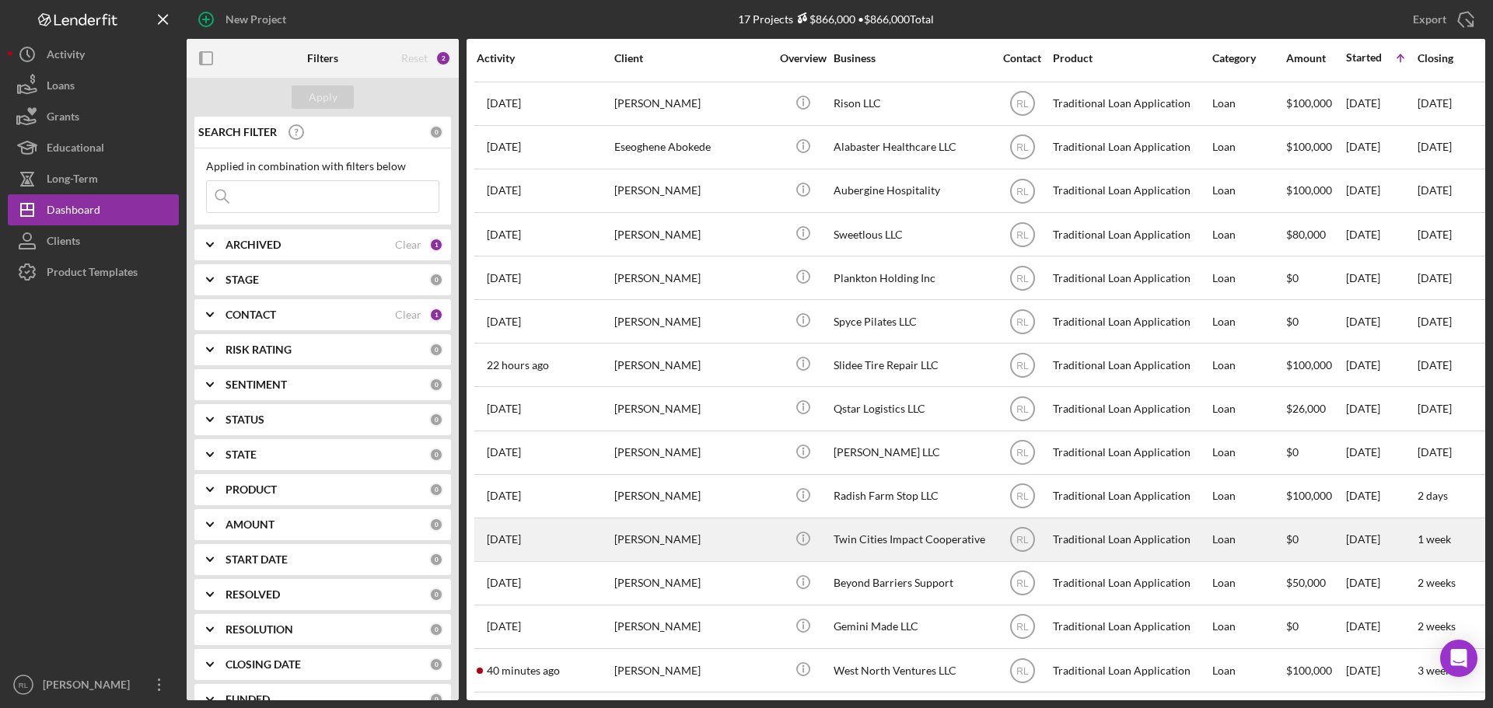
scroll to position [138, 0]
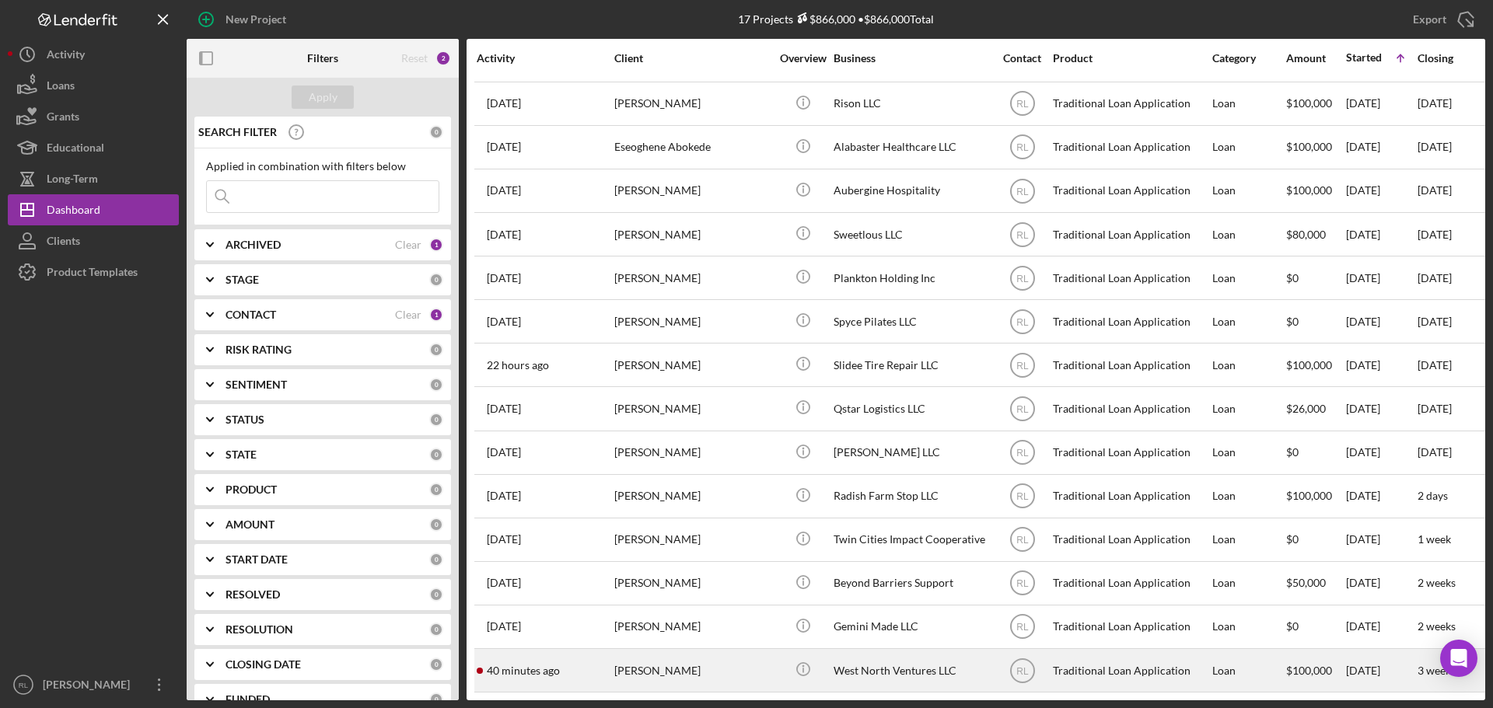
click at [718, 663] on div "[PERSON_NAME]" at bounding box center [691, 670] width 155 height 41
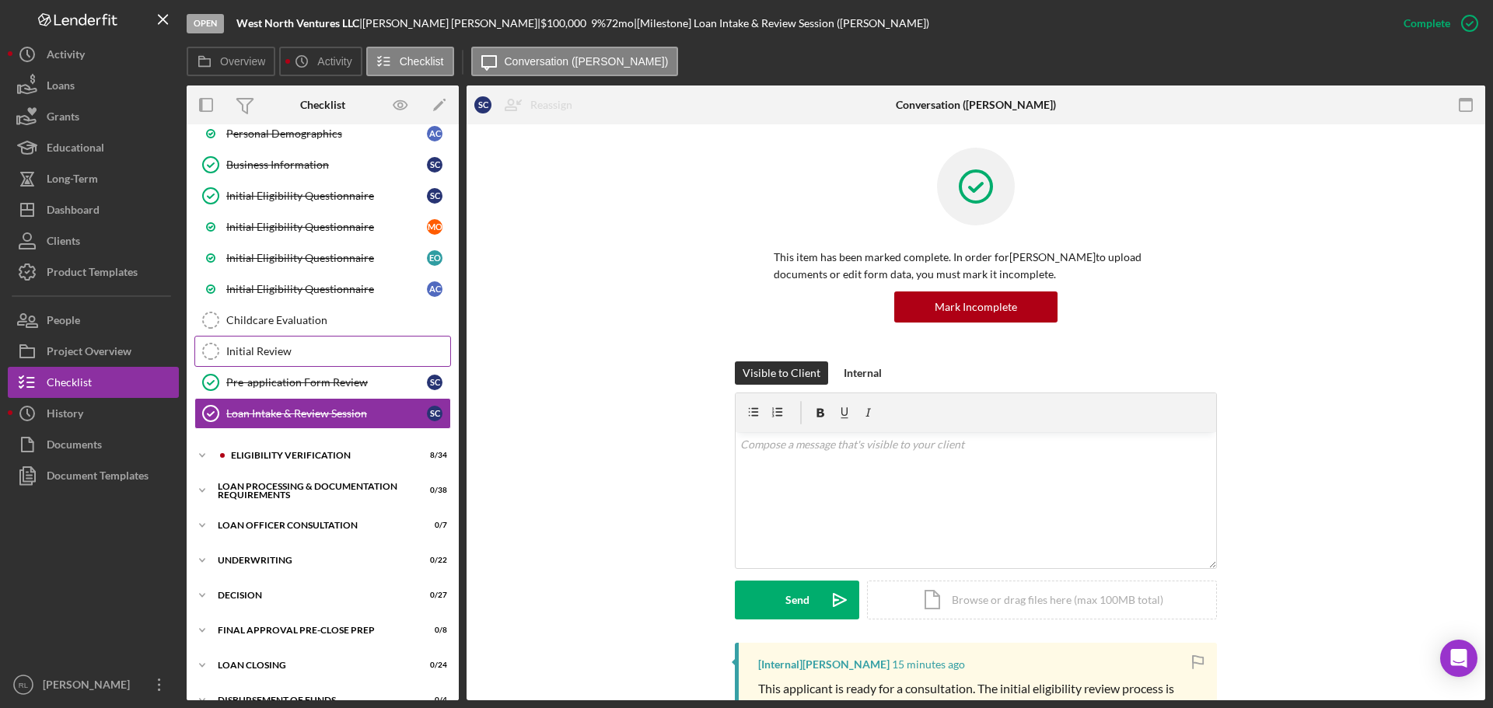
scroll to position [361, 0]
click at [298, 457] on div "Eligibility Verification" at bounding box center [335, 454] width 208 height 9
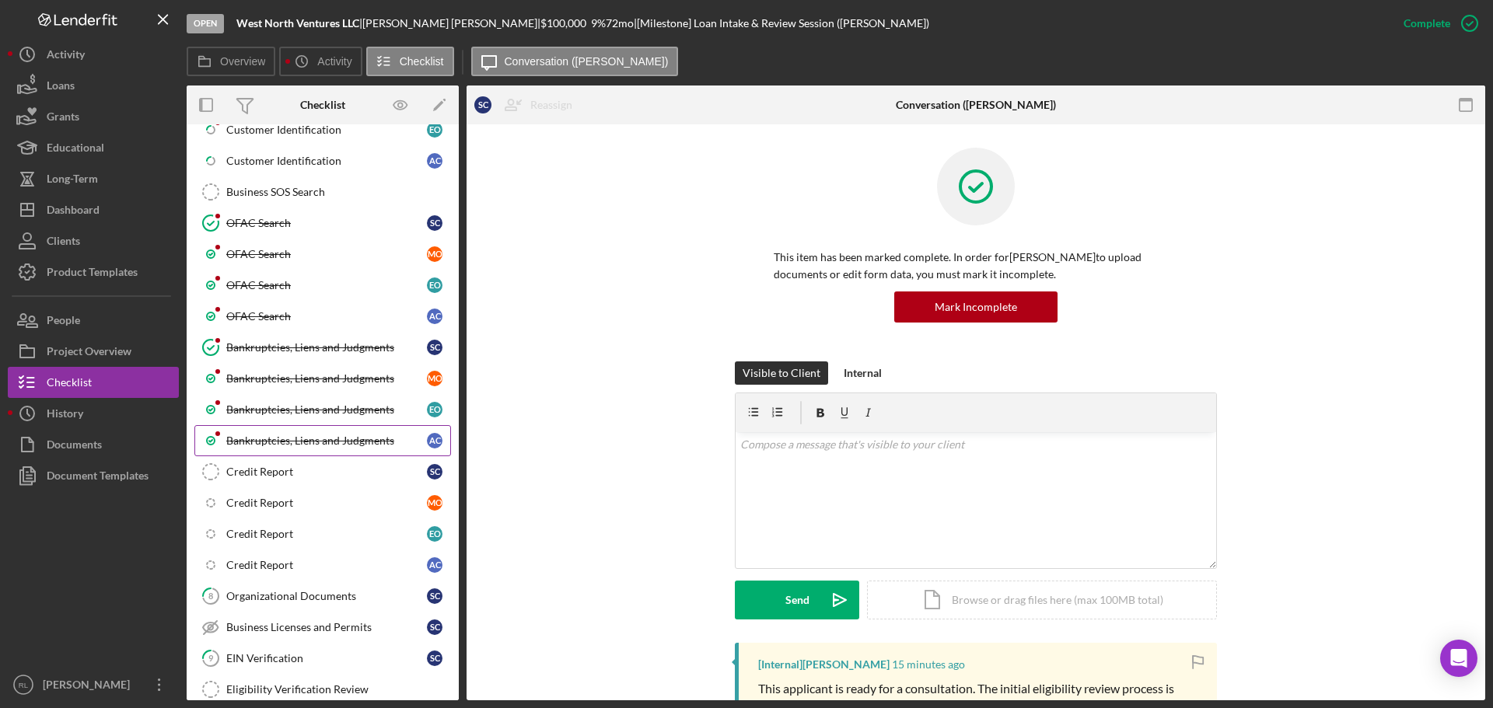
scroll to position [983, 0]
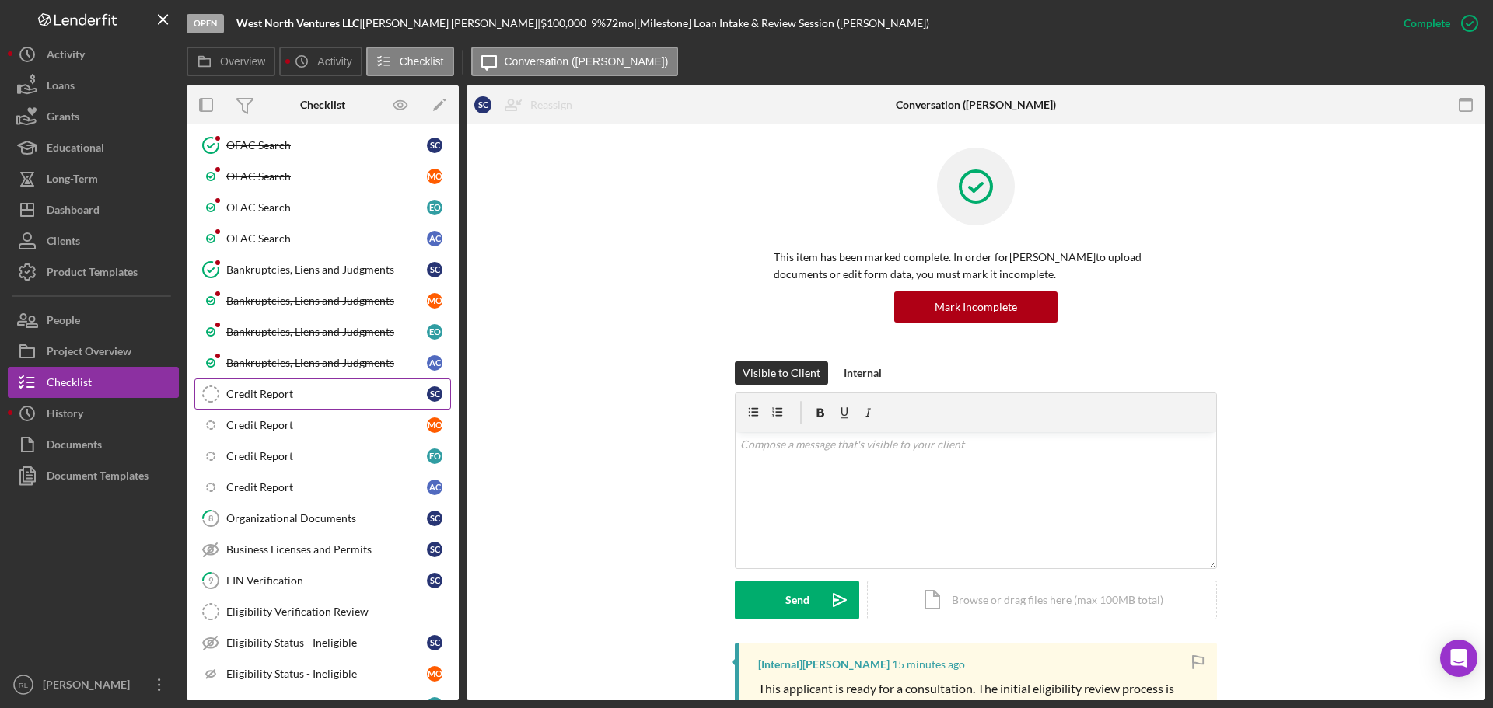
click at [299, 401] on link "Credit Report Credit Report S C" at bounding box center [322, 394] width 257 height 31
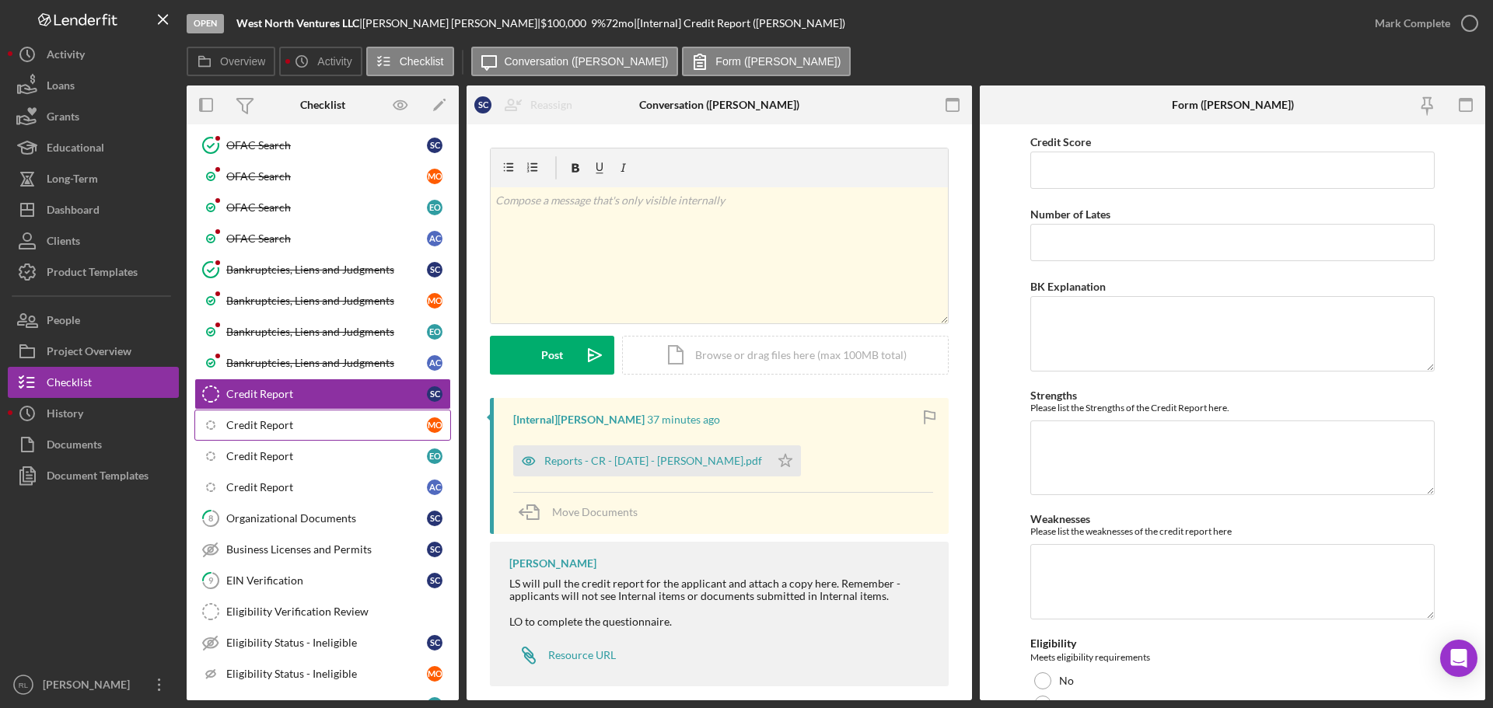
click at [309, 429] on div "Credit Report" at bounding box center [326, 425] width 201 height 12
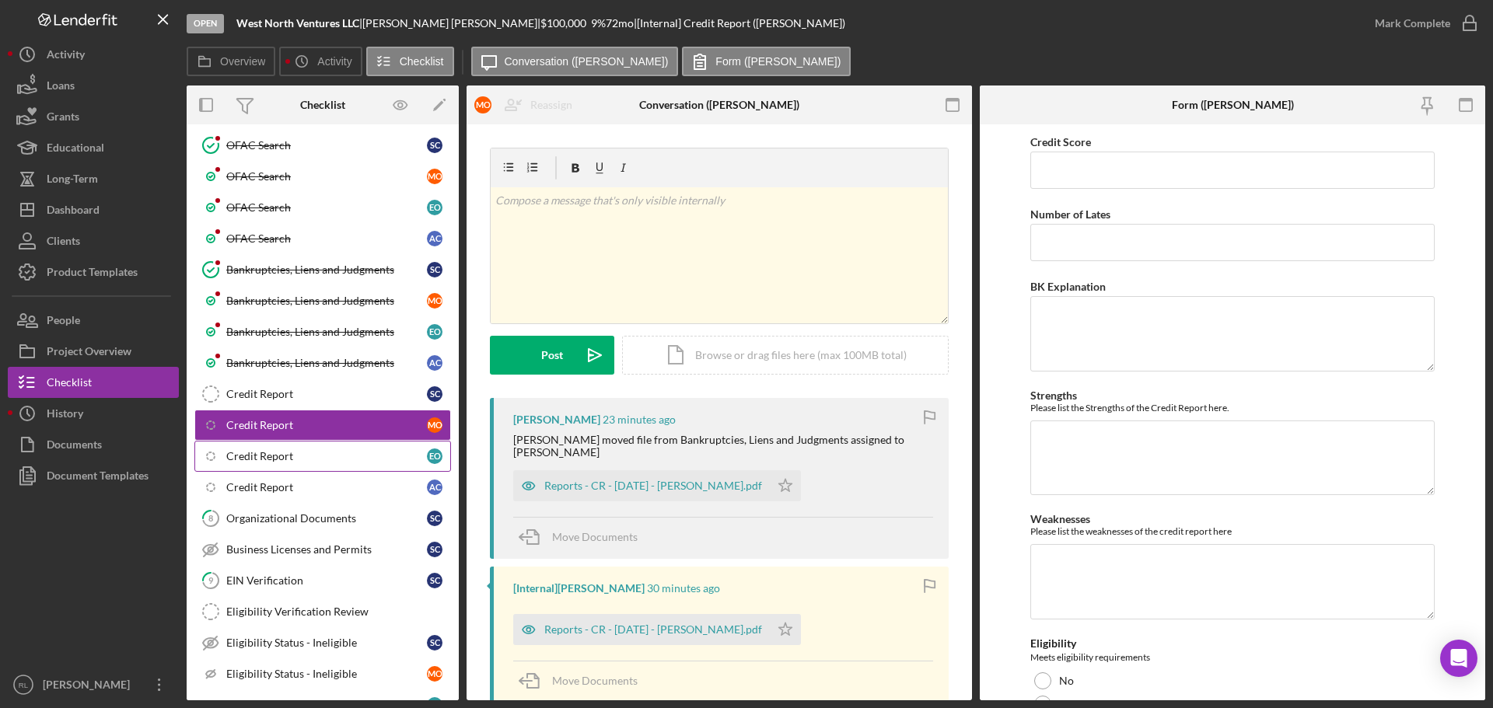
click at [295, 454] on div "Credit Report" at bounding box center [326, 456] width 201 height 12
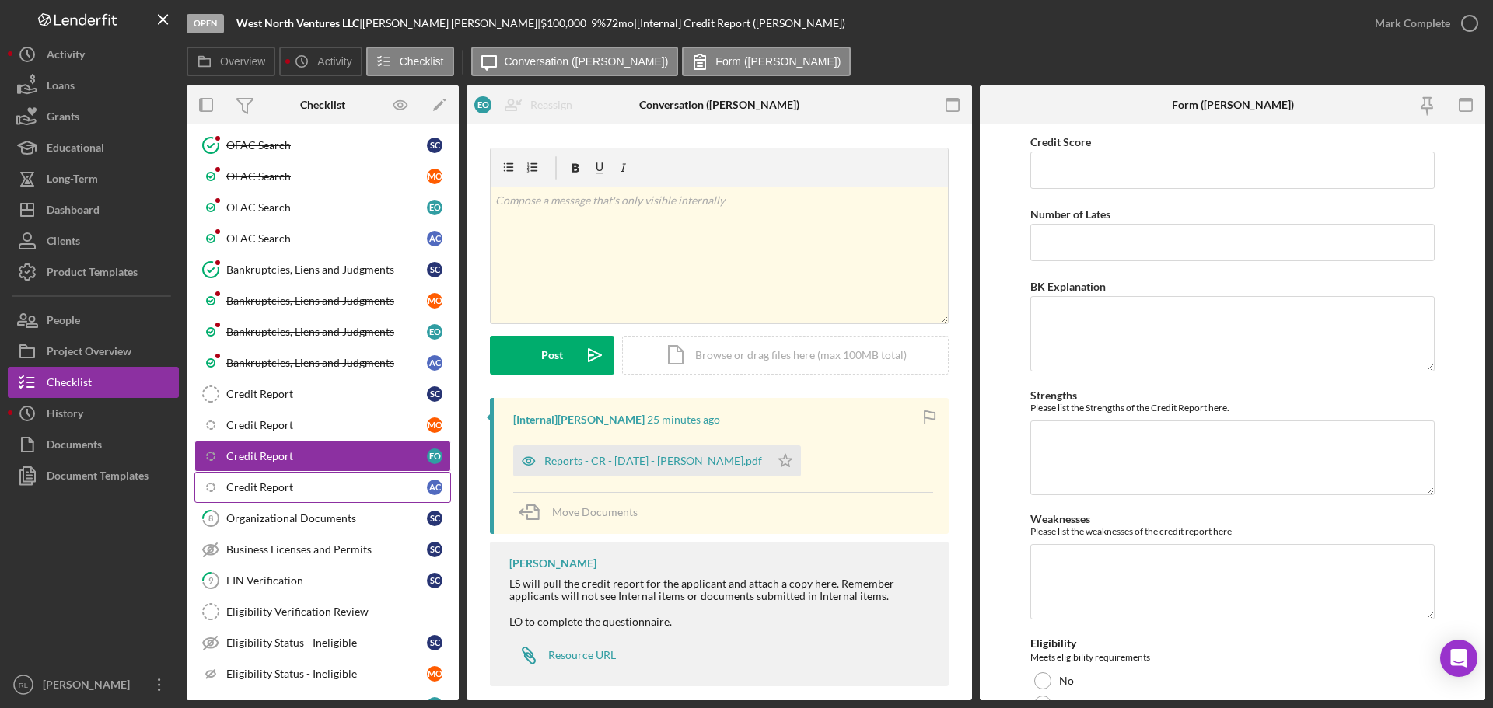
click at [299, 482] on div "Credit Report" at bounding box center [326, 487] width 201 height 12
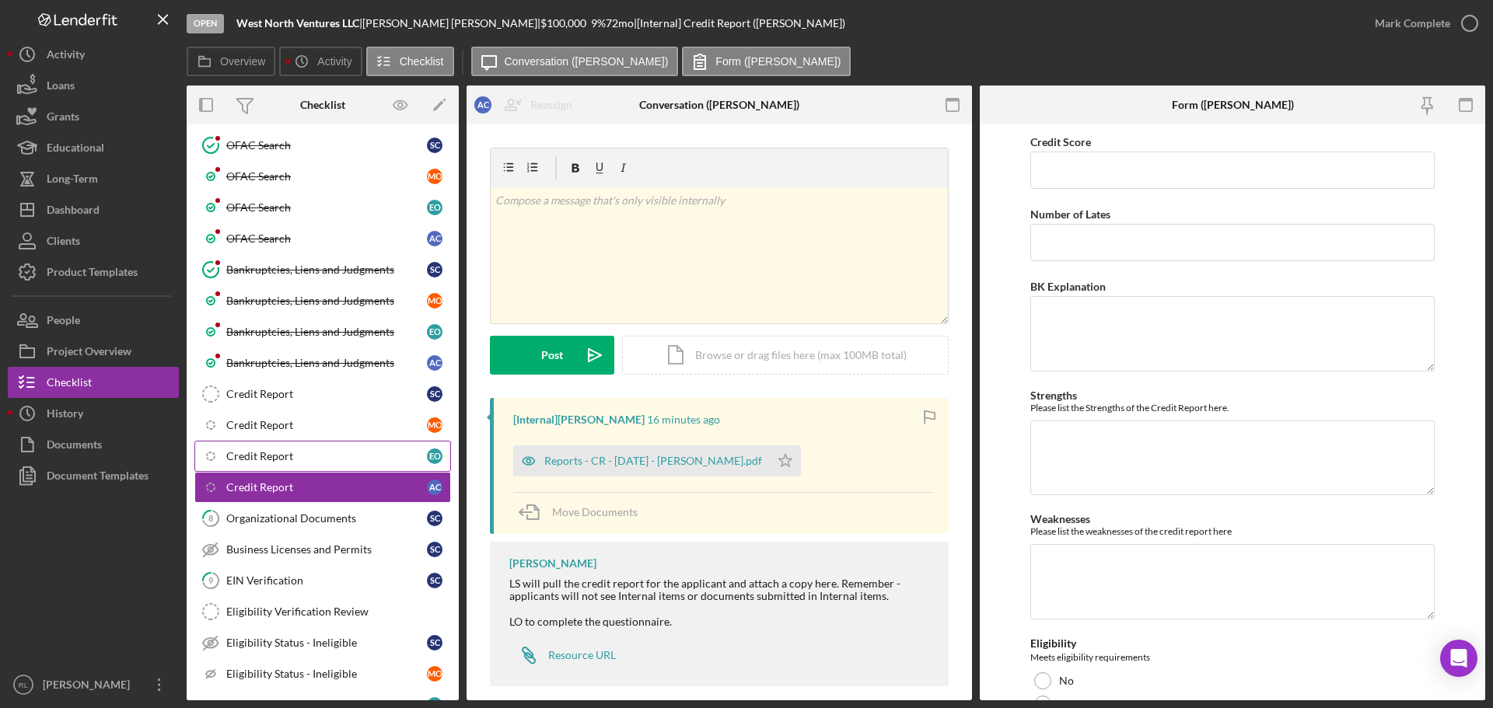
click at [319, 449] on link "Icon/Checklist Item Sub Internal Credit Report E O" at bounding box center [322, 456] width 257 height 31
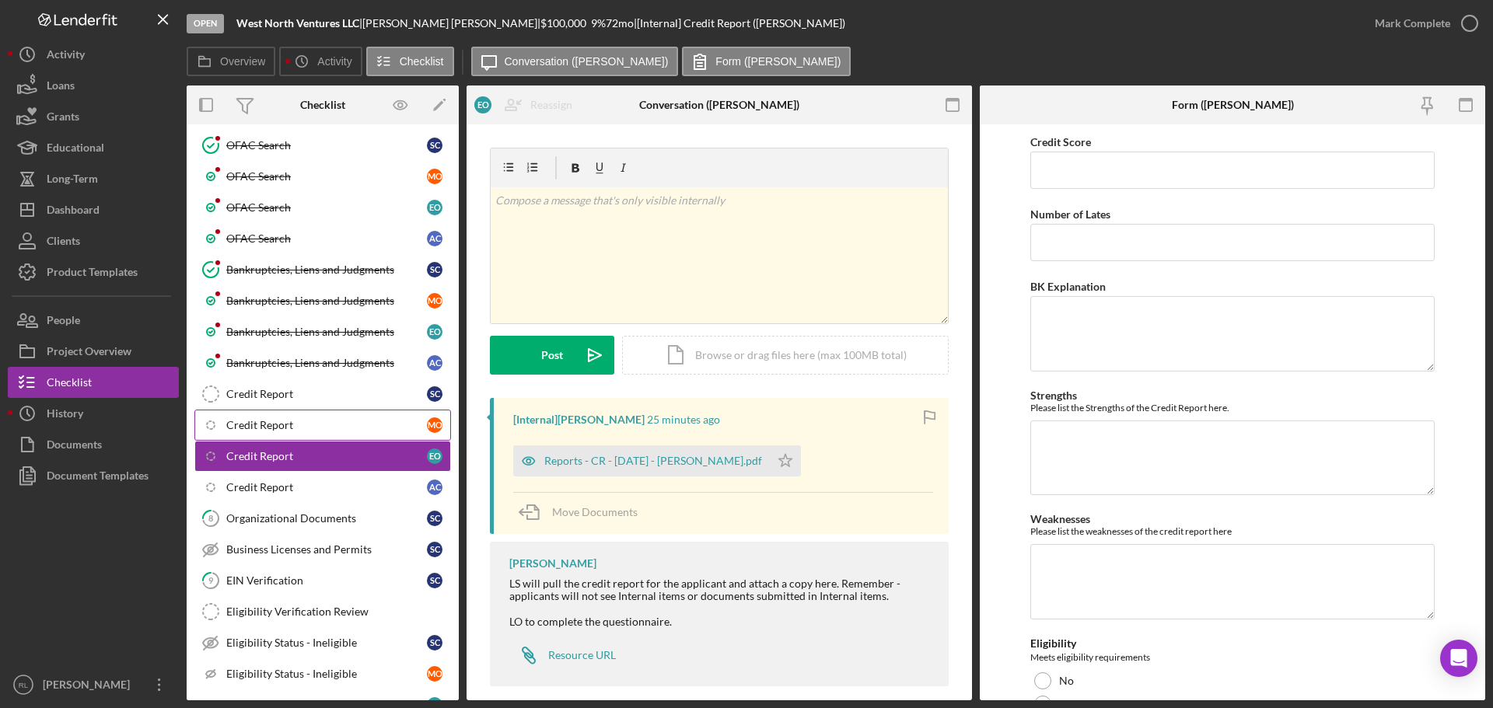
click at [298, 431] on div "Credit Report" at bounding box center [326, 425] width 201 height 12
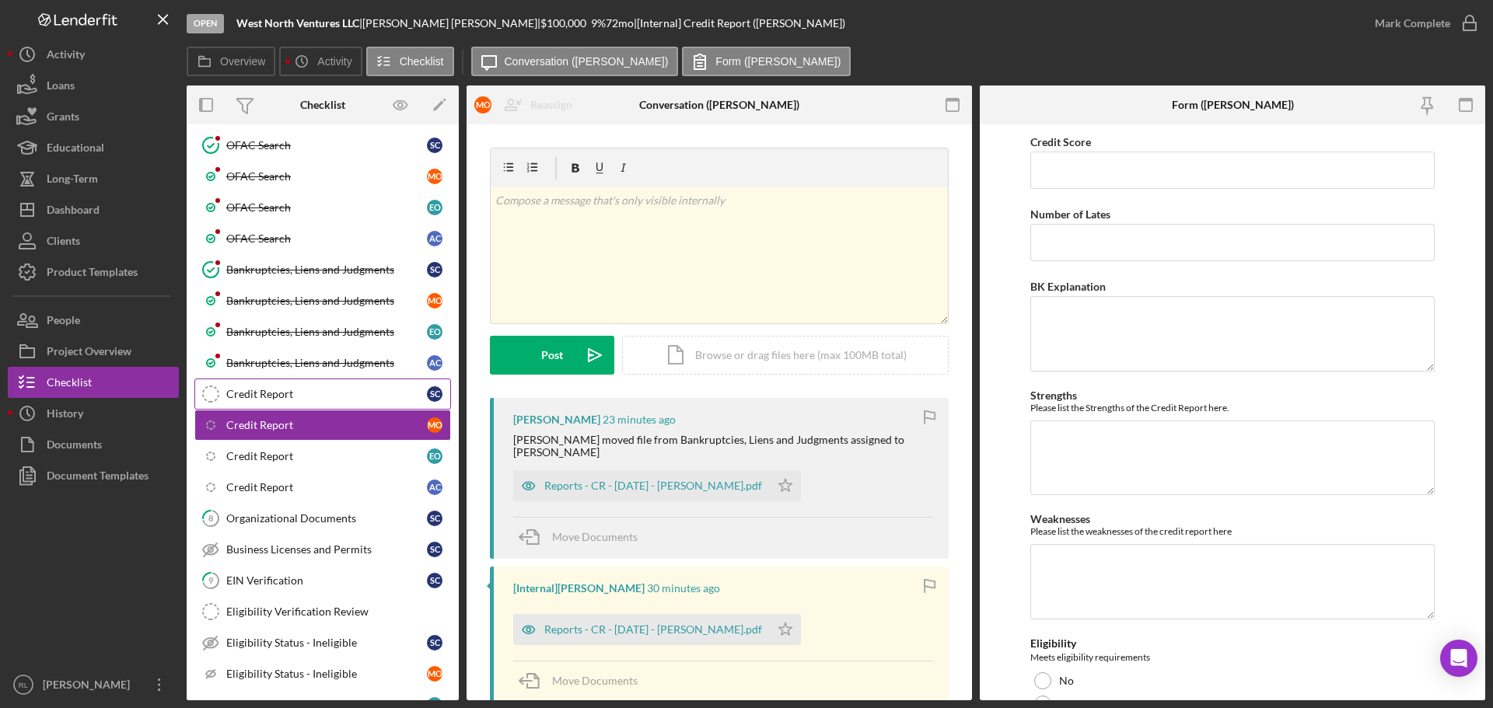
click at [302, 402] on link "Credit Report Credit Report S C" at bounding box center [322, 394] width 257 height 31
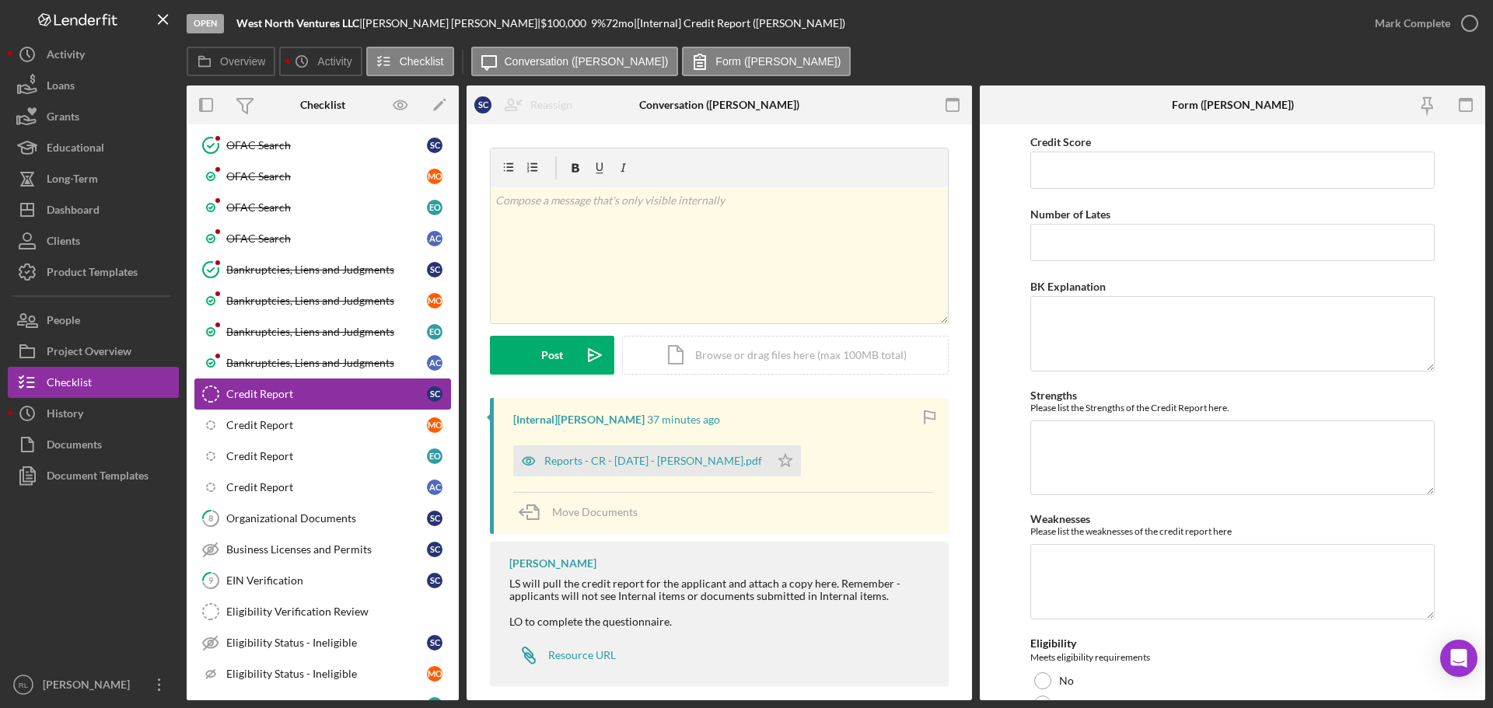
click at [316, 379] on link "Credit Report Credit Report S C" at bounding box center [322, 394] width 257 height 31
click at [322, 365] on div "Bankruptcies, Liens and Judgments" at bounding box center [326, 363] width 201 height 12
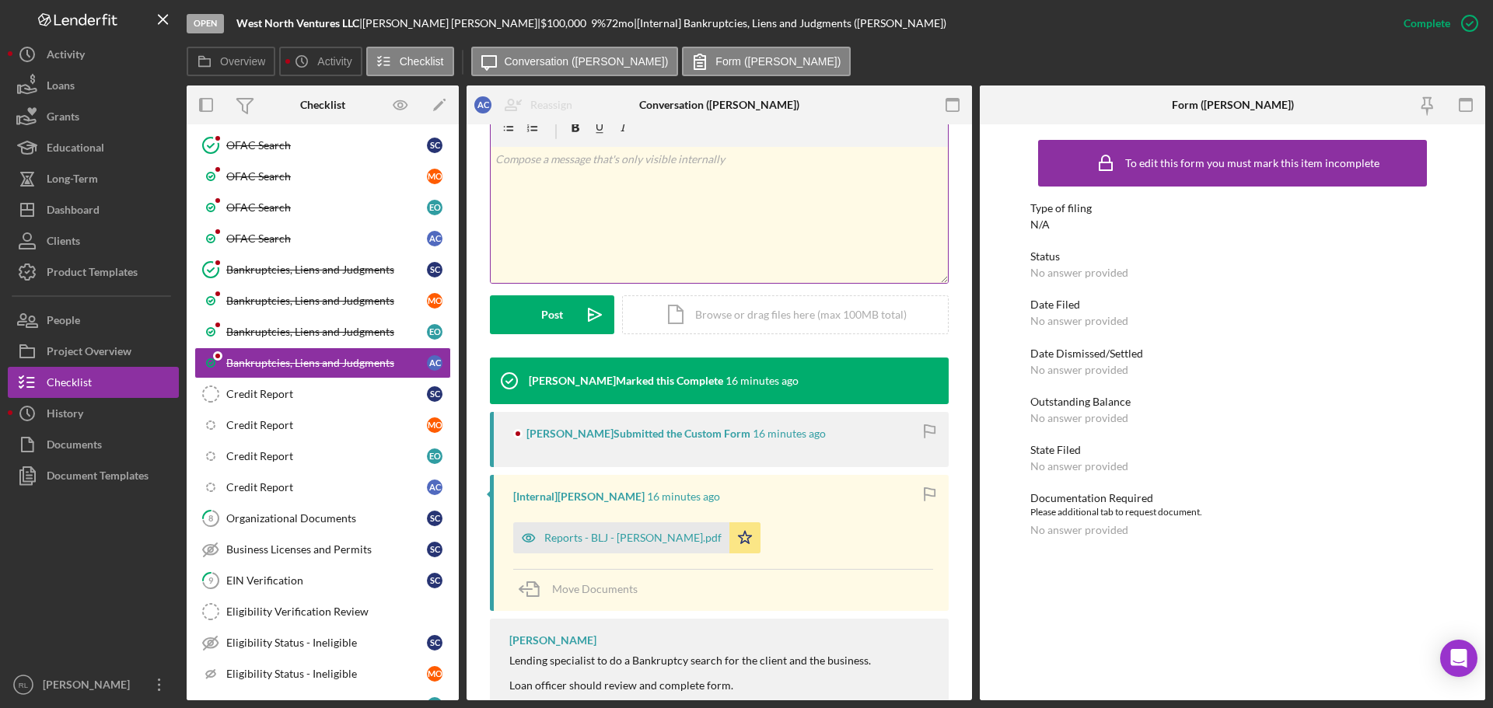
scroll to position [296, 0]
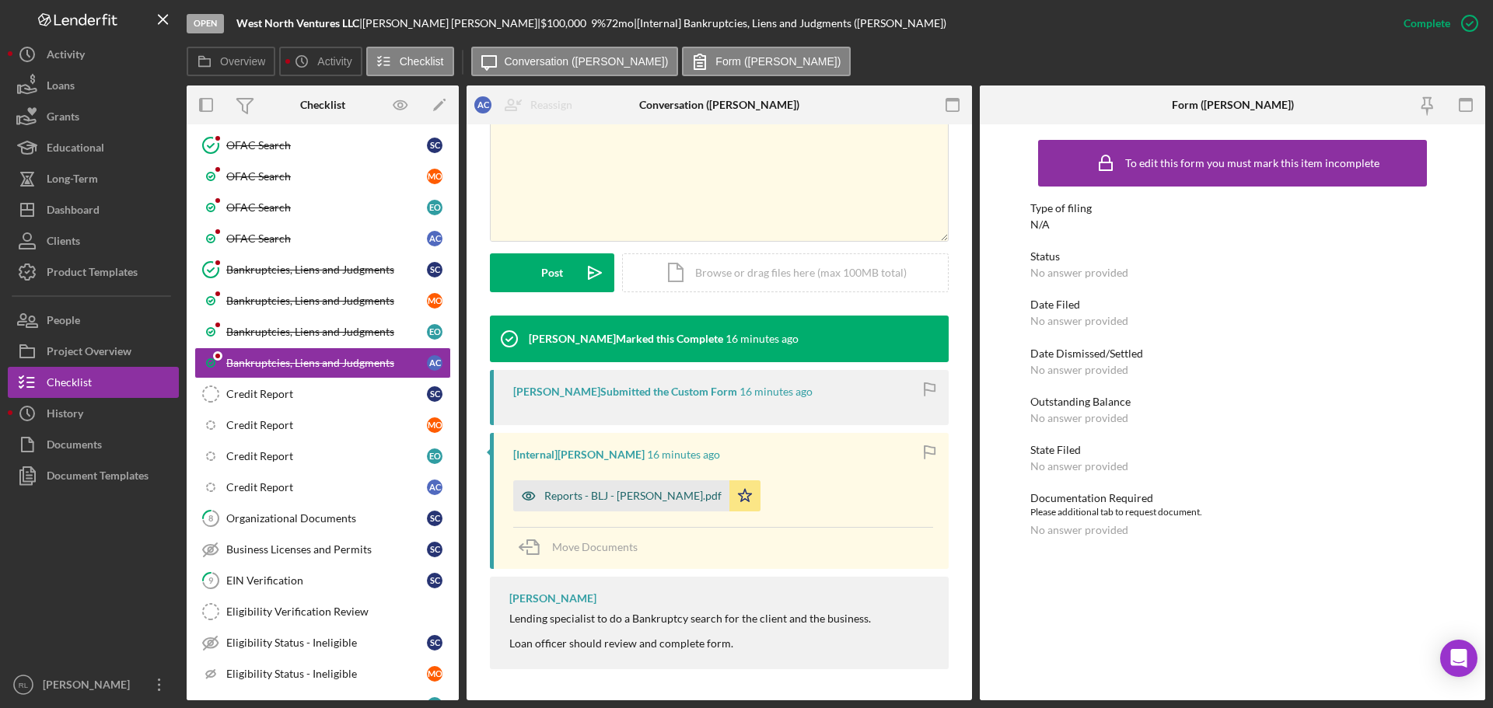
click at [601, 494] on div "Reports - BLJ - [PERSON_NAME].pdf" at bounding box center [632, 496] width 177 height 12
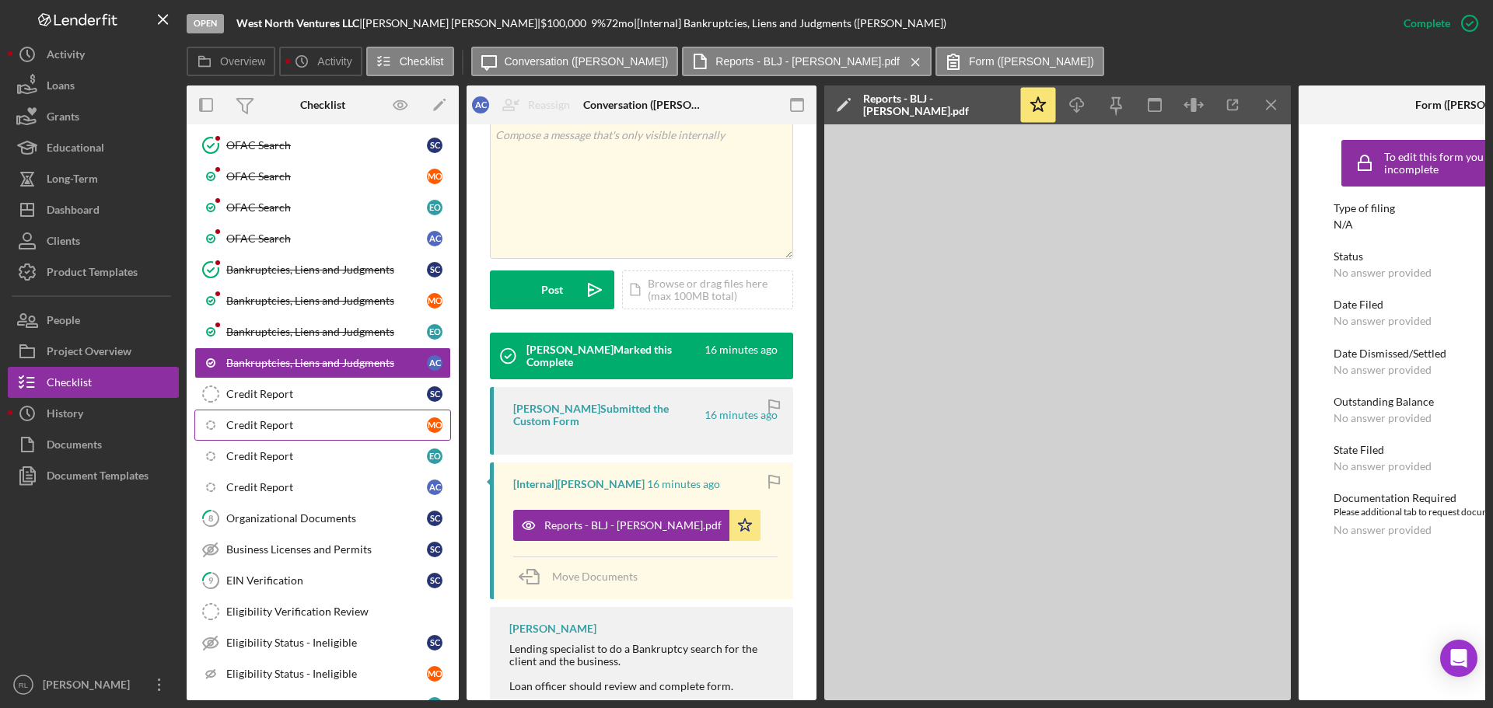
scroll to position [314, 0]
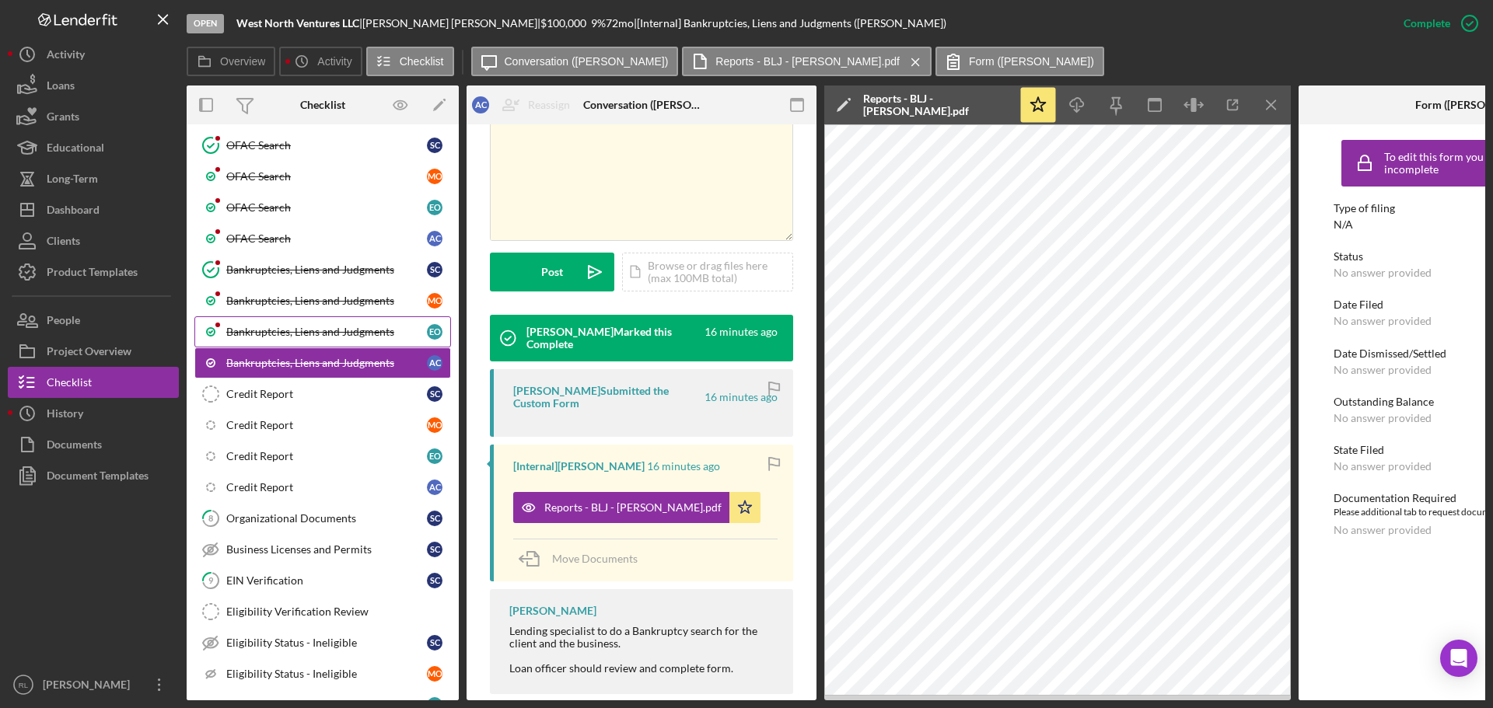
click at [307, 329] on div "Bankruptcies, Liens and Judgments" at bounding box center [326, 332] width 201 height 12
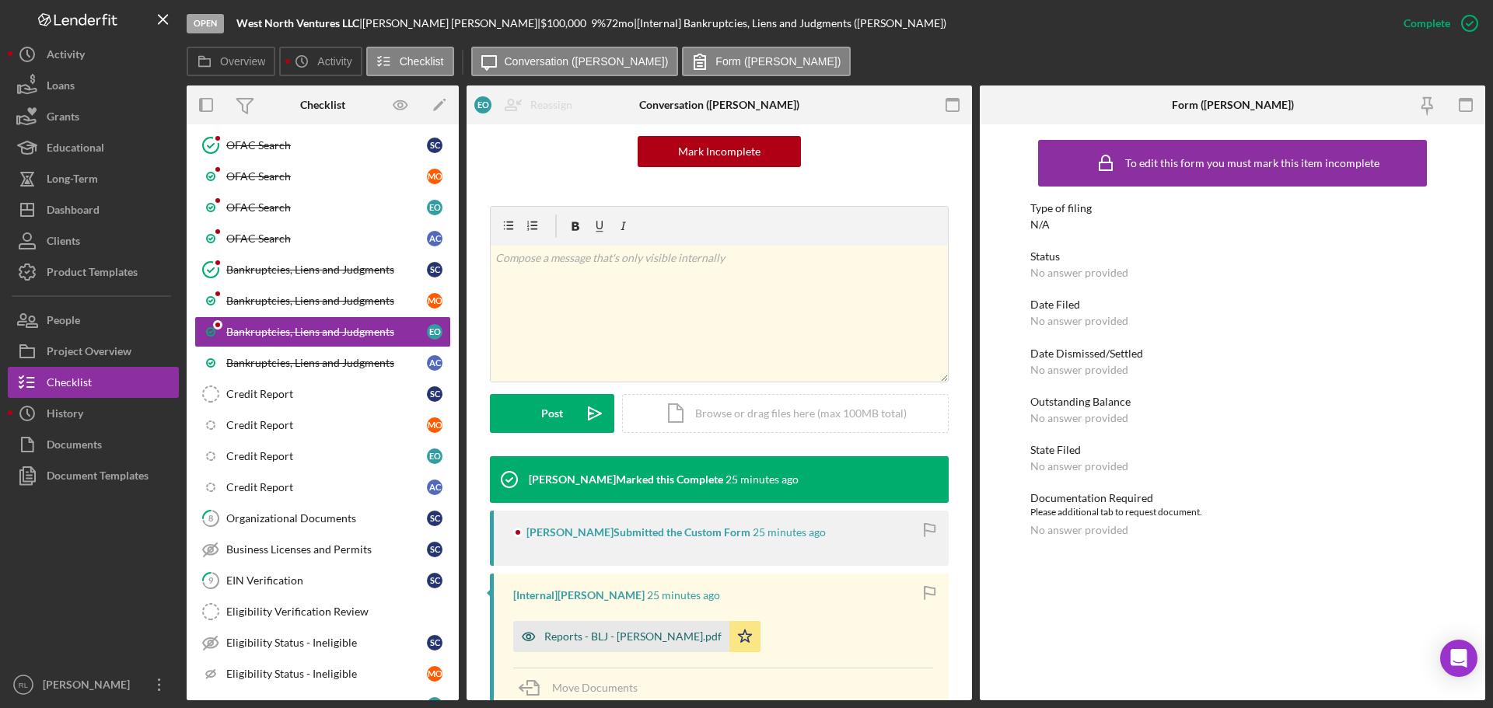
click at [598, 634] on div "Reports - BLJ - [PERSON_NAME].pdf" at bounding box center [632, 636] width 177 height 12
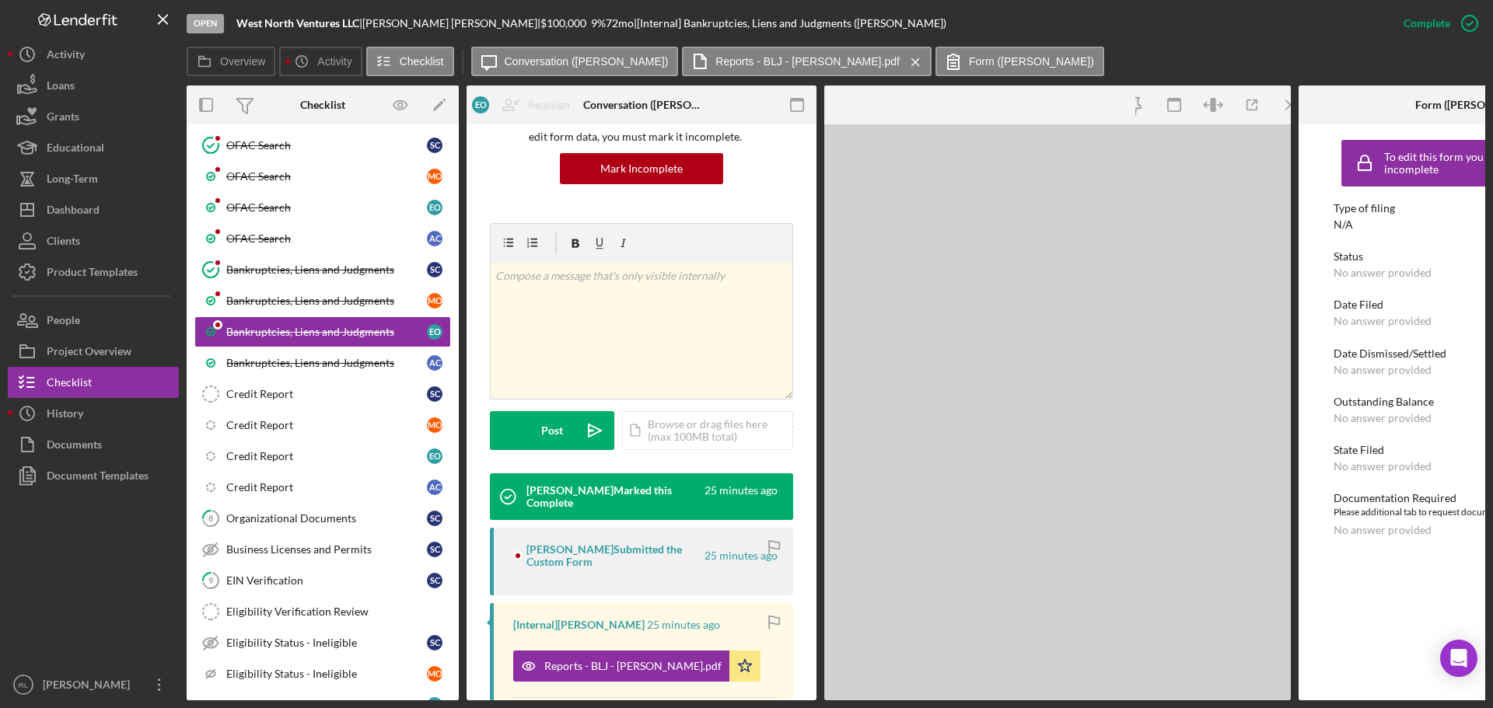
scroll to position [173, 0]
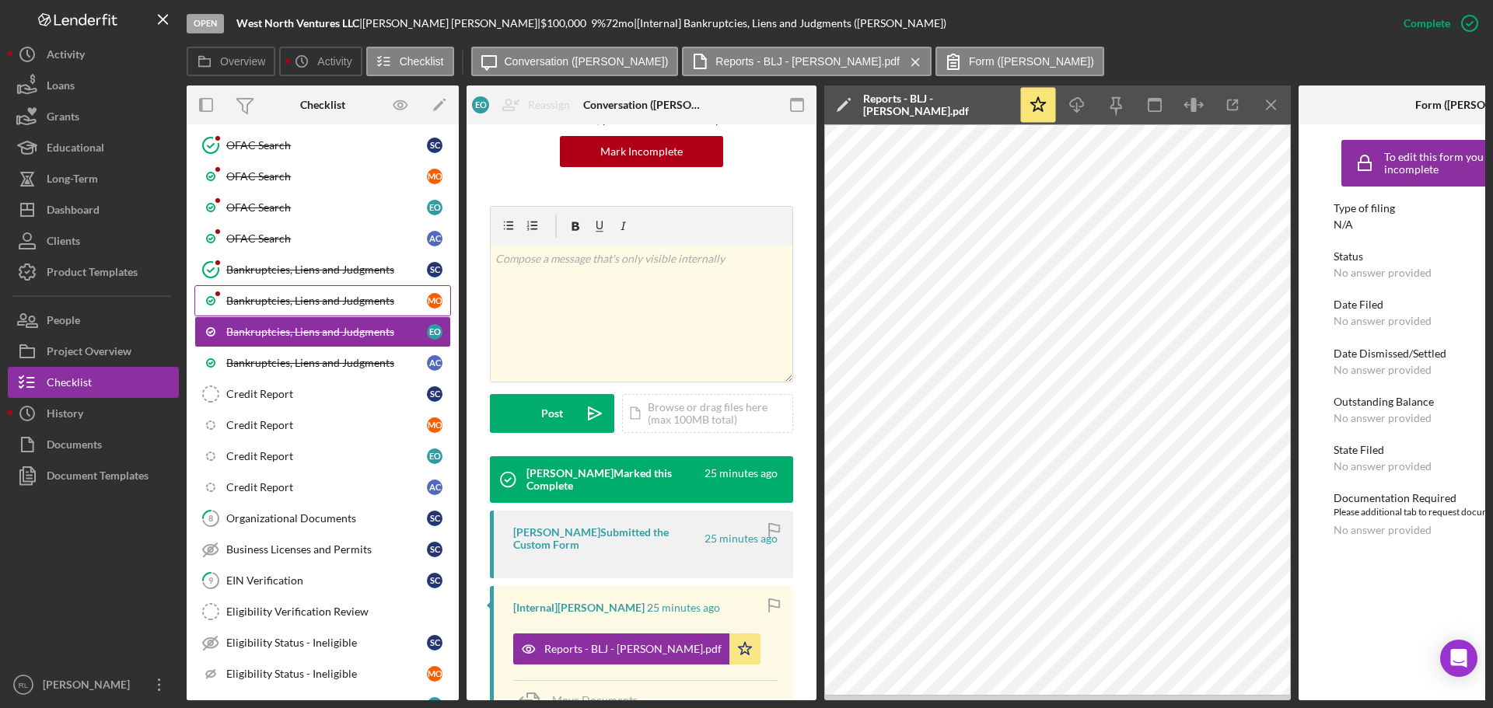
click at [309, 302] on div "Bankruptcies, Liens and Judgments" at bounding box center [326, 301] width 201 height 12
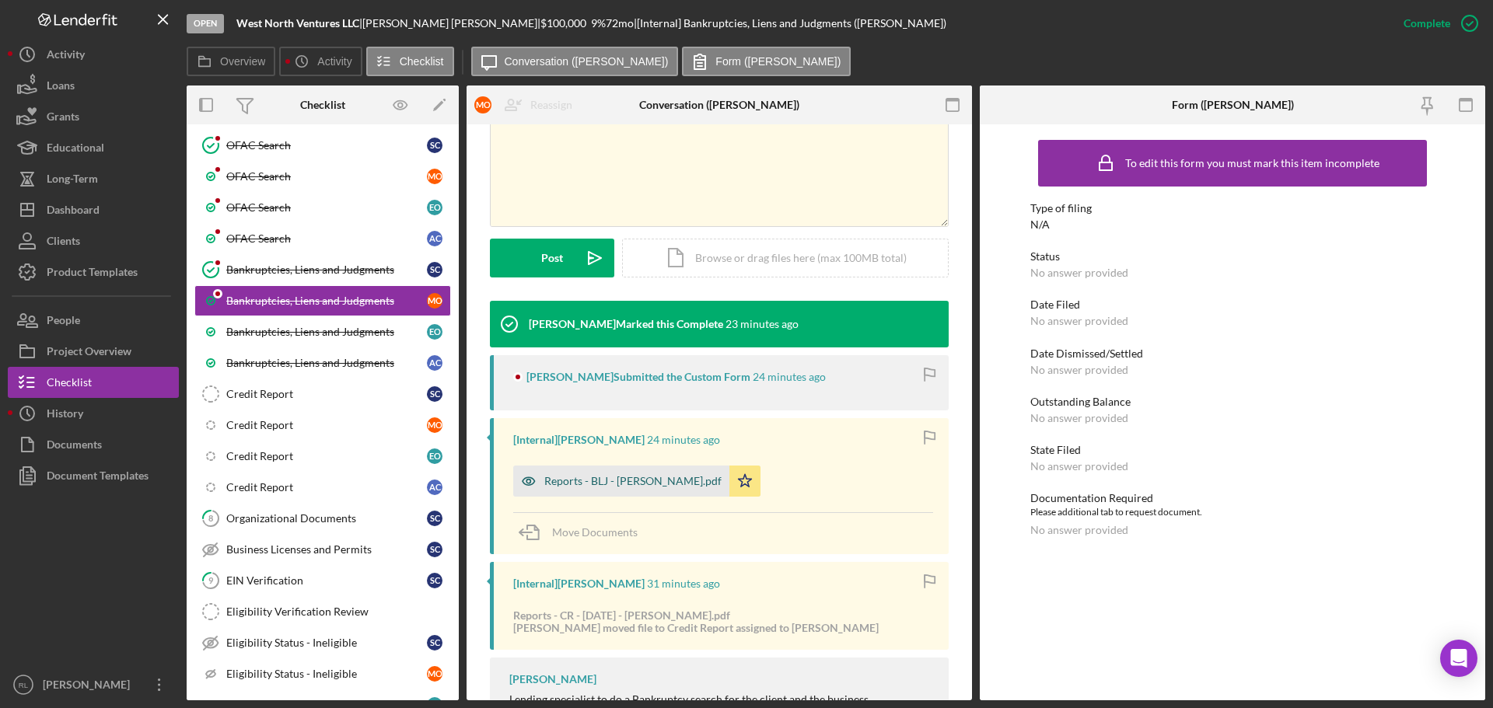
click at [613, 479] on div "Reports - BLJ - [PERSON_NAME].pdf" at bounding box center [632, 481] width 177 height 12
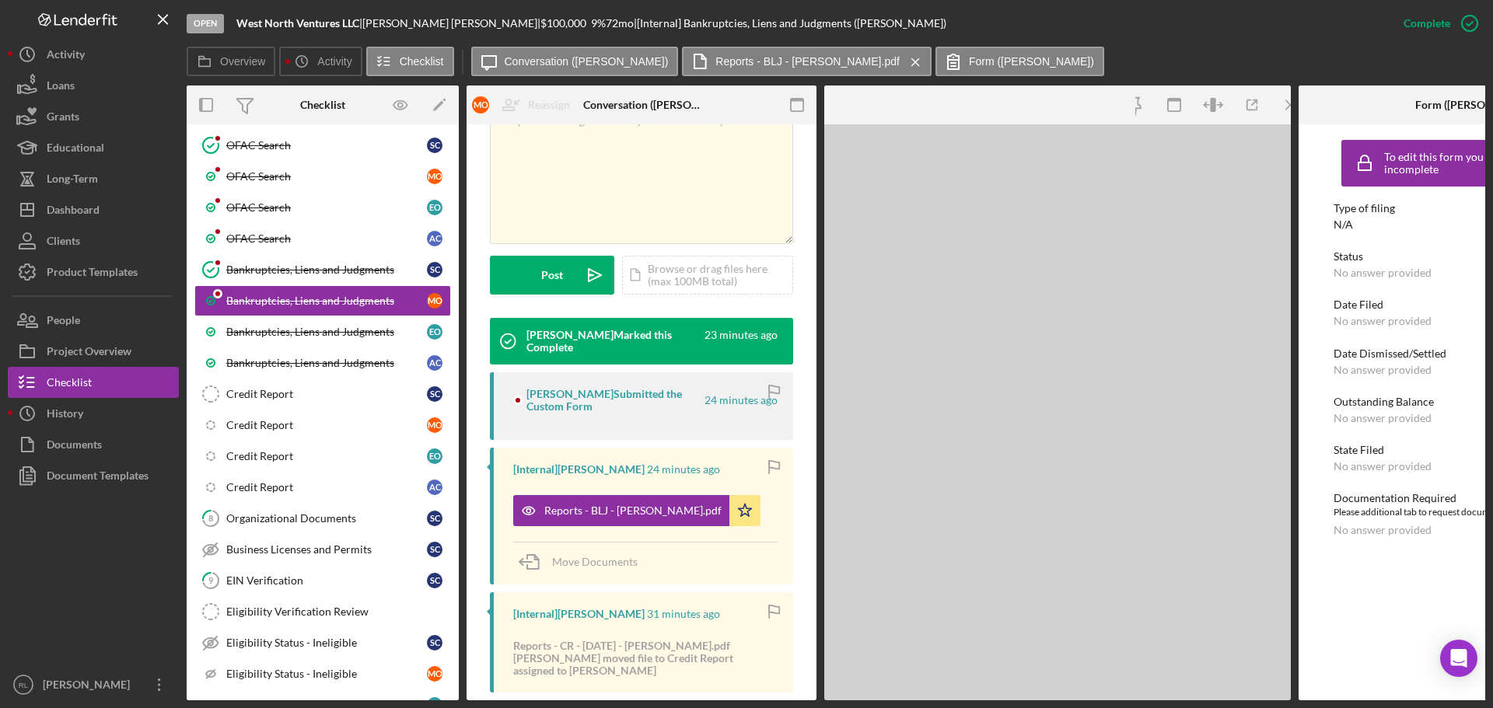
scroll to position [328, 0]
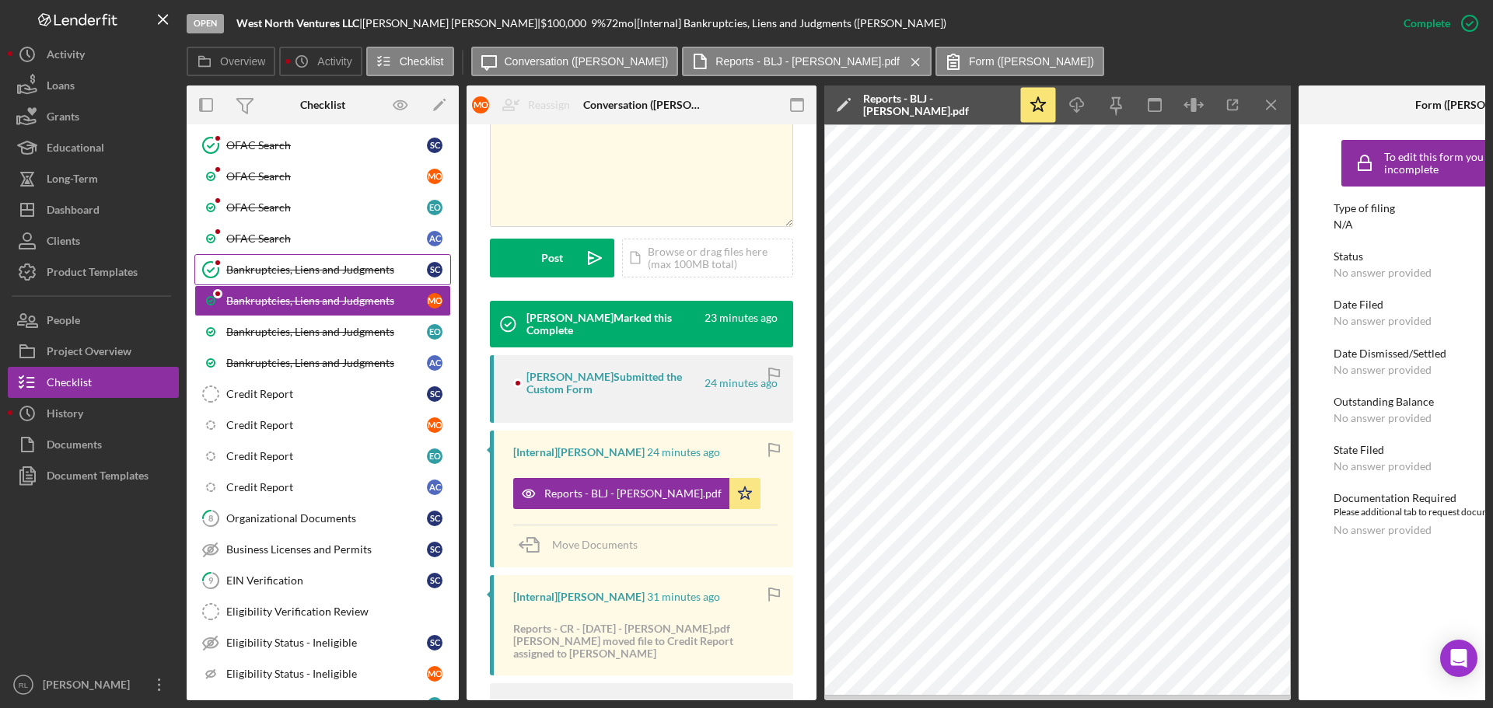
click at [315, 262] on link "Bankruptcies, Liens and Judgments Bankruptcies, Liens and Judgments S C" at bounding box center [322, 269] width 257 height 31
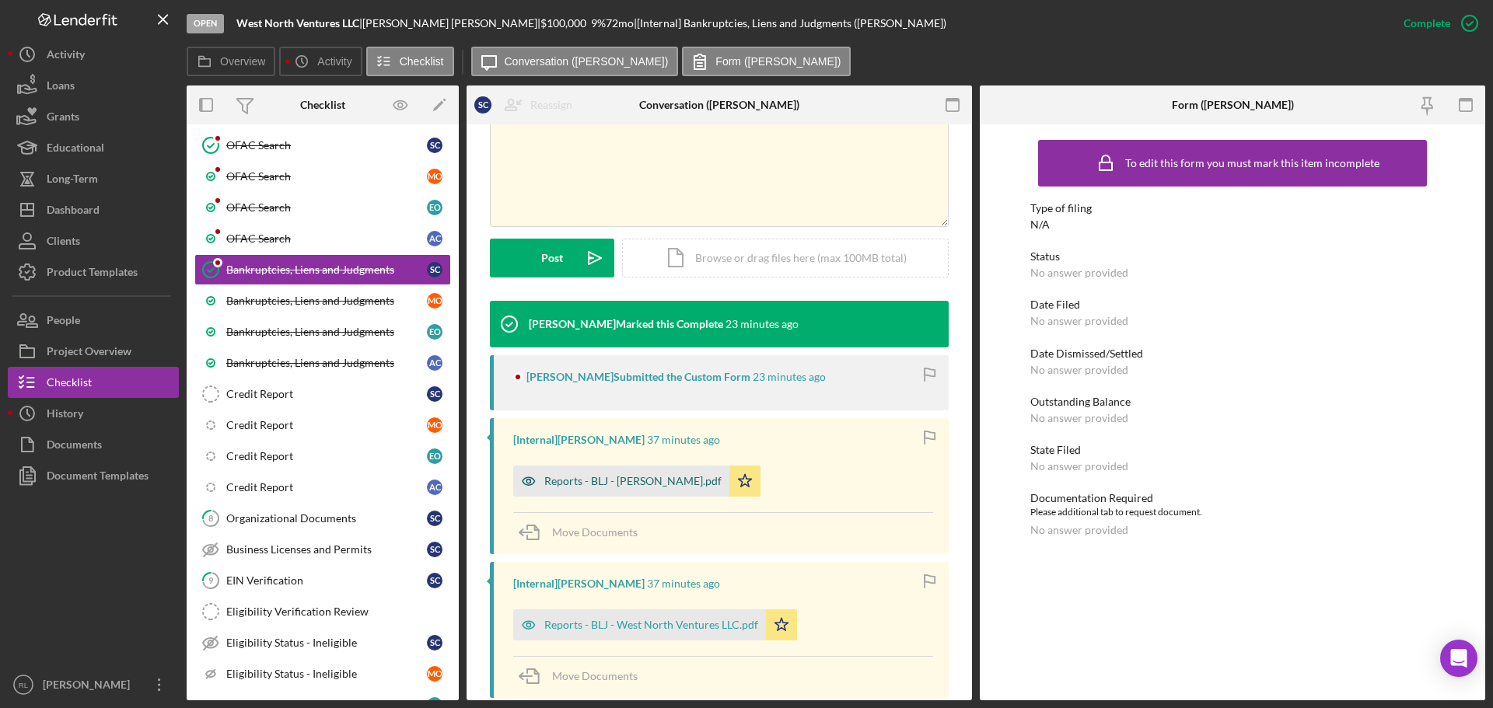
click at [610, 477] on div "Reports - BLJ - [PERSON_NAME].pdf" at bounding box center [632, 481] width 177 height 12
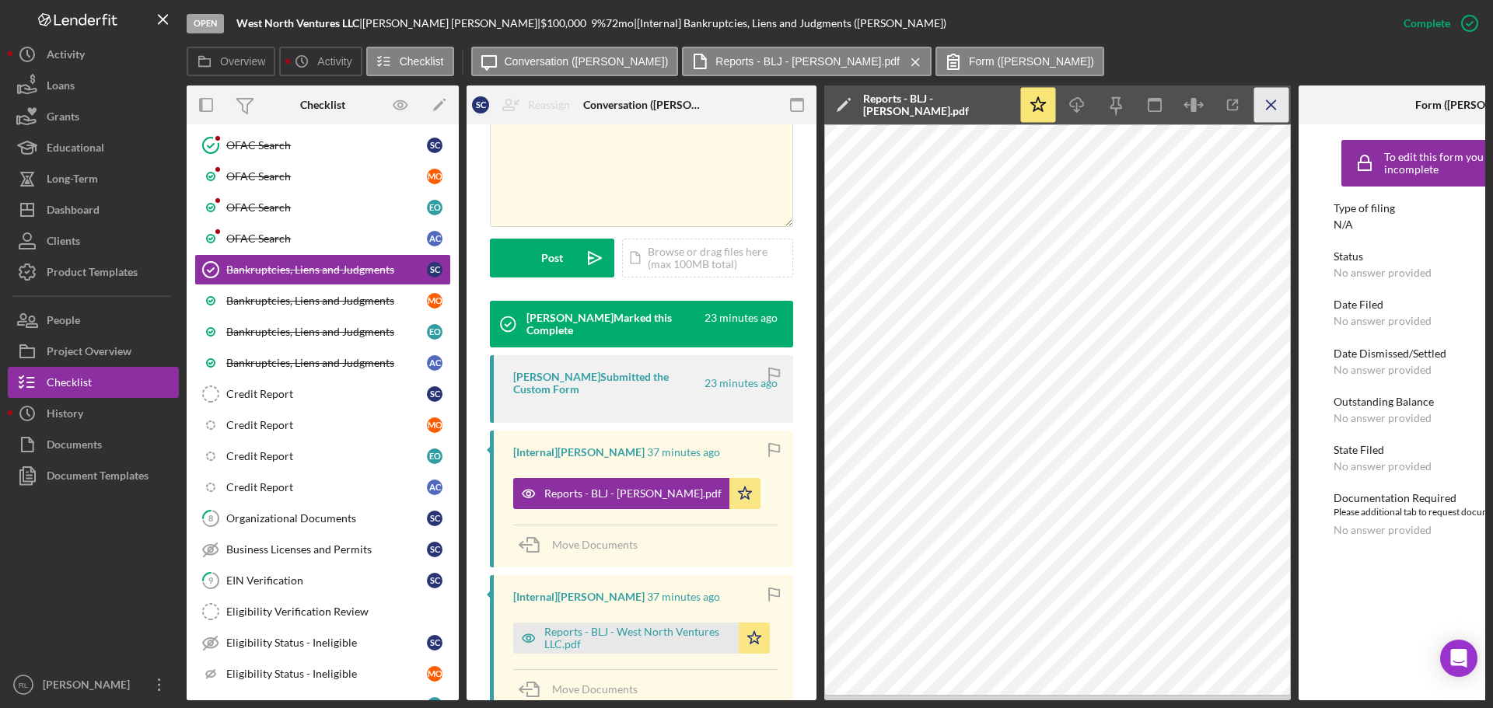
click at [1270, 106] on line "button" at bounding box center [1270, 104] width 9 height 9
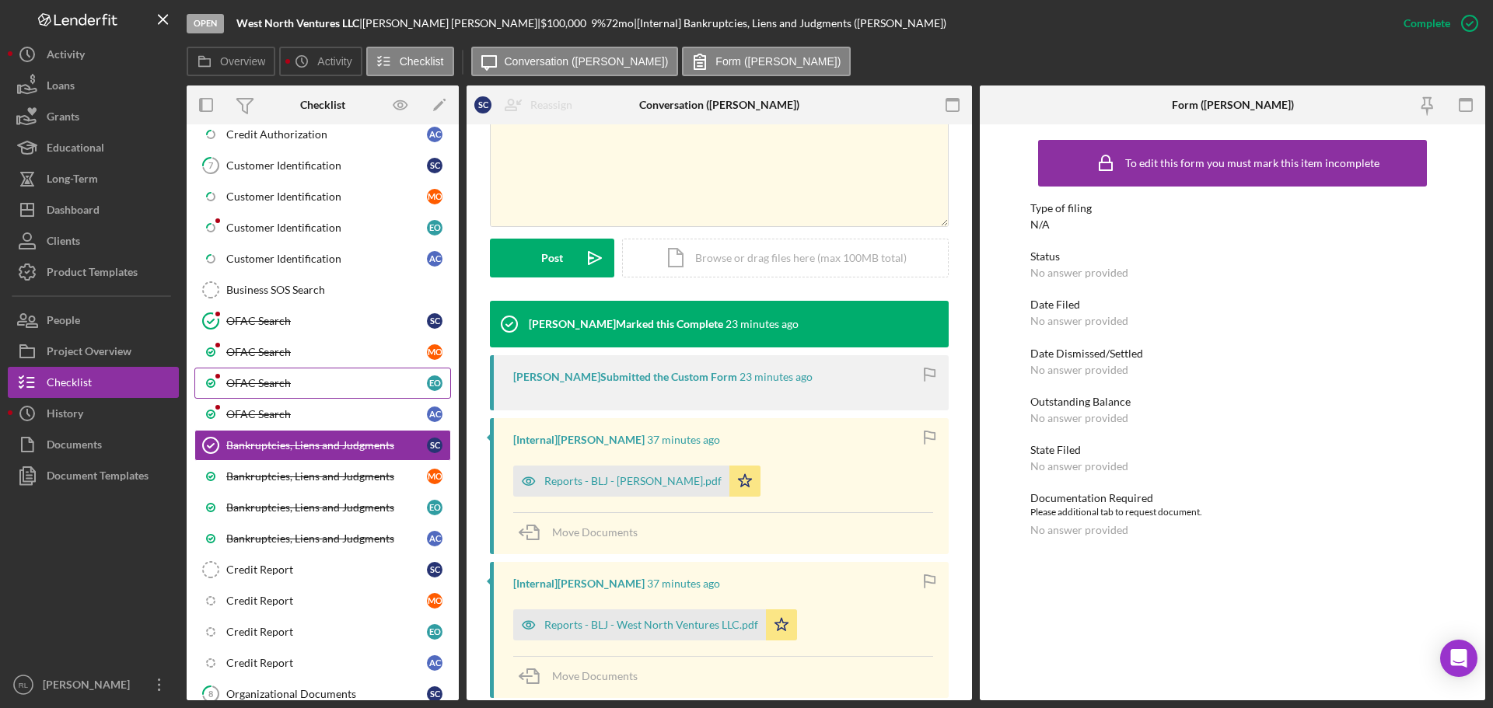
scroll to position [749, 0]
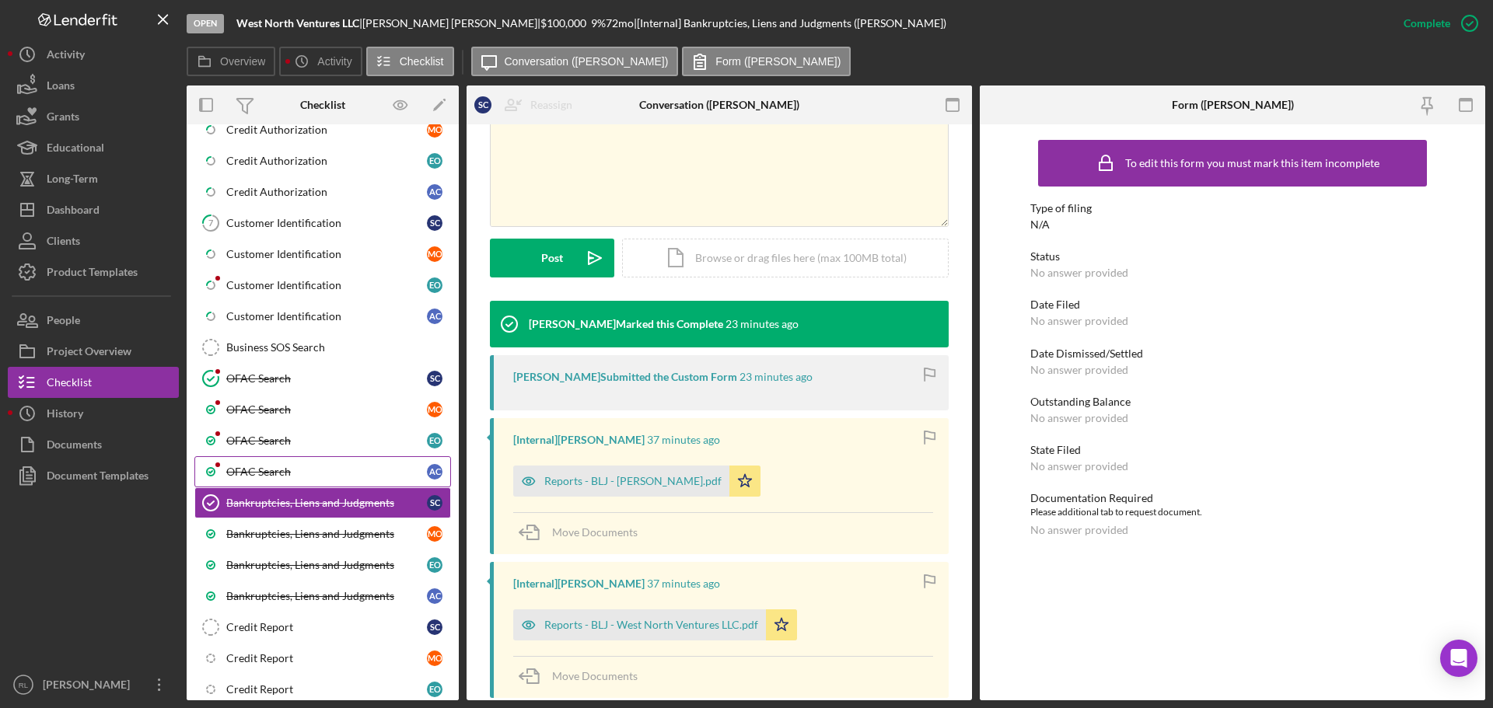
click at [283, 476] on div "OFAC Search" at bounding box center [326, 472] width 201 height 12
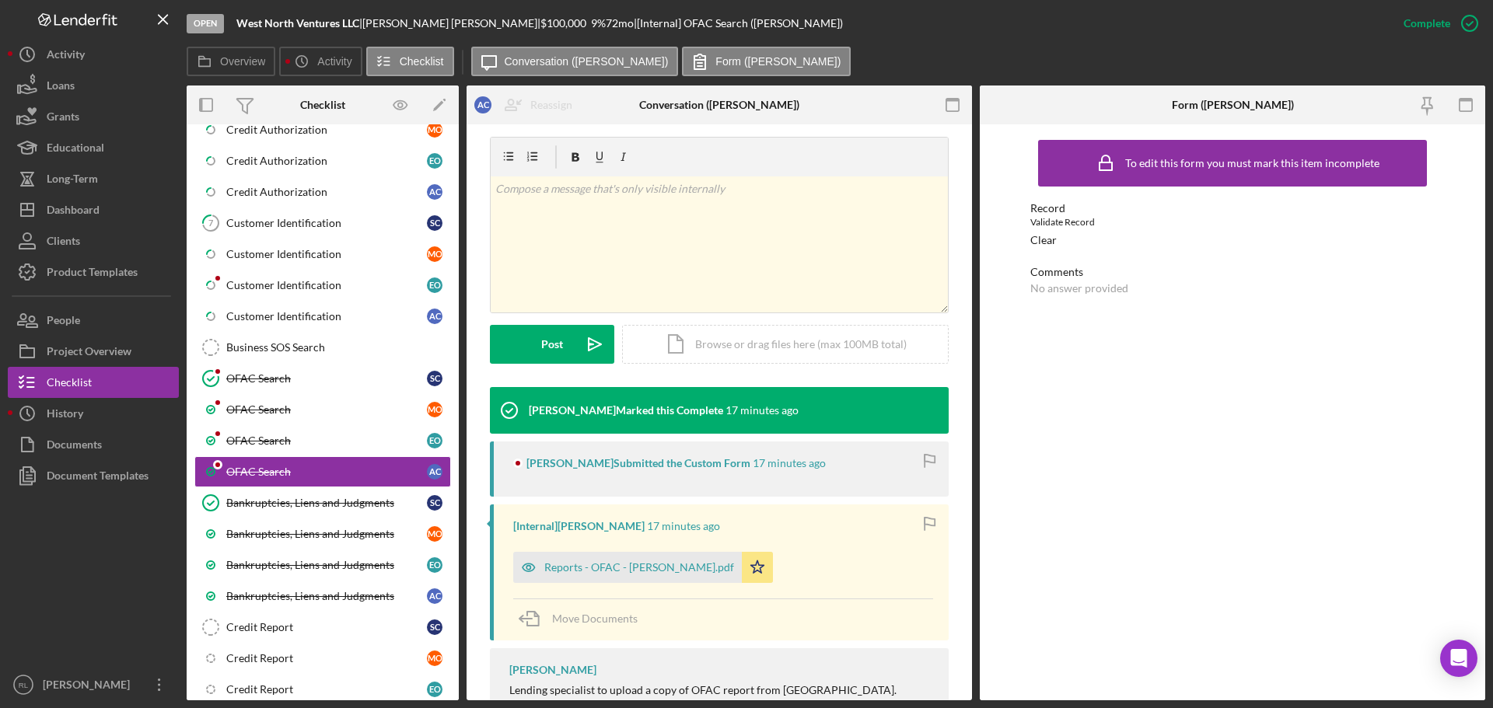
scroll to position [233, 0]
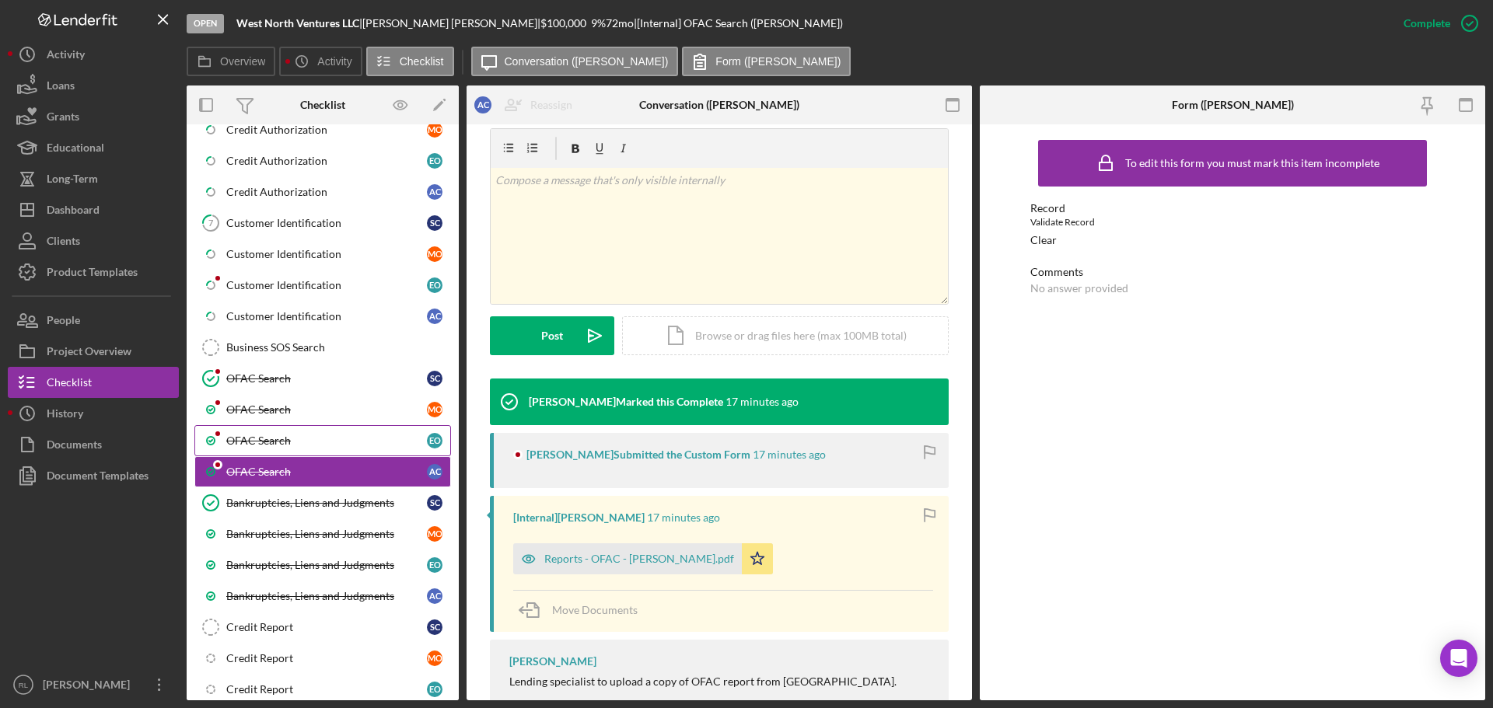
click at [278, 435] on div "OFAC Search" at bounding box center [326, 441] width 201 height 12
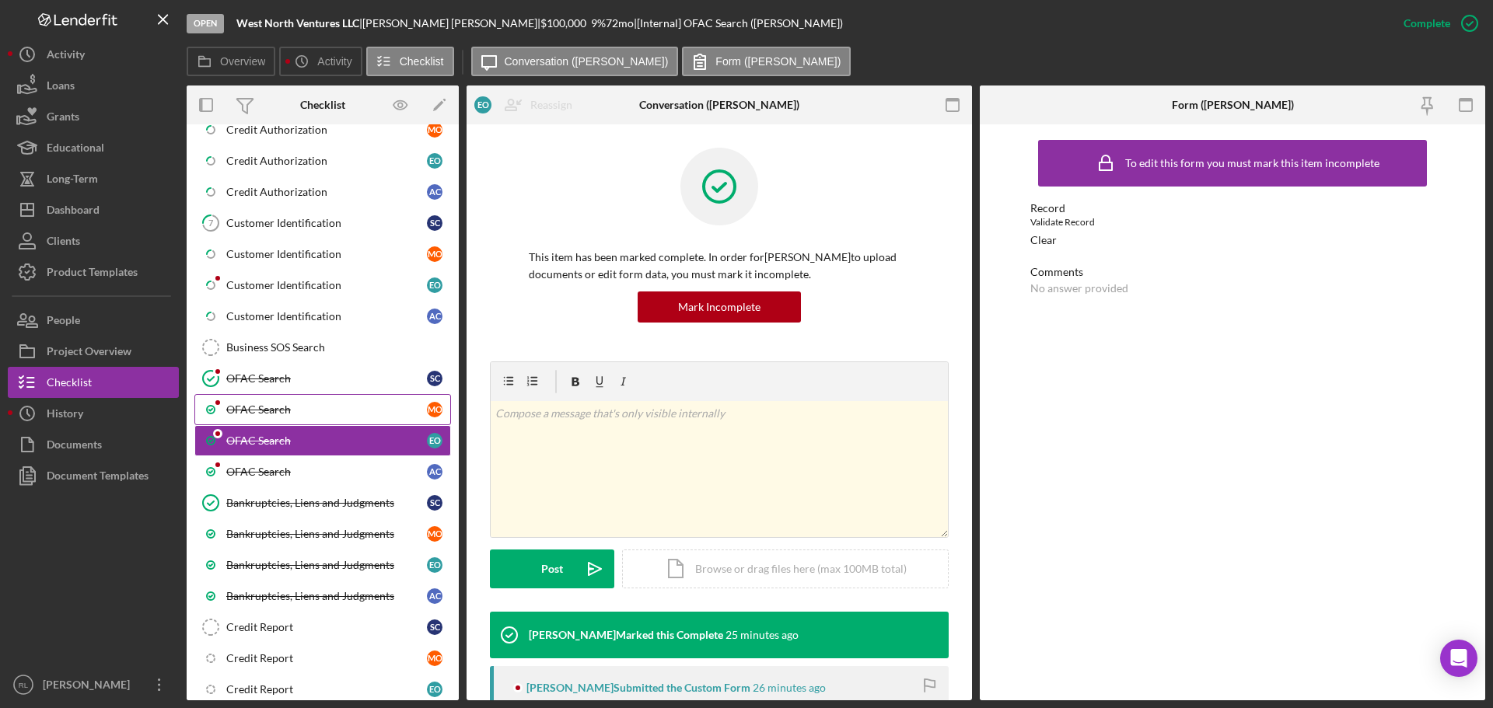
click at [291, 412] on div "OFAC Search" at bounding box center [326, 409] width 201 height 12
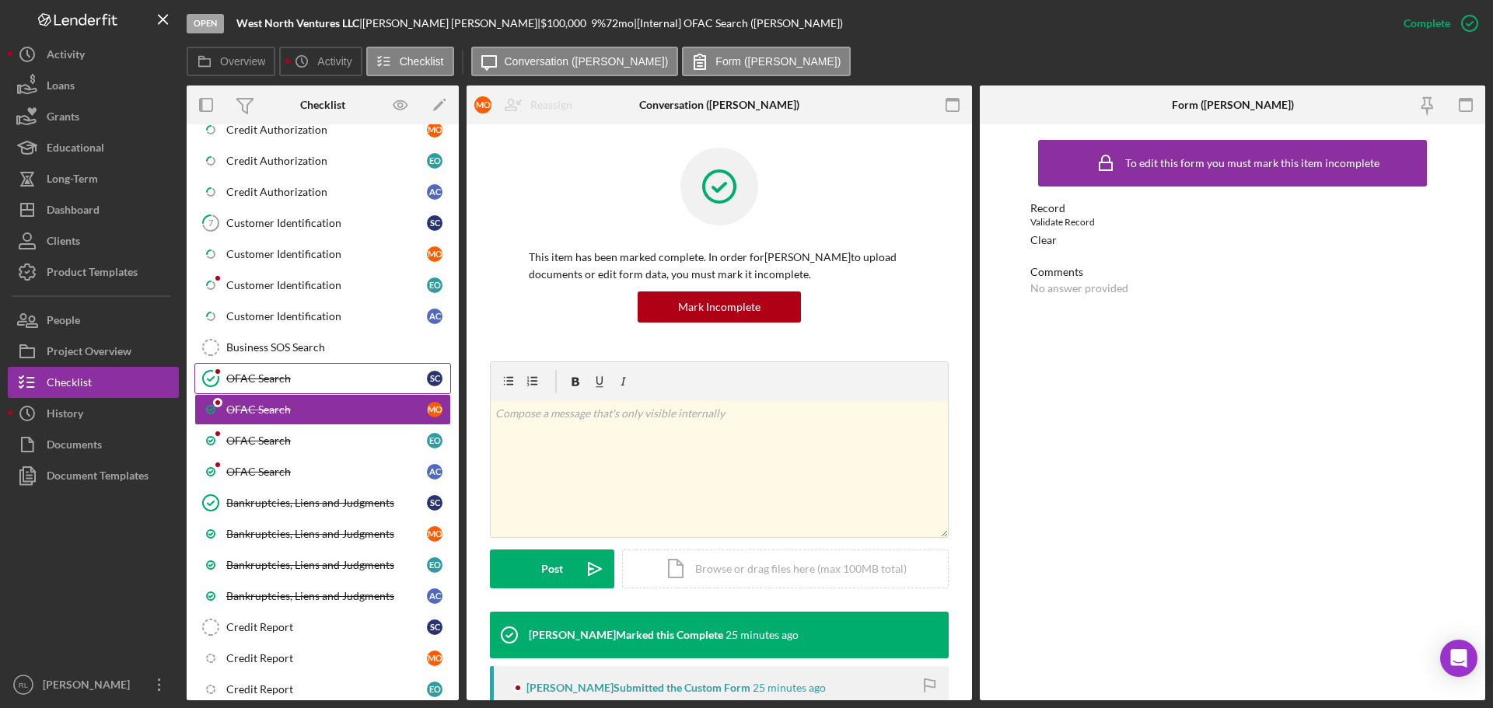
click at [300, 382] on div "OFAC Search" at bounding box center [326, 378] width 201 height 12
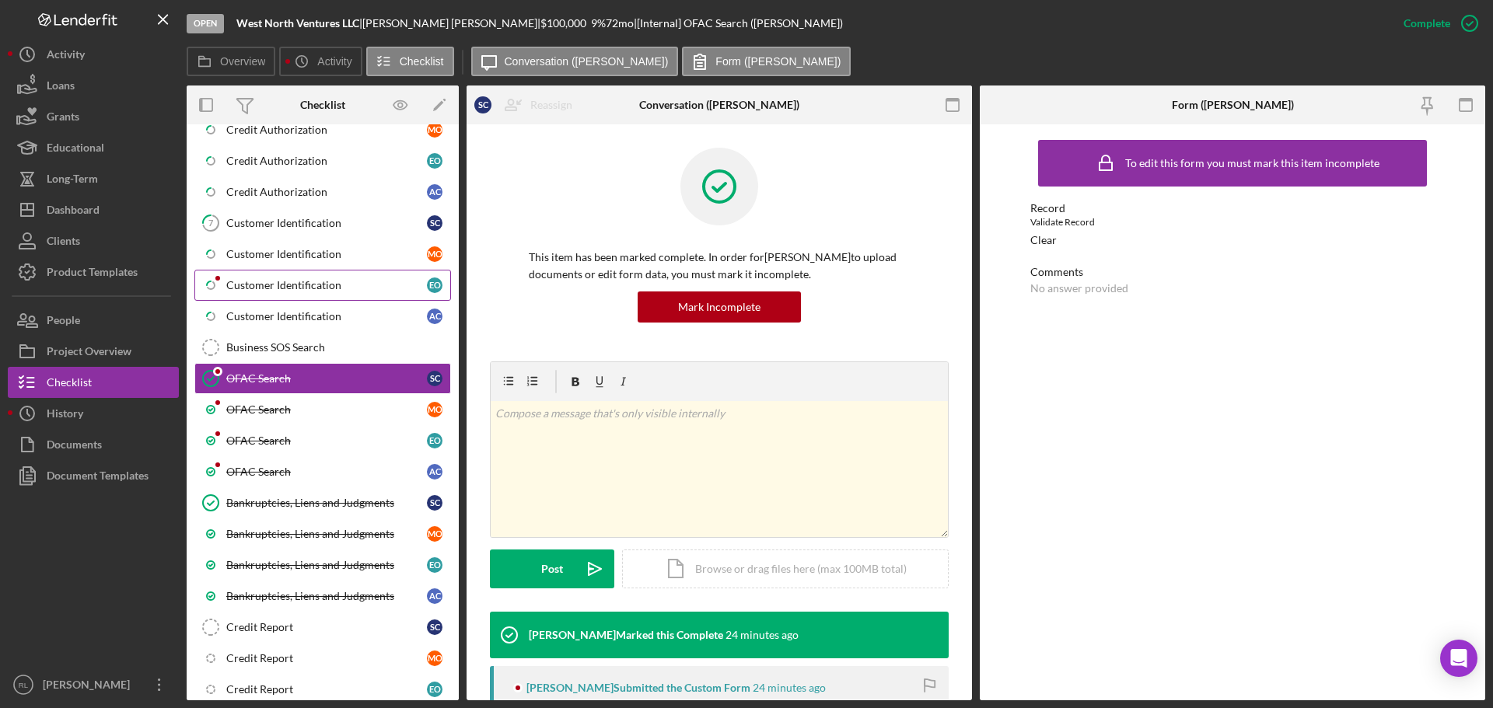
click at [341, 285] on div "Customer Identification" at bounding box center [326, 285] width 201 height 12
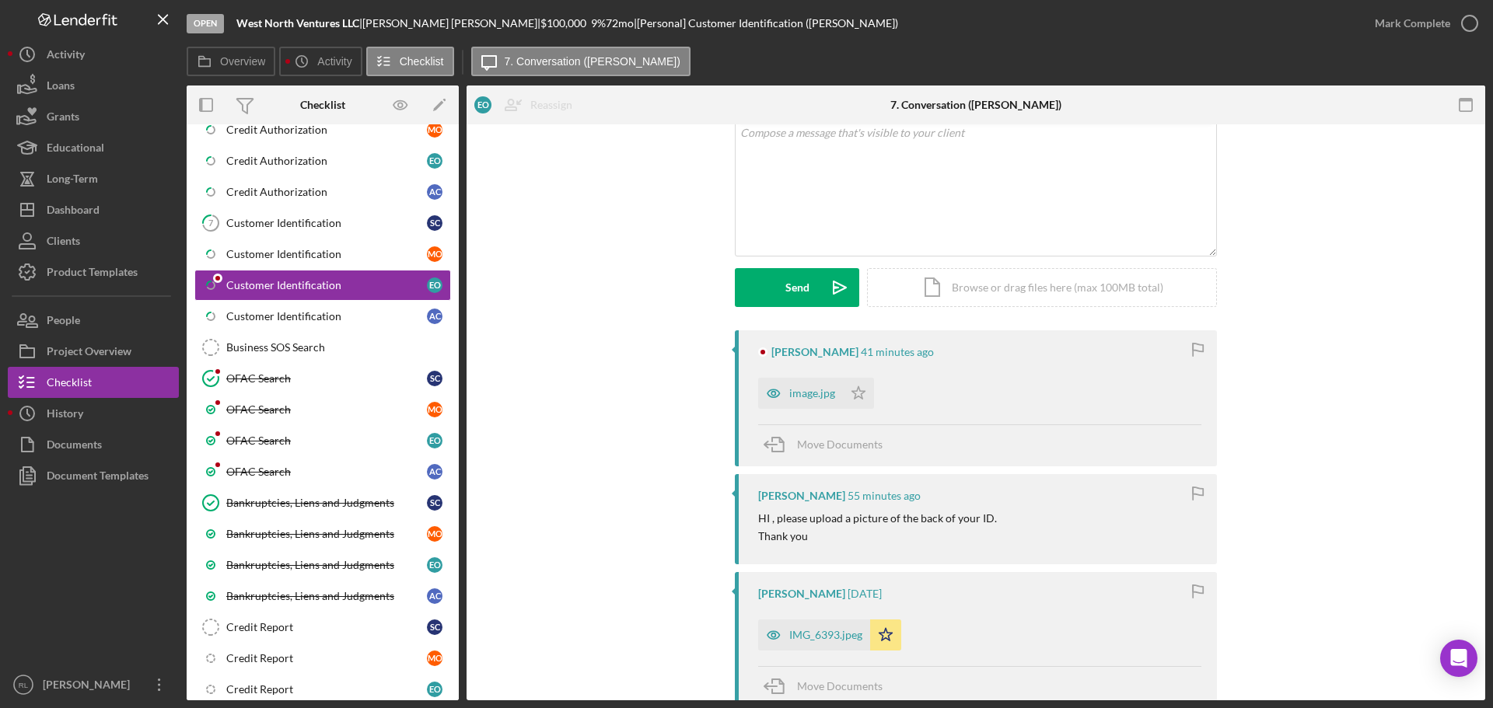
scroll to position [78, 0]
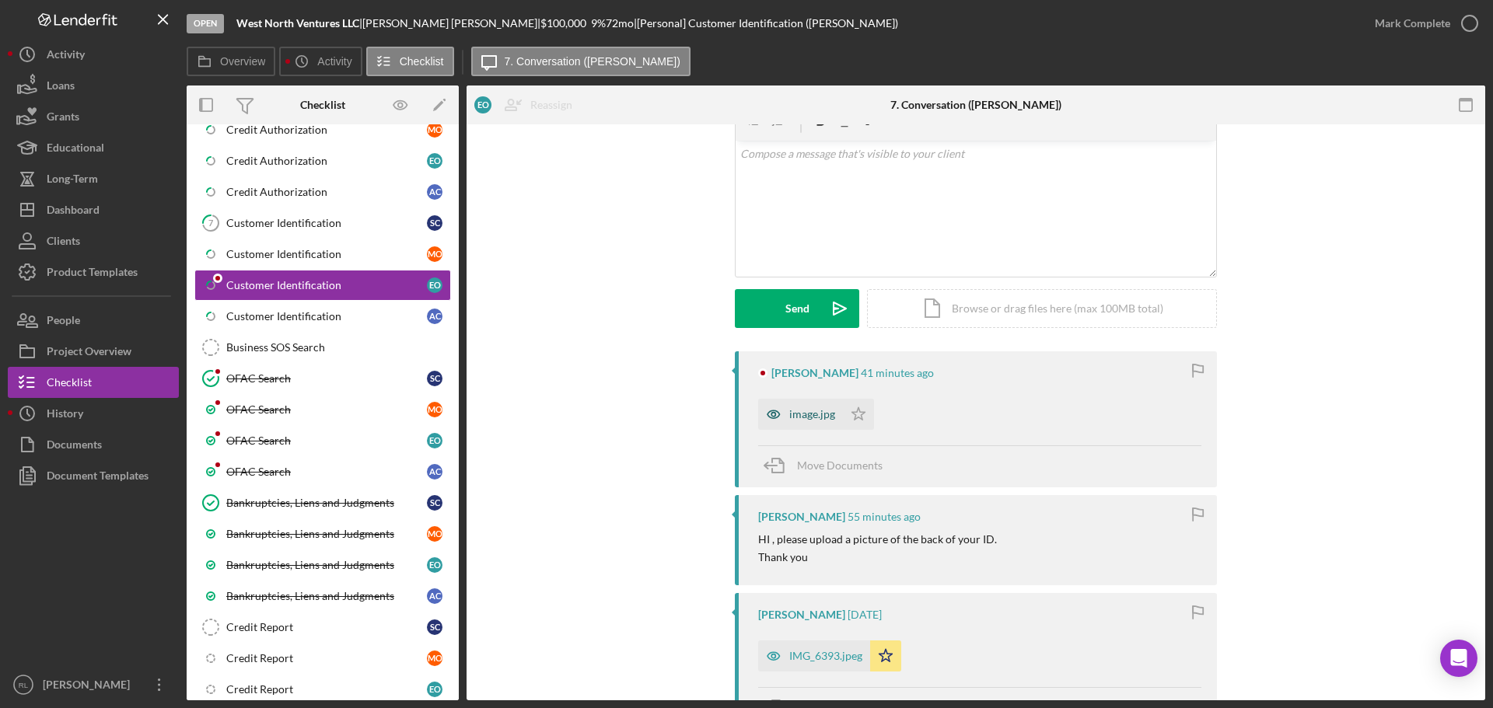
click at [811, 416] on div "image.jpg" at bounding box center [812, 414] width 46 height 12
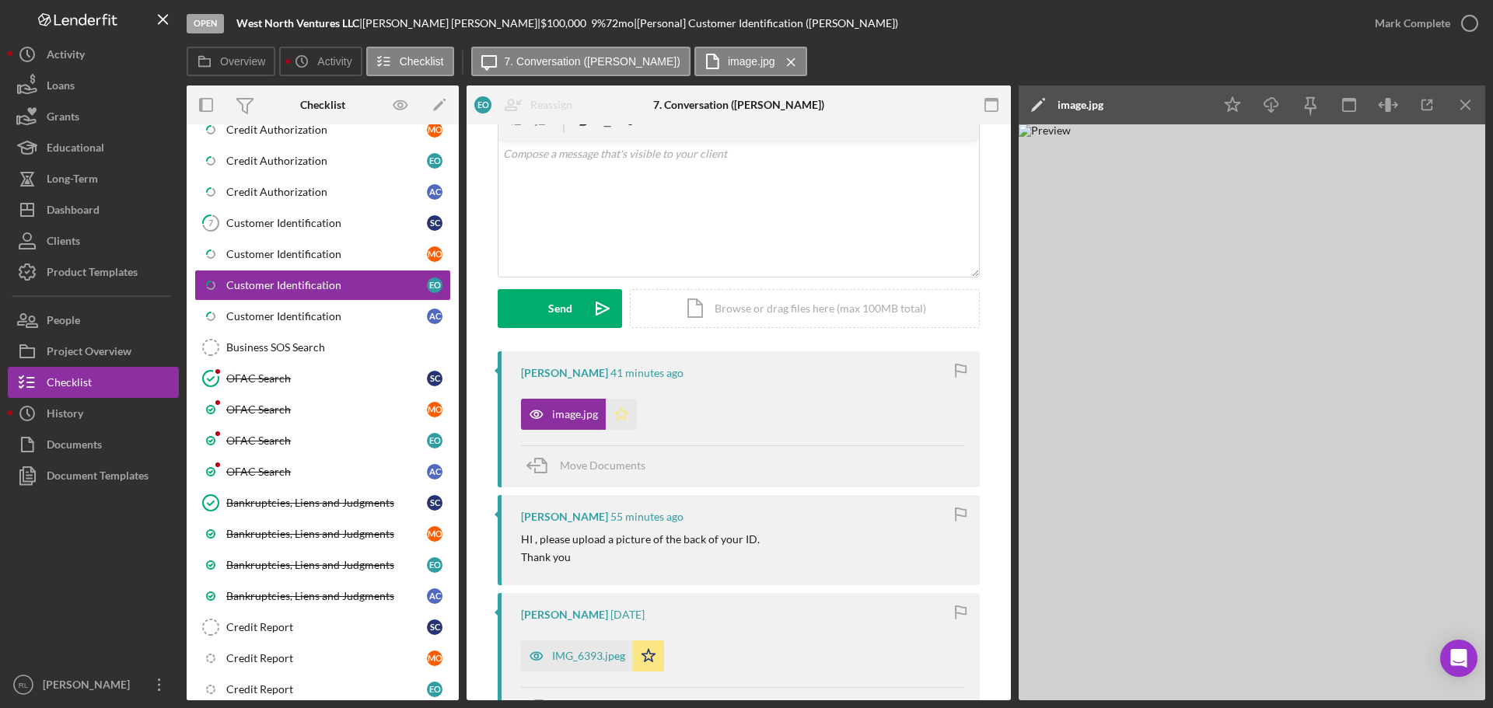
click at [618, 412] on icon "Icon/Star" at bounding box center [621, 414] width 31 height 31
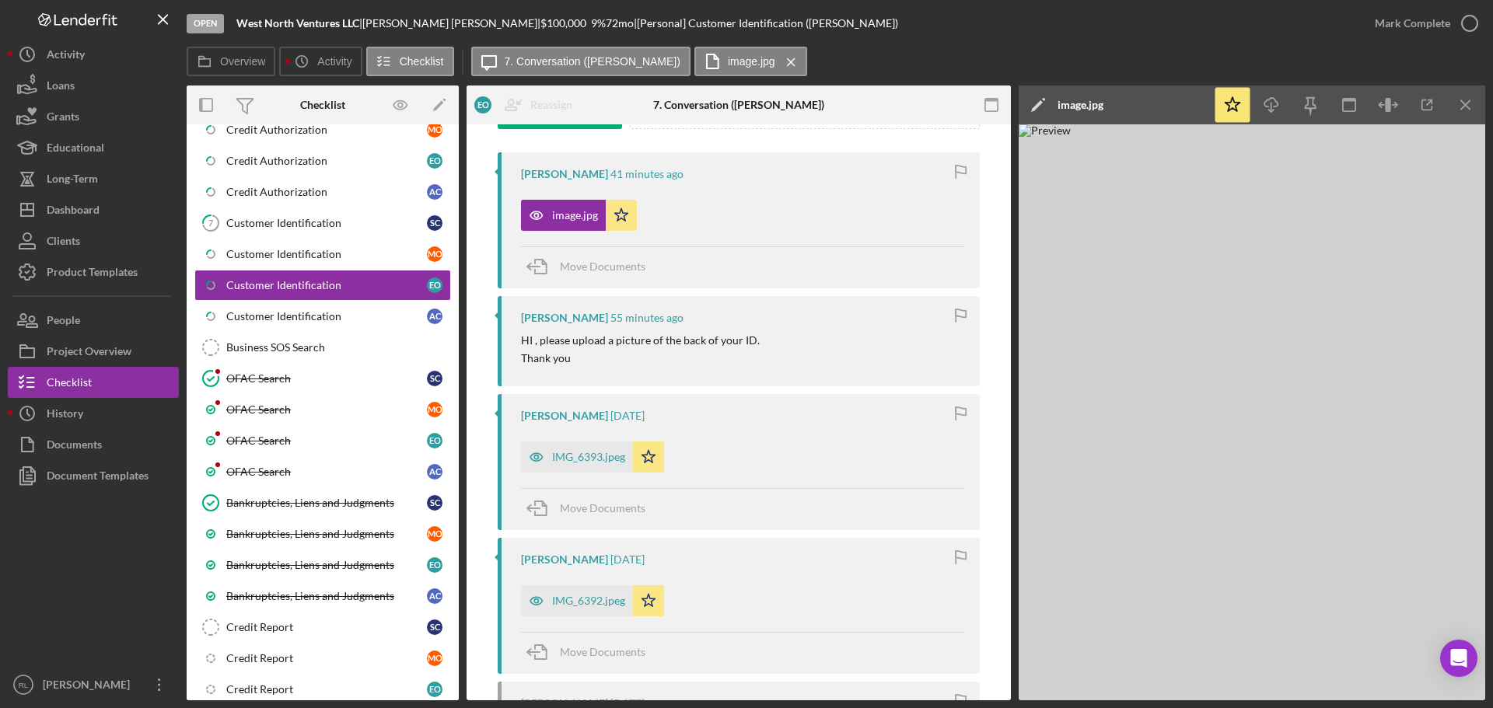
scroll to position [155, 0]
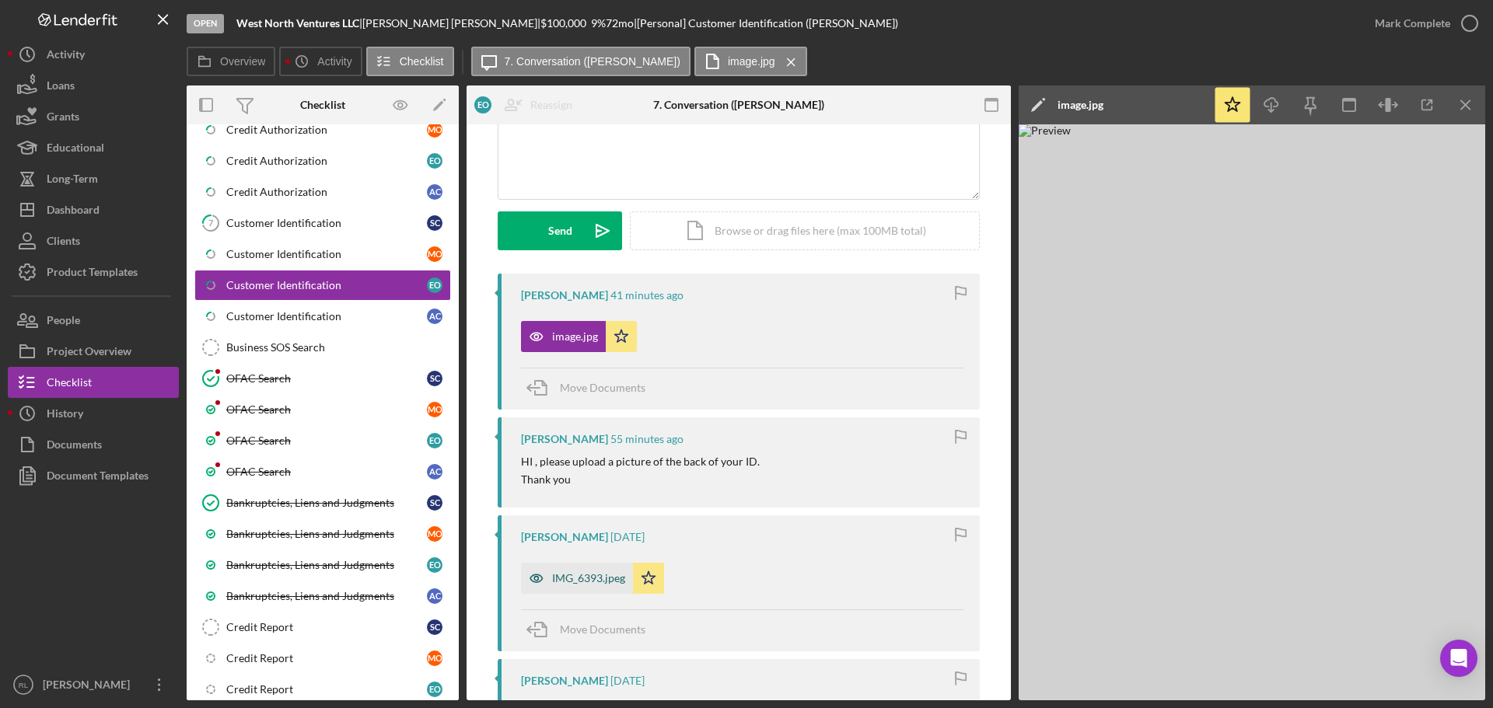
click at [574, 568] on div "IMG_6393.jpeg" at bounding box center [577, 578] width 112 height 31
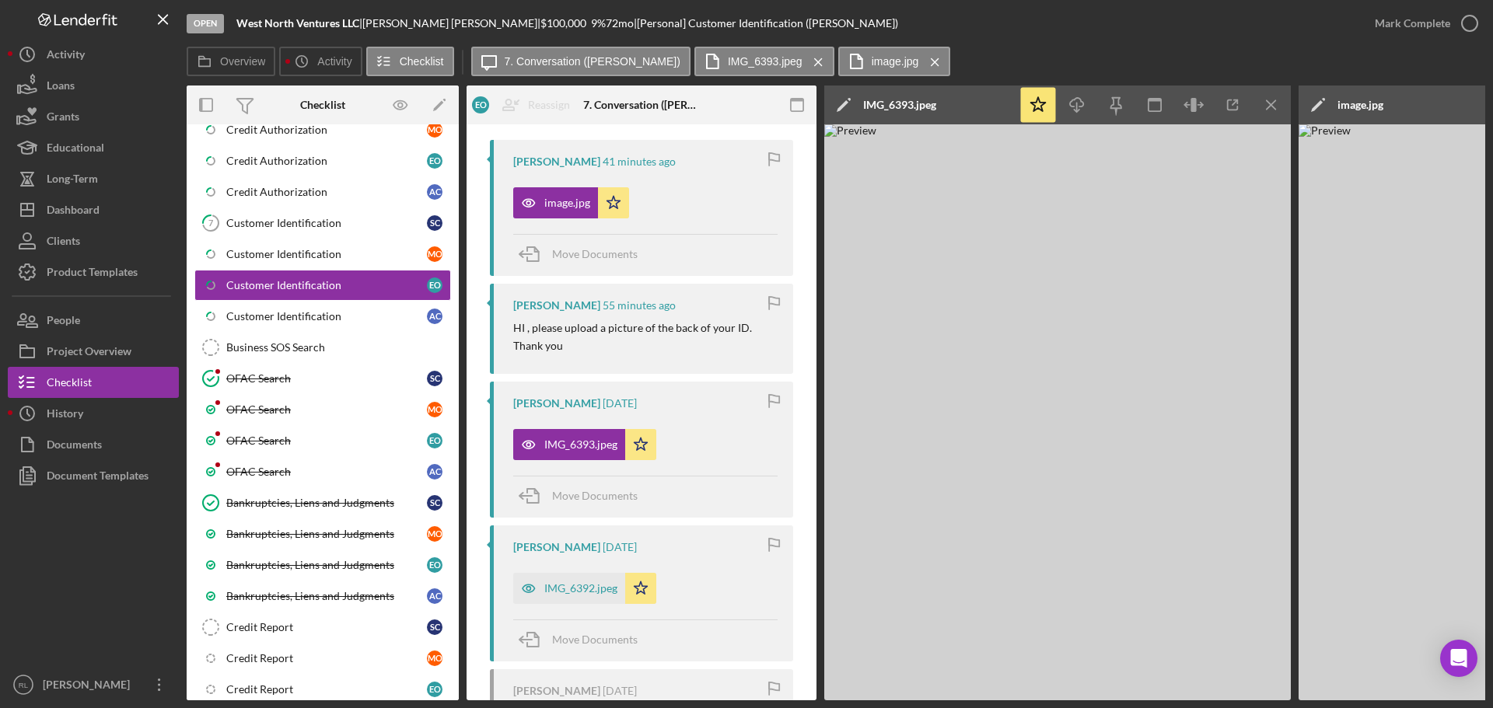
scroll to position [311, 0]
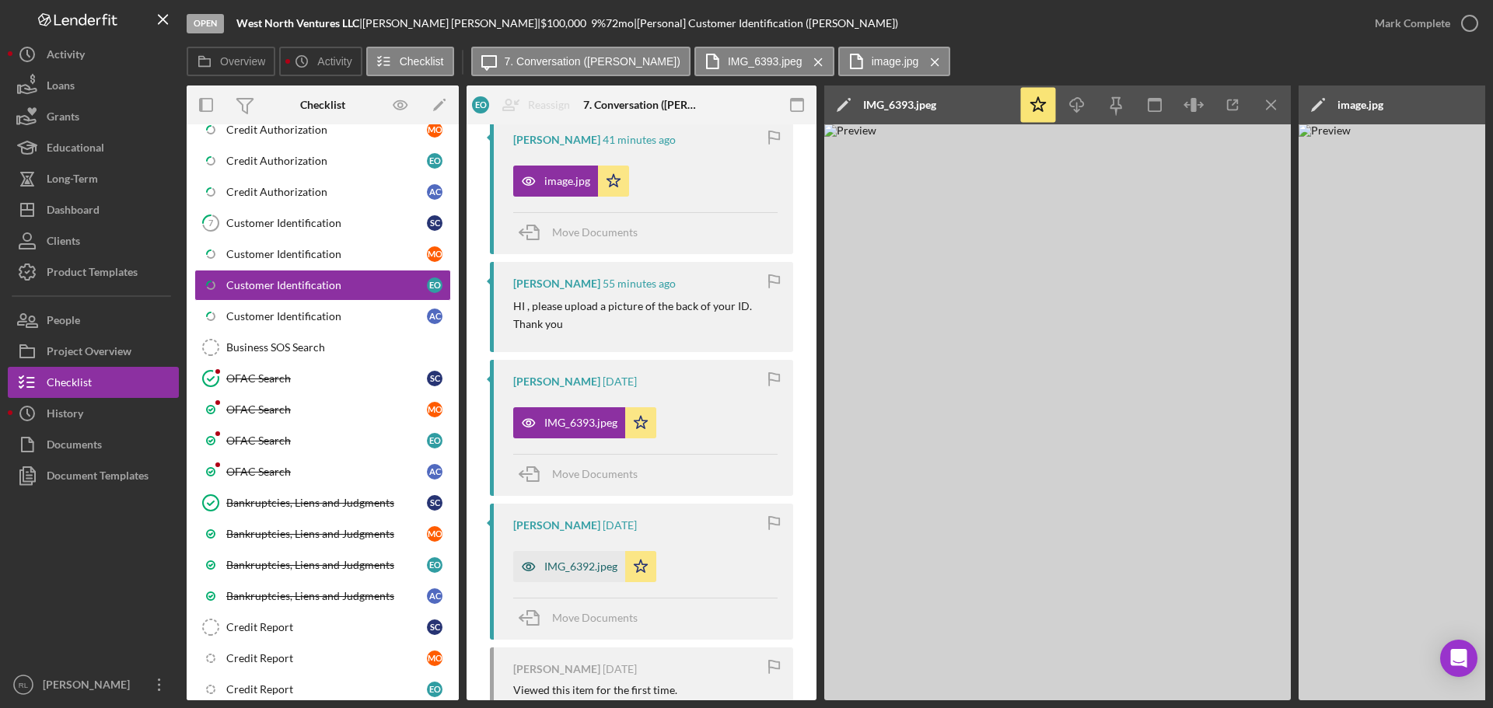
click at [564, 570] on div "IMG_6392.jpeg" at bounding box center [580, 567] width 73 height 12
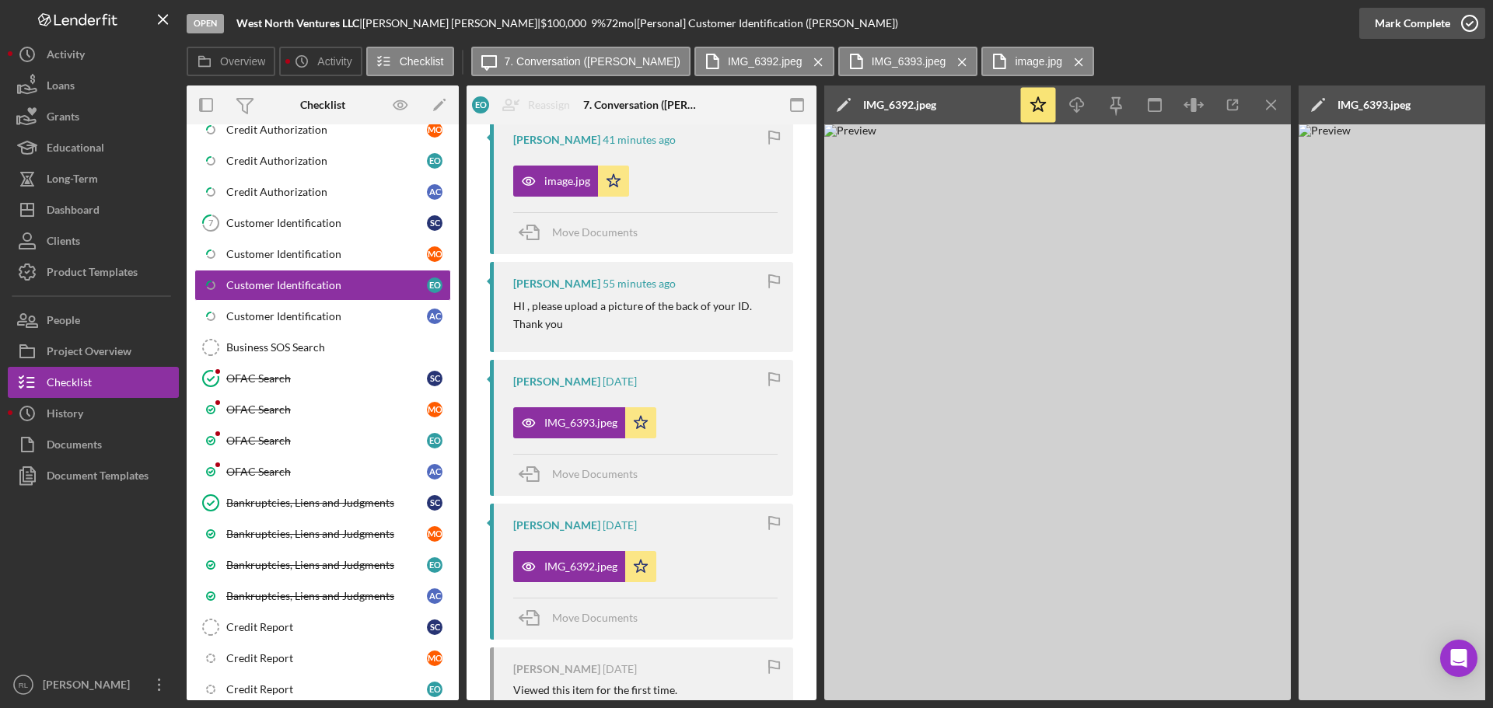
click at [1443, 19] on div "Mark Complete" at bounding box center [1411, 23] width 75 height 31
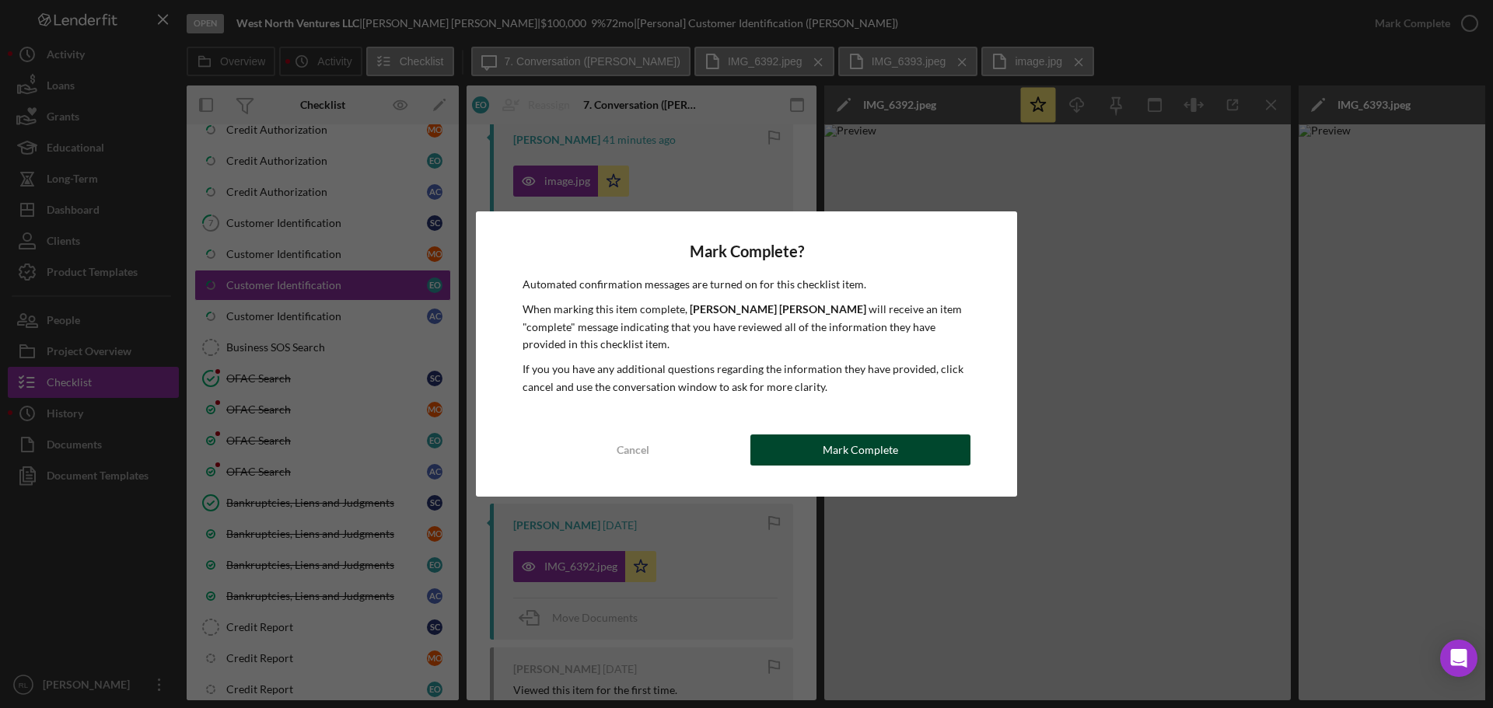
click at [866, 454] on div "Mark Complete" at bounding box center [860, 450] width 75 height 31
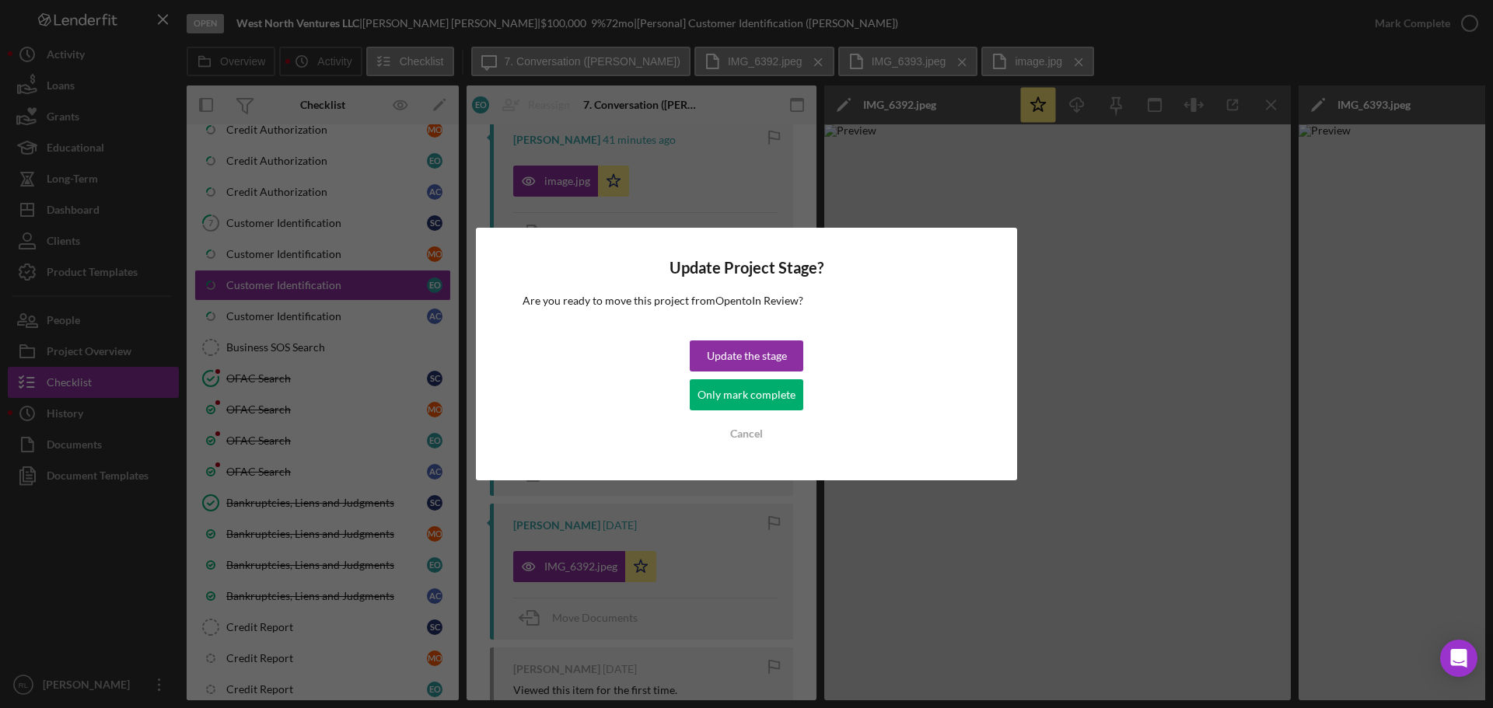
click at [767, 355] on div "Update the stage" at bounding box center [747, 356] width 80 height 31
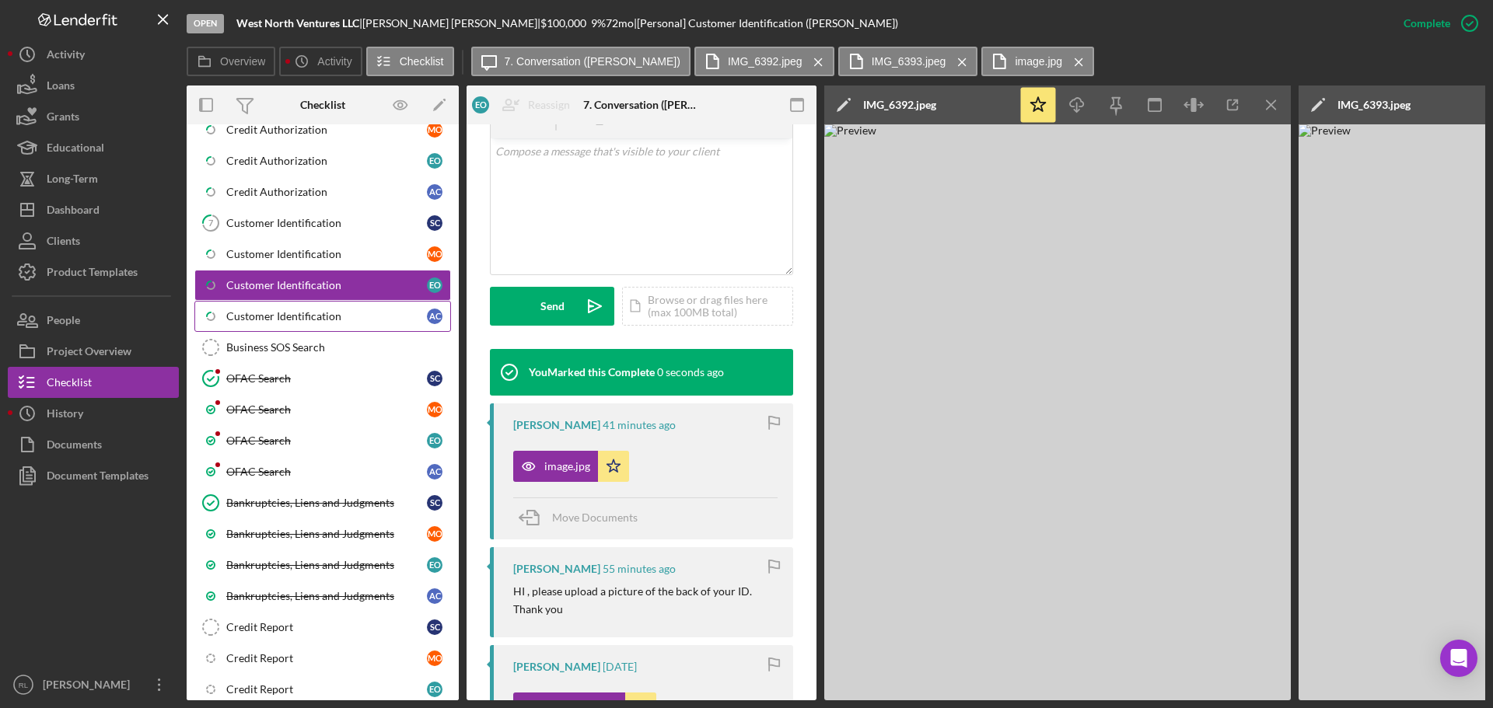
scroll to position [596, 0]
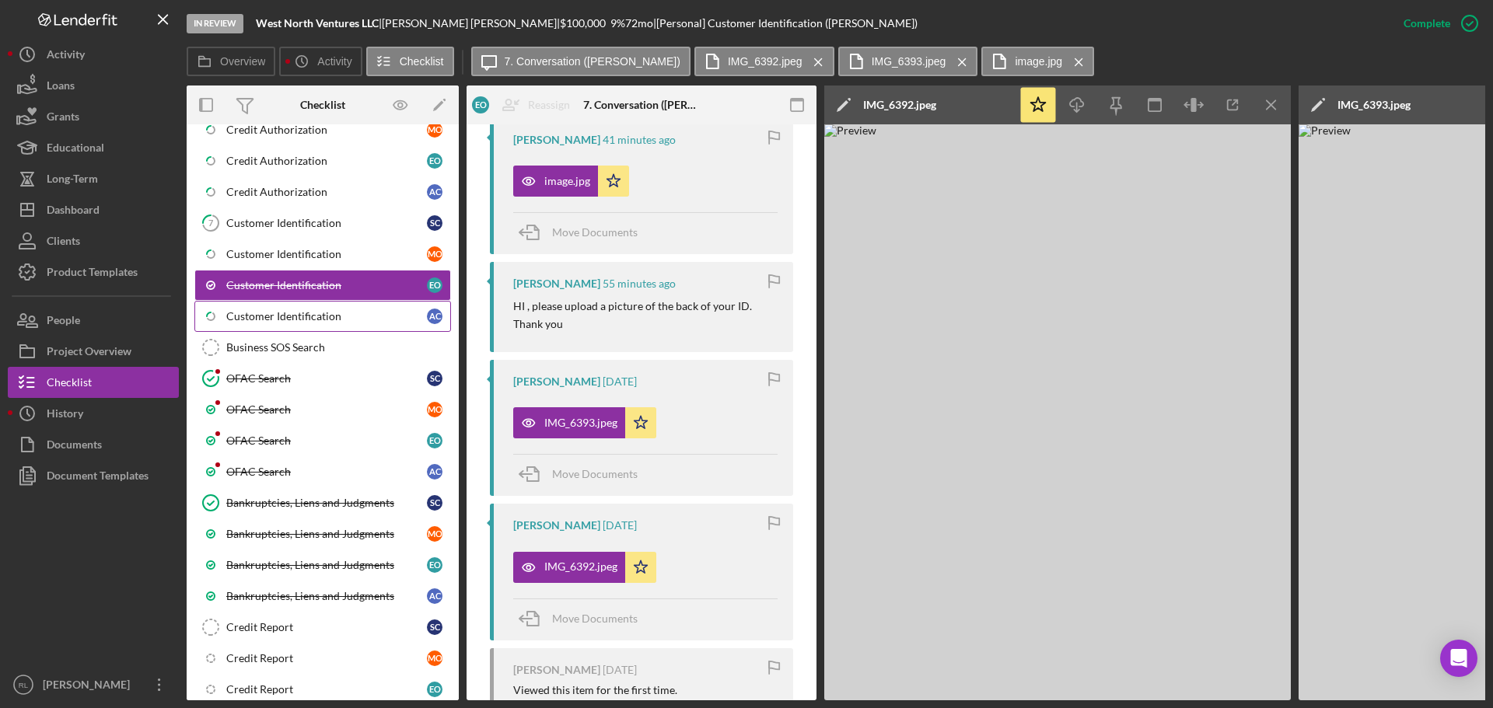
click at [297, 318] on div "Customer Identification" at bounding box center [326, 316] width 201 height 12
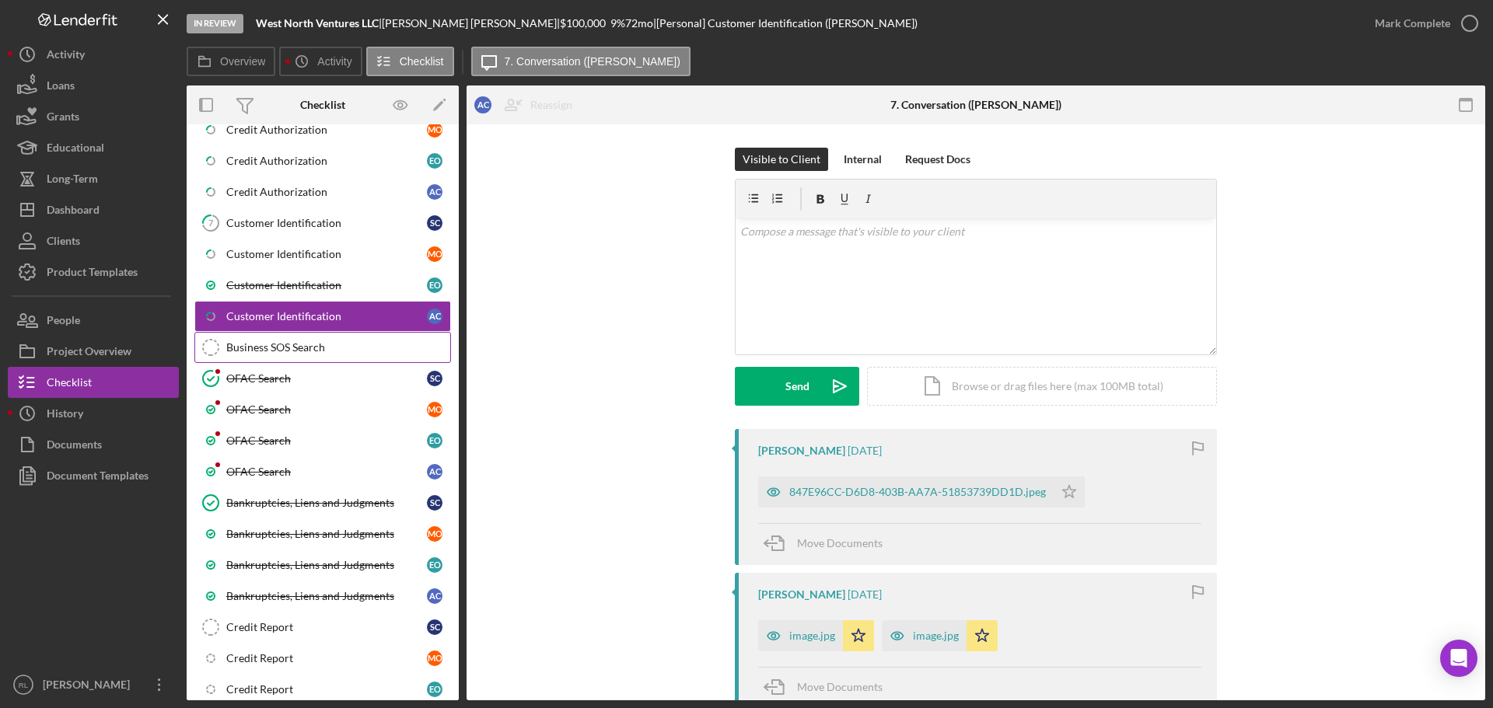
click at [351, 339] on link "Business SOS Search Business SOS Search" at bounding box center [322, 347] width 257 height 31
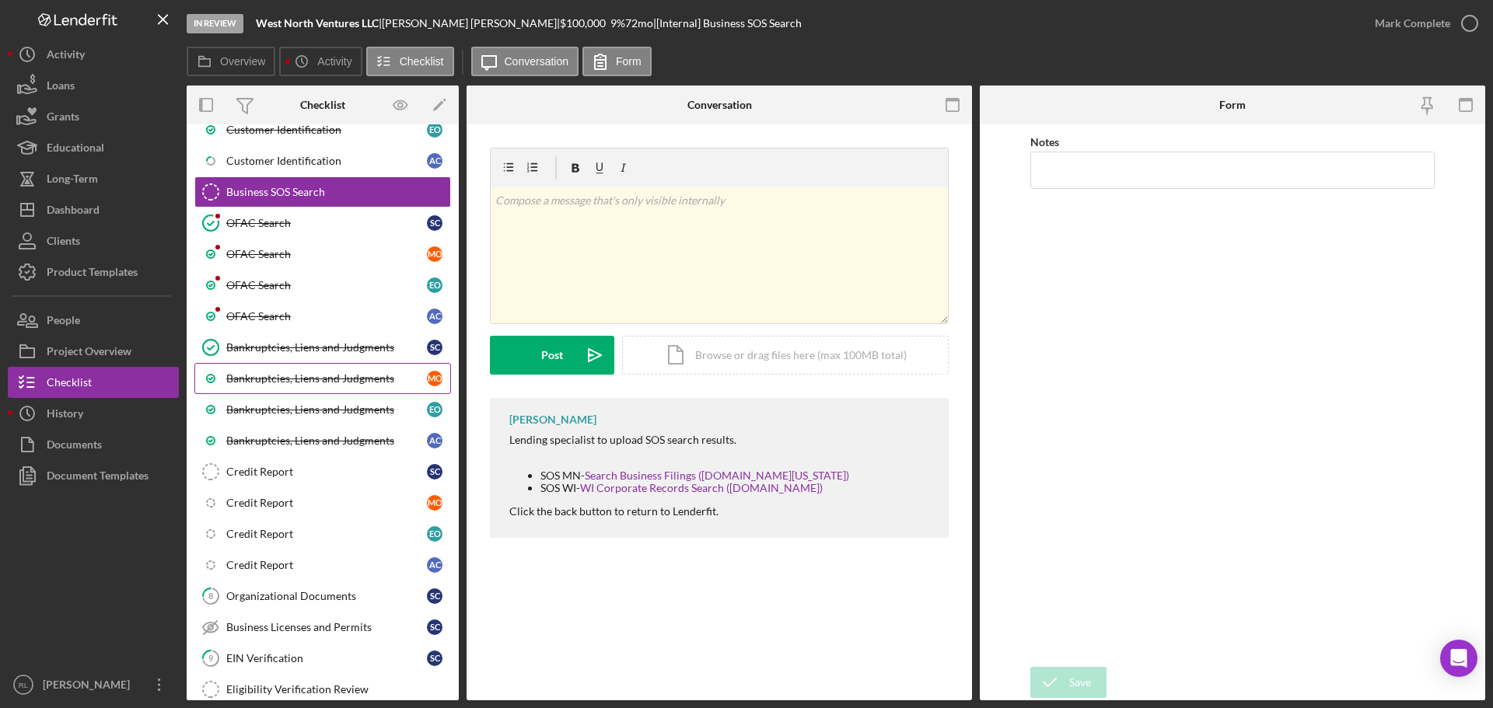
scroll to position [983, 0]
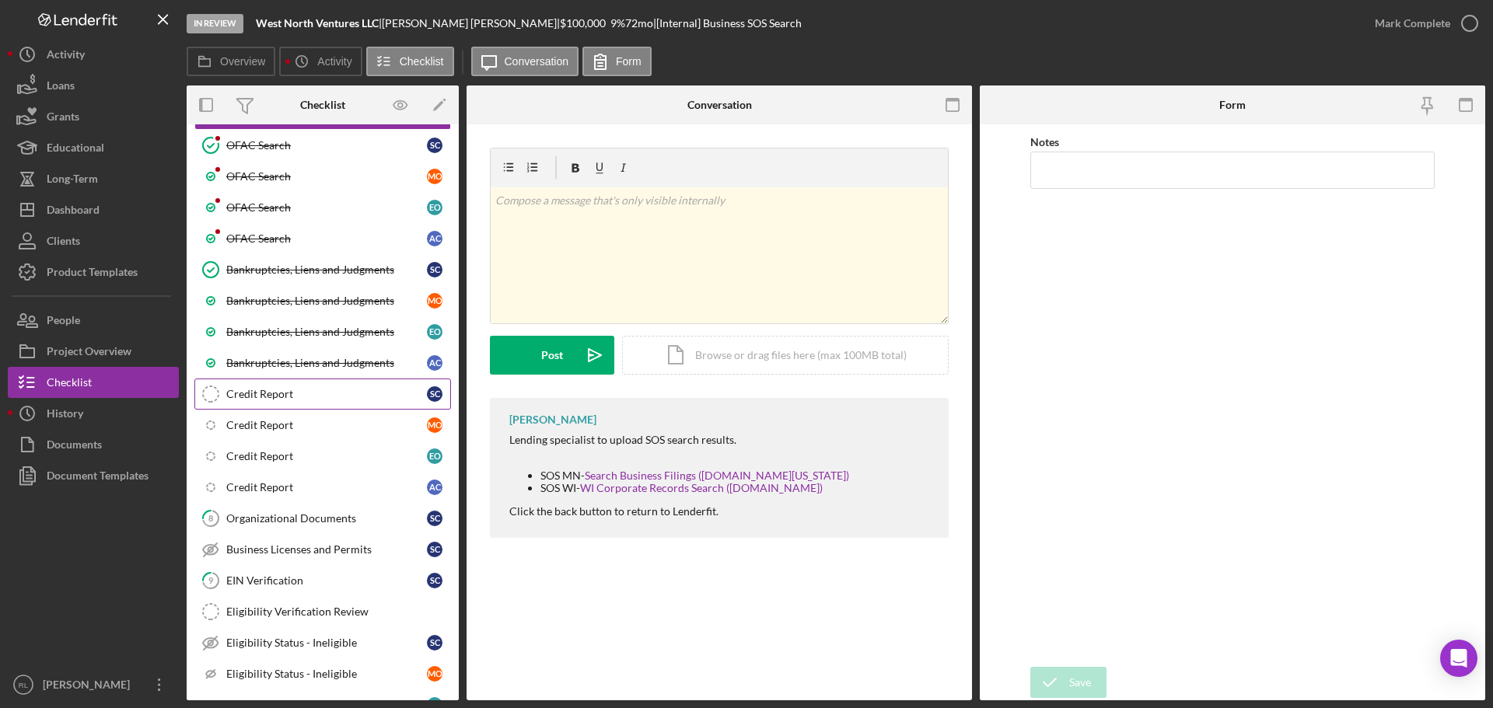
click at [330, 395] on div "Credit Report" at bounding box center [326, 394] width 201 height 12
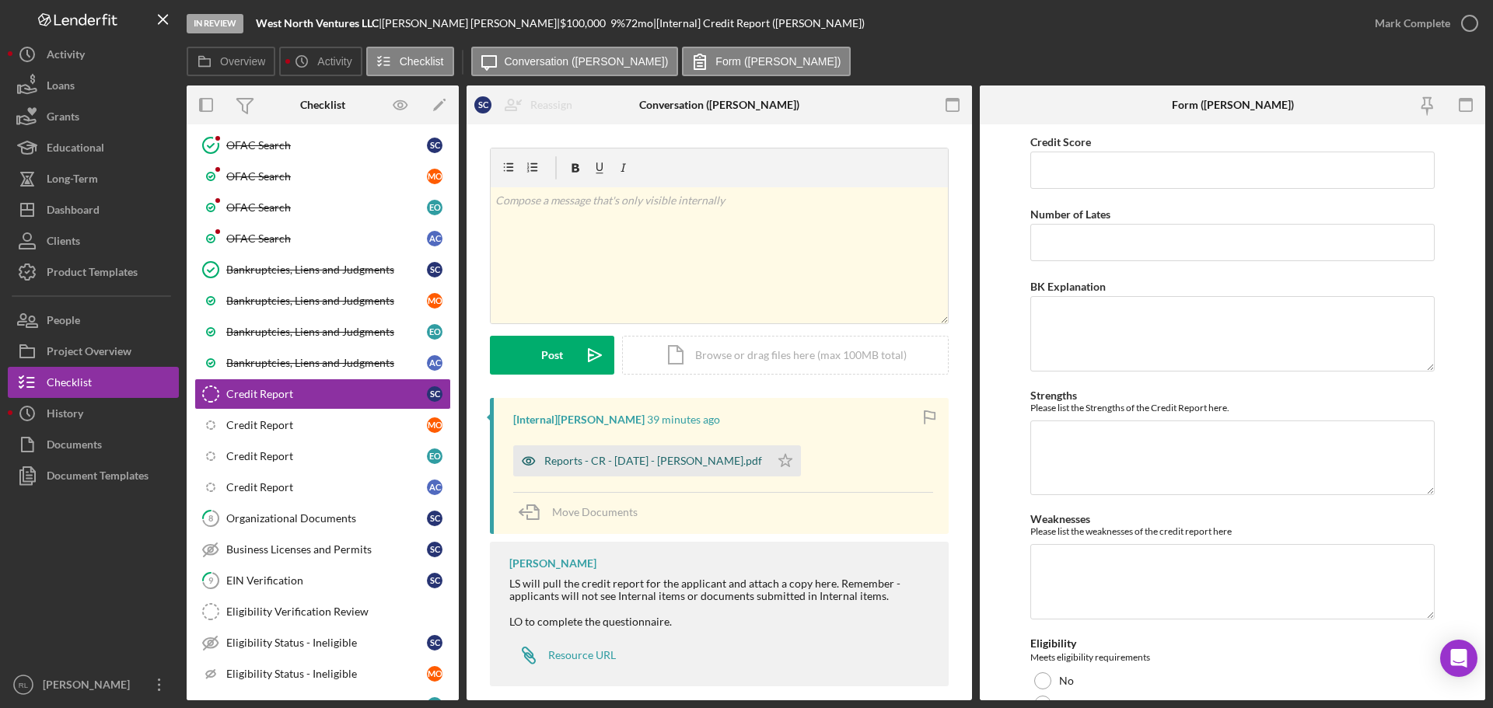
click at [639, 466] on div "Reports - CR - [DATE] - [PERSON_NAME].pdf" at bounding box center [653, 461] width 218 height 12
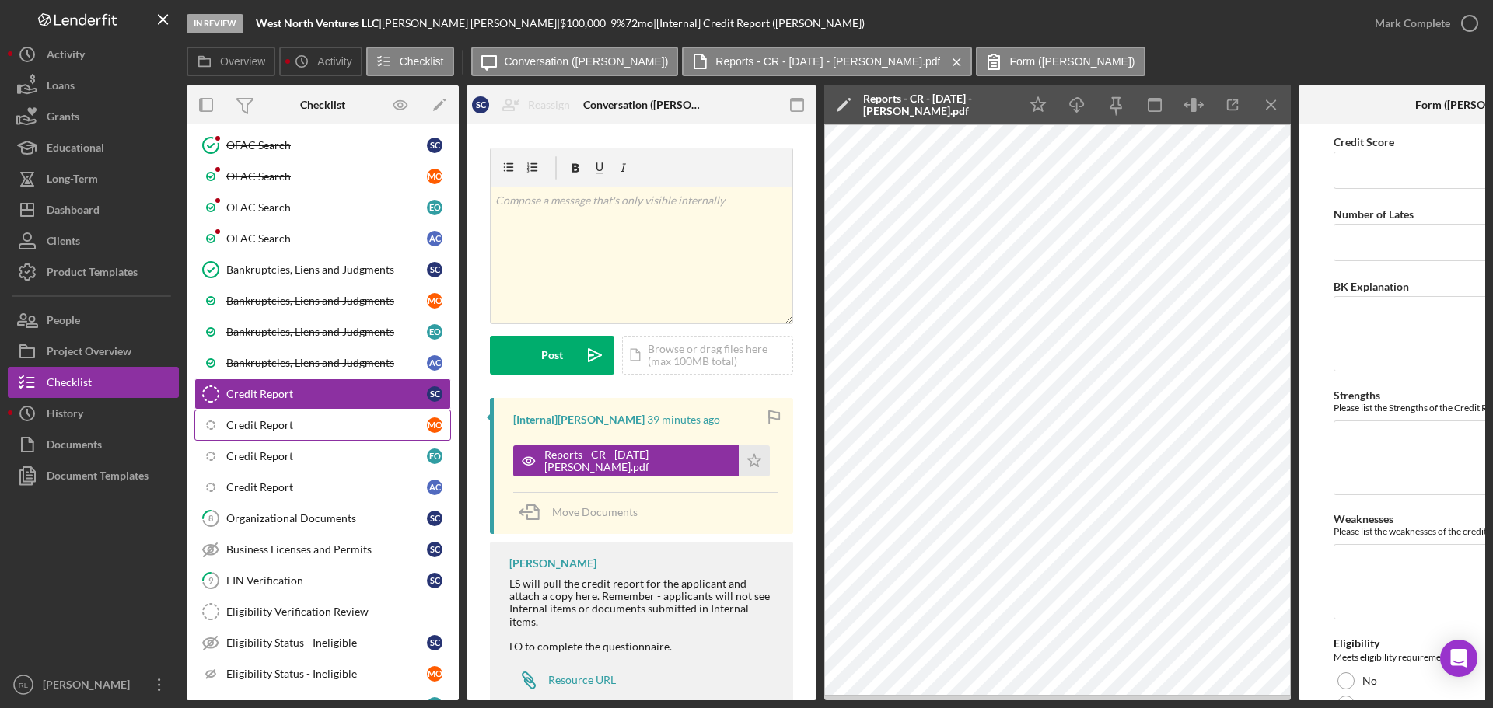
click at [323, 416] on link "Icon/Checklist Item Sub Internal Credit Report M O" at bounding box center [322, 425] width 257 height 31
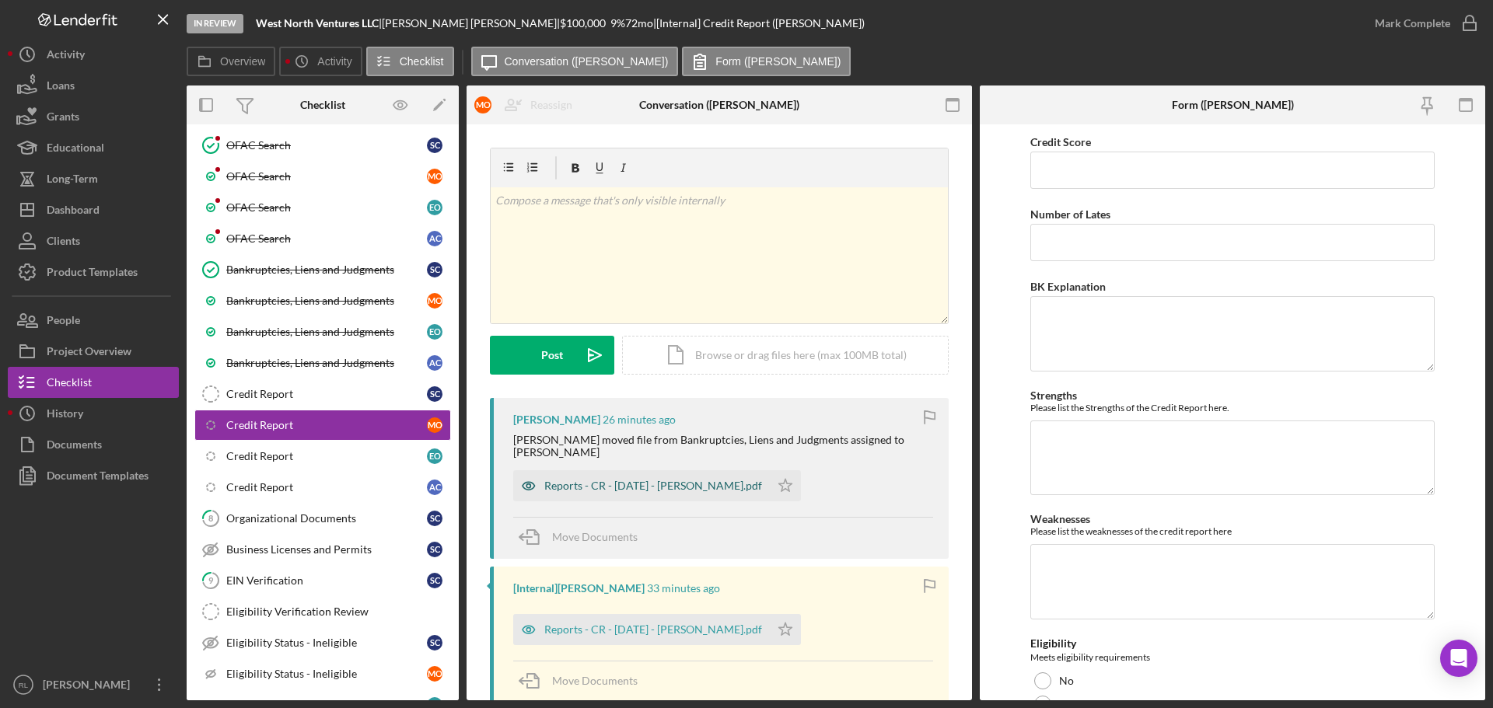
click at [637, 480] on div "Reports - CR - [DATE] - [PERSON_NAME].pdf" at bounding box center [653, 486] width 218 height 12
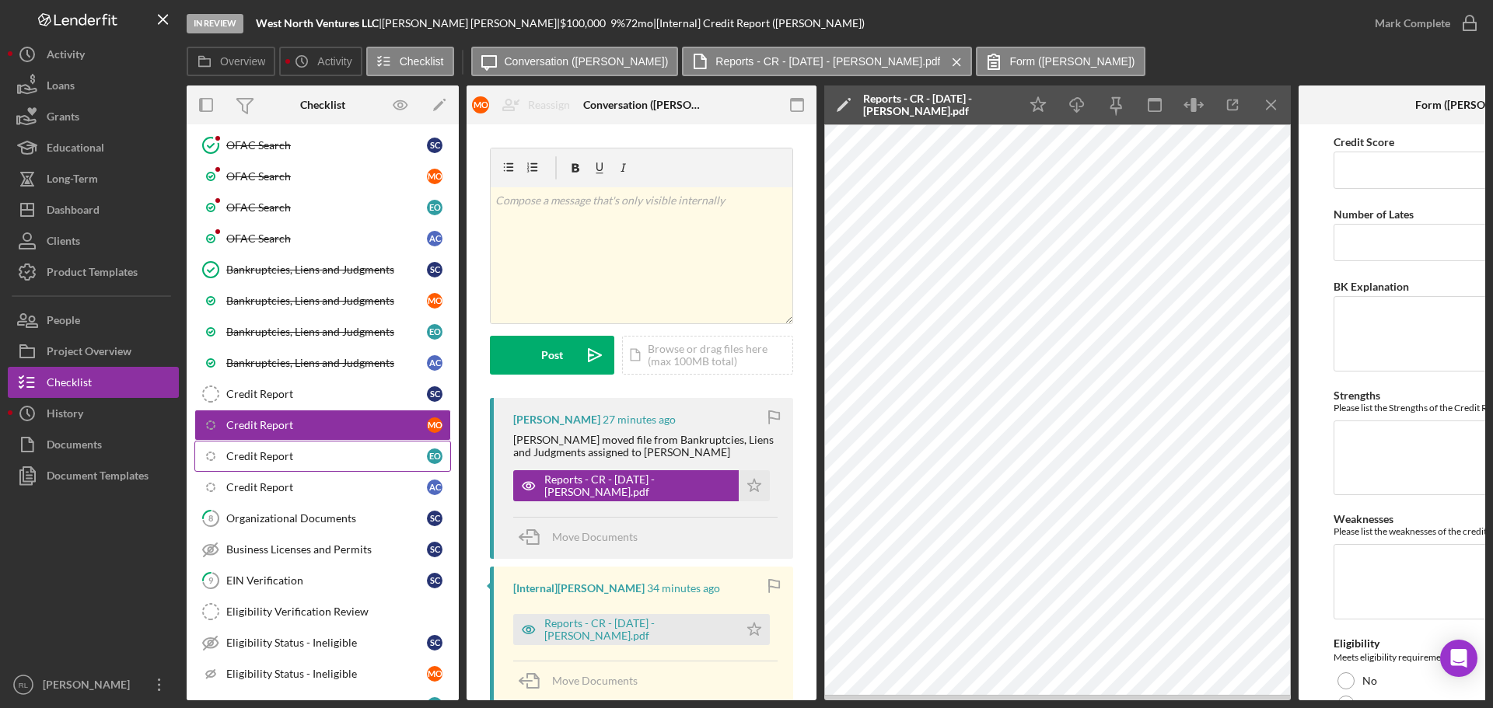
click at [339, 465] on link "Icon/Checklist Item Sub Internal Credit Report E O" at bounding box center [322, 456] width 257 height 31
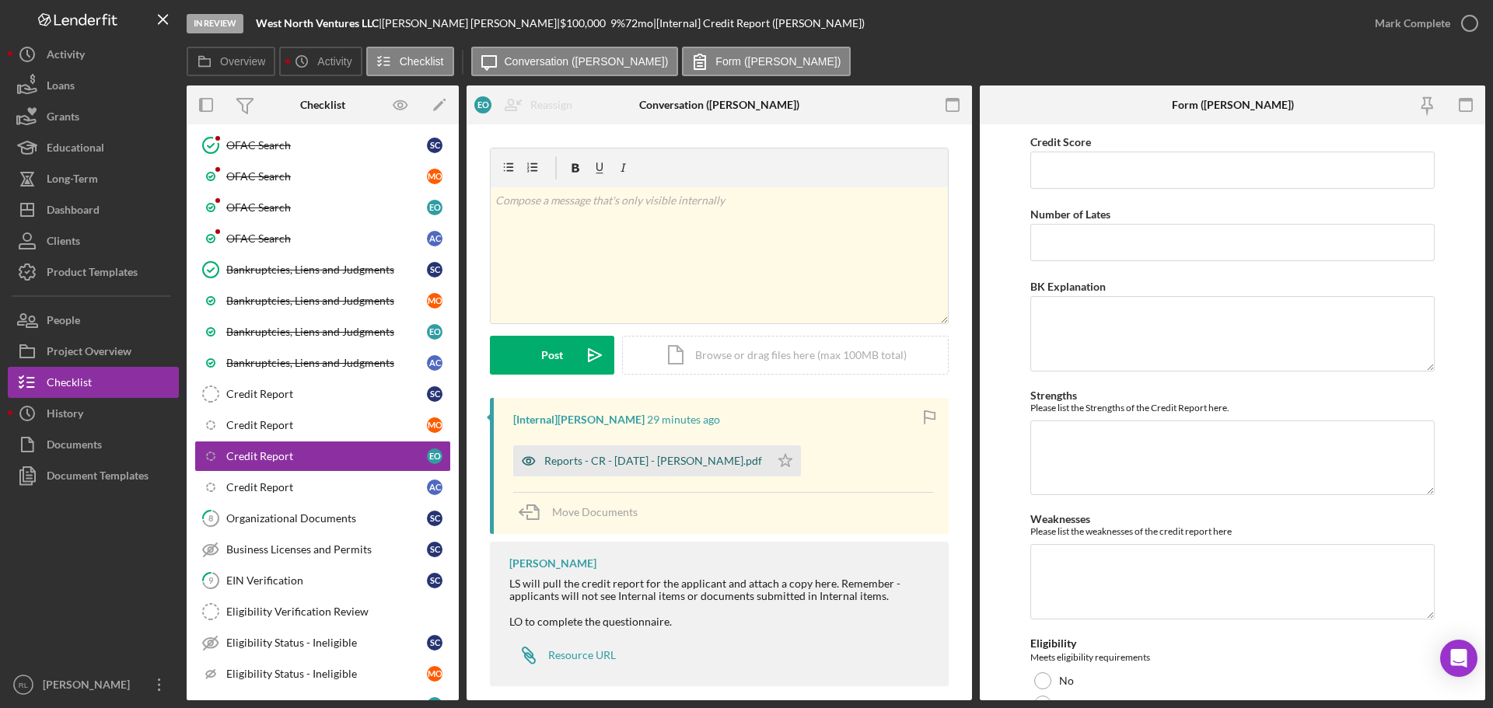
click at [620, 472] on div "Reports - CR - [DATE] - [PERSON_NAME].pdf" at bounding box center [641, 460] width 257 height 31
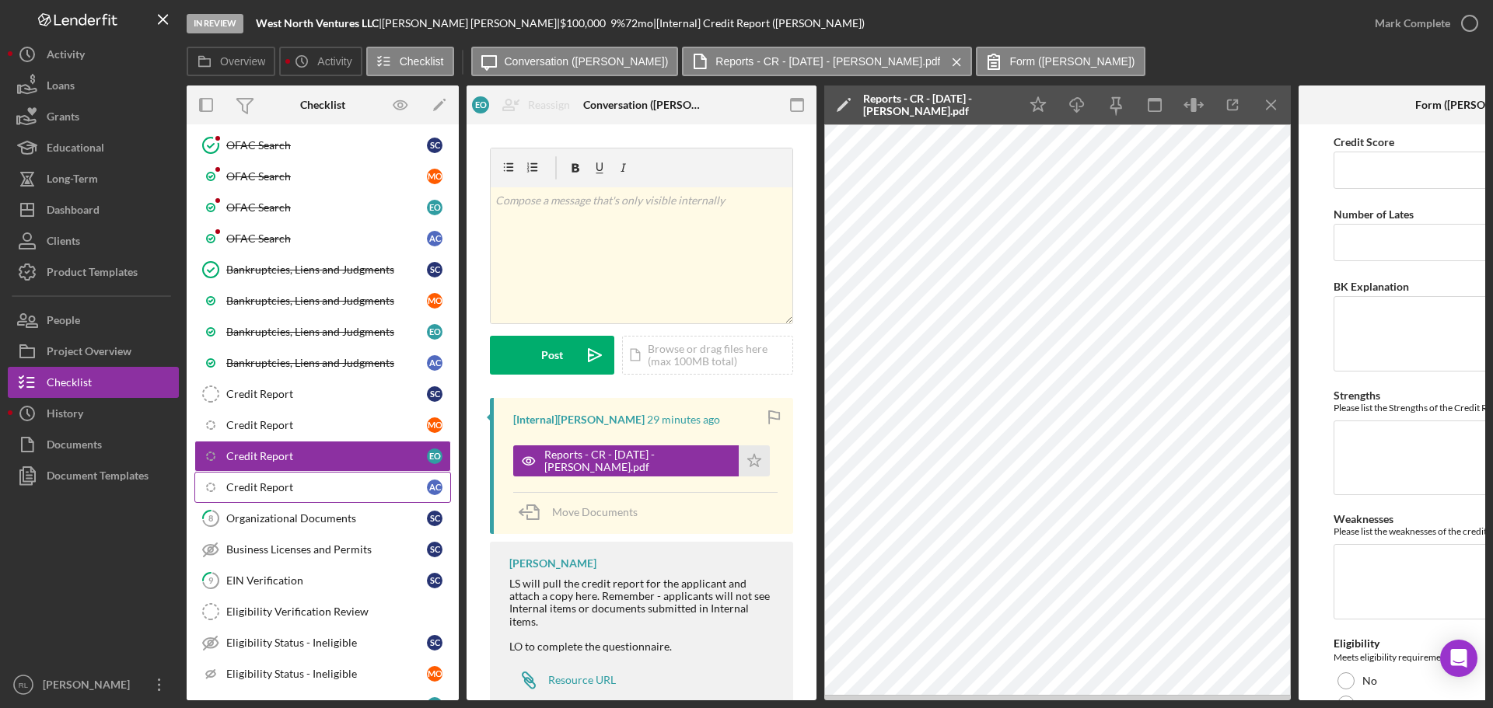
click at [323, 484] on div "Credit Report" at bounding box center [326, 487] width 201 height 12
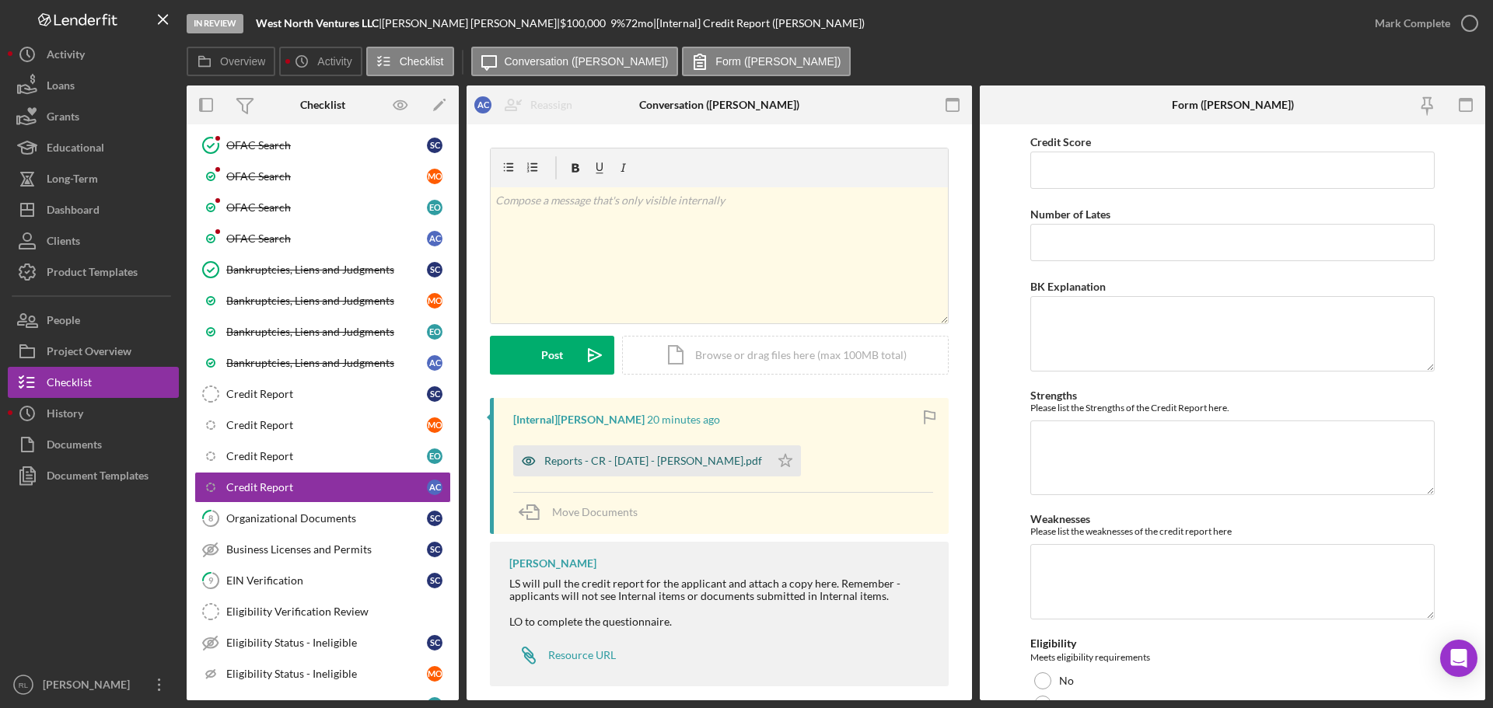
click at [652, 472] on div "Reports - CR - [DATE] - [PERSON_NAME].pdf" at bounding box center [641, 460] width 257 height 31
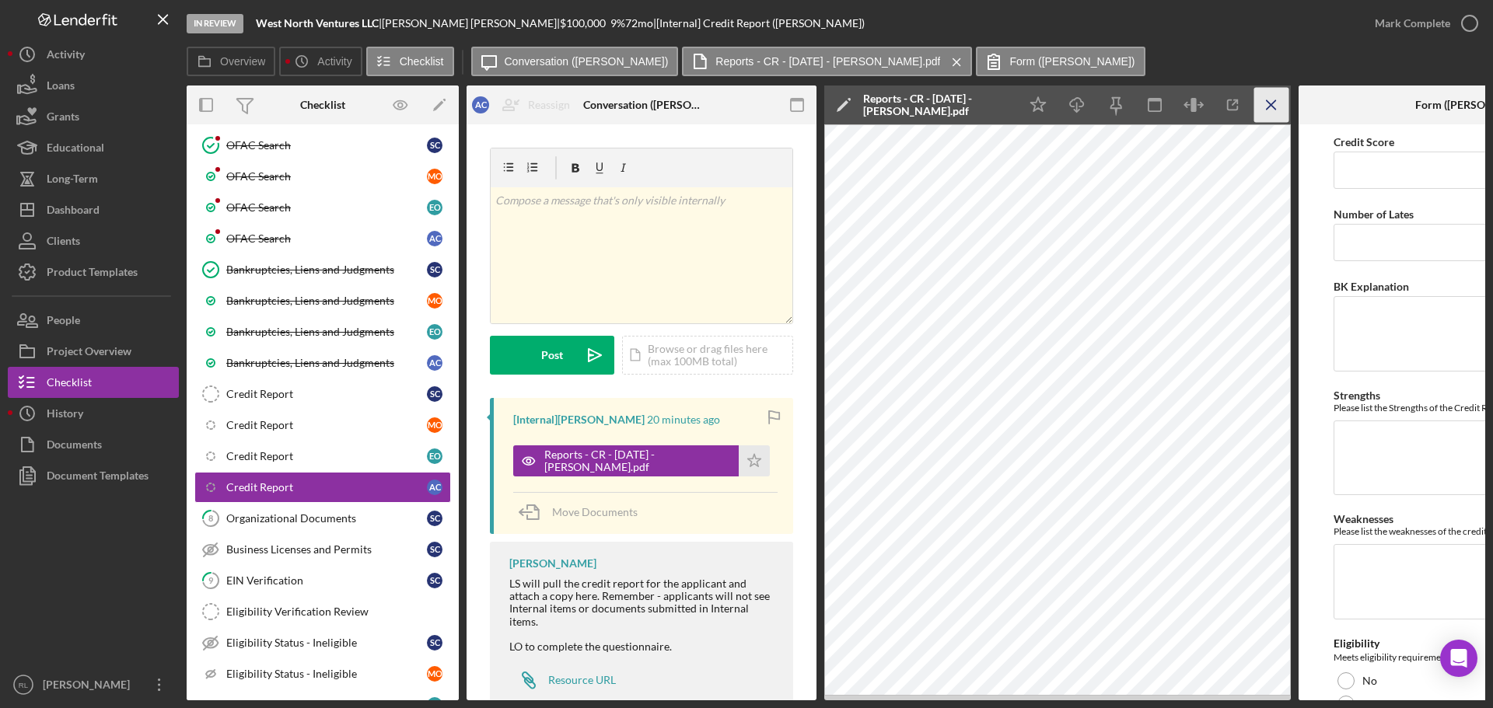
click at [1279, 107] on icon "Icon/Menu Close" at bounding box center [1271, 105] width 35 height 35
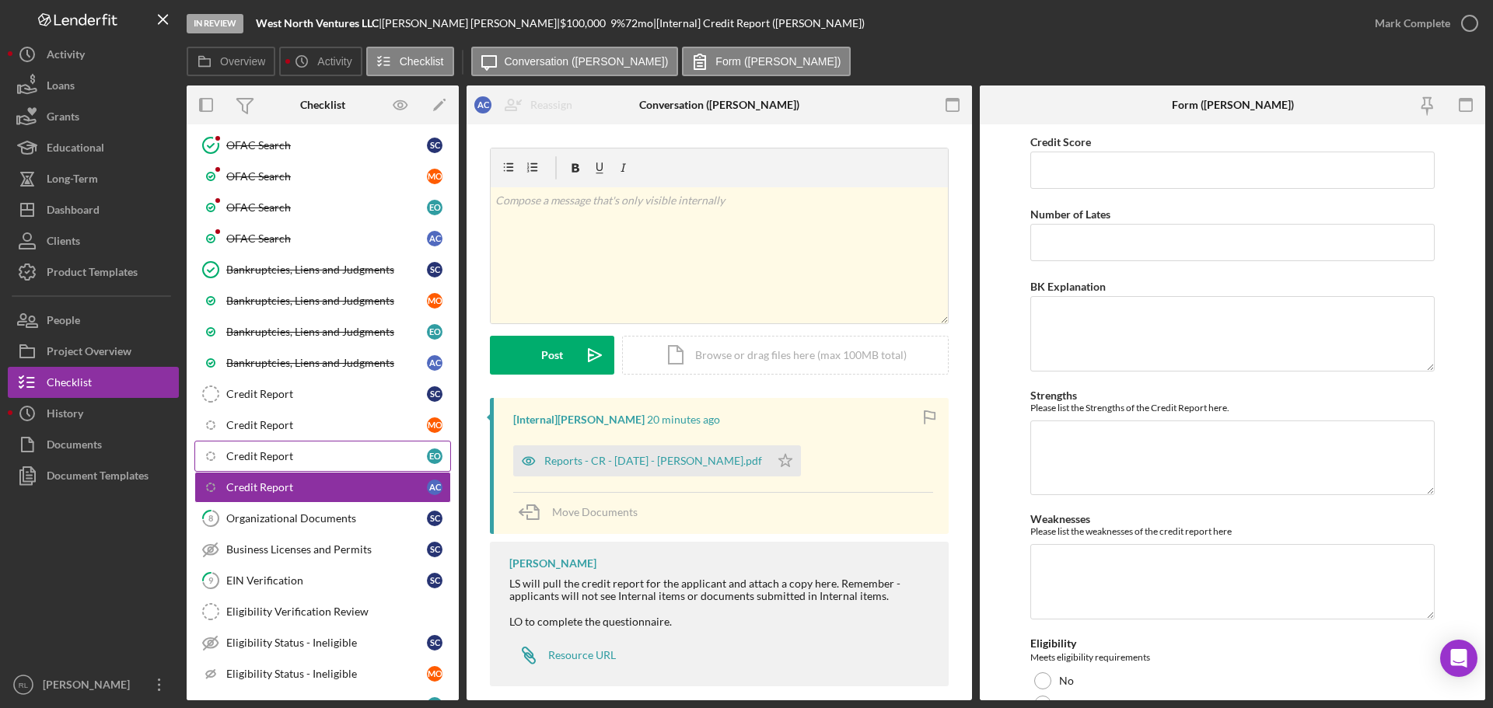
click at [296, 470] on link "Icon/Checklist Item Sub Internal Credit Report E O" at bounding box center [322, 456] width 257 height 31
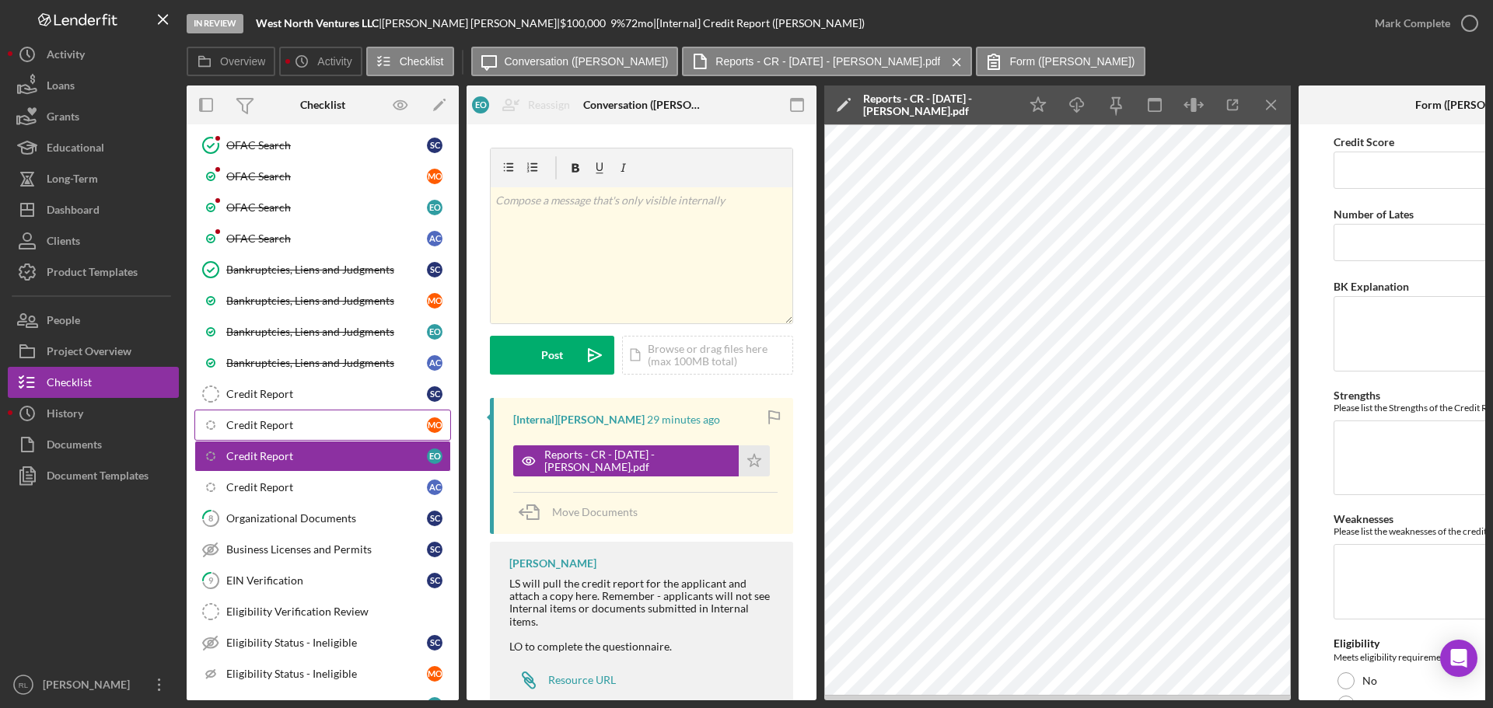
click at [287, 431] on div "Credit Report" at bounding box center [326, 425] width 201 height 12
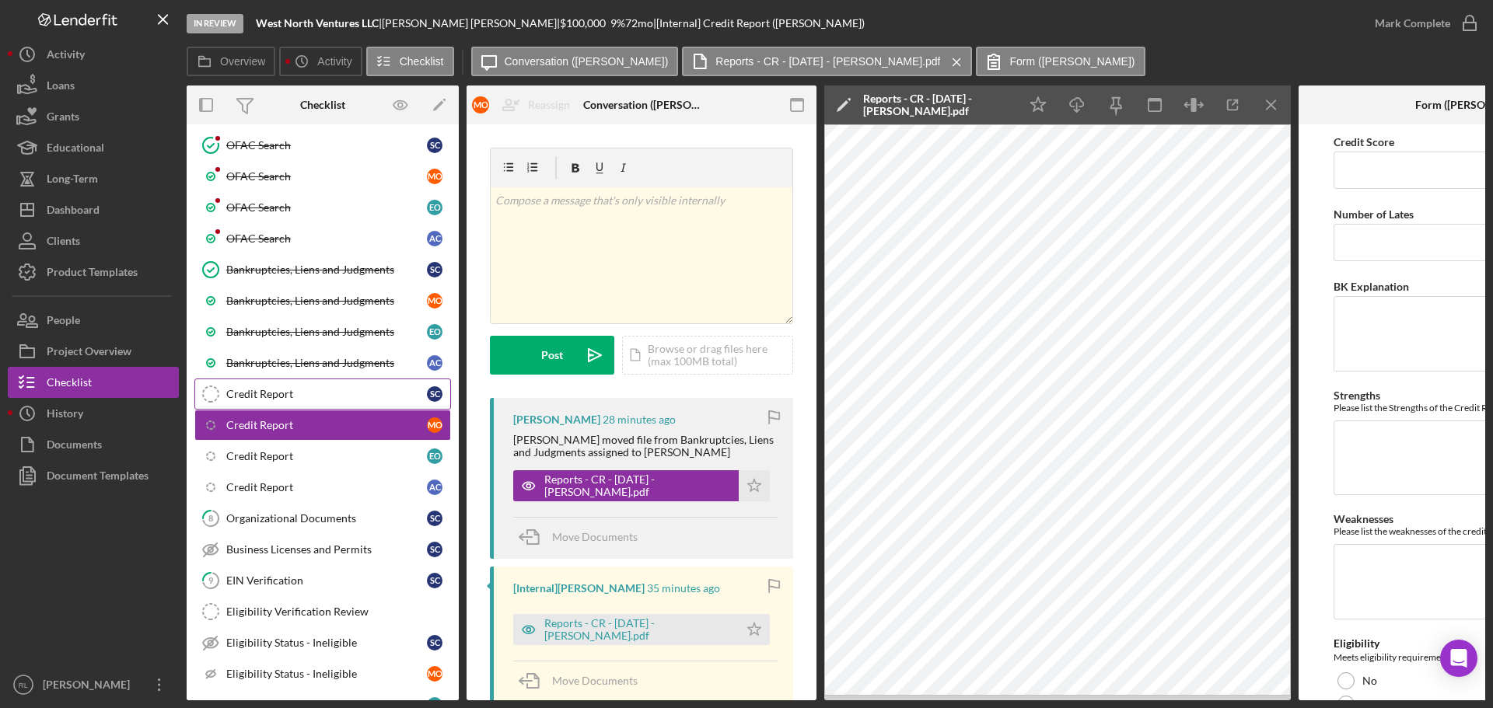
click at [296, 393] on div "Credit Report" at bounding box center [326, 394] width 201 height 12
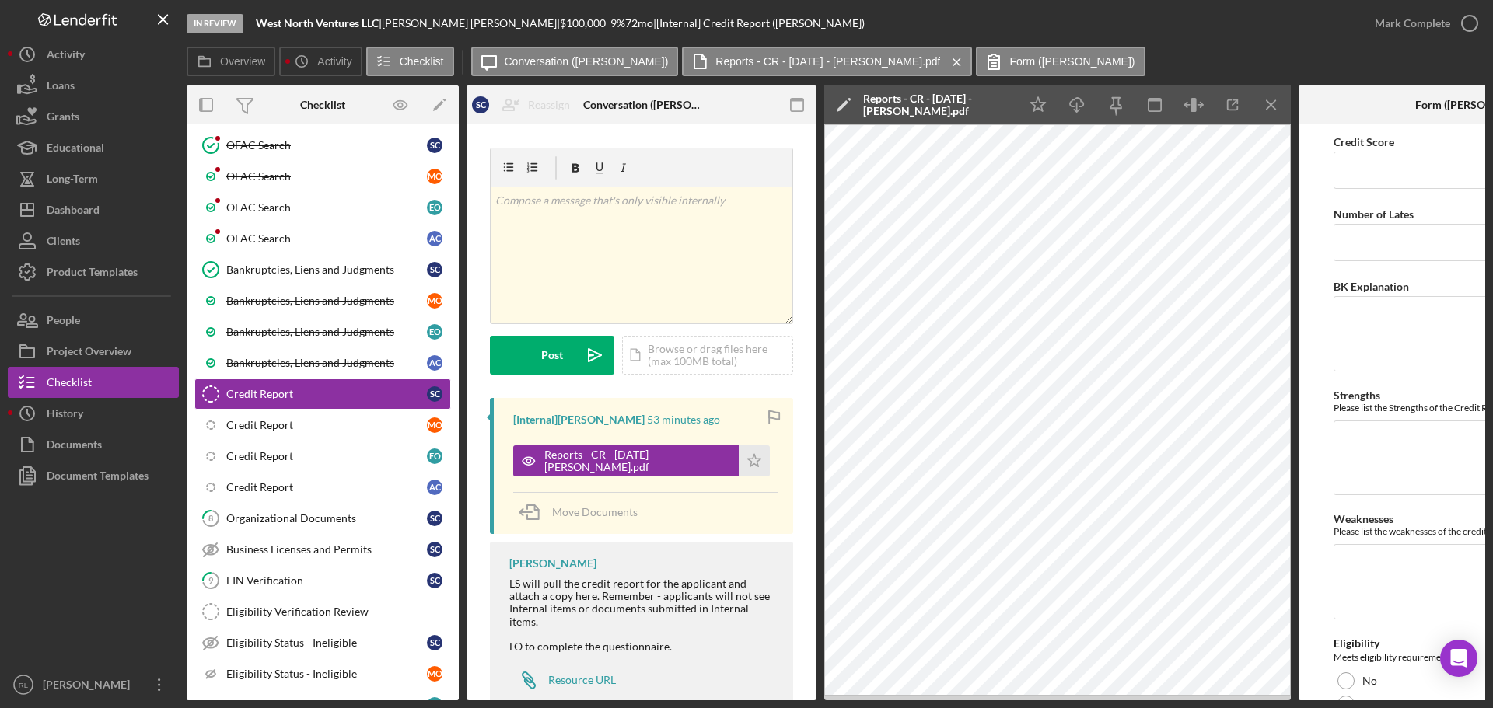
click at [763, 551] on div "[PERSON_NAME] LS will pull the credit report for the applicant and attach a cop…" at bounding box center [641, 626] width 303 height 169
